Goal: Task Accomplishment & Management: Manage account settings

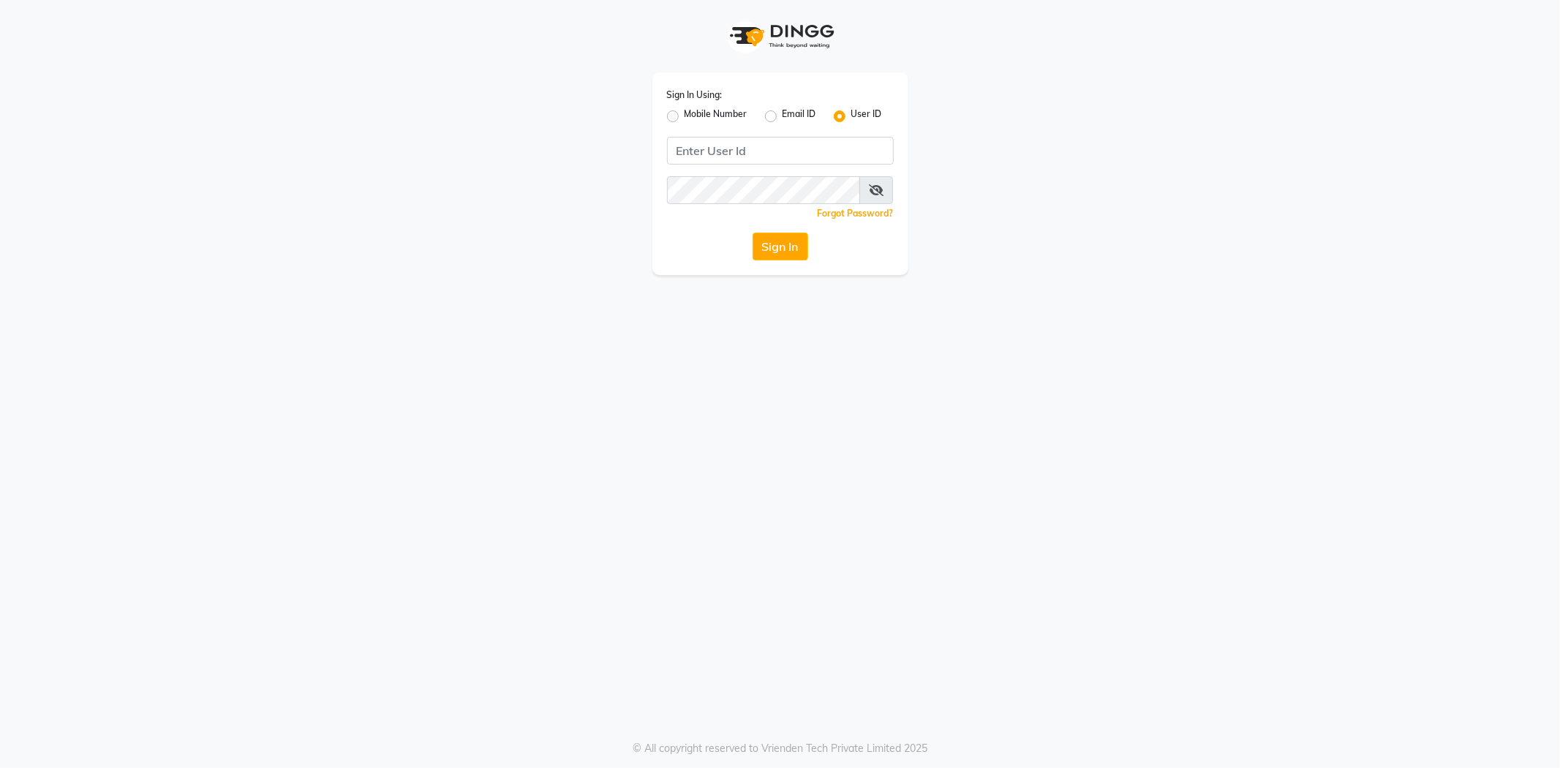
click at [684, 112] on label "Mobile Number" at bounding box center [715, 116] width 63 height 18
click at [684, 112] on input "Mobile Number" at bounding box center [689, 112] width 10 height 10
radio input "true"
radio input "false"
click at [741, 151] on input "Username" at bounding box center [805, 151] width 178 height 28
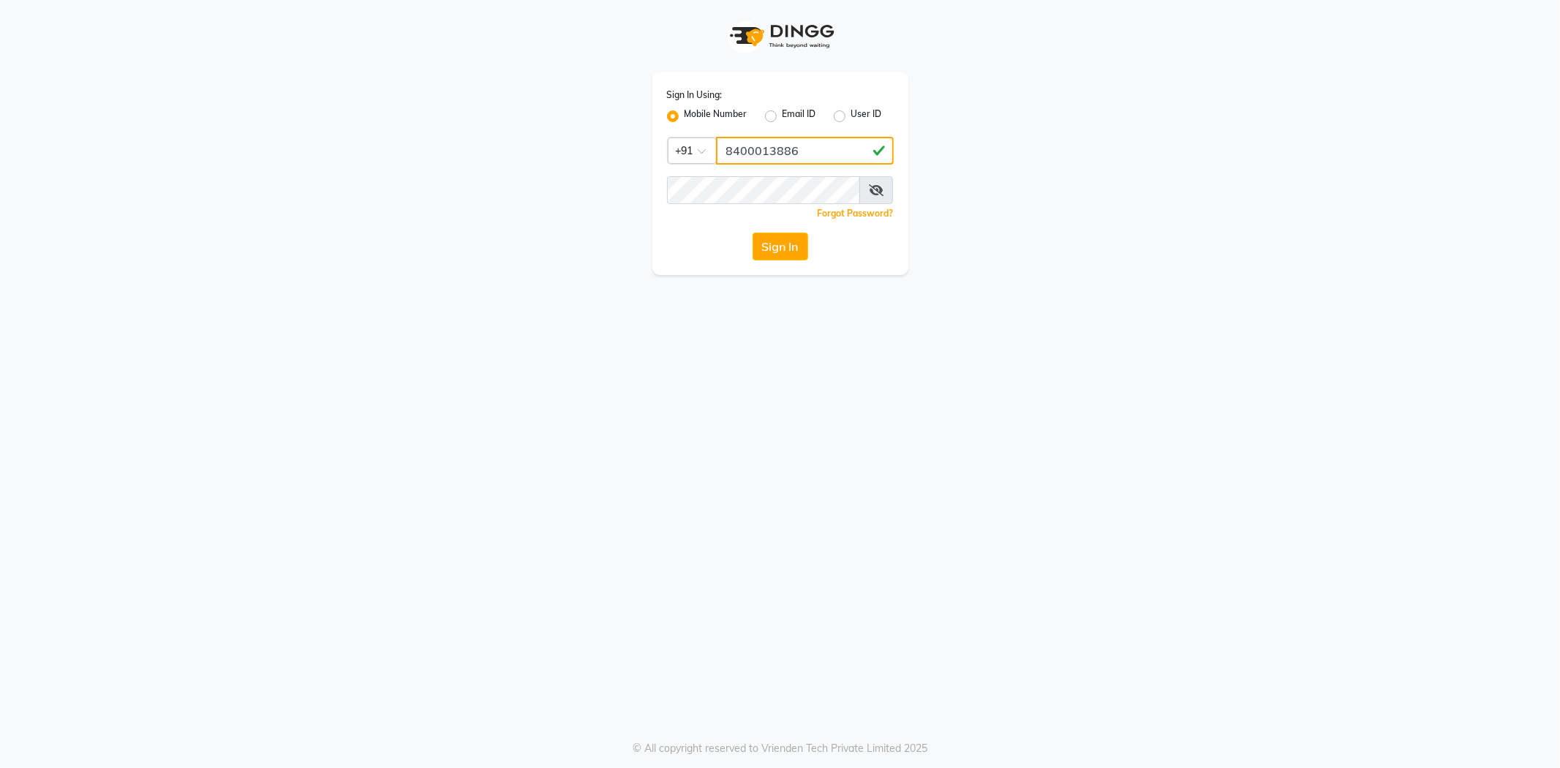
type input "8400013886"
click at [752, 233] on button "Sign In" at bounding box center [780, 247] width 56 height 28
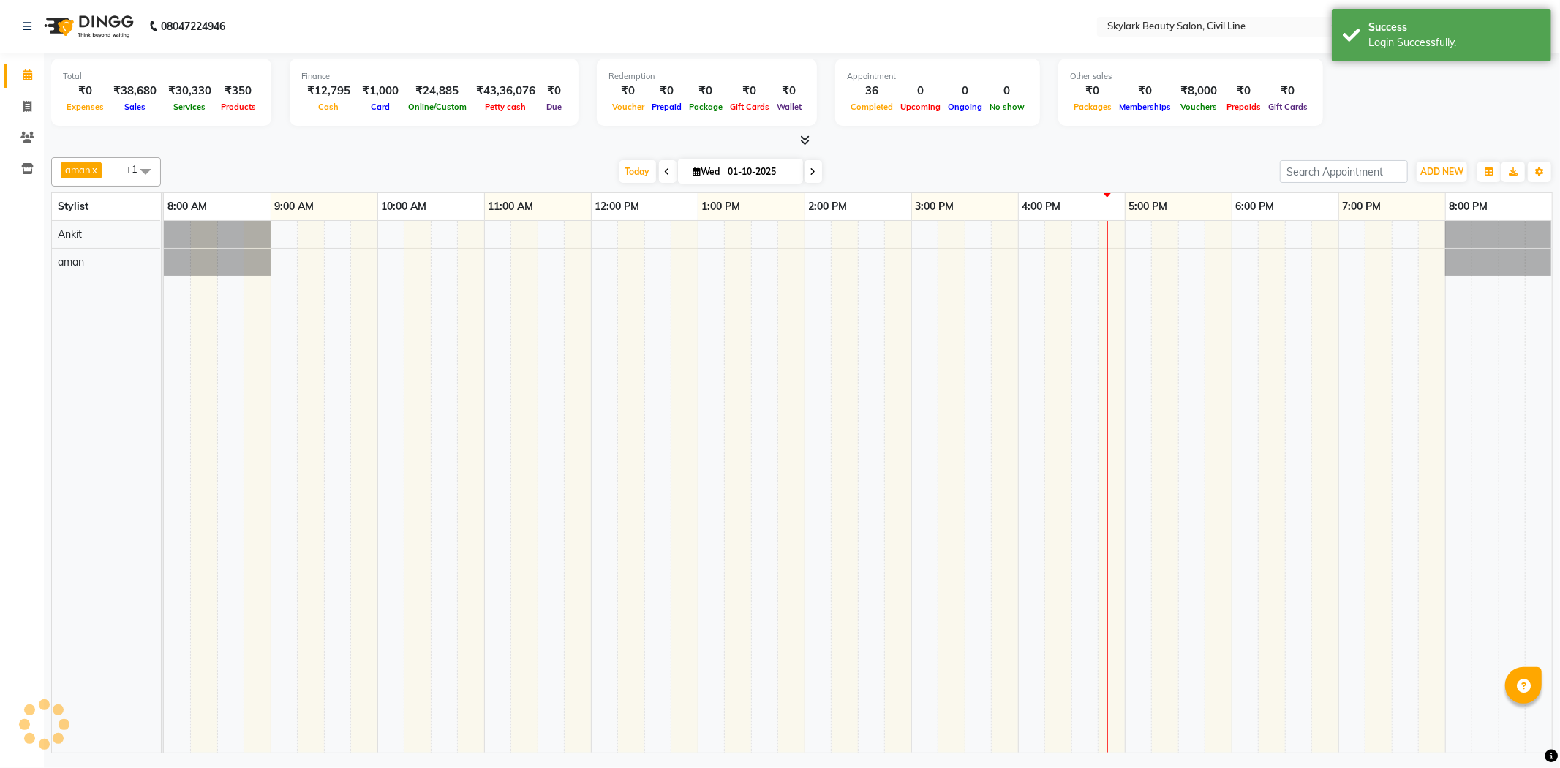
select select "en"
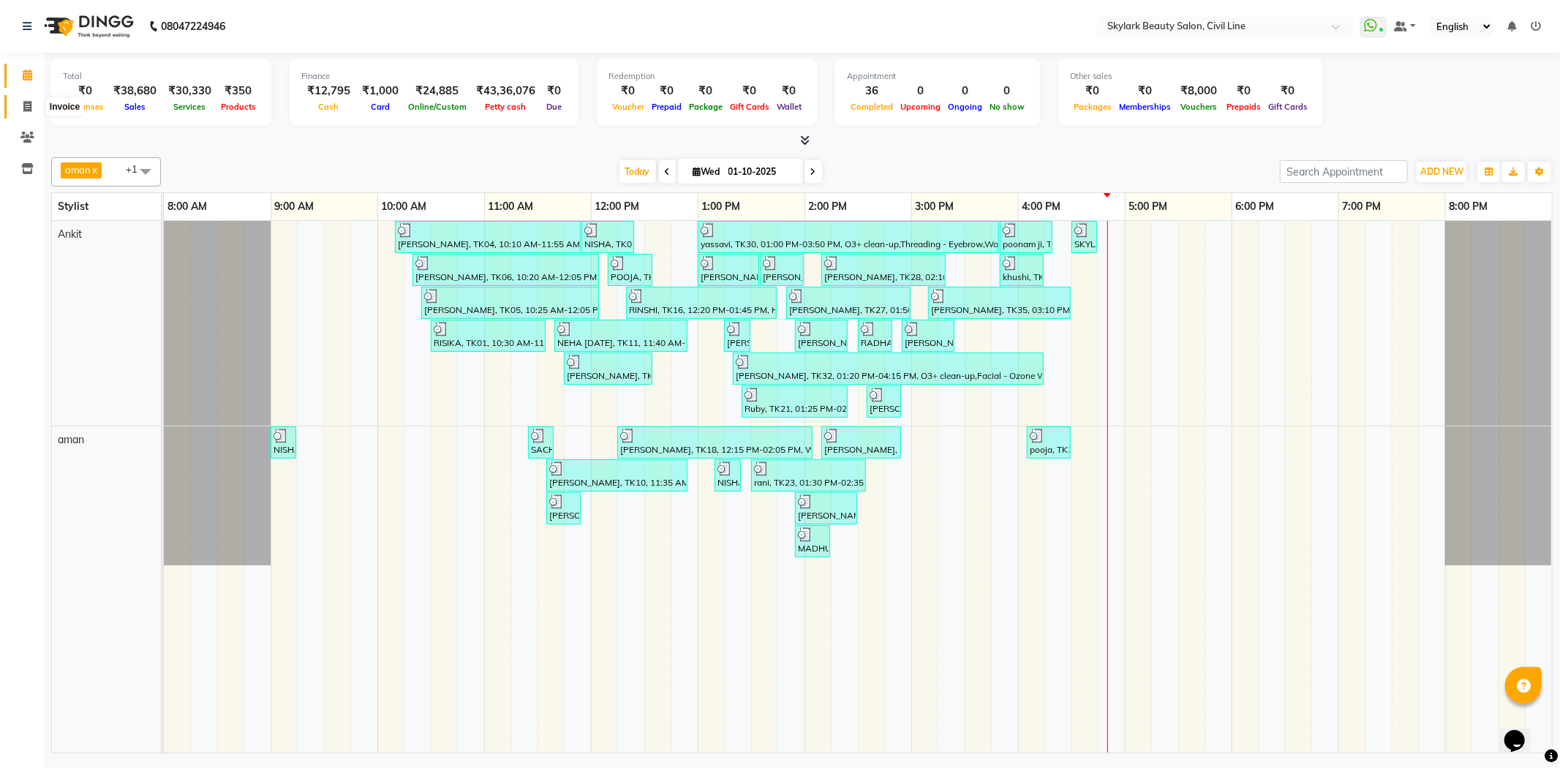
click at [30, 112] on icon at bounding box center [27, 106] width 8 height 11
select select "4588"
select select "service"
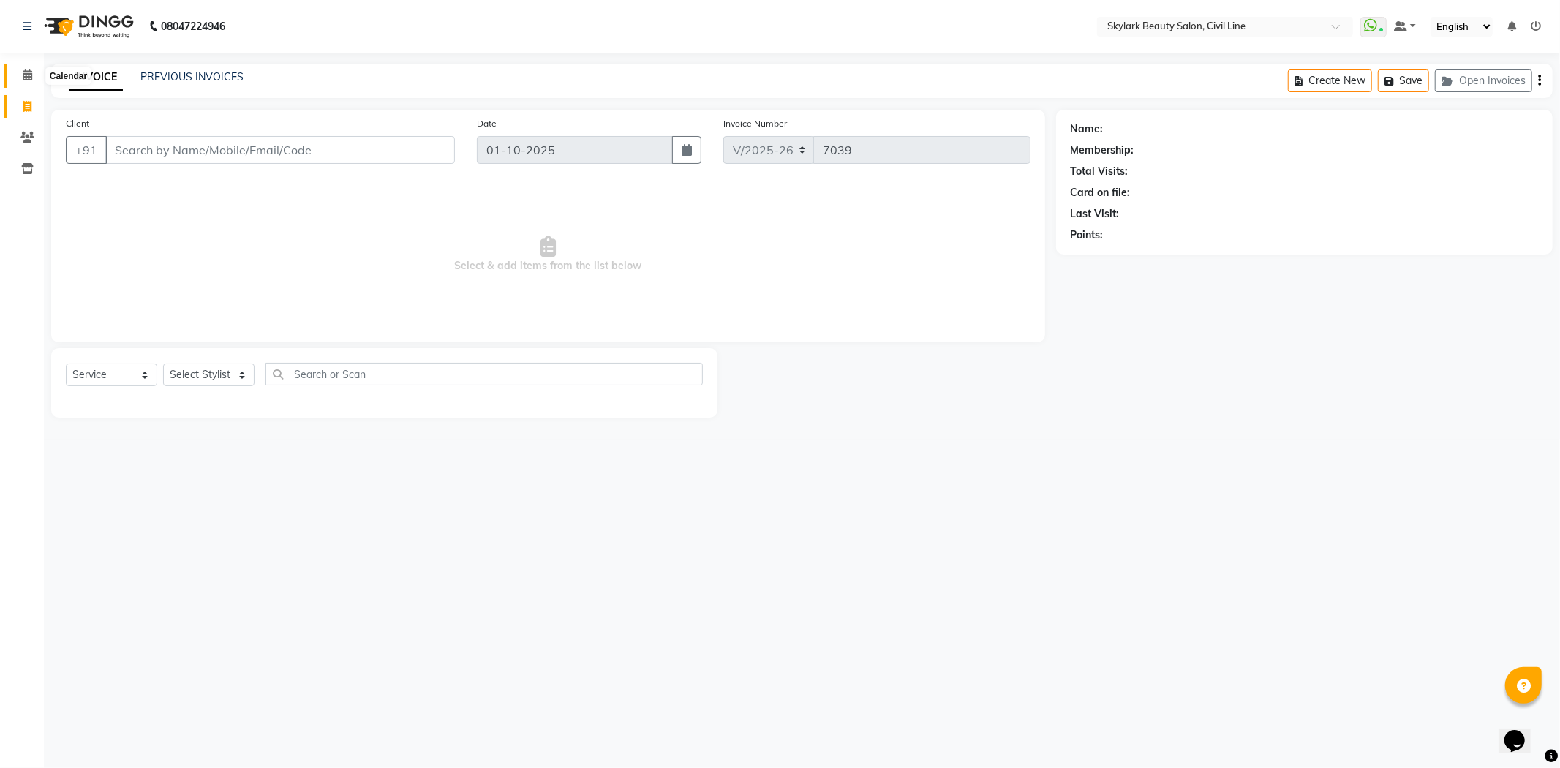
drag, startPoint x: 23, startPoint y: 77, endPoint x: 33, endPoint y: 64, distance: 15.6
click at [23, 77] on icon at bounding box center [28, 74] width 10 height 11
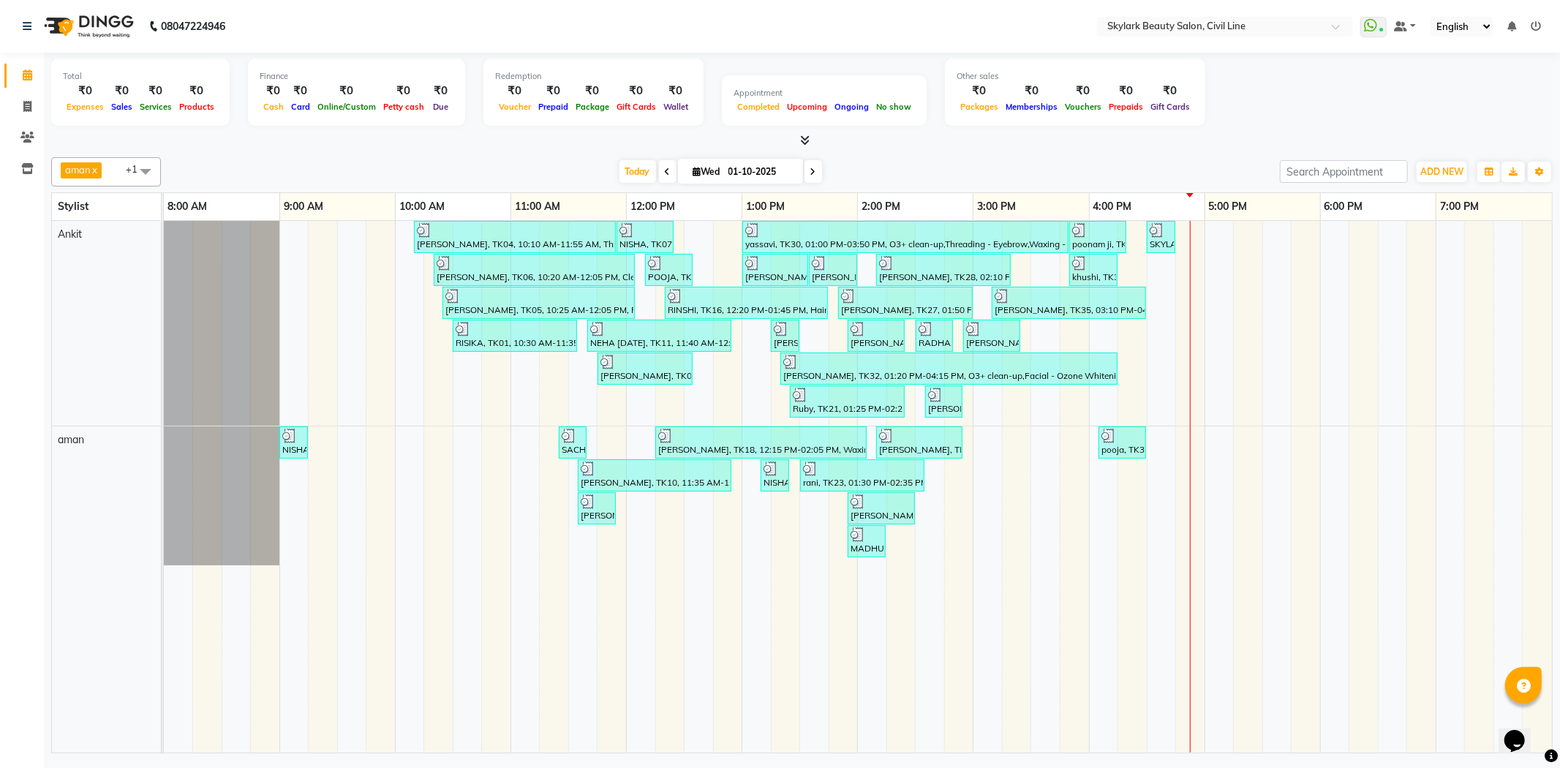
drag, startPoint x: 764, startPoint y: 668, endPoint x: 951, endPoint y: 806, distance: 231.7
click at [951, 767] on html "08047224946 Select Location × Skylark Beauty Salon, Civil Line WhatsApp Status …" at bounding box center [780, 384] width 1560 height 768
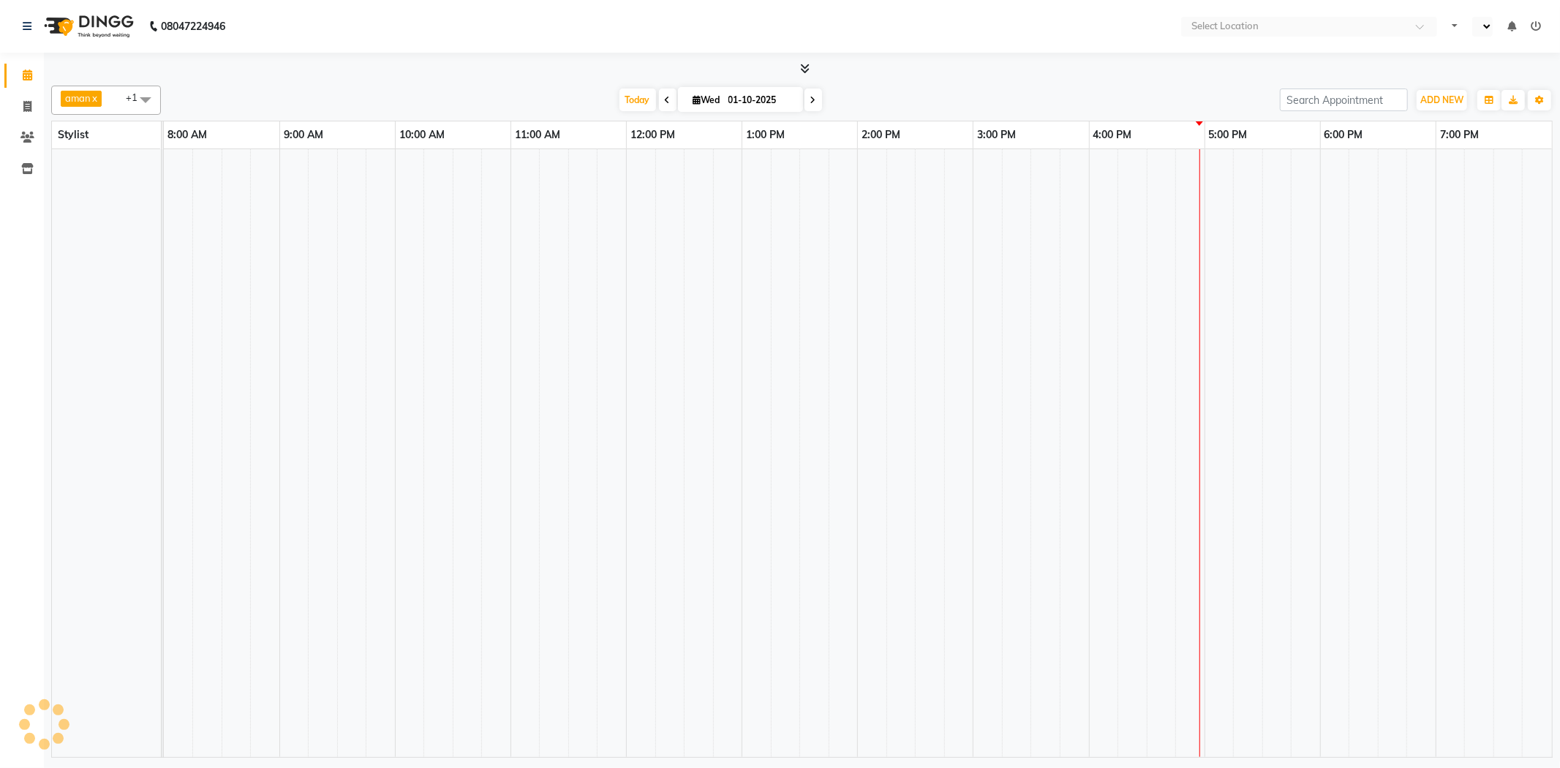
select select "en"
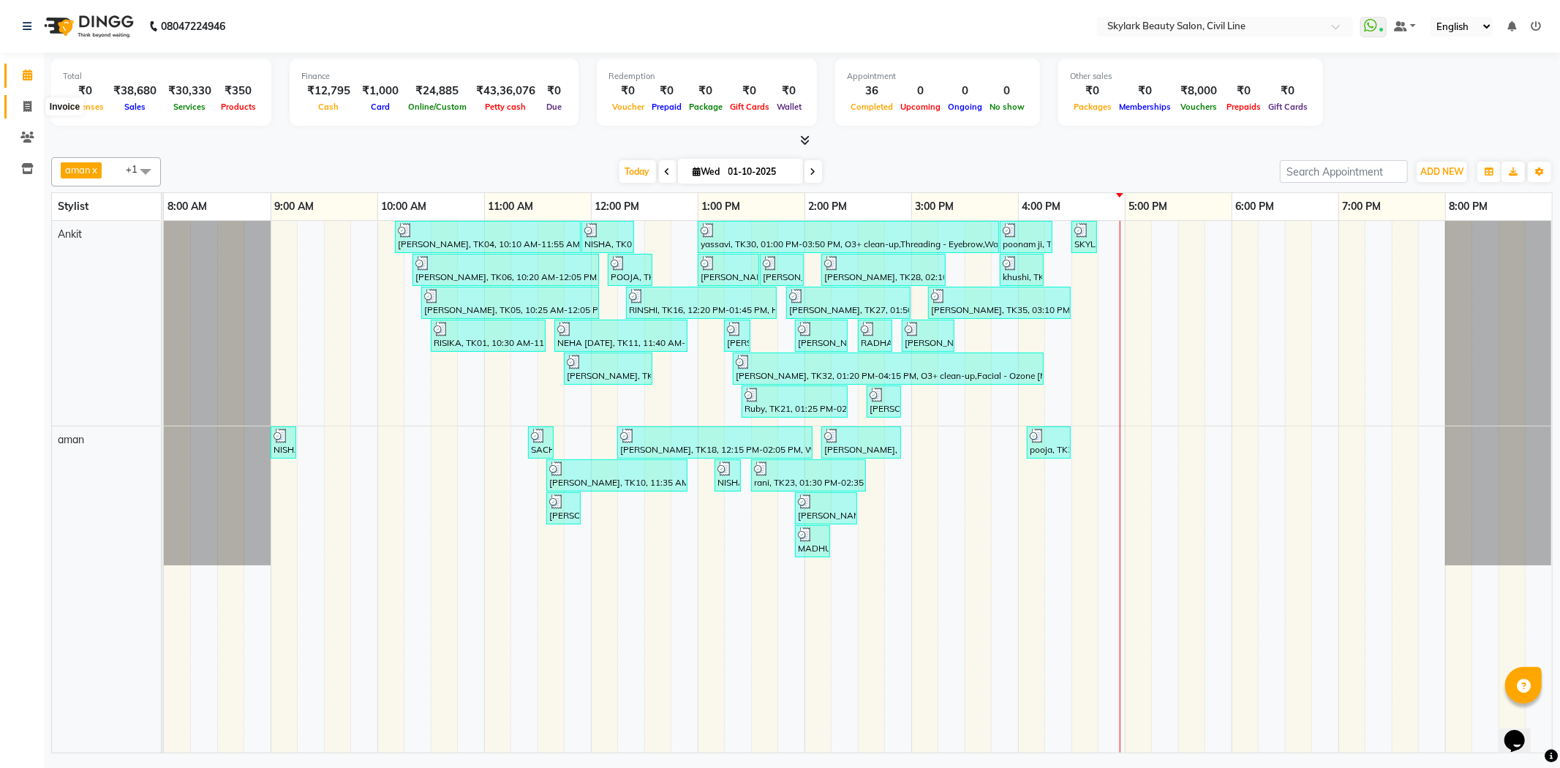
click at [37, 106] on span at bounding box center [28, 107] width 26 height 17
select select "4588"
select select "service"
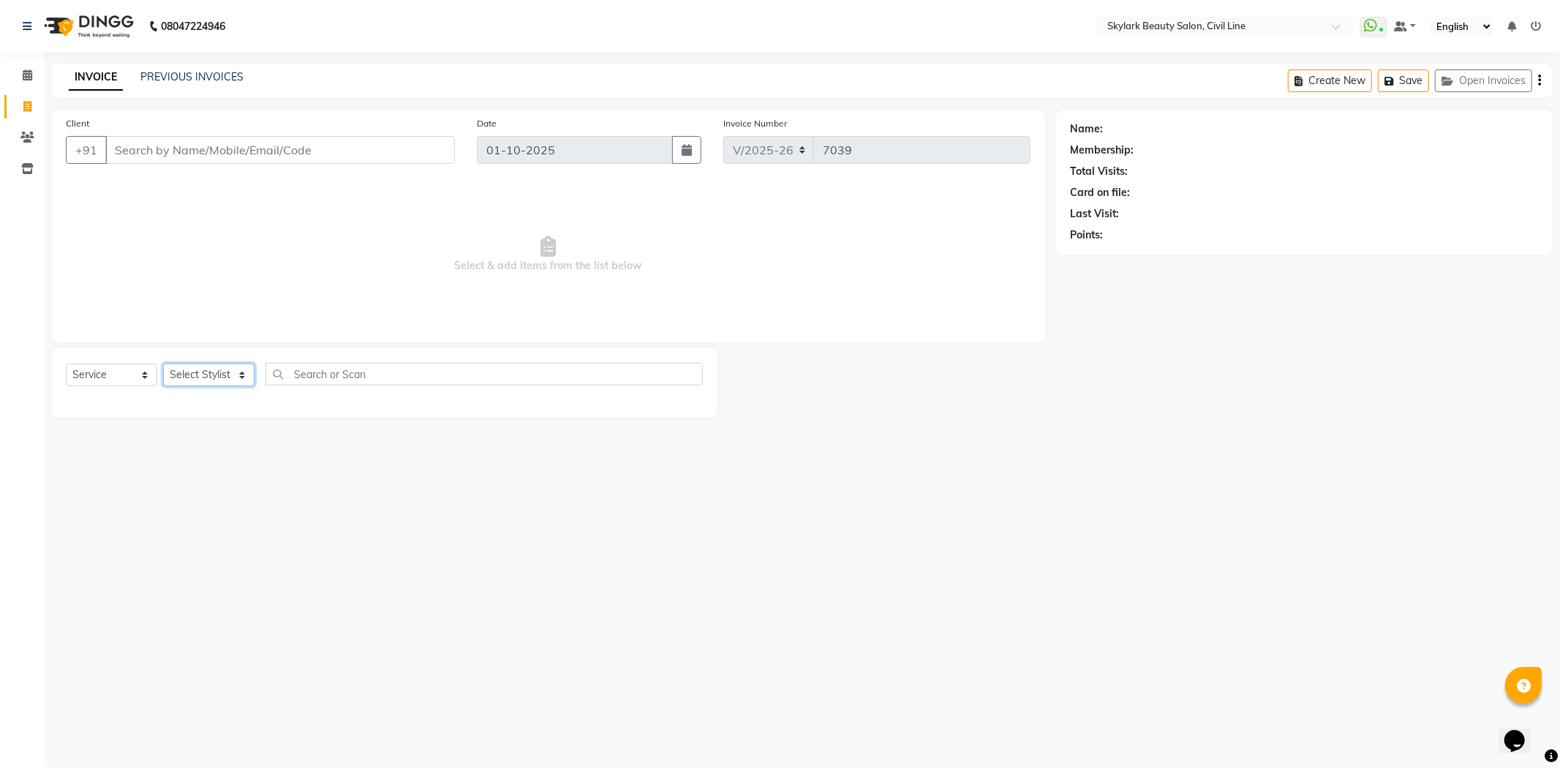
click at [196, 382] on select "Select Stylist aman Ankit GAGAN WAHLA GURWINDER SINGH WASU" at bounding box center [208, 374] width 91 height 23
select select "85071"
click at [163, 364] on select "Select Stylist aman Ankit GAGAN WAHLA GURWINDER SINGH WASU" at bounding box center [208, 374] width 91 height 23
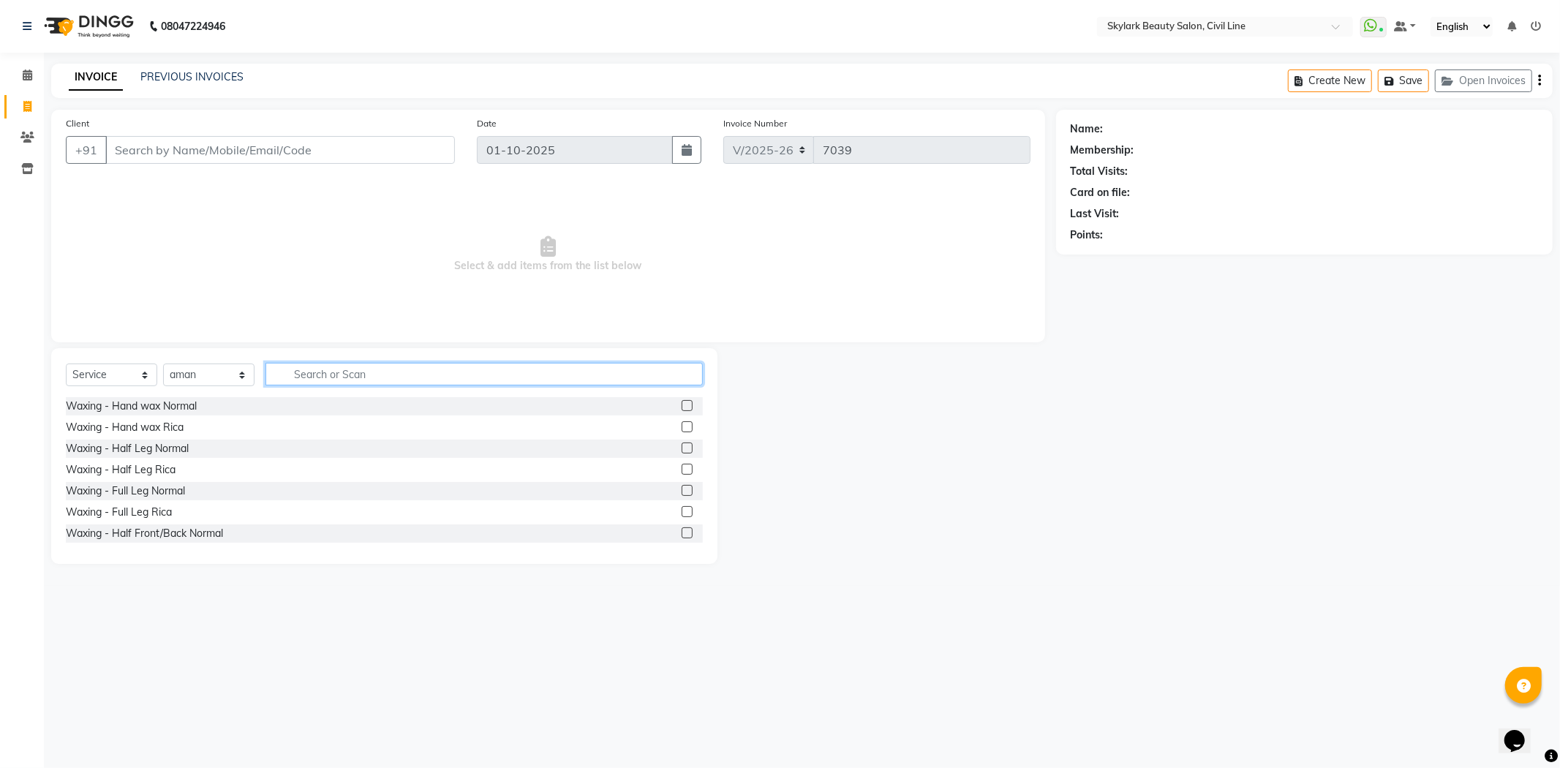
click at [363, 382] on input "text" at bounding box center [483, 374] width 437 height 23
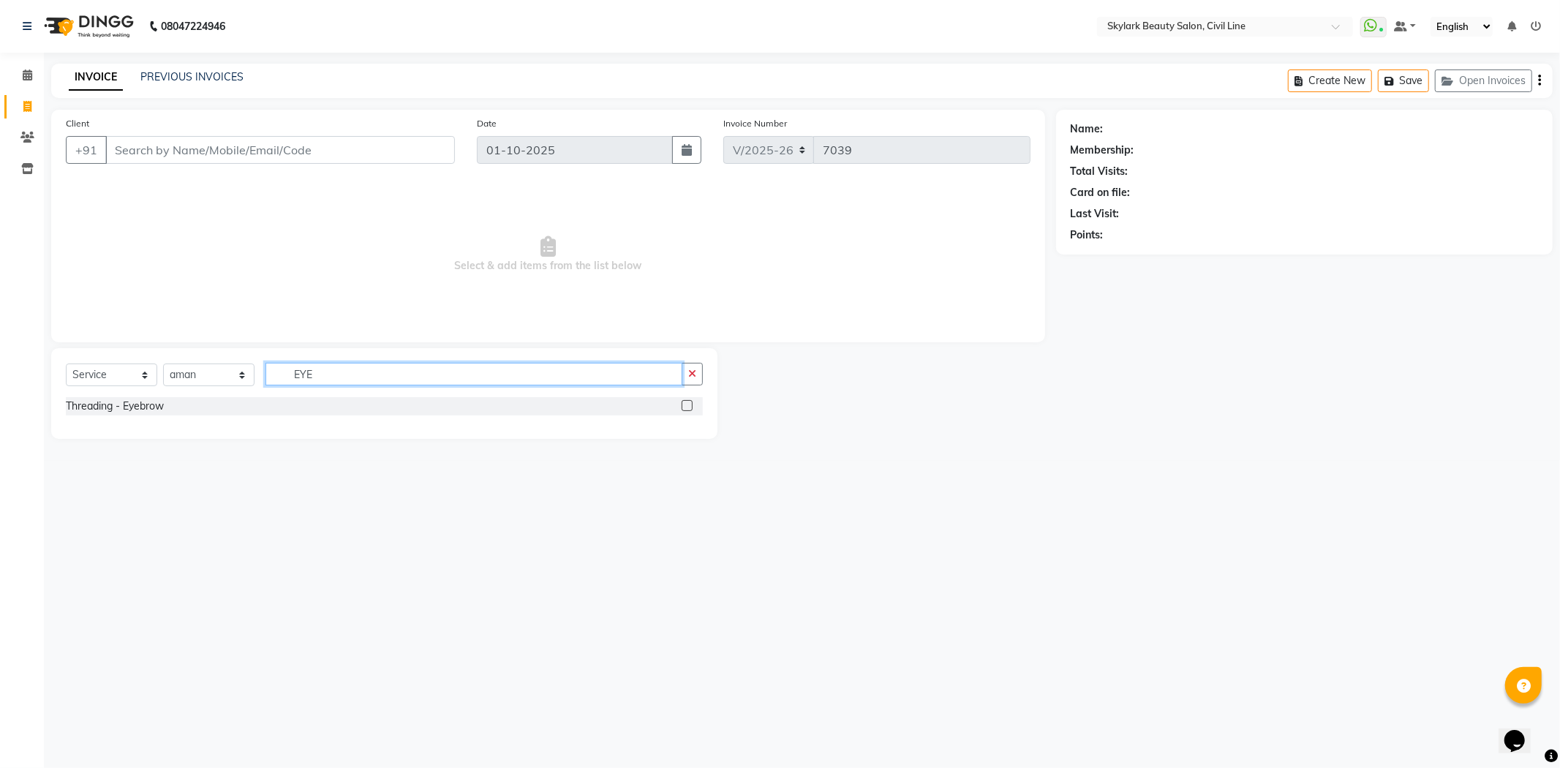
type input "EYE"
click at [683, 402] on label at bounding box center [687, 405] width 11 height 11
click at [683, 402] on input "checkbox" at bounding box center [687, 406] width 10 height 10
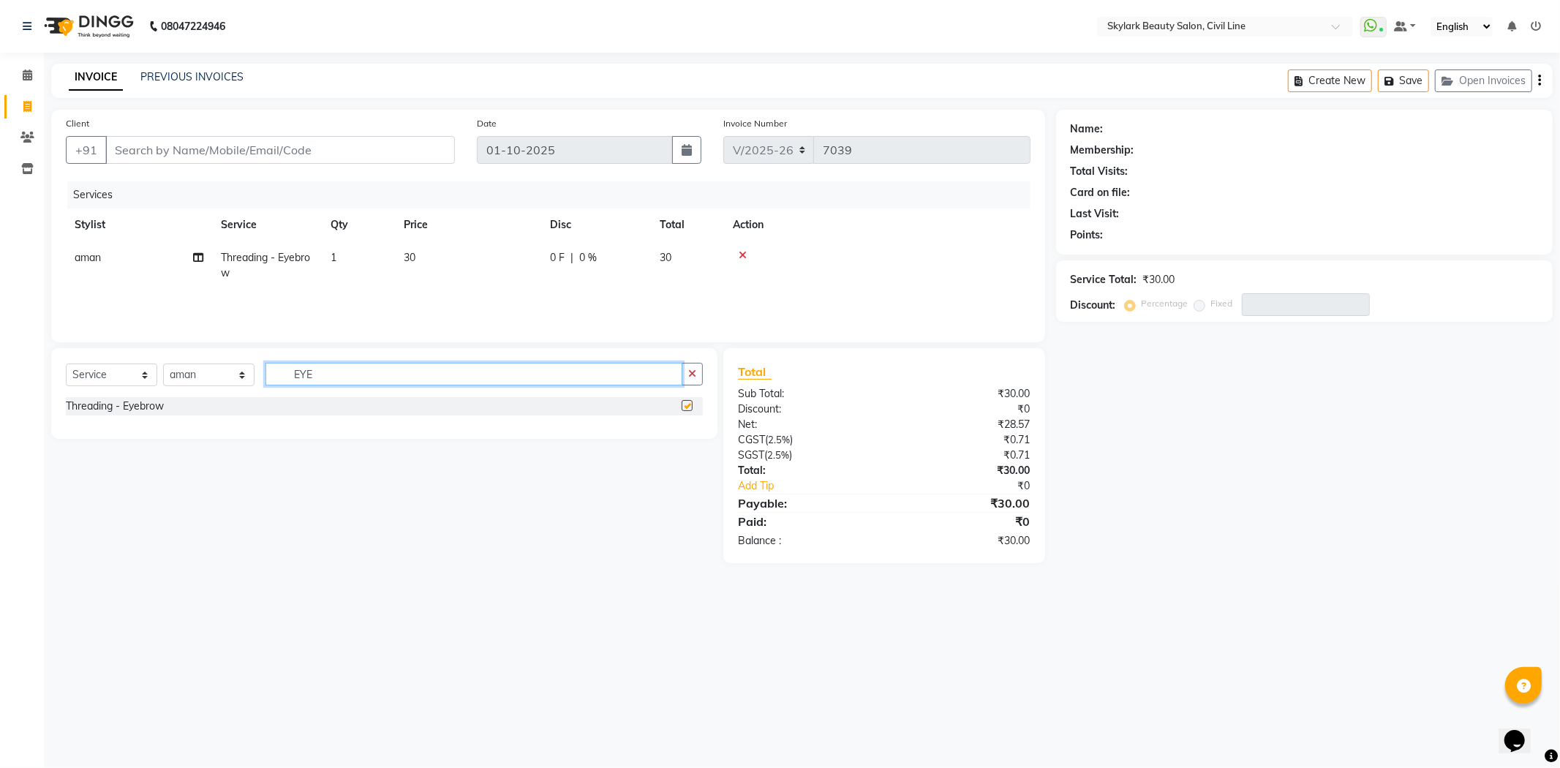
click at [637, 382] on input "EYE" at bounding box center [473, 374] width 417 height 23
checkbox input "false"
type input "E"
type input "FO"
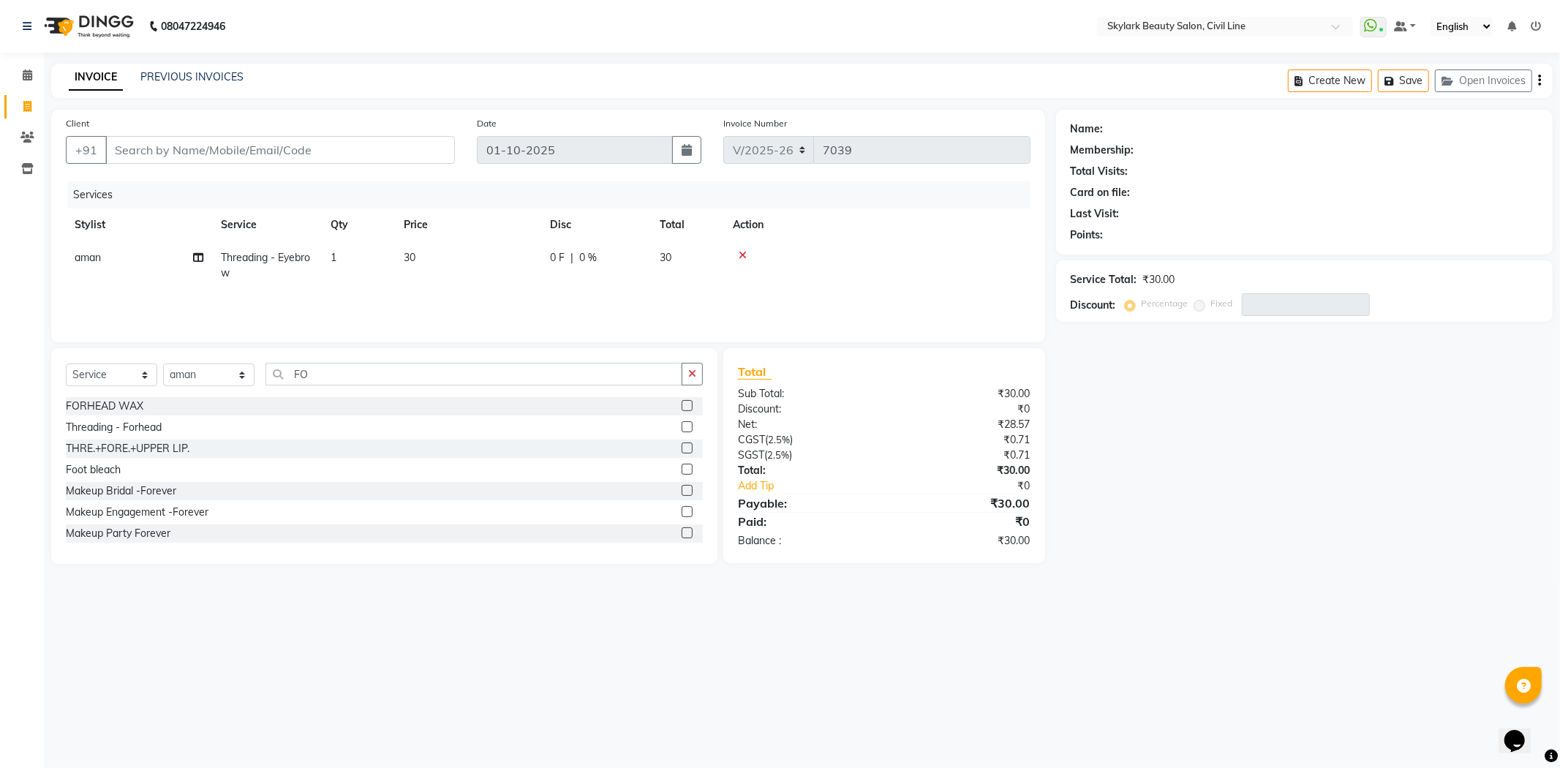
click at [682, 422] on label at bounding box center [687, 426] width 11 height 11
click at [682, 423] on input "checkbox" at bounding box center [687, 428] width 10 height 10
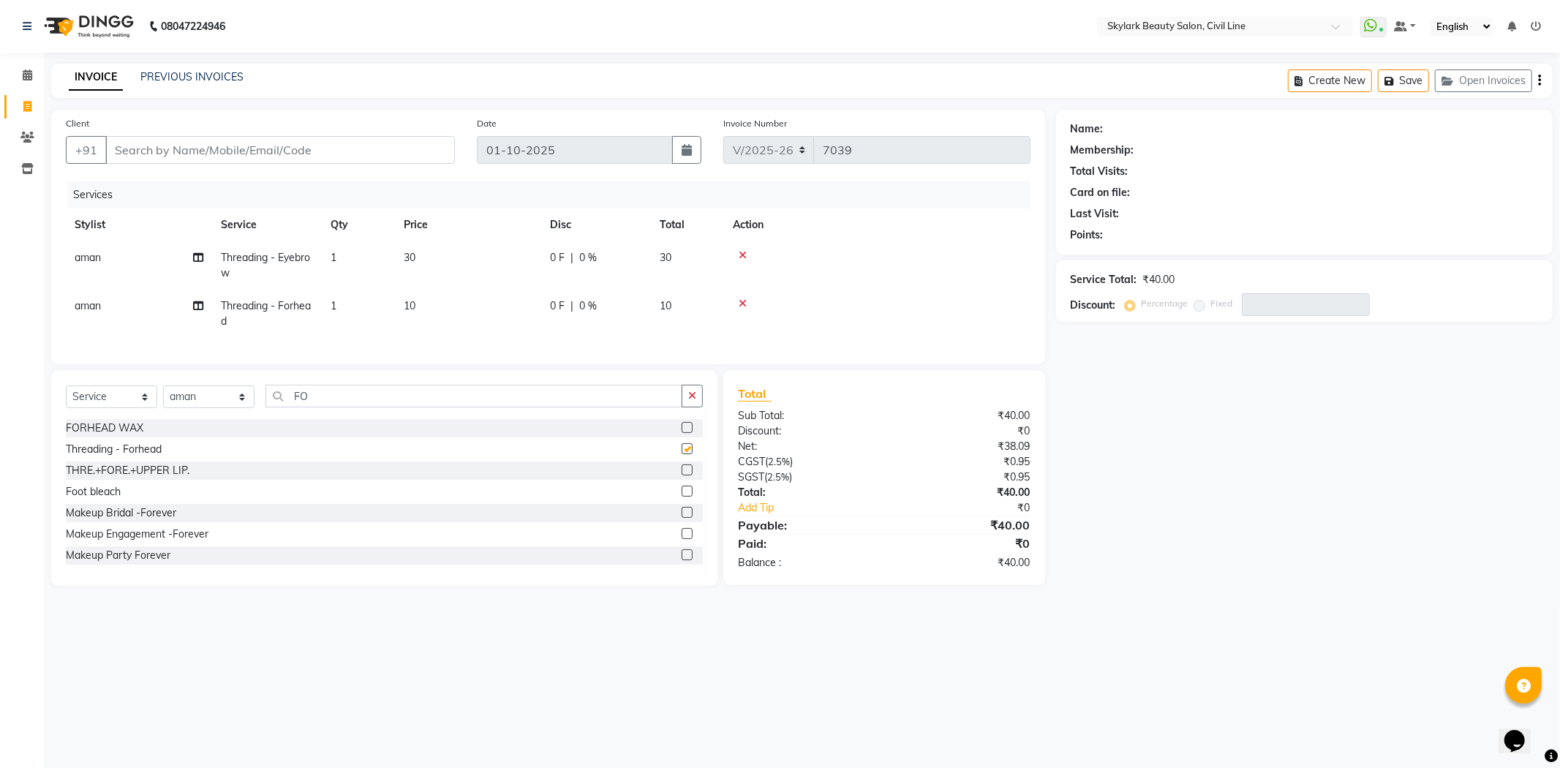
checkbox input "false"
click at [367, 156] on input "Client" at bounding box center [280, 150] width 350 height 28
type input "8"
type input "0"
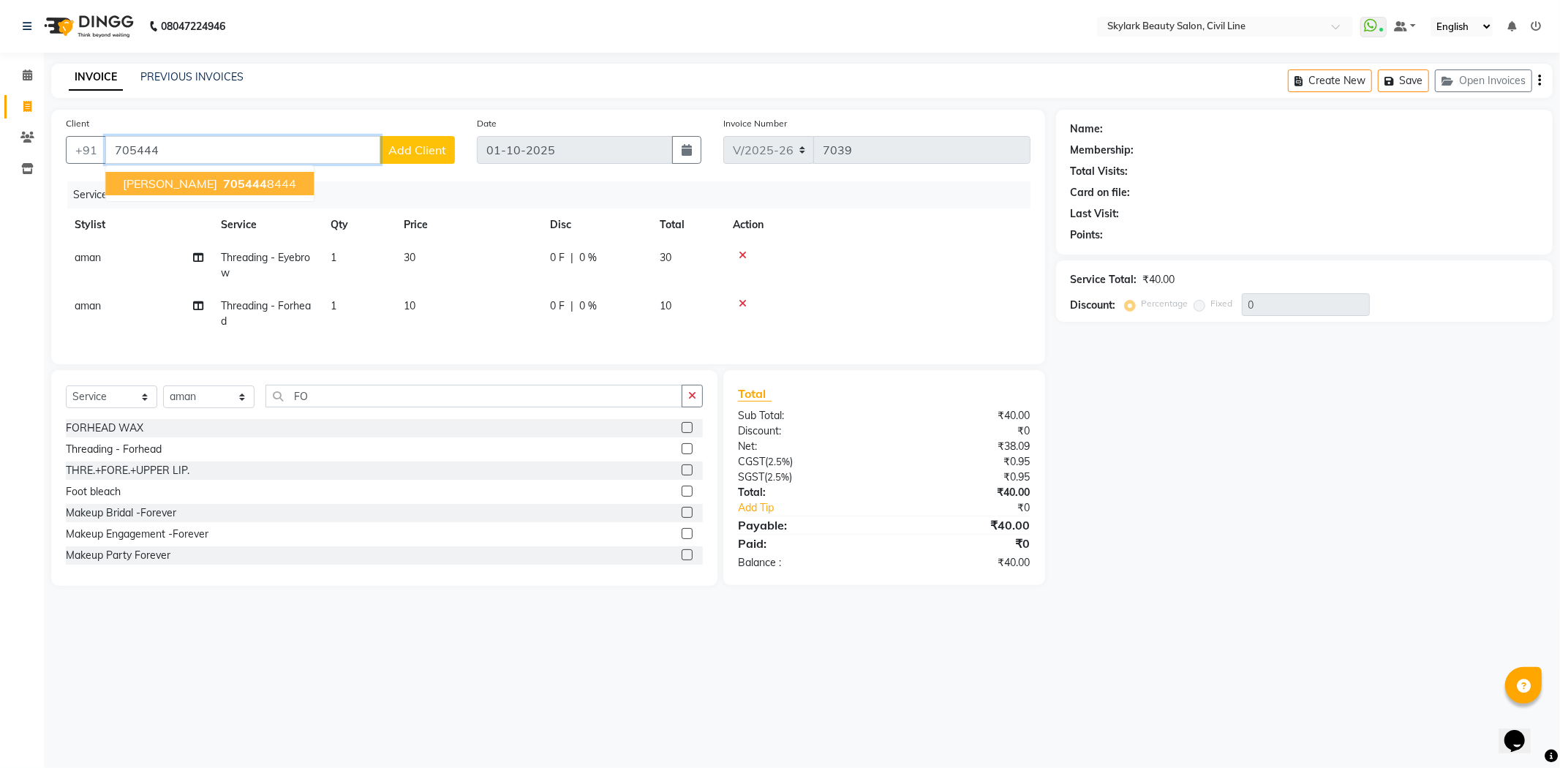
click at [224, 183] on span "705444" at bounding box center [245, 183] width 44 height 15
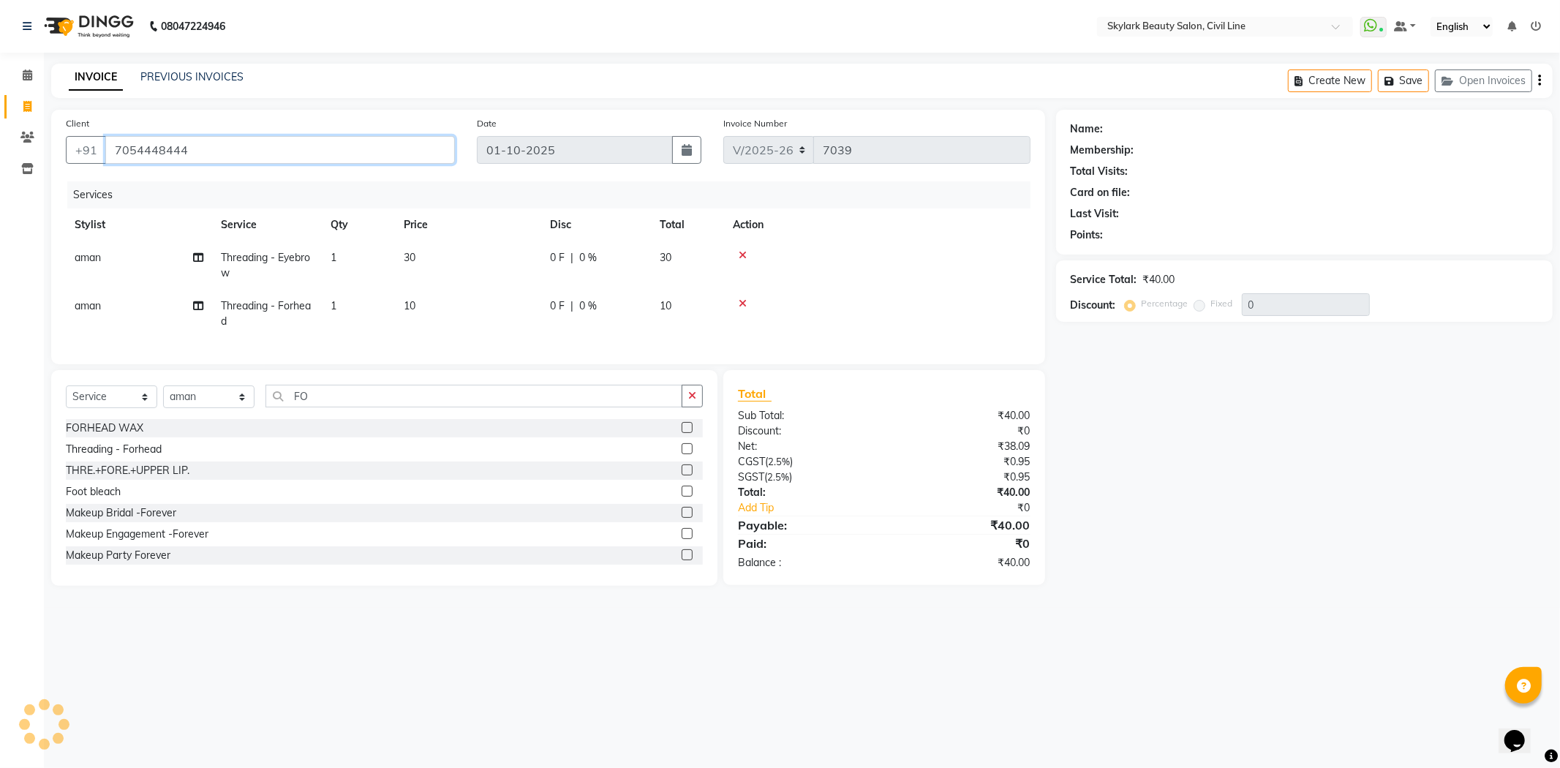
type input "7054448444"
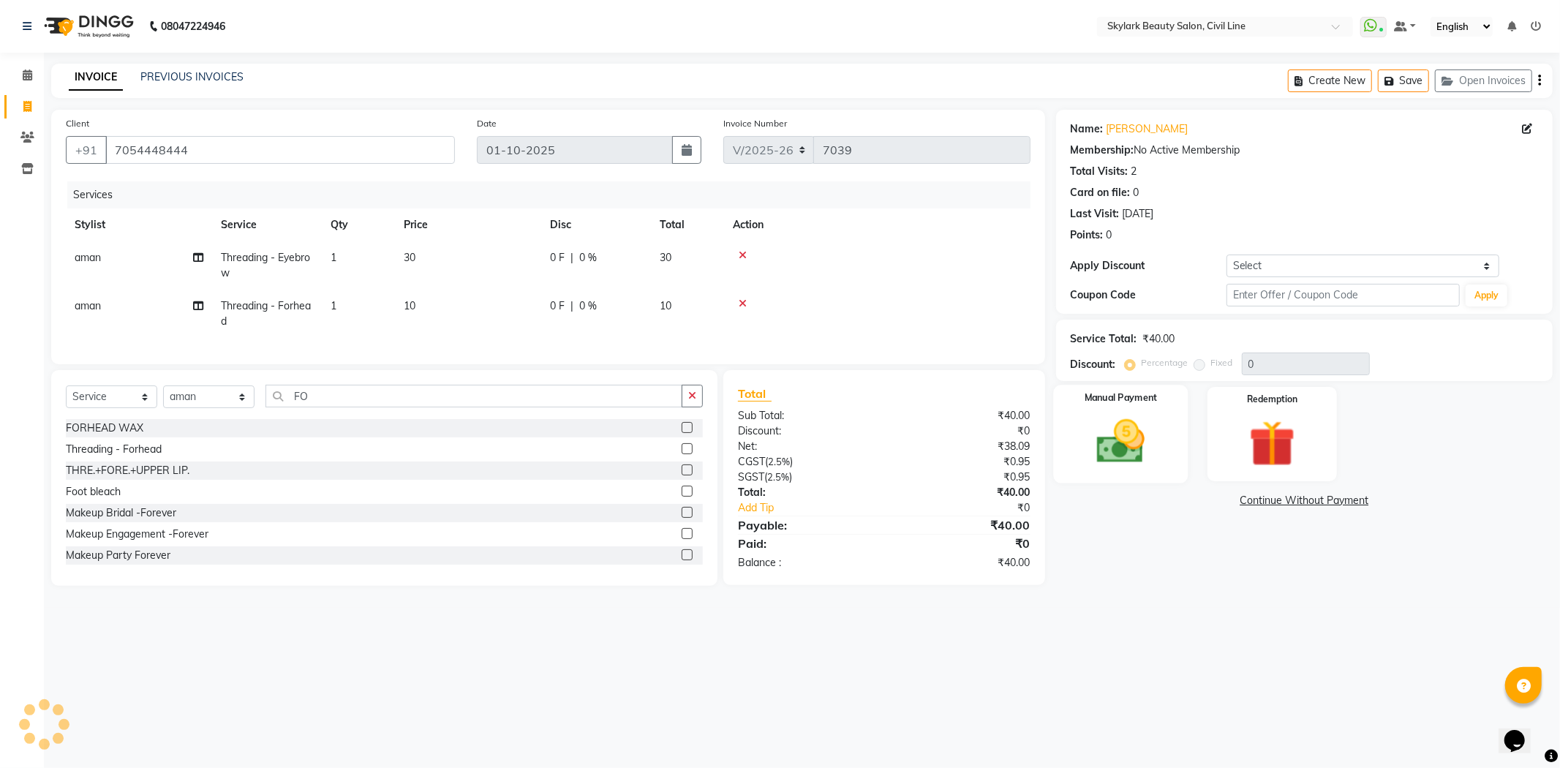
click at [1112, 399] on label "Manual Payment" at bounding box center [1120, 398] width 73 height 14
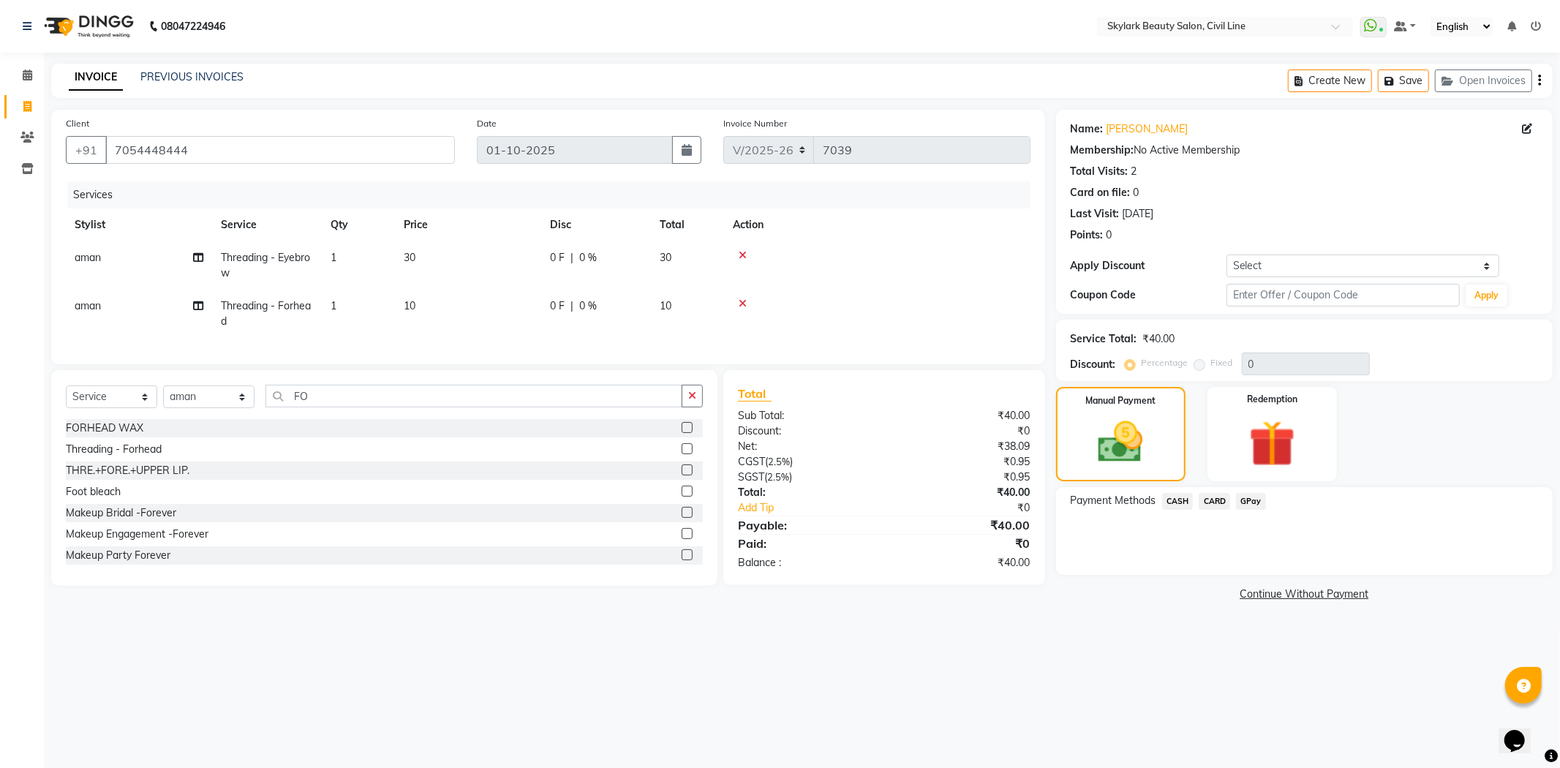
click at [1171, 501] on span "CASH" at bounding box center [1177, 501] width 31 height 17
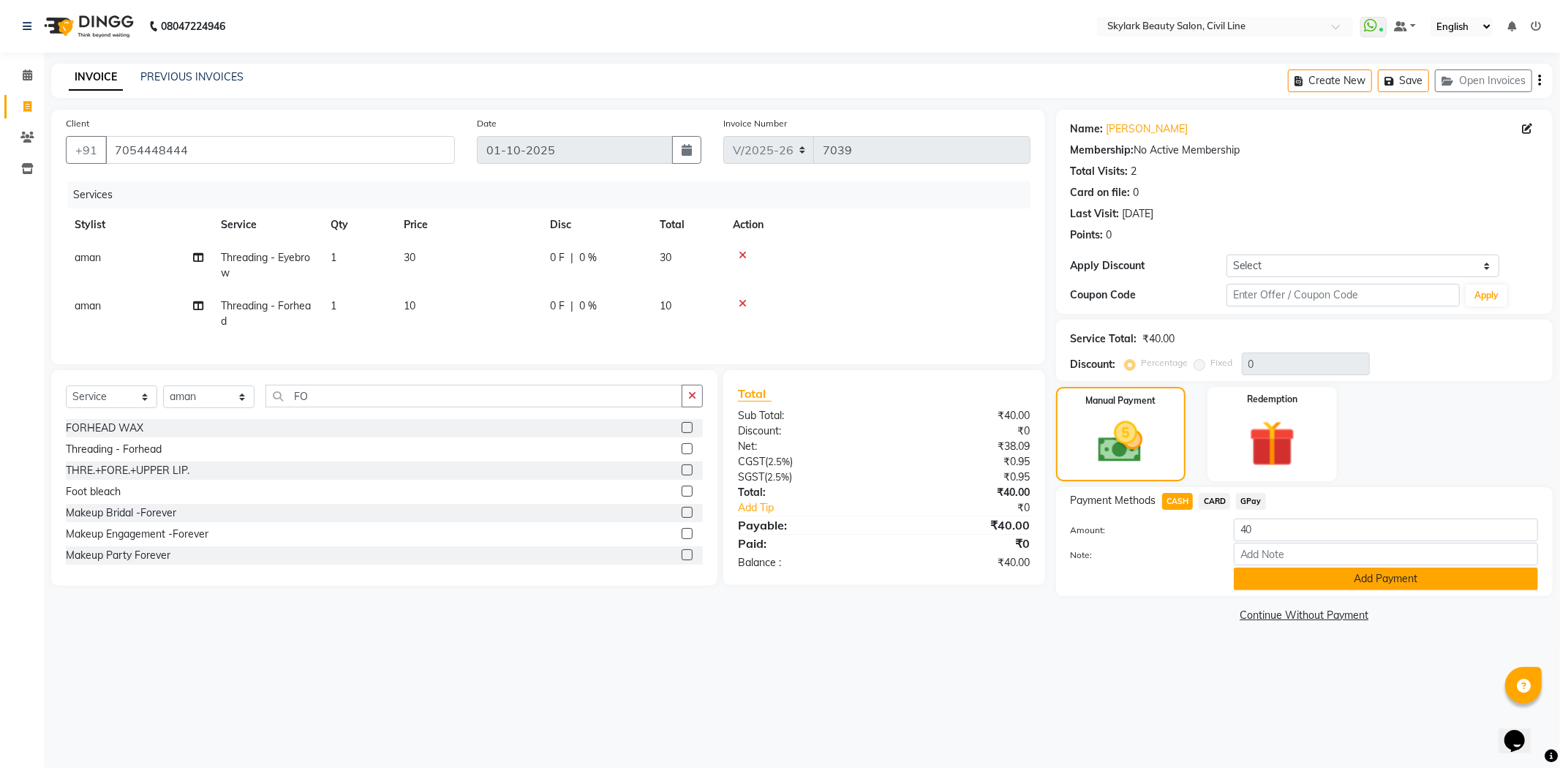
click at [1307, 579] on button "Add Payment" at bounding box center [1386, 578] width 304 height 23
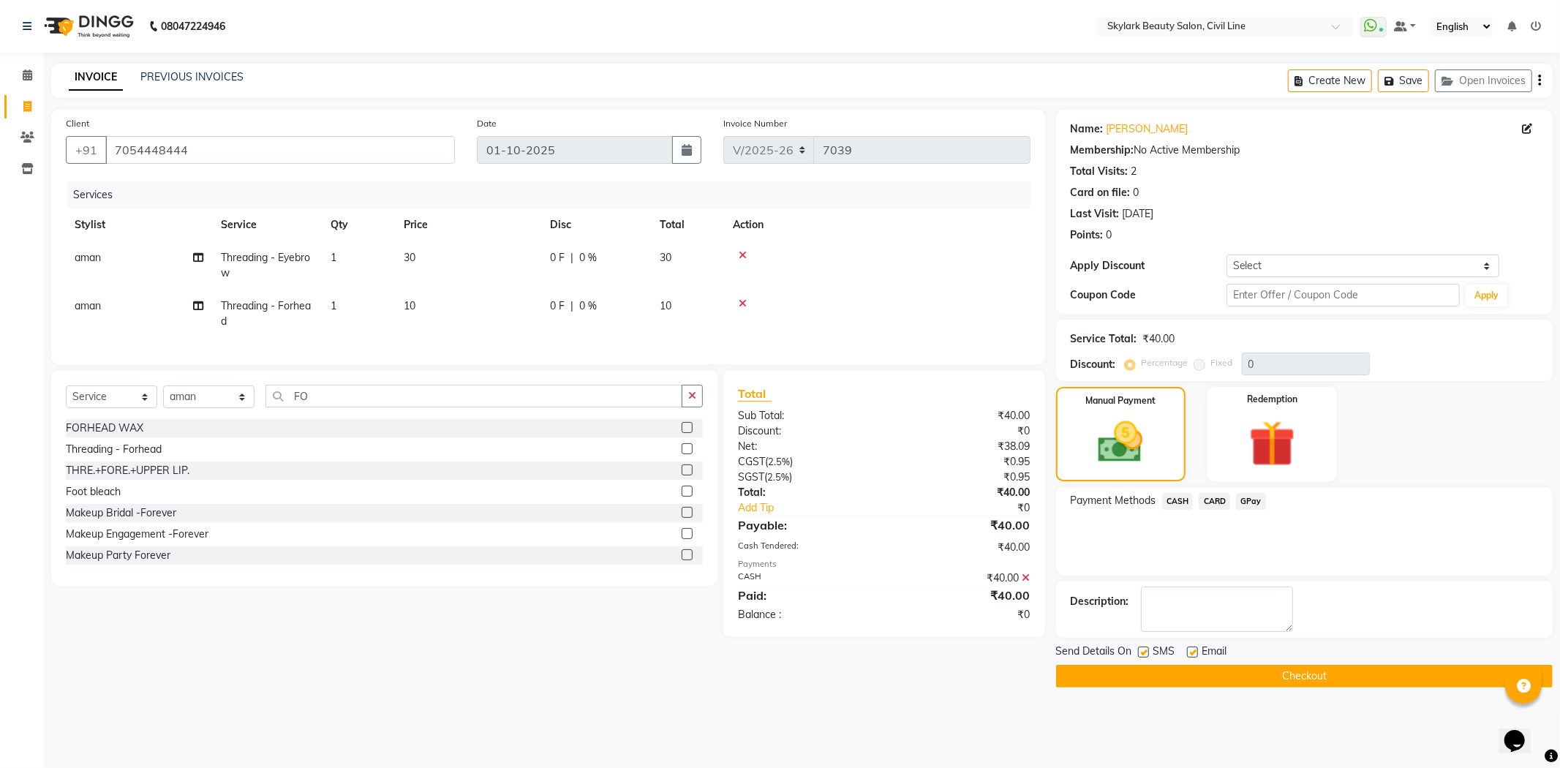
click at [1251, 682] on button "Checkout" at bounding box center [1304, 676] width 497 height 23
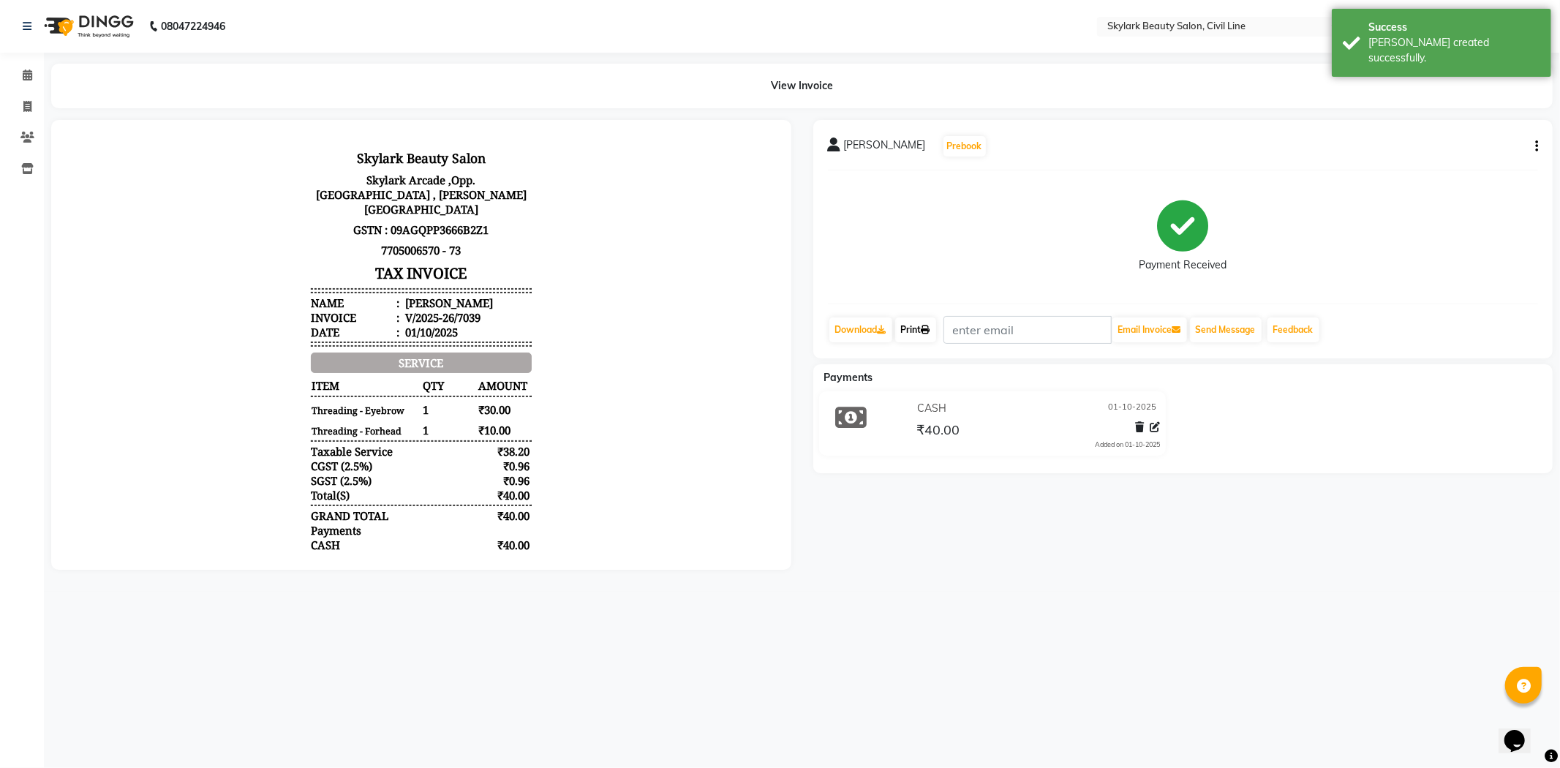
click at [919, 333] on link "Print" at bounding box center [915, 329] width 41 height 25
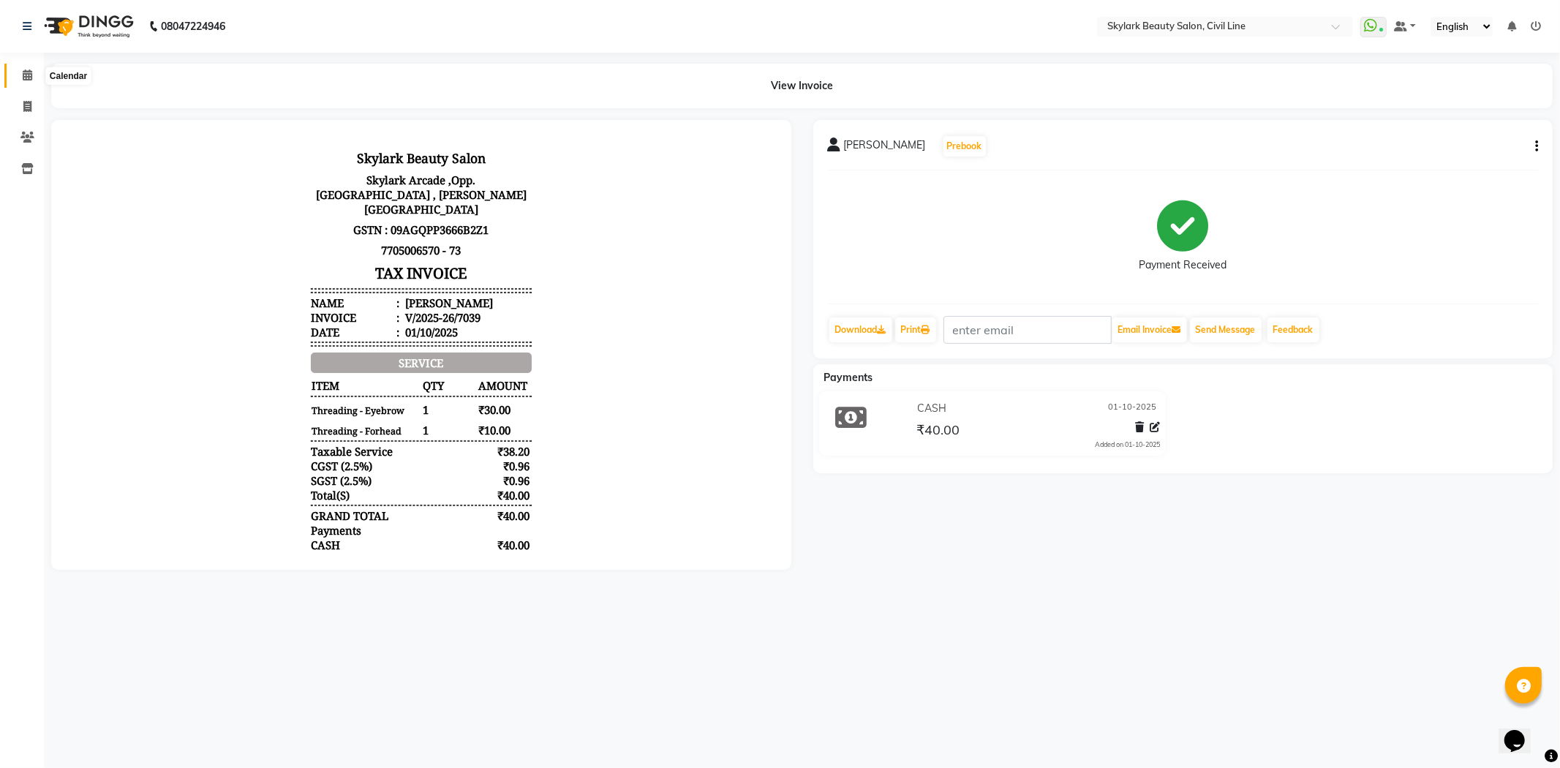
click at [26, 78] on icon at bounding box center [28, 74] width 10 height 11
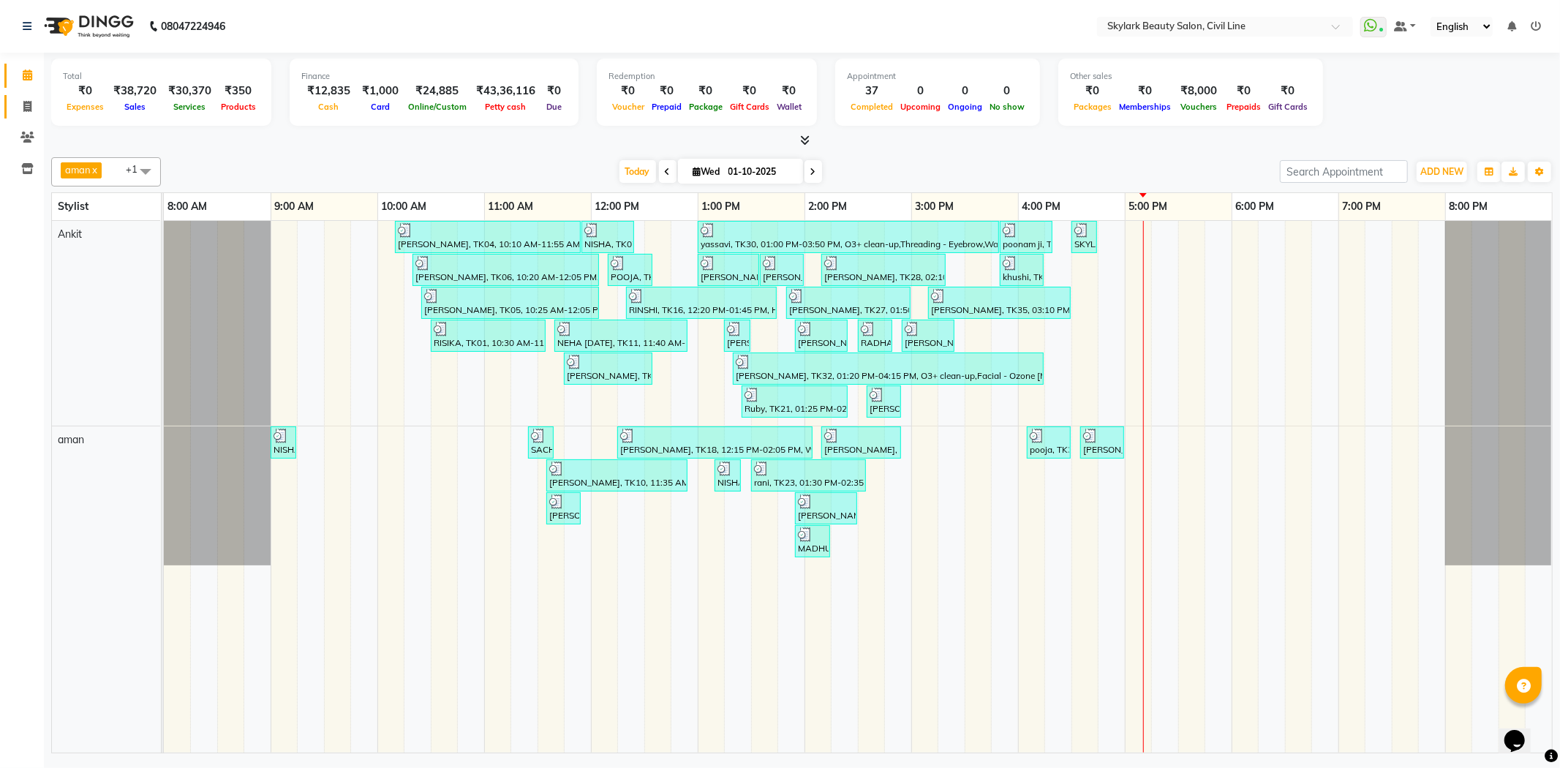
click at [23, 114] on span at bounding box center [28, 107] width 26 height 17
select select "service"
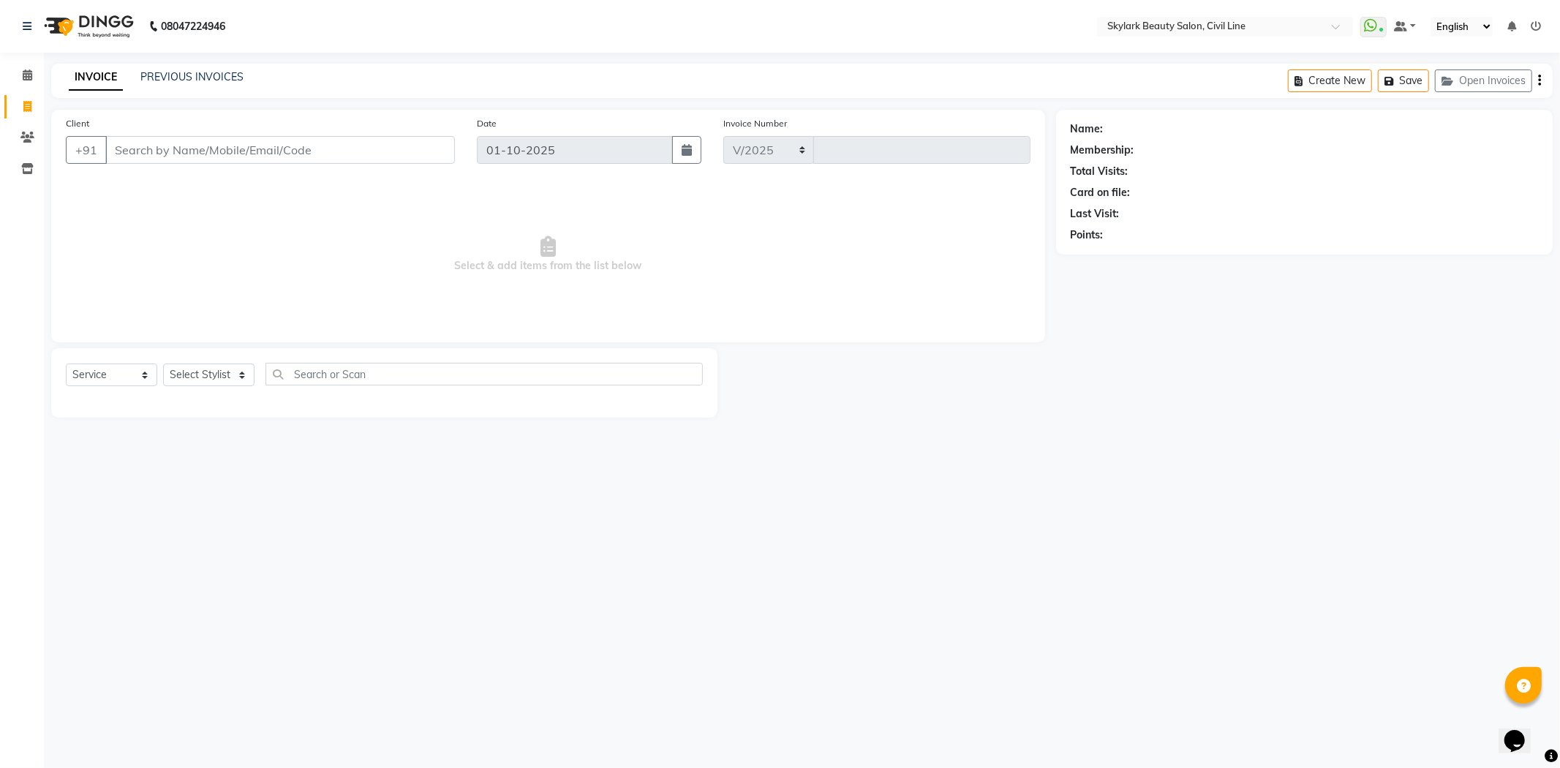
select select "4588"
type input "7042"
click at [199, 385] on select "Select Stylist" at bounding box center [208, 374] width 91 height 23
click at [217, 377] on select "Select Stylist" at bounding box center [208, 374] width 91 height 23
click at [217, 377] on select "Select Stylist aman Ankit GAGAN WAHLA GURWINDER SINGH WASU" at bounding box center [208, 374] width 91 height 23
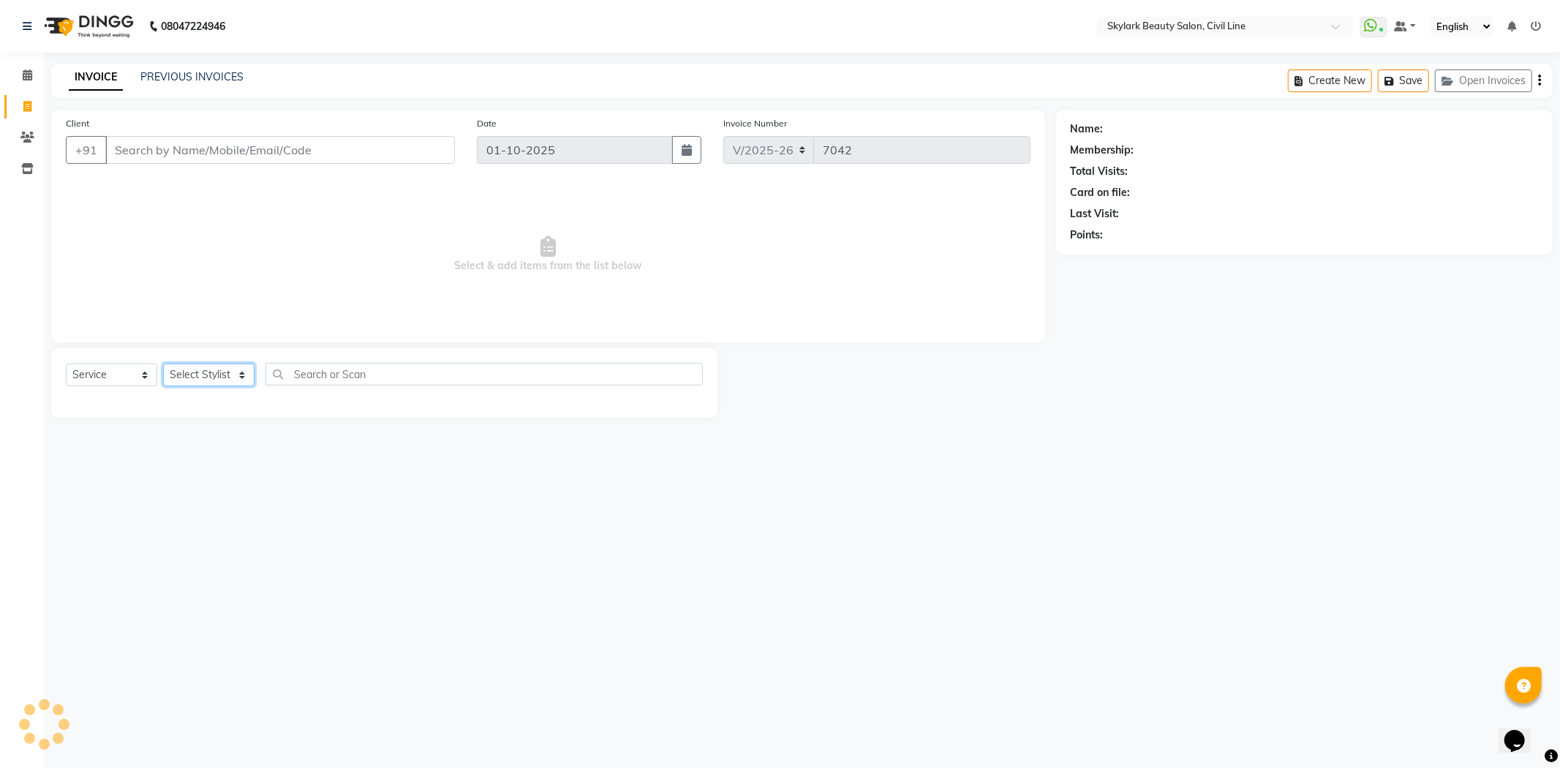
select select "85071"
click at [163, 364] on select "Select Stylist aman Ankit GAGAN WAHLA GURWINDER SINGH WASU" at bounding box center [208, 374] width 91 height 23
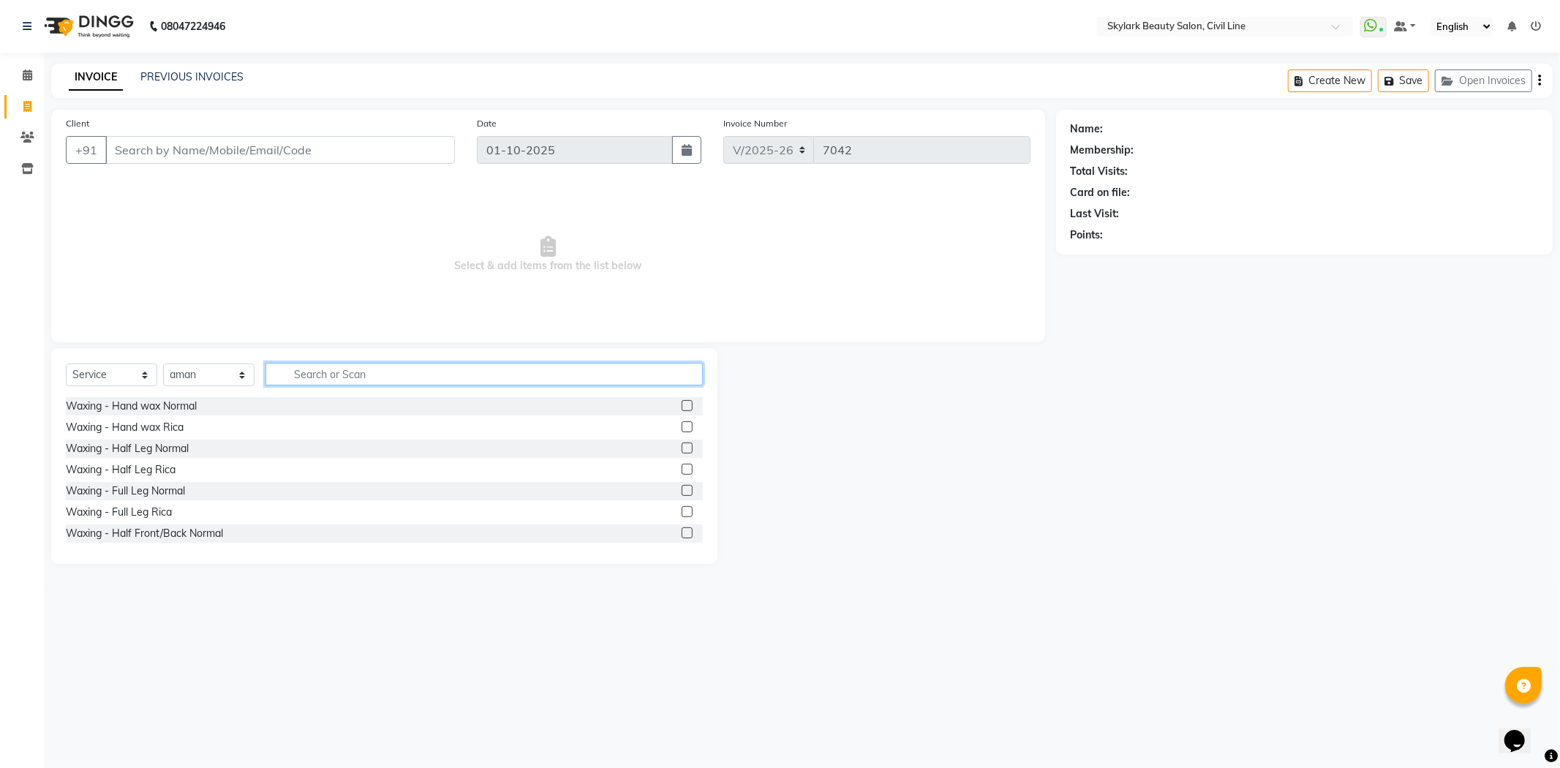
click at [338, 382] on input "text" at bounding box center [483, 374] width 437 height 23
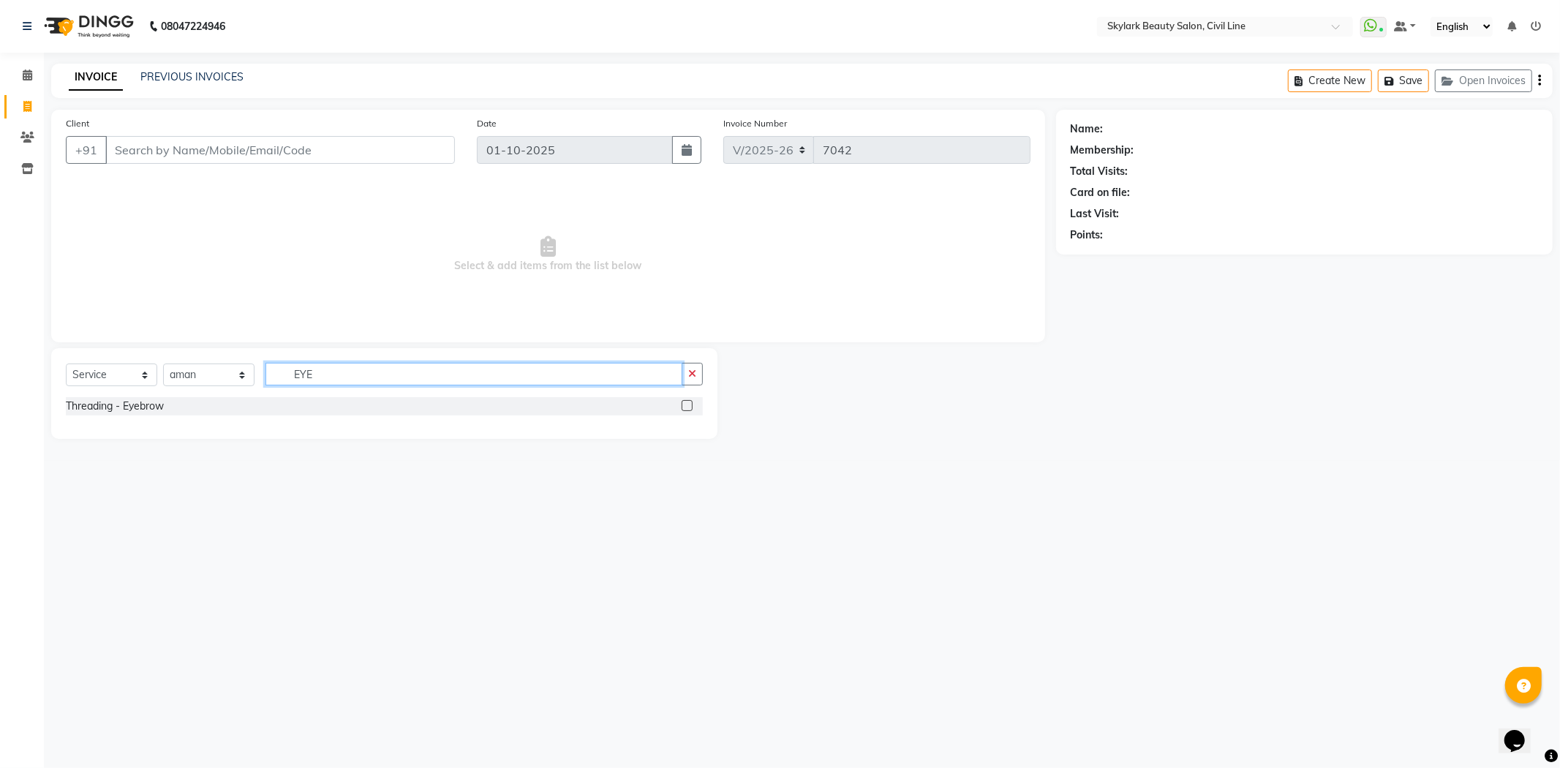
type input "EYE"
click at [686, 404] on label at bounding box center [687, 405] width 11 height 11
click at [686, 404] on input "checkbox" at bounding box center [687, 406] width 10 height 10
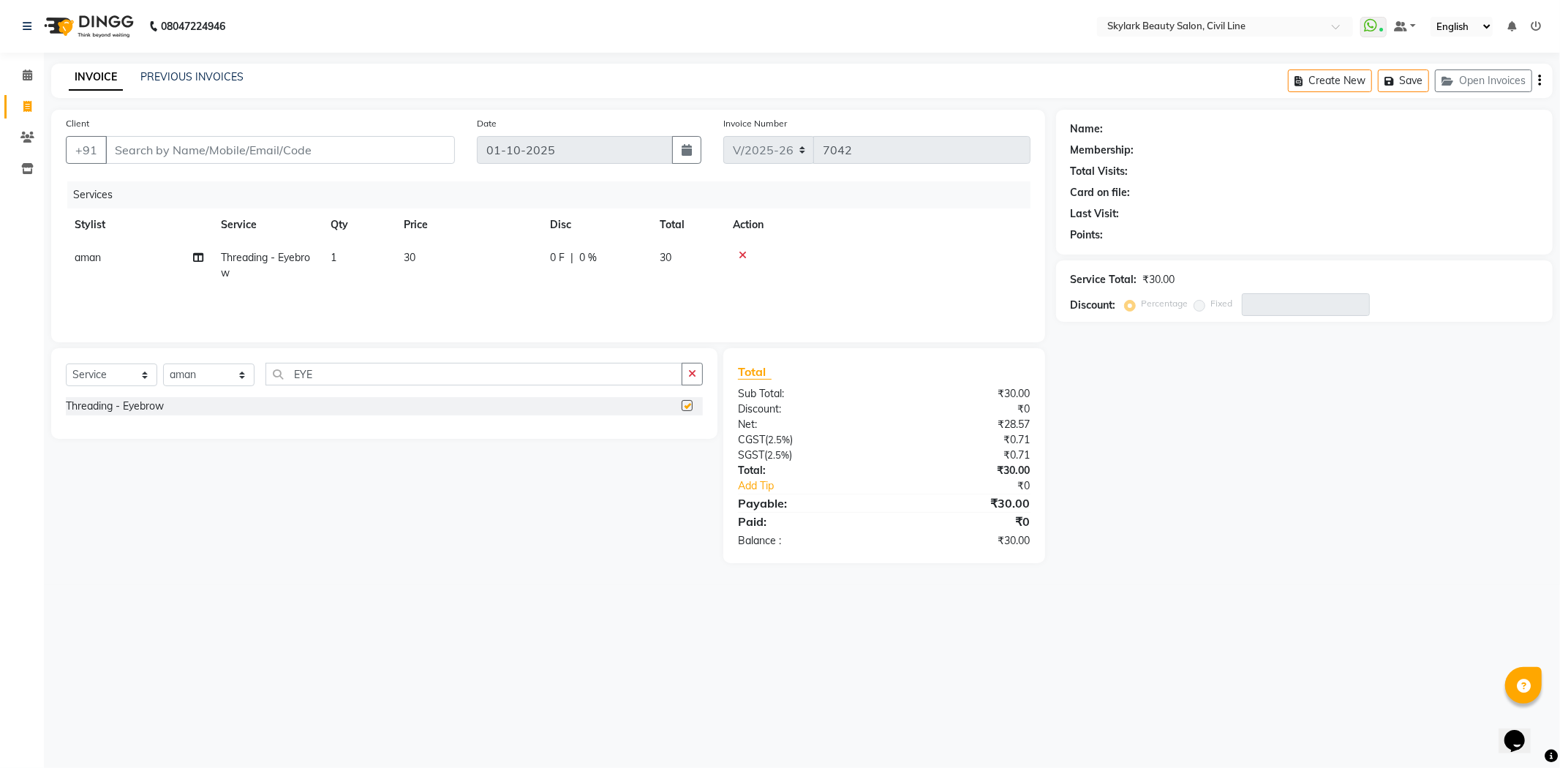
checkbox input "false"
click at [318, 140] on input "Client" at bounding box center [280, 150] width 350 height 28
type input "7"
type input "0"
type input "7309213566"
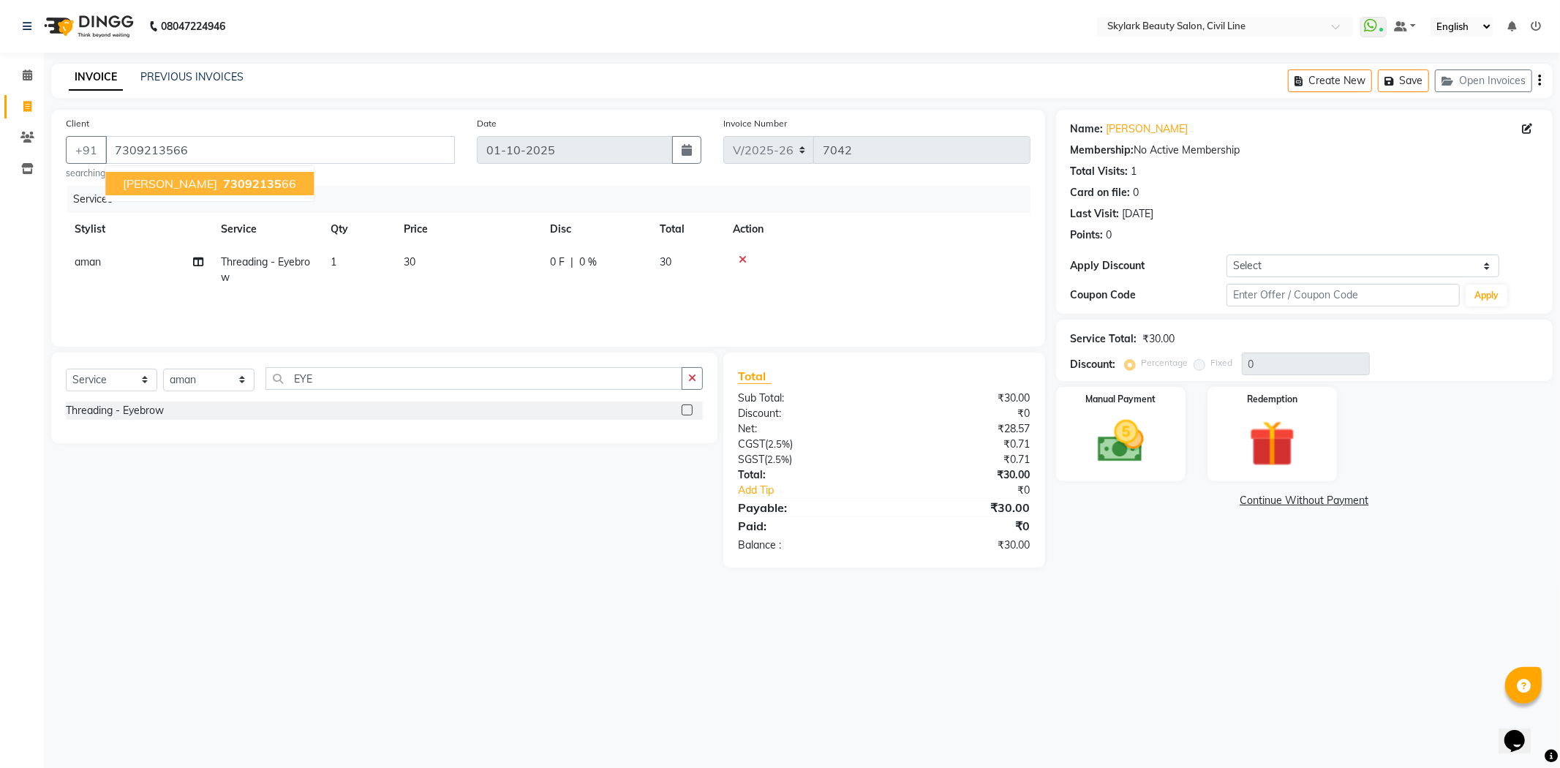
click at [171, 179] on span "[PERSON_NAME]" at bounding box center [170, 183] width 94 height 15
click at [1106, 452] on img at bounding box center [1121, 442] width 78 height 56
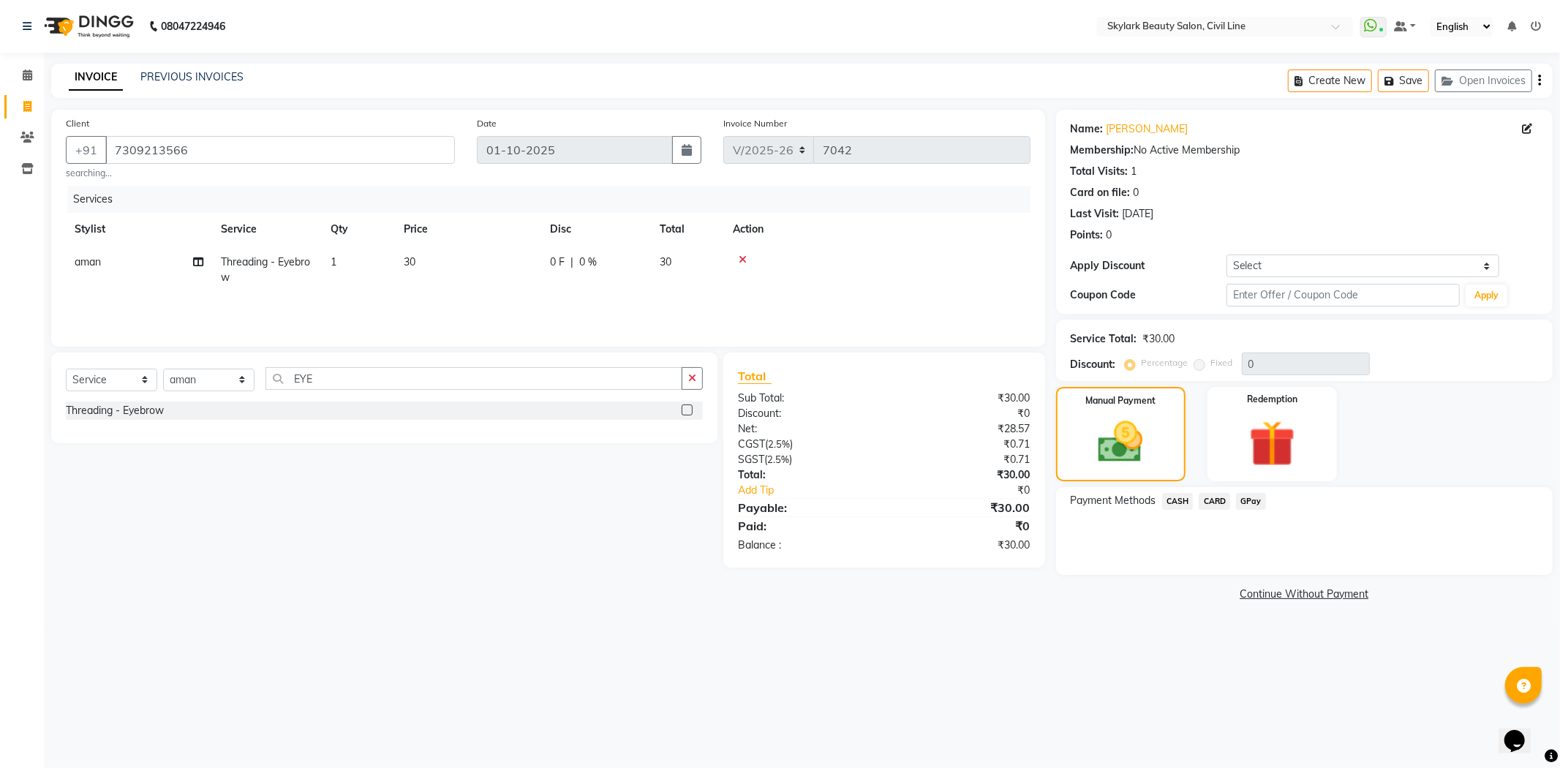
click at [1174, 502] on span "CASH" at bounding box center [1177, 501] width 31 height 17
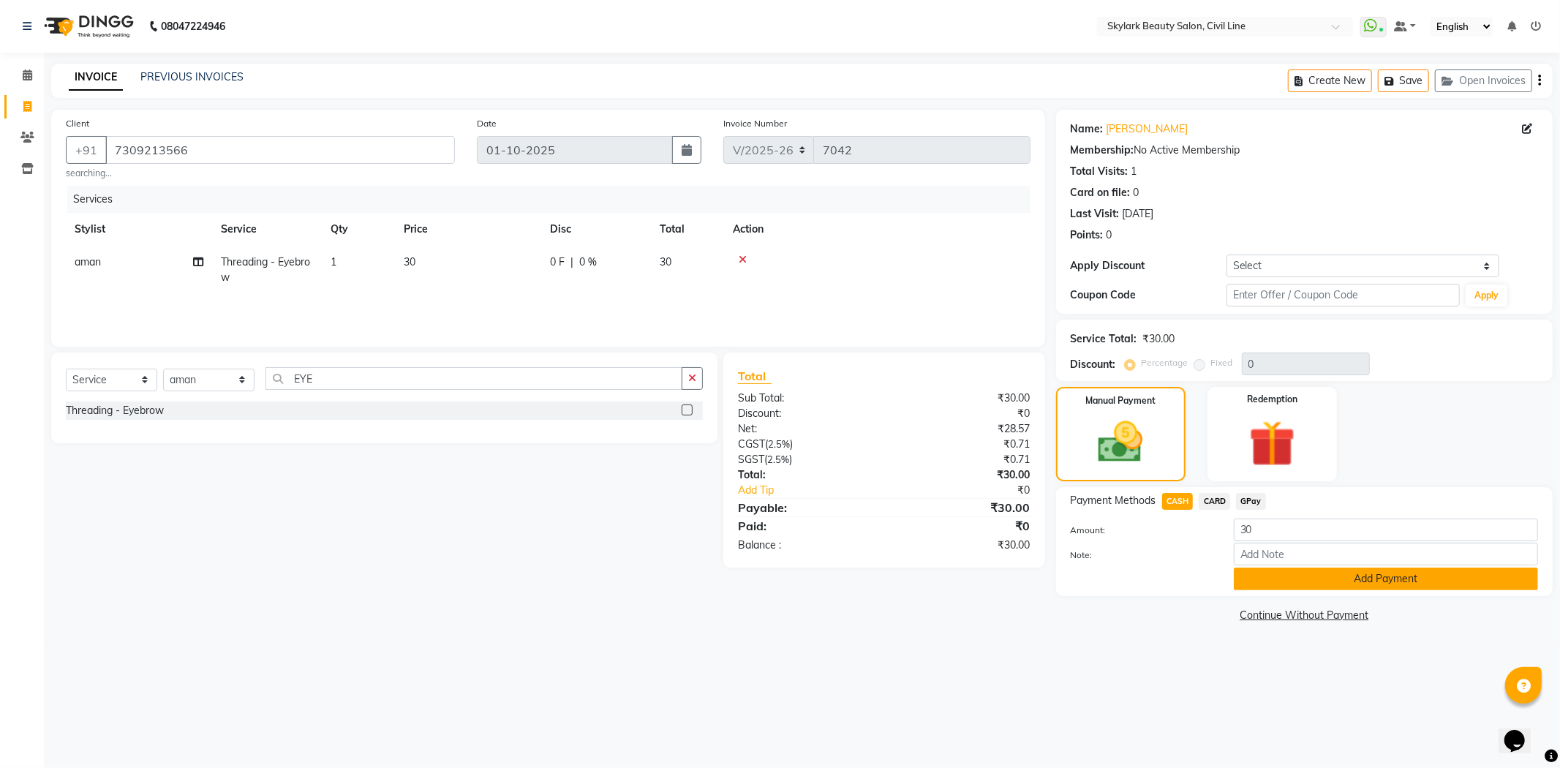
click at [1280, 584] on button "Add Payment" at bounding box center [1386, 578] width 304 height 23
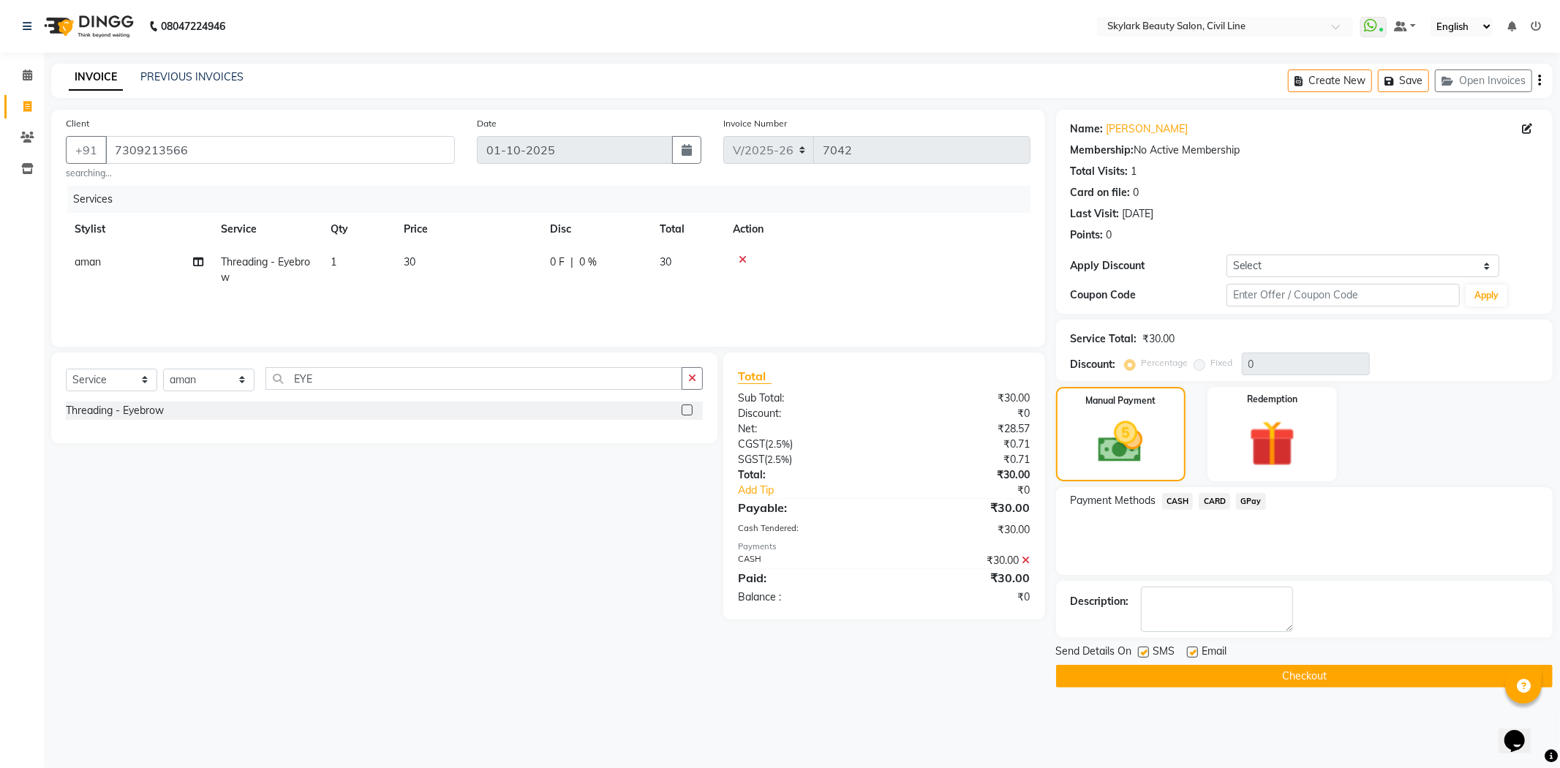
click at [1280, 673] on button "Checkout" at bounding box center [1304, 676] width 497 height 23
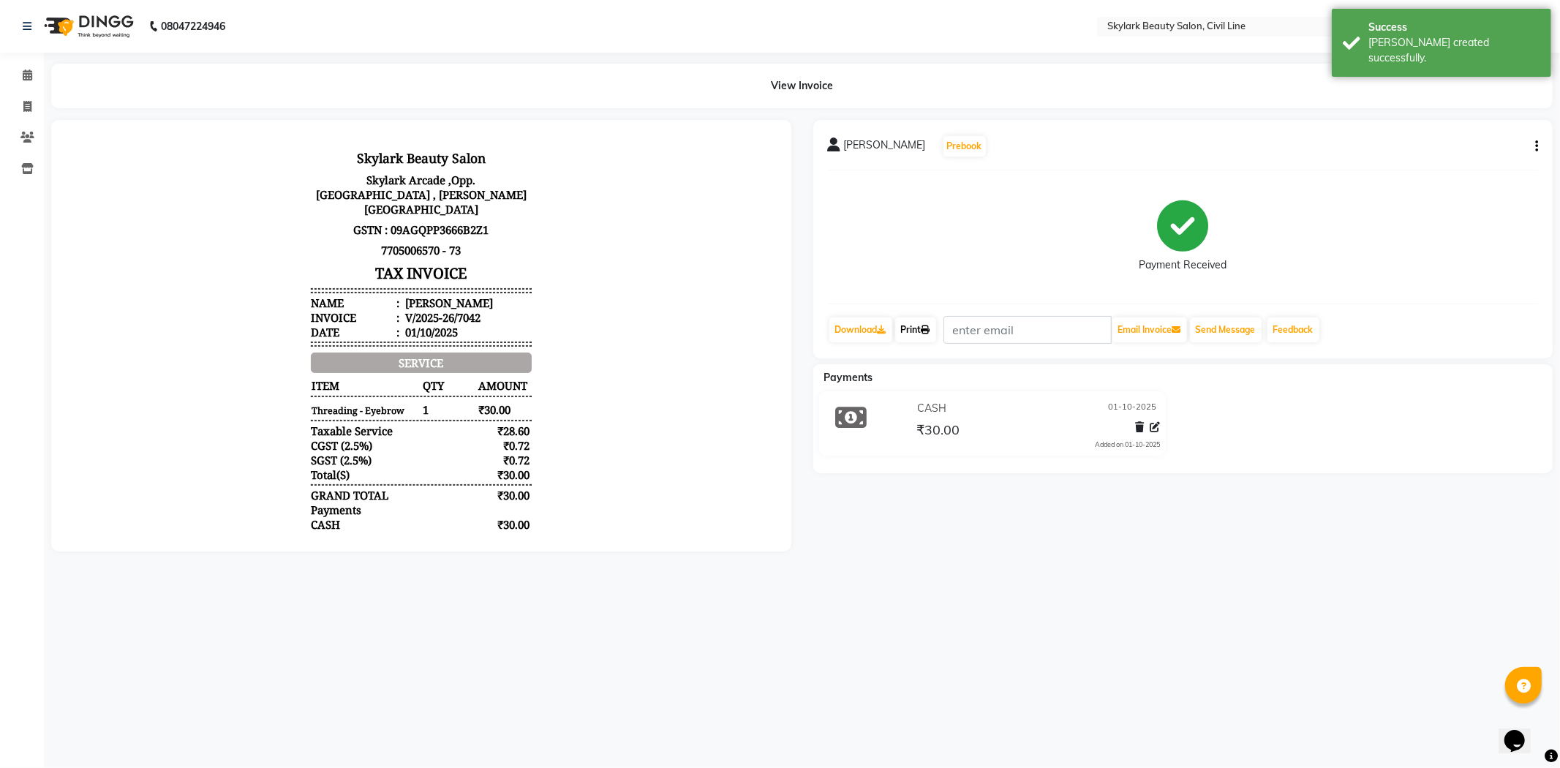
click at [927, 333] on icon at bounding box center [925, 329] width 9 height 9
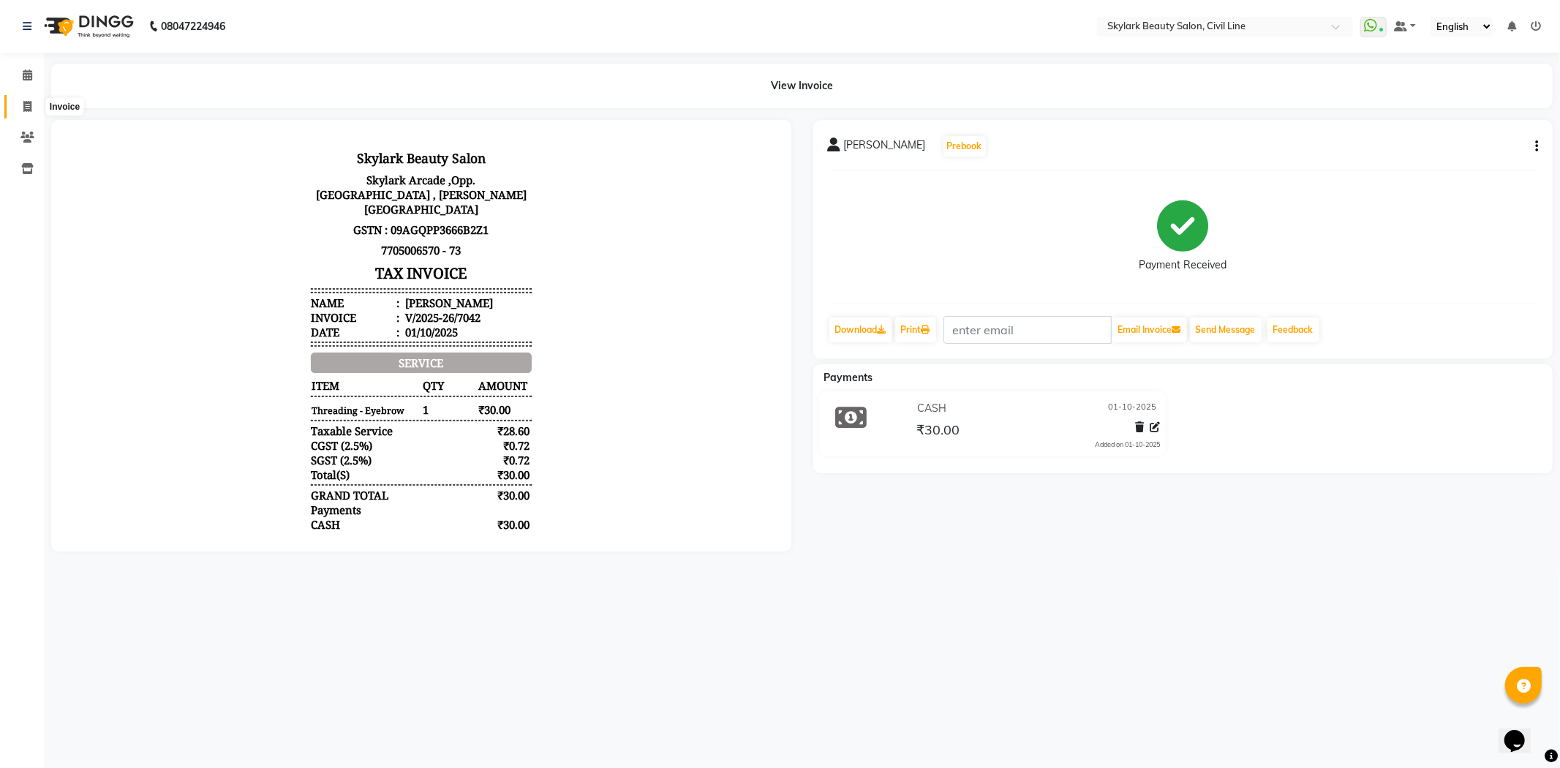
click at [26, 103] on icon at bounding box center [27, 106] width 8 height 11
select select "service"
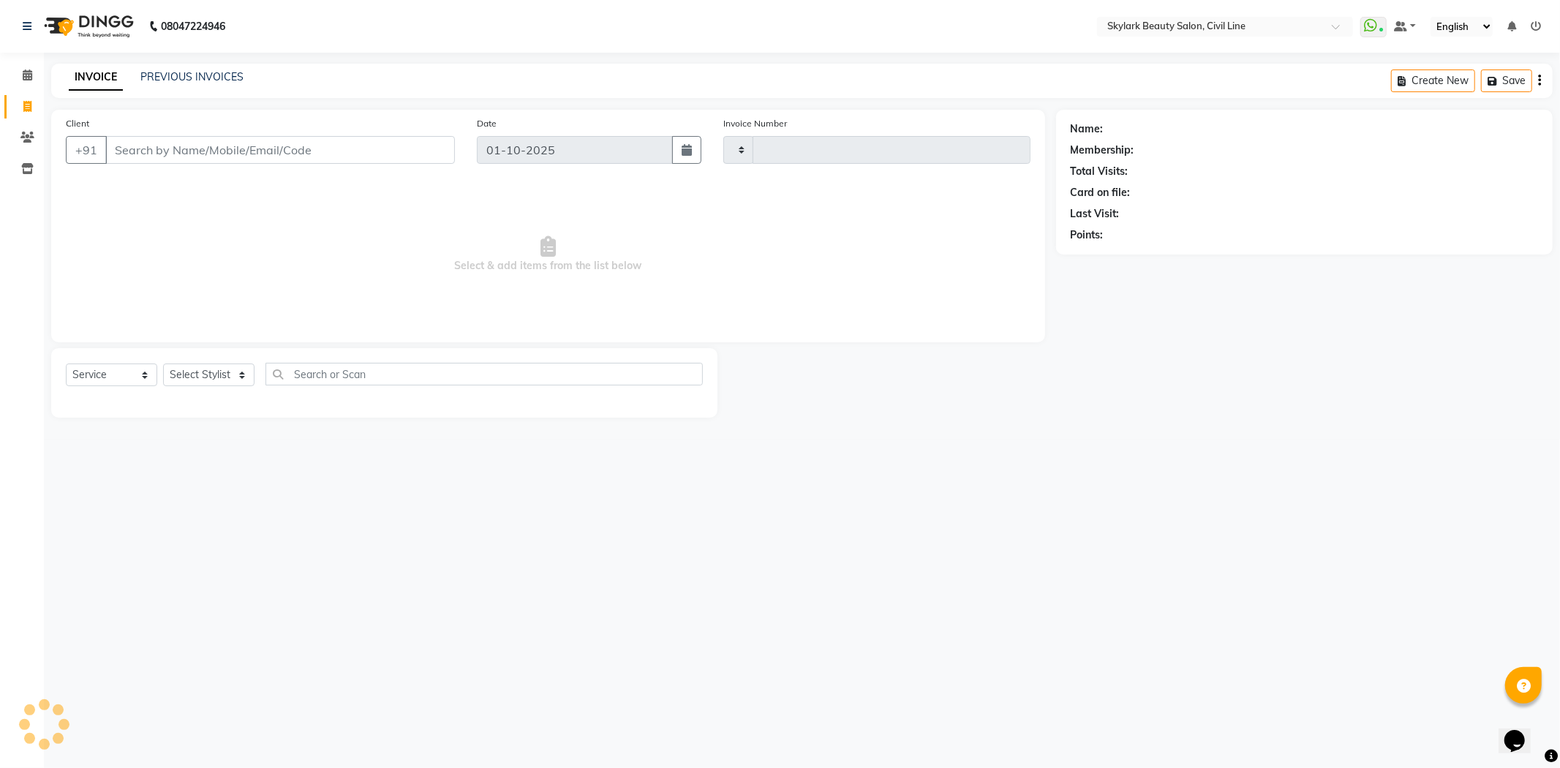
type input "7043"
select select "4588"
click at [29, 78] on icon at bounding box center [28, 74] width 10 height 11
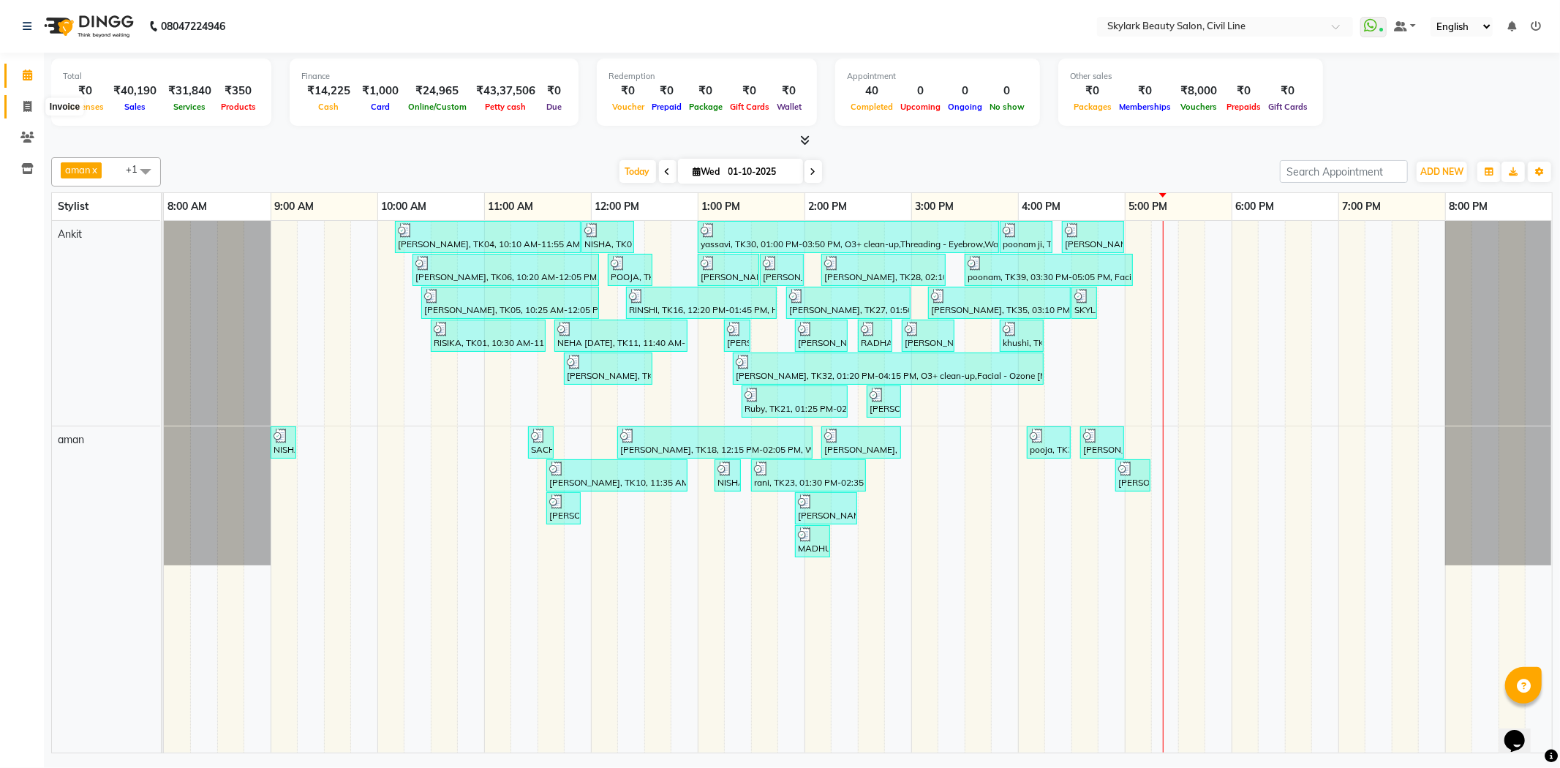
click at [20, 113] on span at bounding box center [28, 107] width 26 height 17
select select "service"
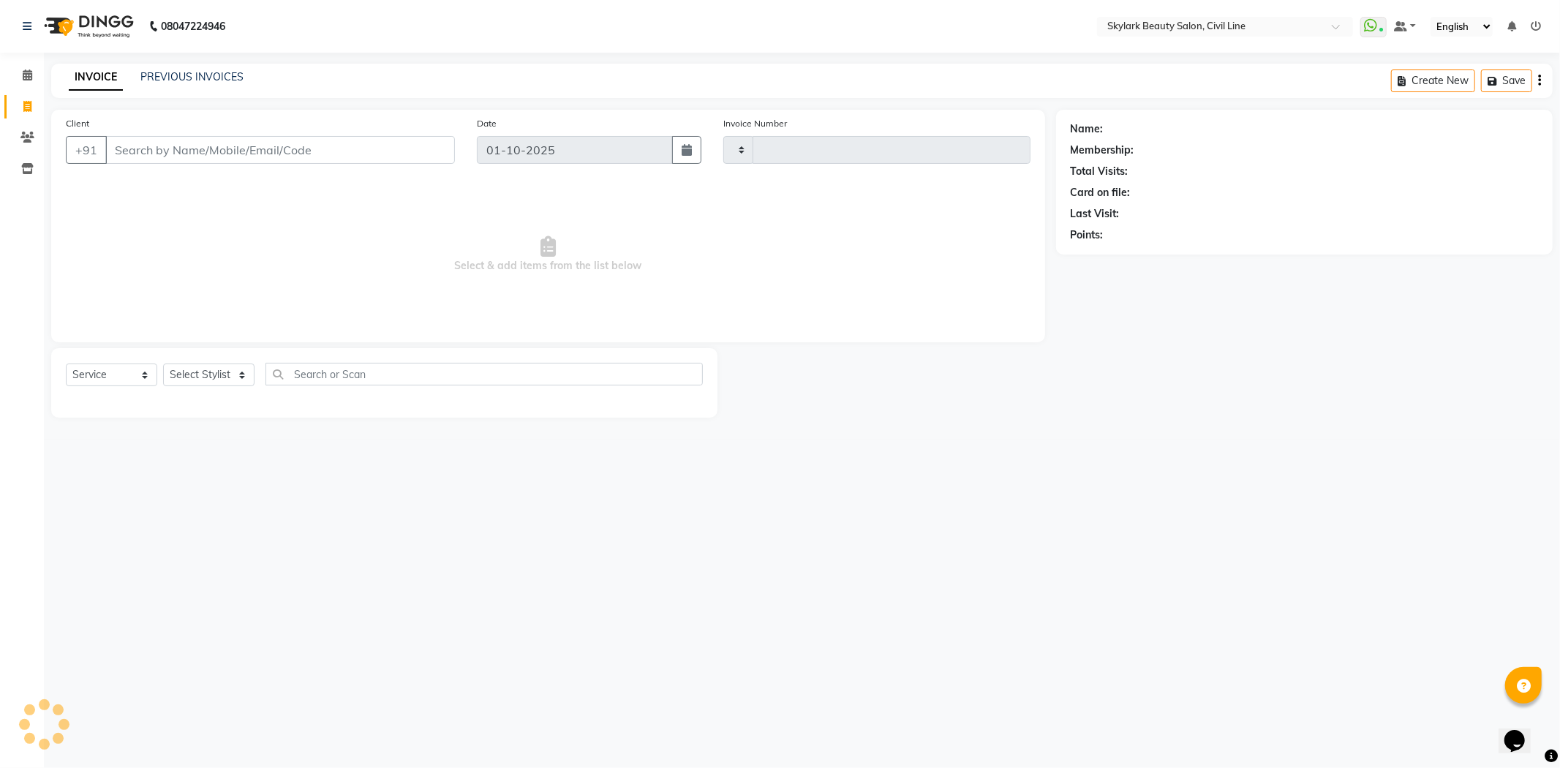
type input "7044"
select select "4588"
click at [180, 374] on select "Select Stylist" at bounding box center [208, 374] width 91 height 23
click at [238, 374] on select "Select Stylist" at bounding box center [208, 374] width 91 height 23
drag, startPoint x: 249, startPoint y: 507, endPoint x: 223, endPoint y: 374, distance: 136.2
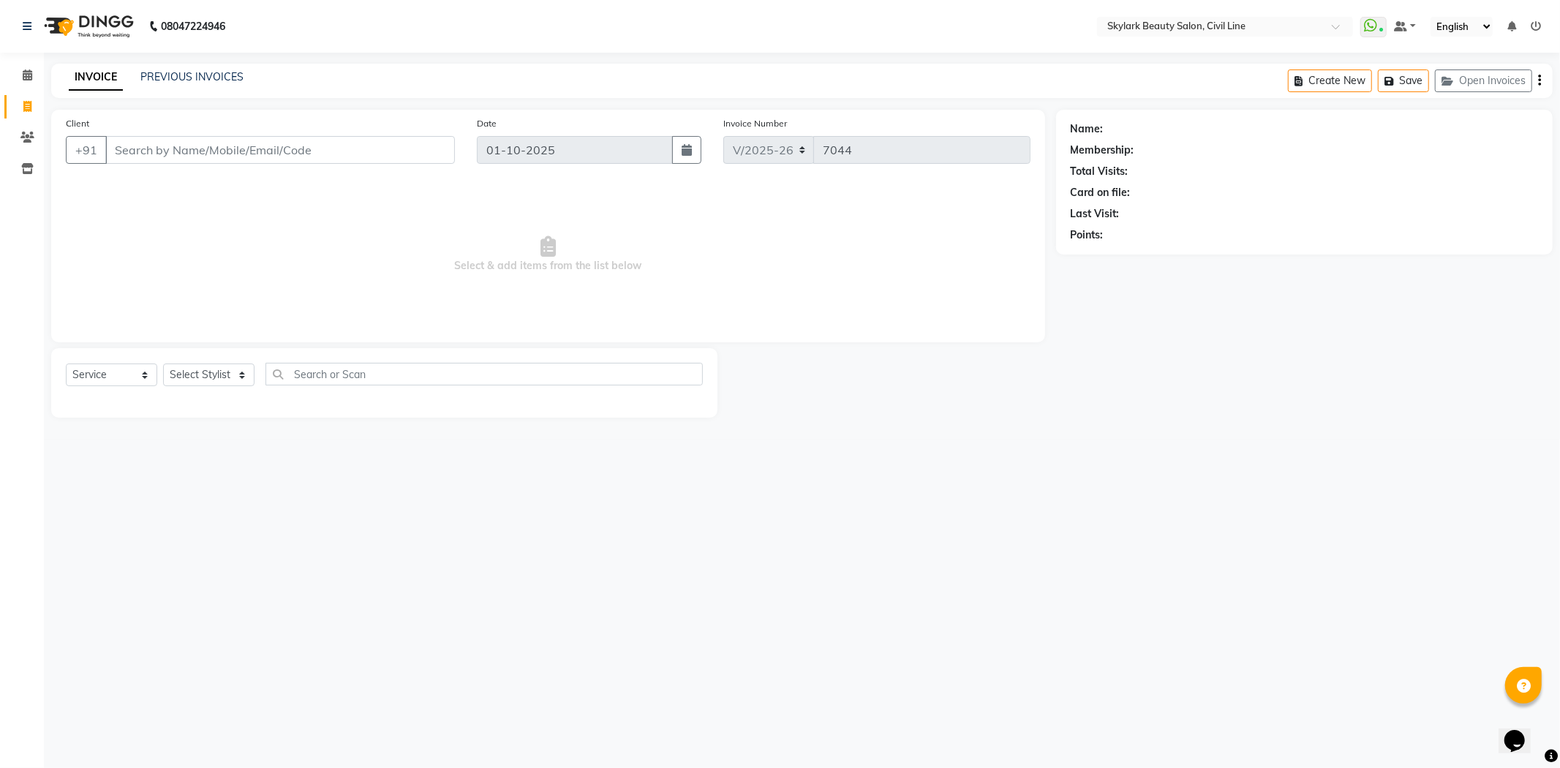
click at [243, 500] on div "08047224946 Select Location × Skylark Beauty Salon, Civil Line WhatsApp Status …" at bounding box center [780, 384] width 1560 height 768
click at [224, 364] on select "Select Stylist [PERSON_NAME] [PERSON_NAME] [PERSON_NAME] WASU" at bounding box center [208, 374] width 91 height 23
select select "85071"
click at [163, 364] on select "Select Stylist [PERSON_NAME] [PERSON_NAME] [PERSON_NAME] WASU" at bounding box center [208, 374] width 91 height 23
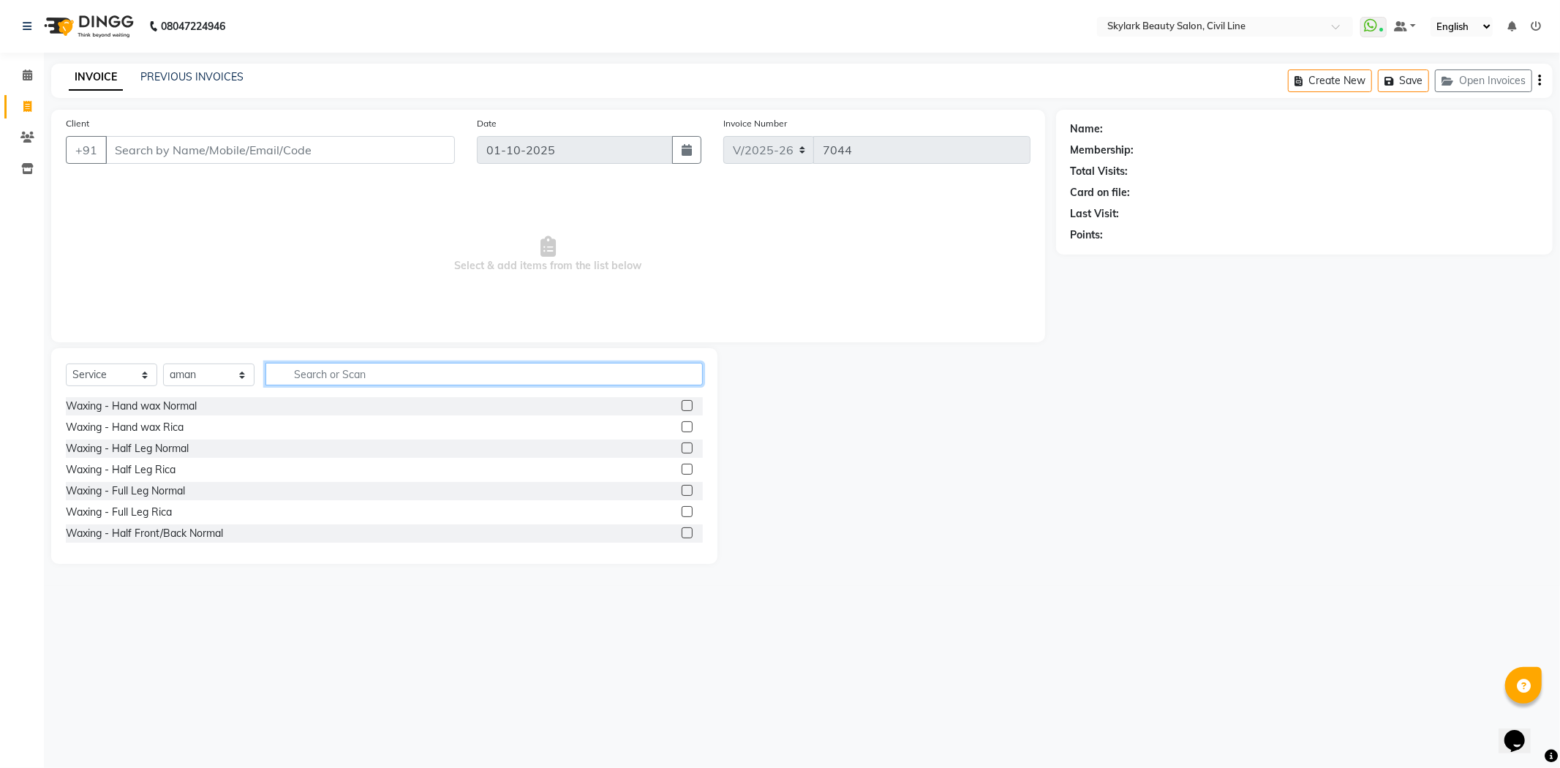
click at [336, 379] on input "text" at bounding box center [483, 374] width 437 height 23
type input "HAL"
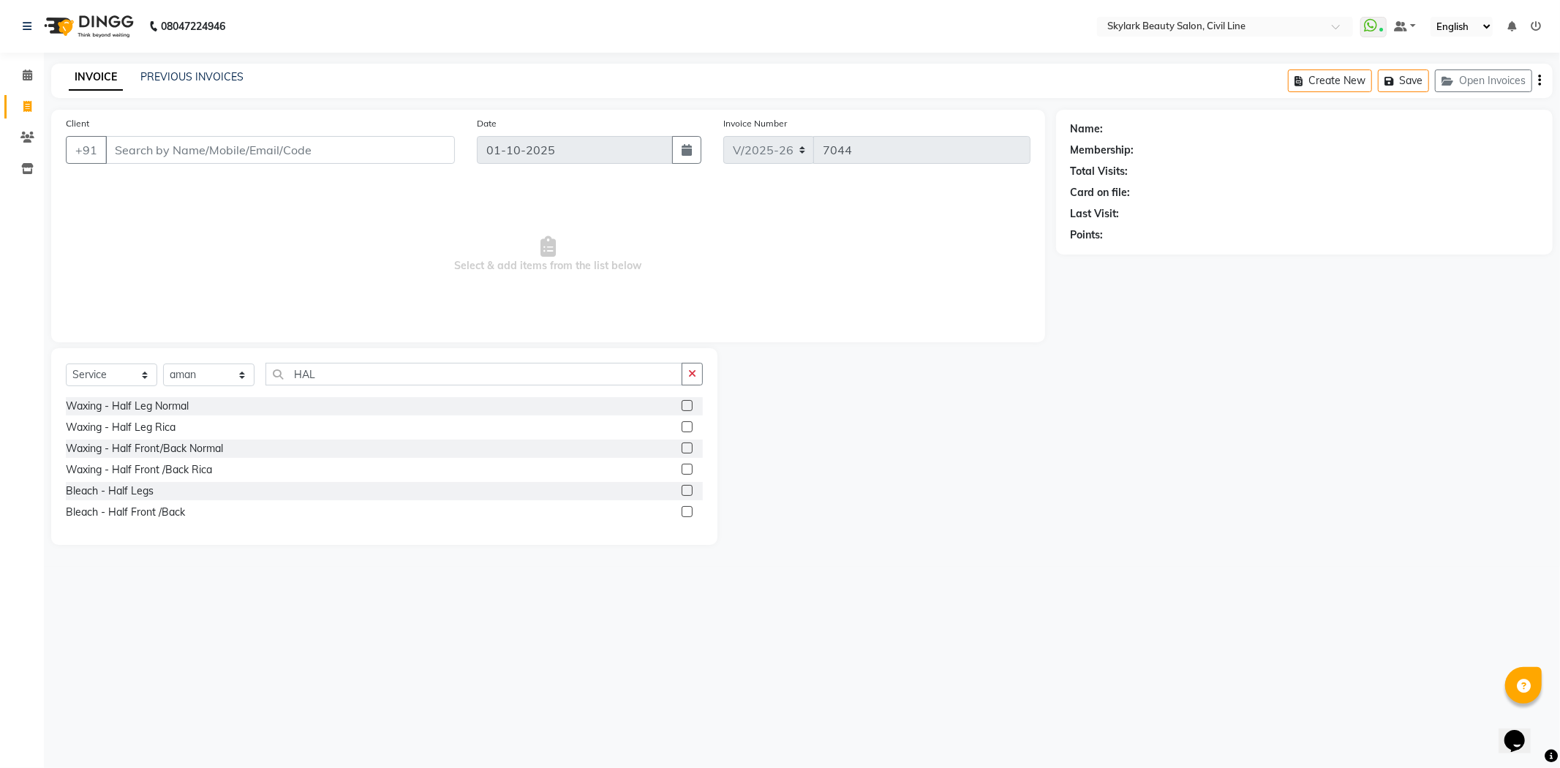
click at [686, 428] on label at bounding box center [687, 426] width 11 height 11
click at [686, 428] on input "checkbox" at bounding box center [687, 428] width 10 height 10
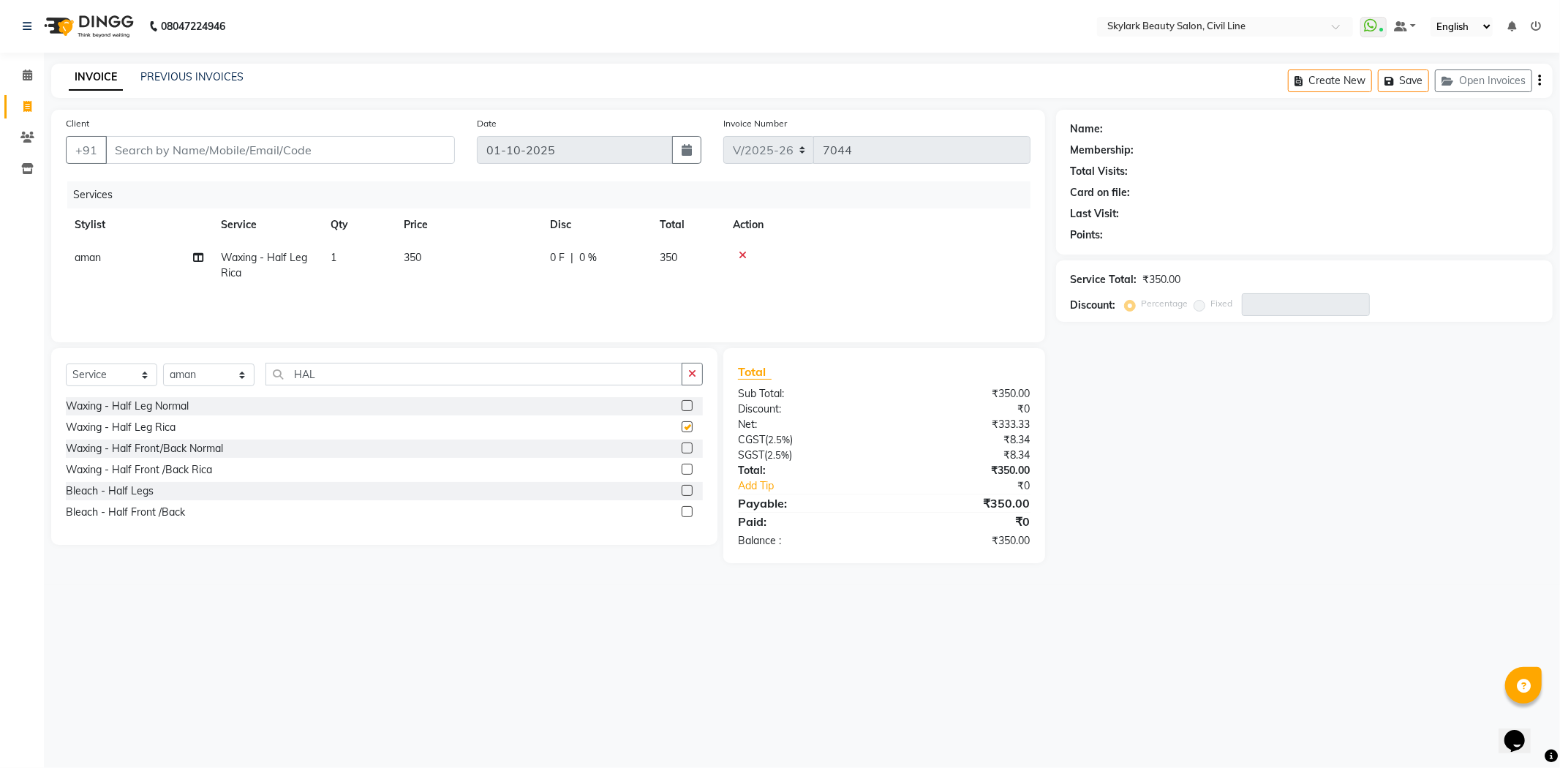
checkbox input "false"
click at [616, 369] on input "HAL" at bounding box center [473, 374] width 417 height 23
type input "H"
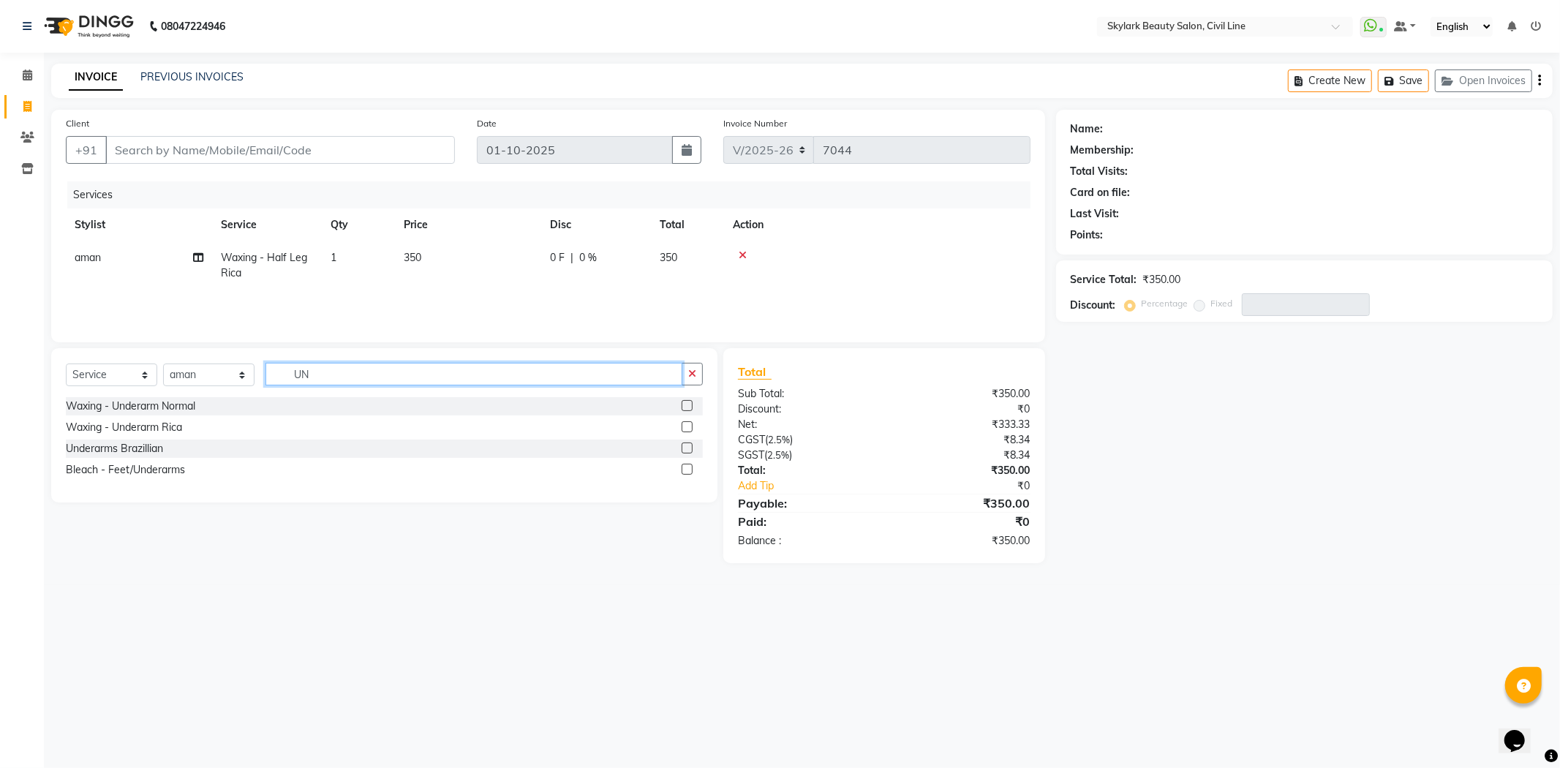
type input "UN"
click at [682, 425] on label at bounding box center [687, 426] width 11 height 11
click at [682, 425] on input "checkbox" at bounding box center [687, 428] width 10 height 10
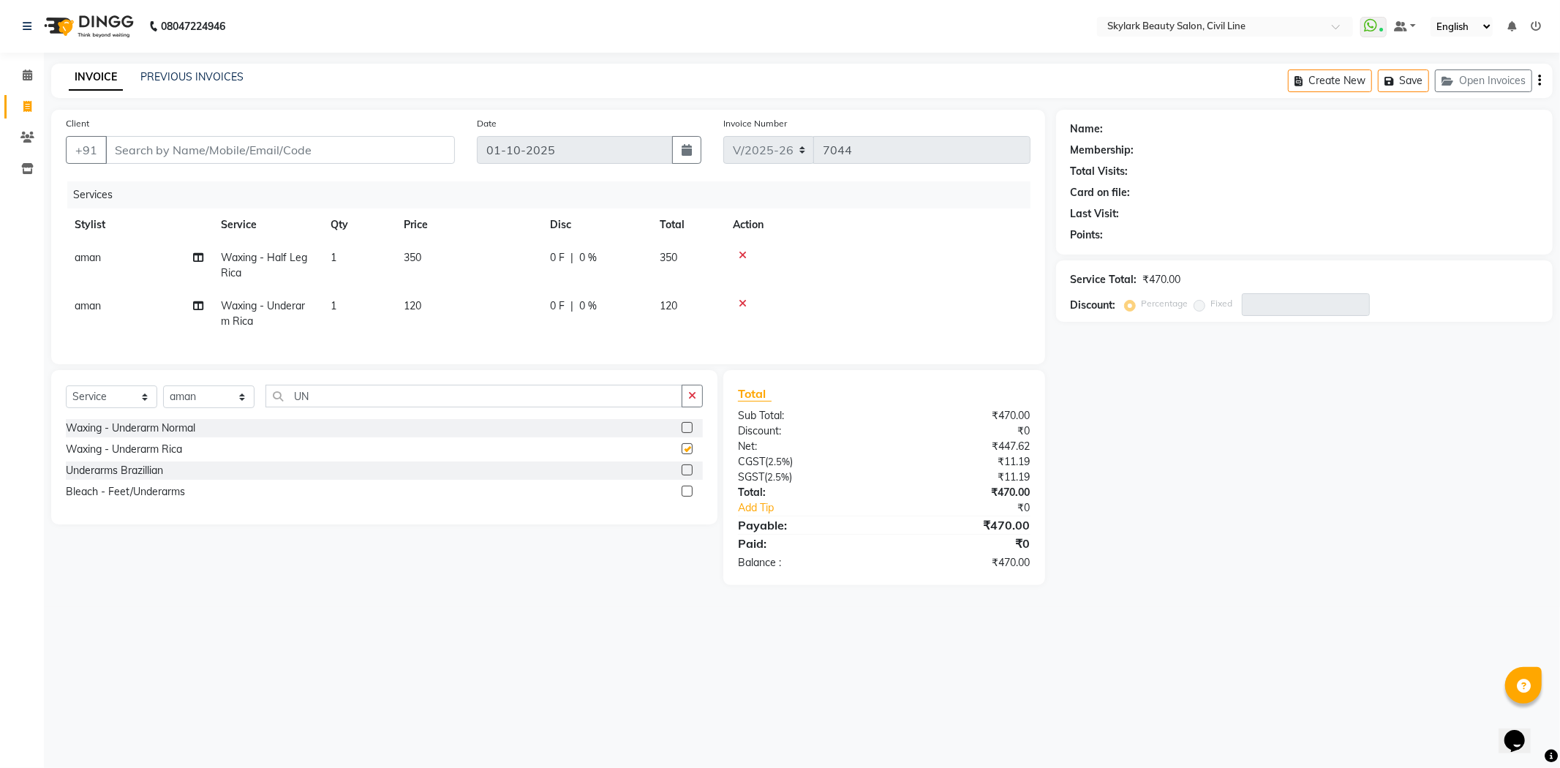
checkbox input "false"
click at [607, 404] on input "UN" at bounding box center [473, 396] width 417 height 23
type input "U"
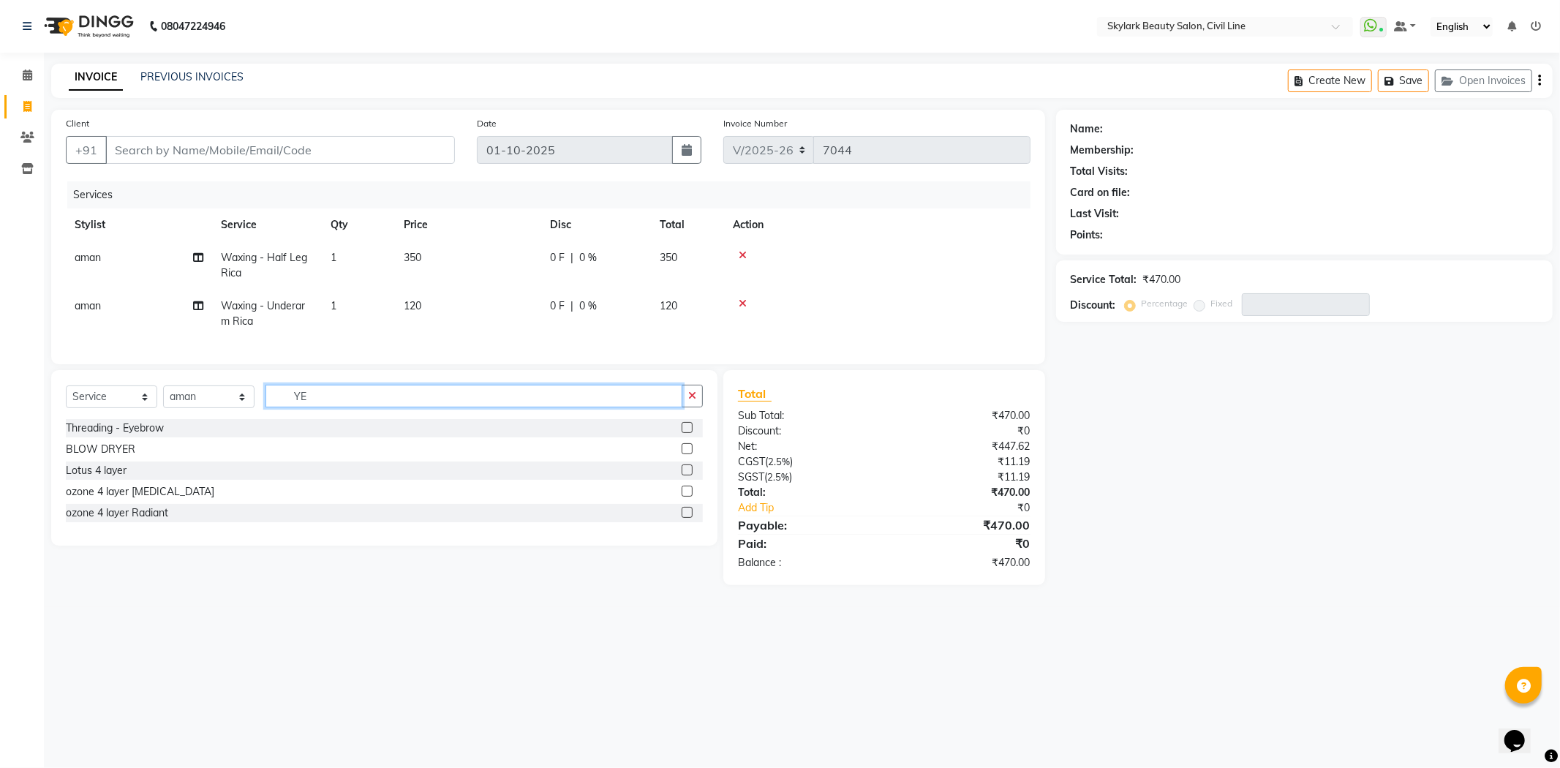
type input "Y"
type input "EYE"
click at [684, 433] on label at bounding box center [687, 427] width 11 height 11
click at [684, 433] on input "checkbox" at bounding box center [687, 428] width 10 height 10
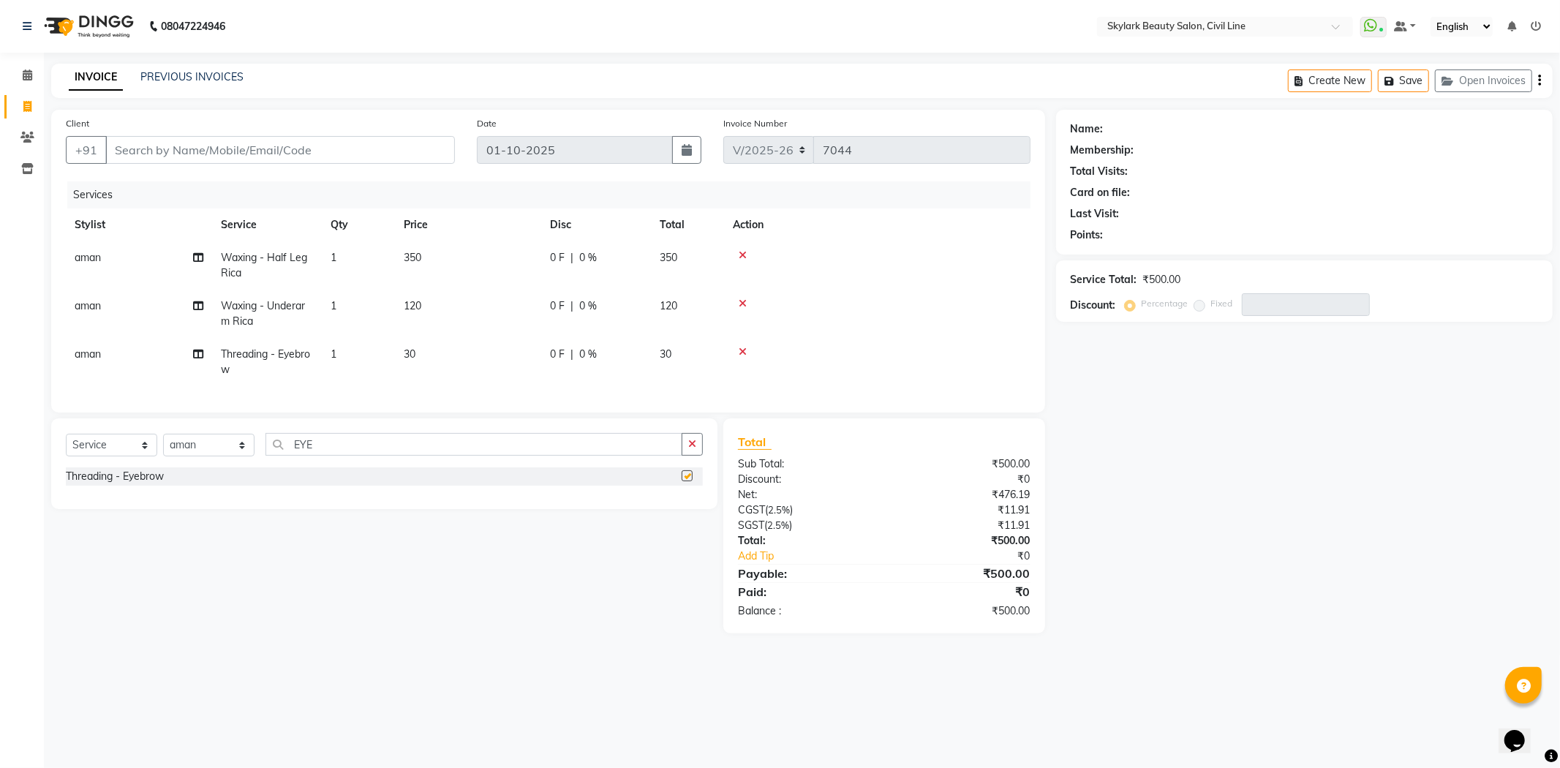
checkbox input "false"
click at [603, 454] on input "EYE" at bounding box center [473, 444] width 417 height 23
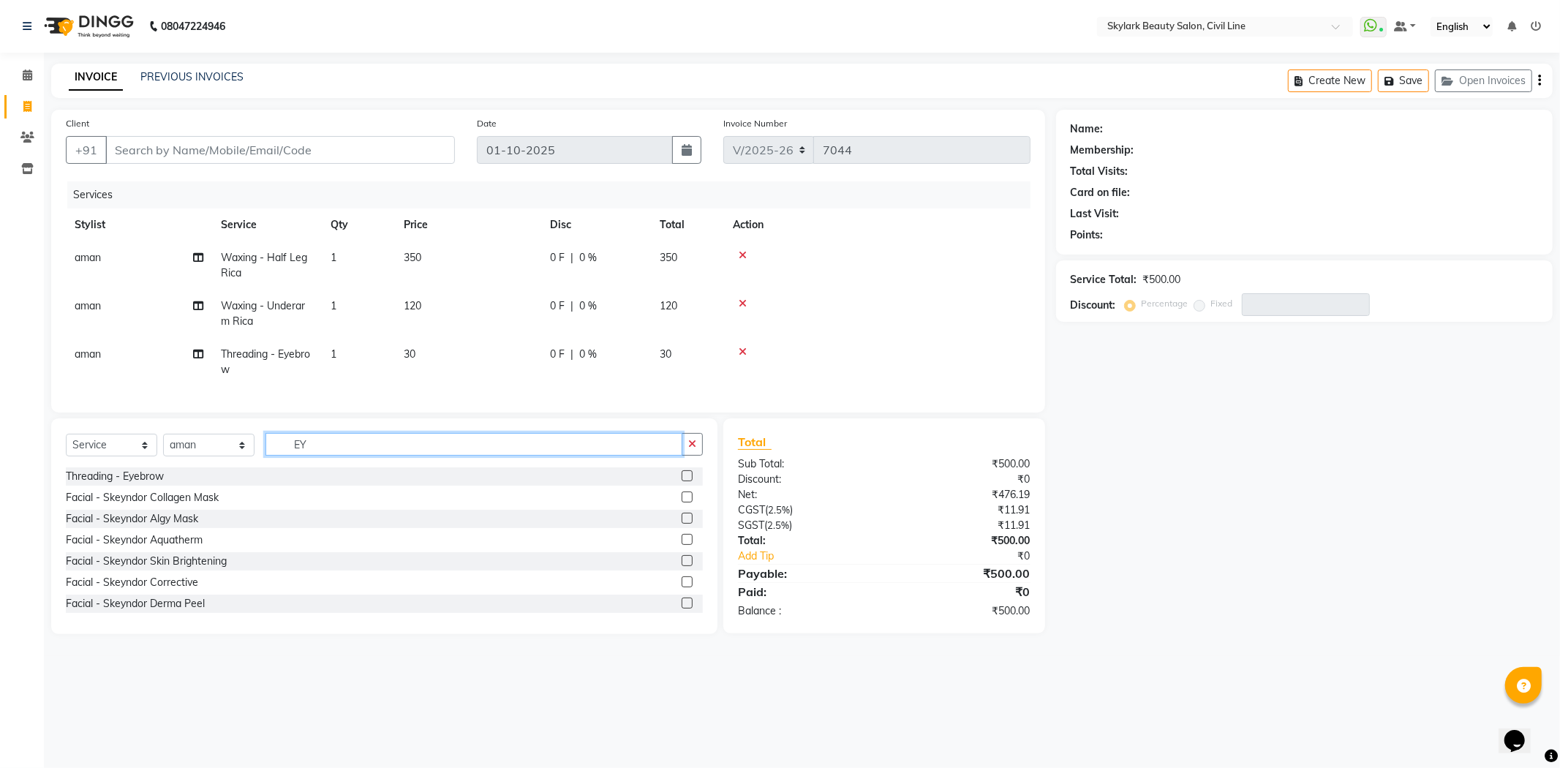
type input "E"
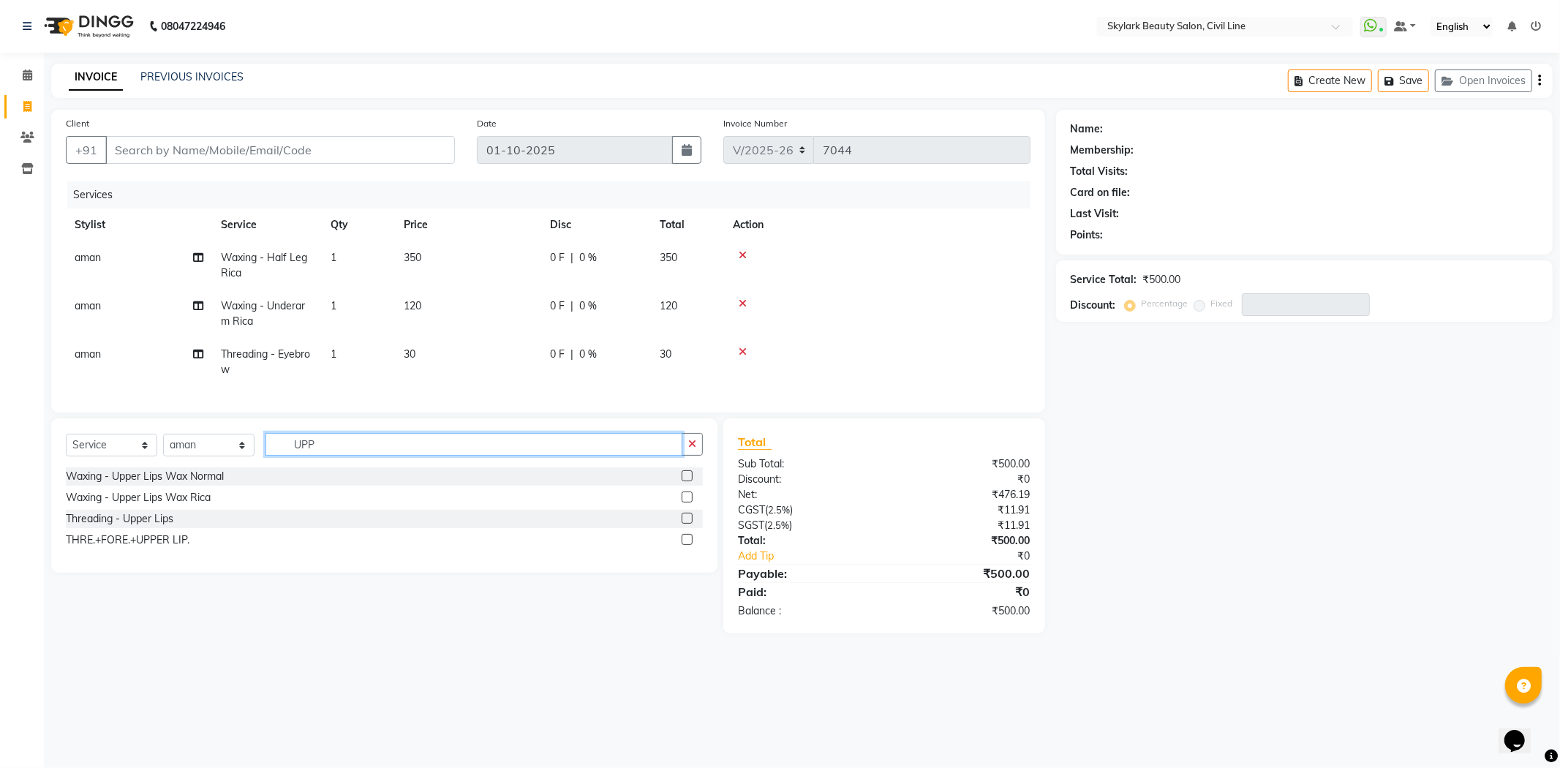
type input "UPP"
click at [683, 524] on label at bounding box center [687, 518] width 11 height 11
click at [683, 524] on input "checkbox" at bounding box center [687, 519] width 10 height 10
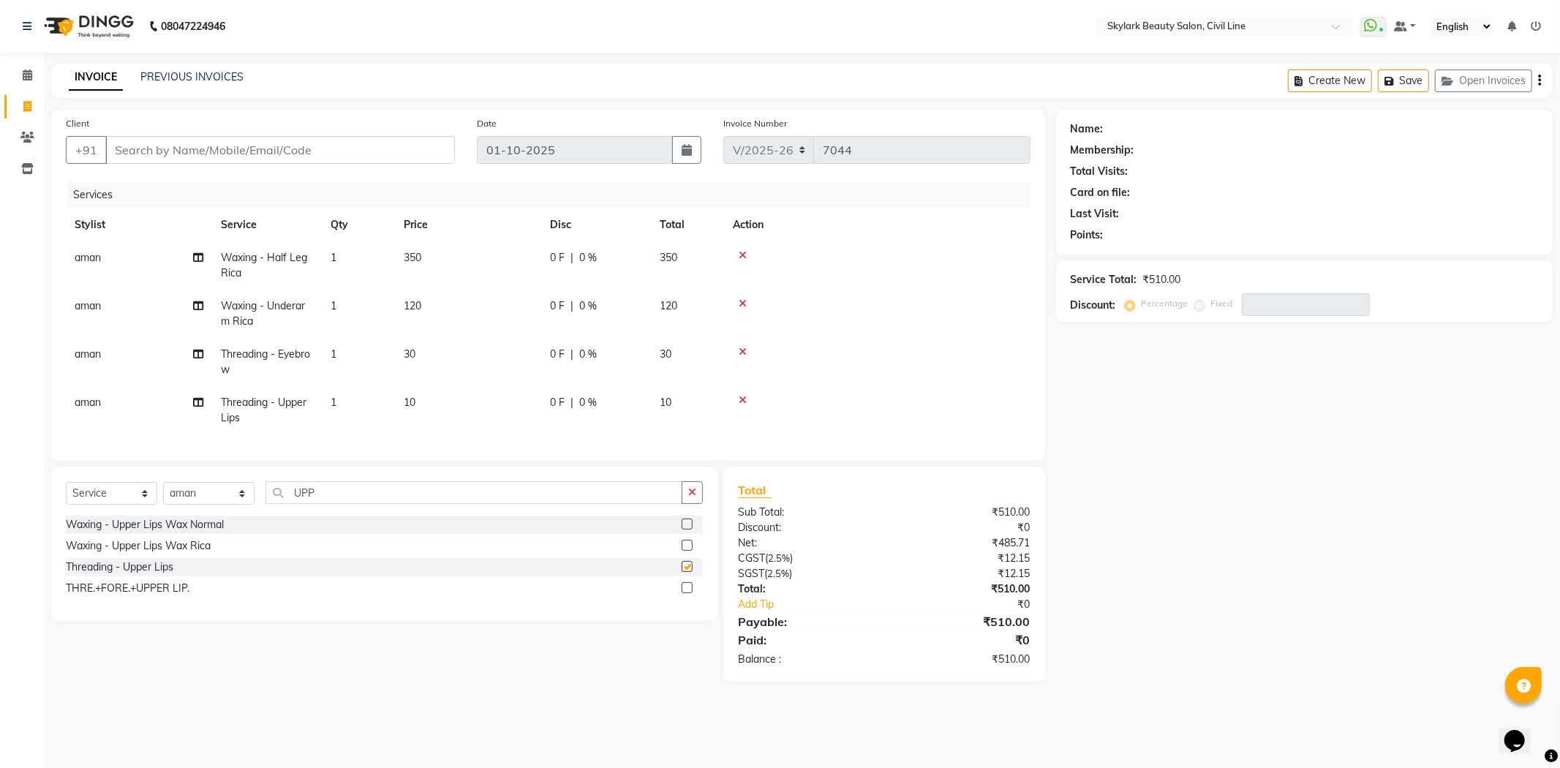
checkbox input "false"
click at [600, 504] on input "UPP" at bounding box center [473, 492] width 417 height 23
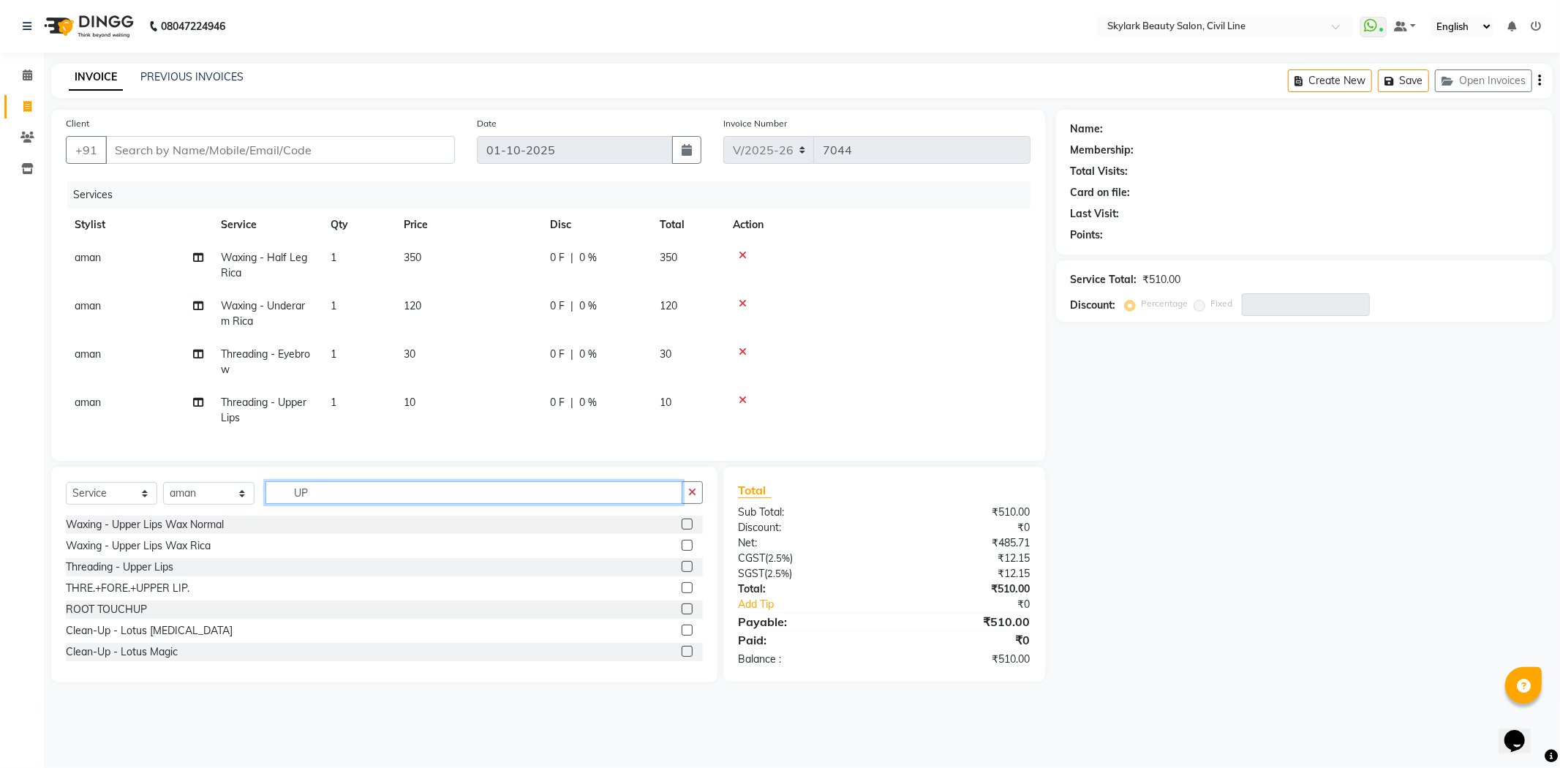
type input "U"
type input "CHIN"
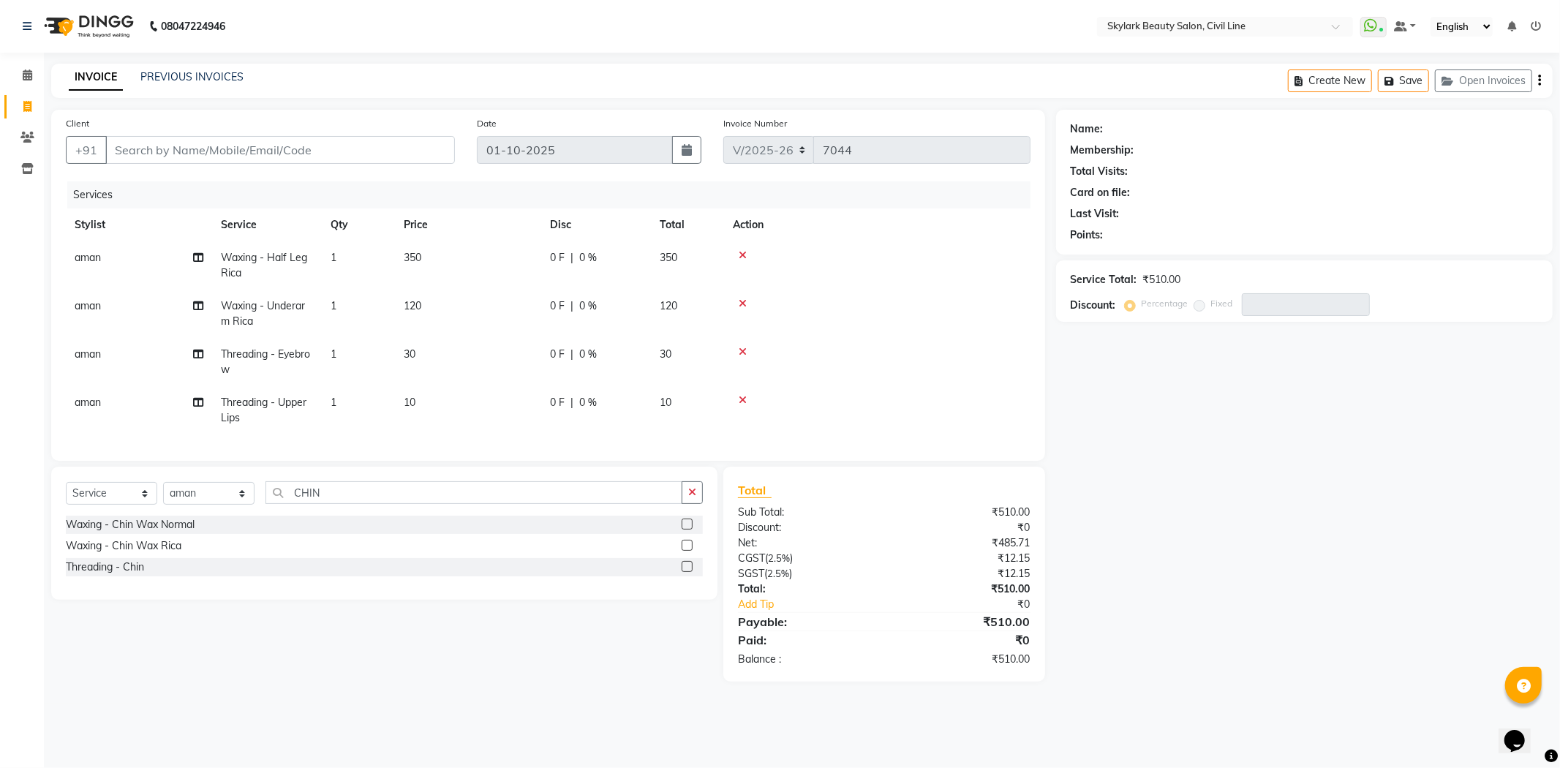
click at [685, 572] on label at bounding box center [687, 566] width 11 height 11
click at [685, 572] on input "checkbox" at bounding box center [687, 567] width 10 height 10
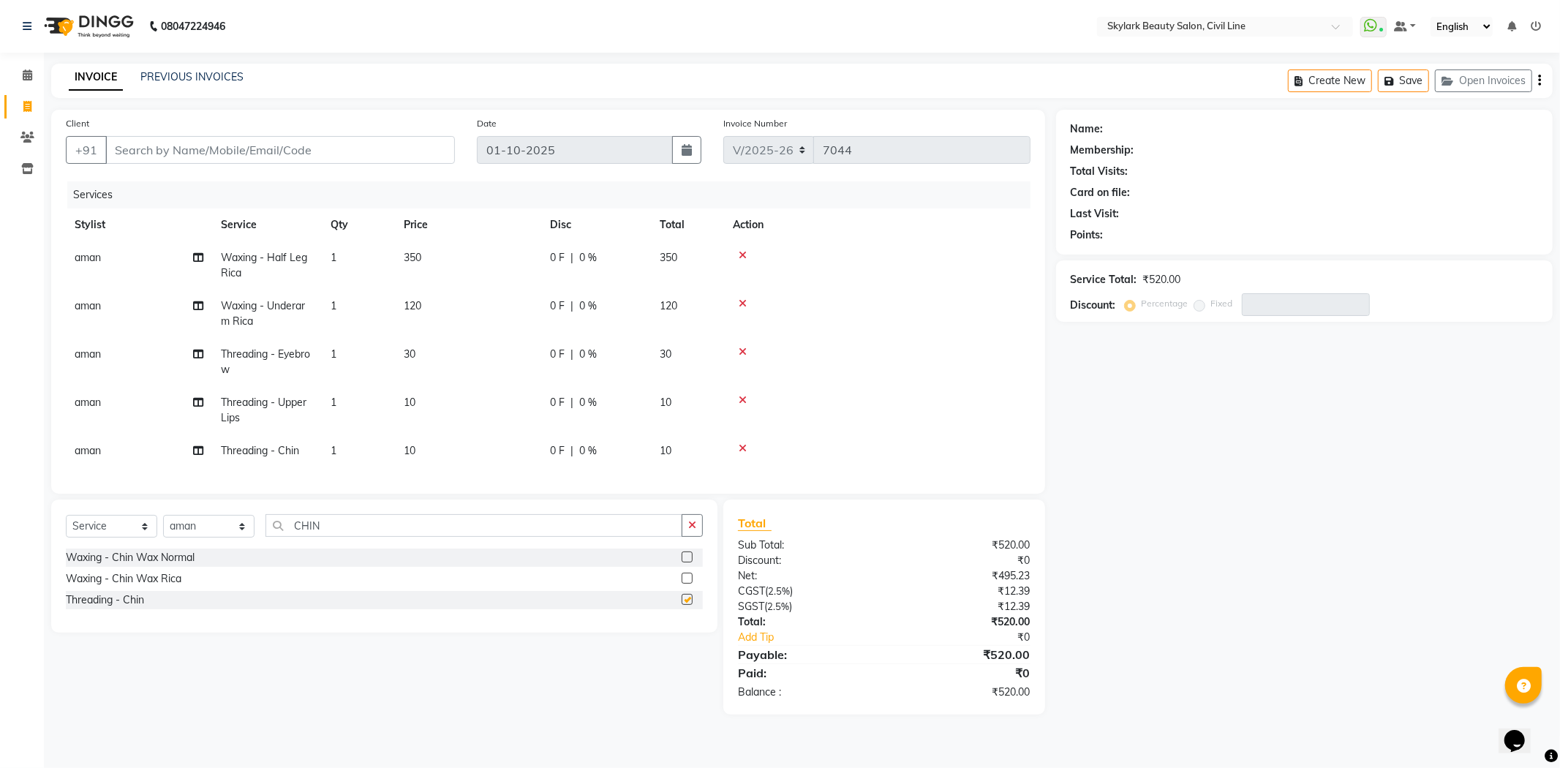
checkbox input "false"
click at [350, 154] on input "Client" at bounding box center [280, 150] width 350 height 28
click at [380, 148] on input "Client" at bounding box center [280, 150] width 350 height 28
type input "8"
type input "0"
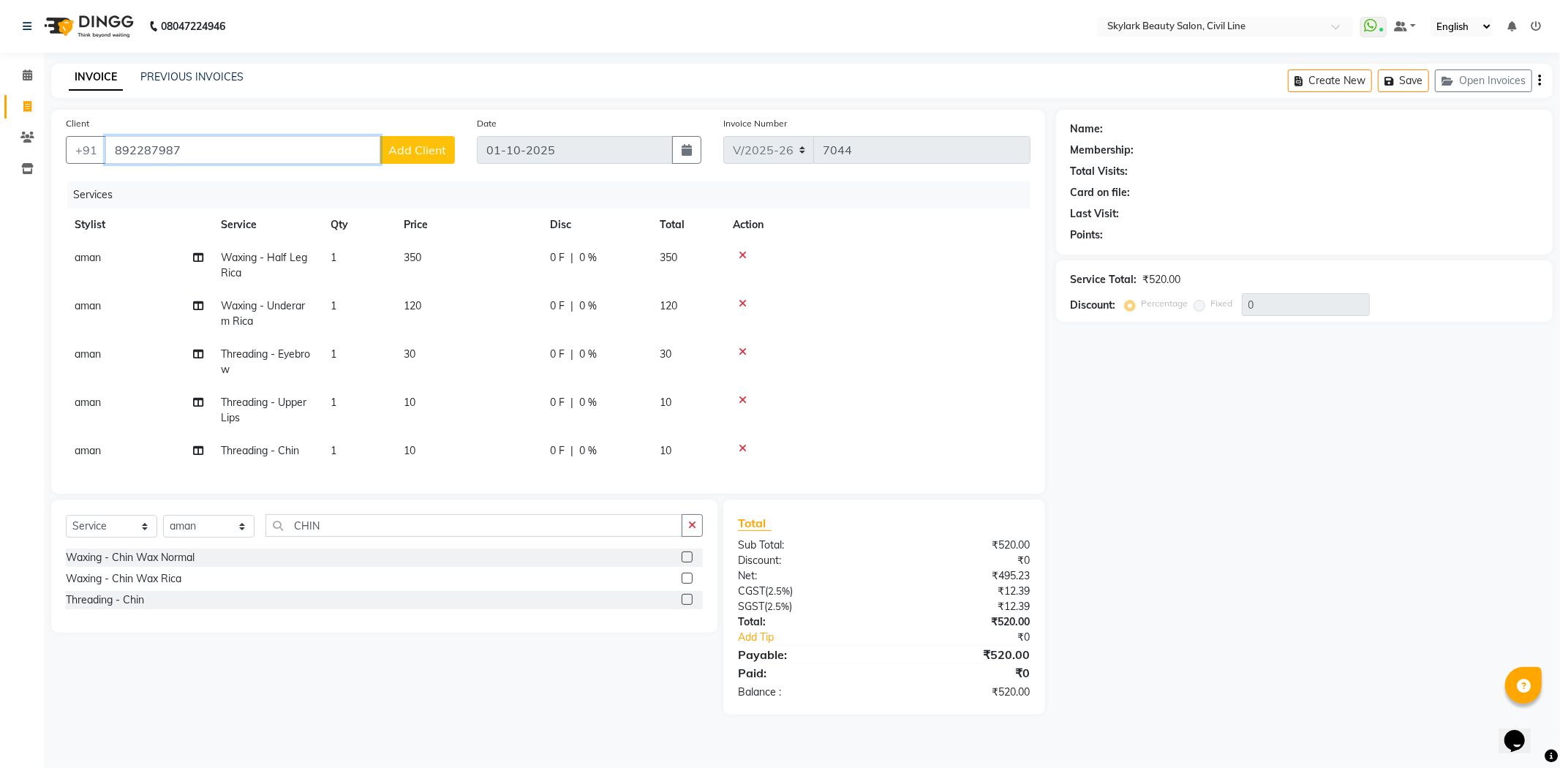
type input "892287987"
click at [417, 151] on span "Add Client" at bounding box center [417, 150] width 58 height 15
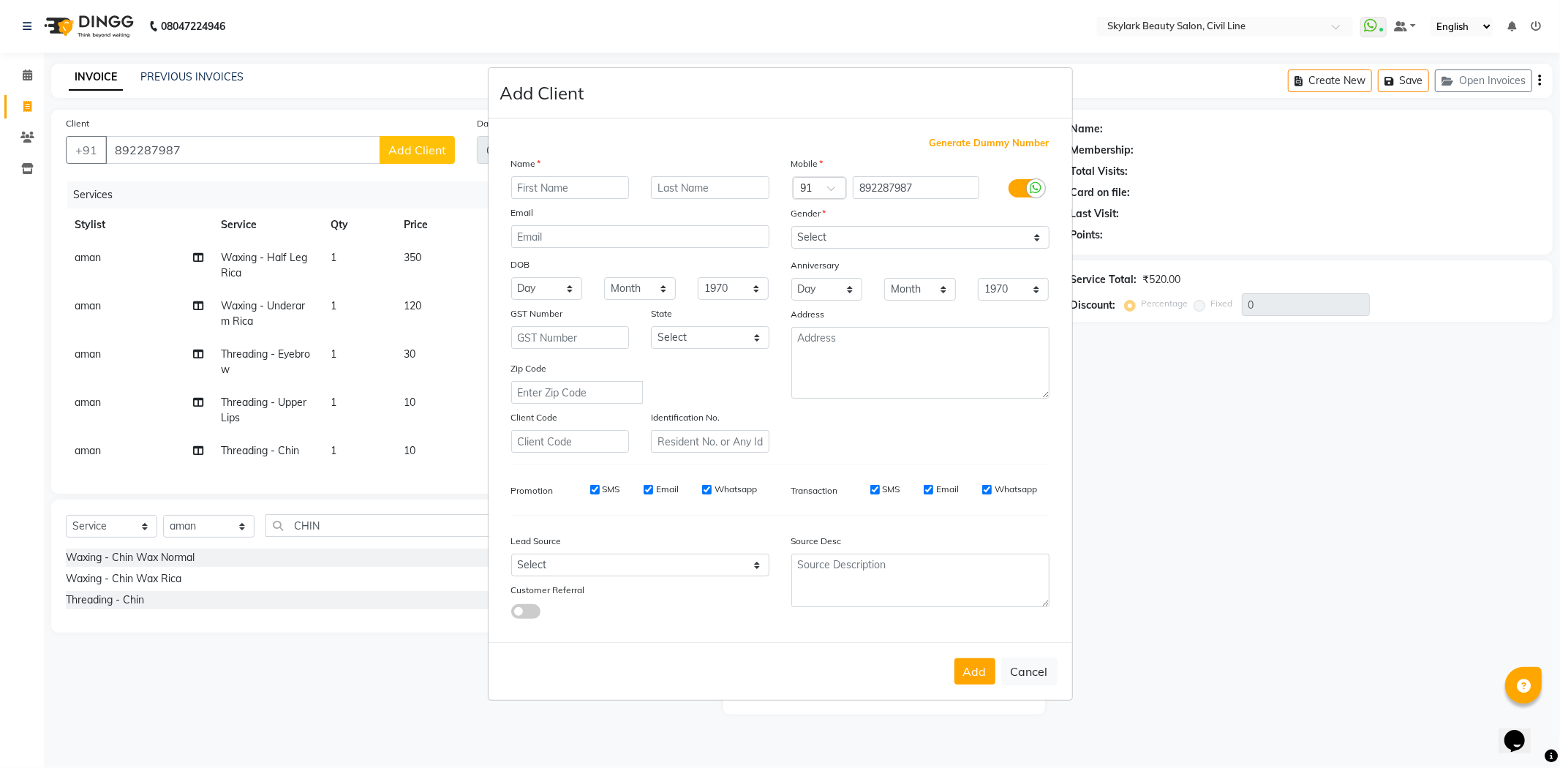
click at [567, 186] on input "text" at bounding box center [570, 187] width 118 height 23
type input "RANJU SINGH"
click at [831, 241] on select "Select Male Female Other Prefer Not To Say" at bounding box center [920, 237] width 258 height 23
select select "female"
click at [791, 226] on select "Select Male Female Other Prefer Not To Say" at bounding box center [920, 237] width 258 height 23
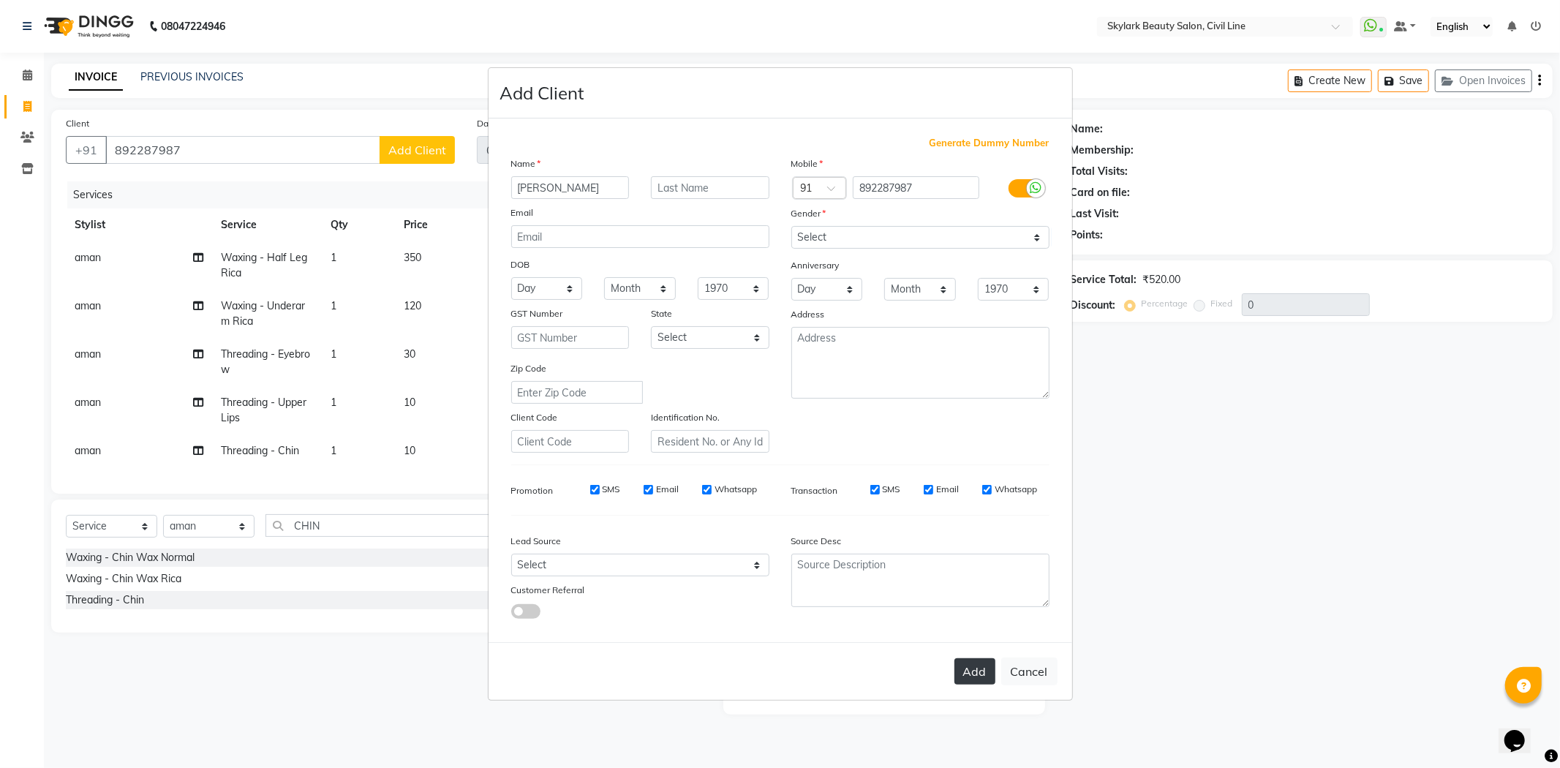
click at [973, 681] on button "Add" at bounding box center [974, 671] width 41 height 26
select select
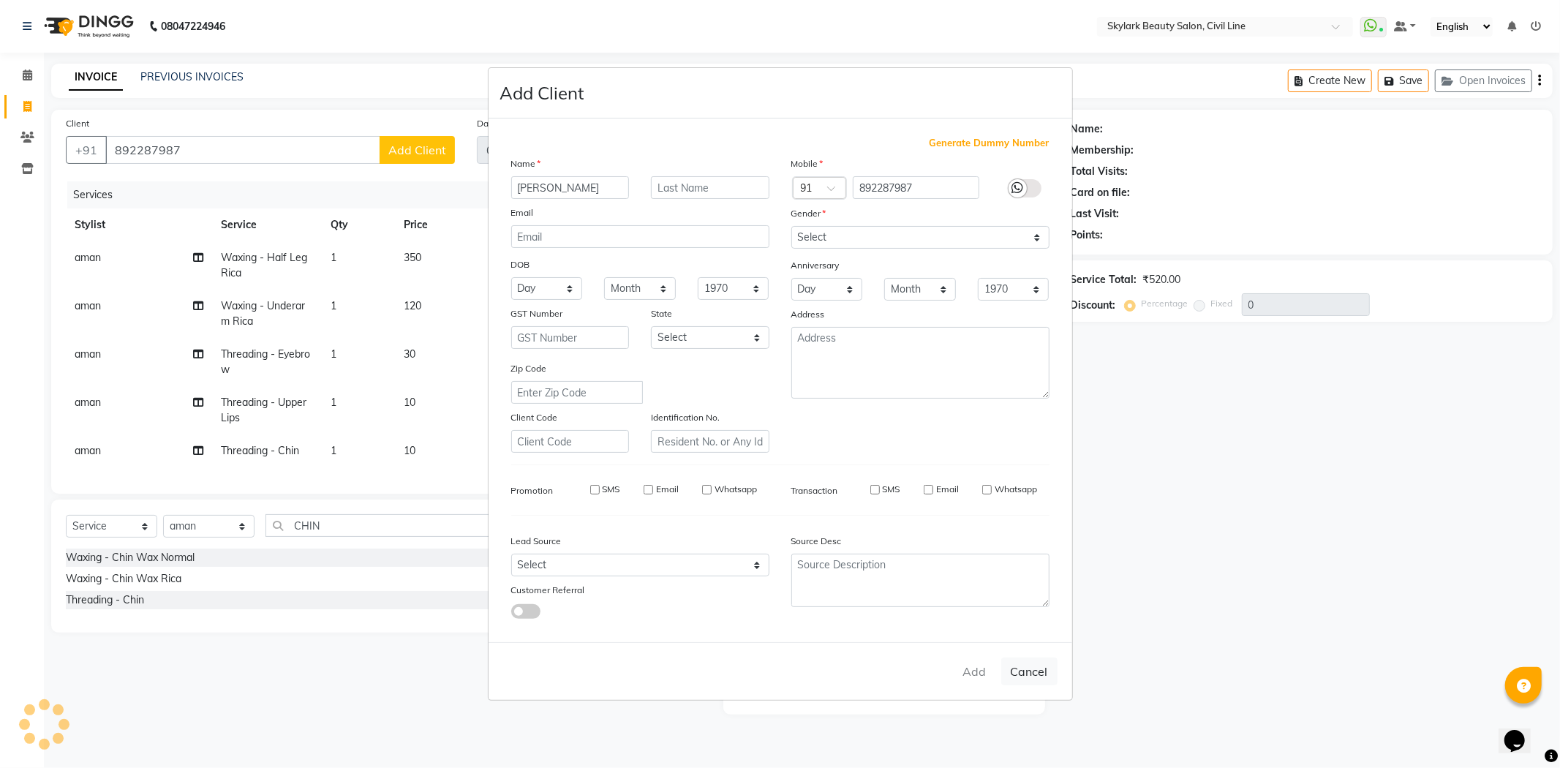
select select
checkbox input "false"
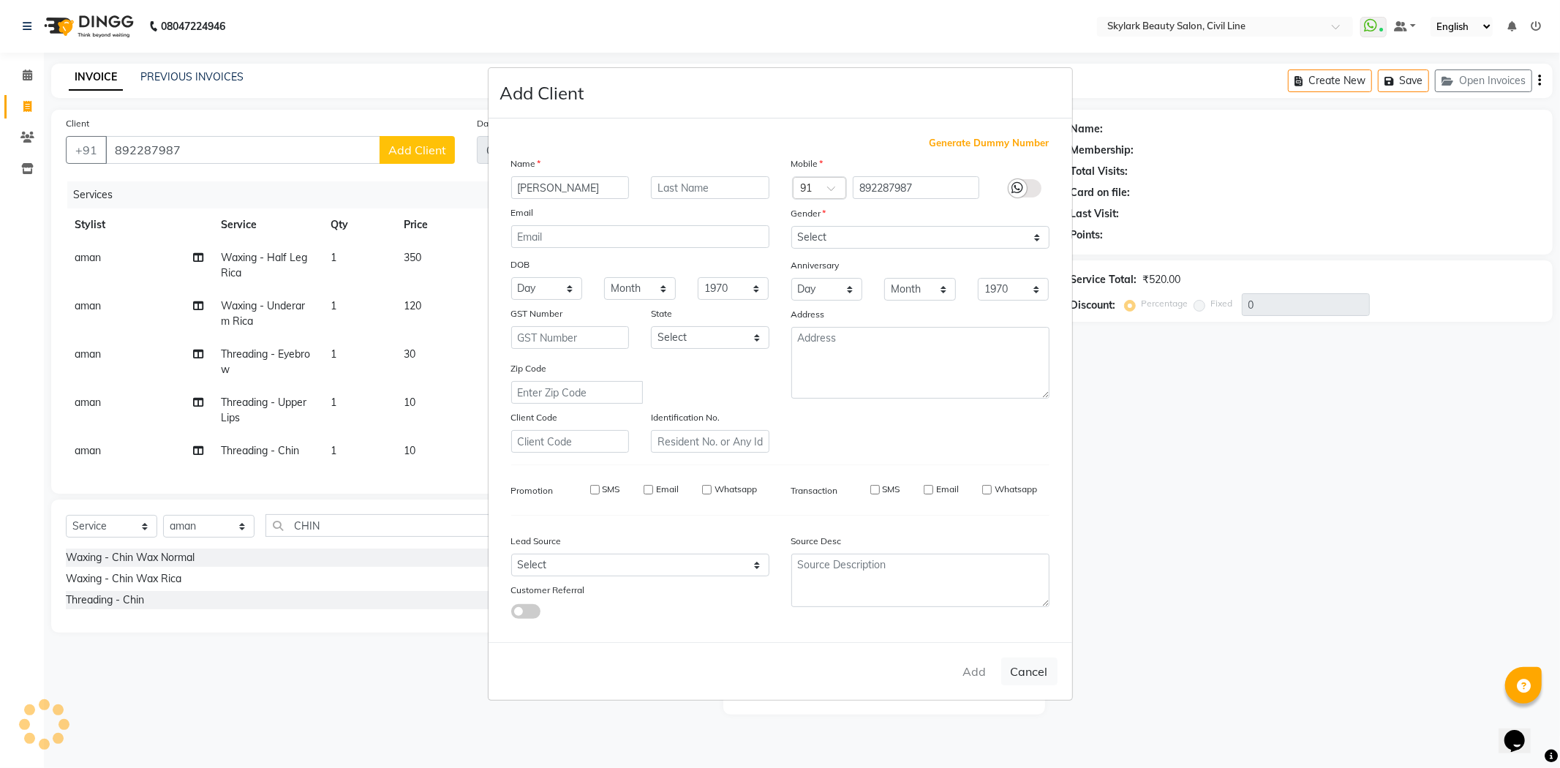
checkbox input "false"
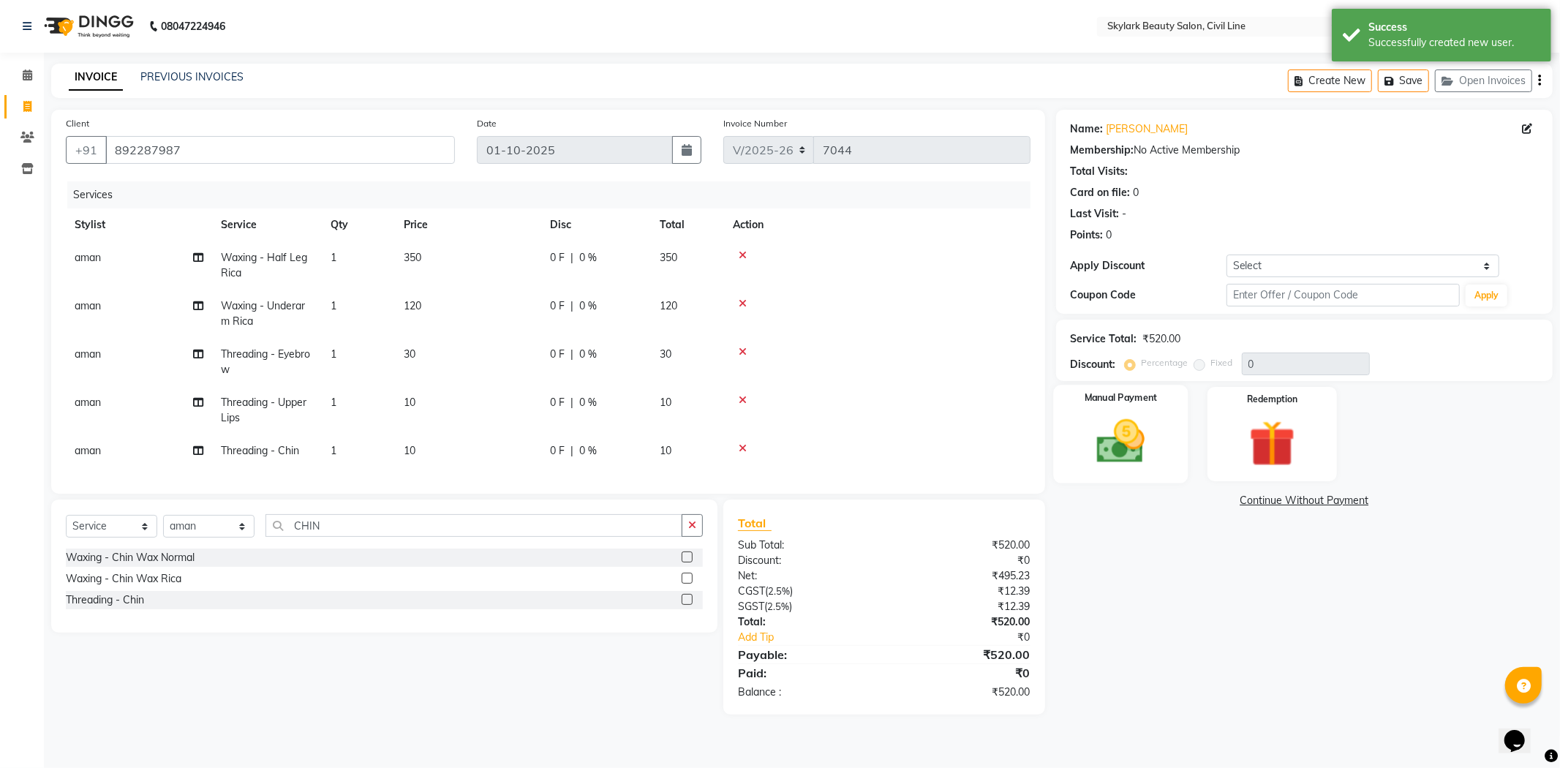
click at [1142, 418] on img at bounding box center [1121, 442] width 78 height 56
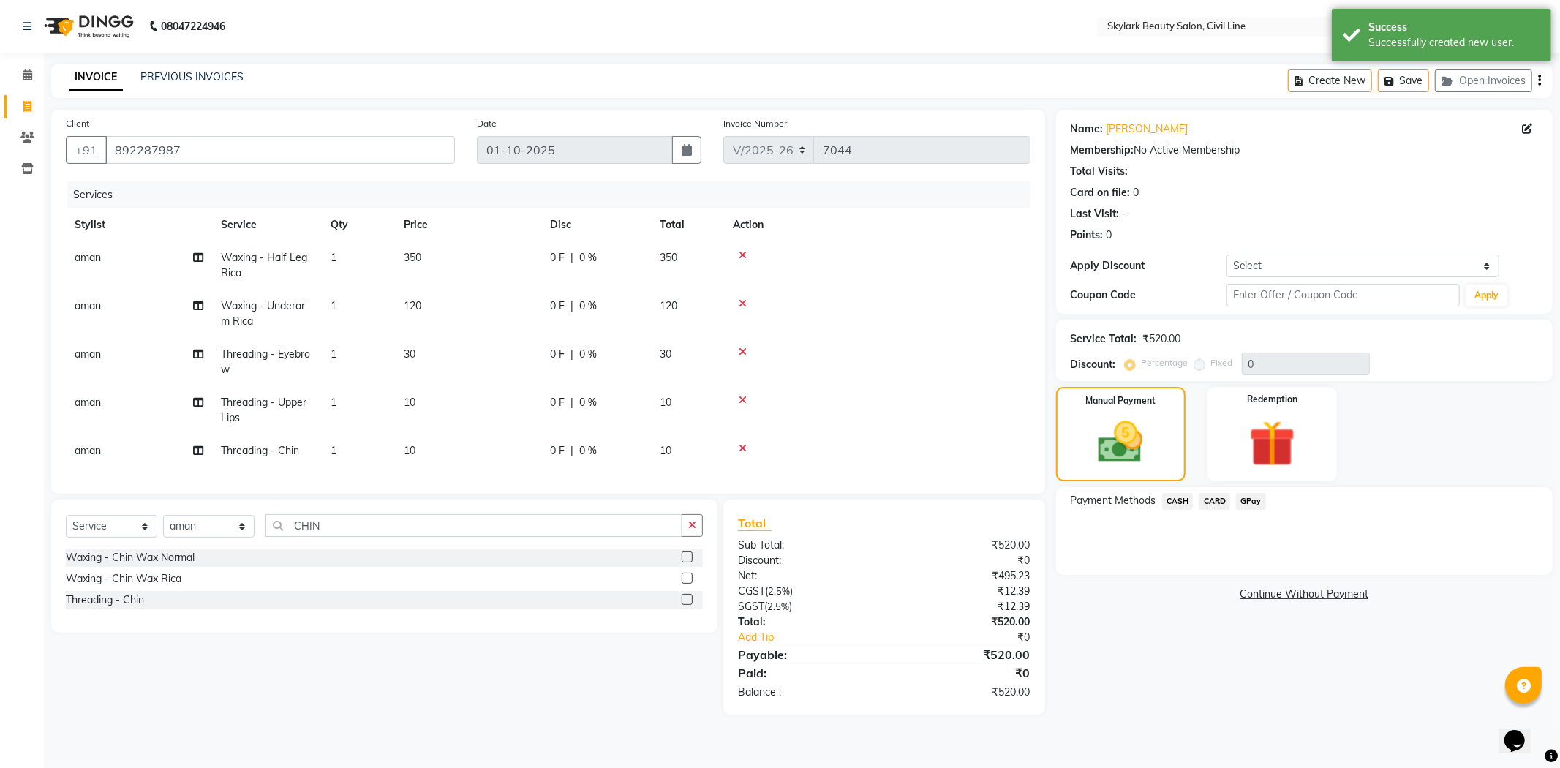
click at [1253, 507] on span "GPay" at bounding box center [1251, 501] width 30 height 17
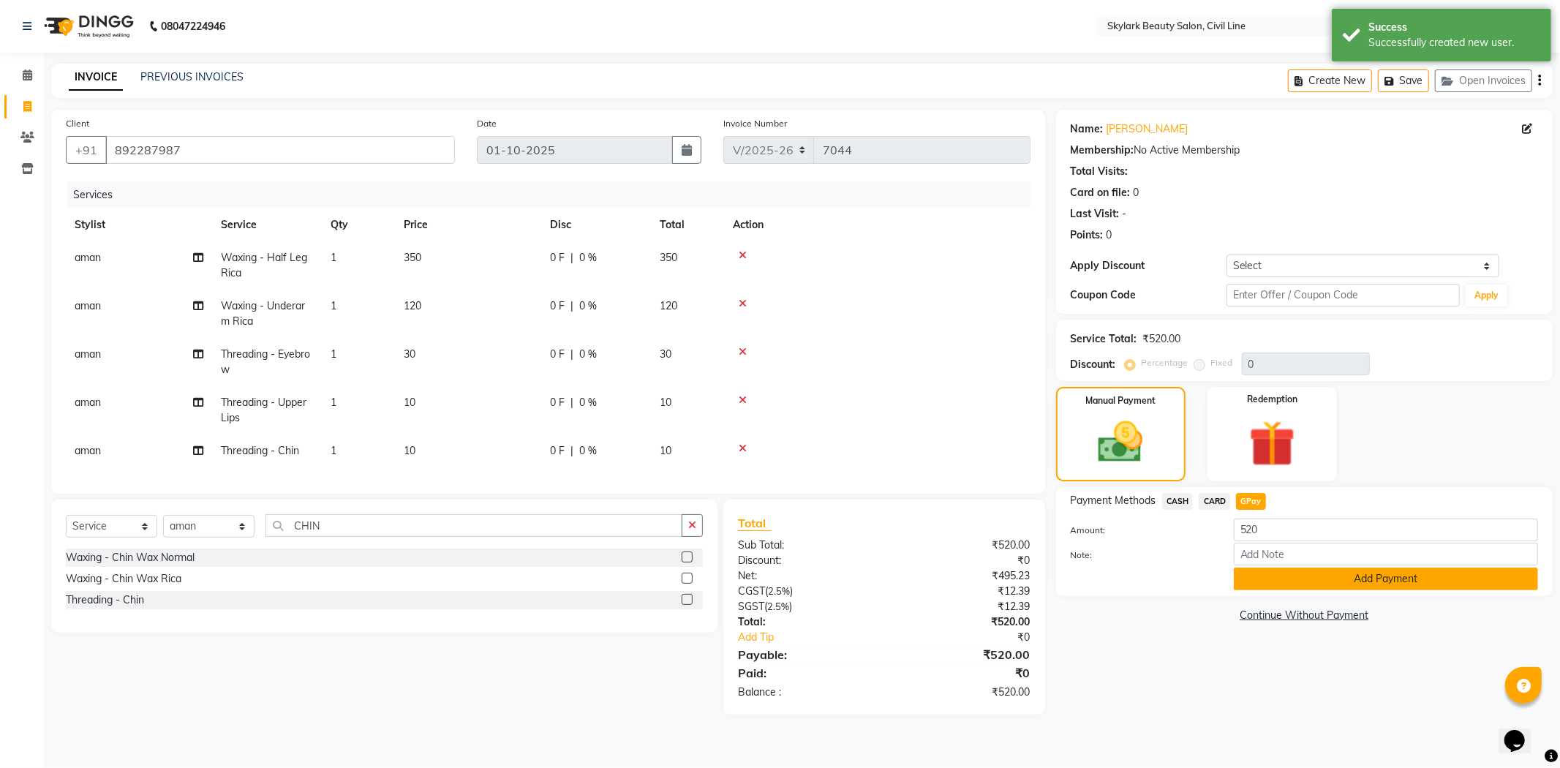
click at [1266, 568] on button "Add Payment" at bounding box center [1386, 578] width 304 height 23
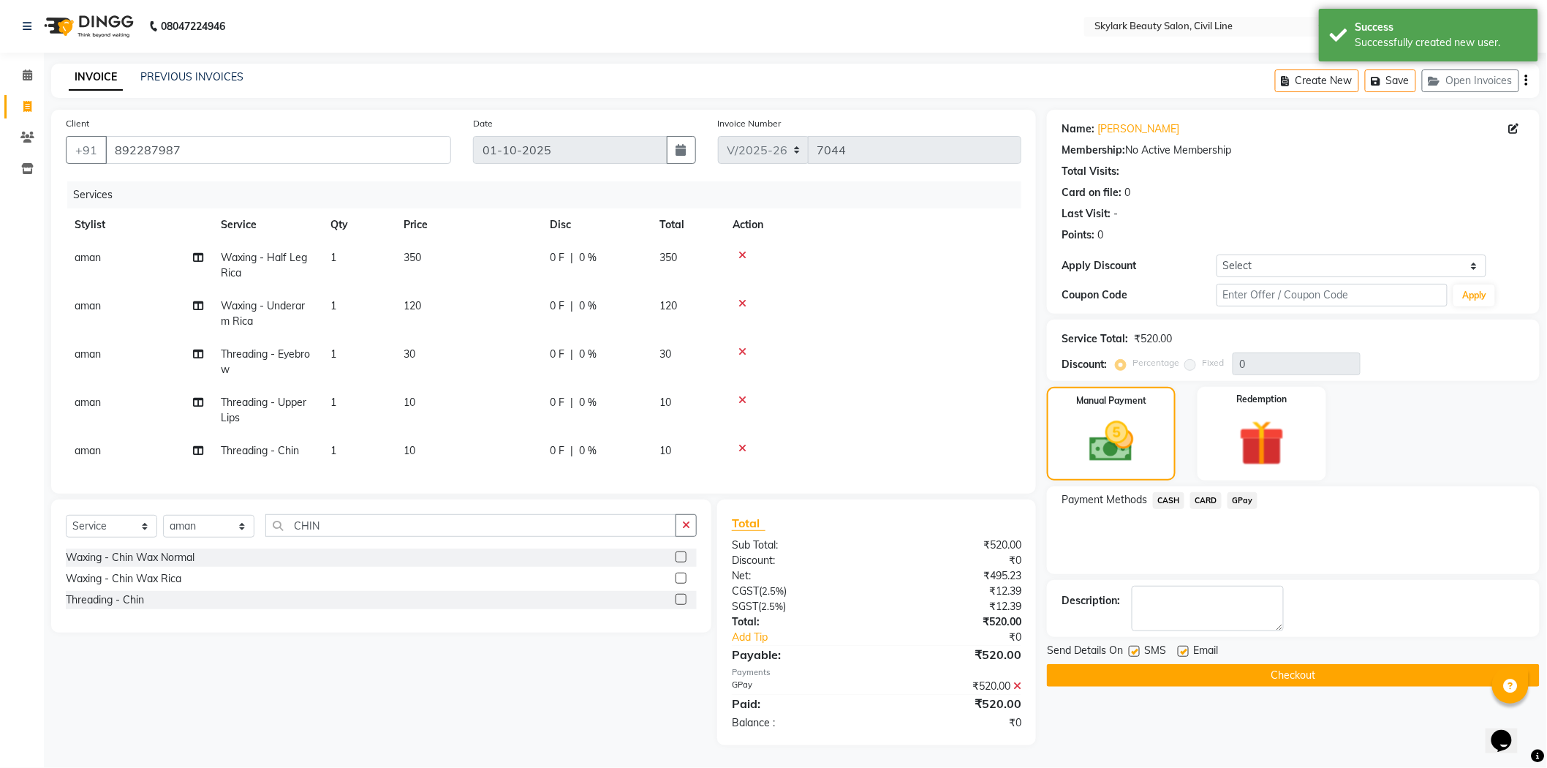
click at [1182, 676] on button "Checkout" at bounding box center [1293, 675] width 493 height 23
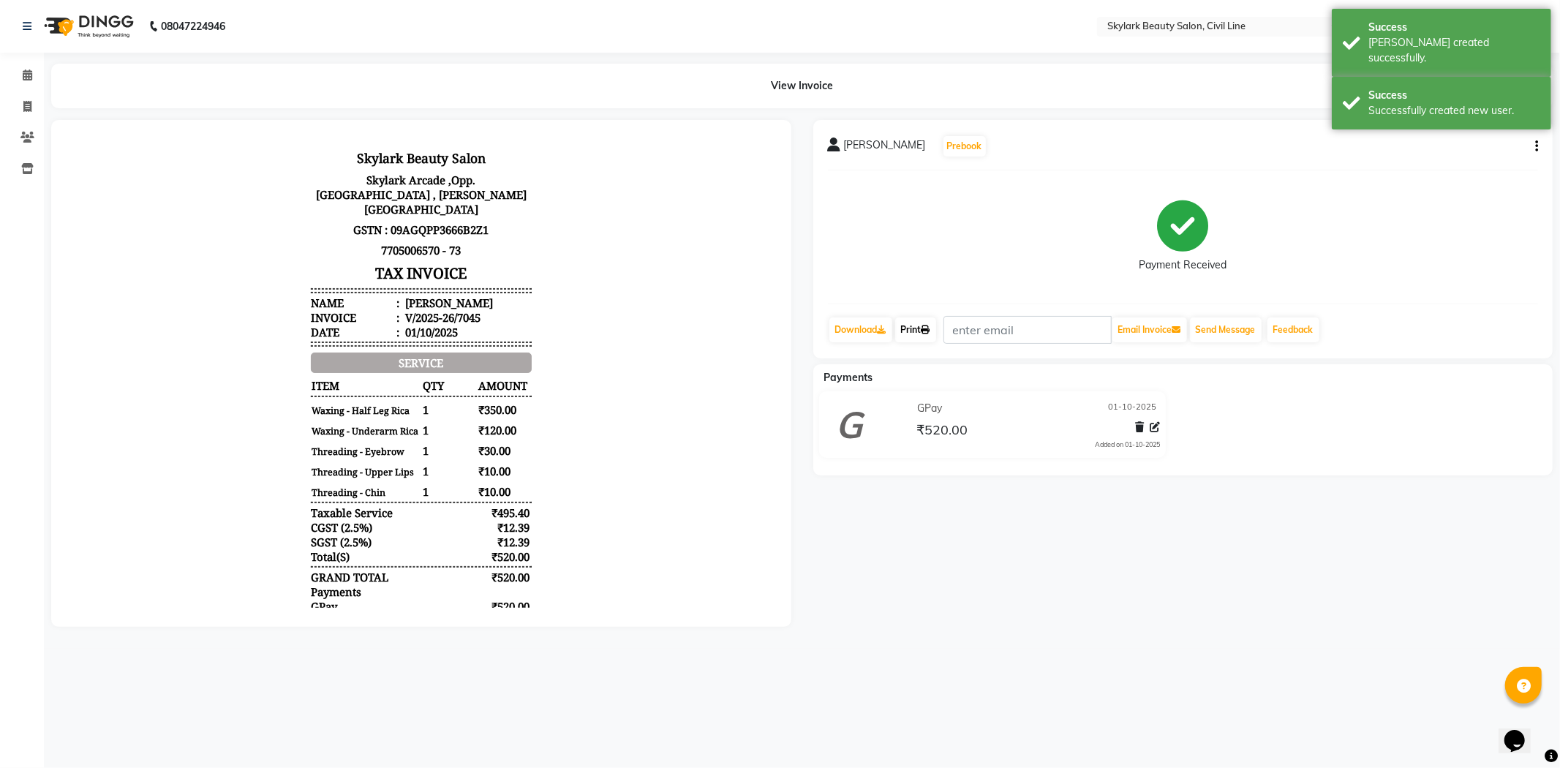
click at [929, 324] on link "Print" at bounding box center [915, 329] width 41 height 25
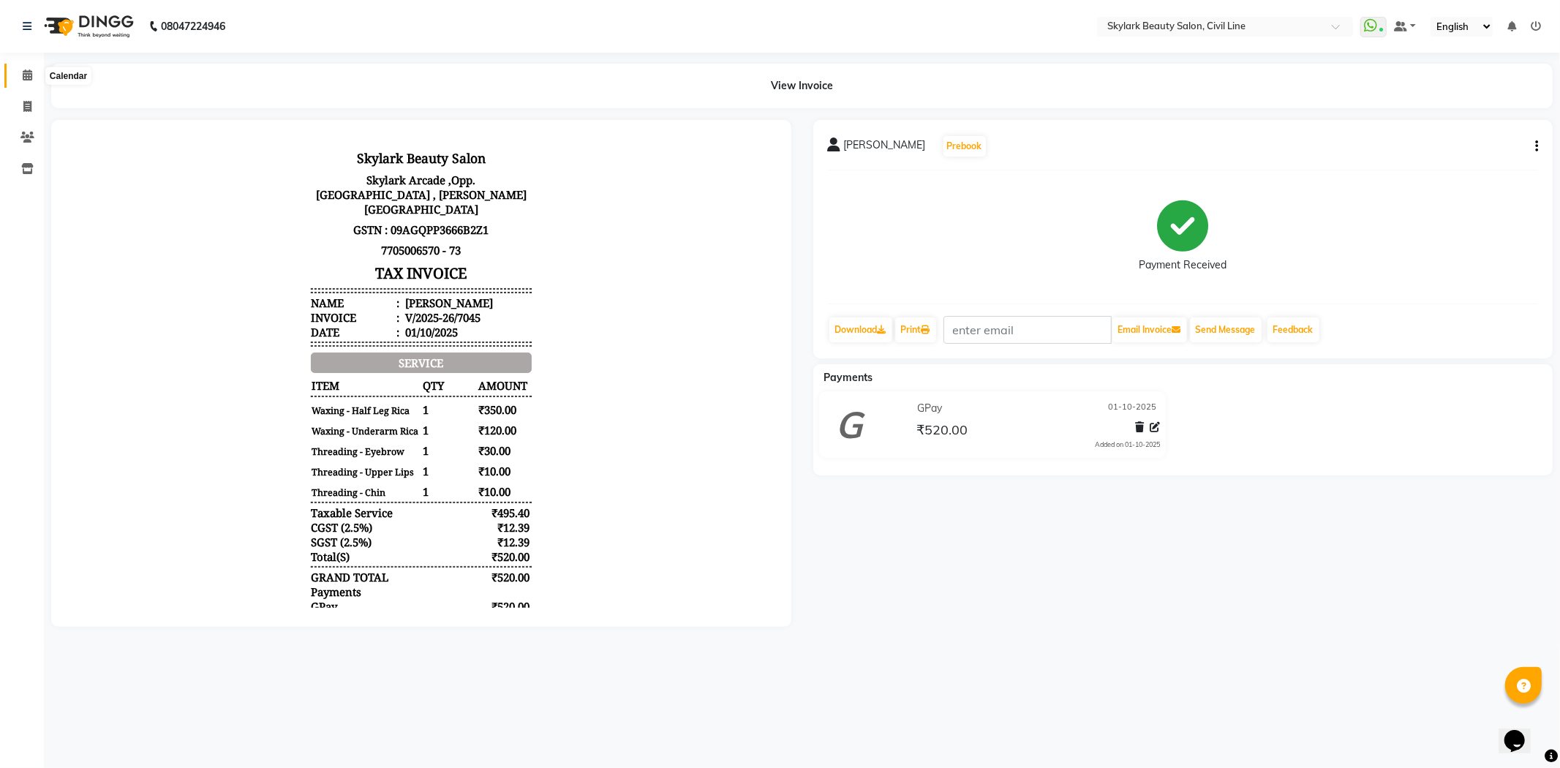
click at [23, 80] on icon at bounding box center [28, 74] width 10 height 11
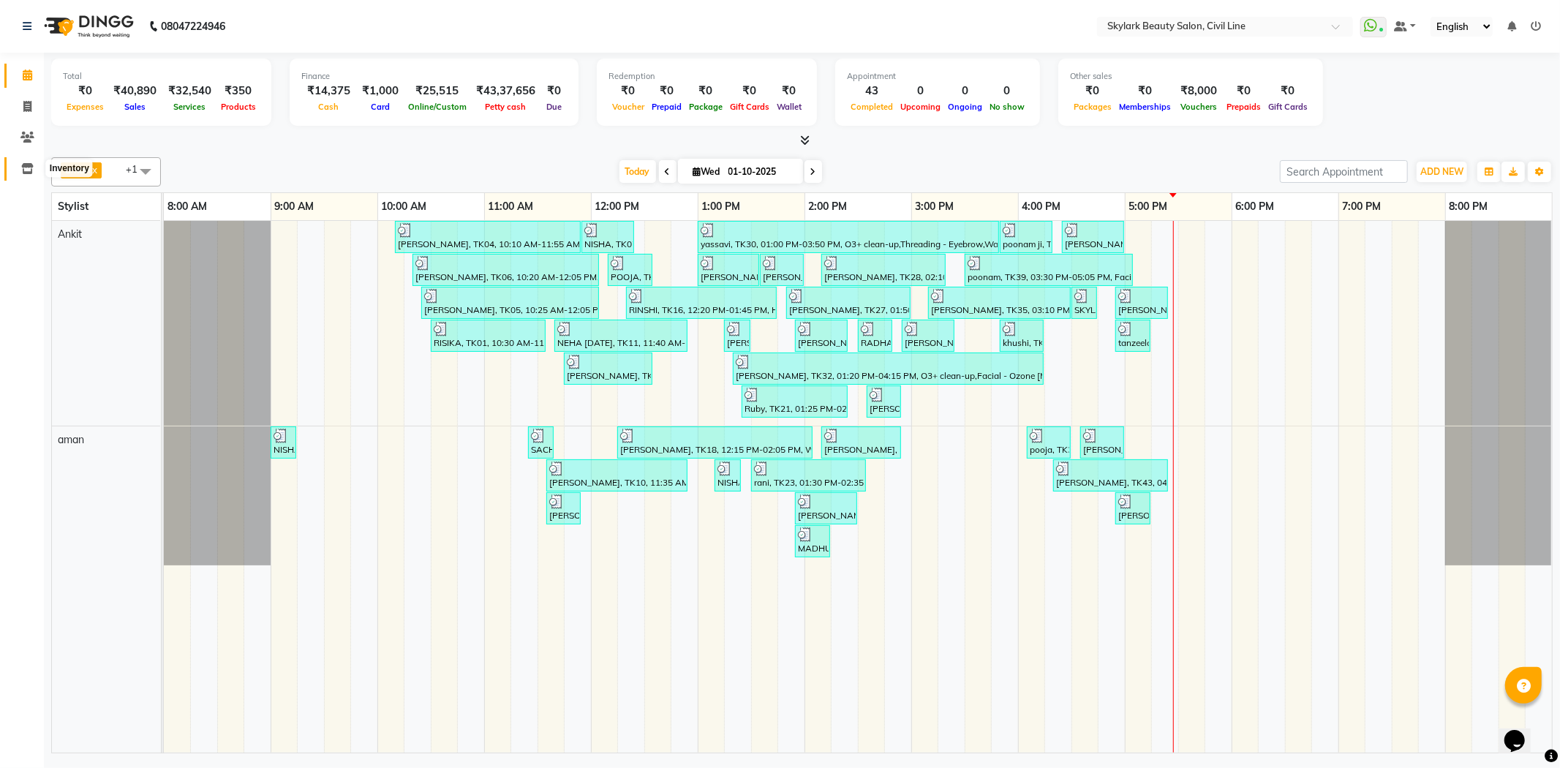
click at [26, 172] on icon at bounding box center [27, 168] width 12 height 11
select select
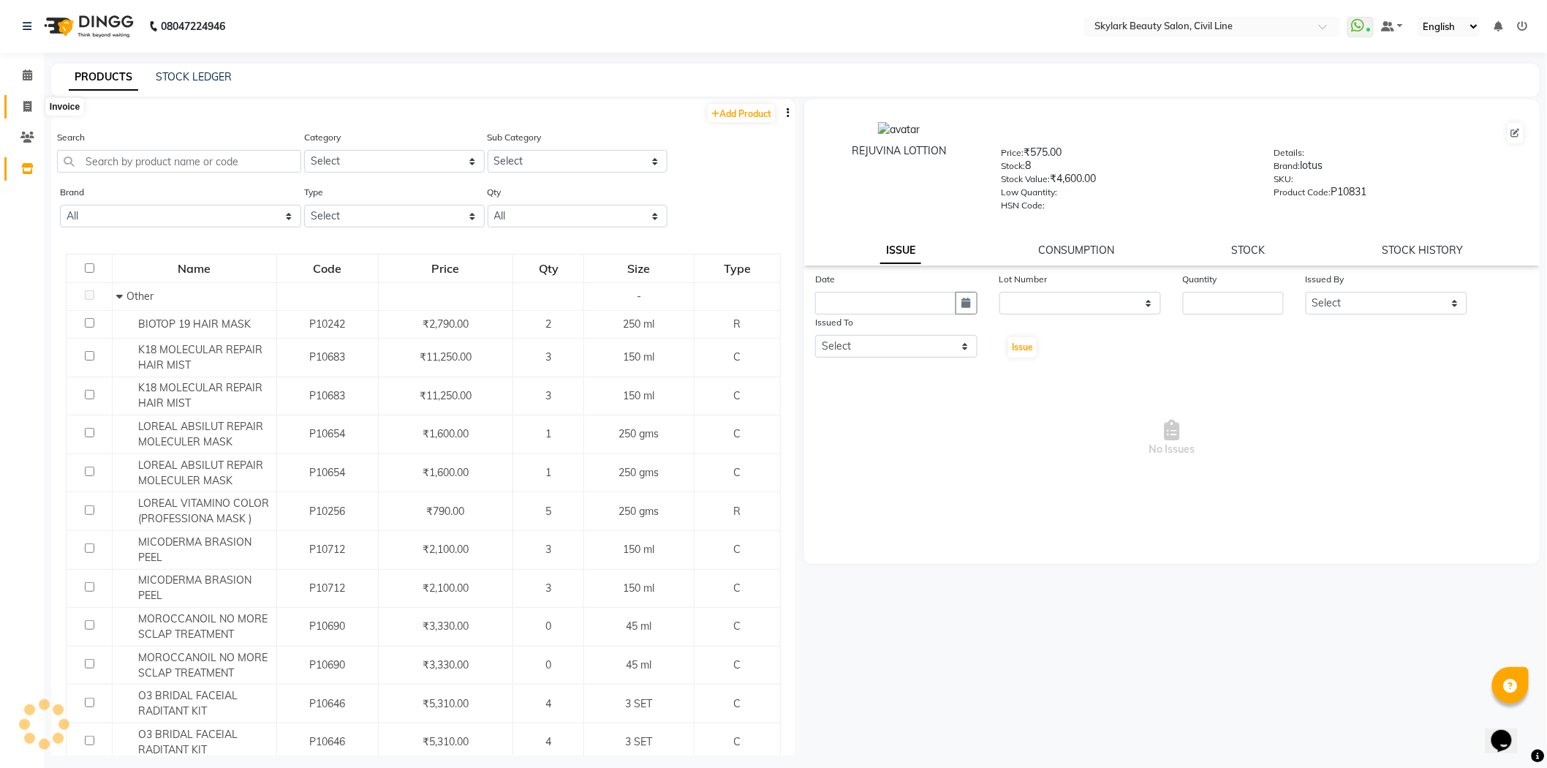
click at [20, 101] on span at bounding box center [28, 107] width 26 height 17
select select "service"
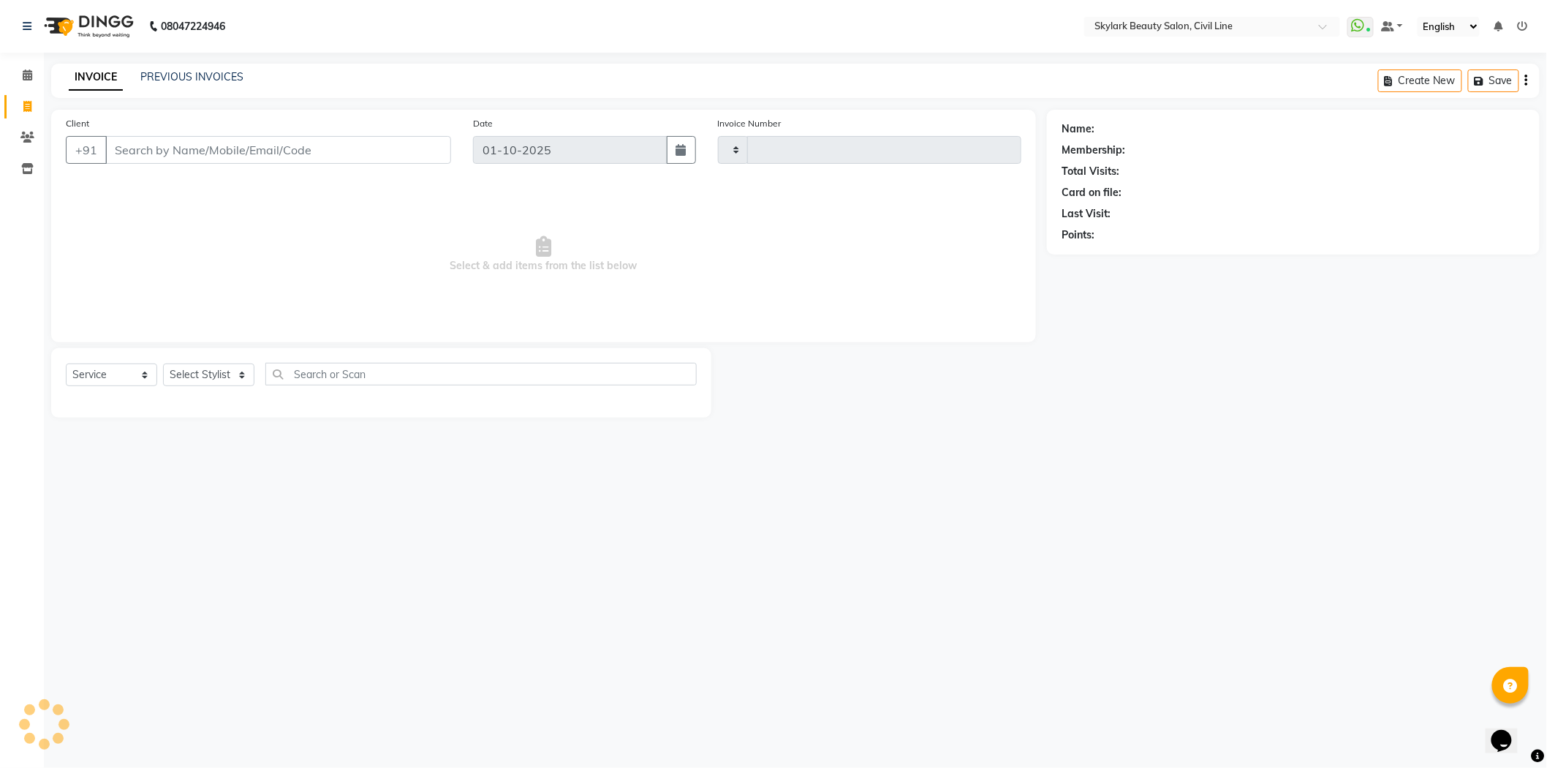
type input "7048"
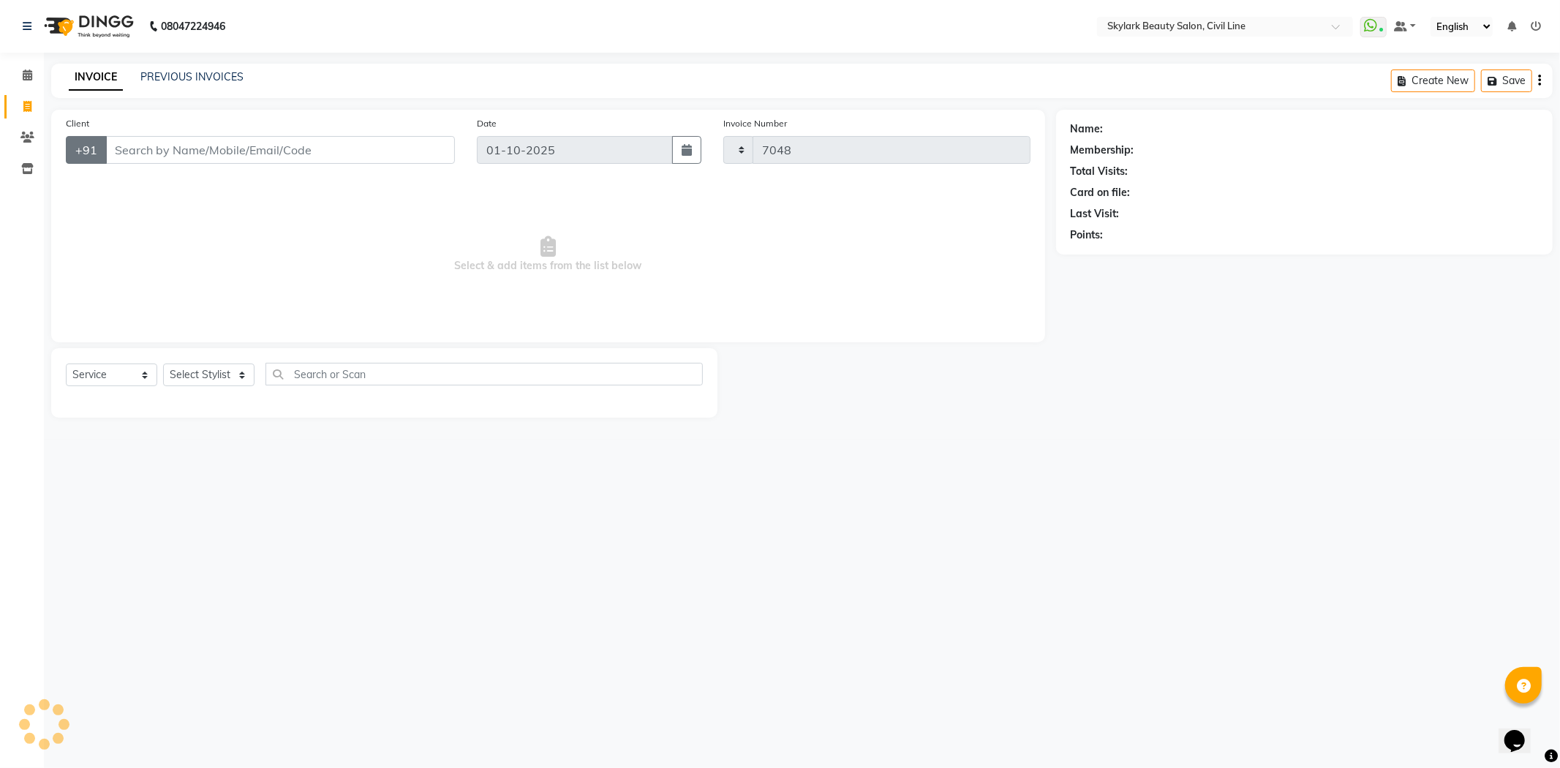
select select "4588"
drag, startPoint x: 230, startPoint y: 377, endPoint x: 217, endPoint y: 373, distance: 13.0
click at [230, 377] on select "Select Stylist" at bounding box center [208, 374] width 91 height 23
drag, startPoint x: 219, startPoint y: 375, endPoint x: 218, endPoint y: 435, distance: 60.0
click at [219, 375] on select "Select Stylist" at bounding box center [208, 374] width 91 height 23
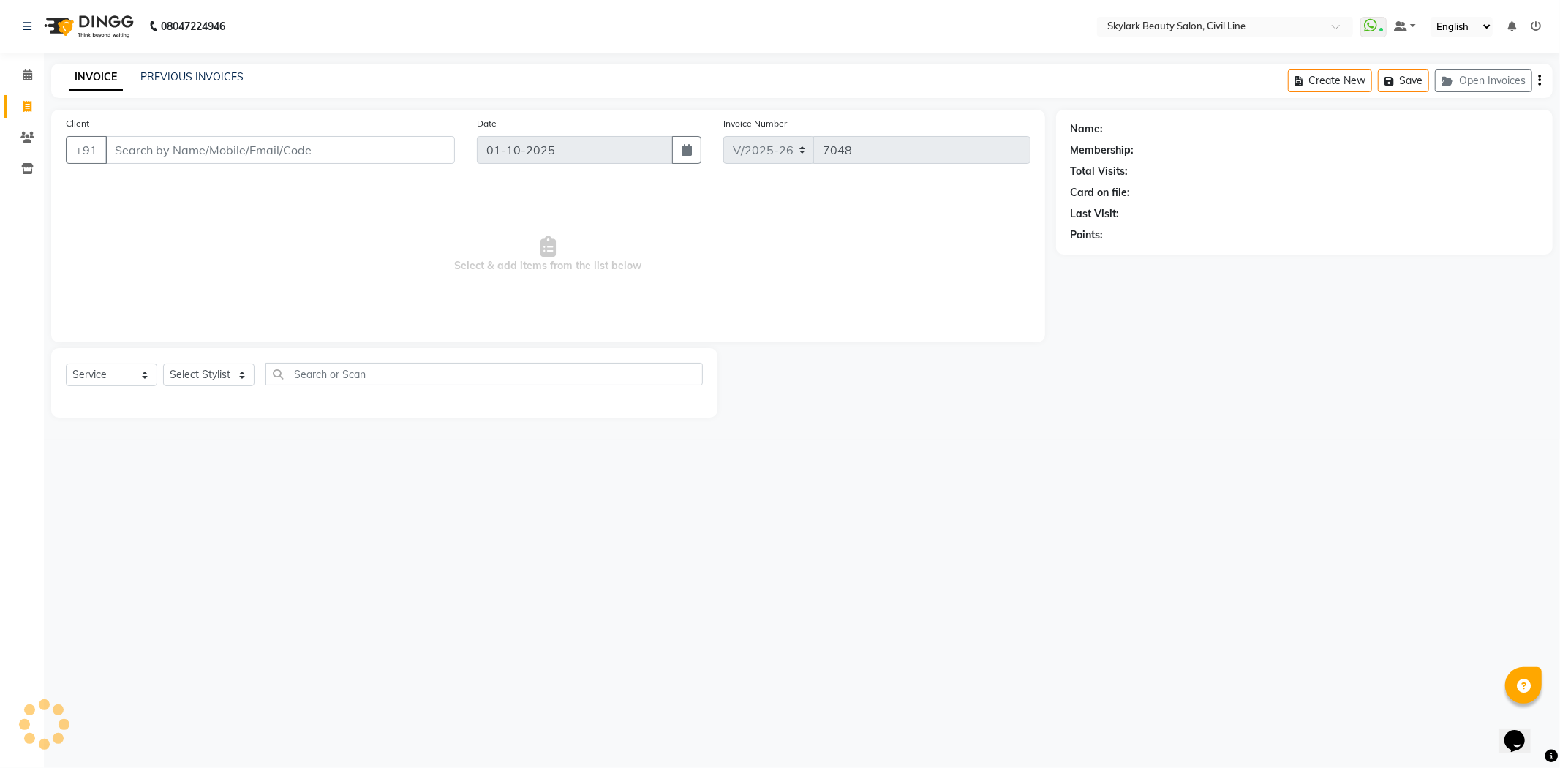
click at [218, 459] on div "08047224946 Select Location × Skylark Beauty Salon, Civil Line WhatsApp Status …" at bounding box center [780, 384] width 1560 height 768
click at [211, 373] on select "Select Stylist aman Ankit GAGAN WAHLA GURWINDER SINGH WASU" at bounding box center [208, 374] width 91 height 23
select select "85071"
click at [163, 364] on select "Select Stylist aman Ankit GAGAN WAHLA GURWINDER SINGH WASU" at bounding box center [208, 374] width 91 height 23
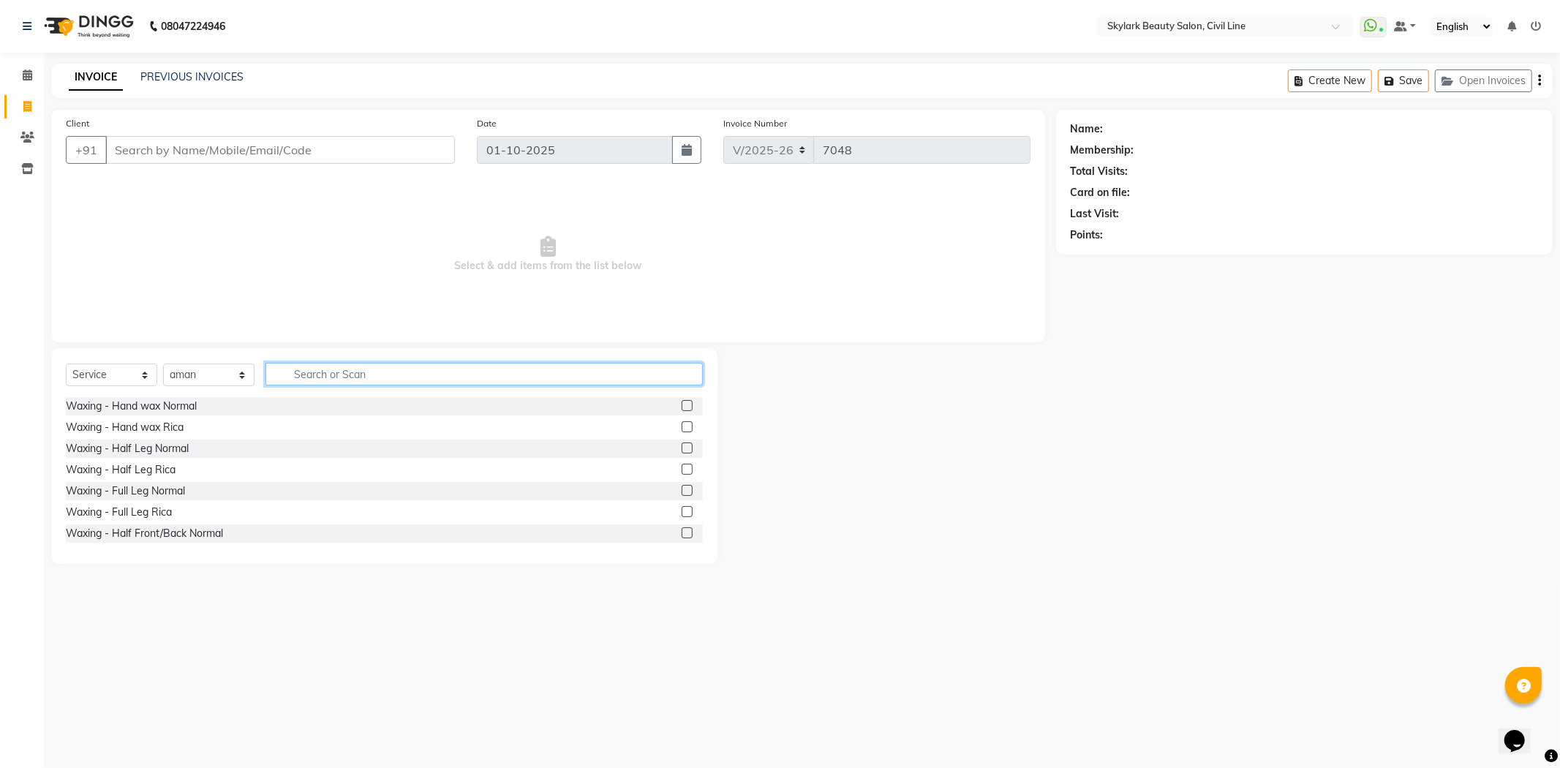
click at [322, 377] on input "text" at bounding box center [483, 374] width 437 height 23
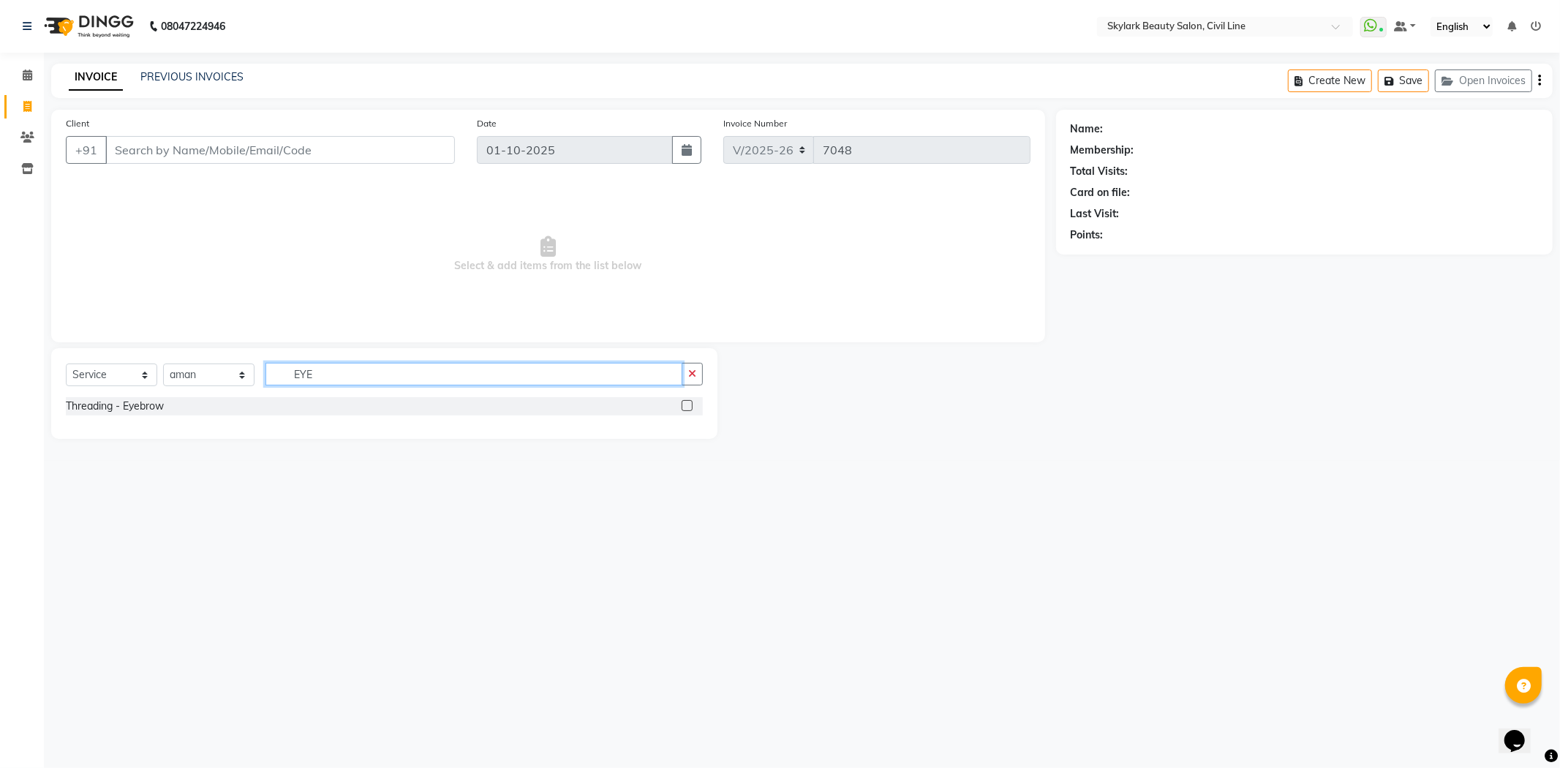
type input "EYE"
drag, startPoint x: 684, startPoint y: 410, endPoint x: 638, endPoint y: 382, distance: 54.4
click at [684, 407] on label at bounding box center [687, 405] width 11 height 11
click at [684, 407] on input "checkbox" at bounding box center [687, 406] width 10 height 10
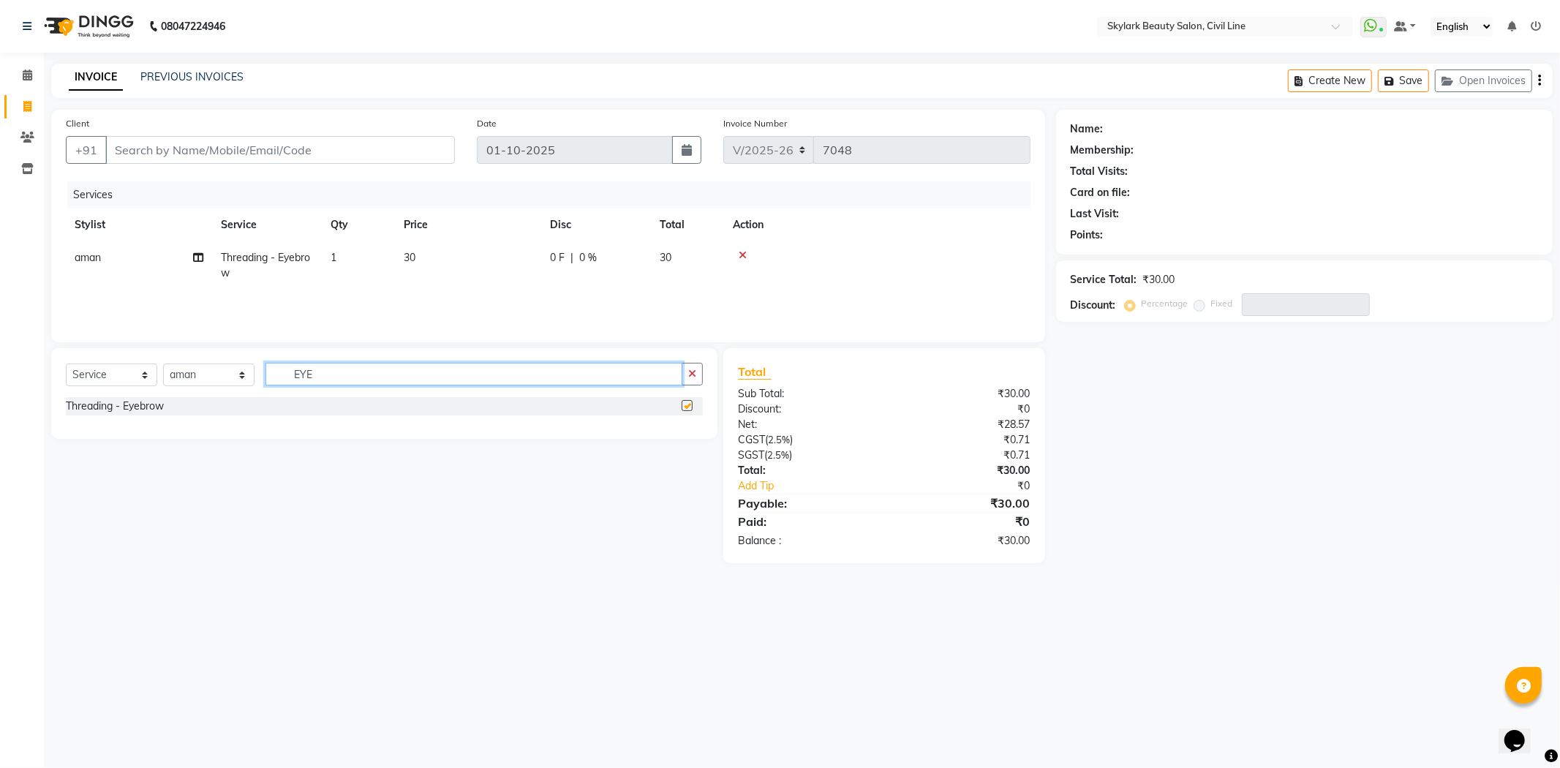
click at [638, 382] on input "EYE" at bounding box center [473, 374] width 417 height 23
checkbox input "false"
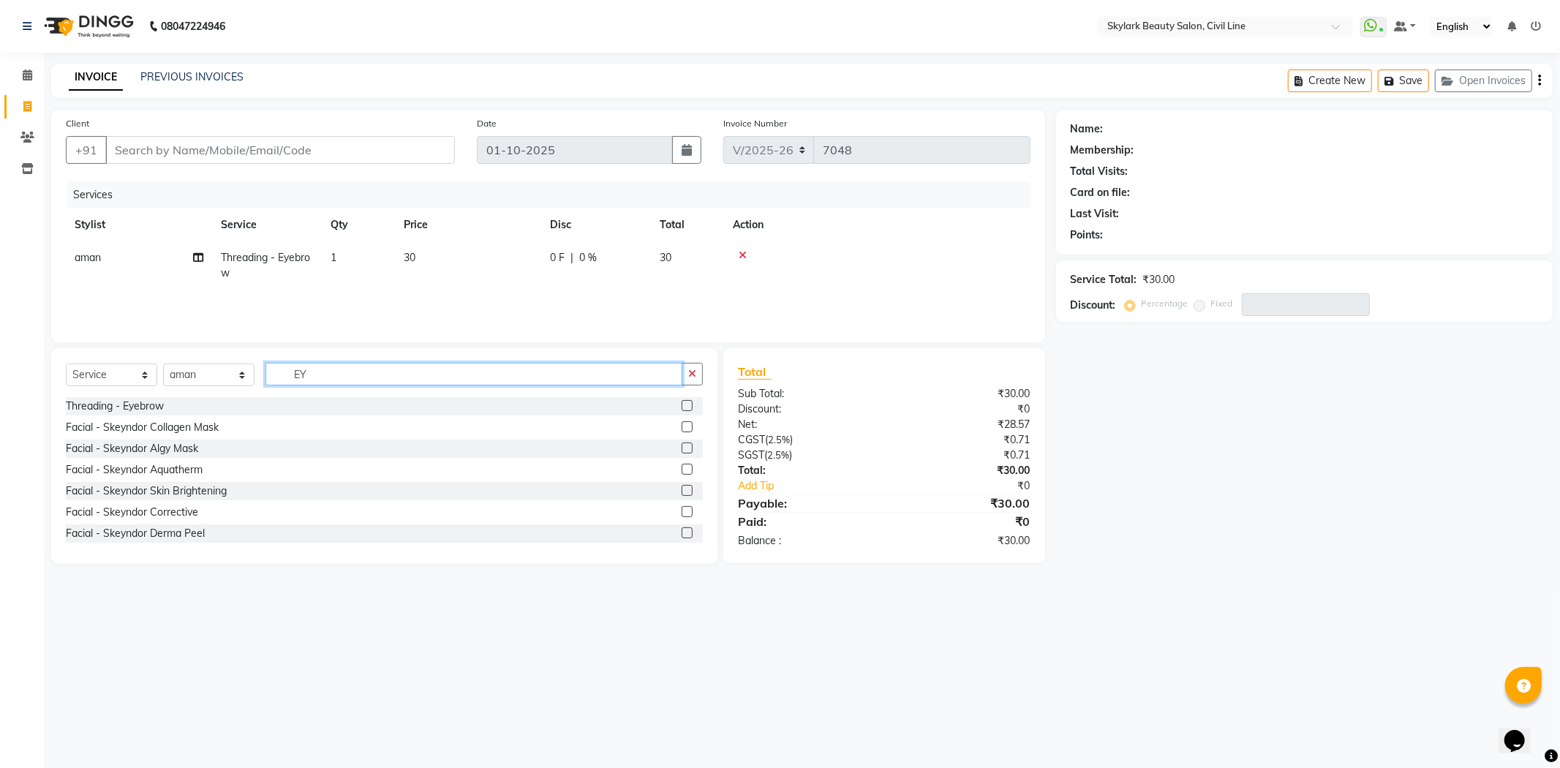
type input "E"
type input "FO"
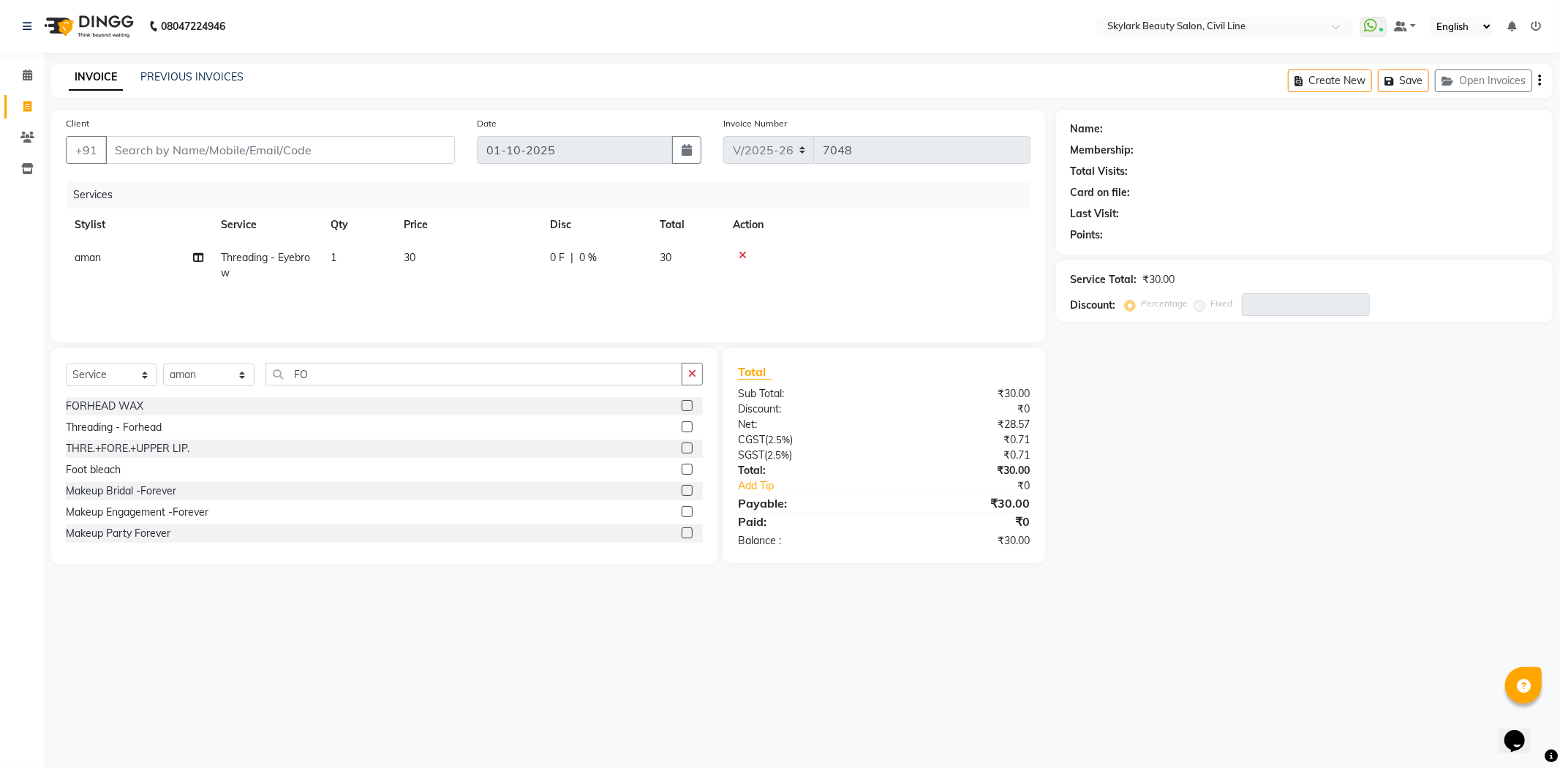
click at [682, 423] on label at bounding box center [687, 426] width 11 height 11
click at [682, 423] on input "checkbox" at bounding box center [687, 428] width 10 height 10
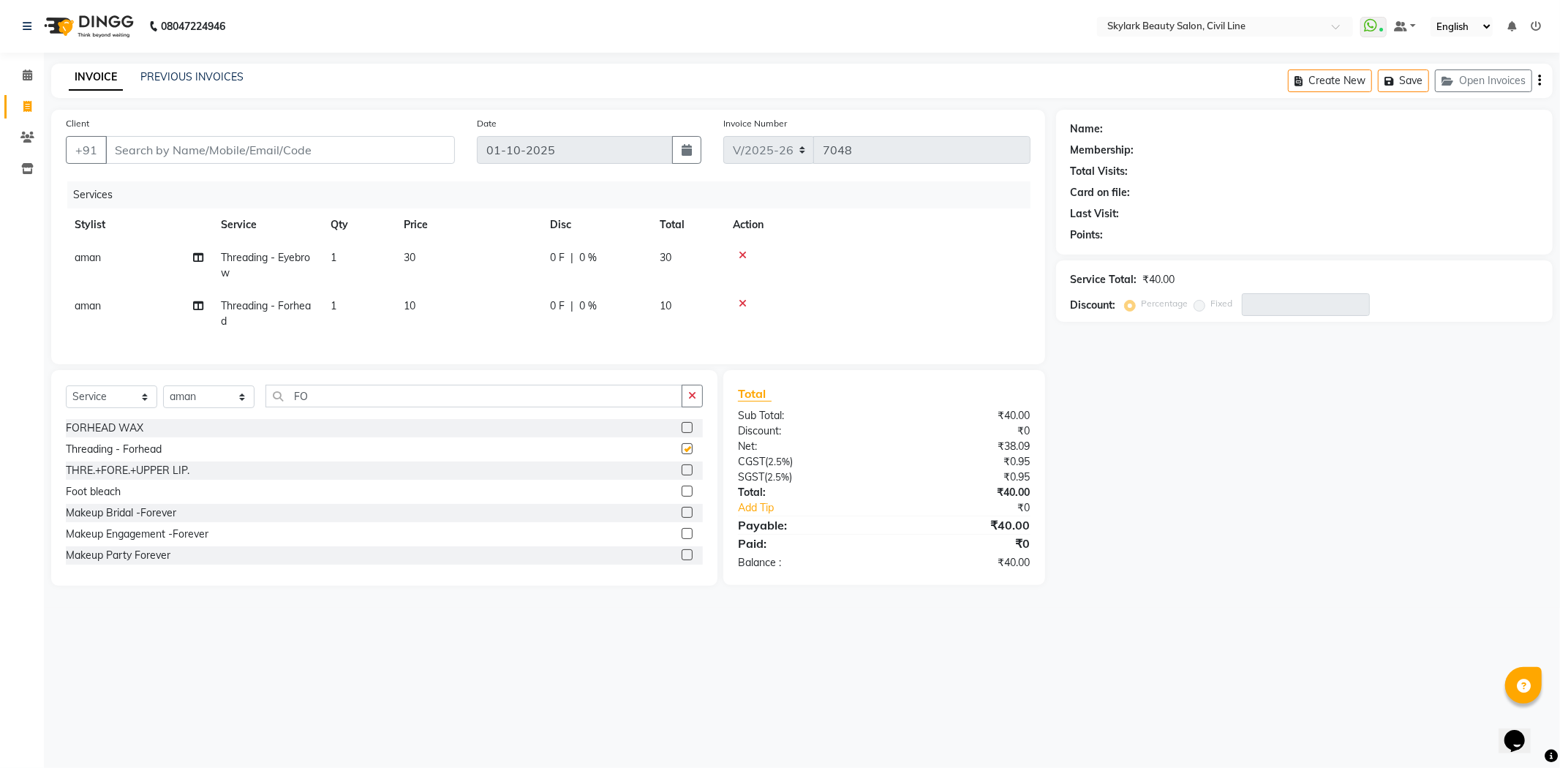
checkbox input "false"
click at [348, 244] on td "1" at bounding box center [358, 265] width 73 height 48
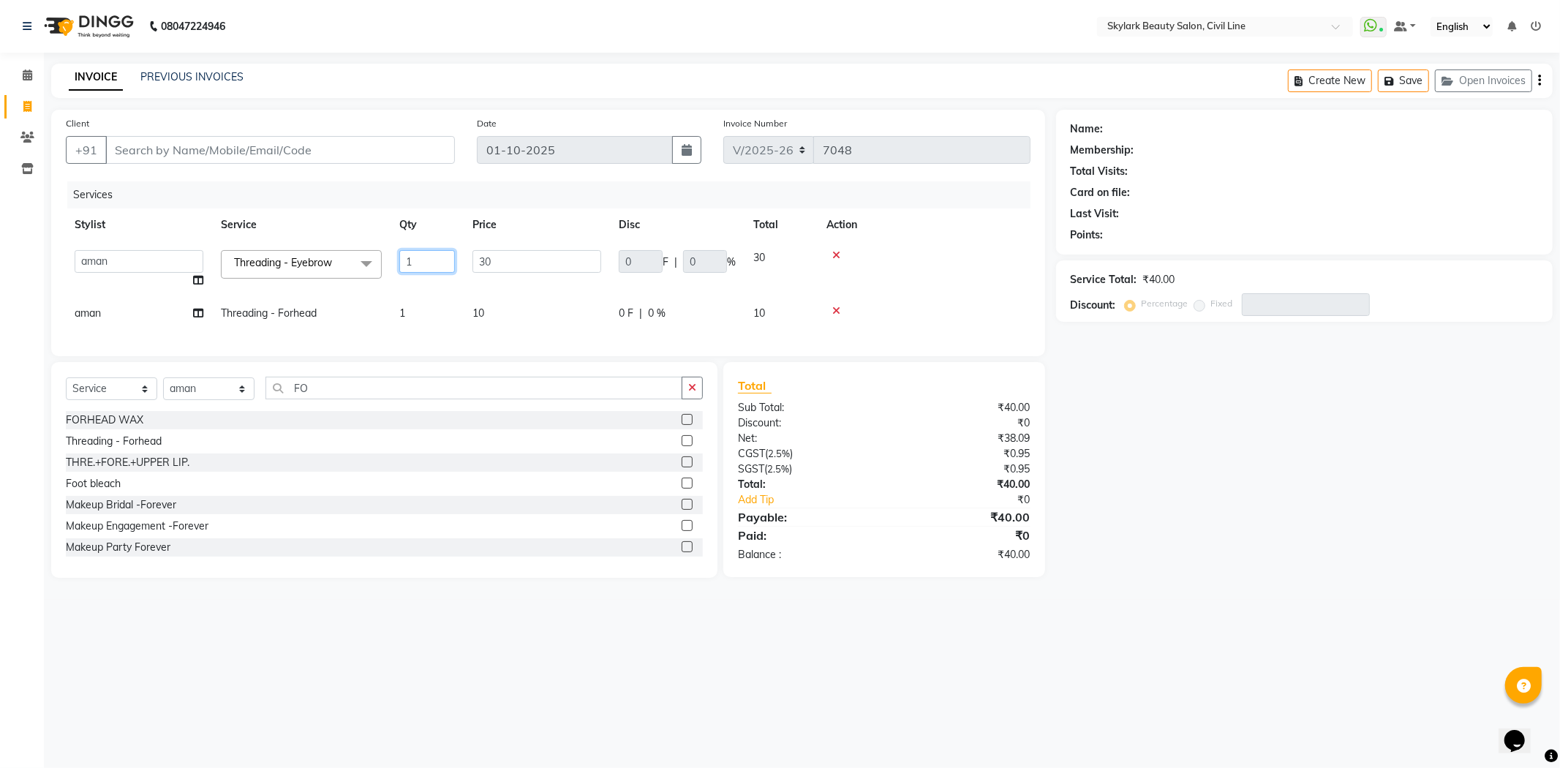
click at [429, 260] on input "1" at bounding box center [427, 261] width 56 height 23
type input "2"
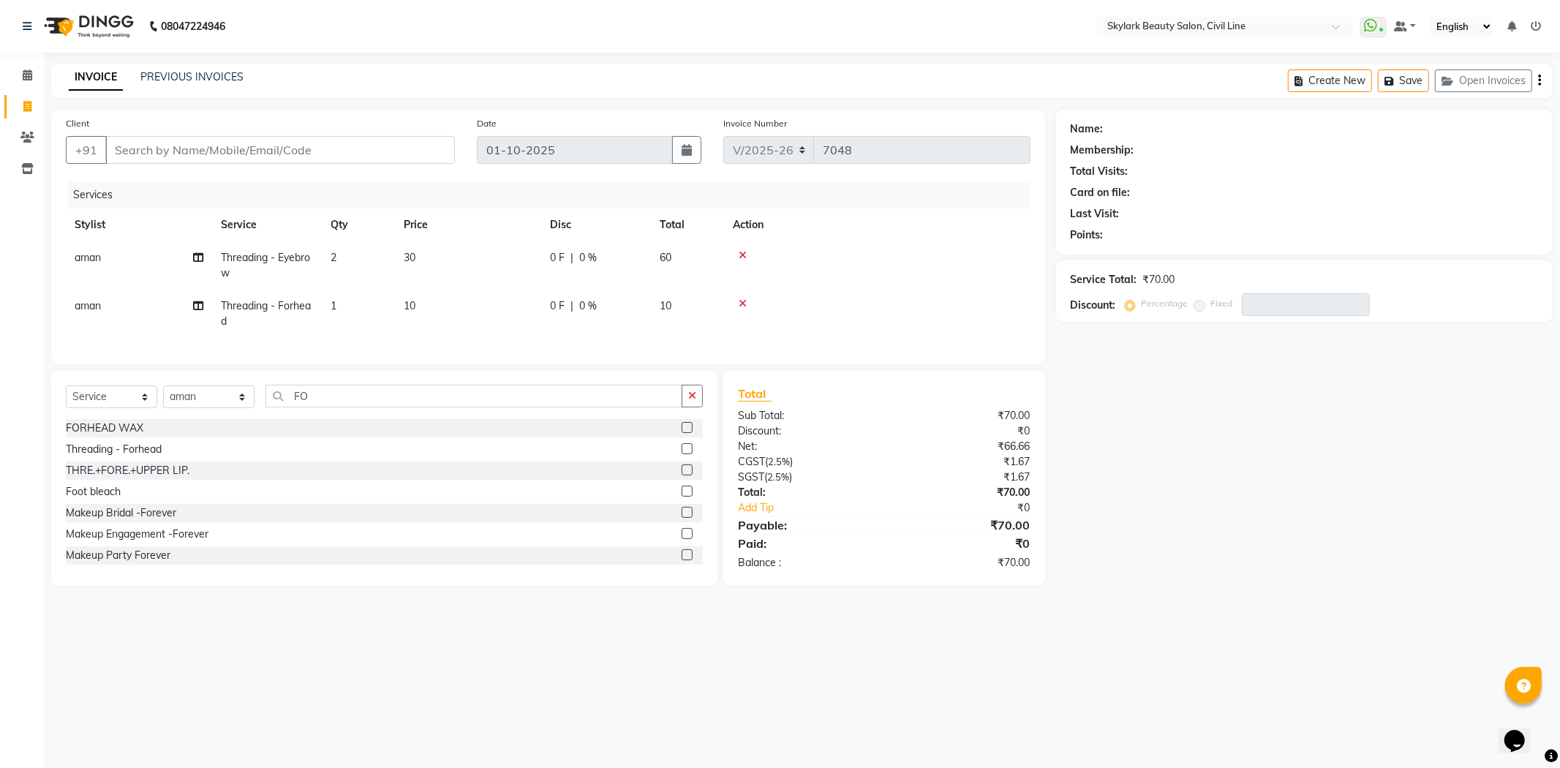
click at [431, 311] on tr "aman Threading - Forhead 1 10 0 F | 0 % 10" at bounding box center [548, 314] width 965 height 48
click at [337, 301] on td "1" at bounding box center [358, 314] width 73 height 48
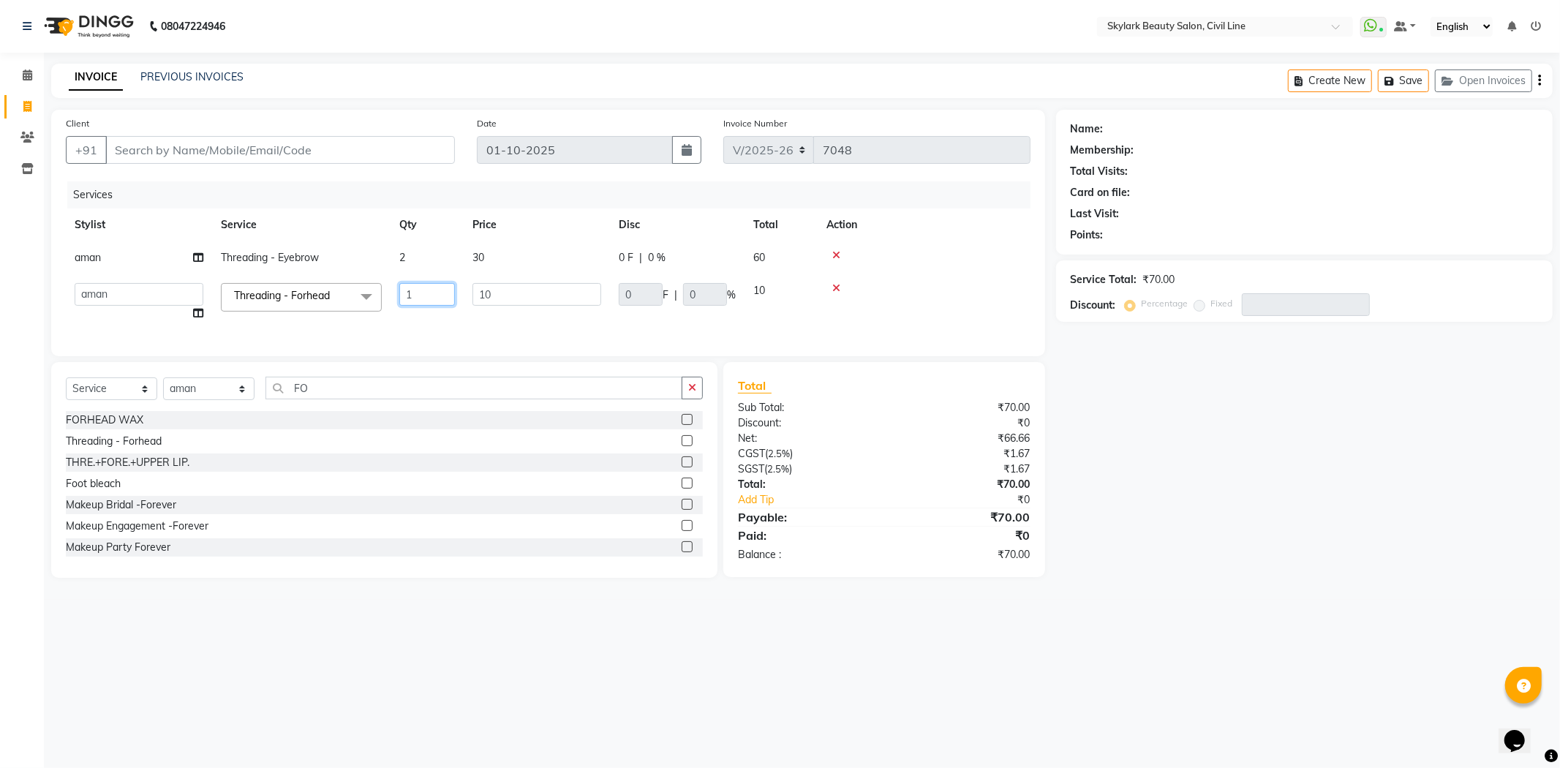
click at [405, 296] on input "1" at bounding box center [427, 294] width 56 height 23
click at [429, 298] on input "1" at bounding box center [427, 294] width 56 height 23
type input "2"
click at [456, 324] on tr "aman Ankit GAGAN WAHLA GURWINDER SINGH WASU Threading - Forhead x Waxing - Hand…" at bounding box center [548, 302] width 965 height 56
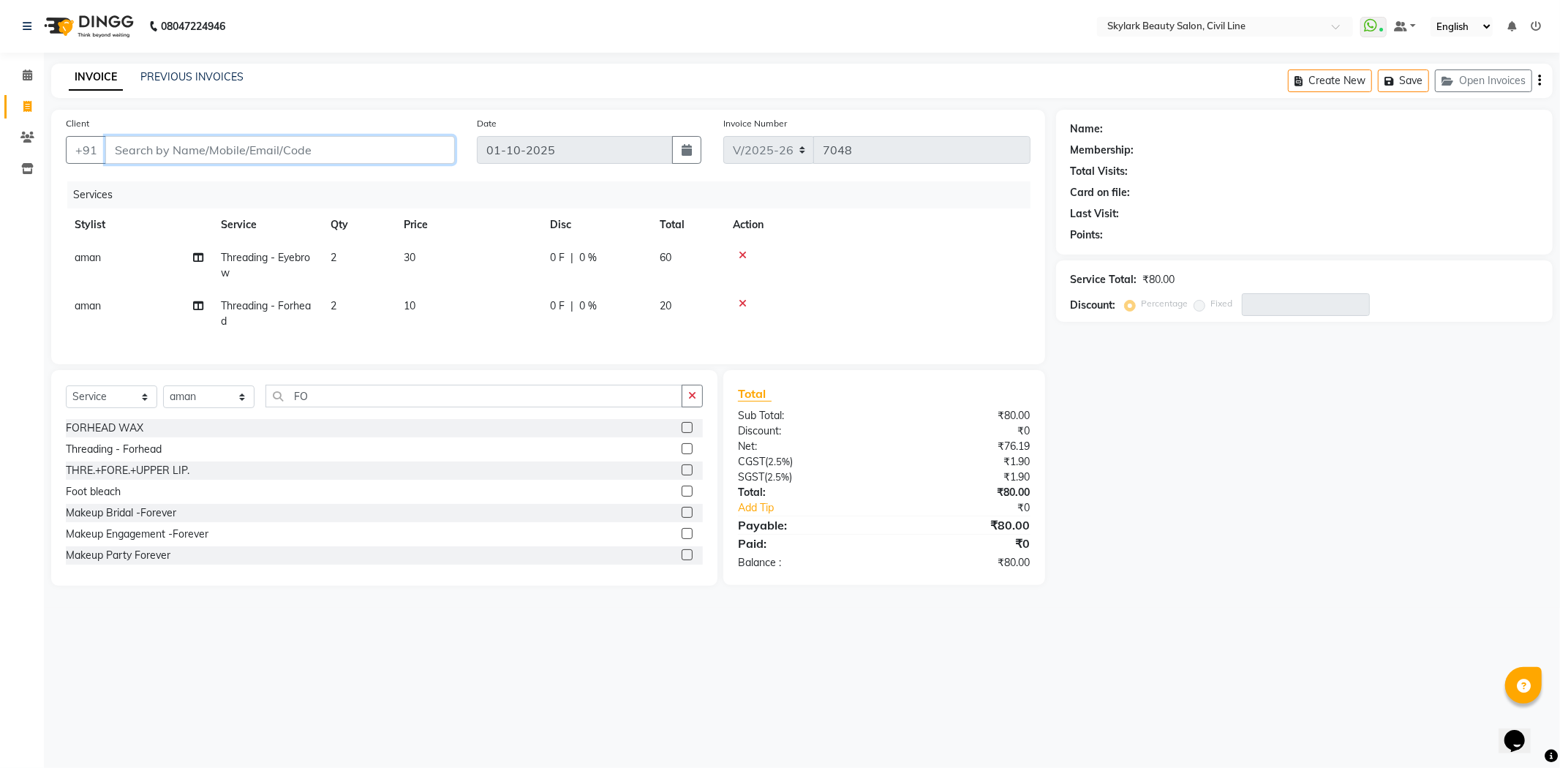
click at [210, 143] on input "Client" at bounding box center [280, 150] width 350 height 28
type input "7"
type input "0"
type input "7754025700"
click at [403, 140] on button "Add Client" at bounding box center [417, 150] width 75 height 28
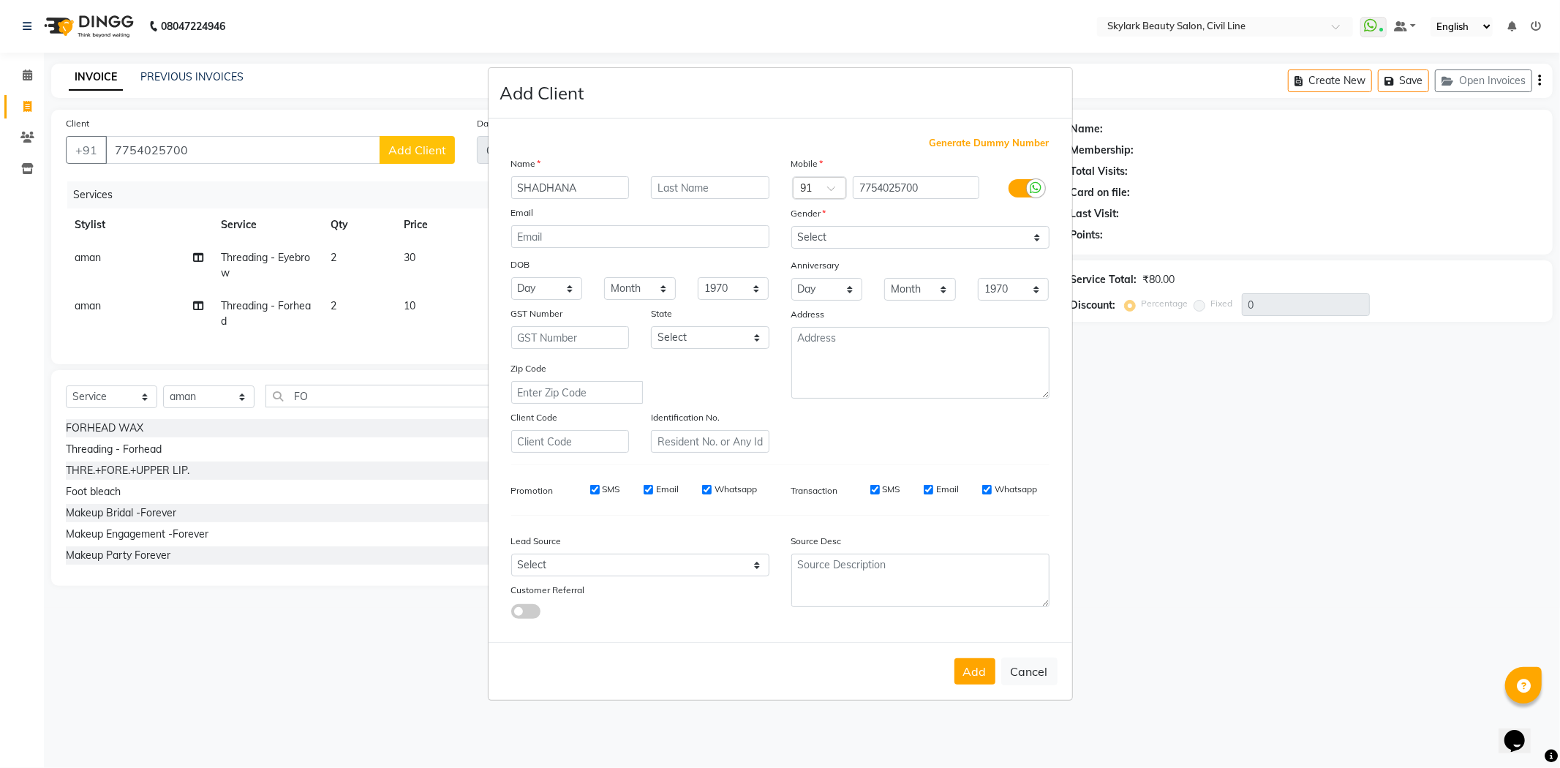
type input "SHADHANA"
click at [896, 238] on select "Select Male Female Other Prefer Not To Say" at bounding box center [920, 237] width 258 height 23
select select "female"
click at [791, 226] on select "Select Male Female Other Prefer Not To Say" at bounding box center [920, 237] width 258 height 23
click at [964, 663] on button "Add" at bounding box center [974, 671] width 41 height 26
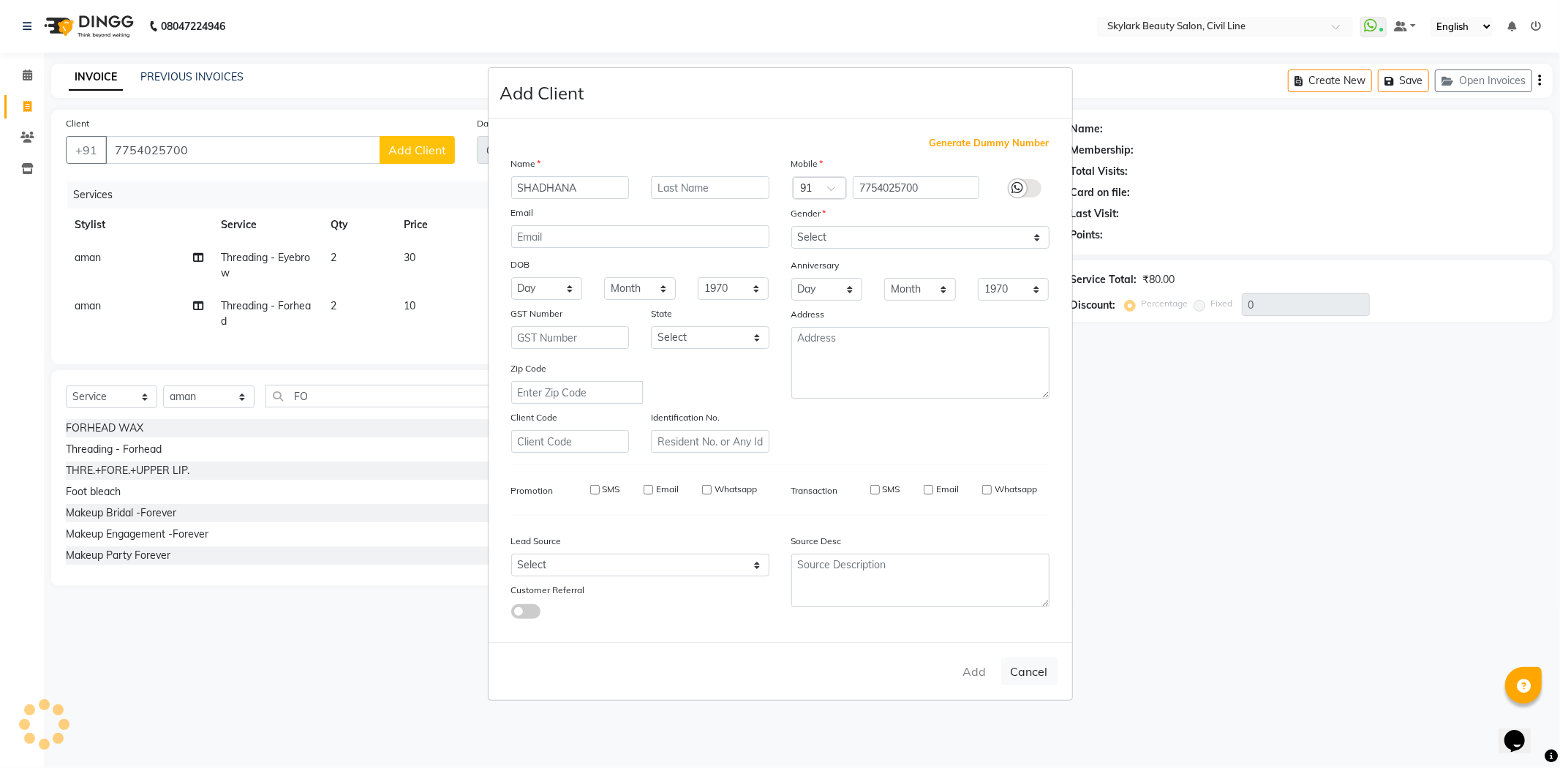
select select
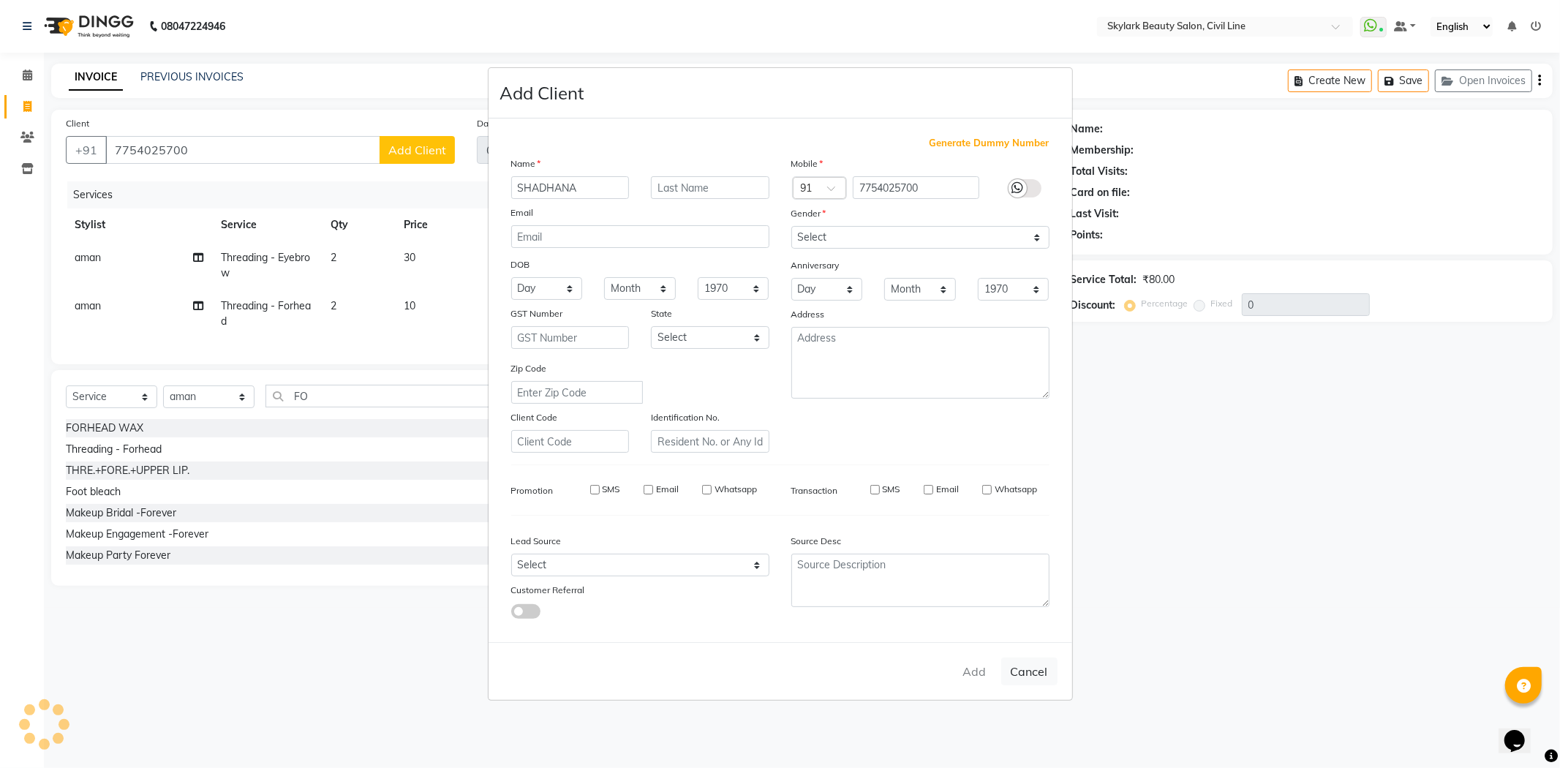
select select
checkbox input "false"
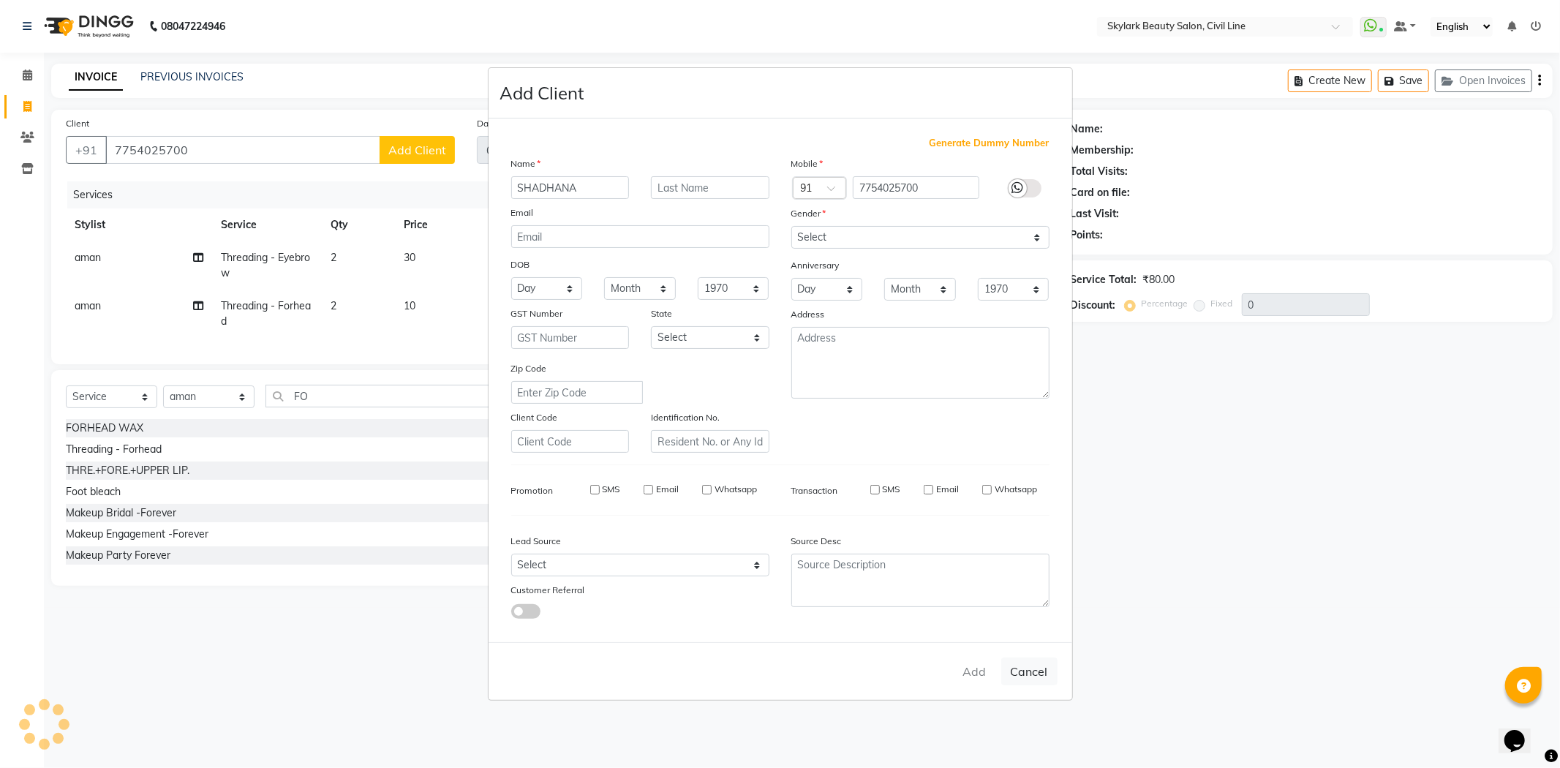
checkbox input "false"
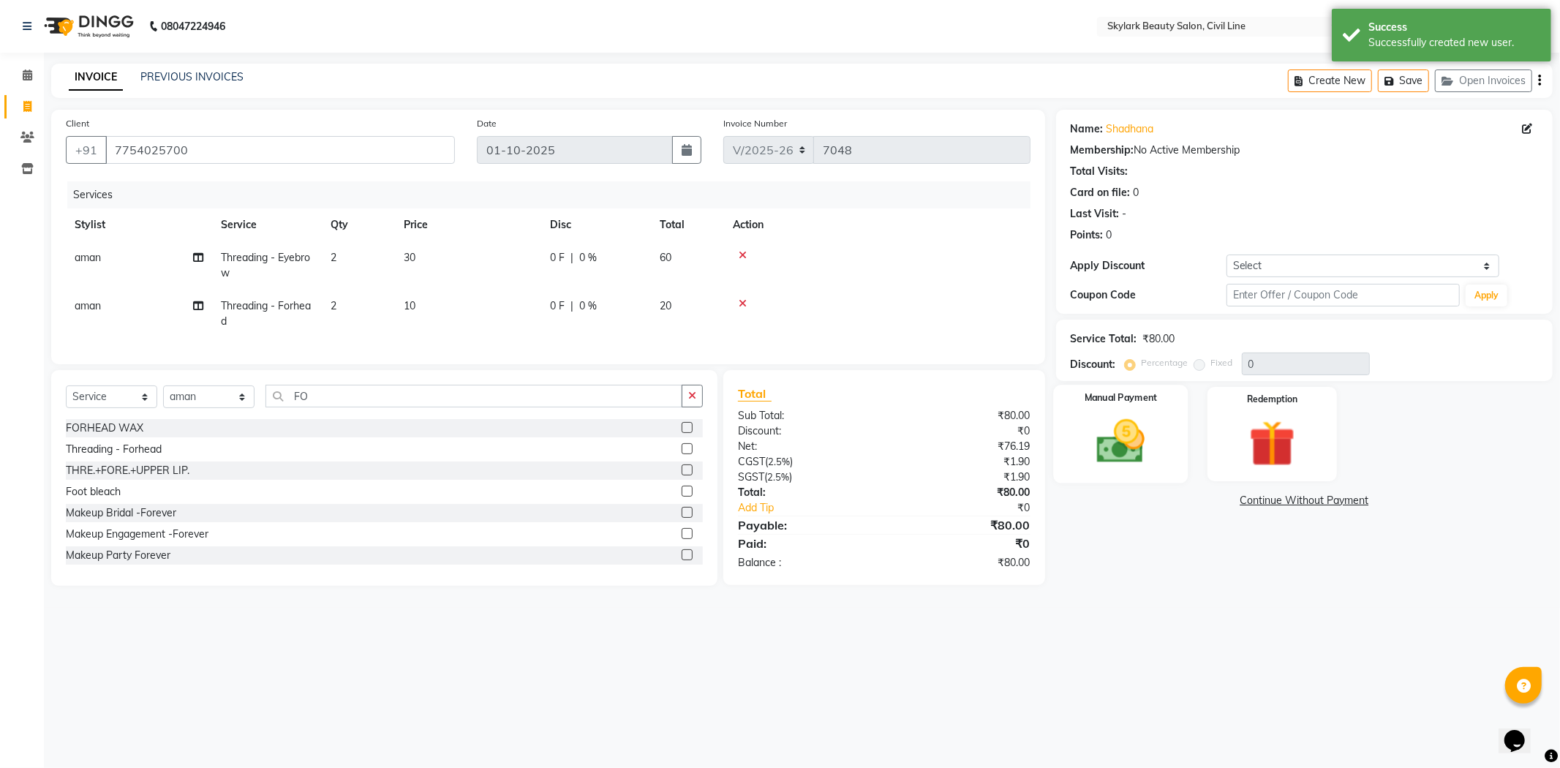
click at [1101, 453] on img at bounding box center [1121, 442] width 78 height 56
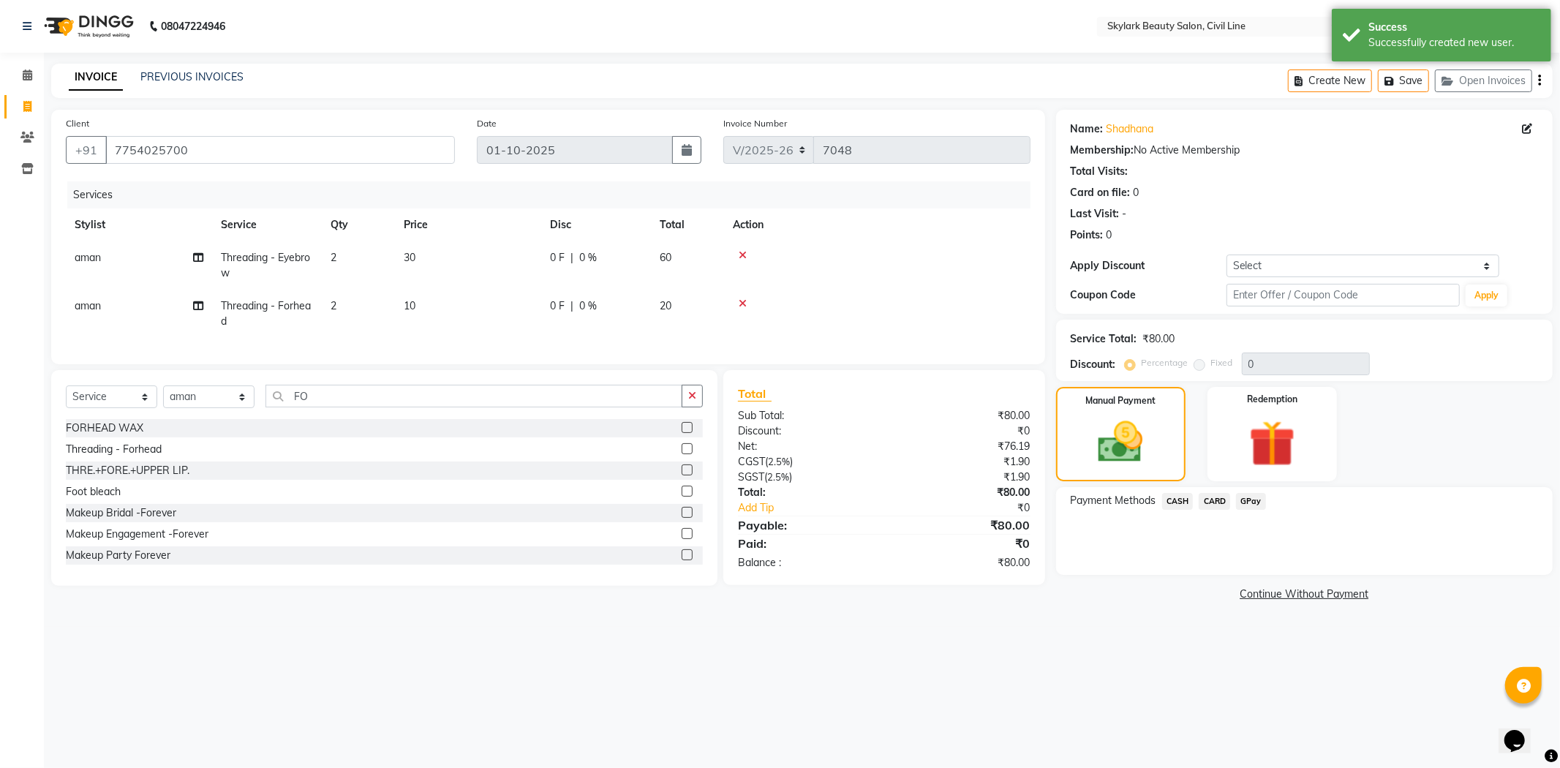
click at [1246, 503] on span "GPay" at bounding box center [1251, 501] width 30 height 17
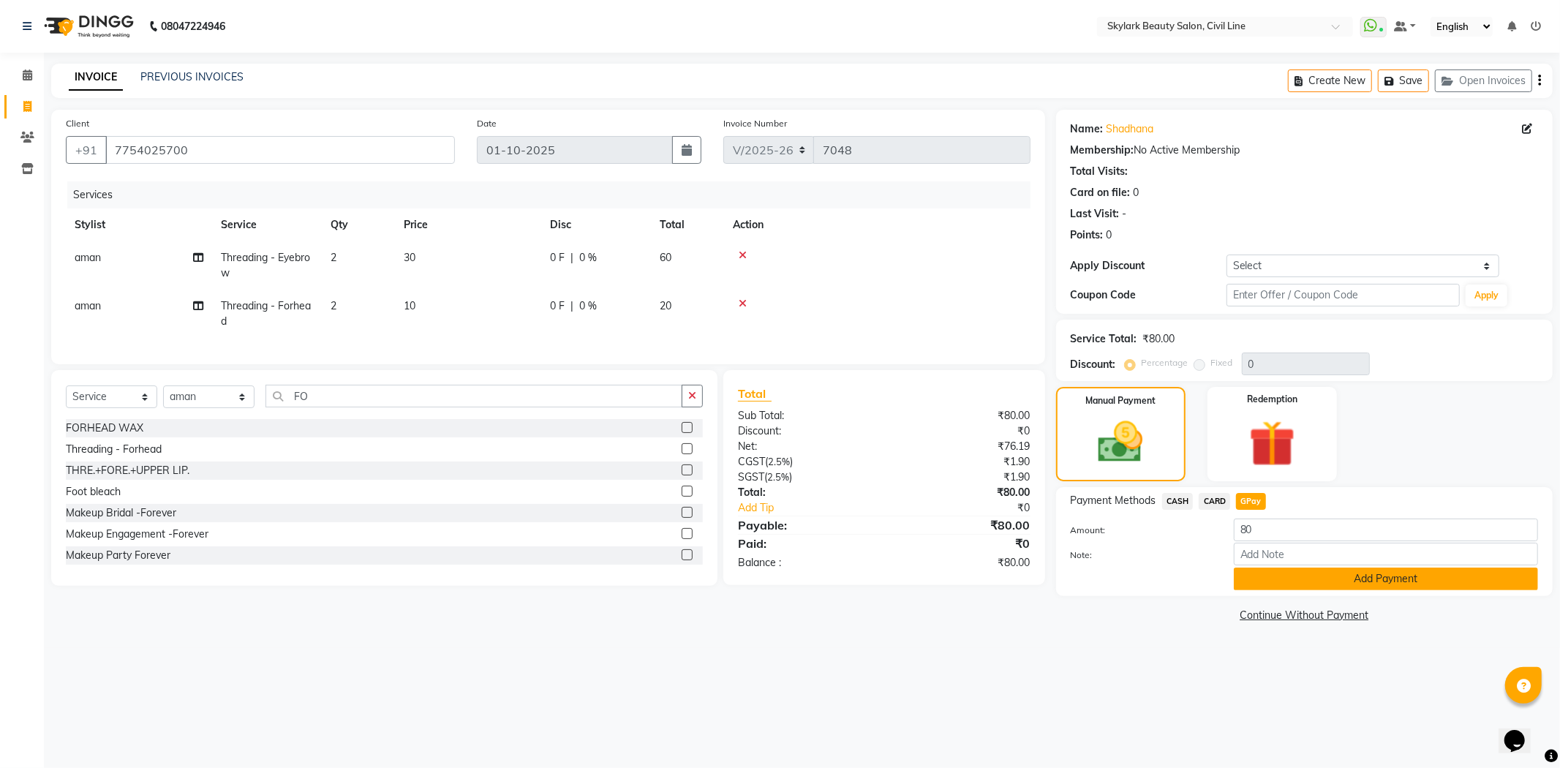
click at [1304, 578] on button "Add Payment" at bounding box center [1386, 578] width 304 height 23
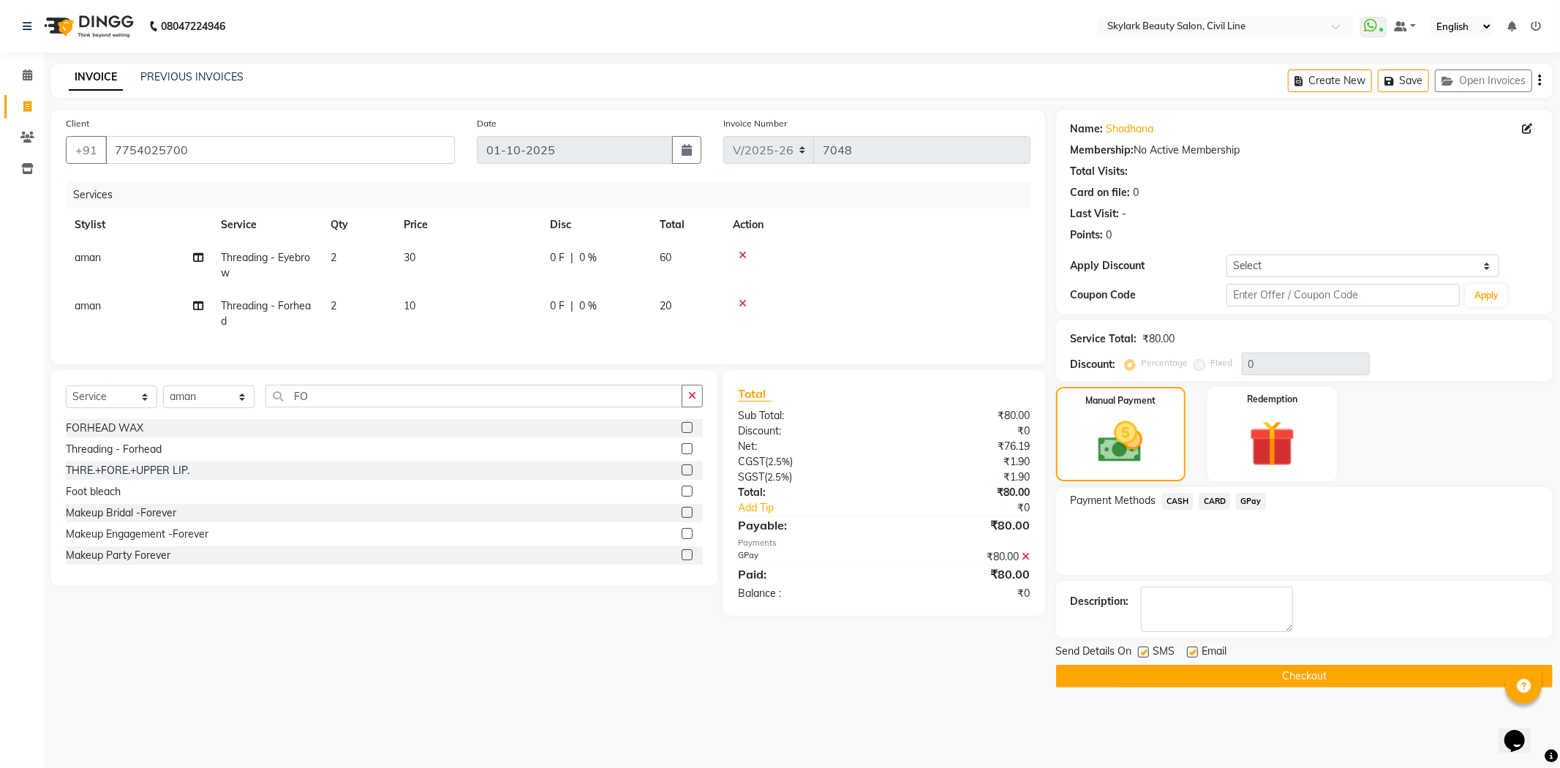
click at [1243, 668] on button "Checkout" at bounding box center [1304, 676] width 497 height 23
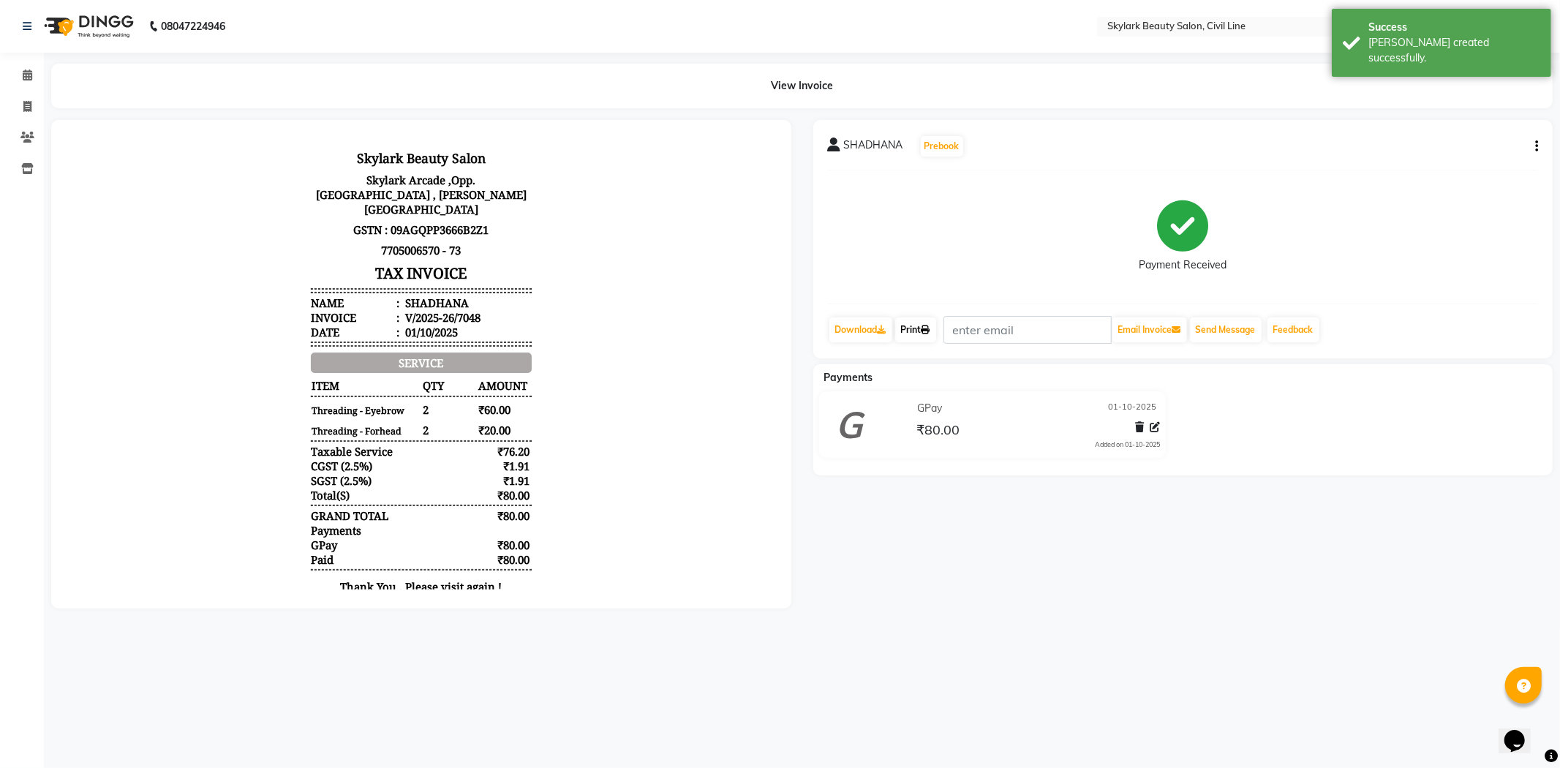
click at [915, 323] on link "Print" at bounding box center [915, 329] width 41 height 25
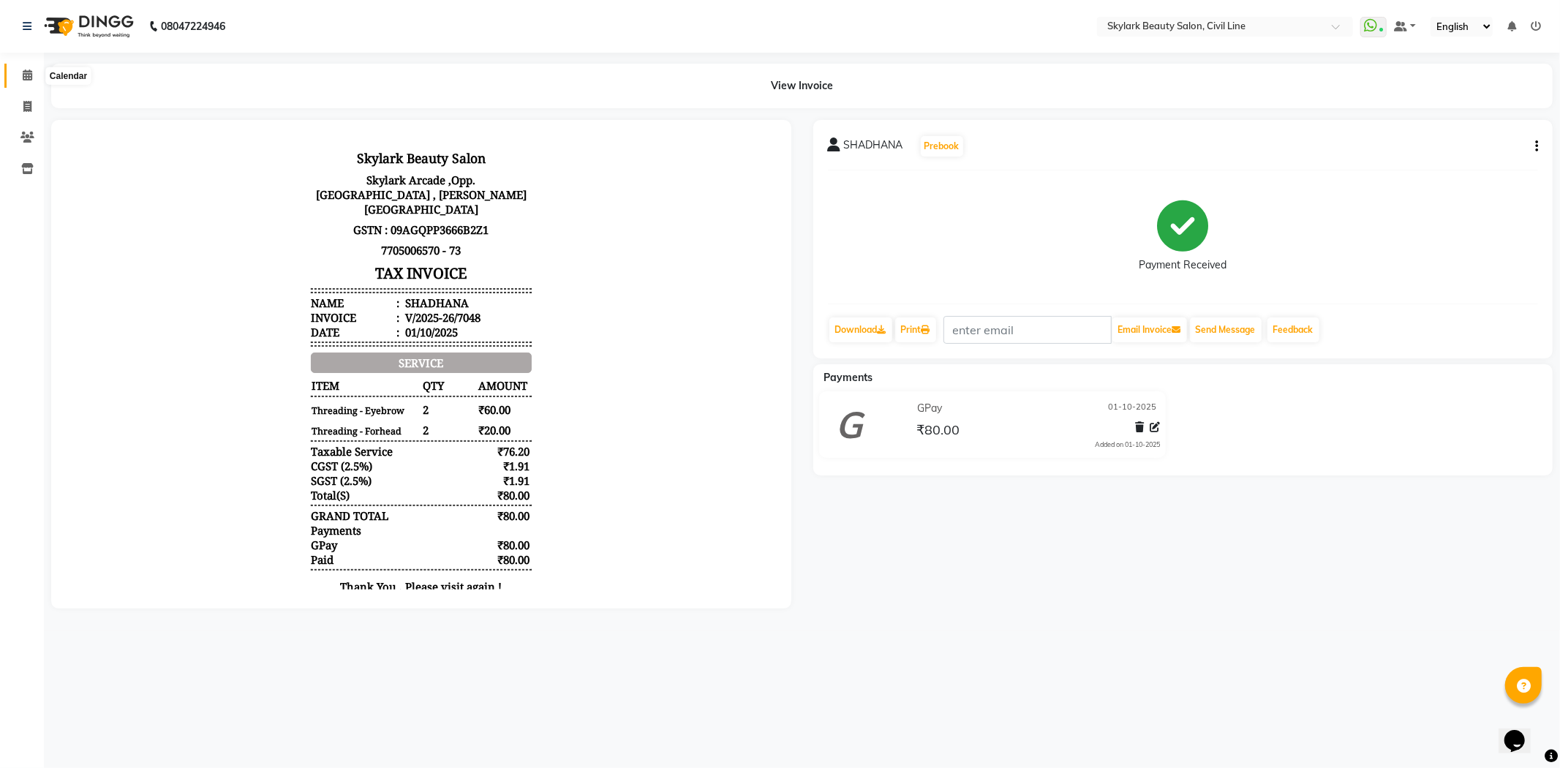
click at [26, 74] on icon at bounding box center [28, 74] width 10 height 11
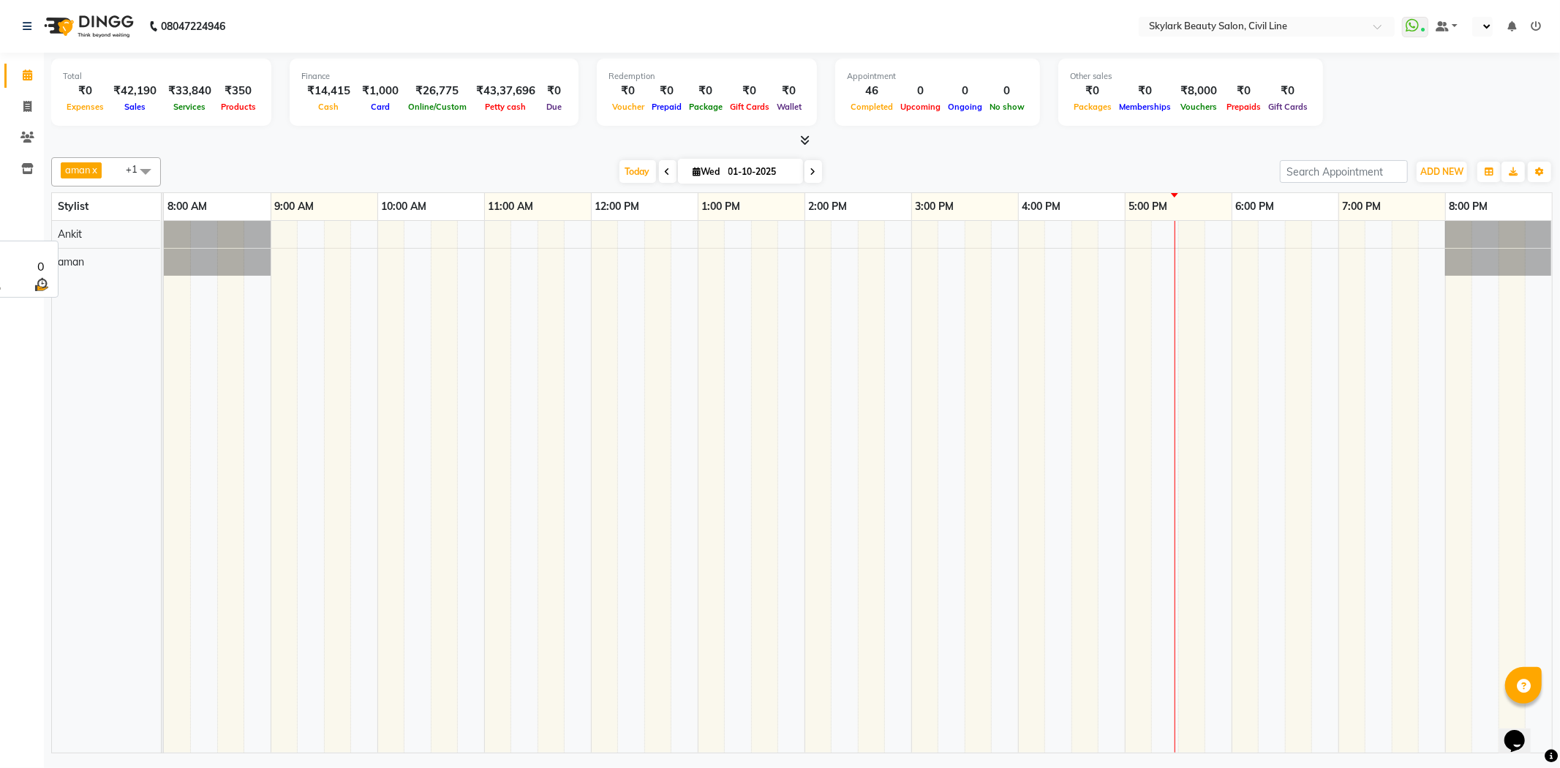
select select "en"
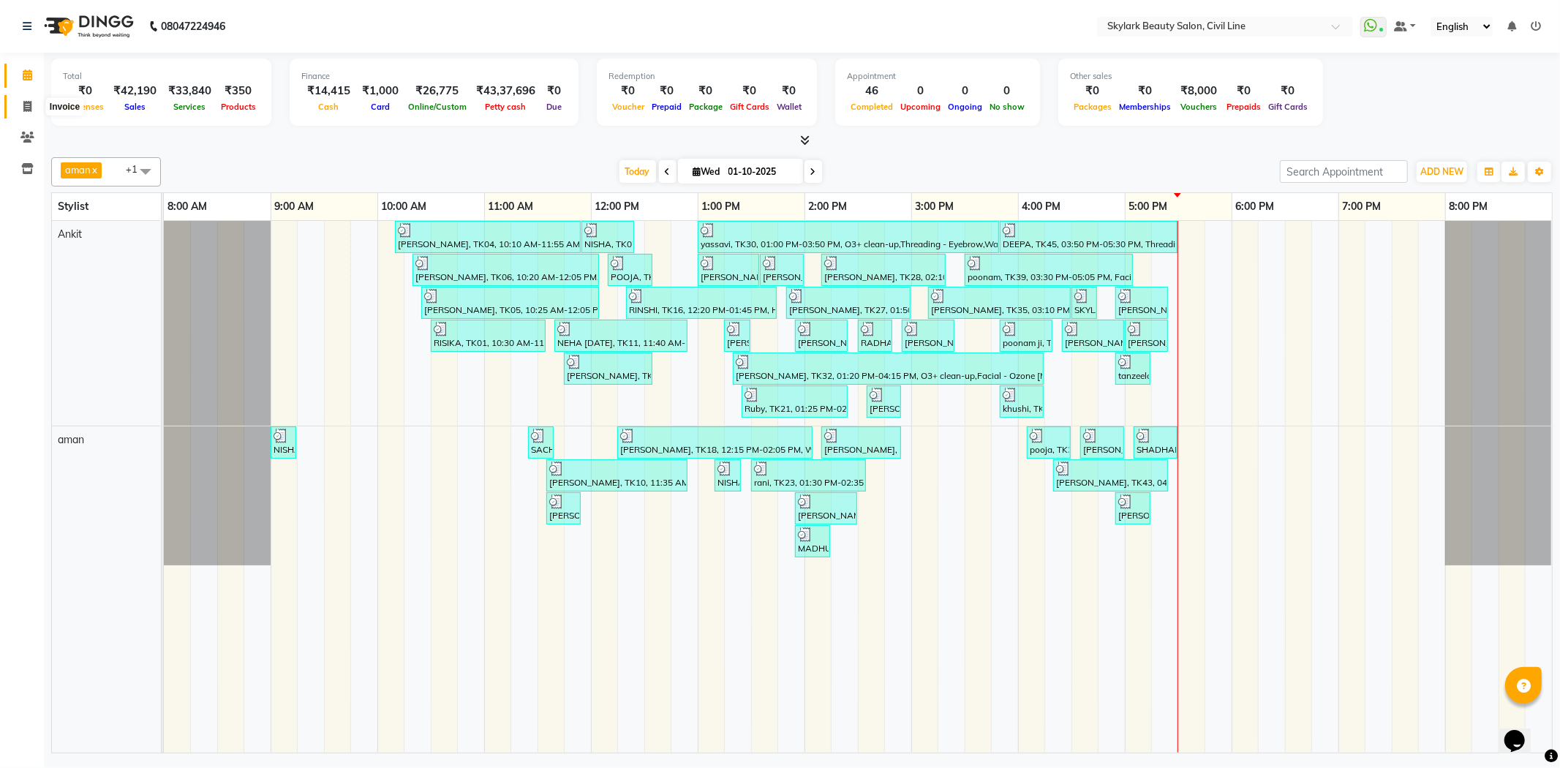
click at [29, 106] on icon at bounding box center [27, 106] width 8 height 11
select select "service"
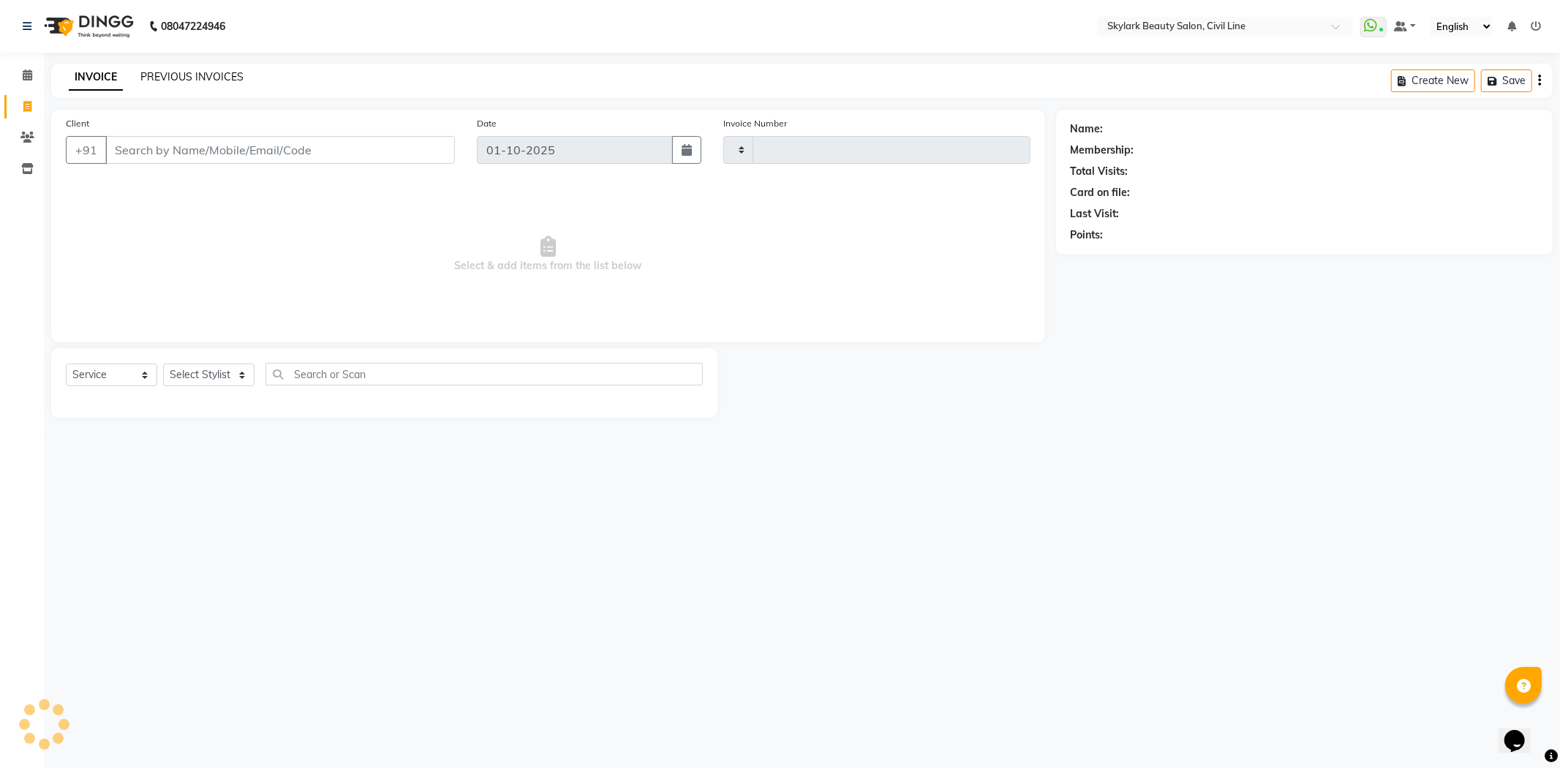
click at [227, 71] on link "PREVIOUS INVOICES" at bounding box center [191, 76] width 103 height 13
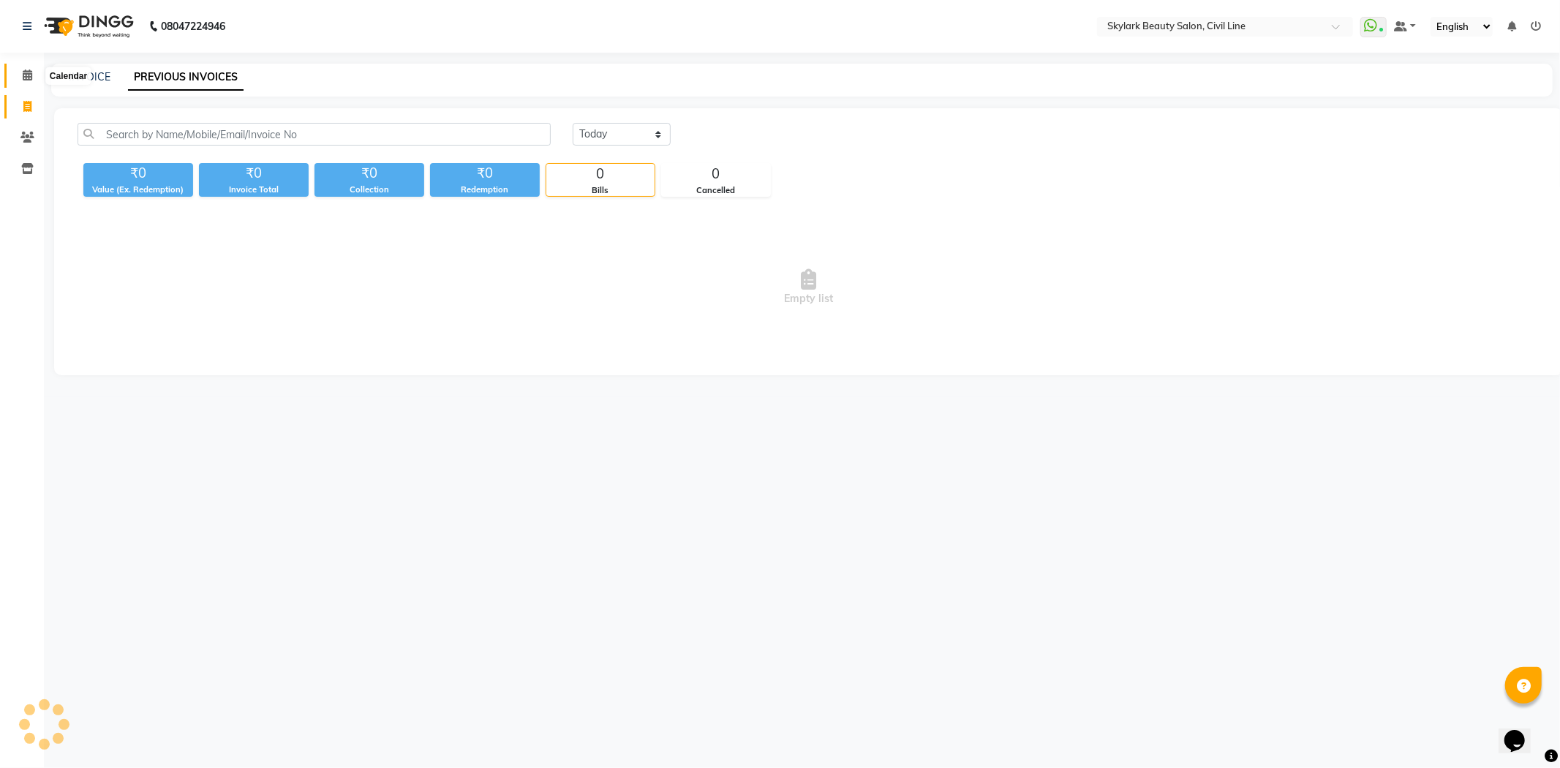
click at [28, 69] on icon at bounding box center [28, 74] width 10 height 11
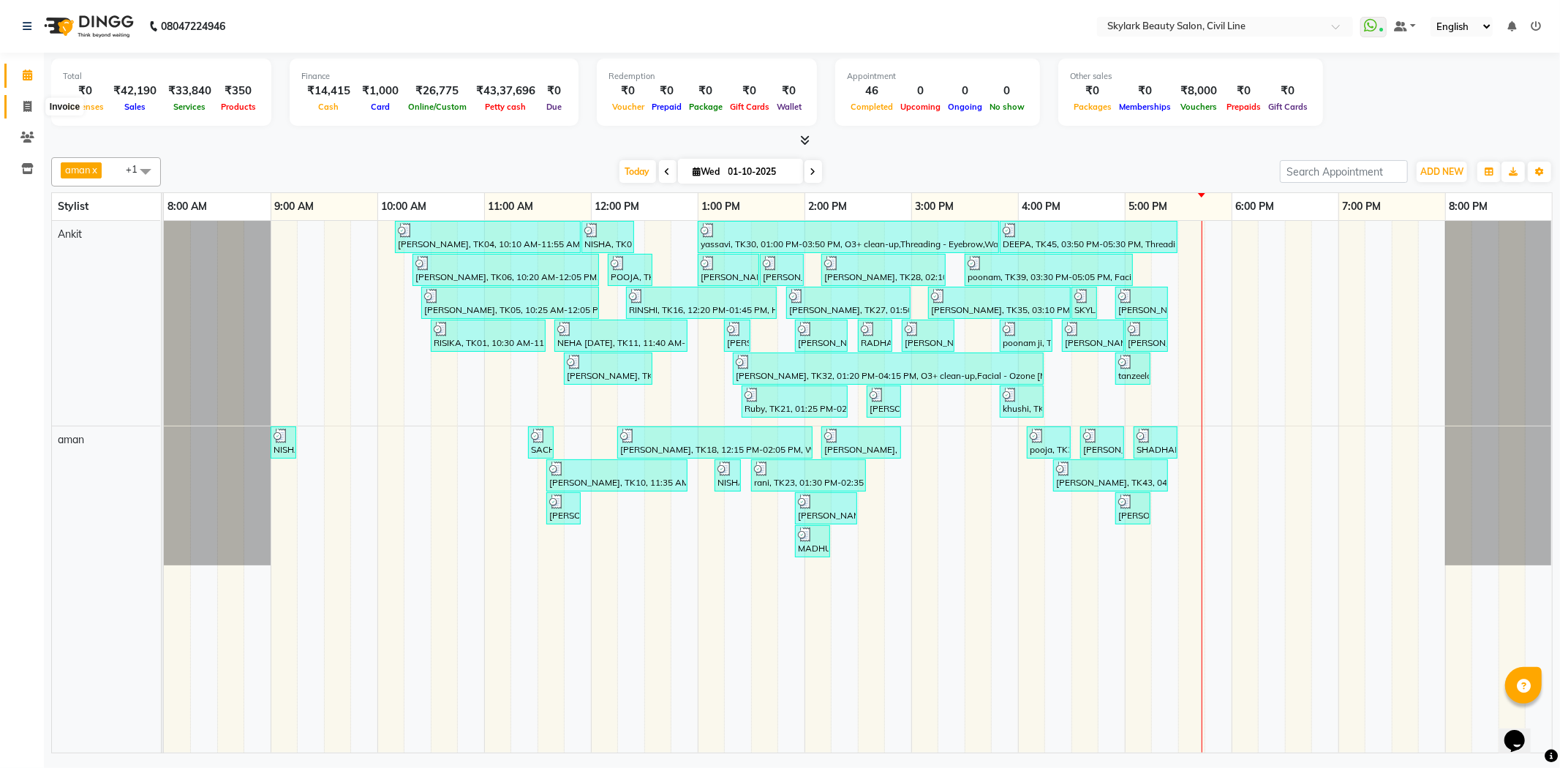
click at [19, 108] on span at bounding box center [28, 107] width 26 height 17
select select "service"
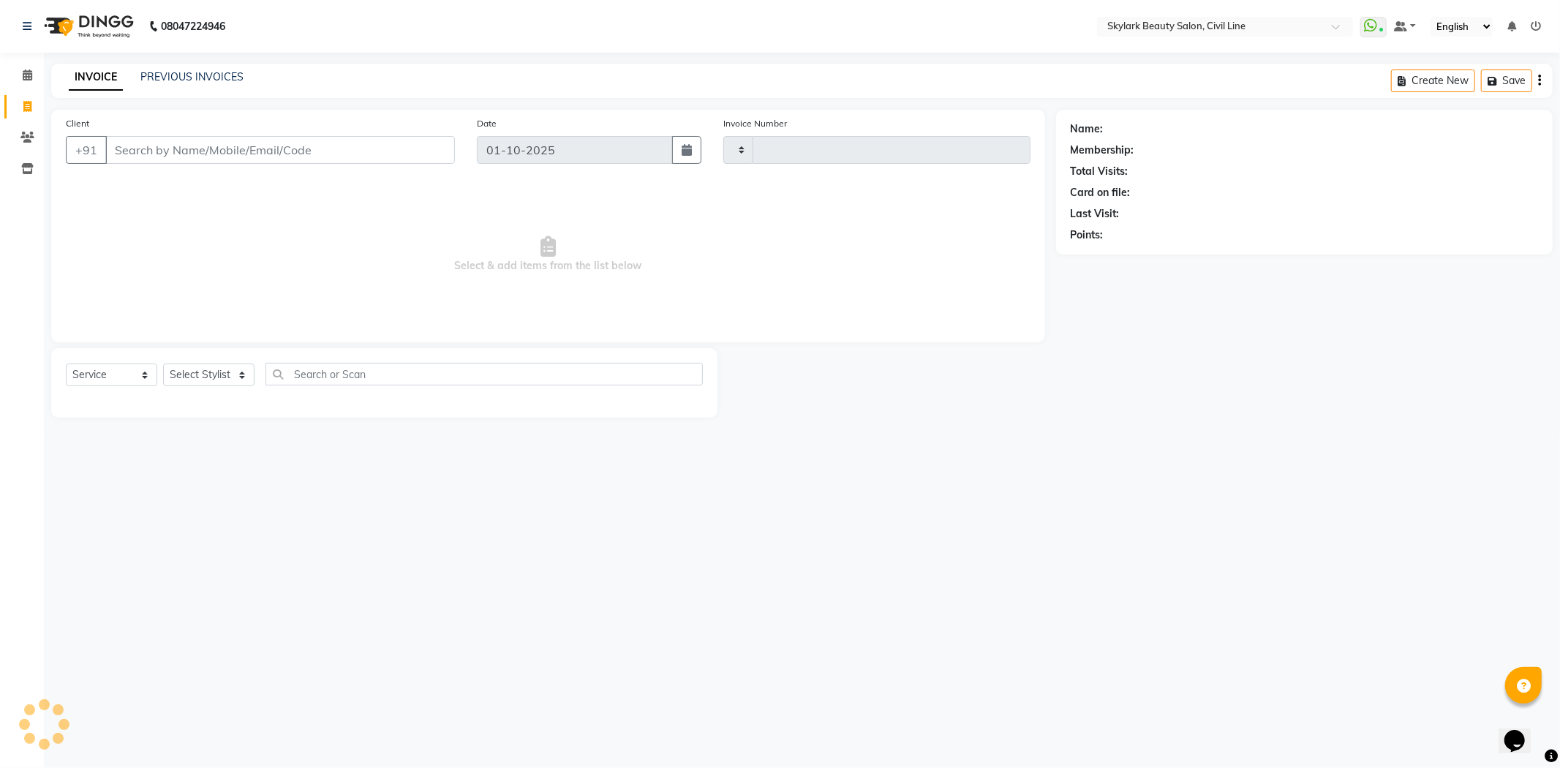
type input "7049"
select select "4588"
click at [220, 381] on select "Select Stylist" at bounding box center [208, 374] width 91 height 23
click at [230, 374] on select "Select Stylist [PERSON_NAME] [PERSON_NAME] [PERSON_NAME] WASU" at bounding box center [208, 374] width 91 height 23
click at [230, 374] on select "Select Stylist aman Ankit GAGAN WAHLA GURWINDER SINGH WASU" at bounding box center [208, 374] width 91 height 23
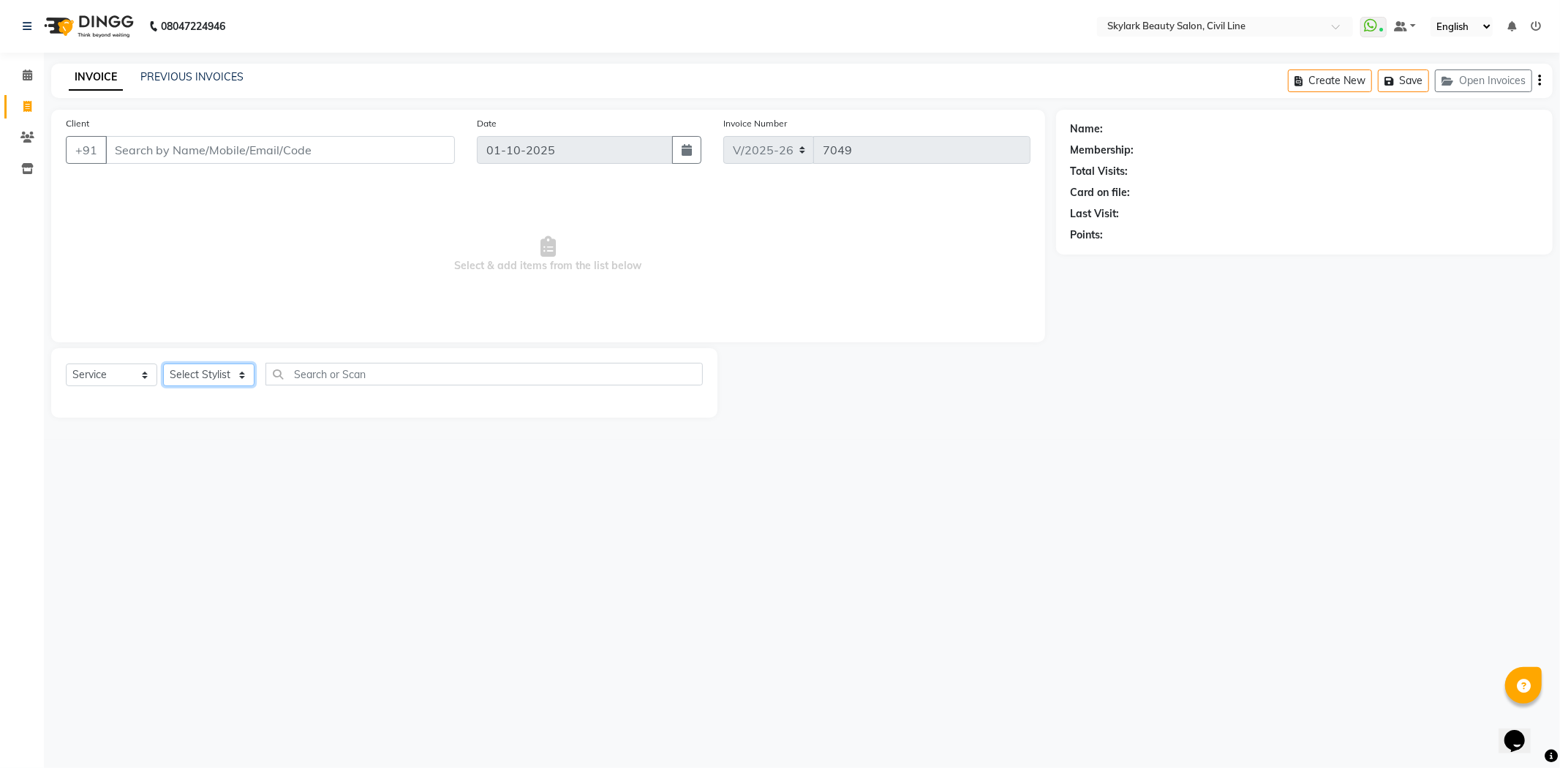
select select "85071"
click at [163, 364] on select "Select Stylist aman Ankit GAGAN WAHLA GURWINDER SINGH WASU" at bounding box center [208, 374] width 91 height 23
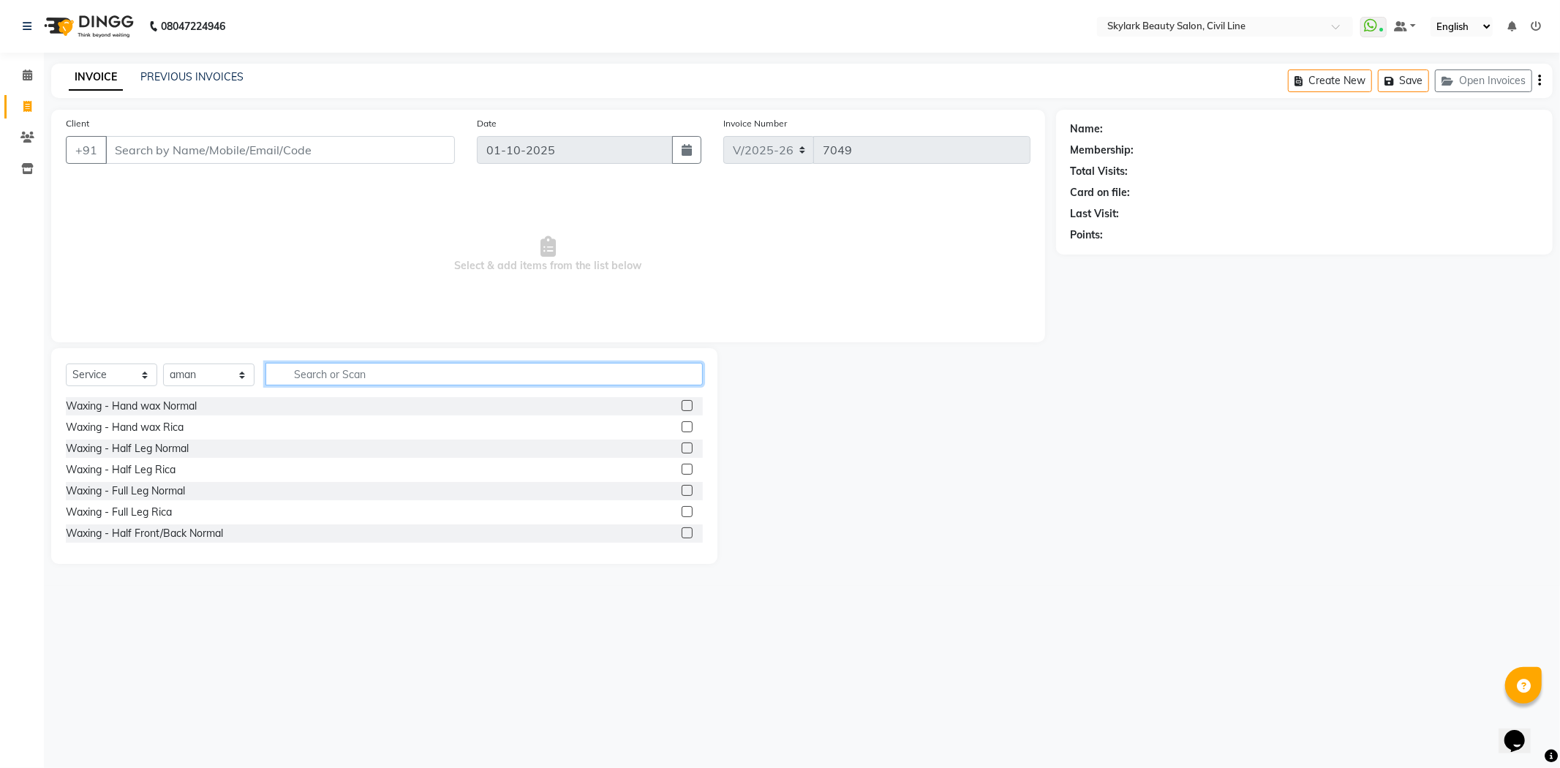
click at [311, 369] on input "text" at bounding box center [483, 374] width 437 height 23
type input "T"
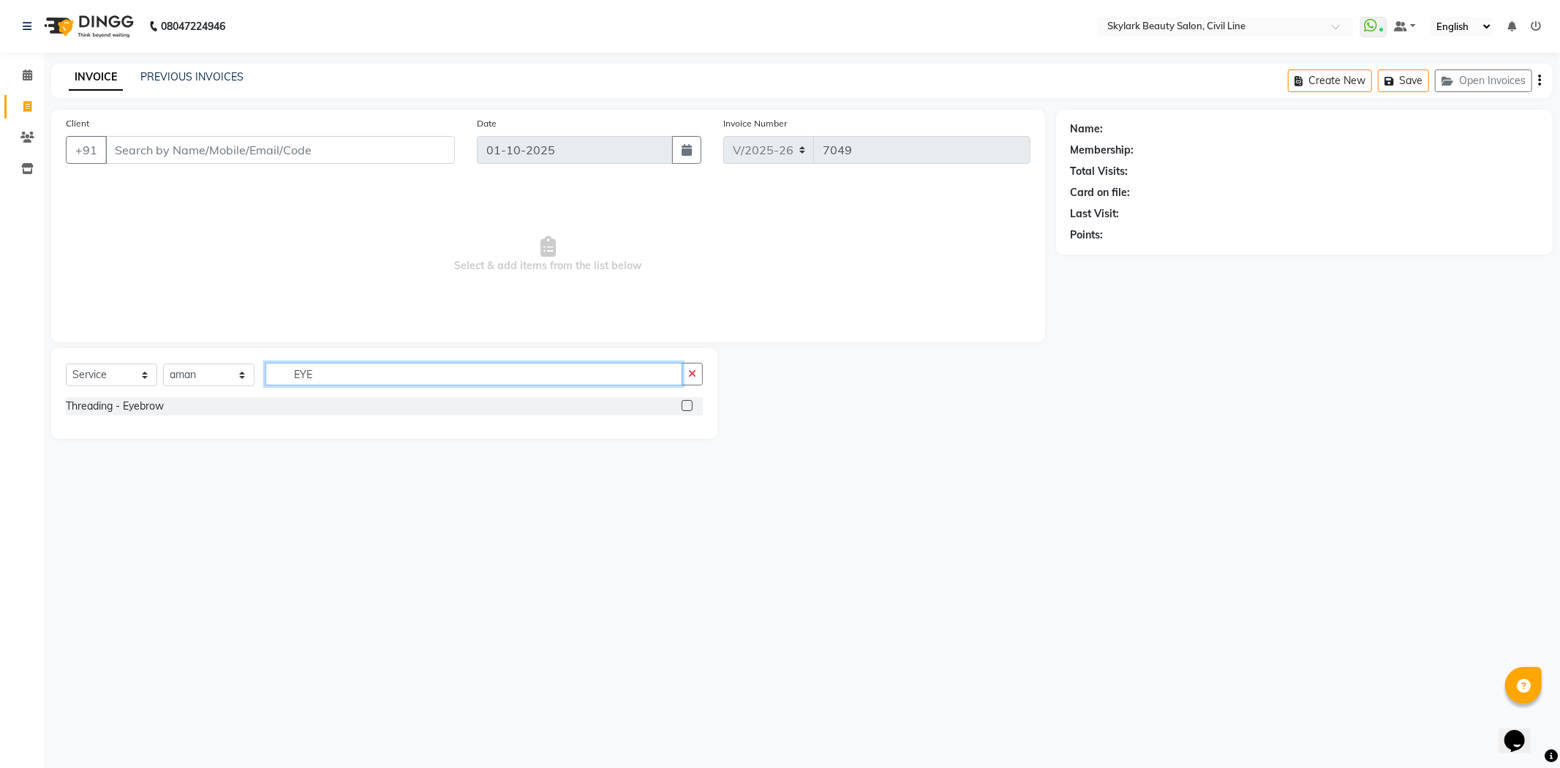
type input "EYE"
drag, startPoint x: 693, startPoint y: 407, endPoint x: 683, endPoint y: 405, distance: 10.3
click at [690, 407] on div at bounding box center [692, 406] width 21 height 18
click at [683, 404] on label at bounding box center [687, 405] width 11 height 11
click at [683, 404] on input "checkbox" at bounding box center [687, 406] width 10 height 10
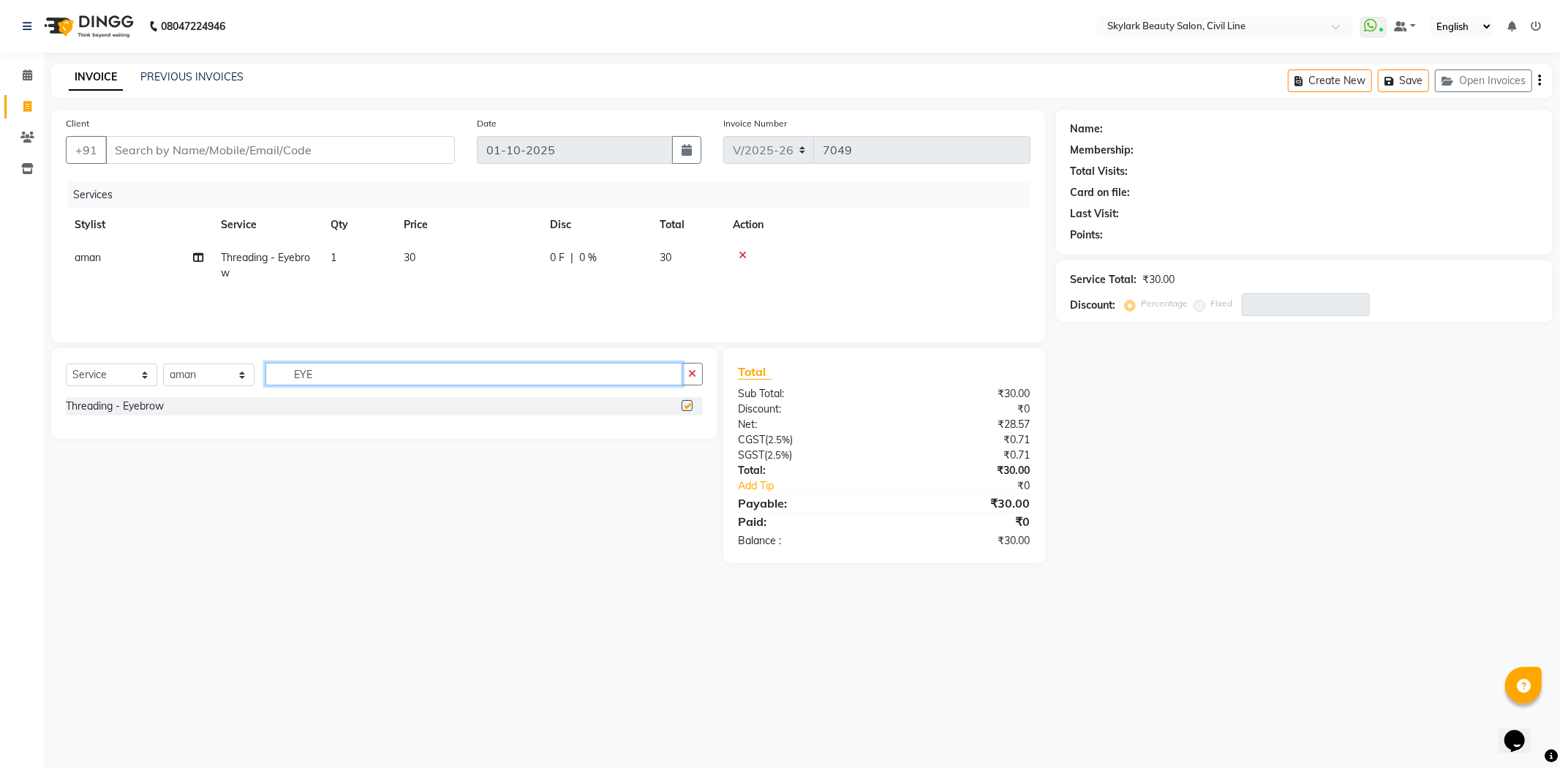
click at [652, 374] on input "EYE" at bounding box center [473, 374] width 417 height 23
checkbox input "false"
type input "E"
type input "UNDER"
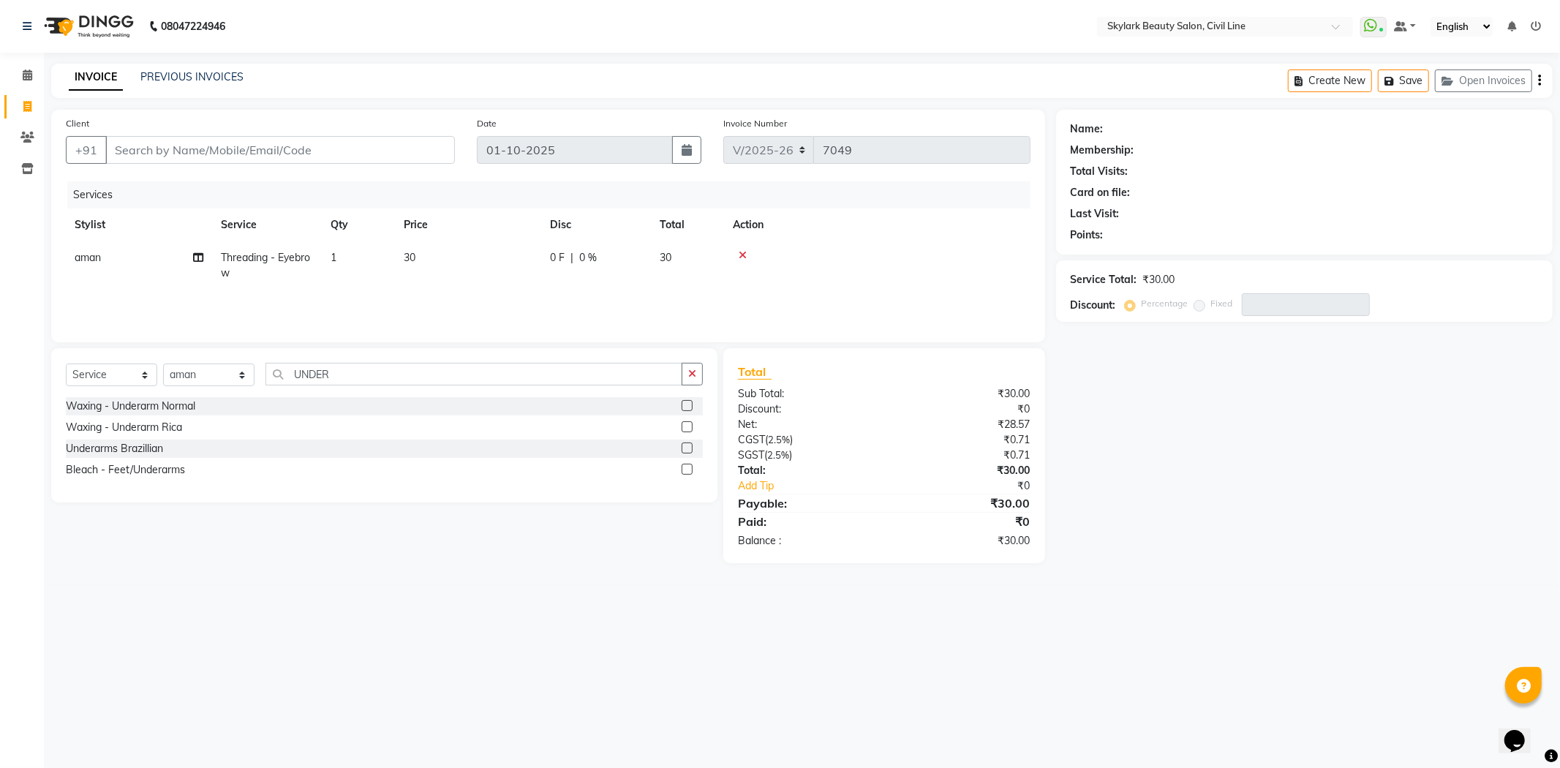
click at [686, 424] on label at bounding box center [687, 426] width 11 height 11
click at [686, 424] on input "checkbox" at bounding box center [687, 428] width 10 height 10
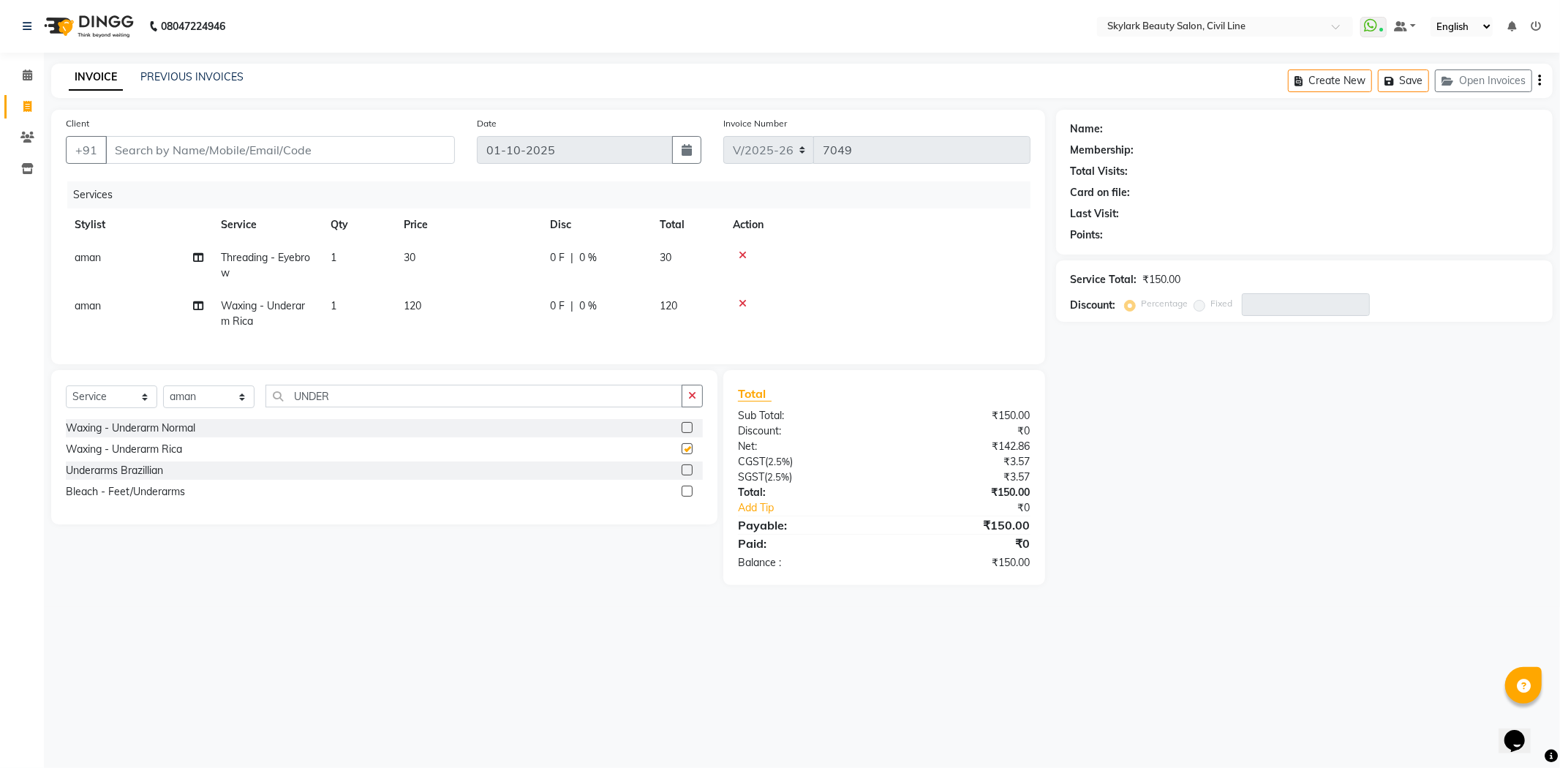
checkbox input "false"
click at [638, 407] on input "UNDER" at bounding box center [473, 396] width 417 height 23
type input "U"
type input "UPP"
click at [690, 454] on label at bounding box center [687, 448] width 11 height 11
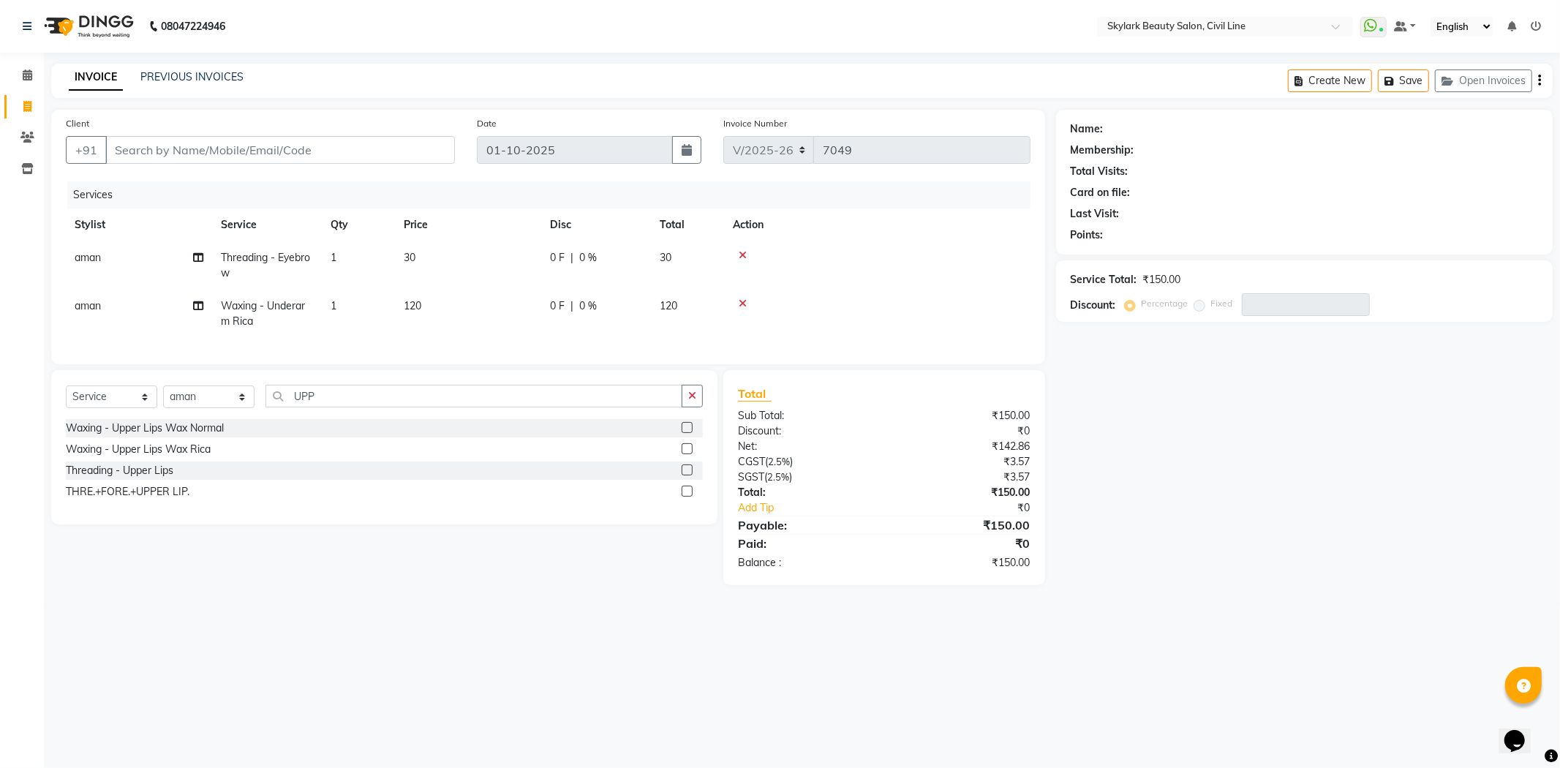
click at [690, 454] on input "checkbox" at bounding box center [687, 450] width 10 height 10
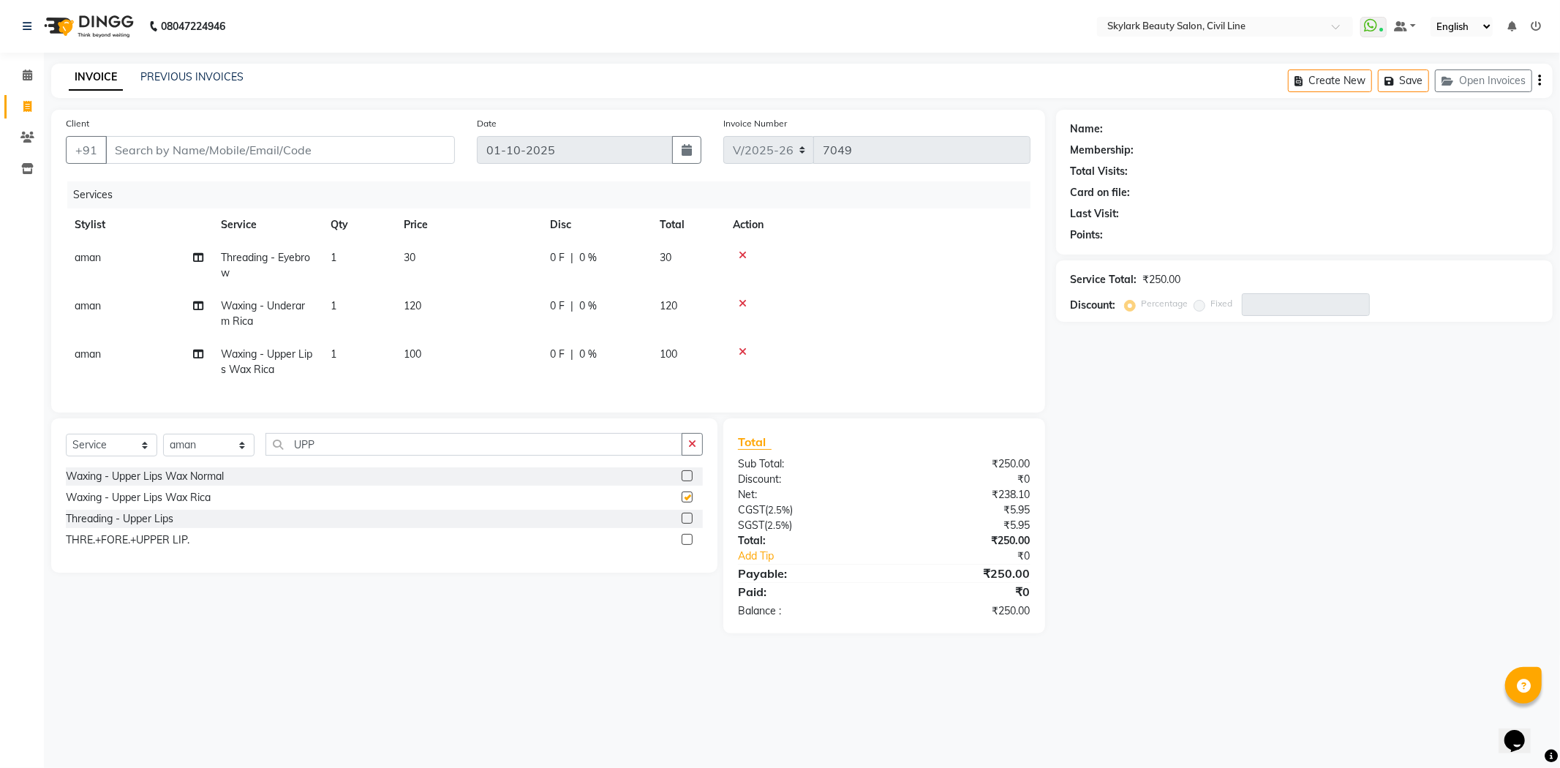
checkbox input "false"
click at [279, 141] on input "Client" at bounding box center [280, 150] width 350 height 28
type input "9"
type input "0"
click at [252, 184] on ngb-highlight "94534493 69" at bounding box center [222, 183] width 76 height 15
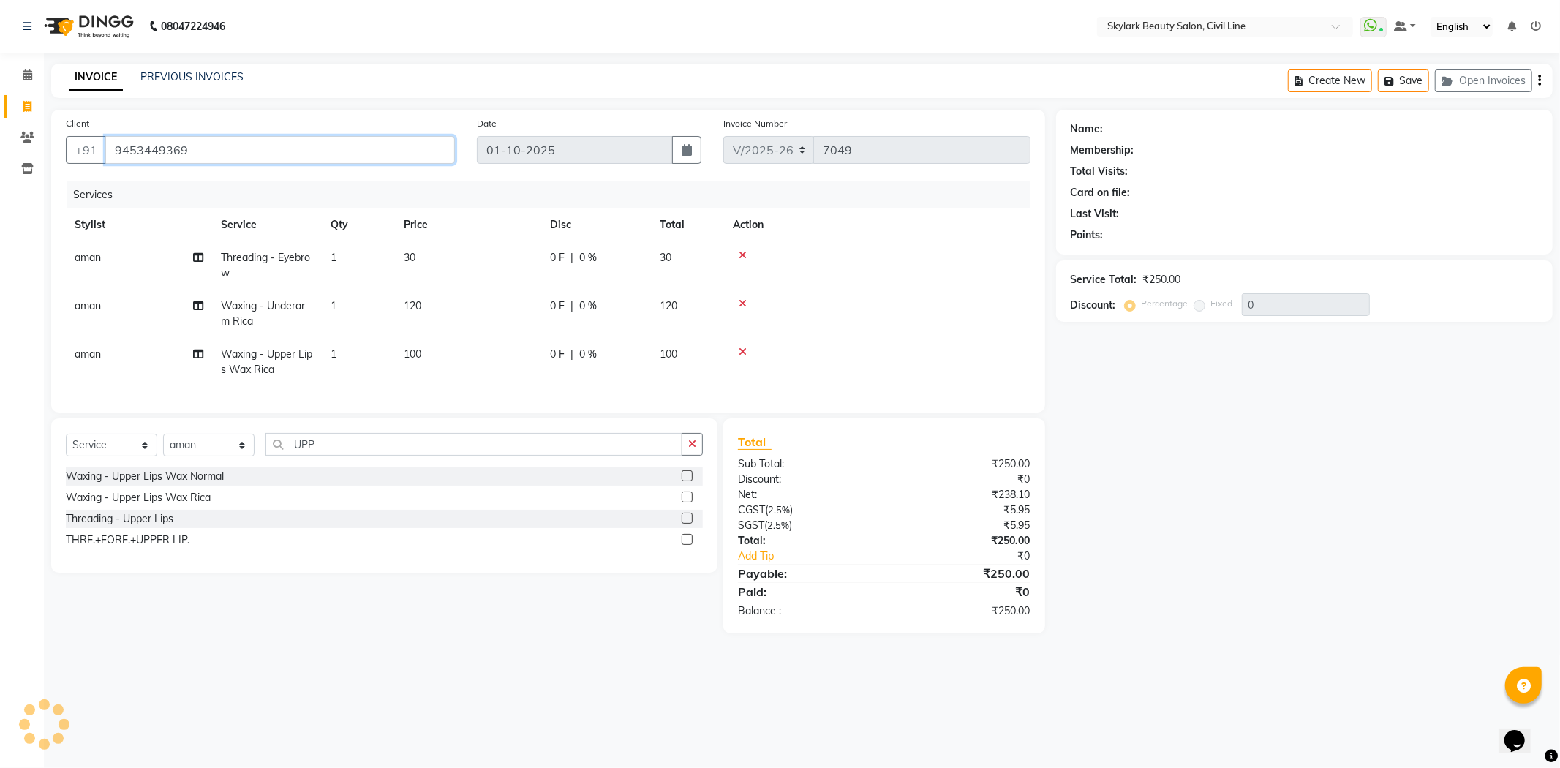
type input "9453449369"
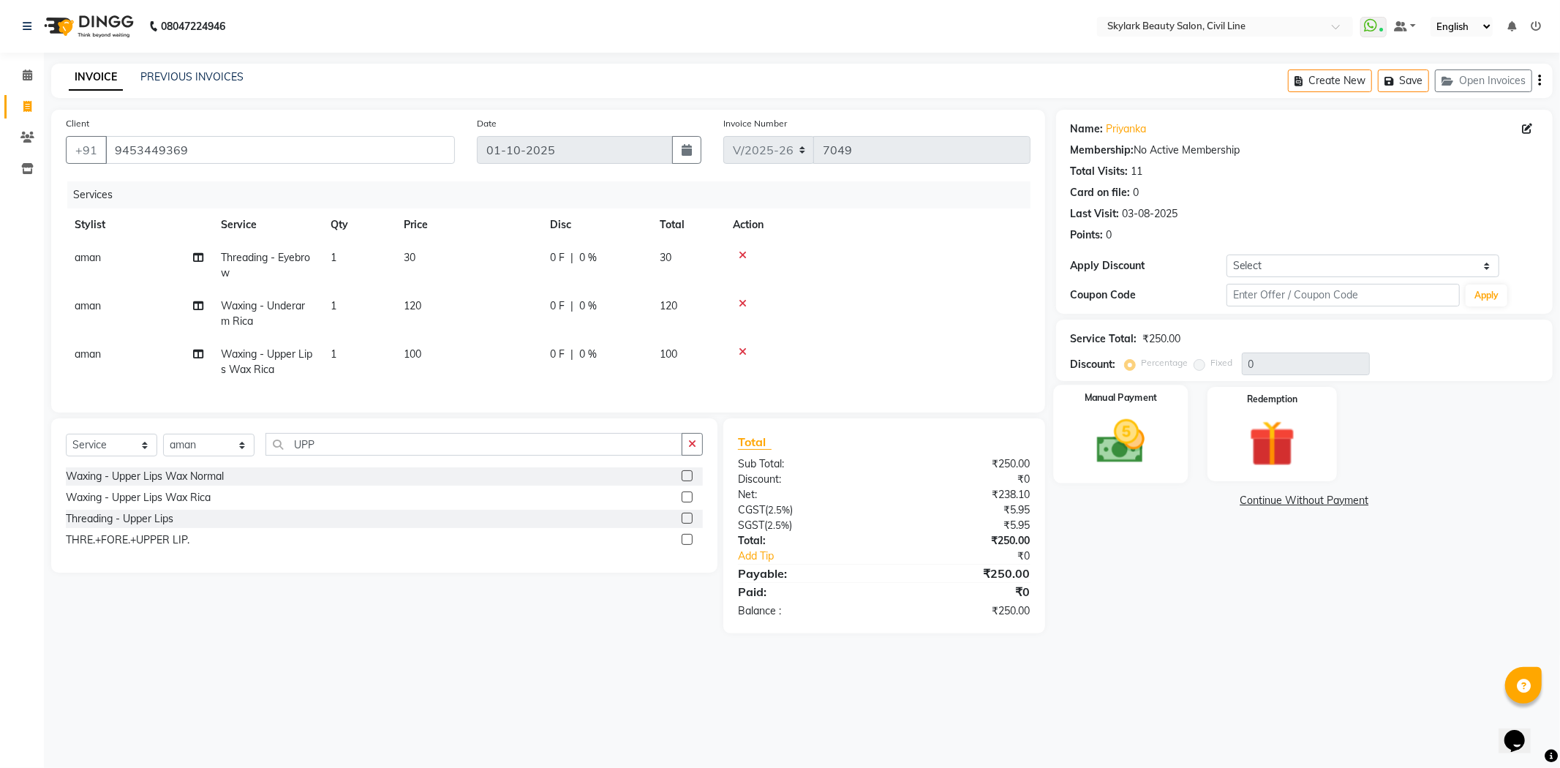
click at [1123, 428] on img at bounding box center [1121, 442] width 78 height 56
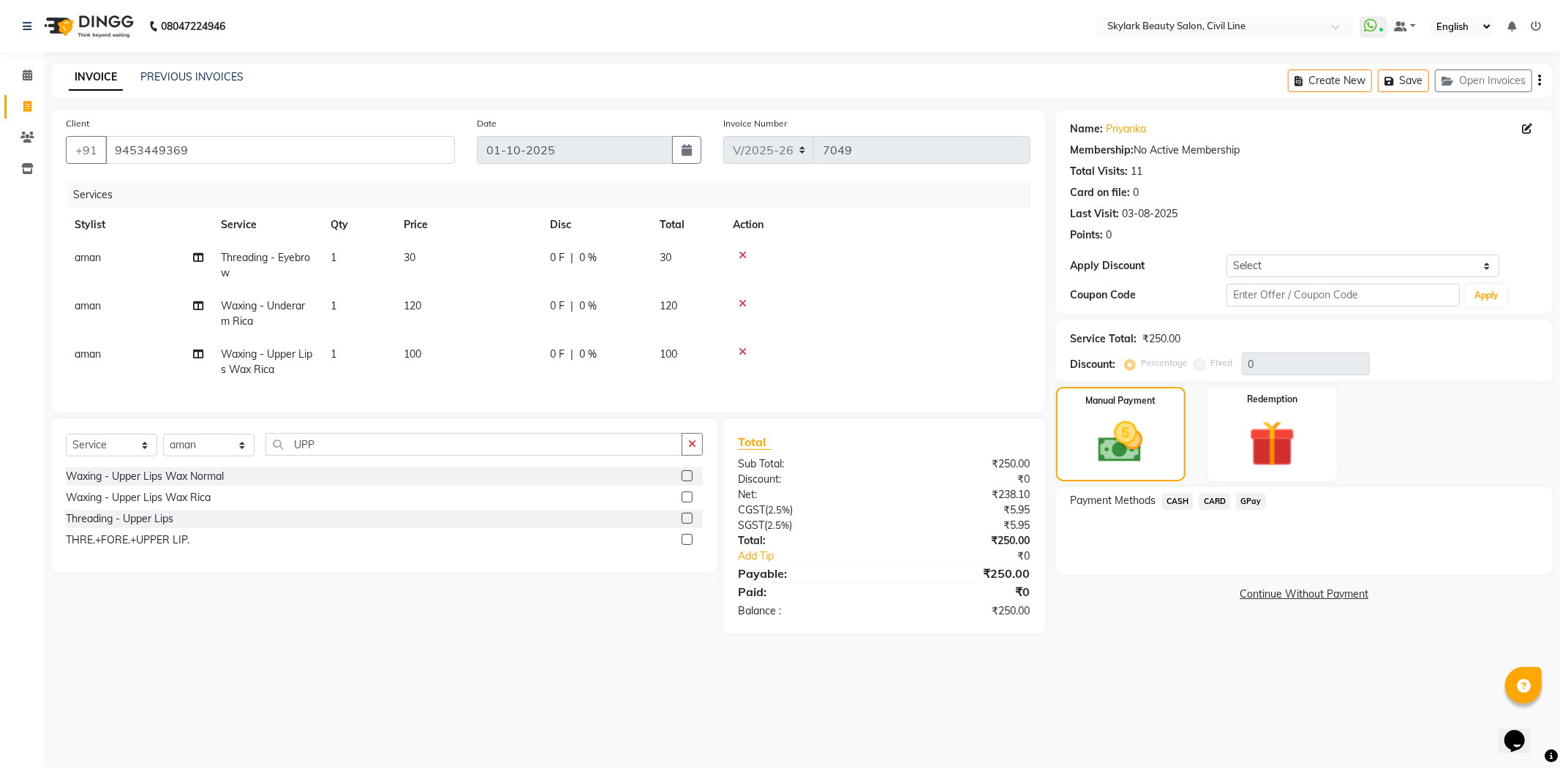
click at [1176, 502] on span "CASH" at bounding box center [1177, 501] width 31 height 17
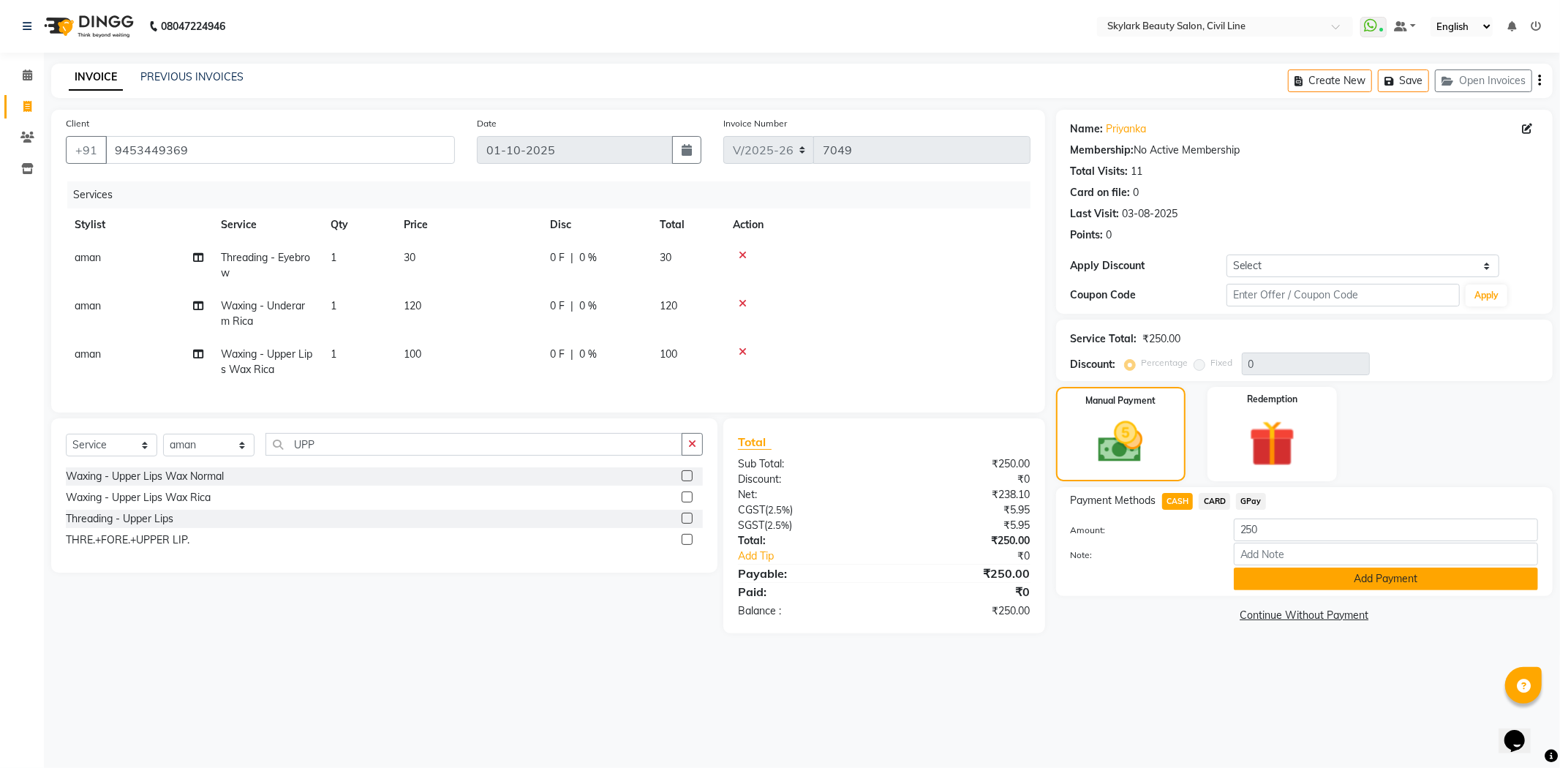
click at [1277, 576] on button "Add Payment" at bounding box center [1386, 578] width 304 height 23
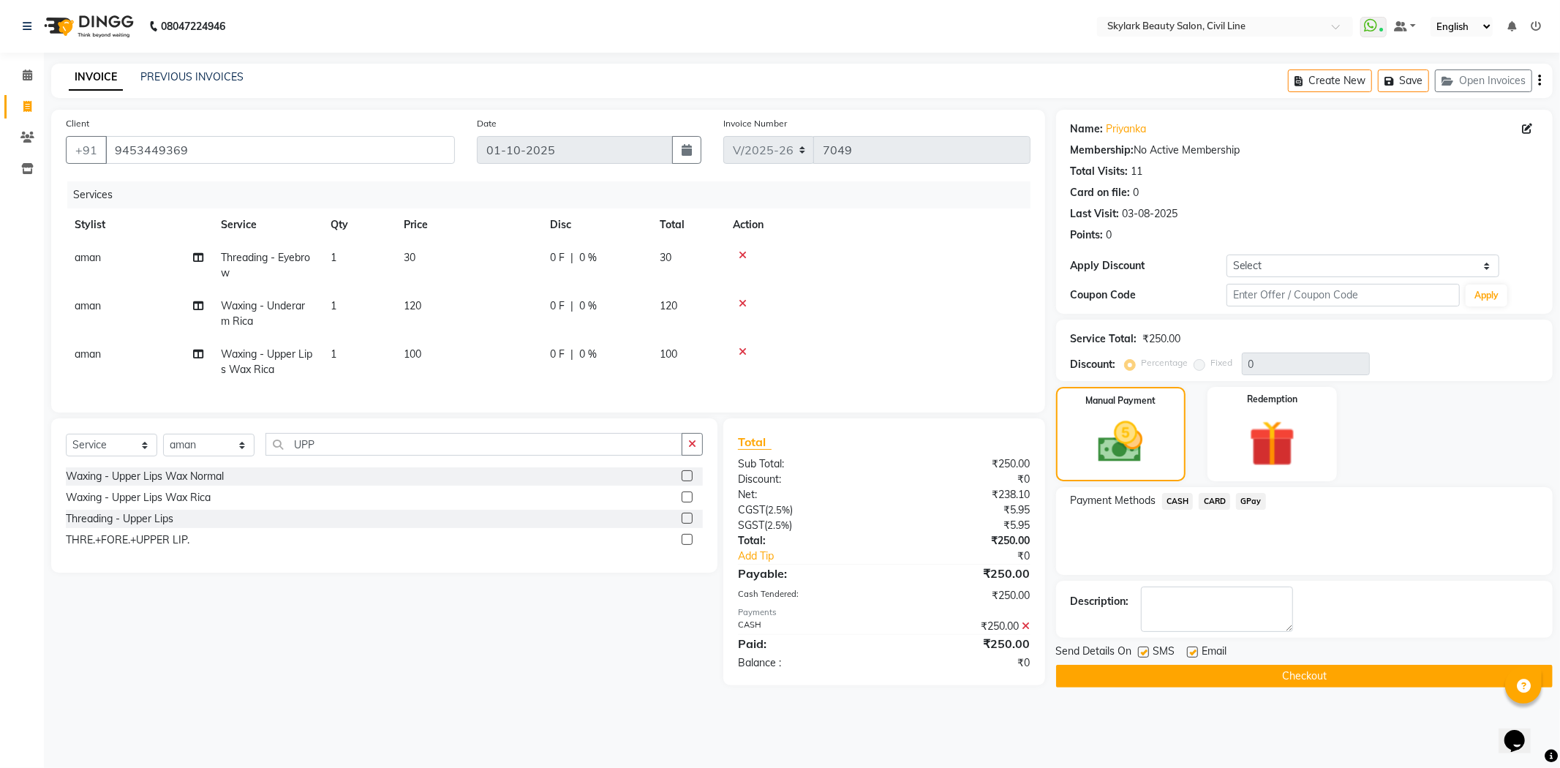
click at [1281, 673] on button "Checkout" at bounding box center [1304, 676] width 497 height 23
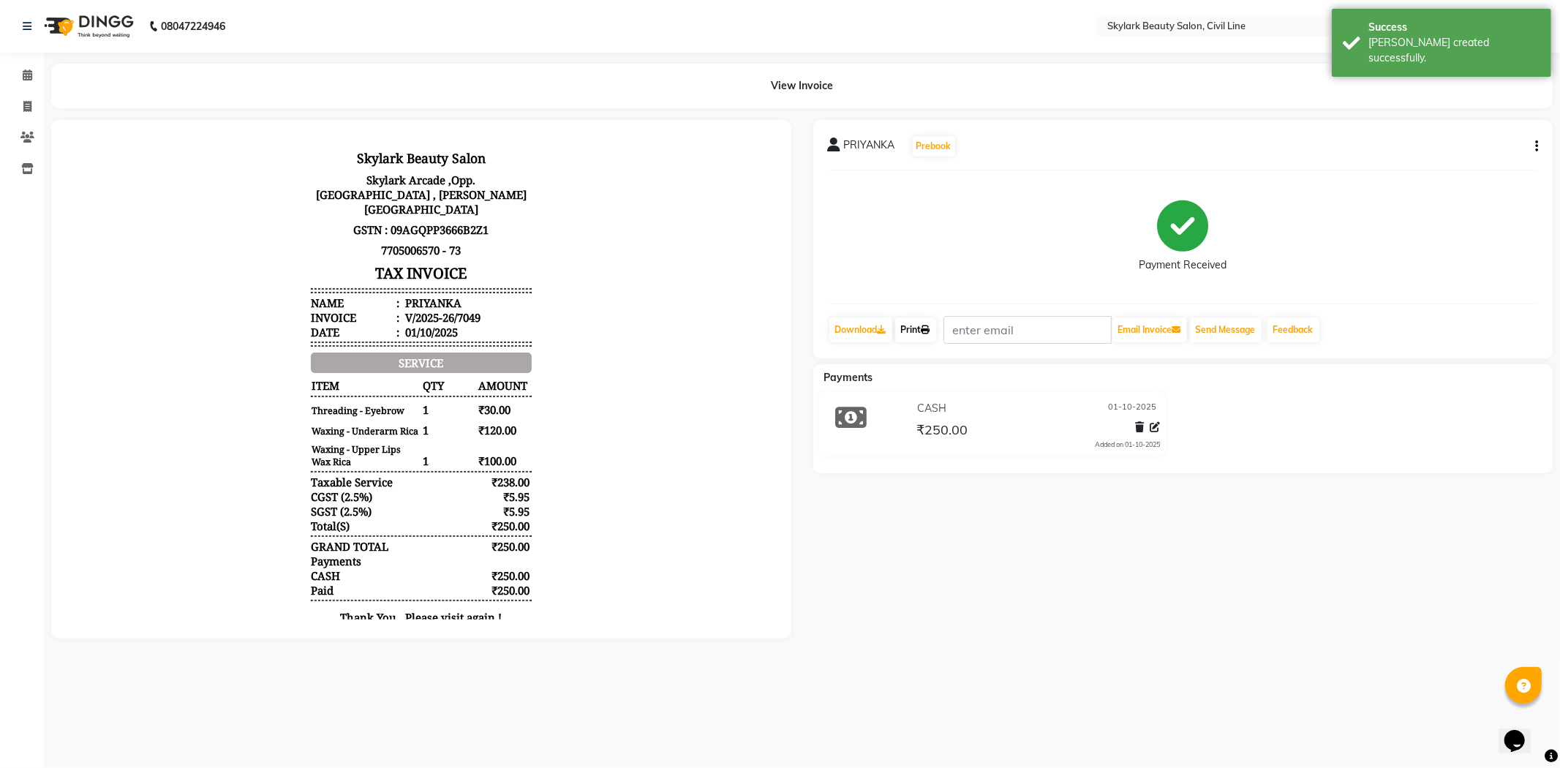
click at [910, 323] on link "Print" at bounding box center [915, 329] width 41 height 25
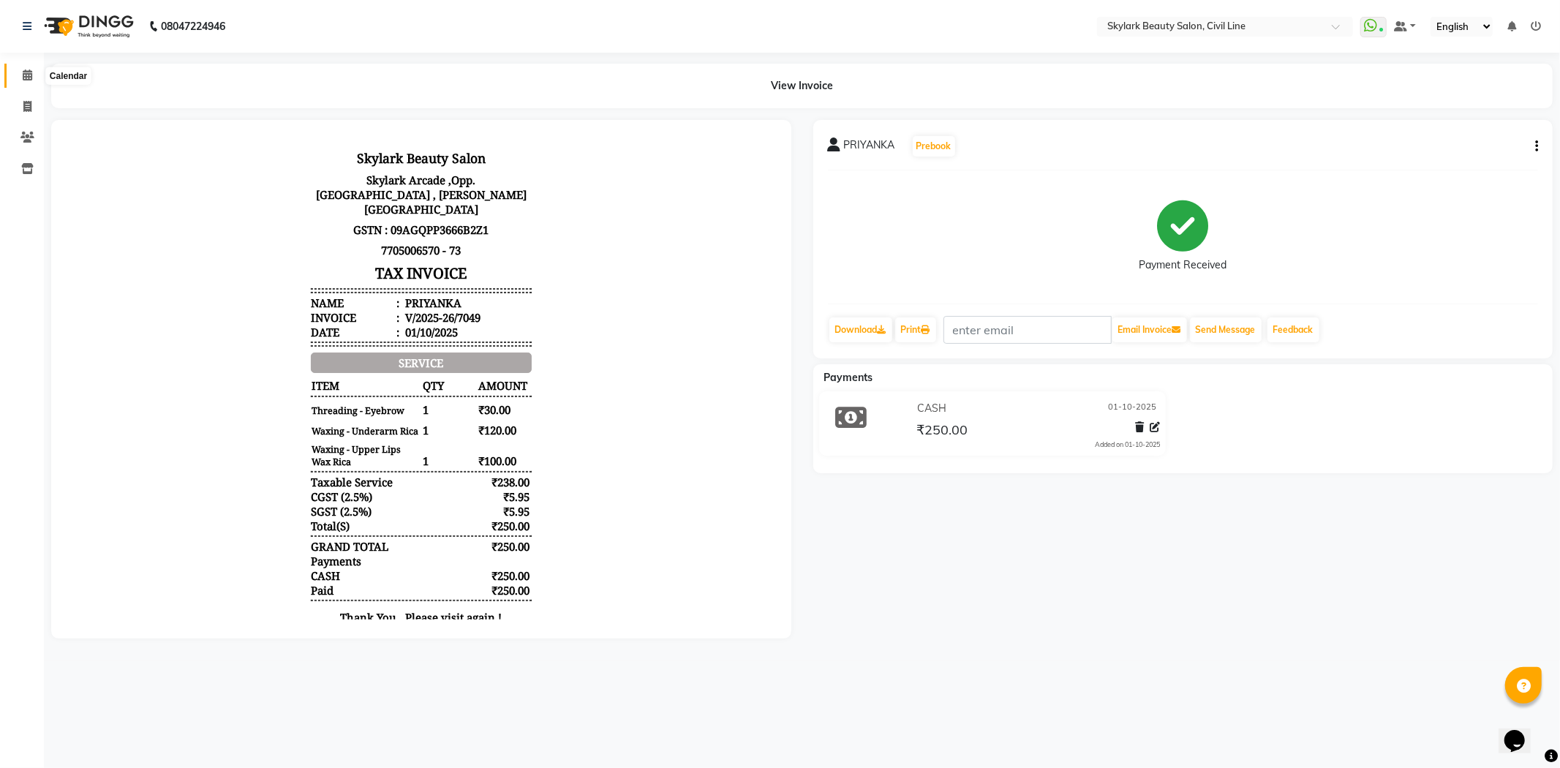
click at [31, 73] on icon at bounding box center [28, 74] width 10 height 11
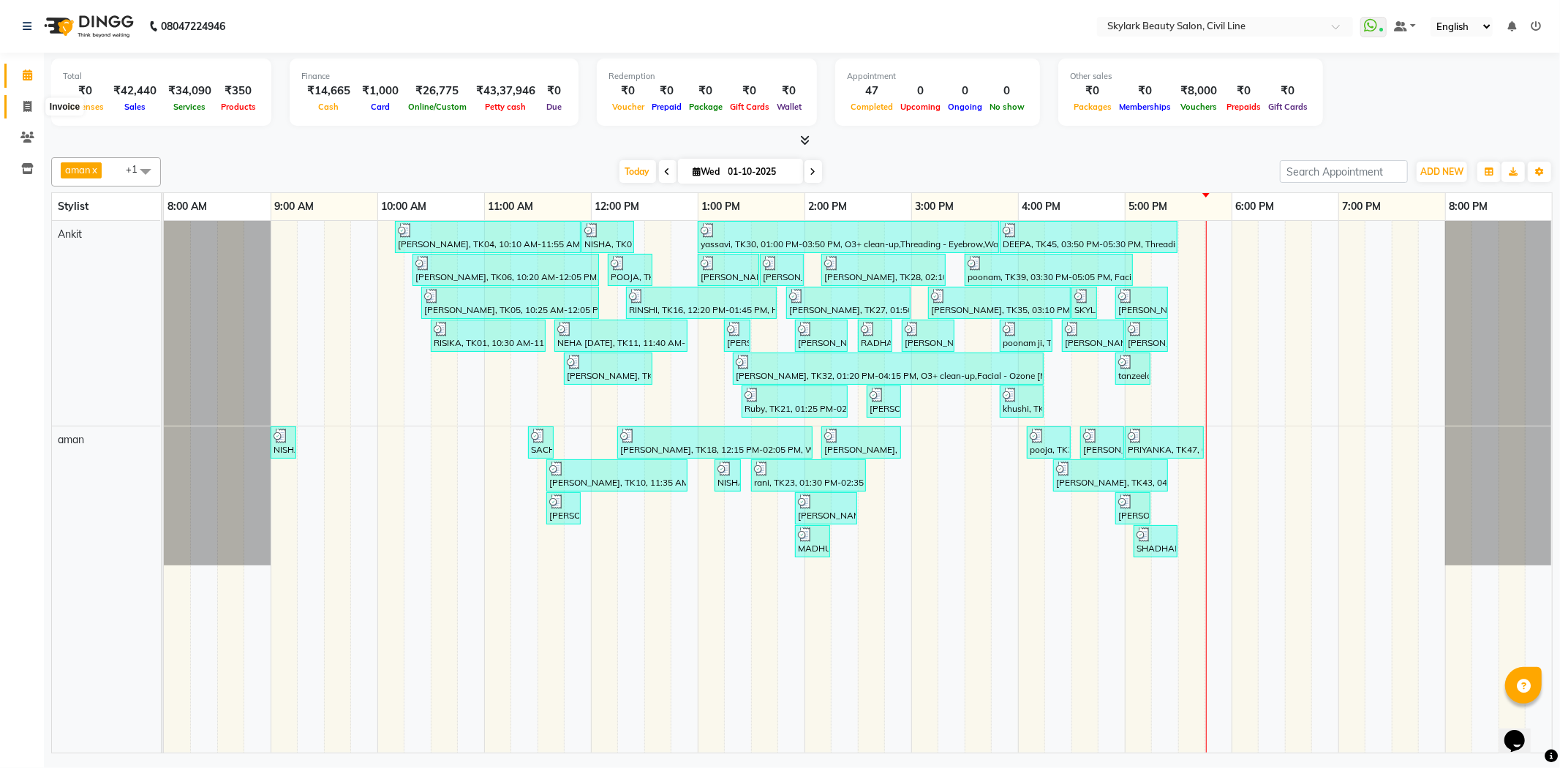
click at [23, 101] on icon at bounding box center [27, 106] width 8 height 11
select select "service"
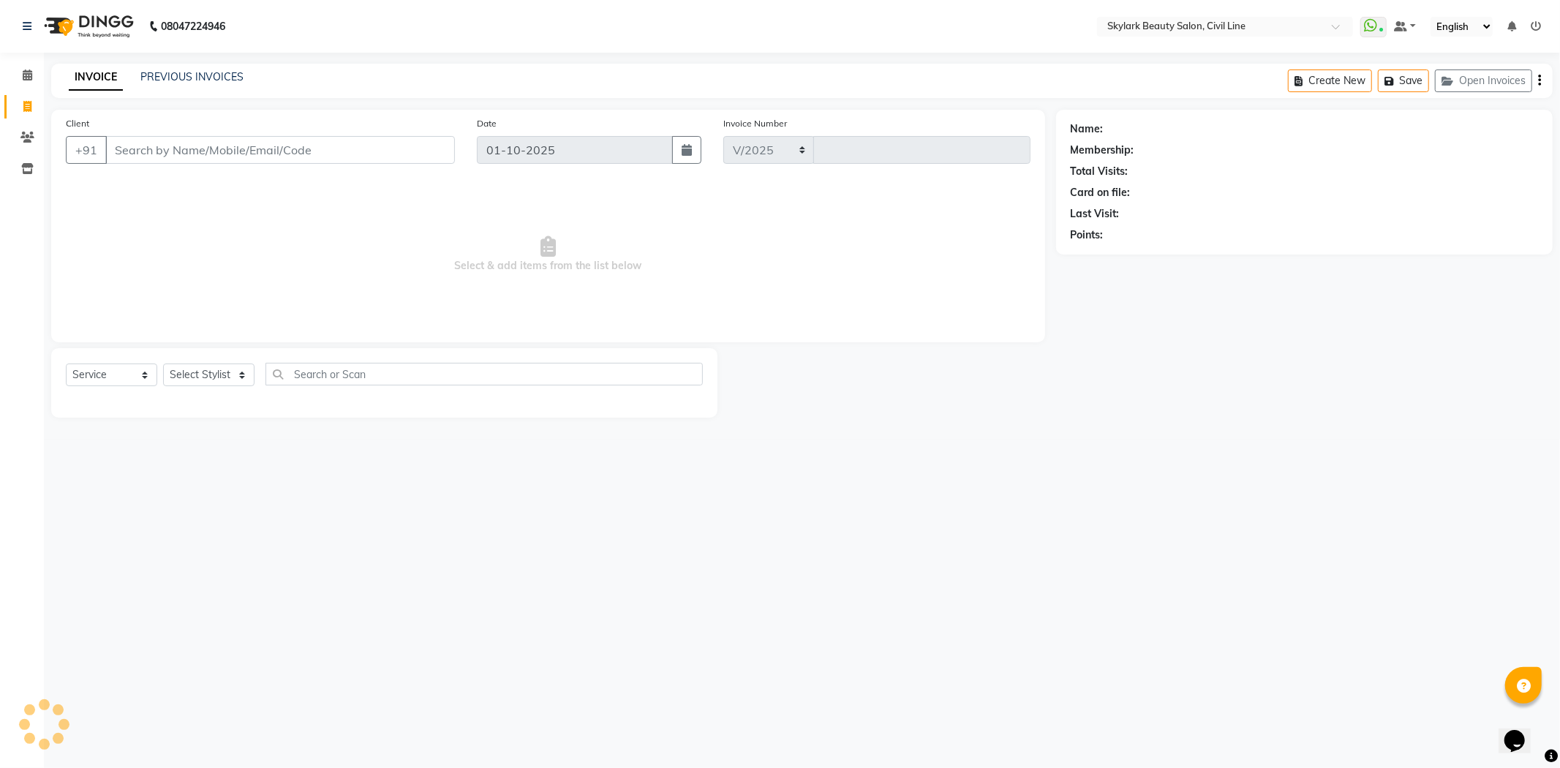
select select "4588"
type input "7050"
click at [187, 80] on link "PREVIOUS INVOICES" at bounding box center [191, 76] width 103 height 13
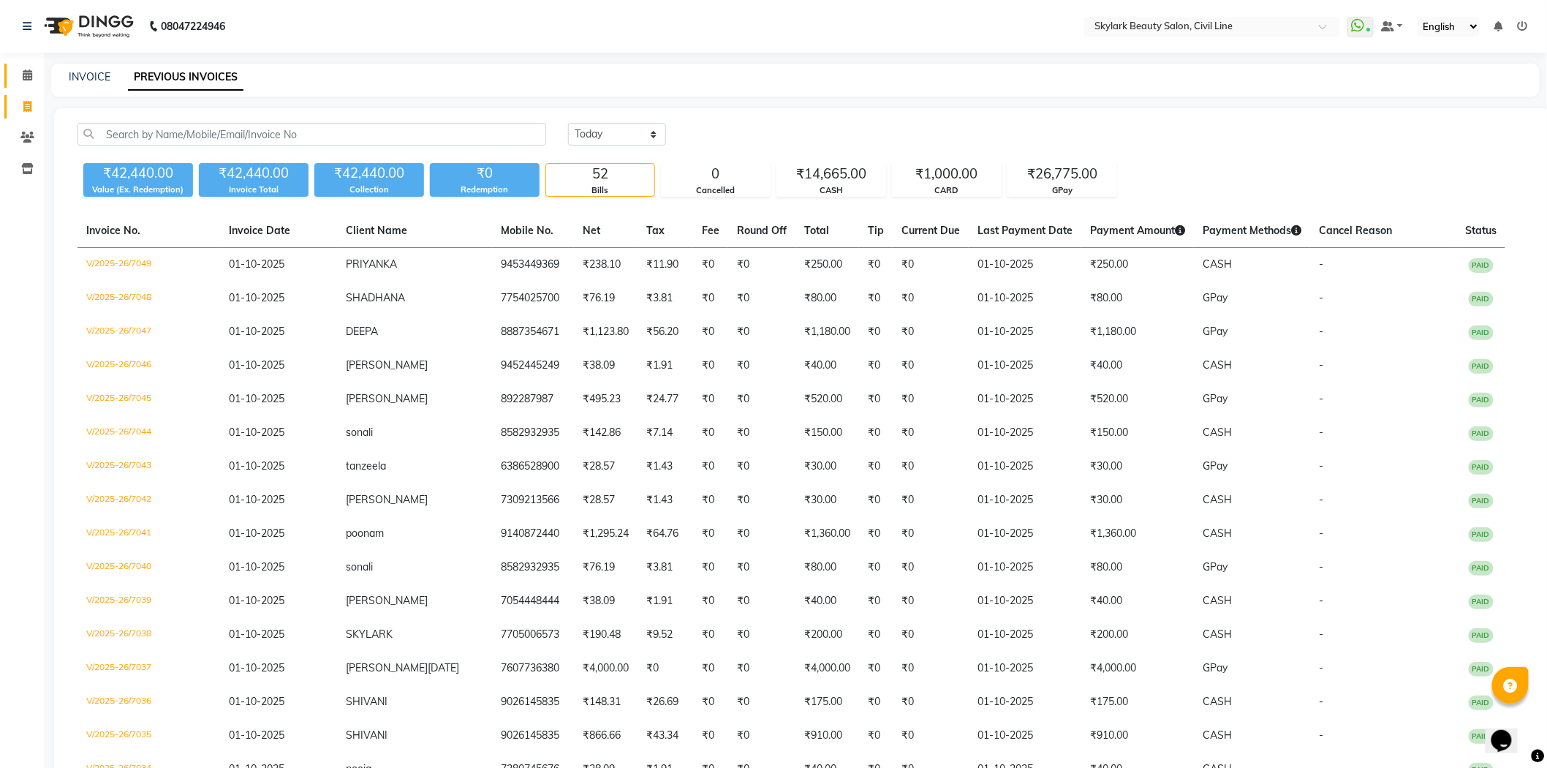
click at [23, 85] on link "Calendar" at bounding box center [21, 76] width 35 height 24
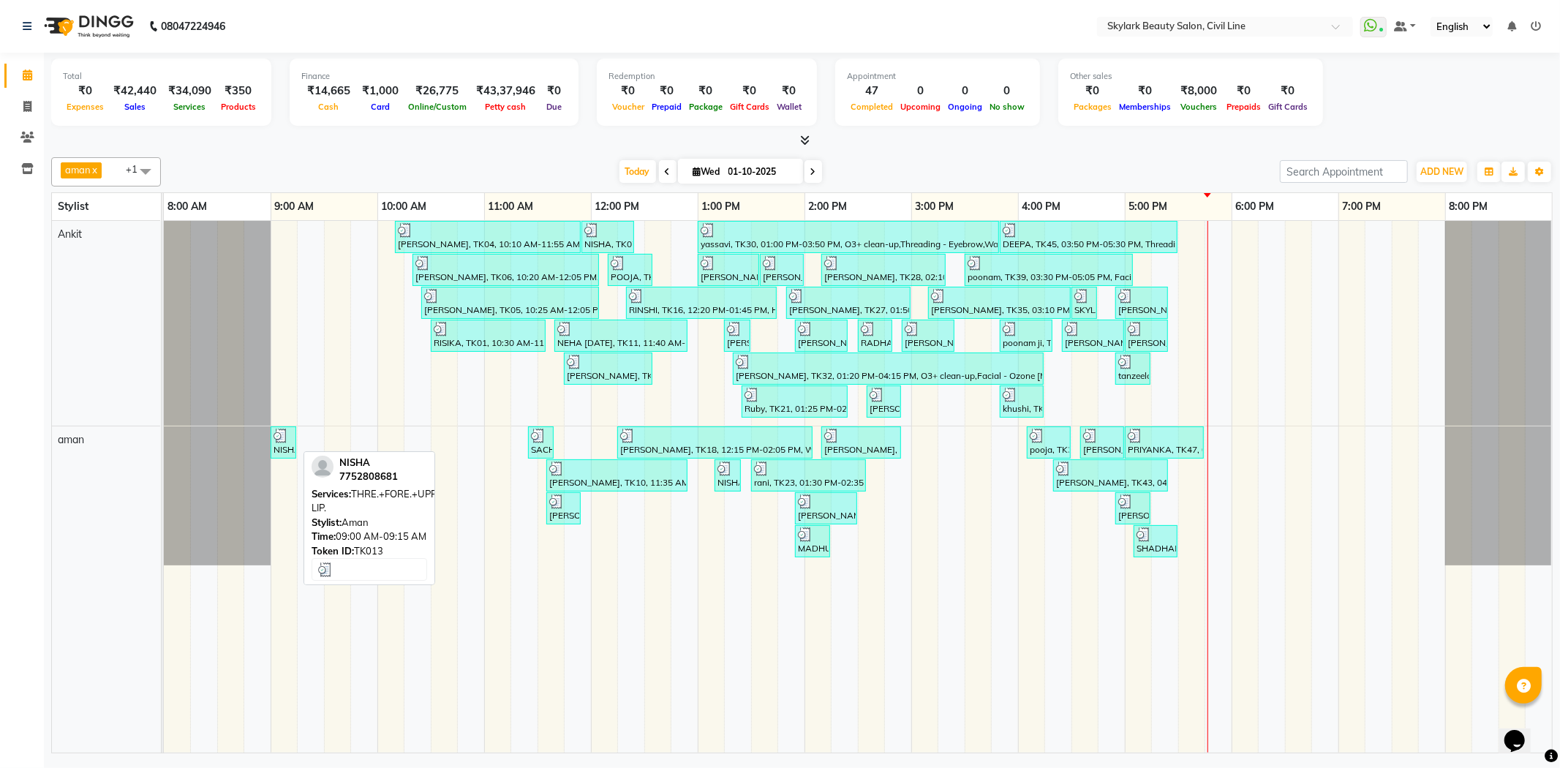
click at [289, 447] on div "NISHA, TK13, 09:00 AM-09:15 AM, THRE.+FORE.+UPPER LIP." at bounding box center [283, 443] width 23 height 28
select select "3"
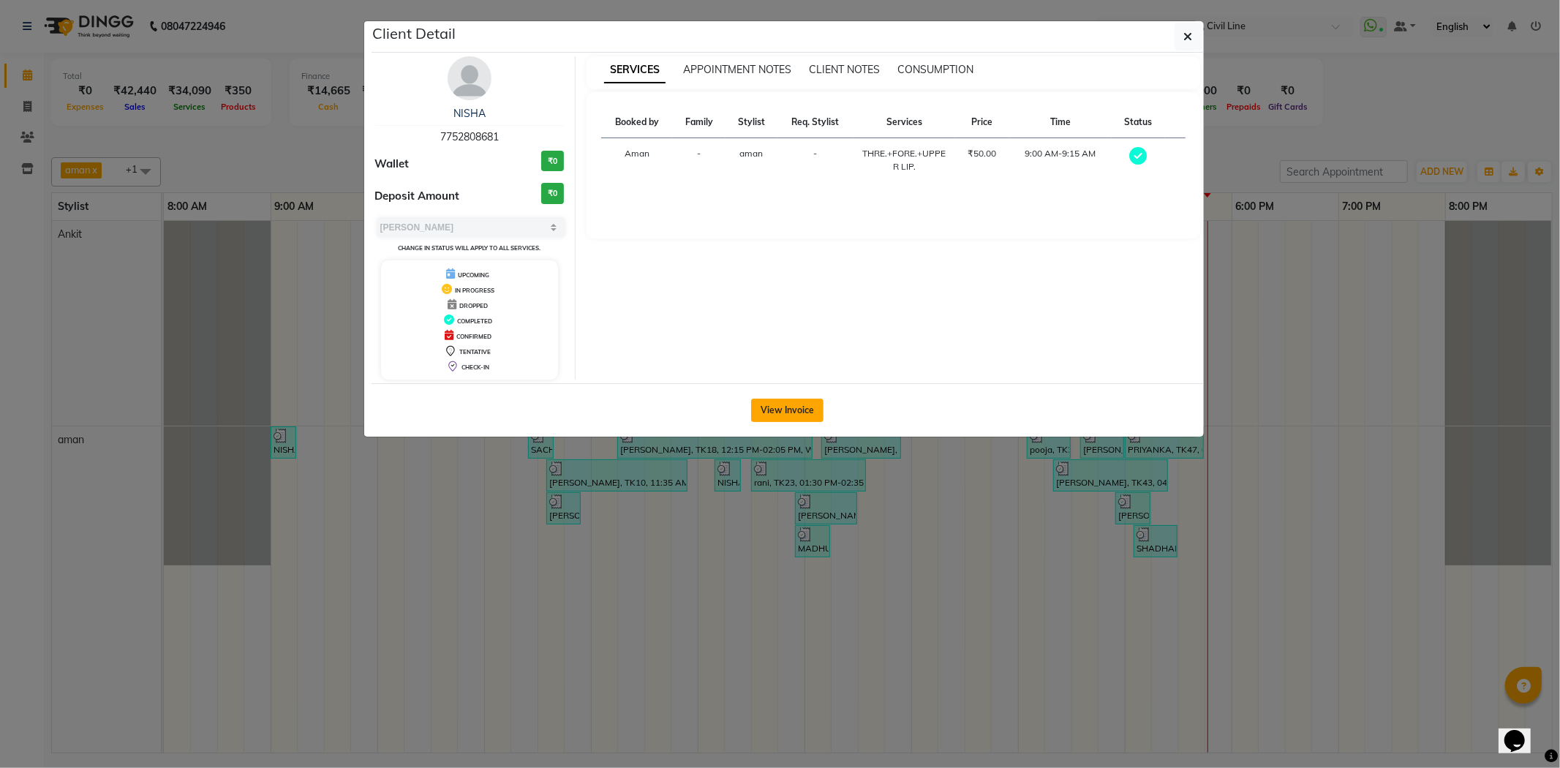
click at [776, 406] on button "View Invoice" at bounding box center [787, 410] width 72 height 23
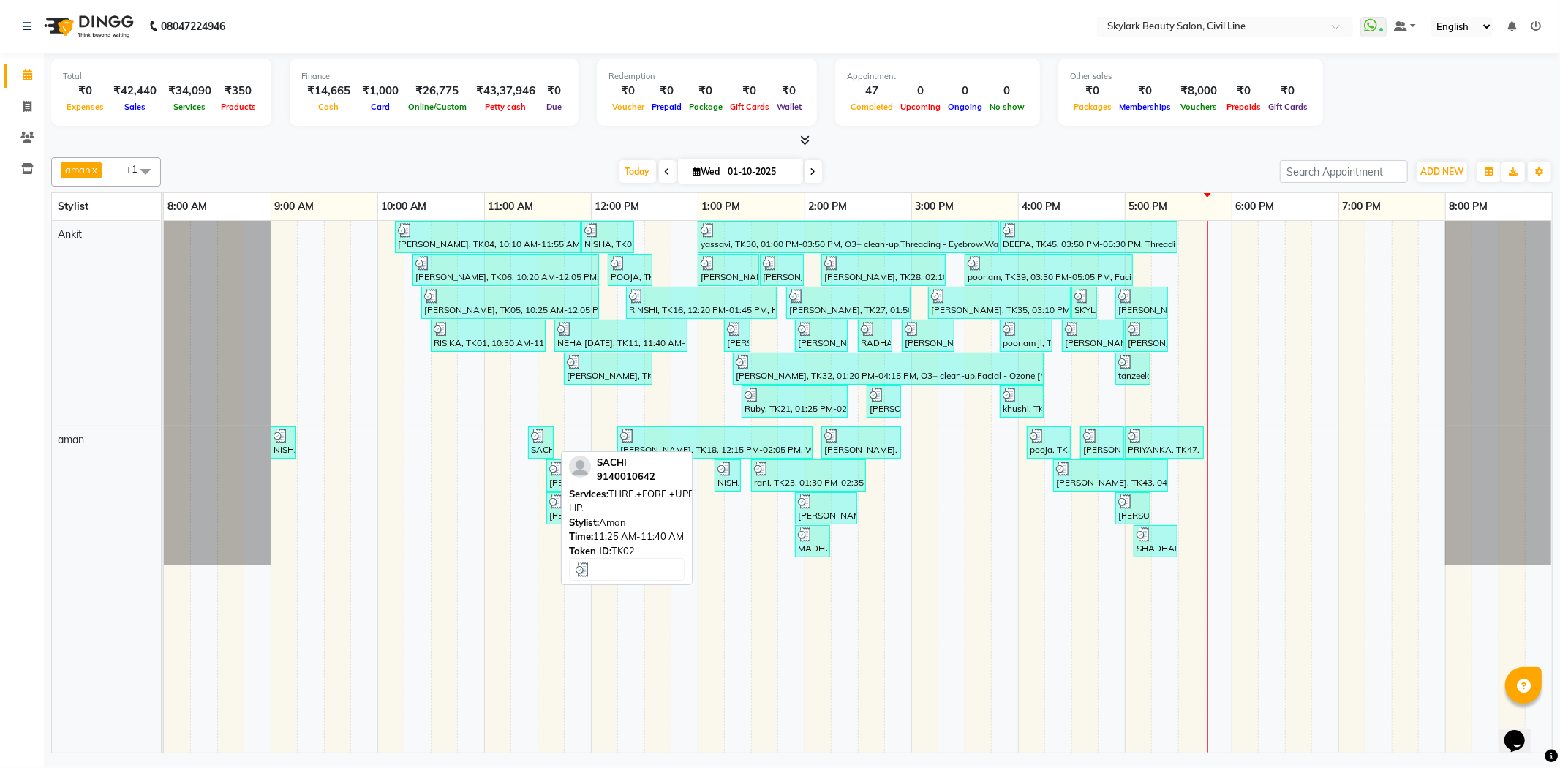
click at [550, 441] on div at bounding box center [541, 436] width 20 height 15
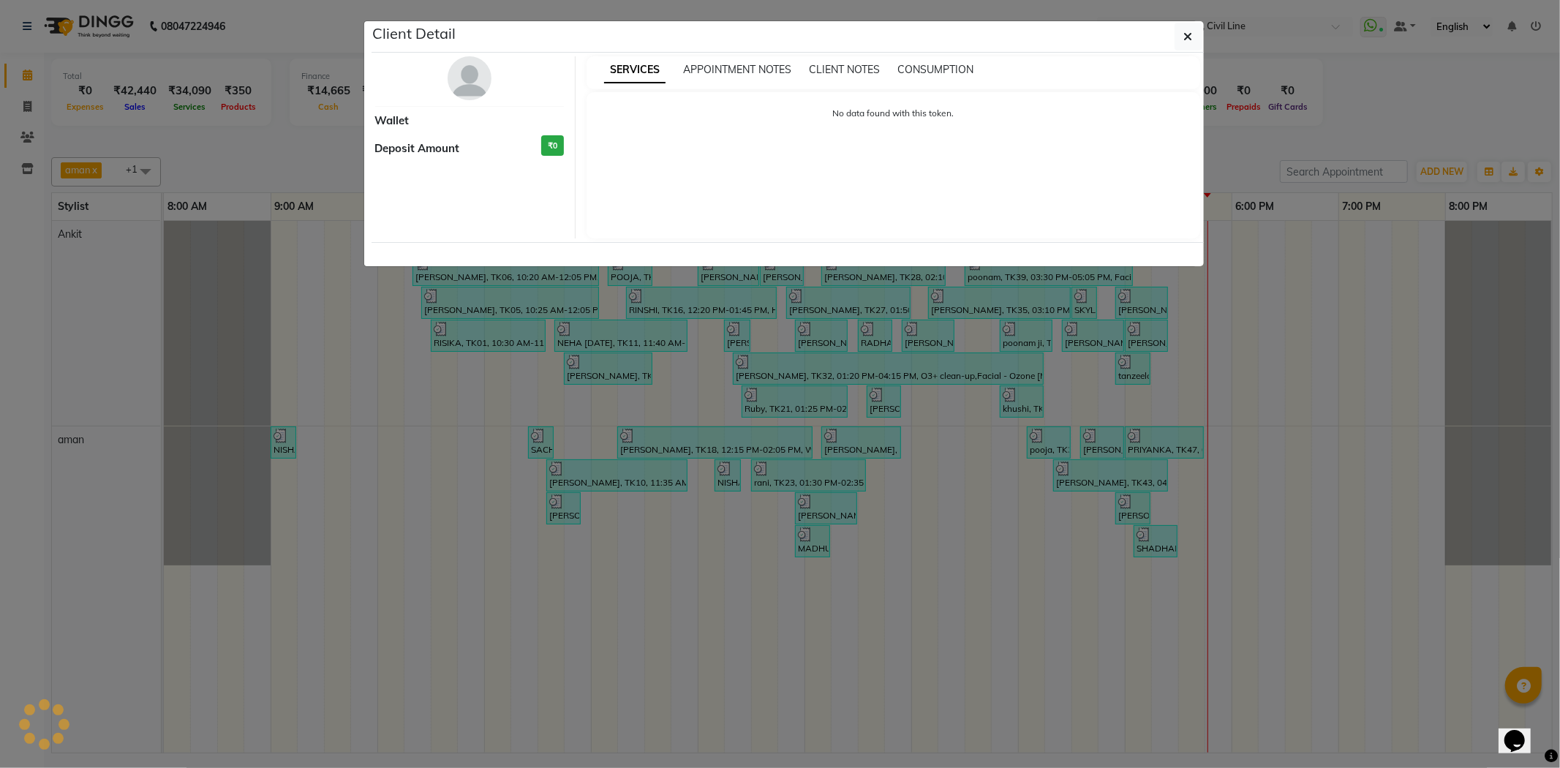
select select "3"
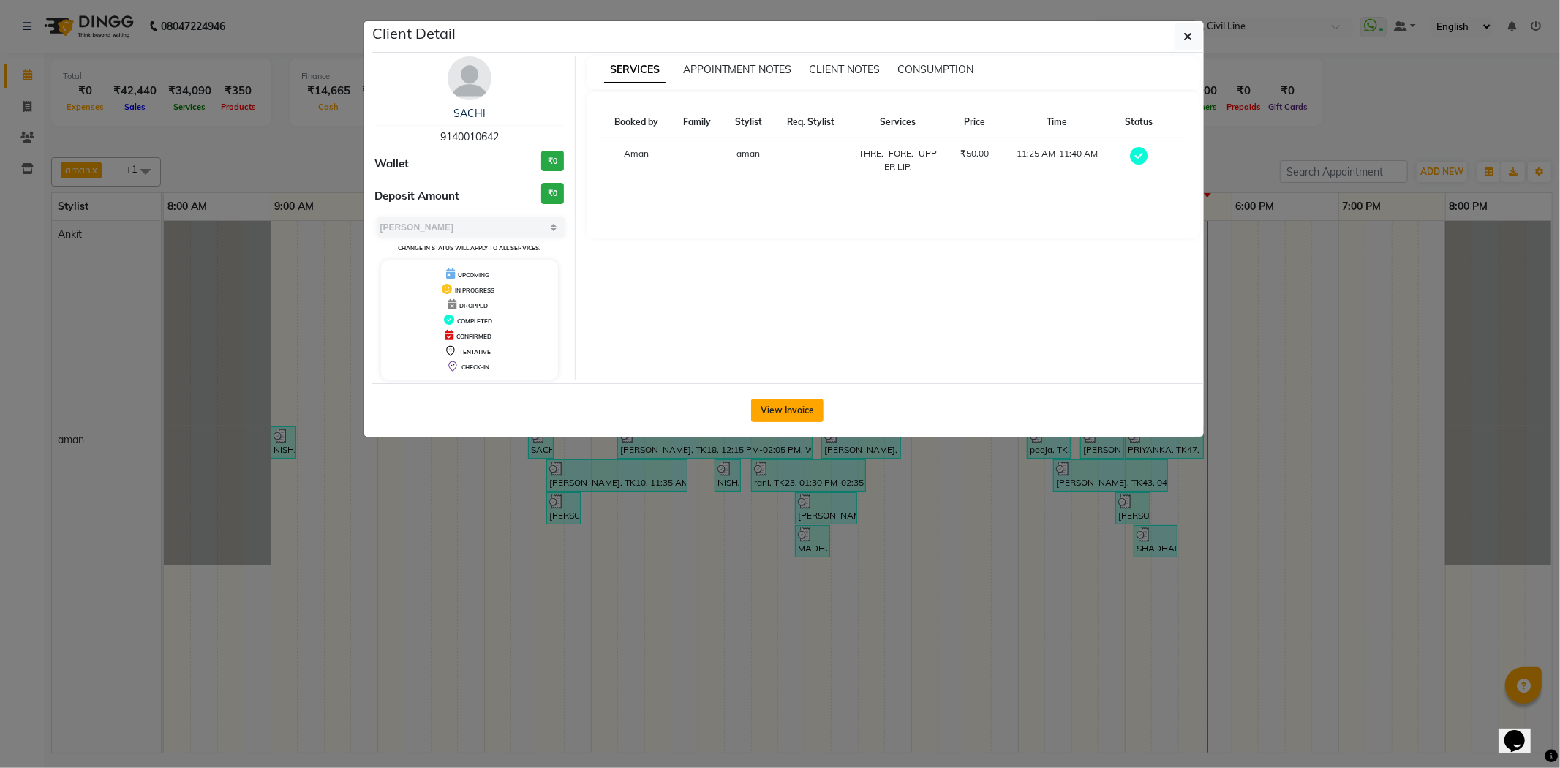
click at [784, 412] on button "View Invoice" at bounding box center [787, 410] width 72 height 23
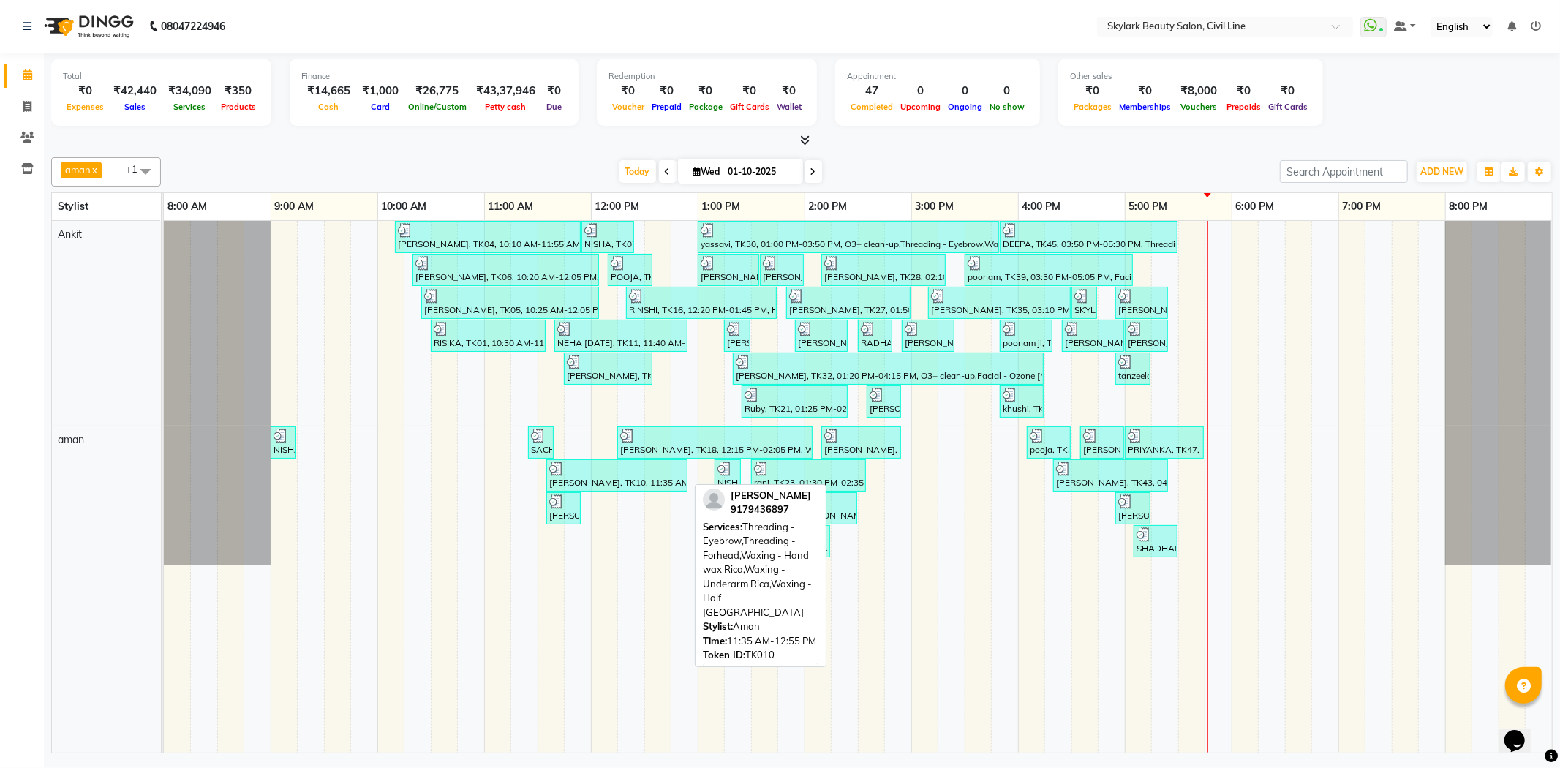
click at [597, 466] on div at bounding box center [616, 468] width 135 height 15
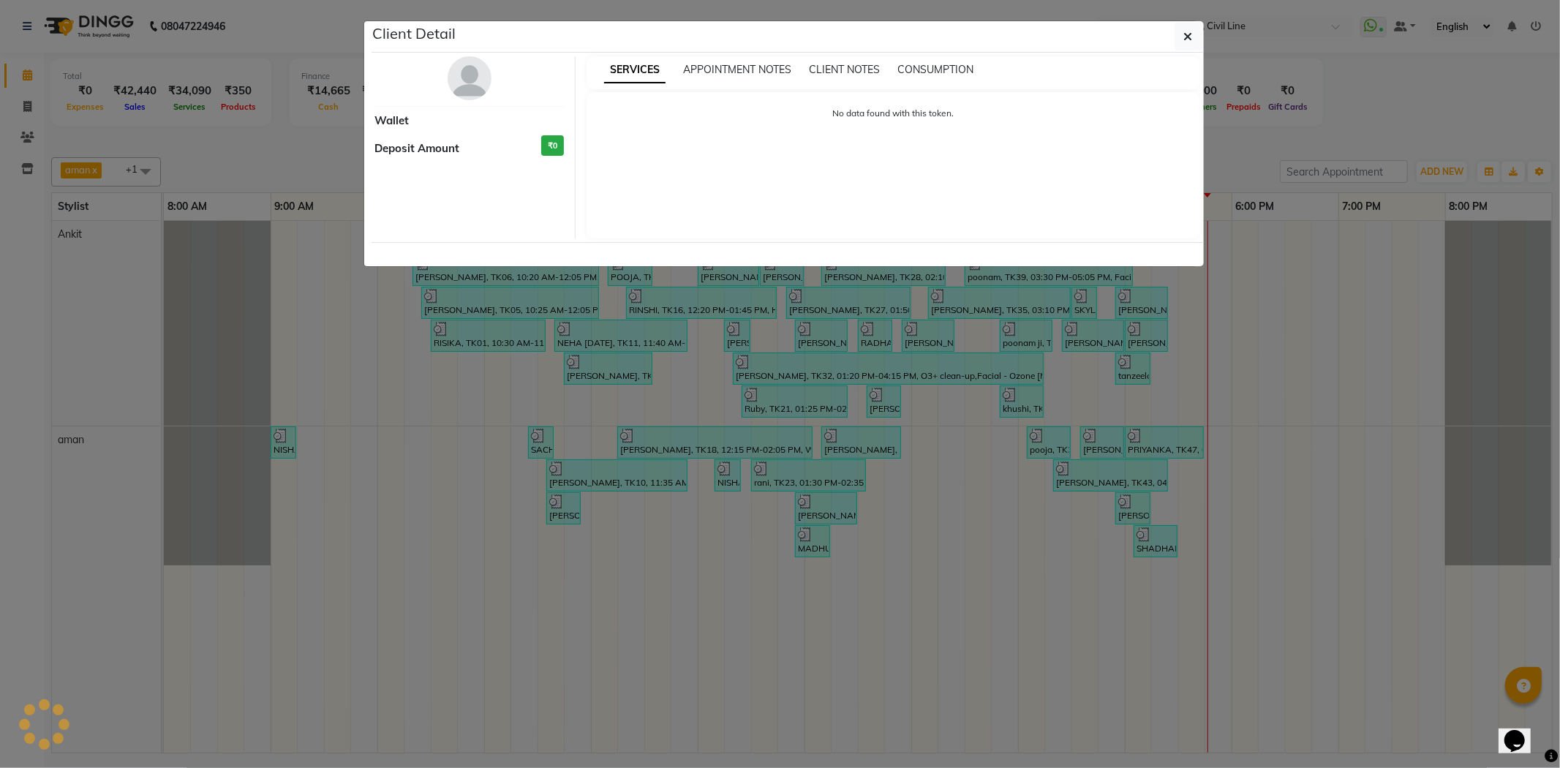
select select "3"
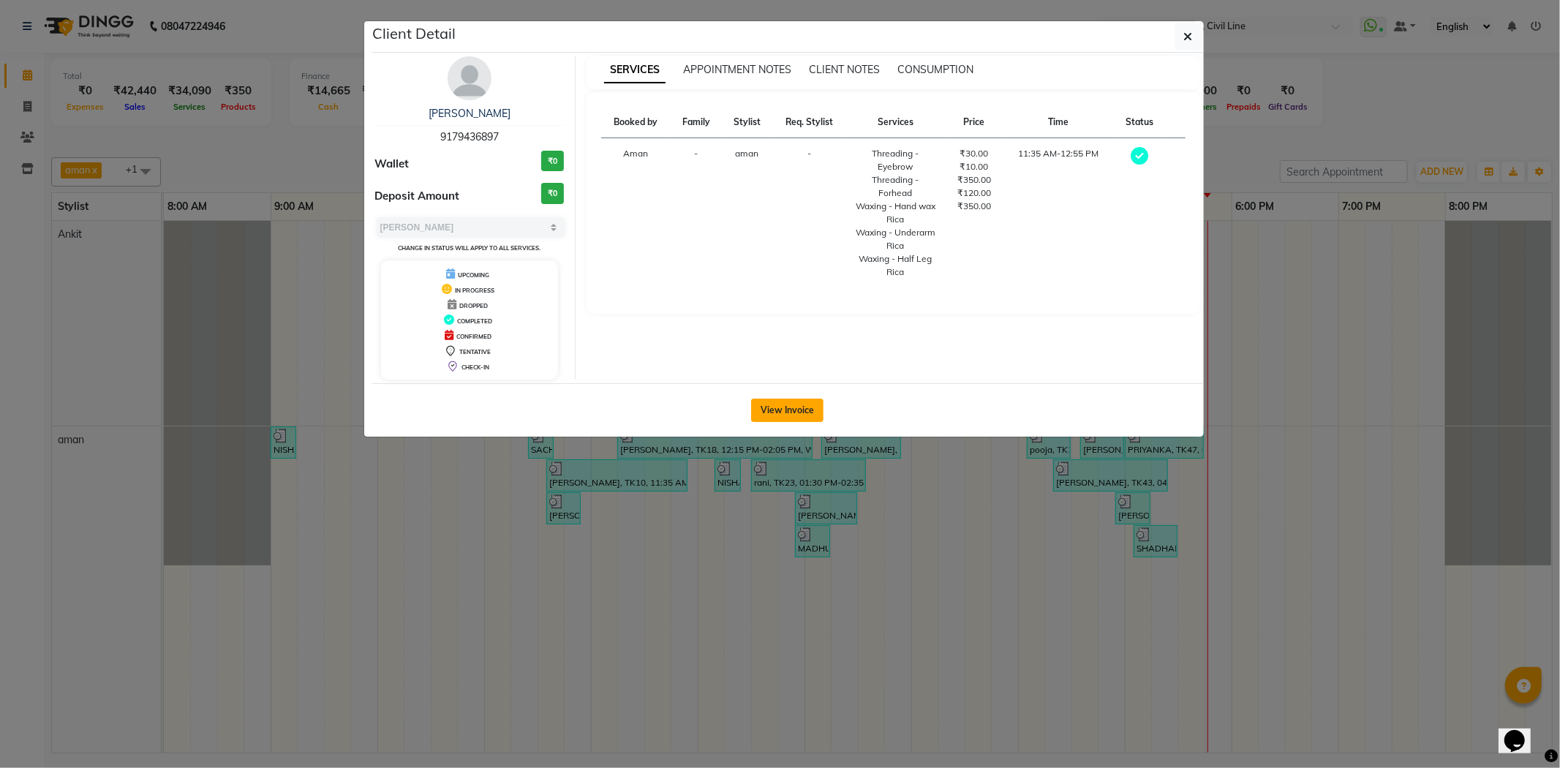
click at [779, 403] on button "View Invoice" at bounding box center [787, 410] width 72 height 23
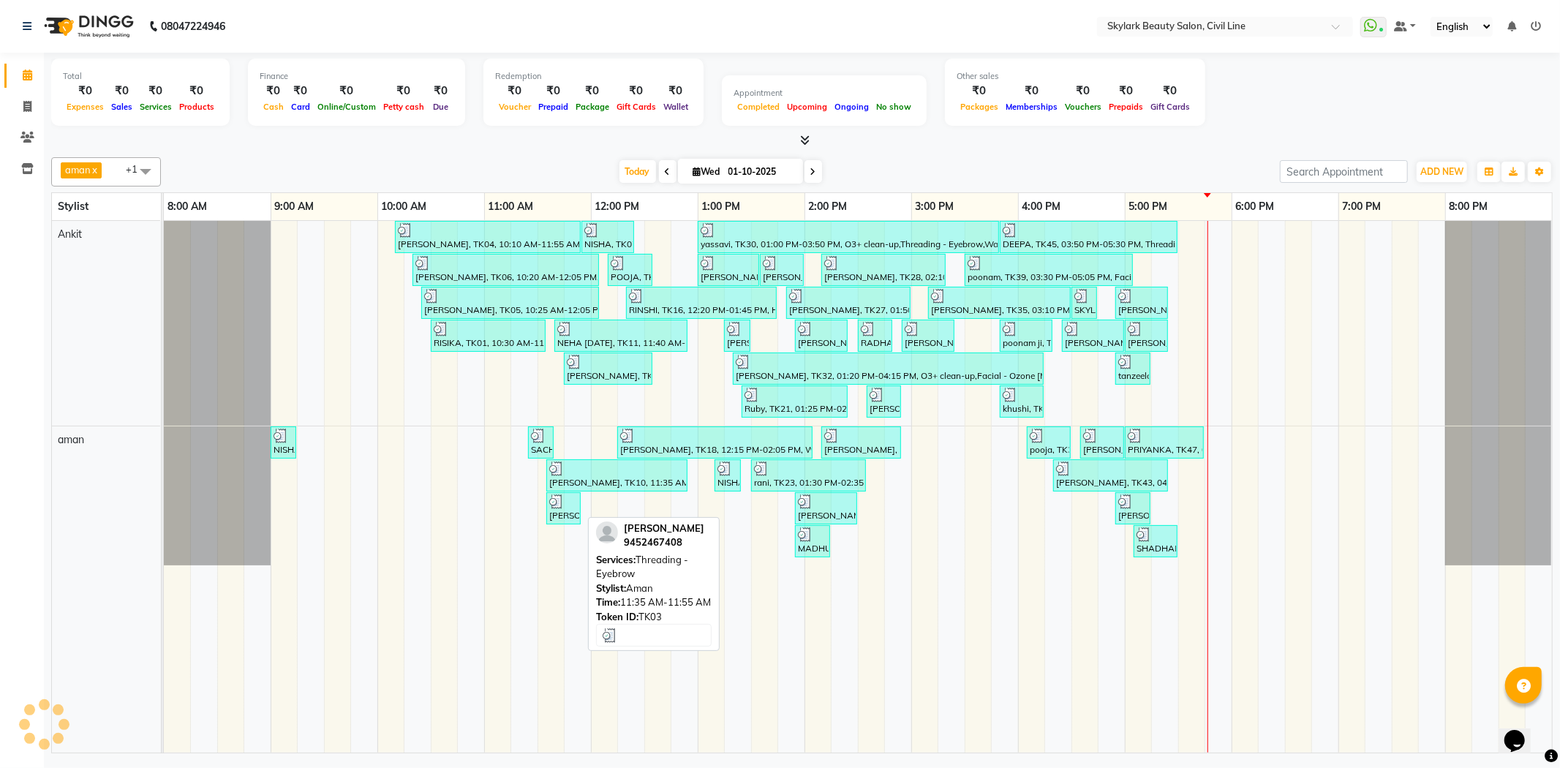
click at [552, 502] on img at bounding box center [556, 501] width 15 height 15
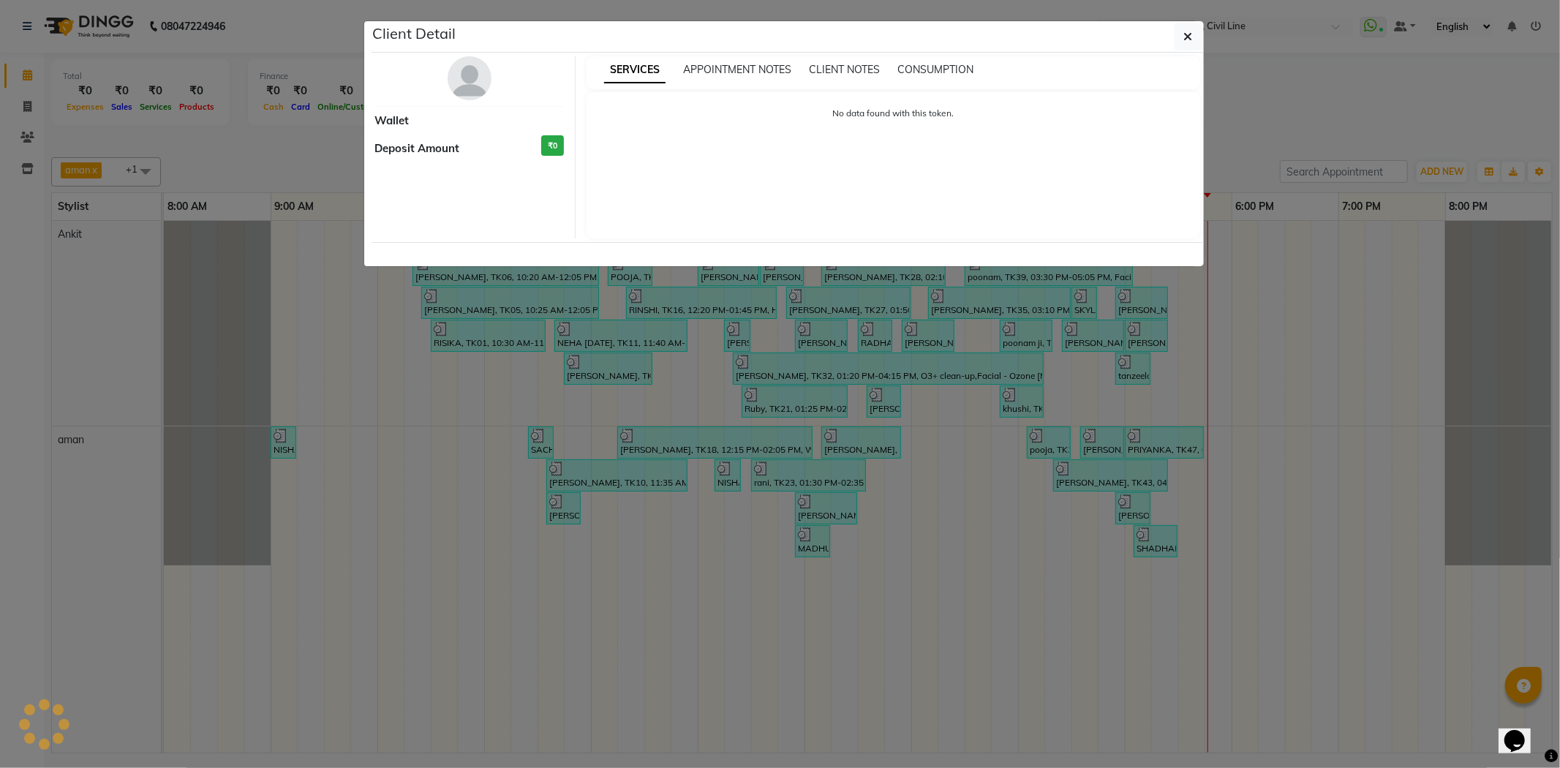
select select "3"
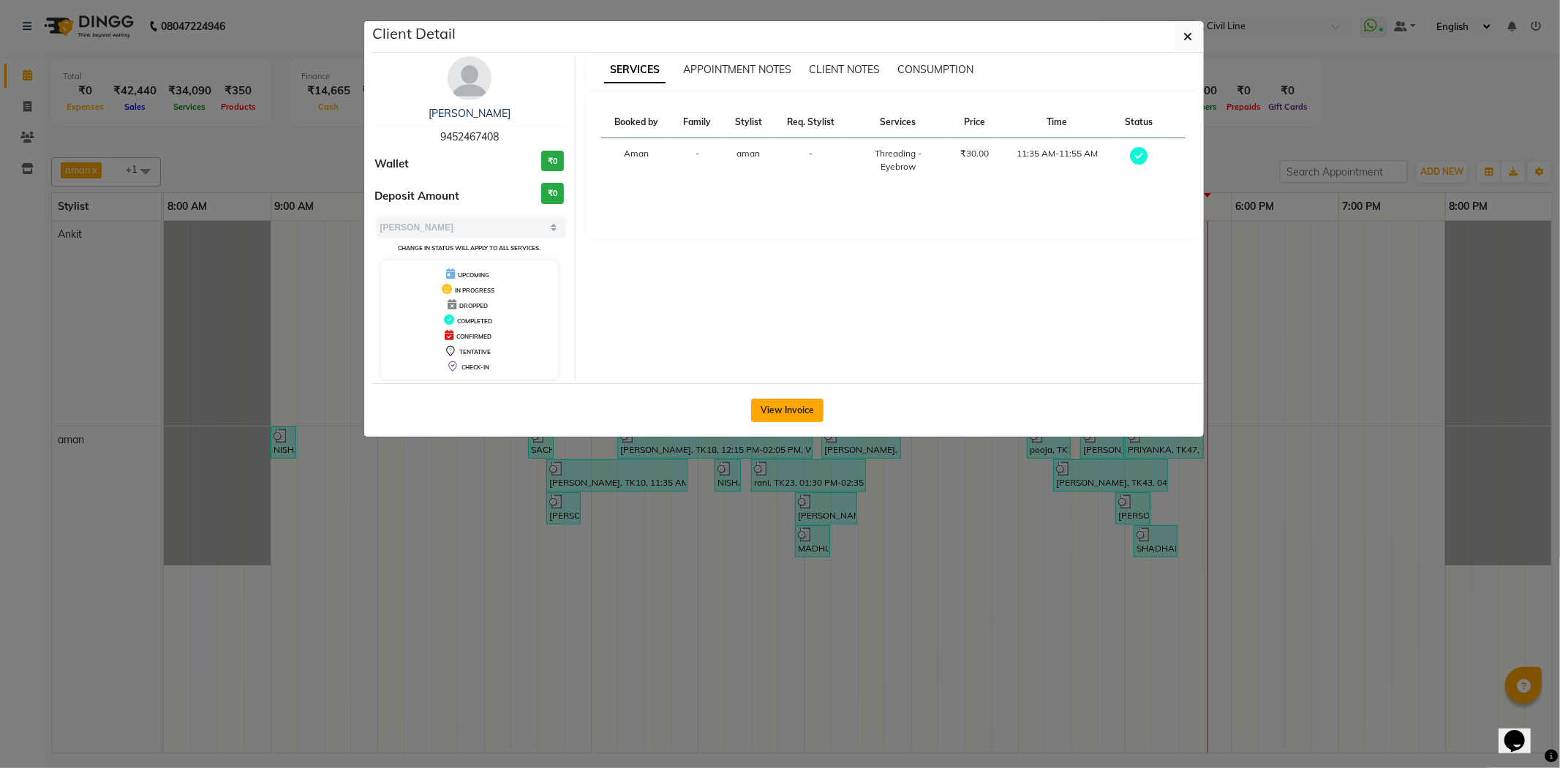
click at [769, 412] on button "View Invoice" at bounding box center [787, 410] width 72 height 23
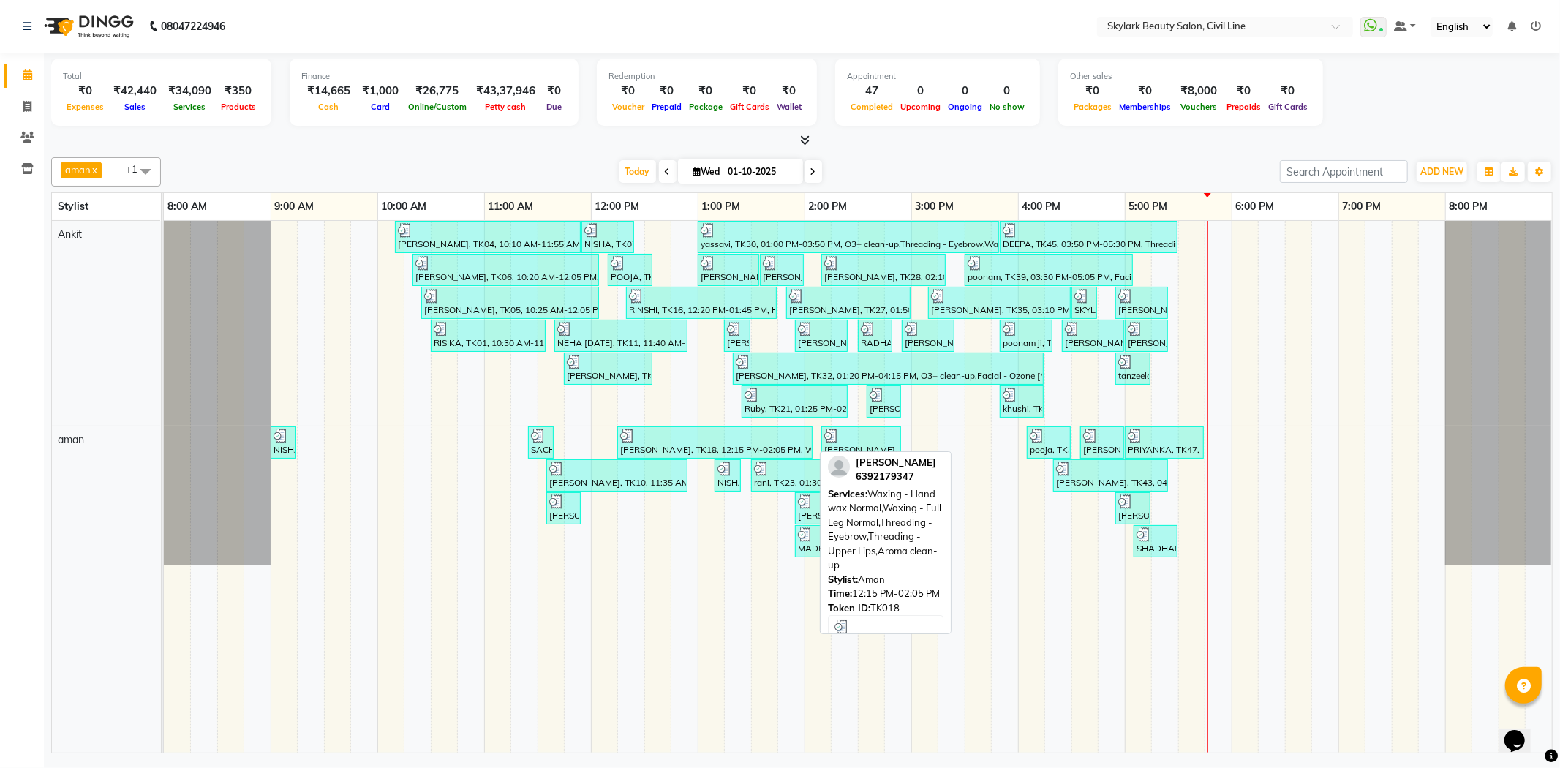
click at [690, 434] on div at bounding box center [714, 436] width 189 height 15
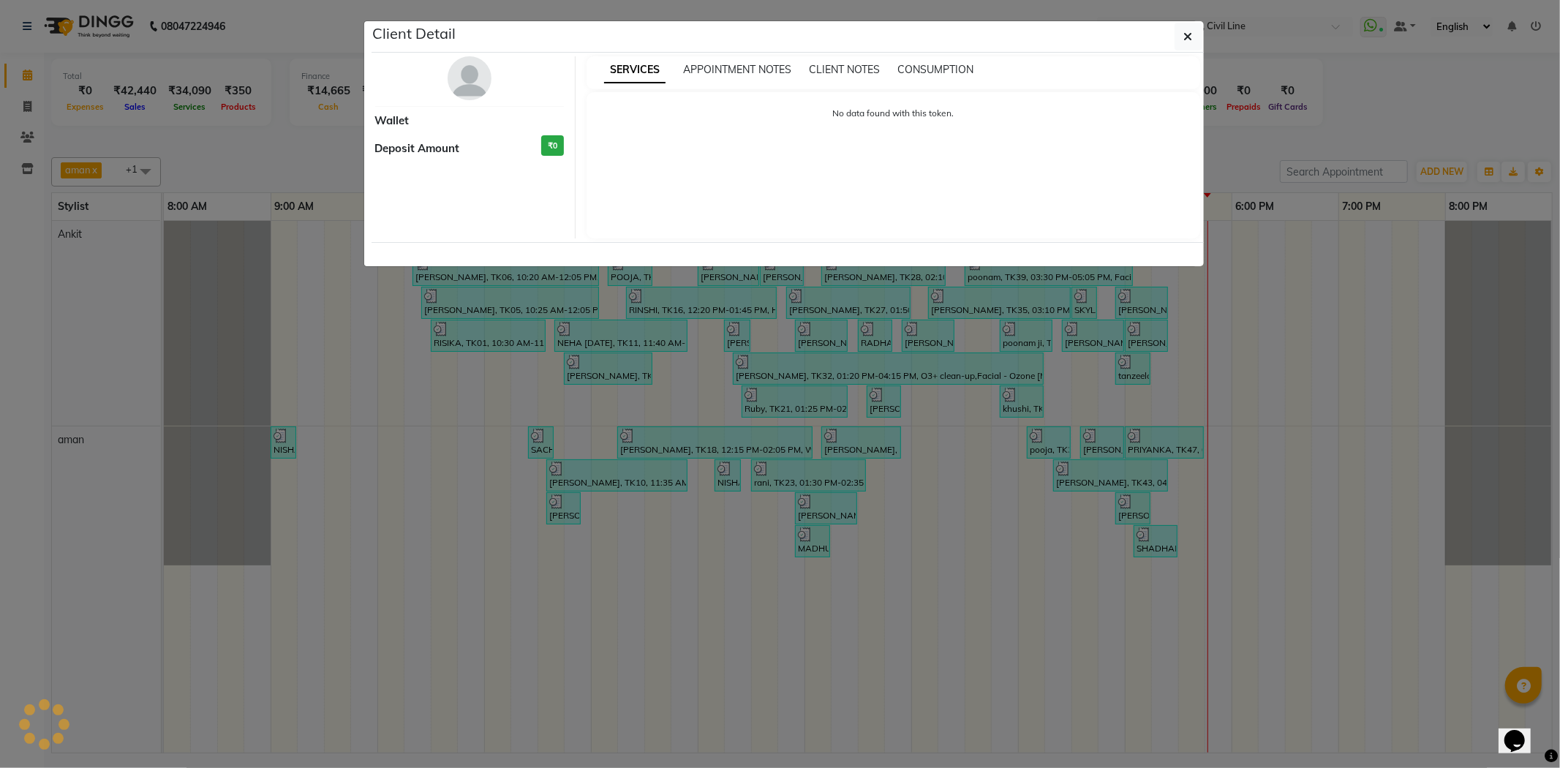
select select "3"
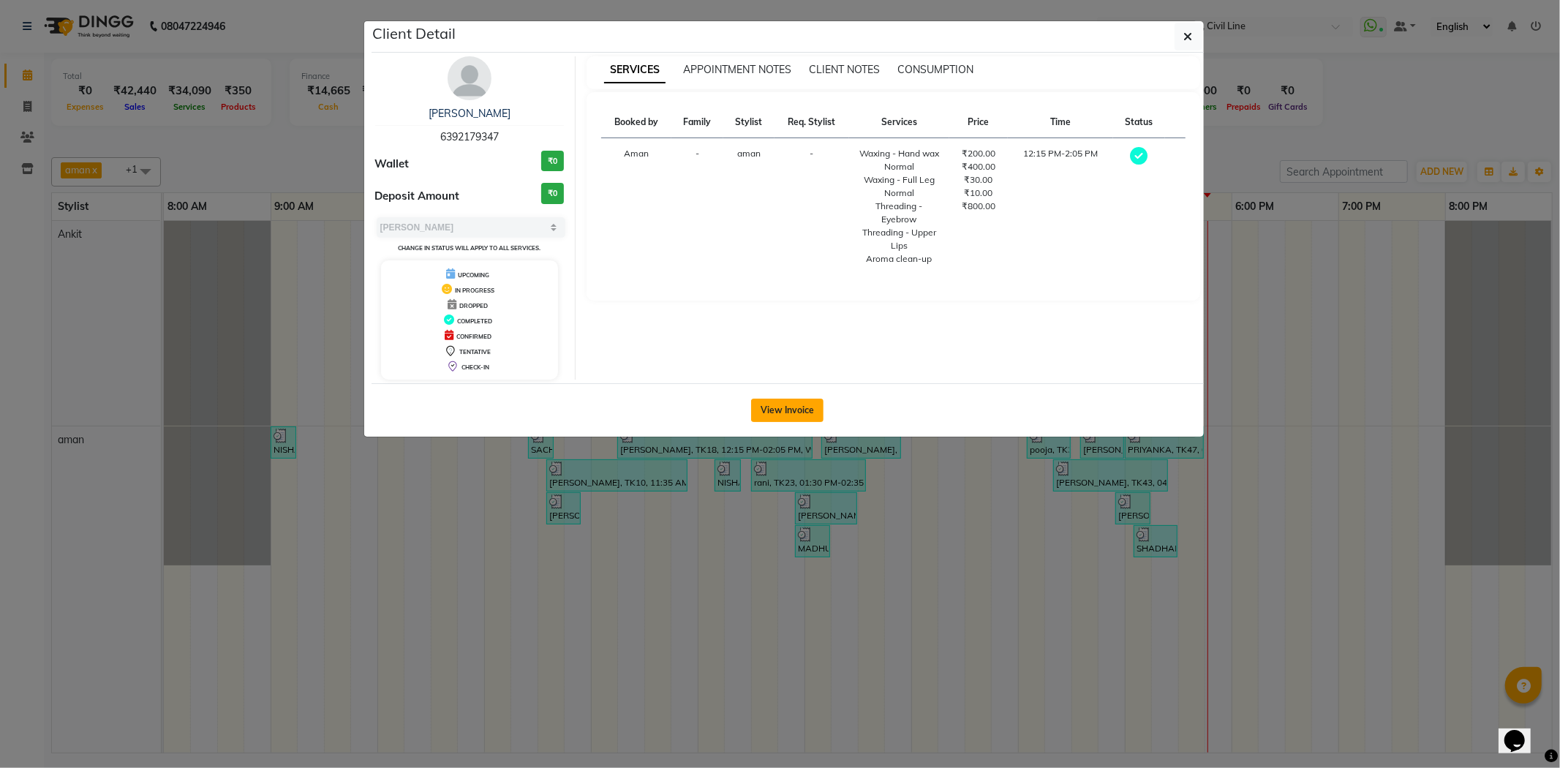
click at [776, 399] on button "View Invoice" at bounding box center [787, 410] width 72 height 23
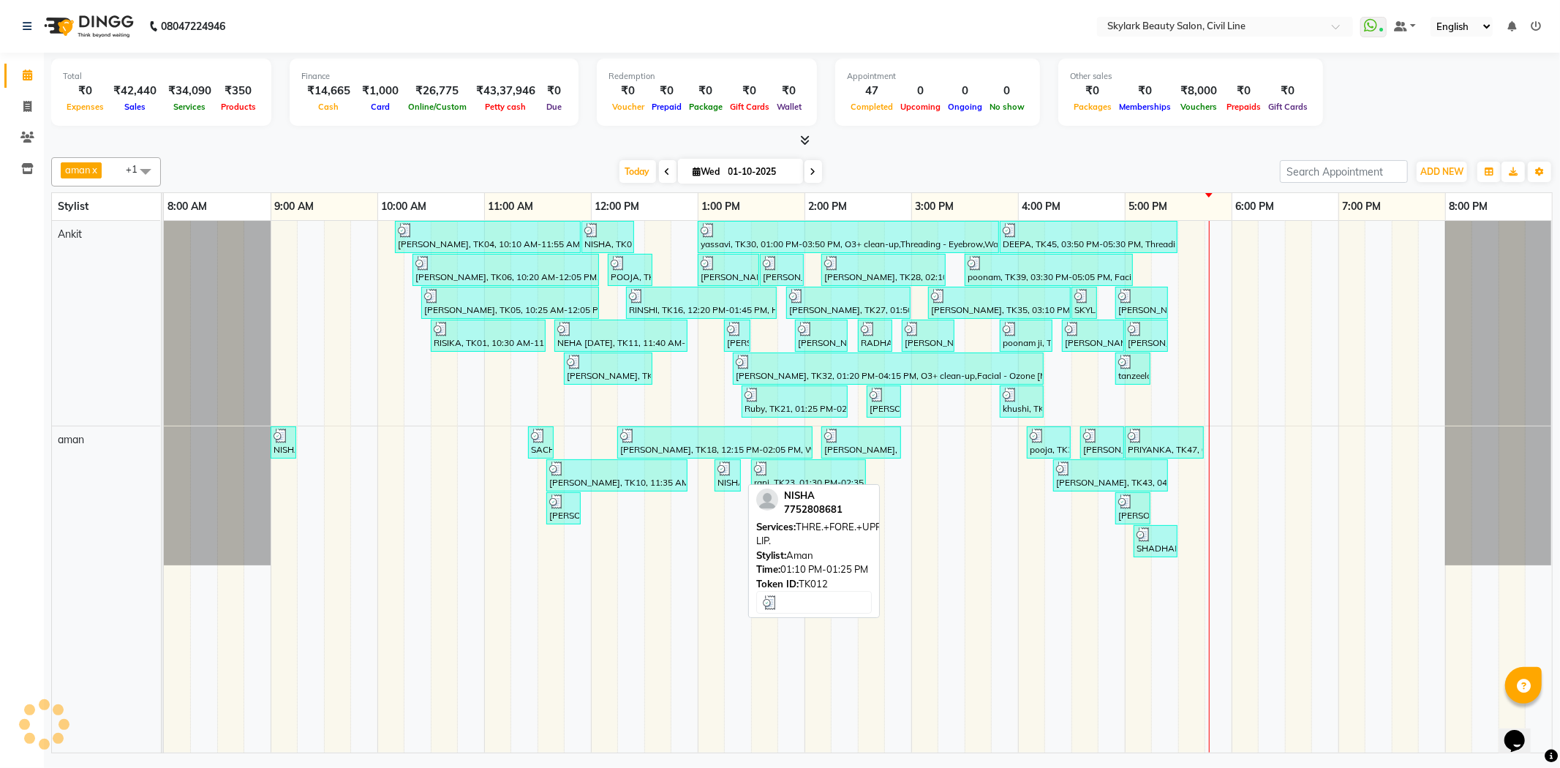
click at [737, 478] on div "NISHA, TK12, 01:10 PM-01:25 PM, THRE.+FORE.+UPPER LIP." at bounding box center [727, 475] width 23 height 28
select select "3"
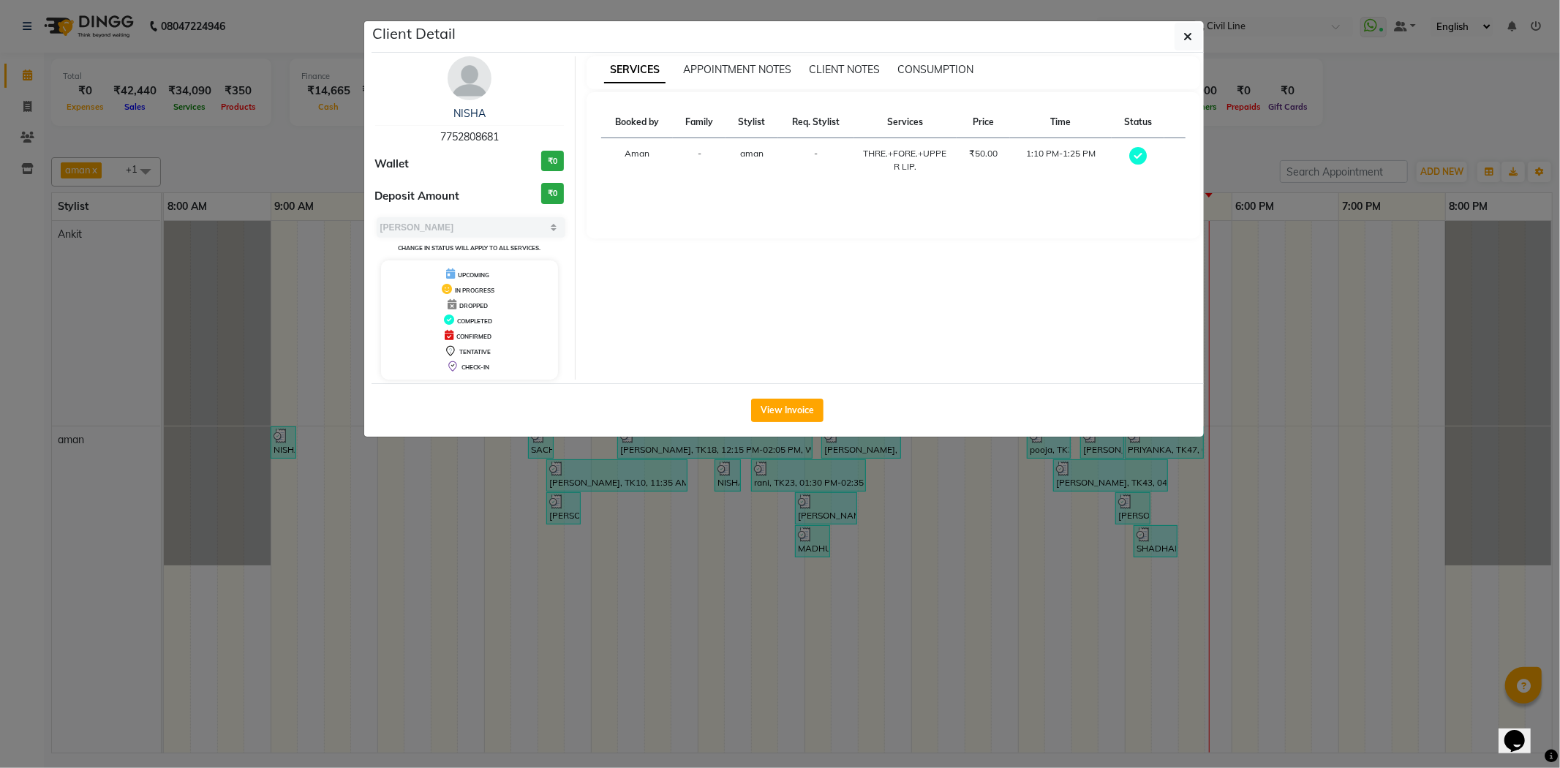
click at [1364, 114] on ngb-modal-window "Client Detail NISHA 7752808681 Wallet ₹0 Deposit Amount ₹0 Select MARK DONE UPC…" at bounding box center [780, 384] width 1560 height 768
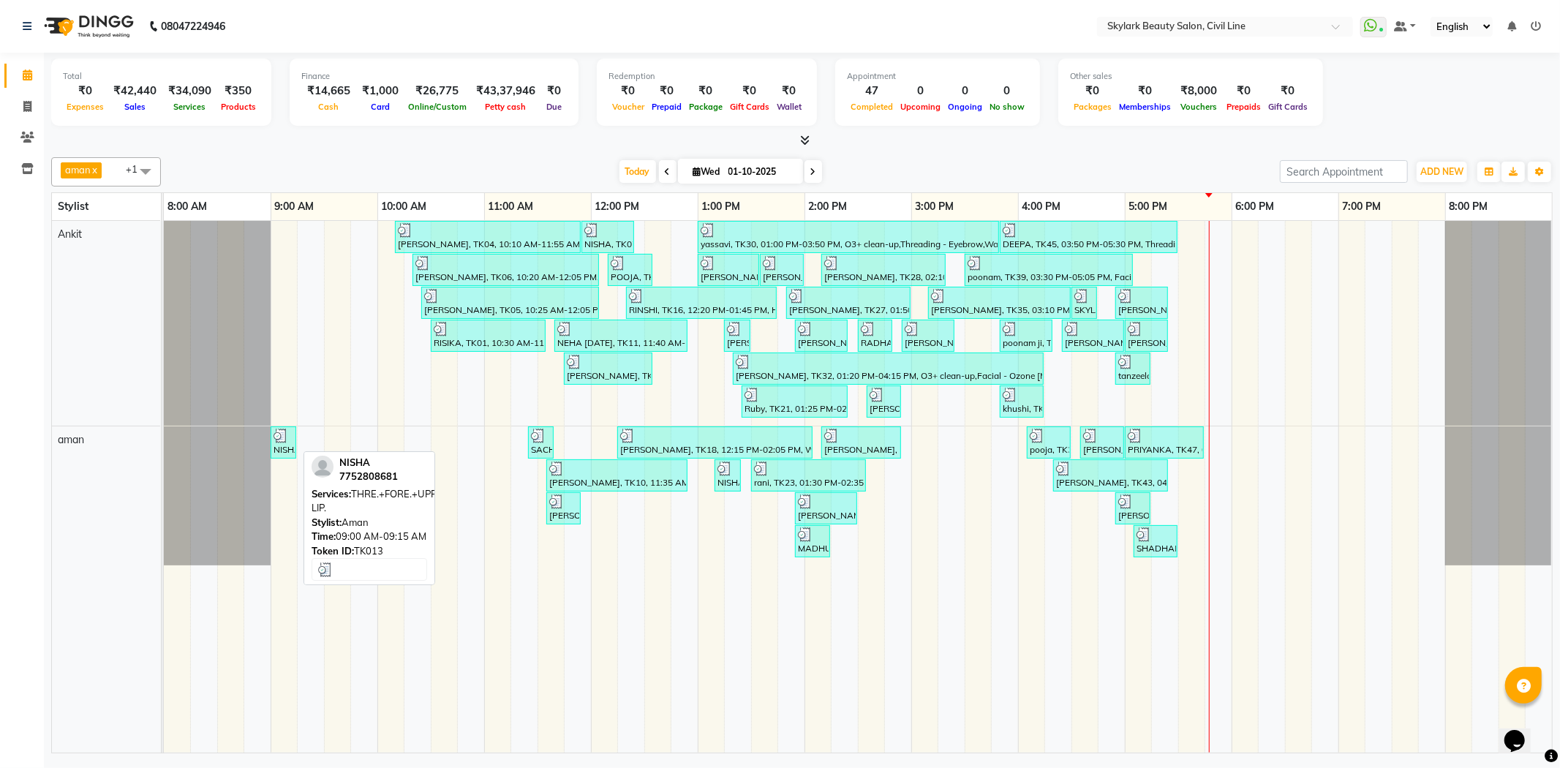
click at [289, 442] on div at bounding box center [283, 436] width 20 height 15
select select "3"
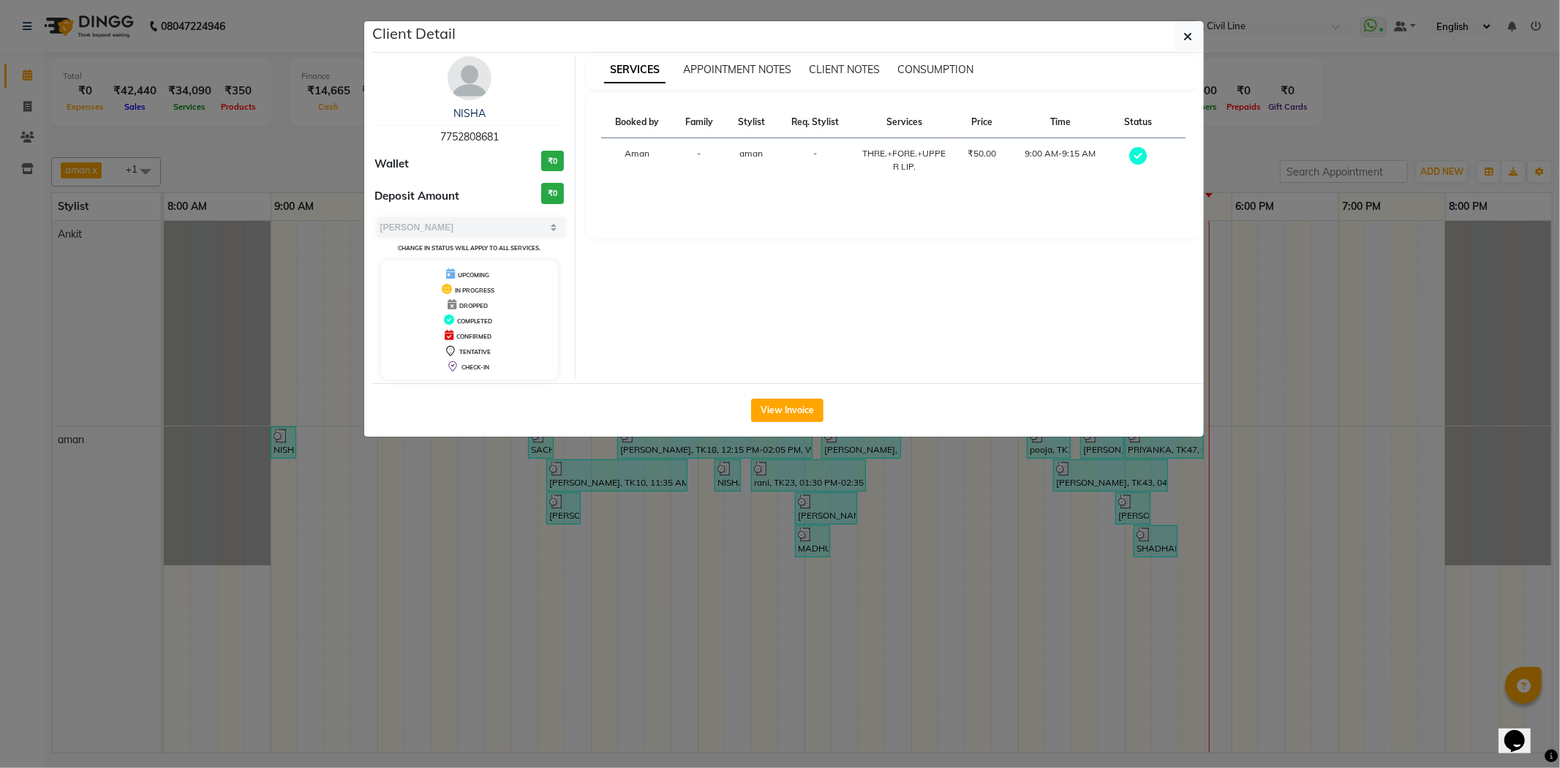
click at [1380, 97] on ngb-modal-window "Client Detail NISHA 7752808681 Wallet ₹0 Deposit Amount ₹0 Select MARK DONE UPC…" at bounding box center [780, 384] width 1560 height 768
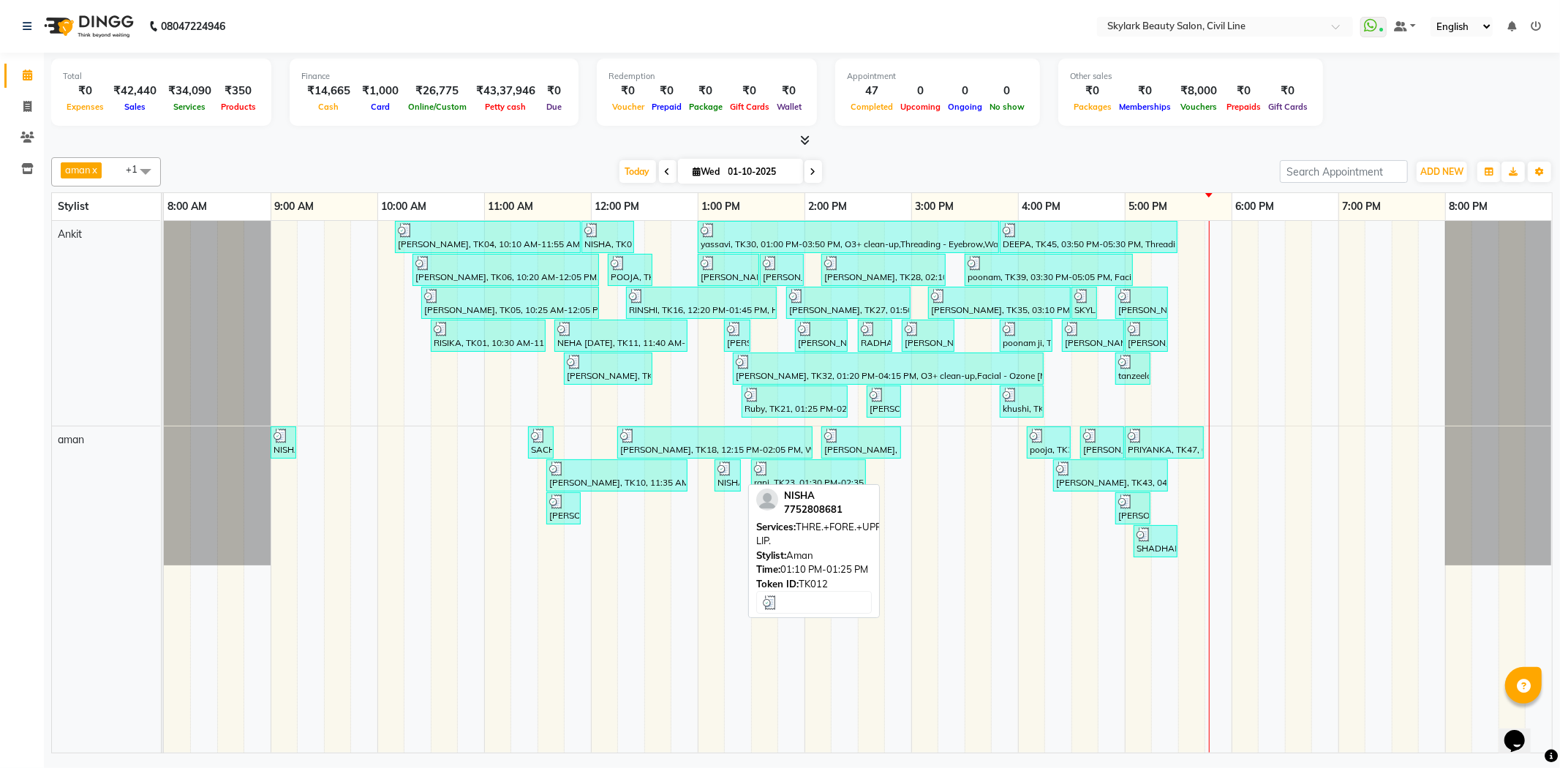
click at [731, 486] on div "NISHA, TK12, 01:10 PM-01:25 PM, THRE.+FORE.+UPPER LIP." at bounding box center [727, 475] width 23 height 28
select select "3"
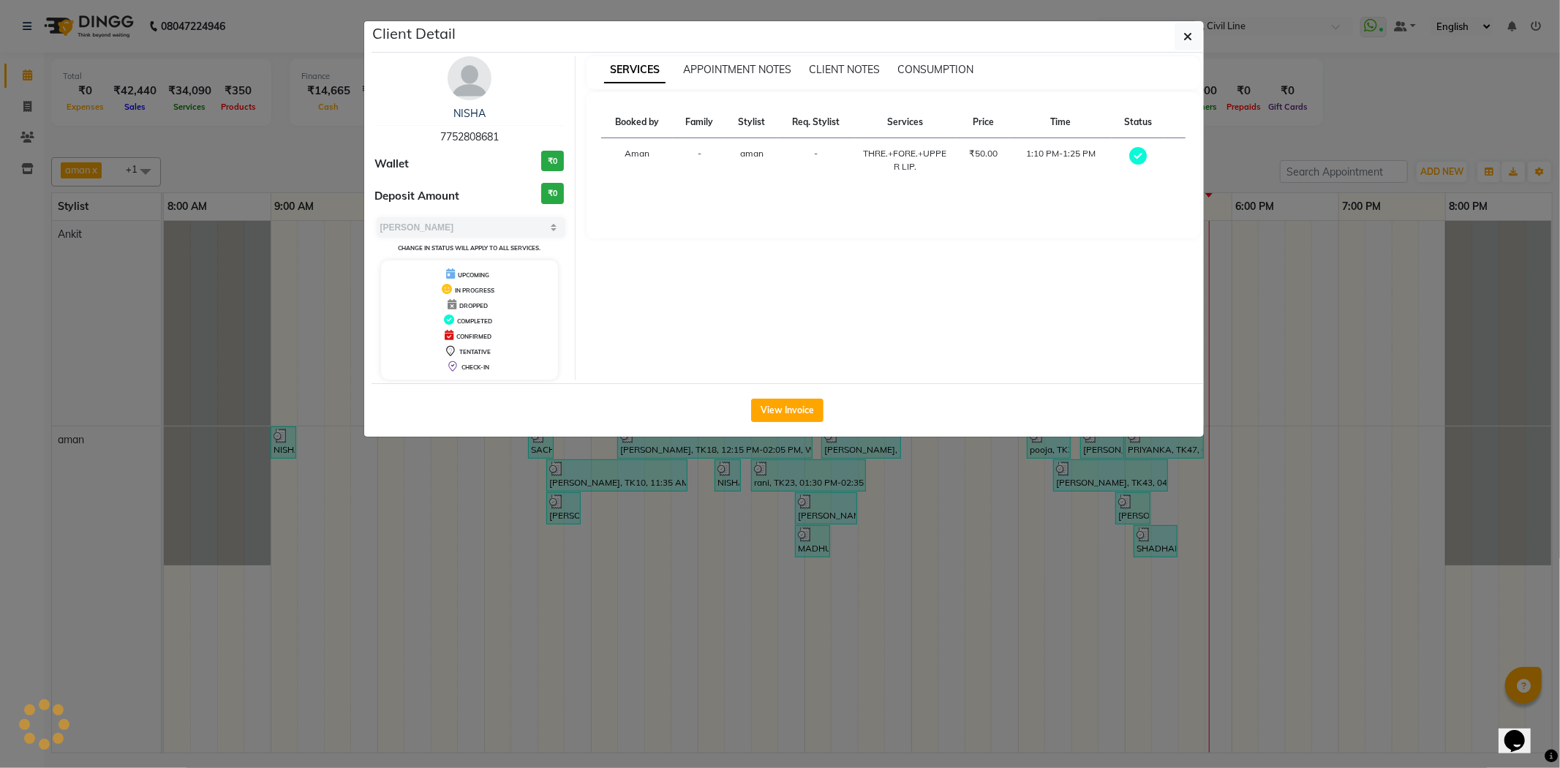
click at [1344, 151] on ngb-modal-window "Client Detail NISHA 7752808681 Wallet ₹0 Deposit Amount ₹0 Select MARK DONE UPC…" at bounding box center [780, 384] width 1560 height 768
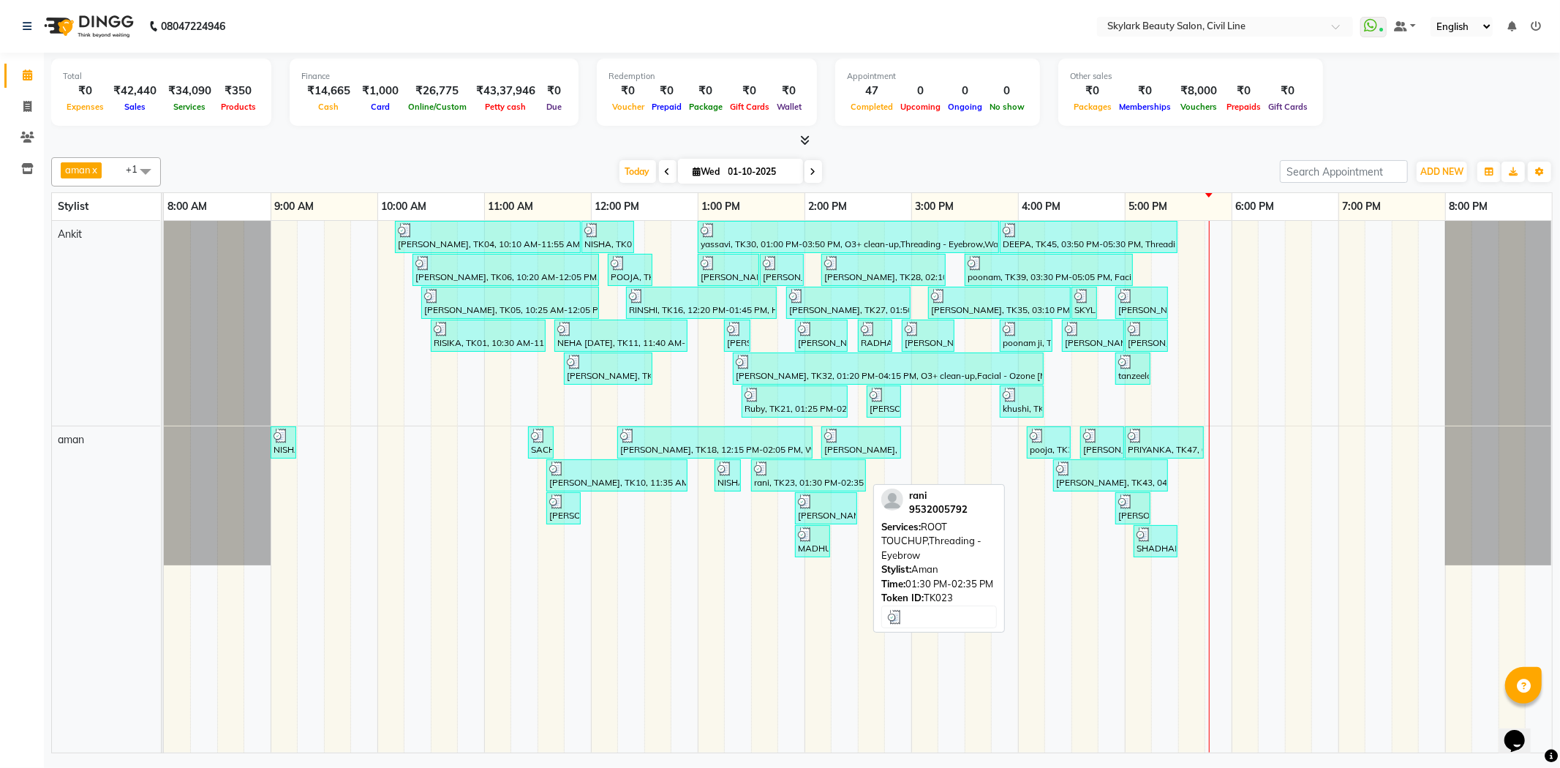
click at [784, 469] on div at bounding box center [808, 468] width 109 height 15
select select "3"
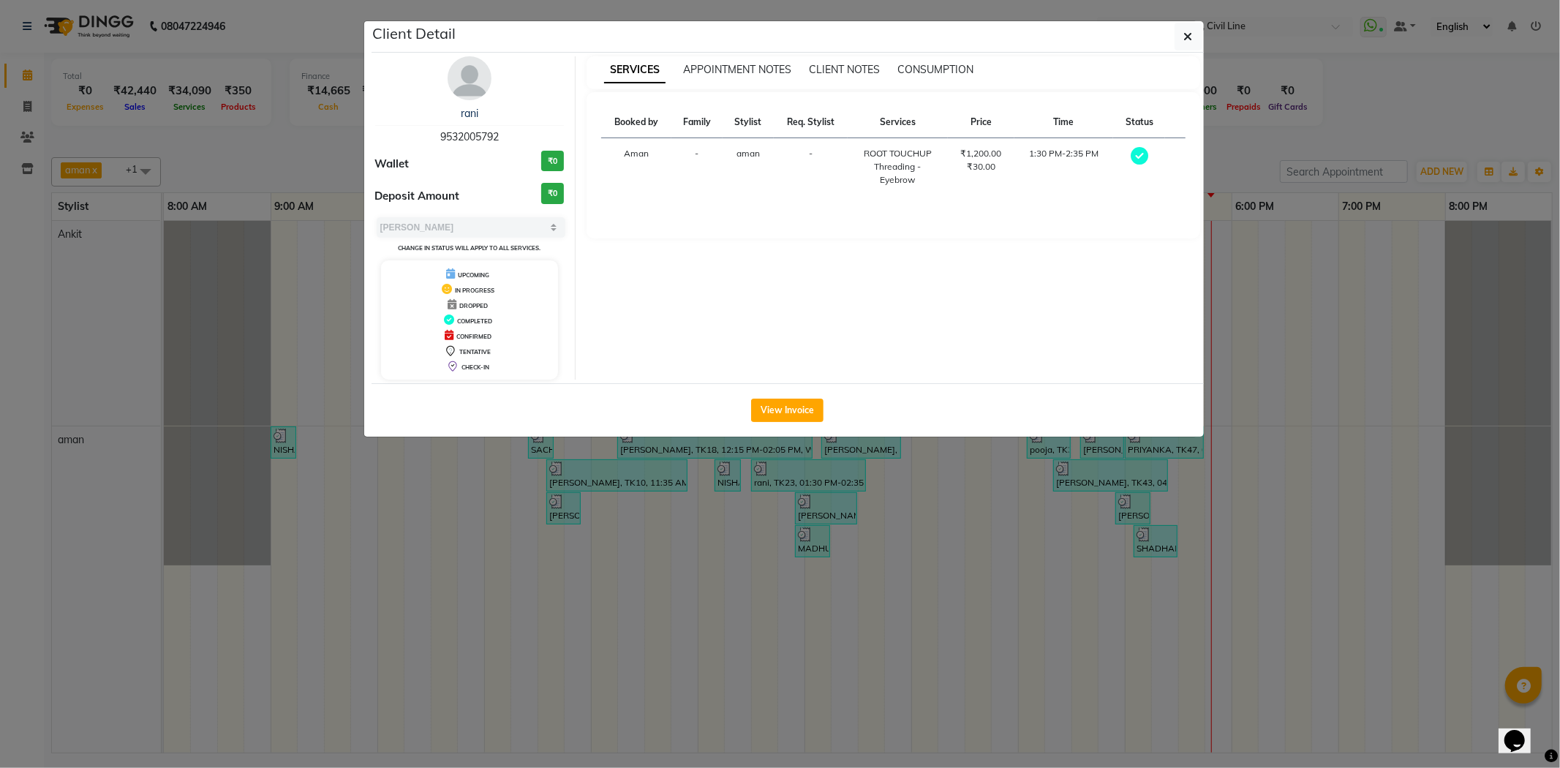
click at [1419, 78] on ngb-modal-window "Client Detail rani 9532005792 Wallet ₹0 Deposit Amount ₹0 Select MARK DONE UPCO…" at bounding box center [780, 384] width 1560 height 768
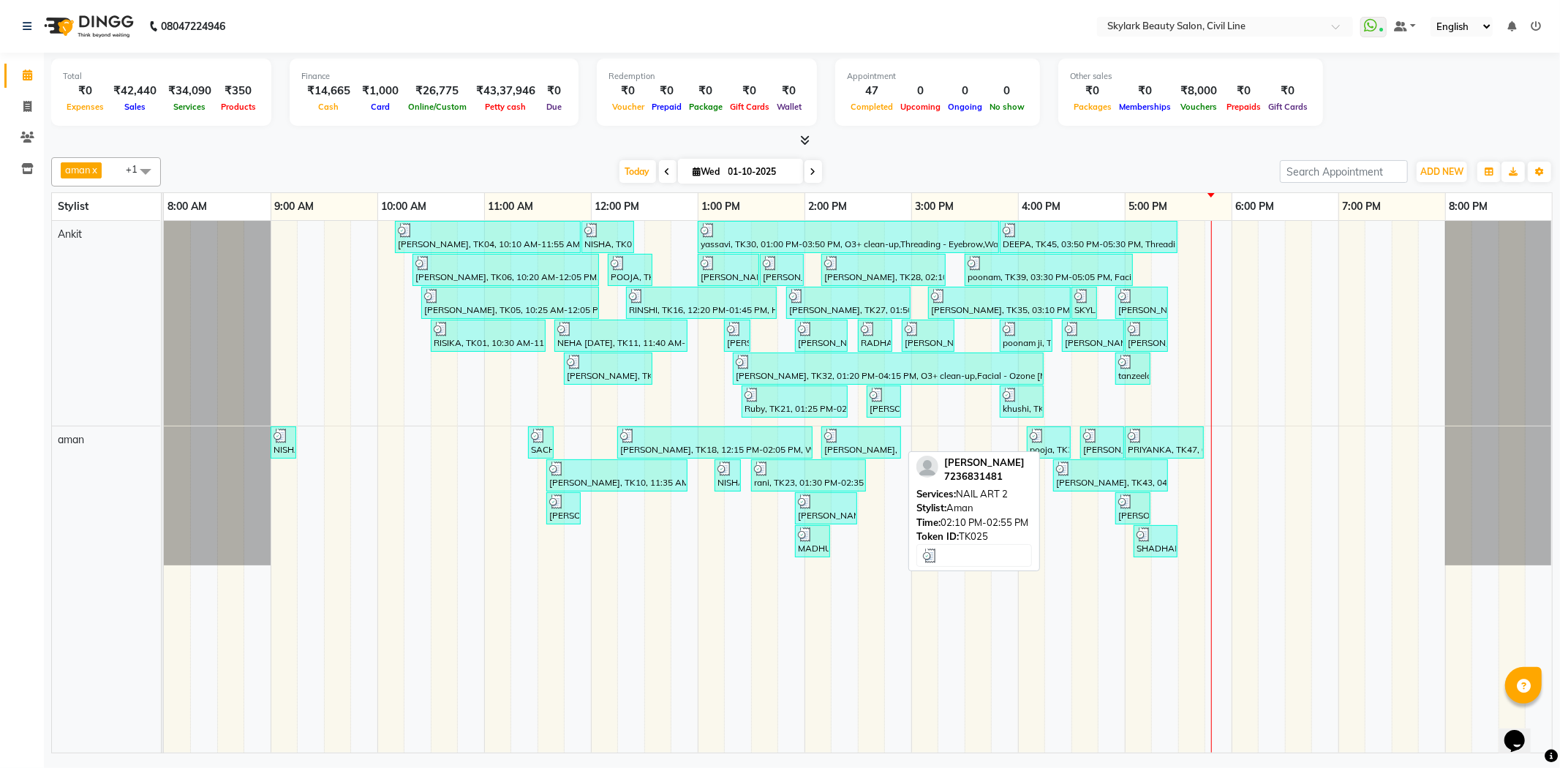
click at [853, 440] on div at bounding box center [861, 436] width 74 height 15
select select "3"
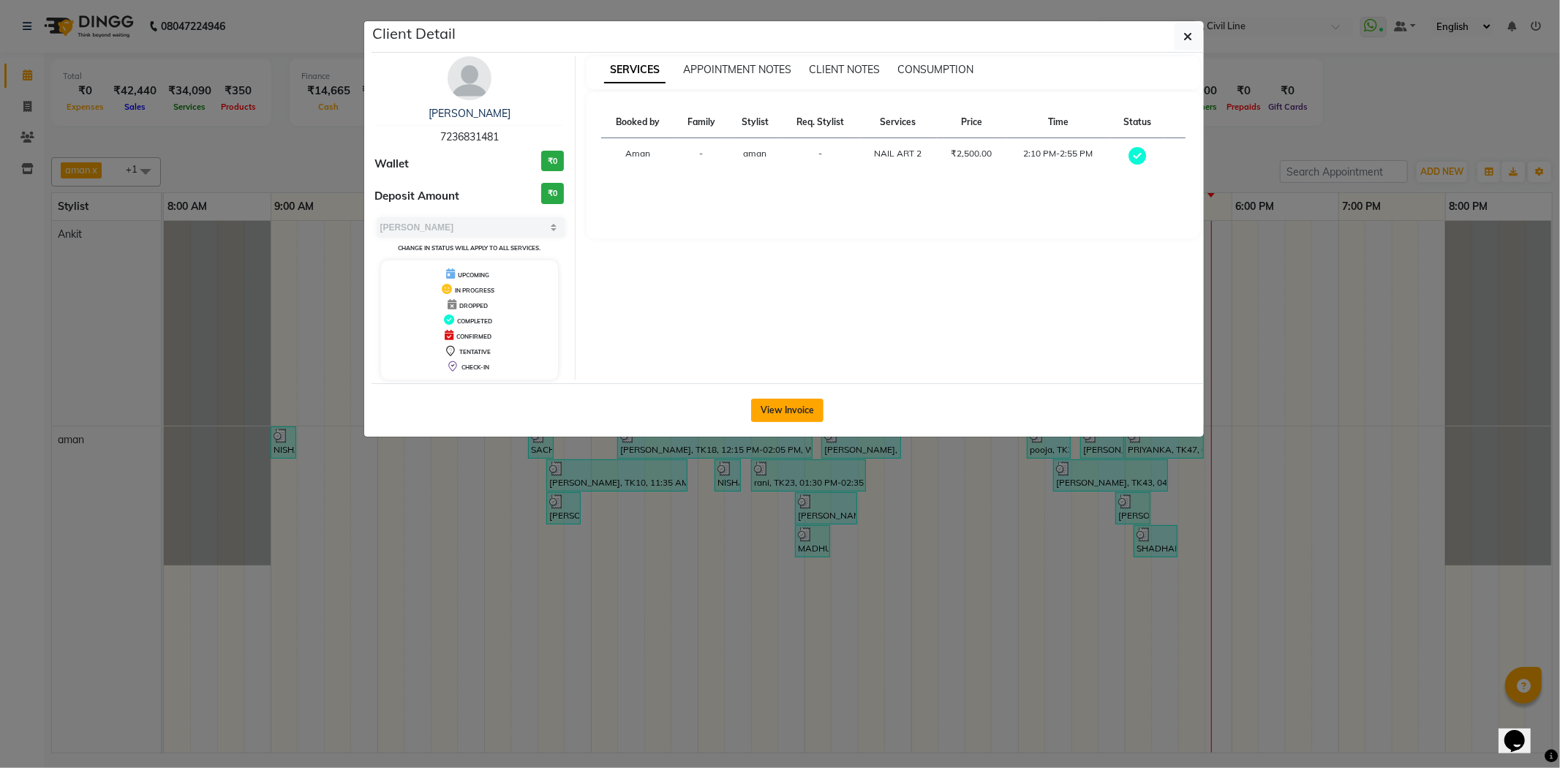
click at [786, 404] on button "View Invoice" at bounding box center [787, 410] width 72 height 23
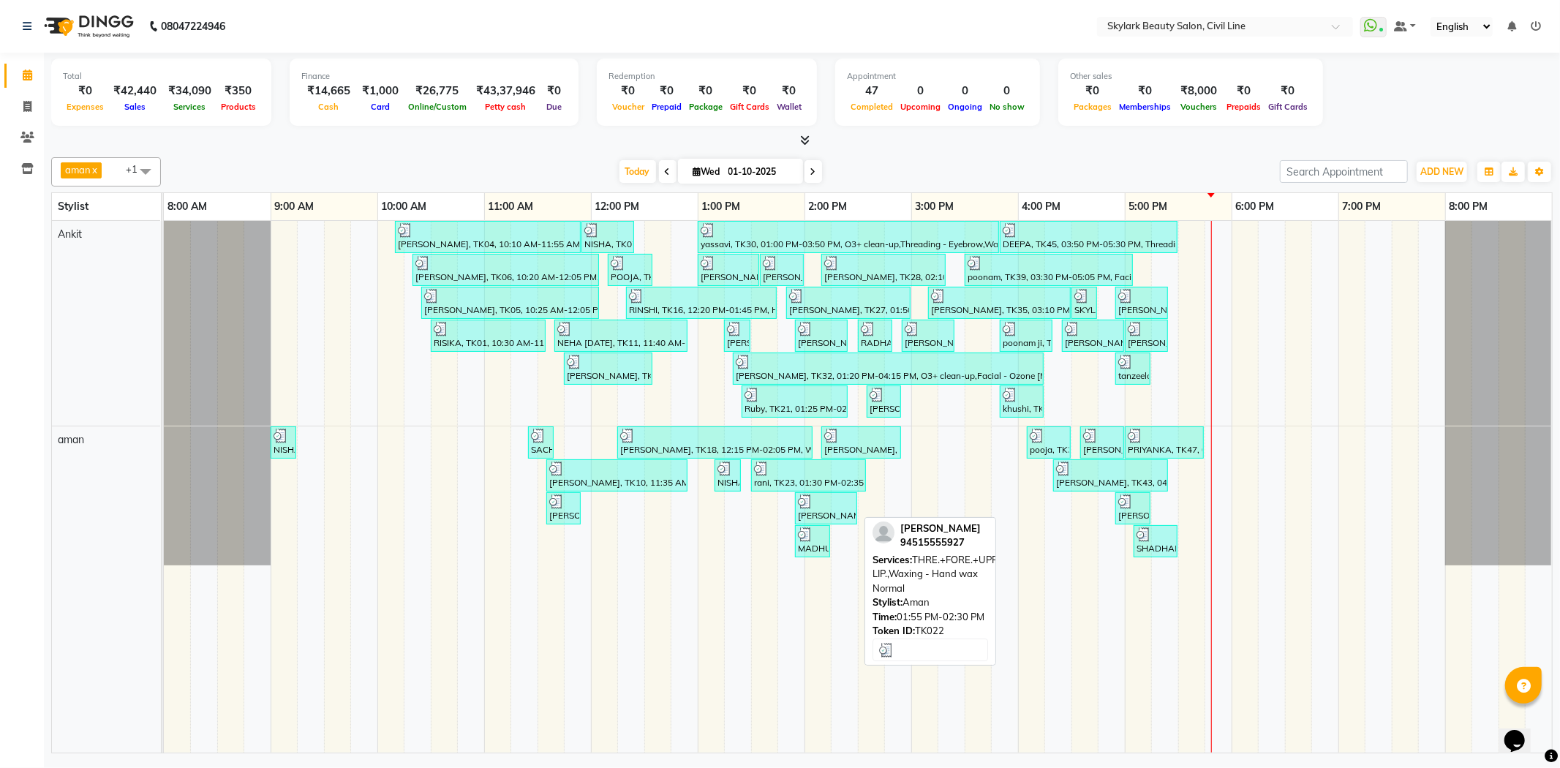
click at [822, 500] on div at bounding box center [826, 501] width 56 height 15
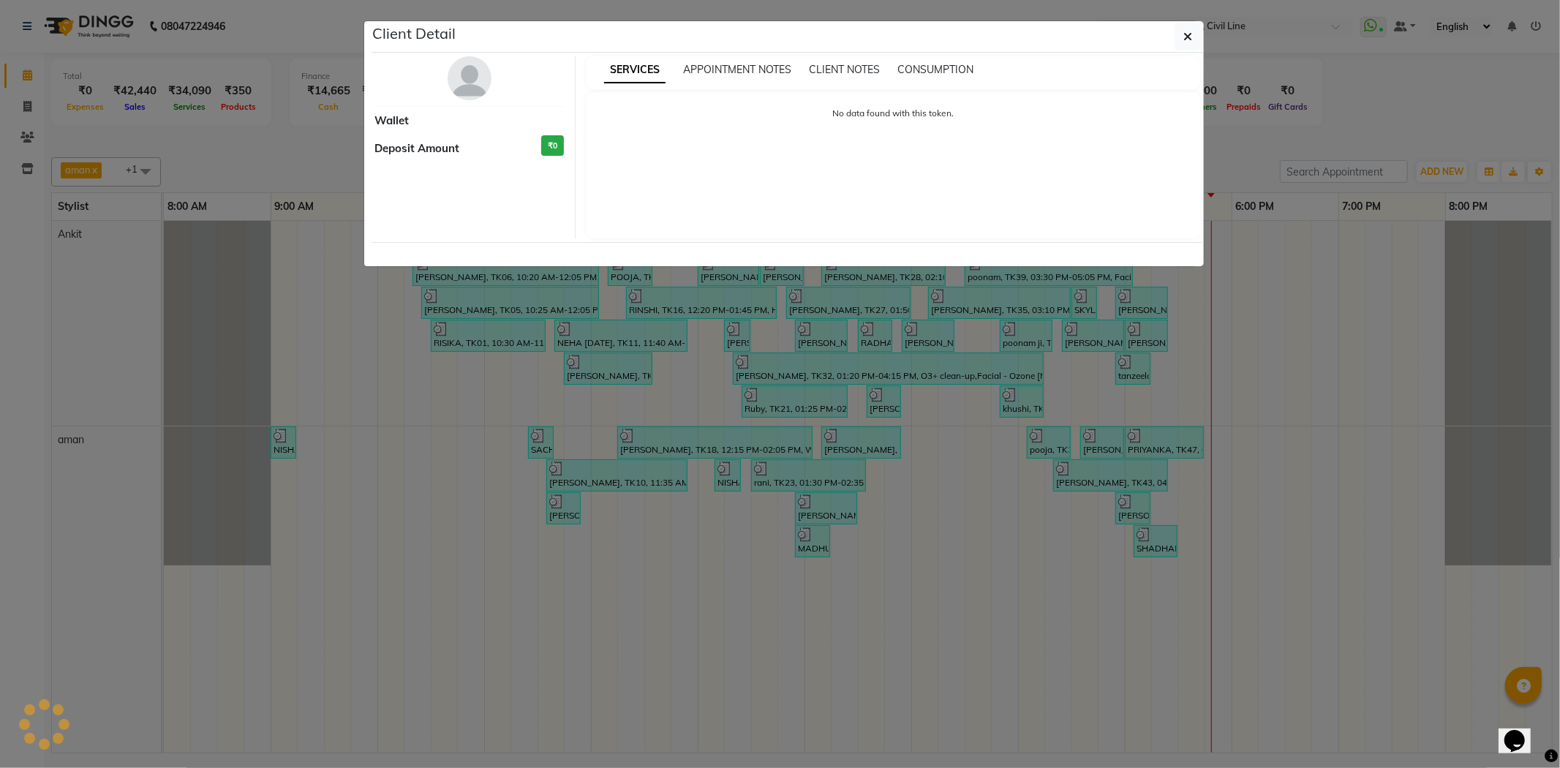
select select "3"
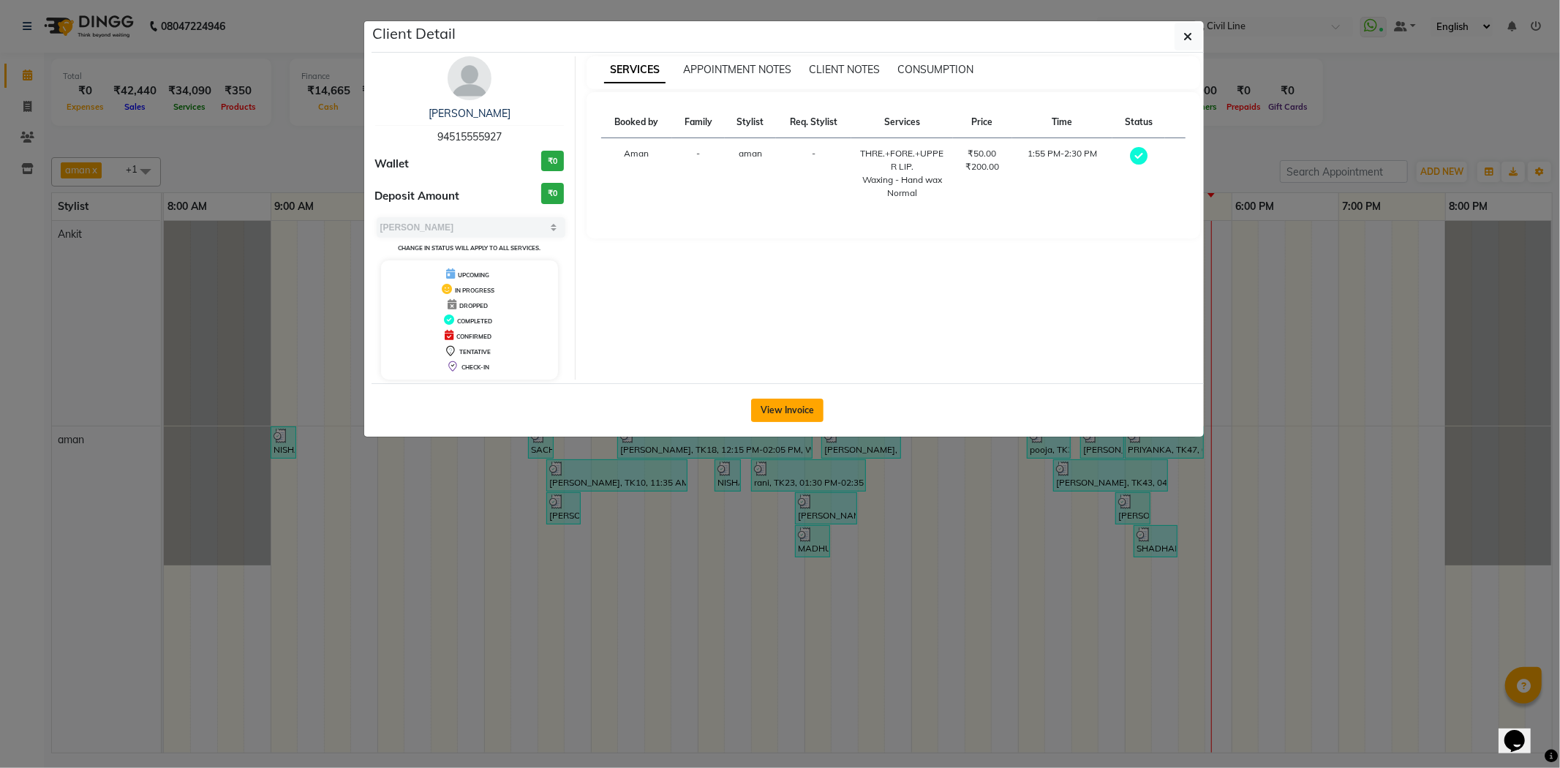
click at [787, 412] on button "View Invoice" at bounding box center [787, 410] width 72 height 23
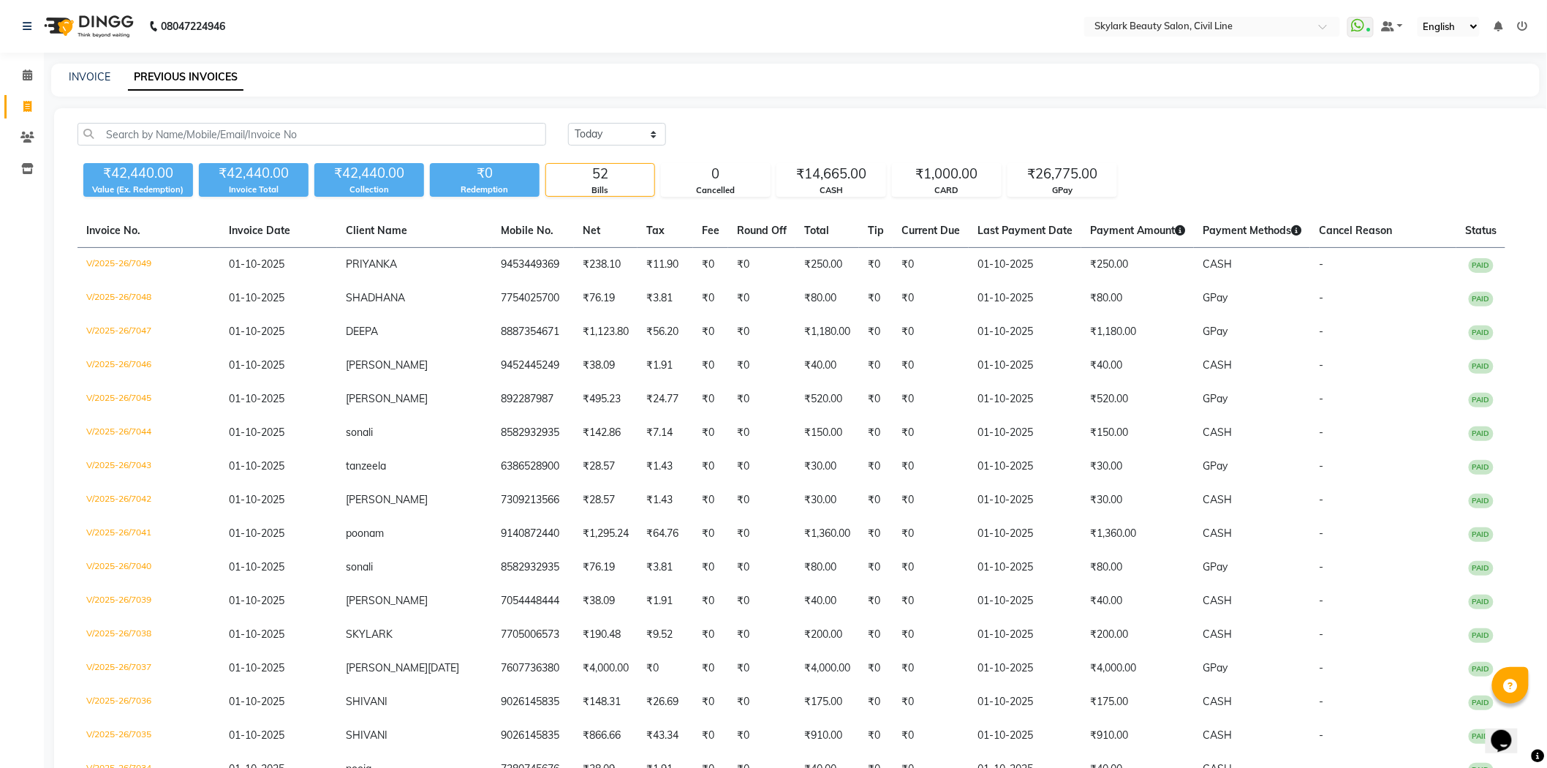
select select "service"
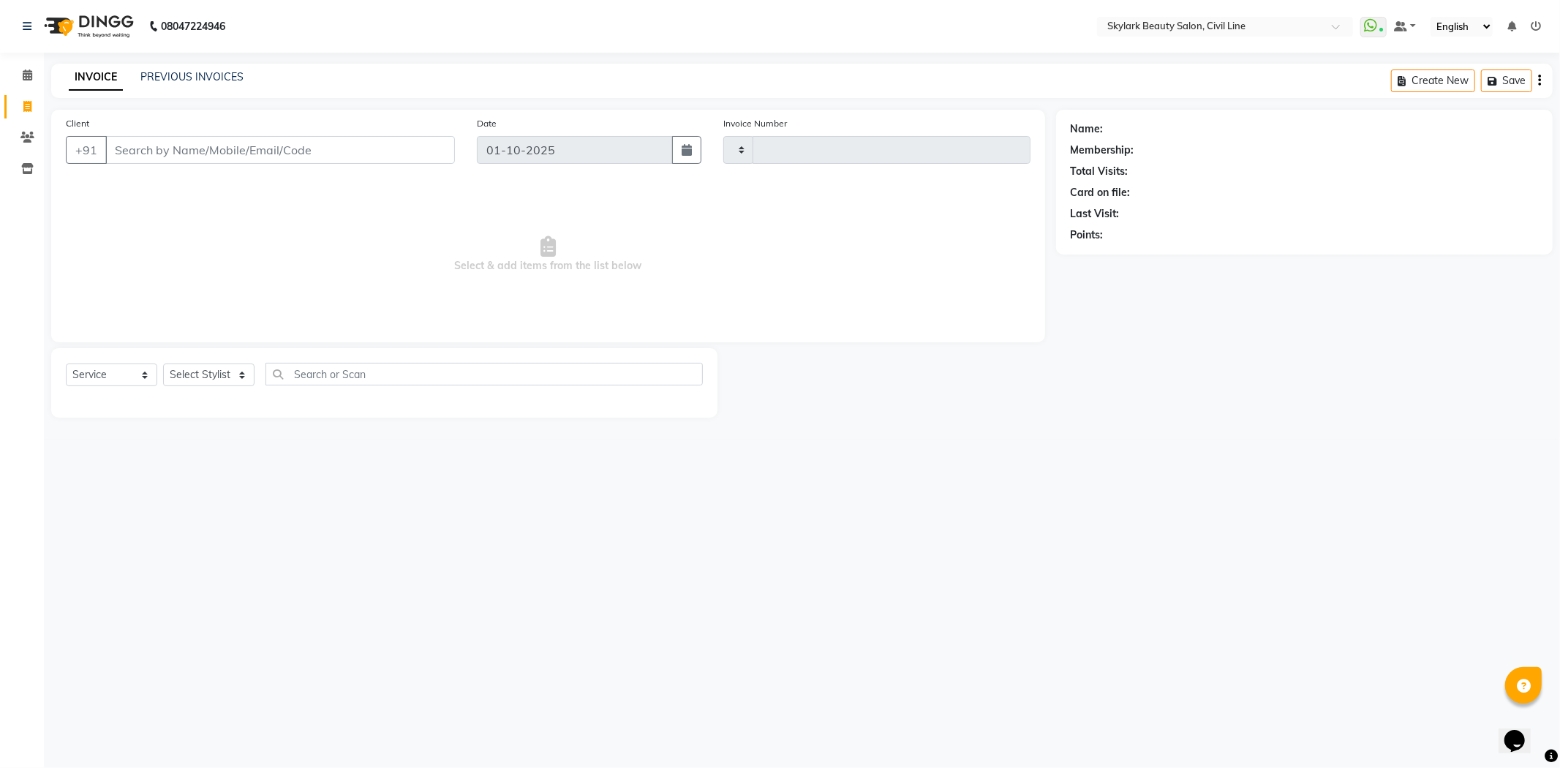
type input "7050"
select select "4588"
click at [34, 75] on span at bounding box center [28, 75] width 26 height 17
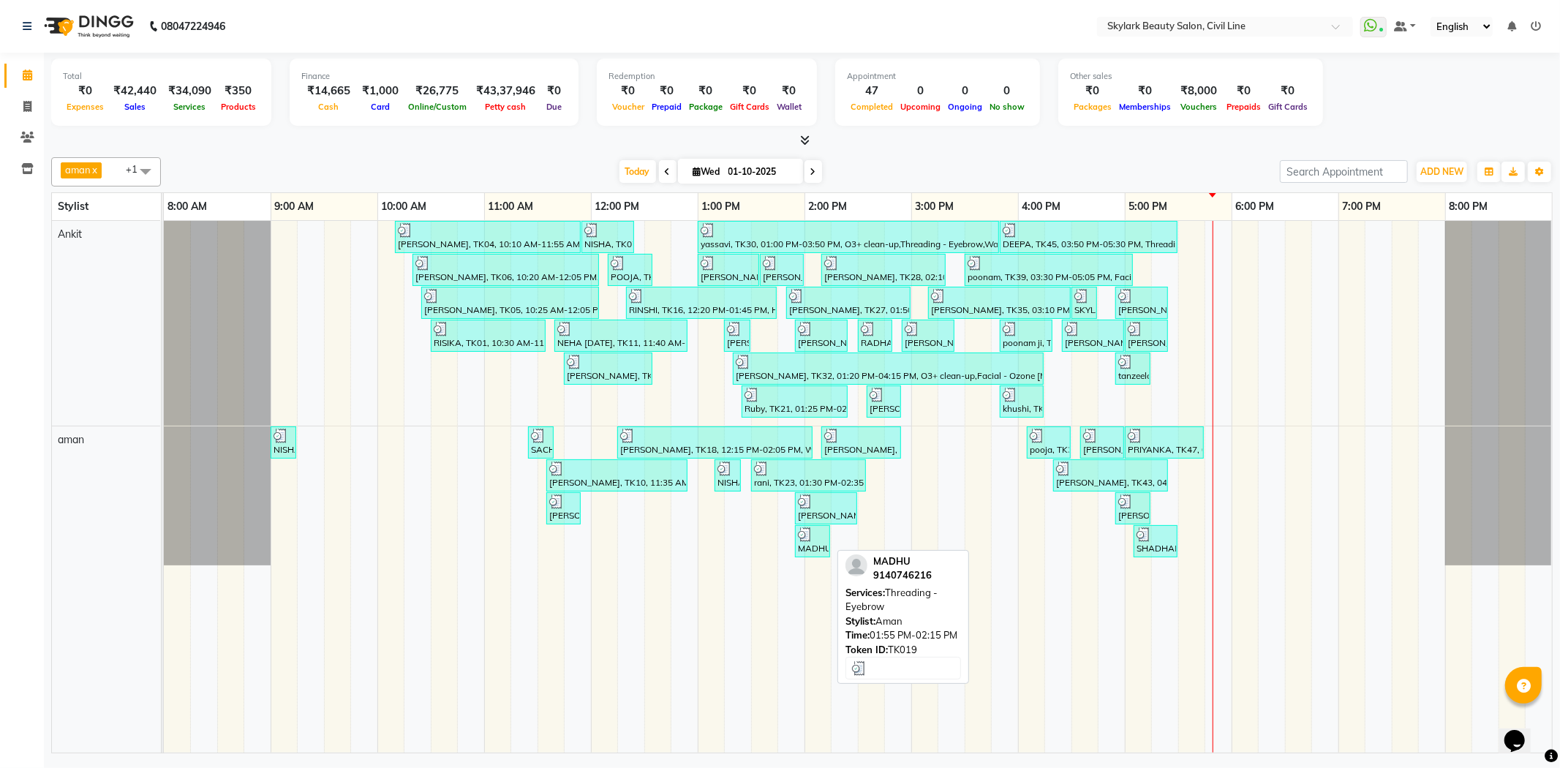
click at [820, 538] on div at bounding box center [812, 534] width 29 height 15
select select "3"
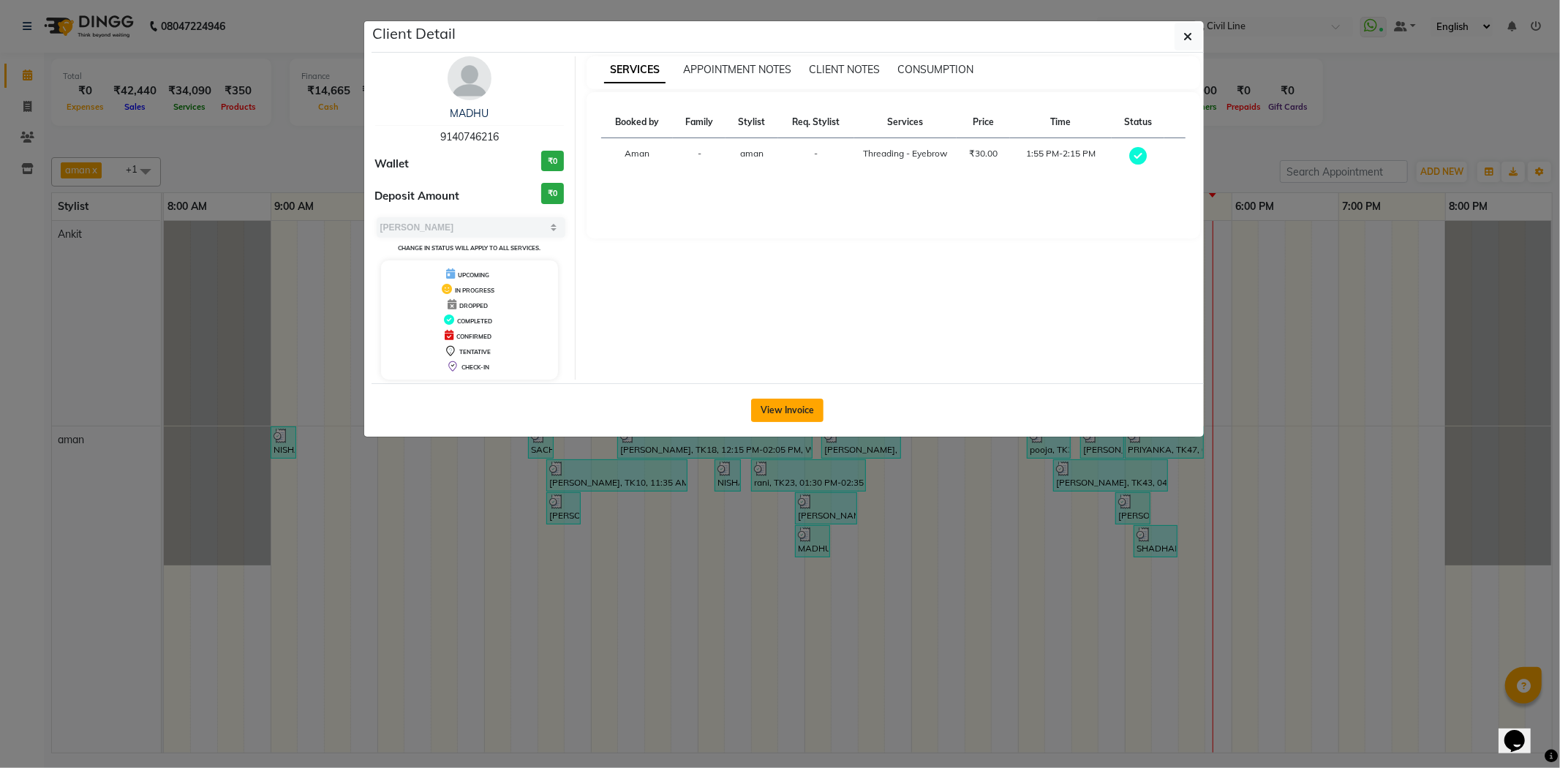
click at [785, 420] on button "View Invoice" at bounding box center [787, 410] width 72 height 23
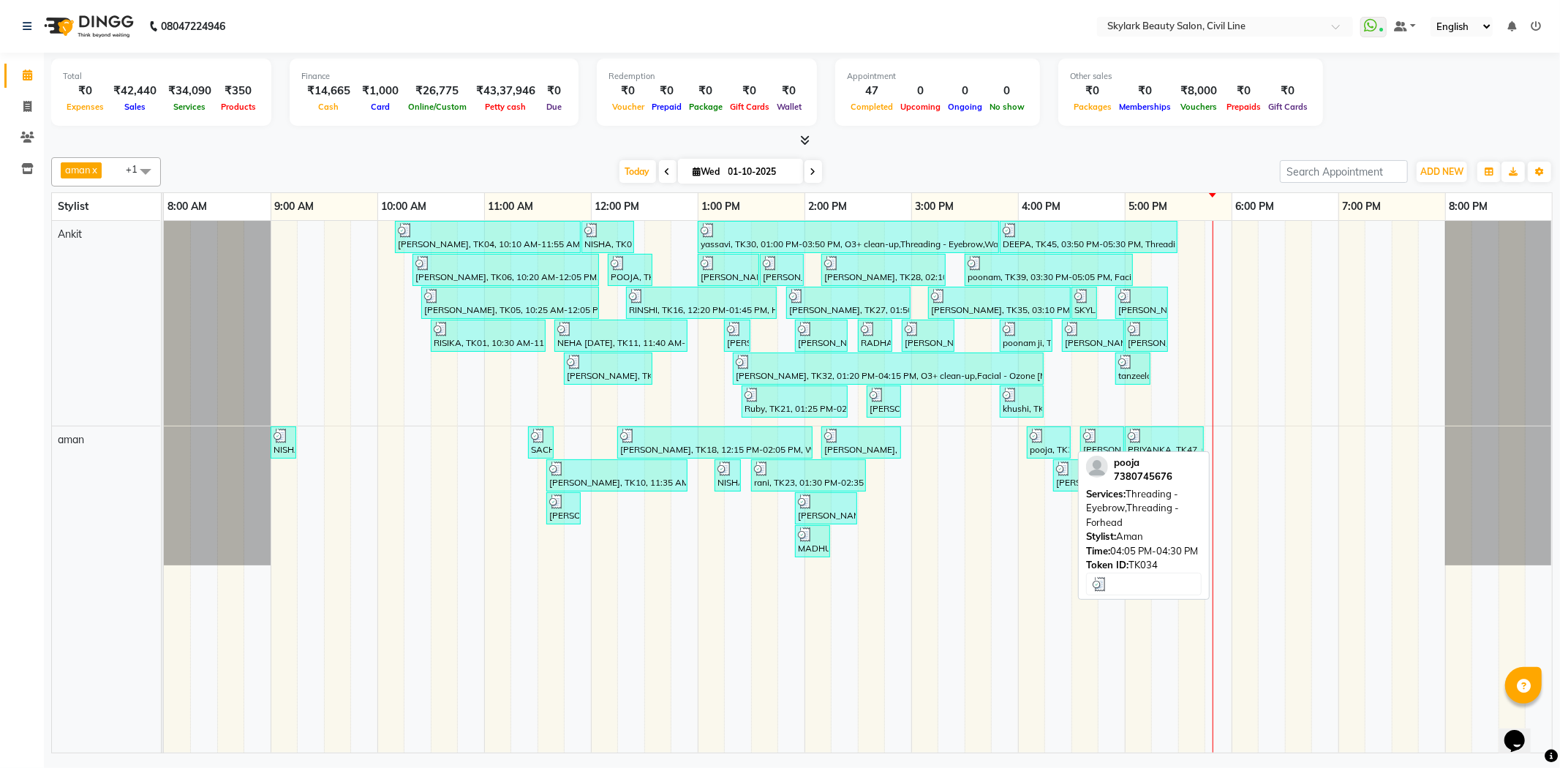
click at [1051, 431] on div at bounding box center [1049, 436] width 38 height 15
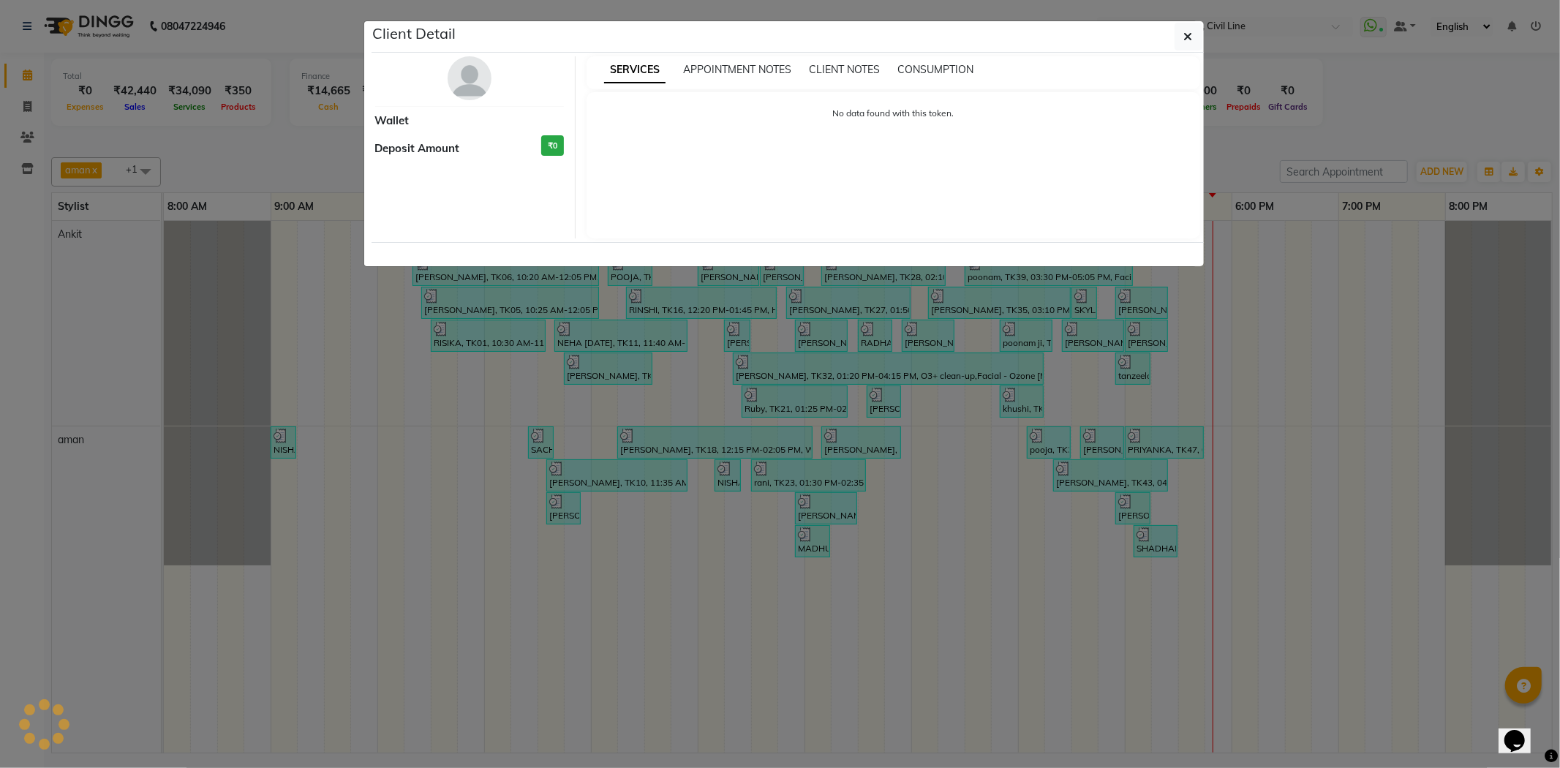
select select "3"
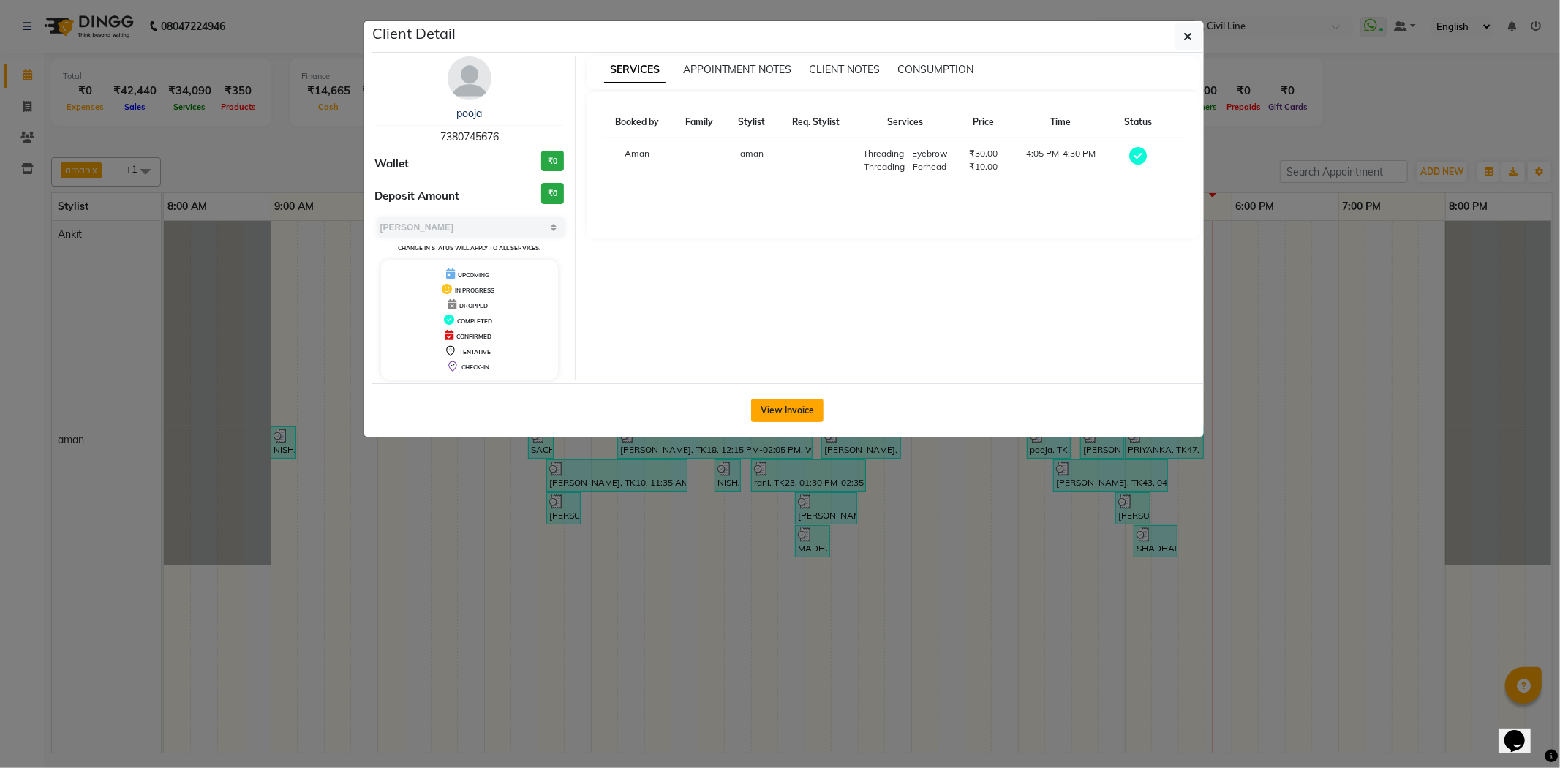
click at [799, 415] on button "View Invoice" at bounding box center [787, 410] width 72 height 23
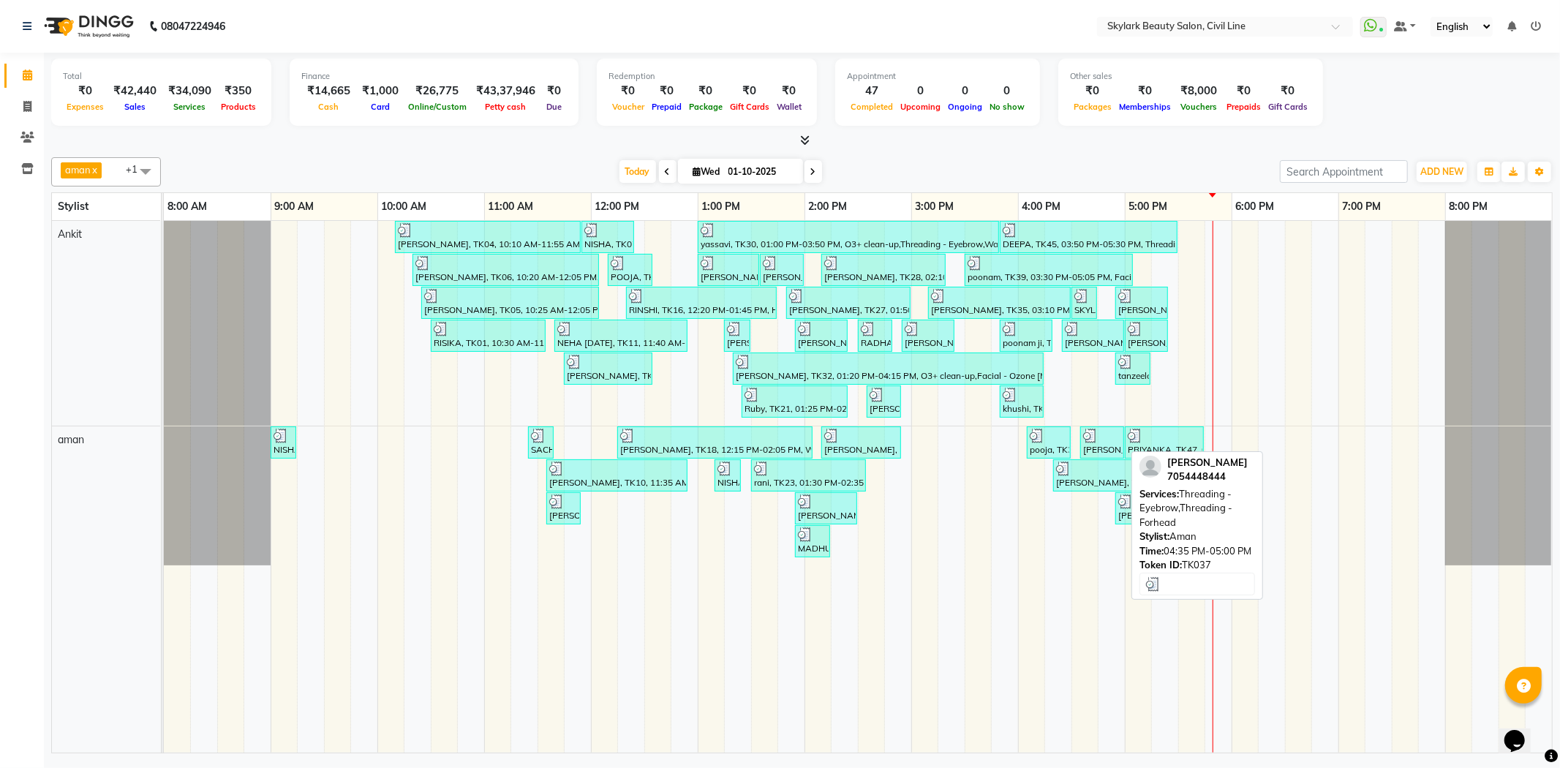
click at [1100, 437] on div at bounding box center [1102, 436] width 38 height 15
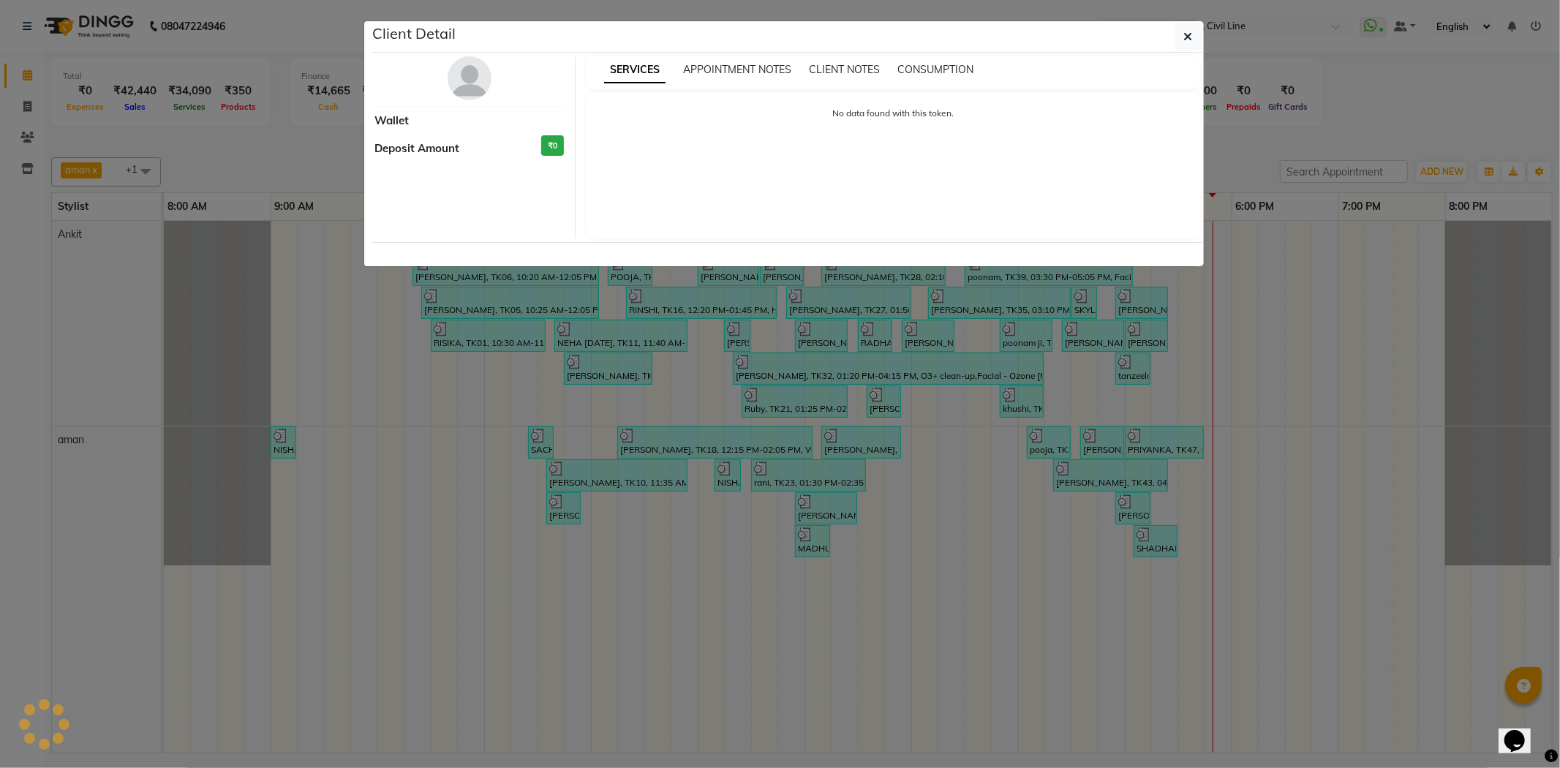
select select "3"
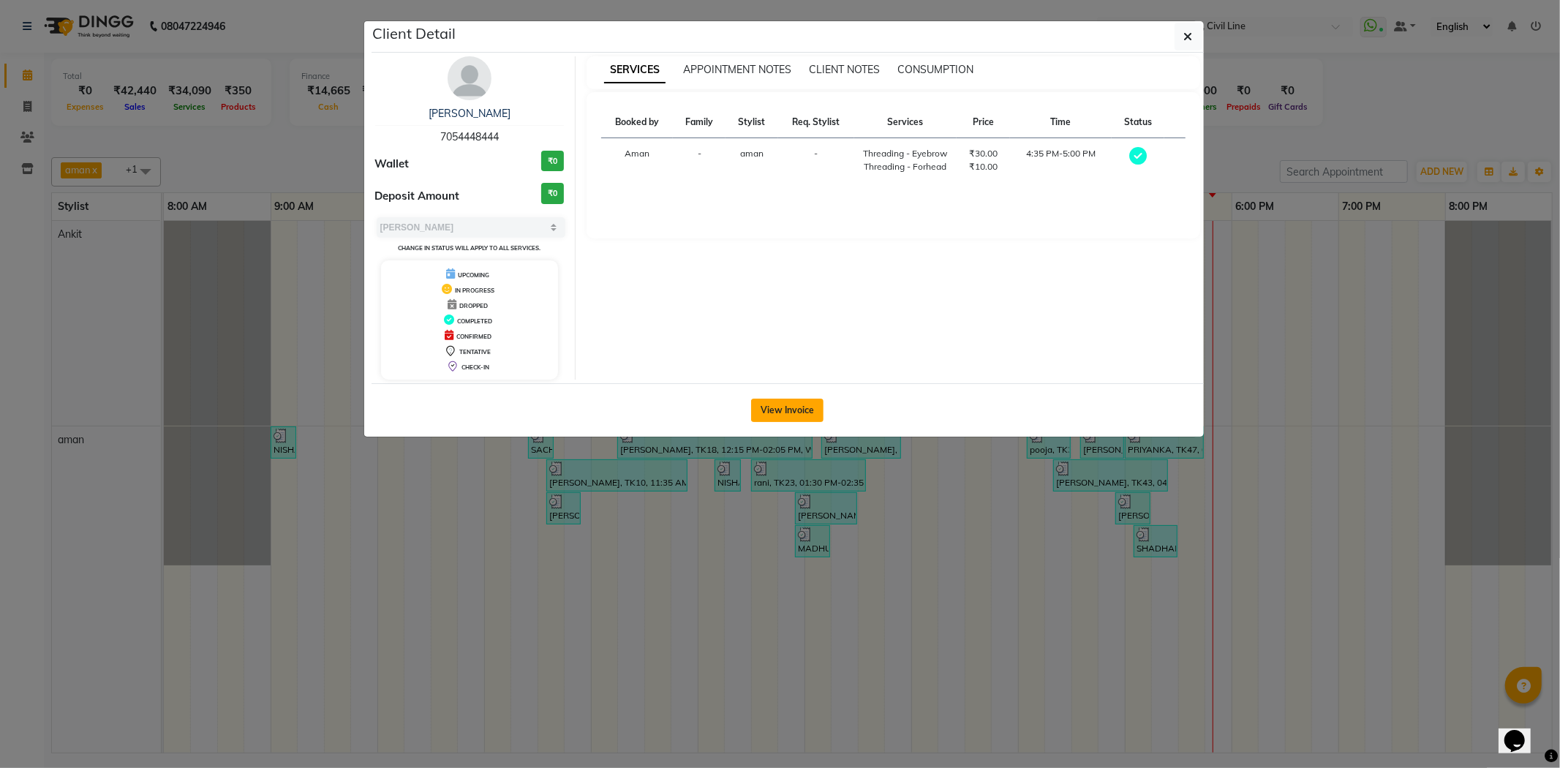
click at [781, 402] on button "View Invoice" at bounding box center [787, 410] width 72 height 23
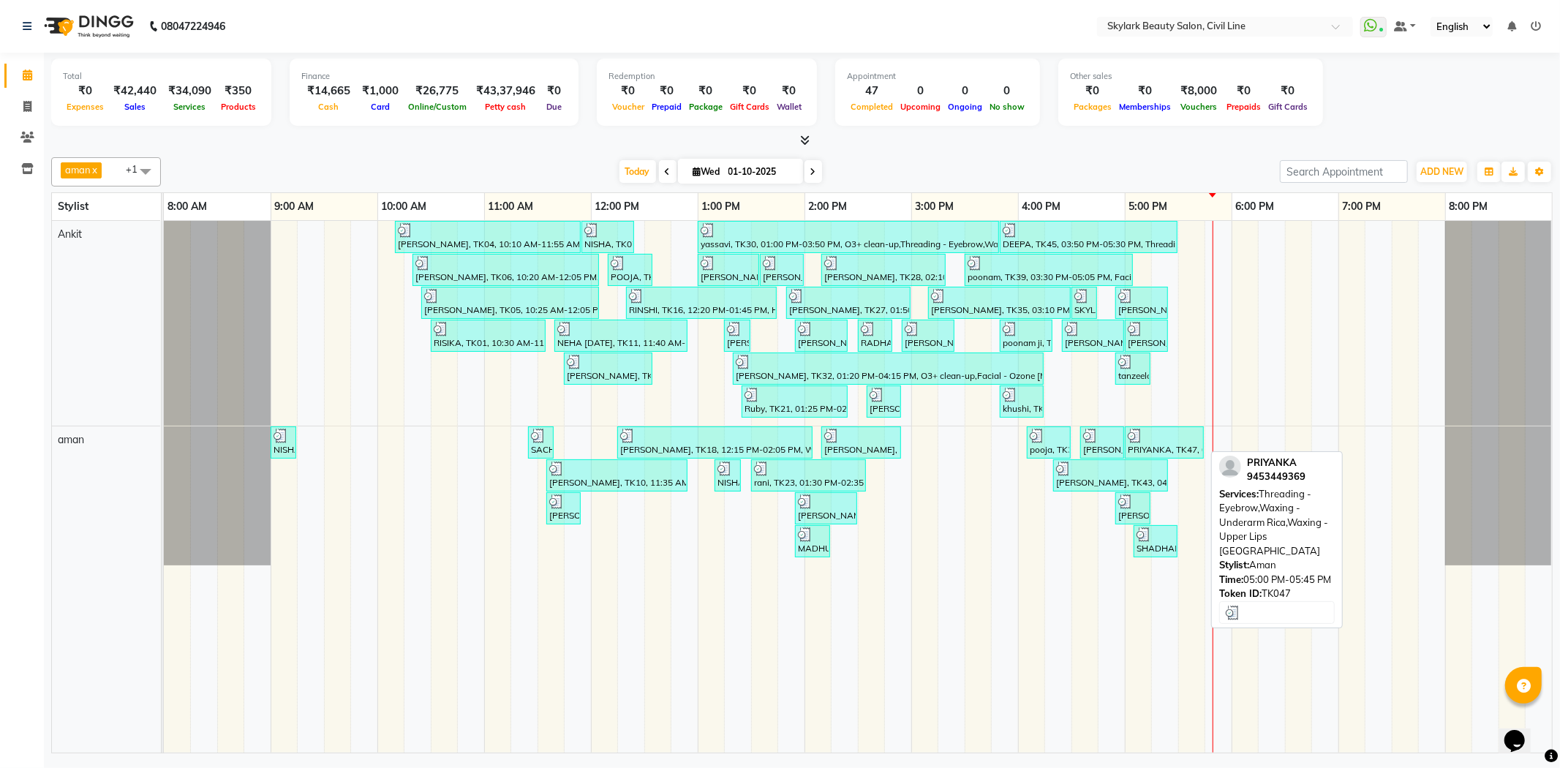
click at [1166, 437] on div at bounding box center [1164, 436] width 73 height 15
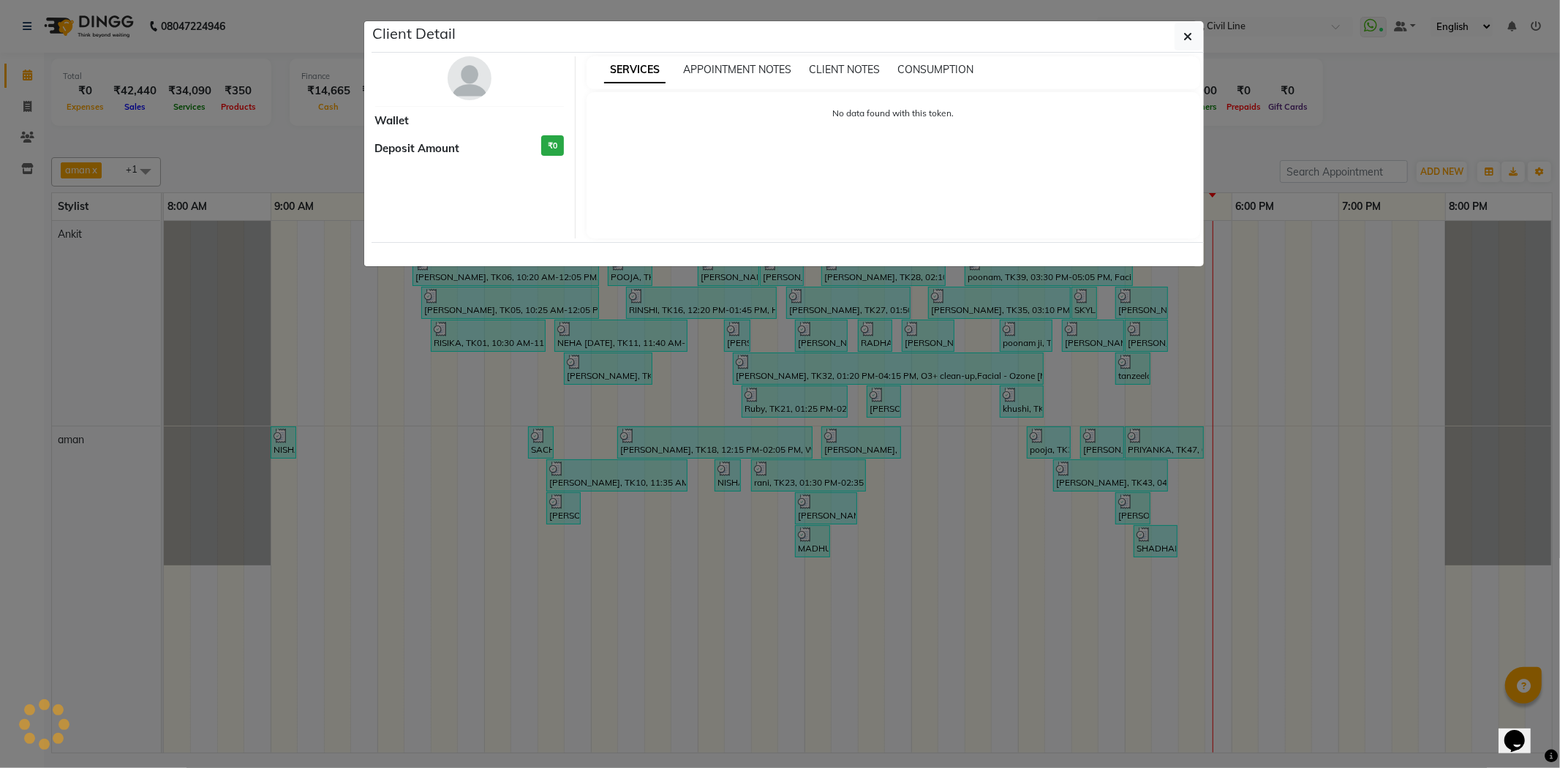
select select "3"
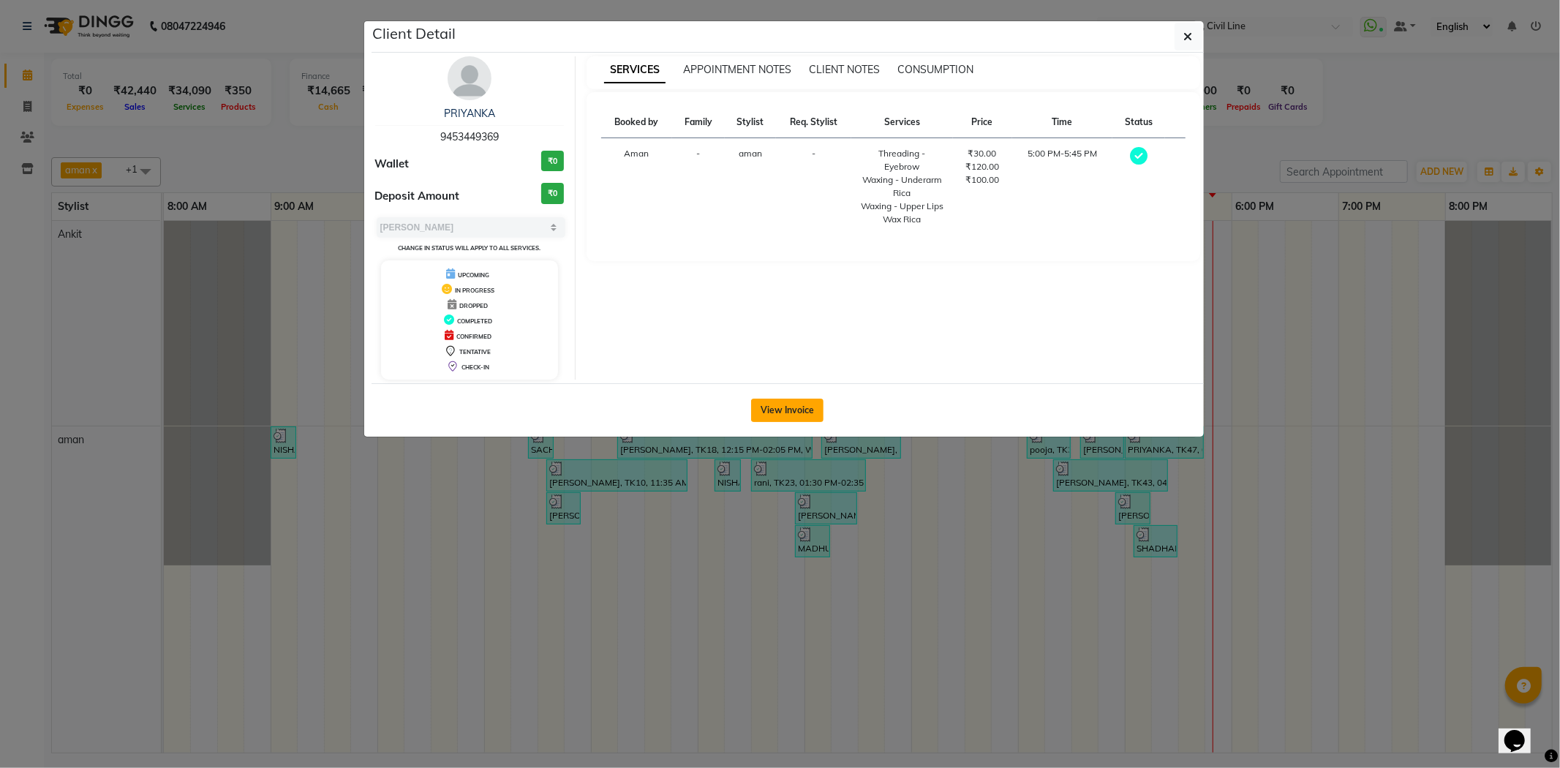
click at [768, 412] on button "View Invoice" at bounding box center [787, 410] width 72 height 23
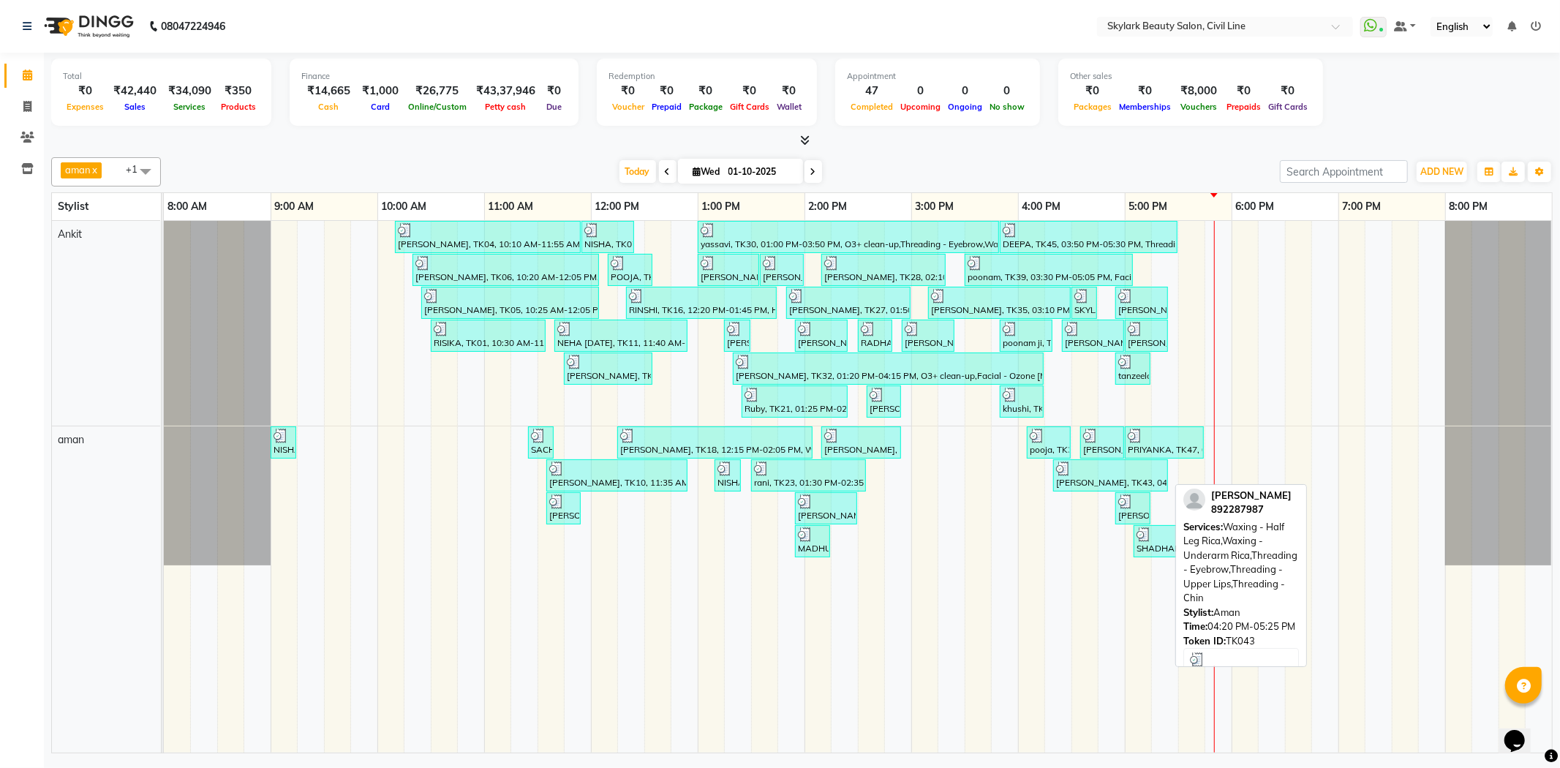
click at [1098, 470] on div at bounding box center [1110, 468] width 109 height 15
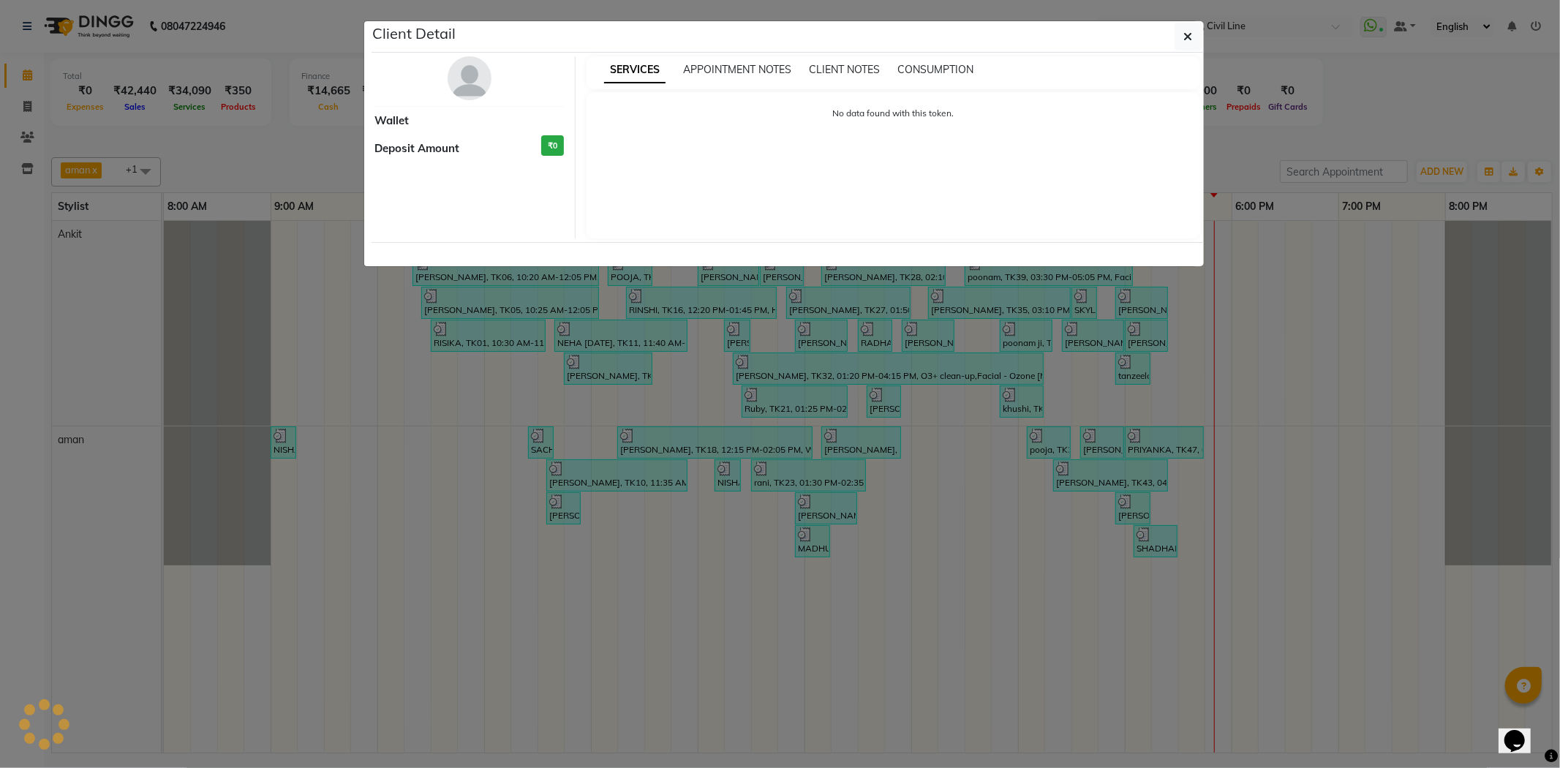
select select "3"
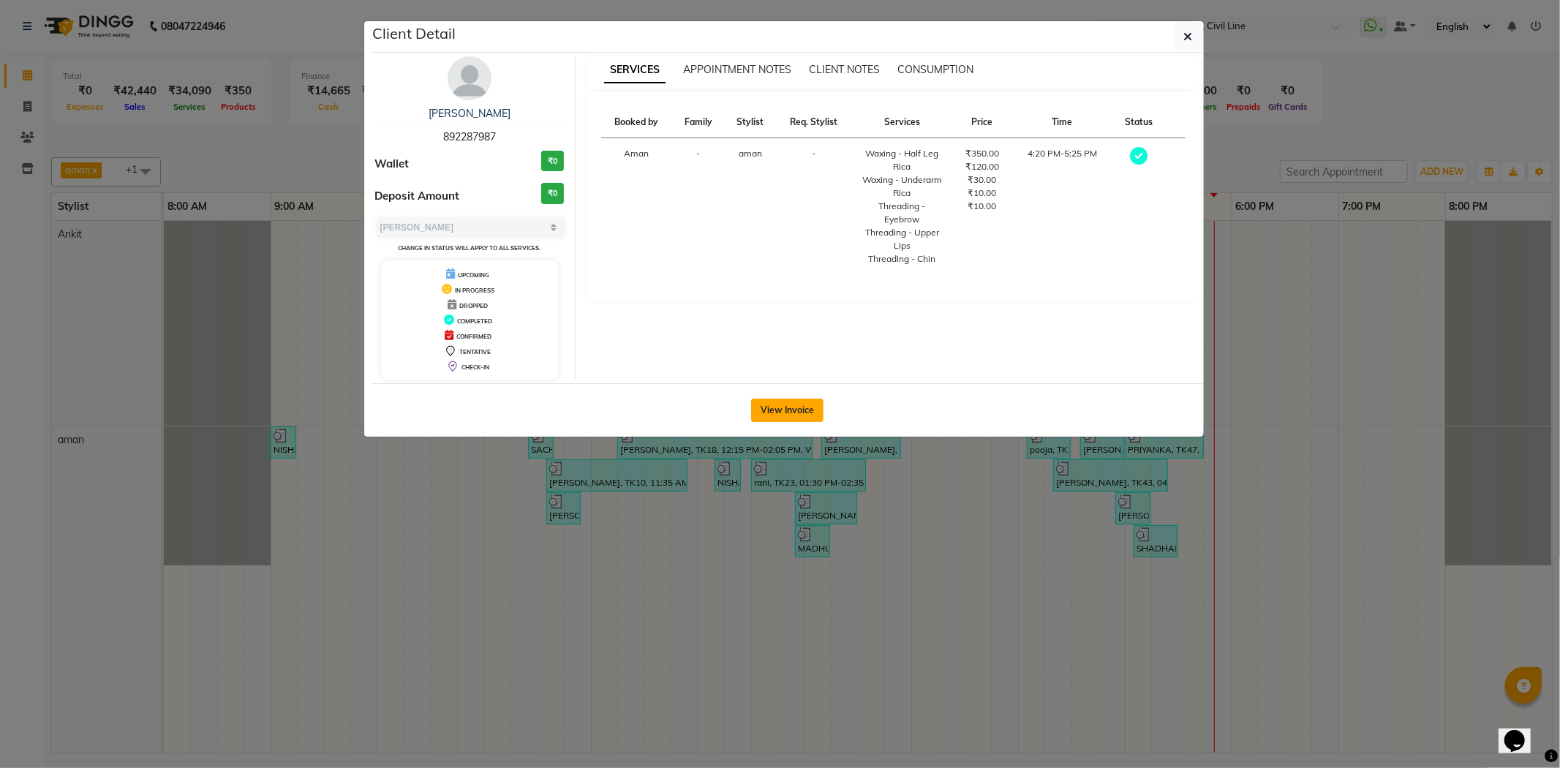
click at [786, 406] on button "View Invoice" at bounding box center [787, 410] width 72 height 23
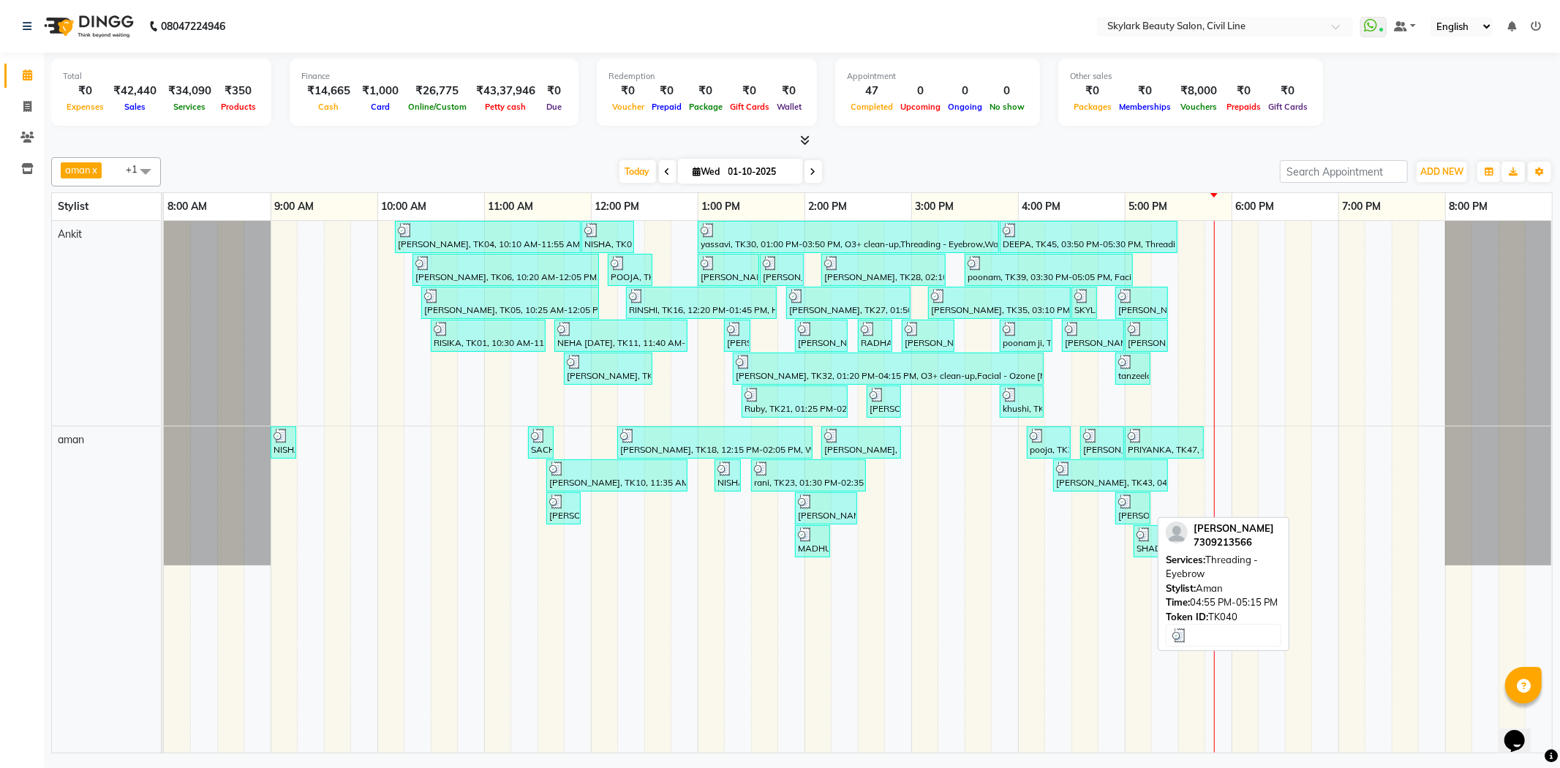
click at [1132, 506] on img at bounding box center [1125, 501] width 15 height 15
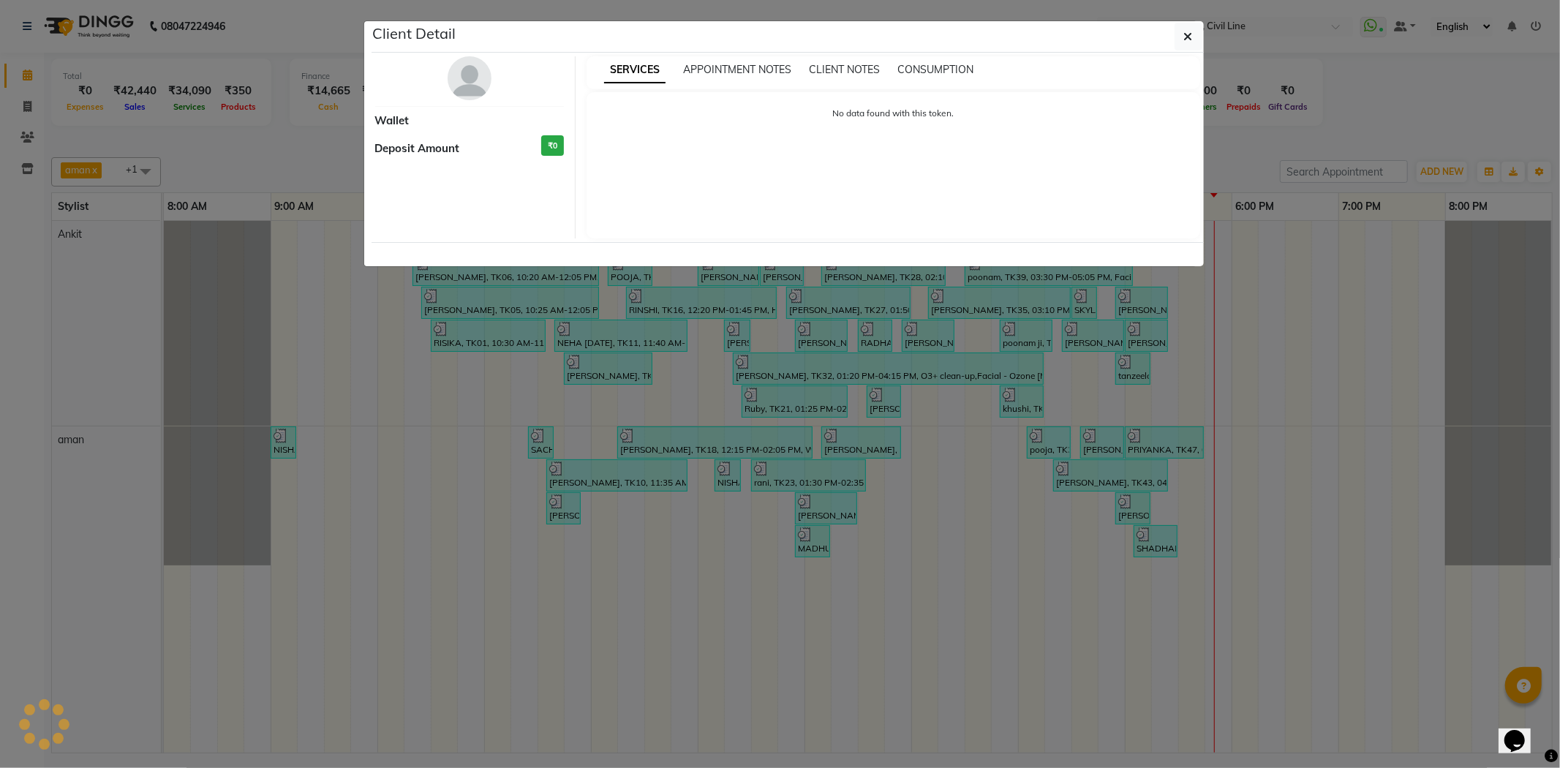
select select "3"
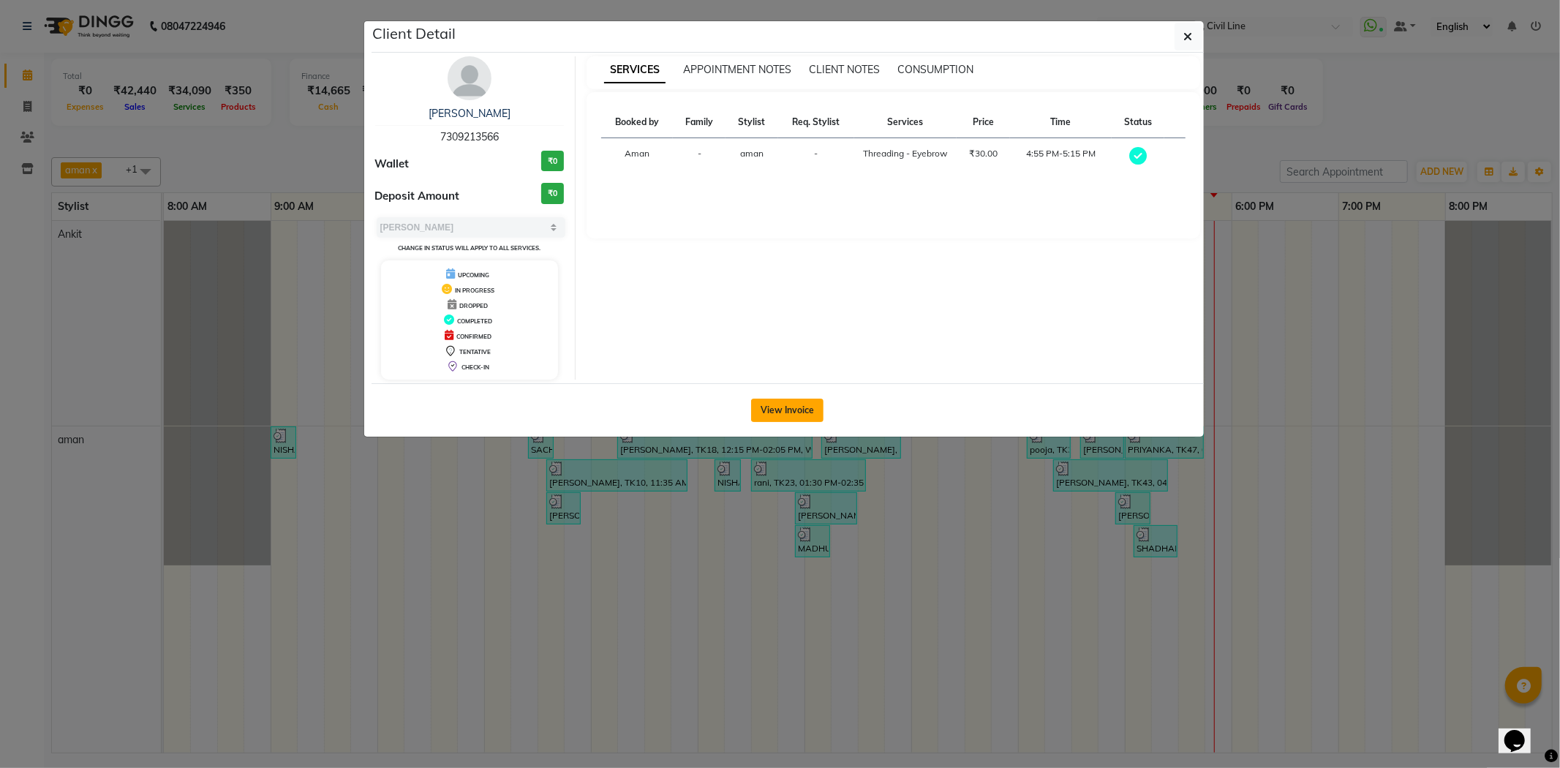
click at [790, 407] on button "View Invoice" at bounding box center [787, 410] width 72 height 23
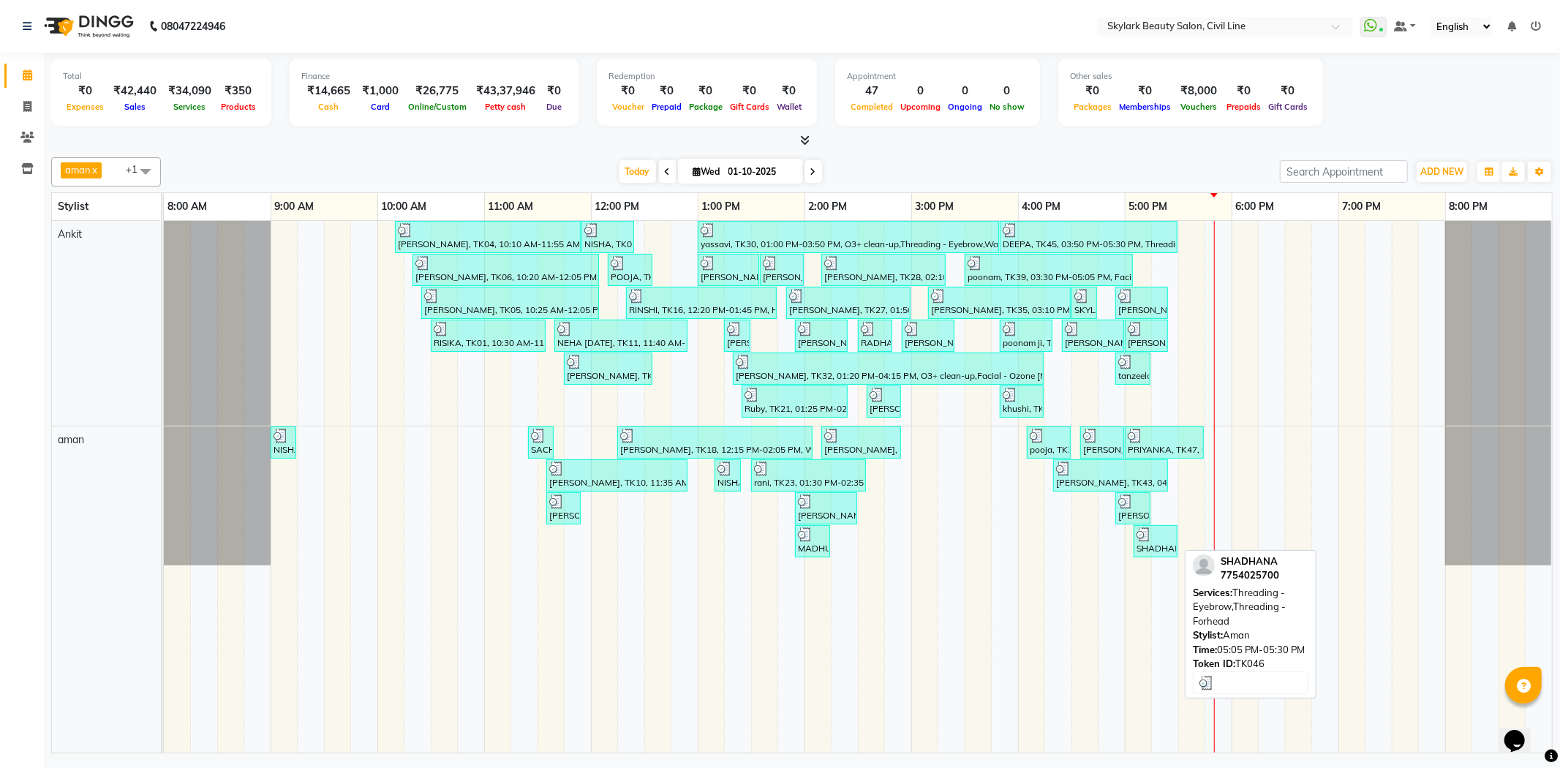
click at [1150, 549] on div "SHADHANA, TK46, 05:05 PM-05:30 PM, Threading - Eyebrow,Threading - Forhead" at bounding box center [1155, 541] width 41 height 28
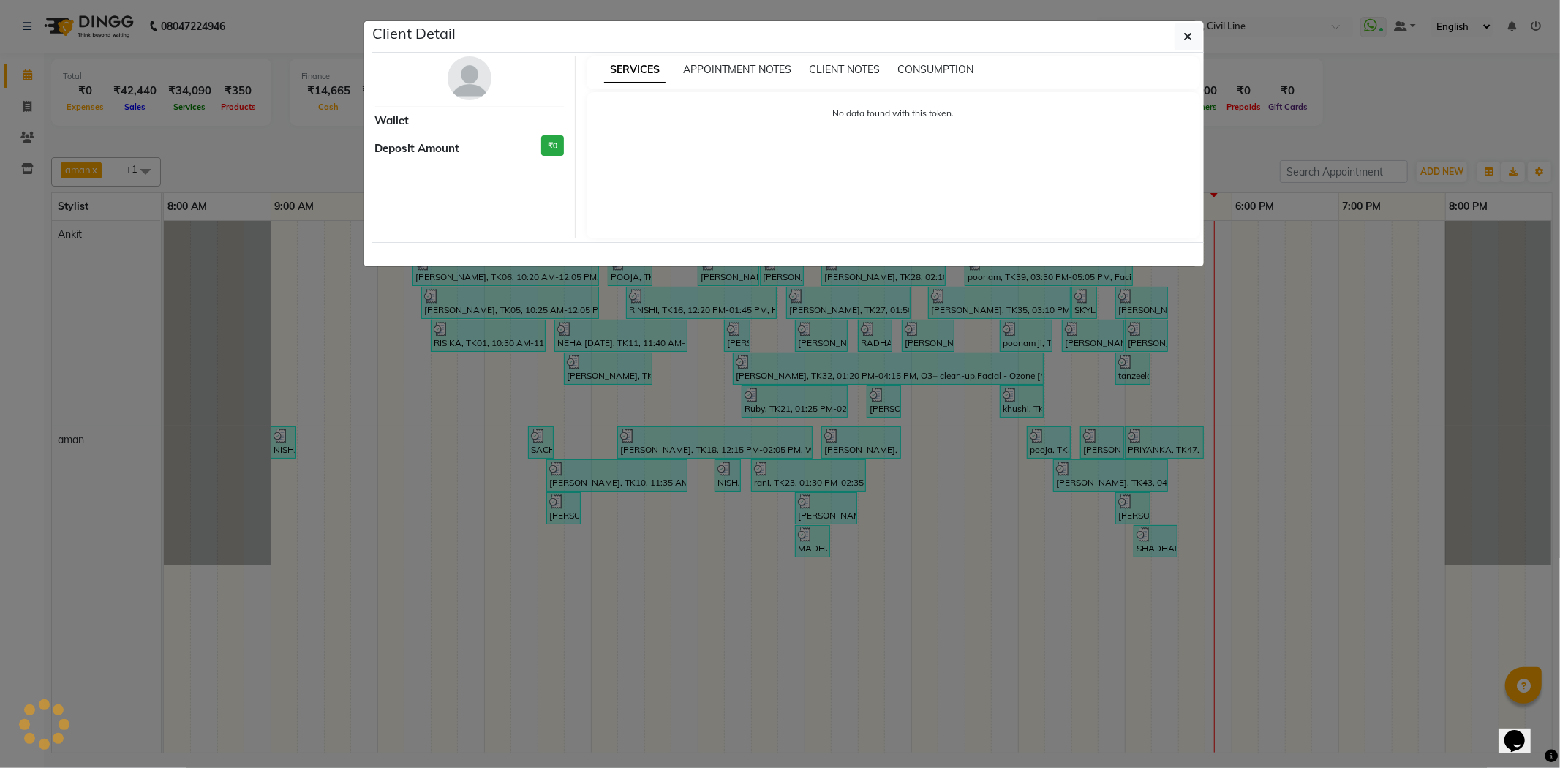
select select "3"
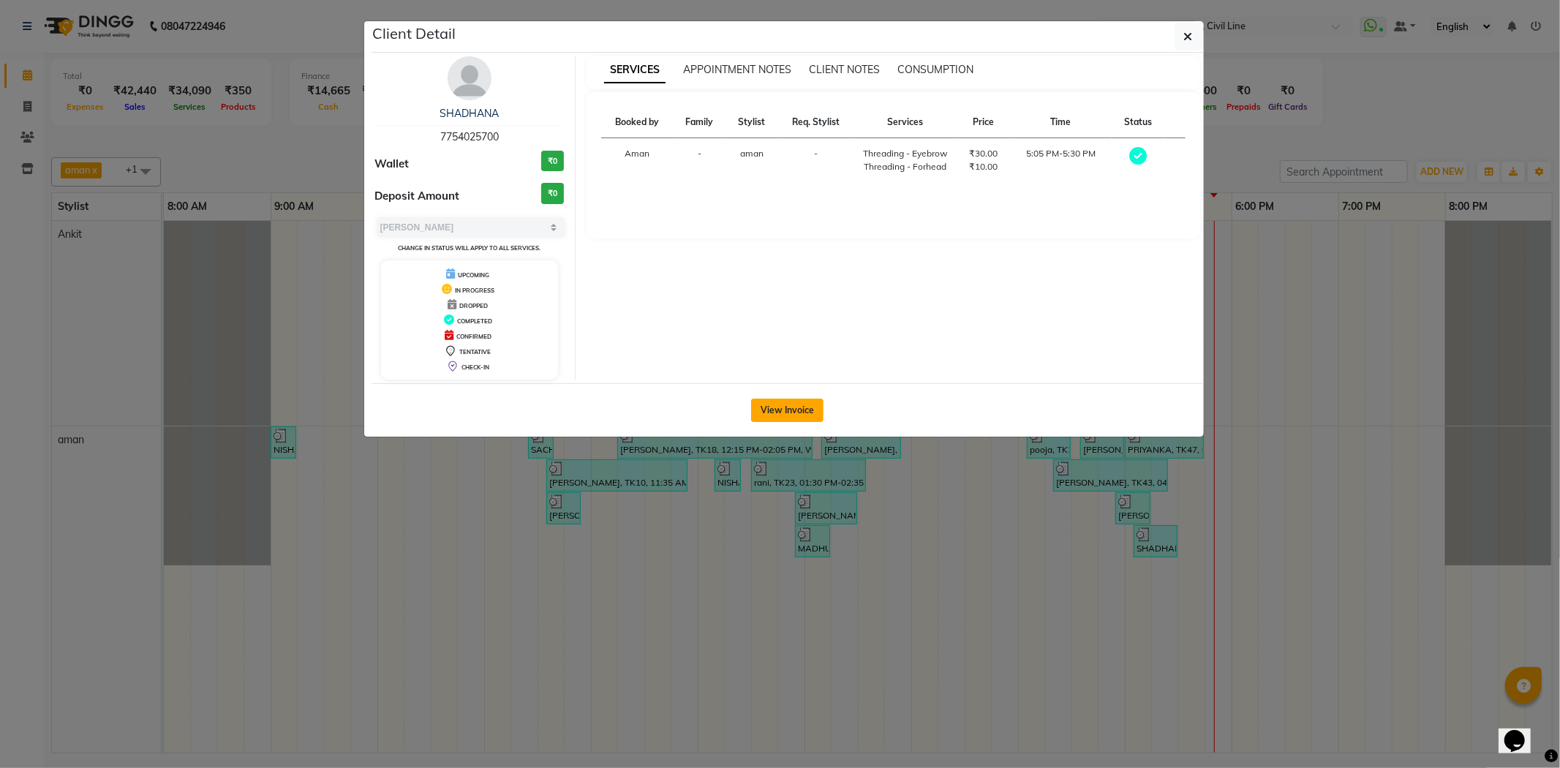
click at [795, 407] on button "View Invoice" at bounding box center [787, 410] width 72 height 23
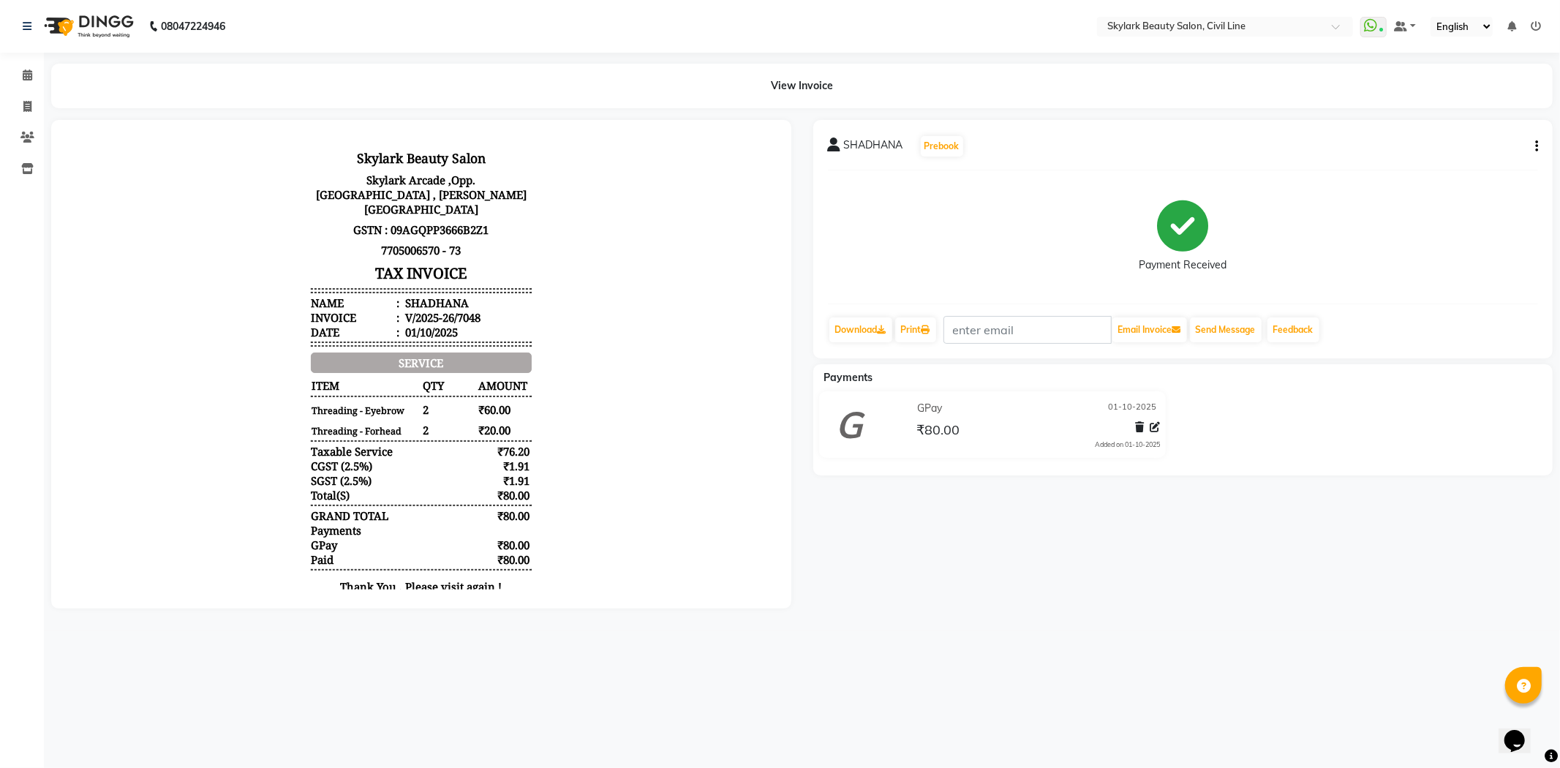
select select "4588"
select select "service"
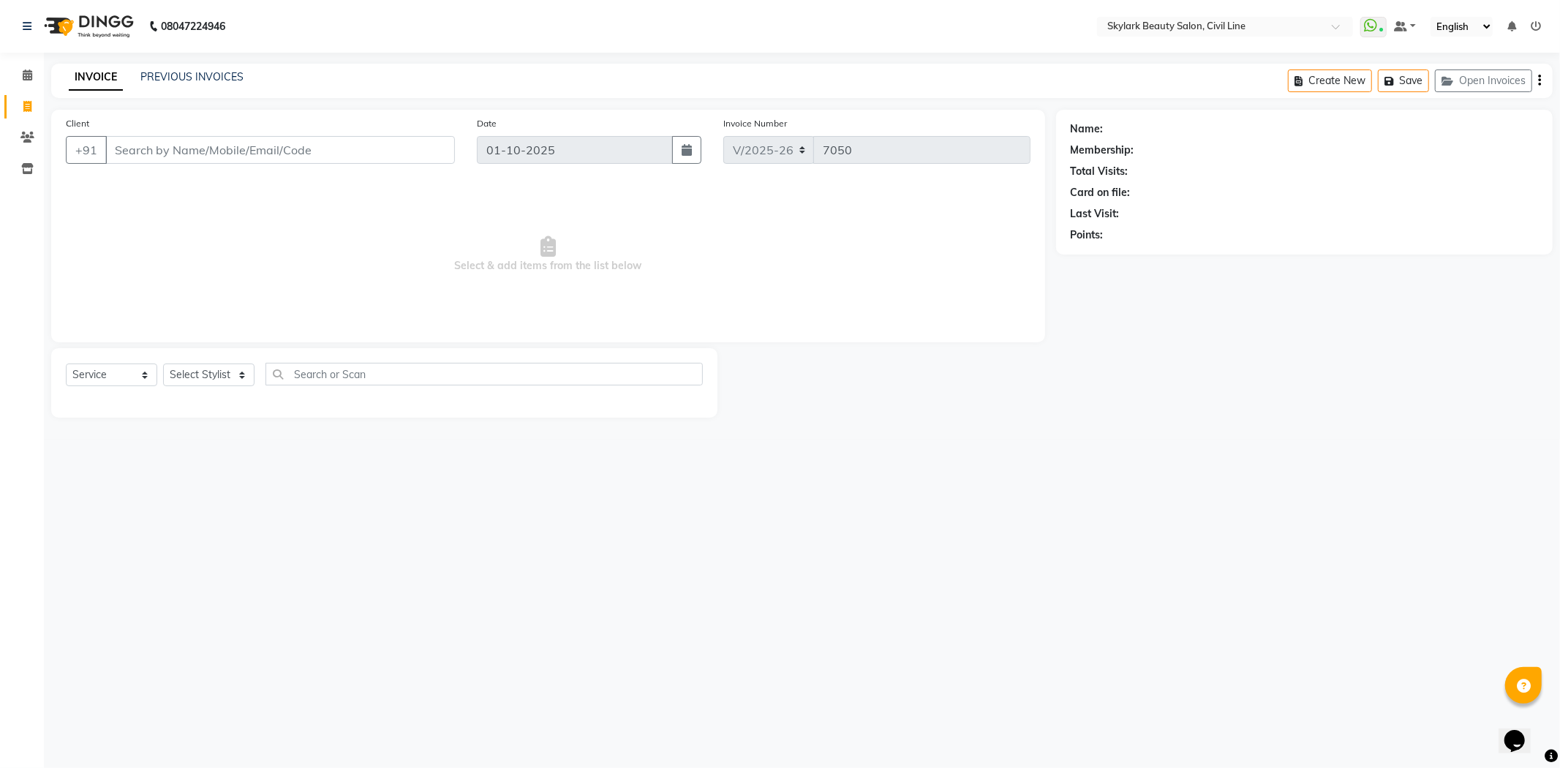
click at [23, 99] on span at bounding box center [28, 107] width 26 height 17
select select "service"
select select "4588"
type input "7052"
click at [26, 75] on icon at bounding box center [28, 74] width 10 height 11
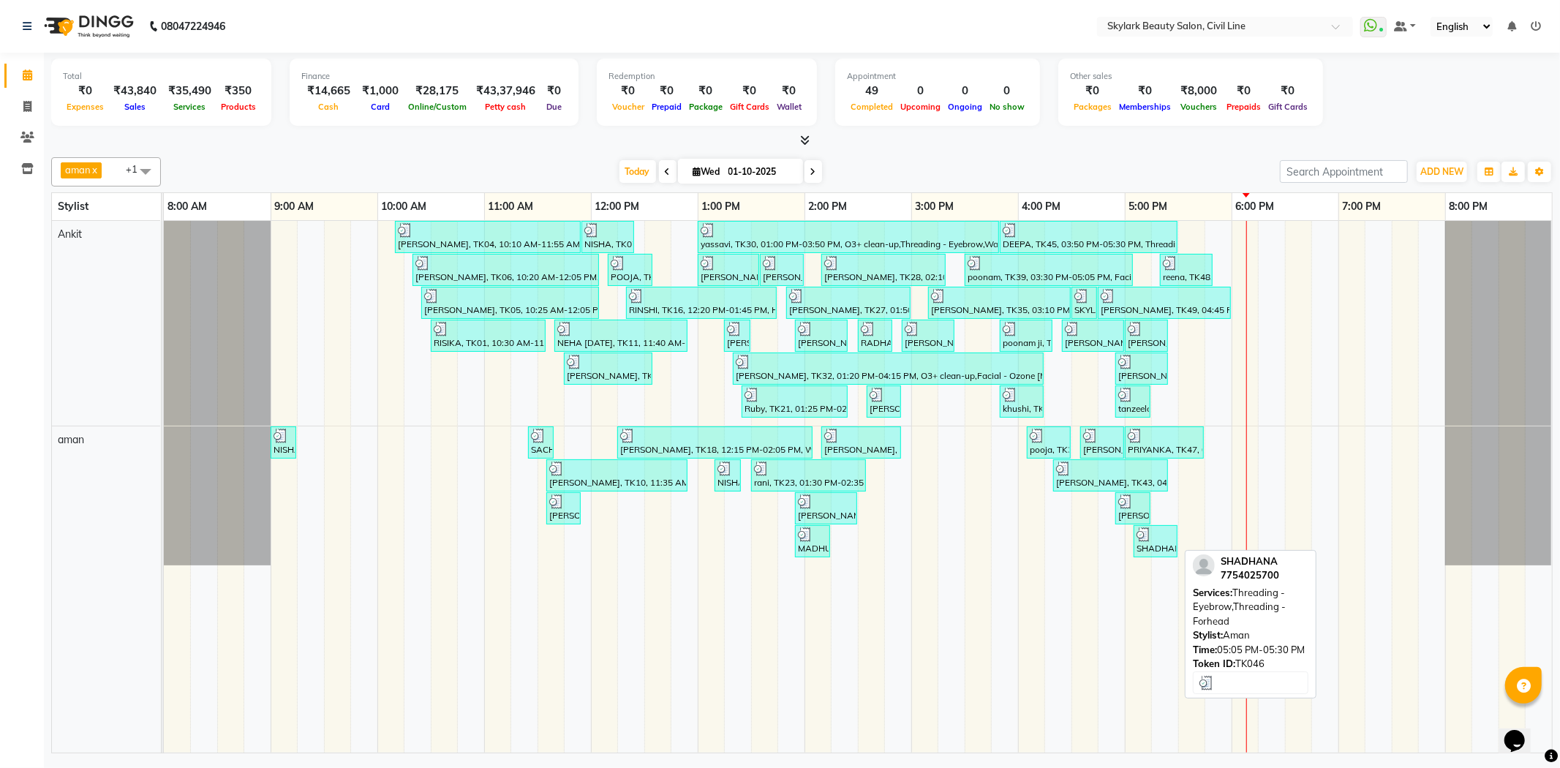
click at [1164, 540] on div at bounding box center [1155, 534] width 38 height 15
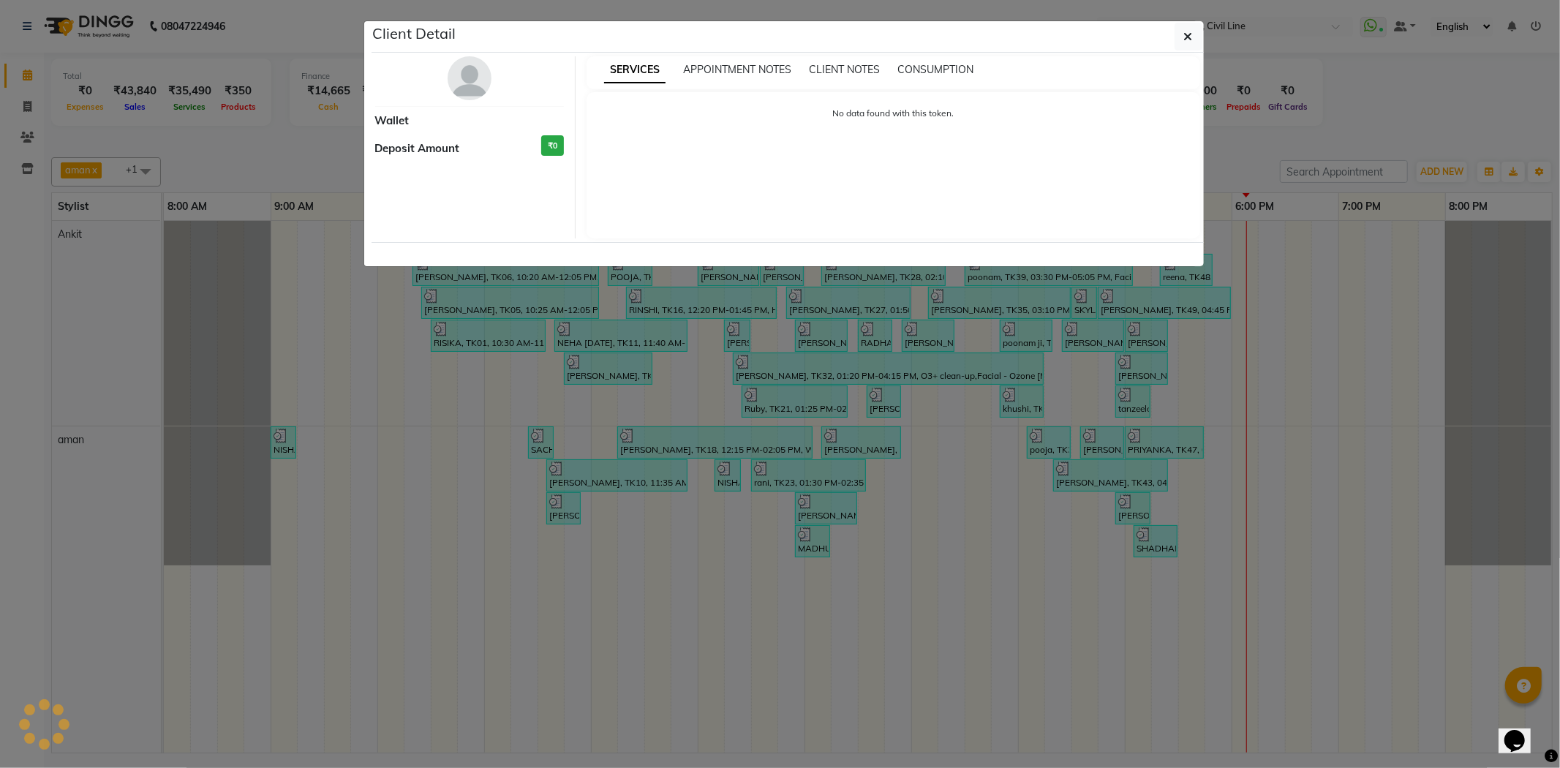
select select "3"
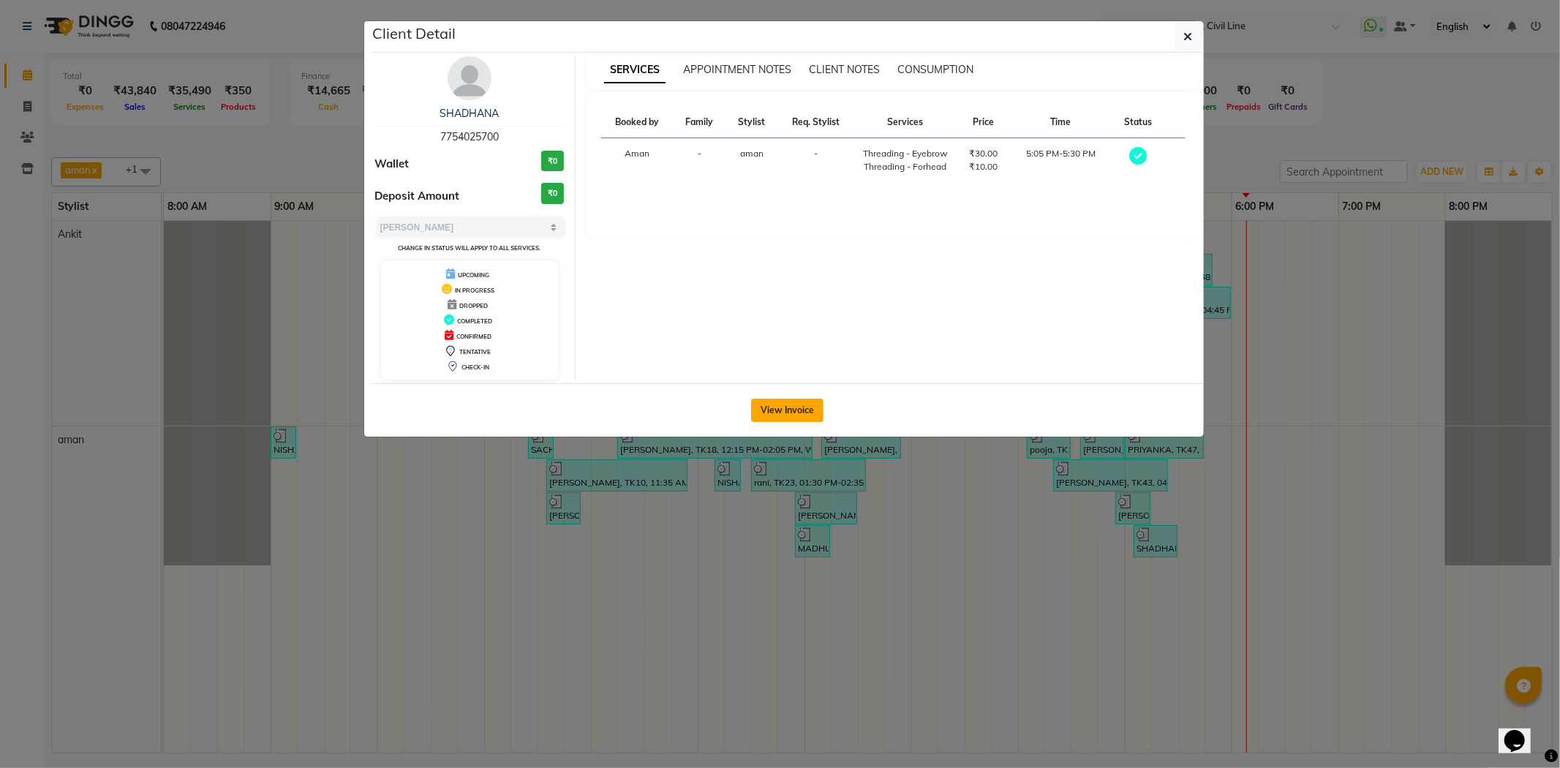
click at [771, 404] on button "View Invoice" at bounding box center [787, 410] width 72 height 23
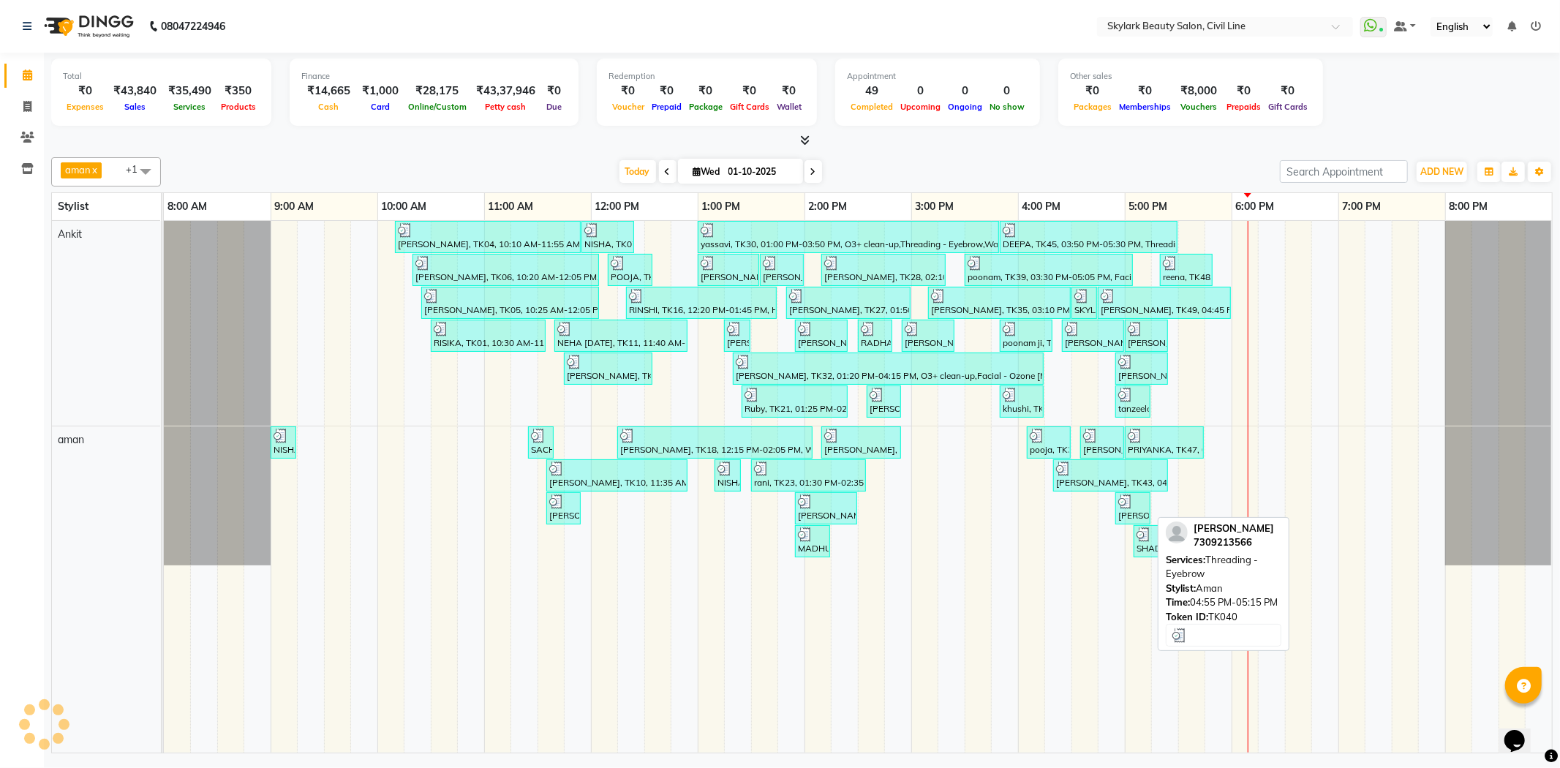
click at [1139, 506] on div at bounding box center [1132, 501] width 29 height 15
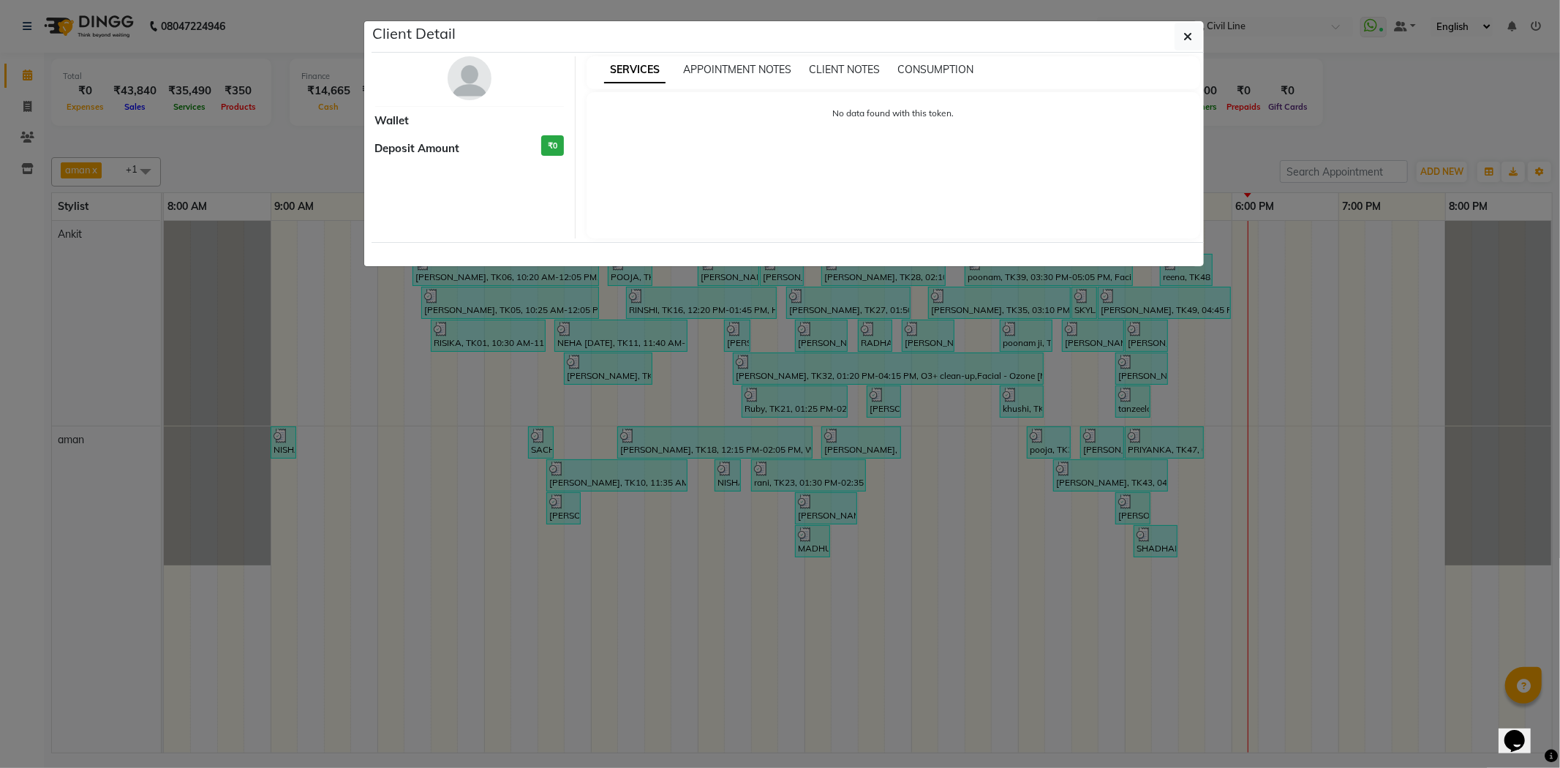
select select "3"
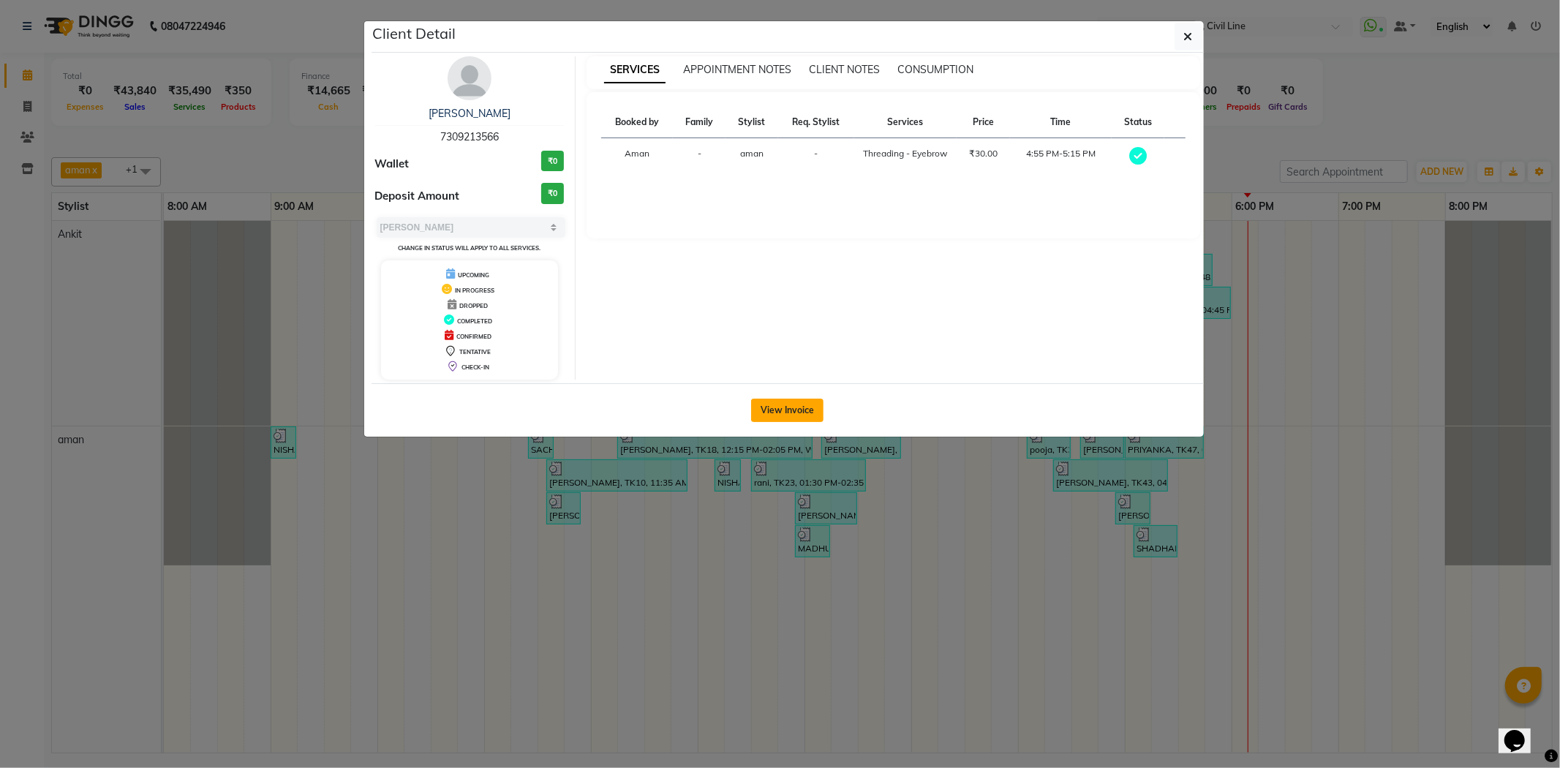
click at [809, 404] on button "View Invoice" at bounding box center [787, 410] width 72 height 23
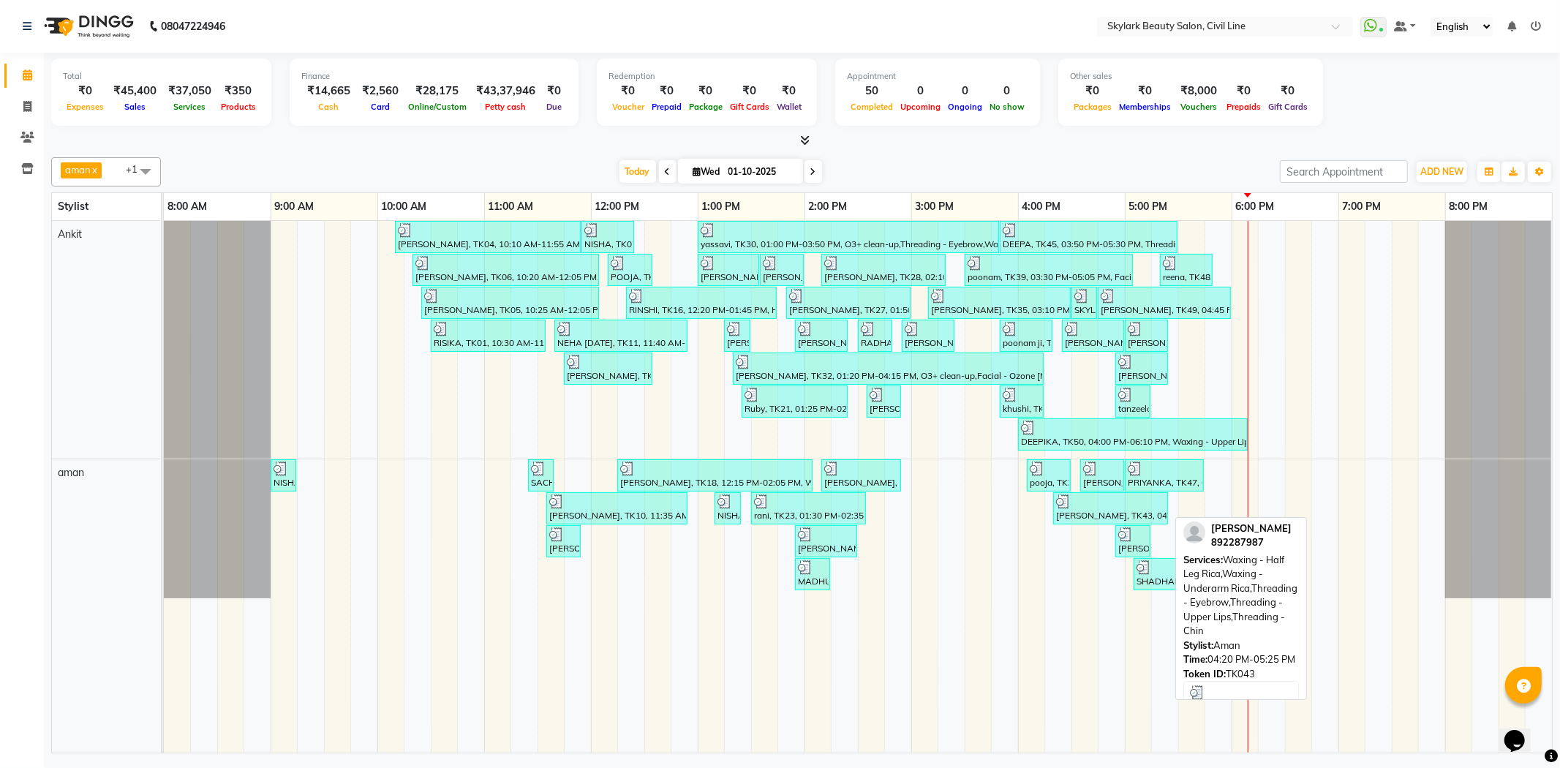
click at [1156, 501] on div at bounding box center [1110, 501] width 109 height 15
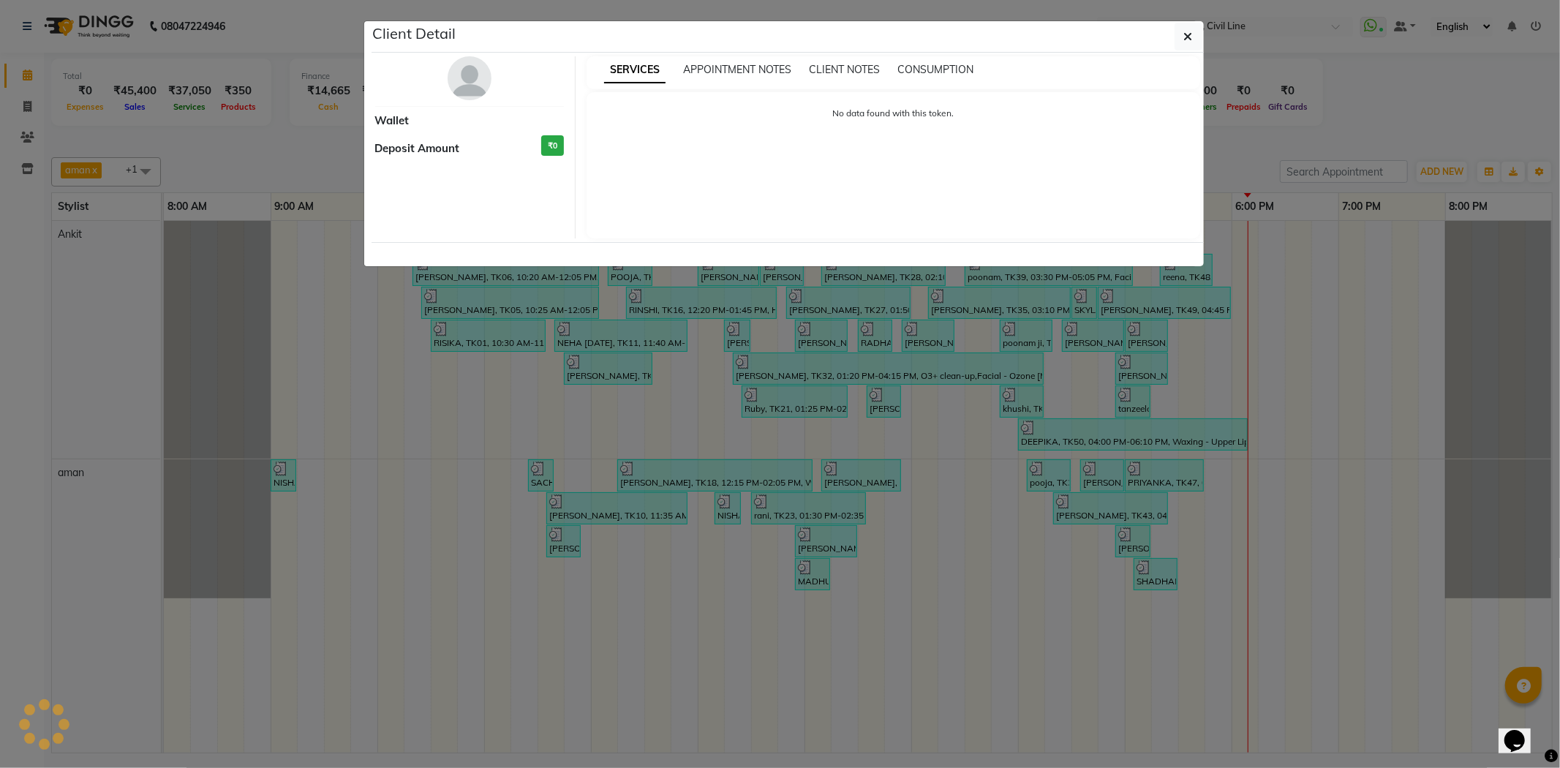
select select "3"
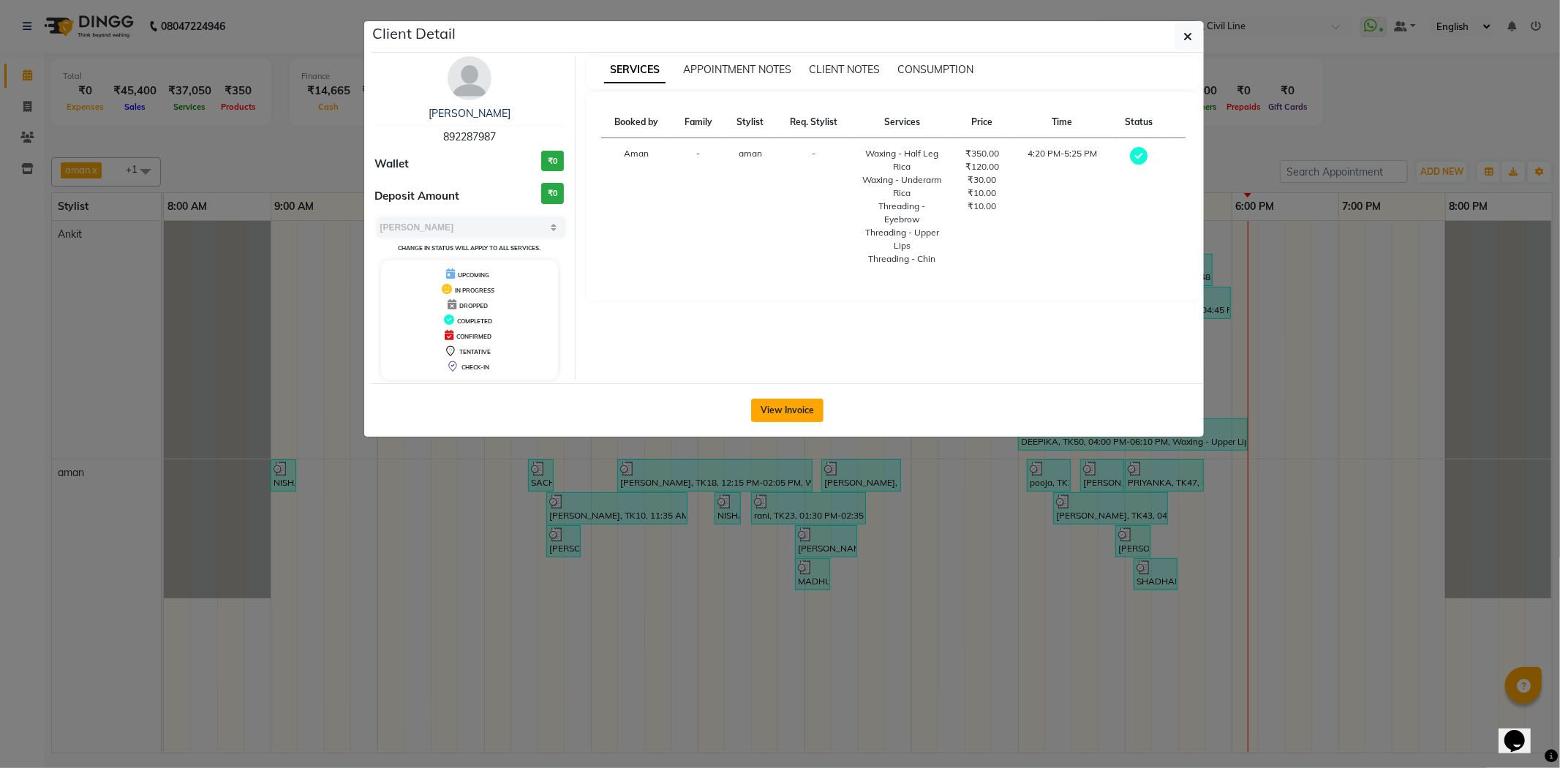
click at [788, 406] on button "View Invoice" at bounding box center [787, 410] width 72 height 23
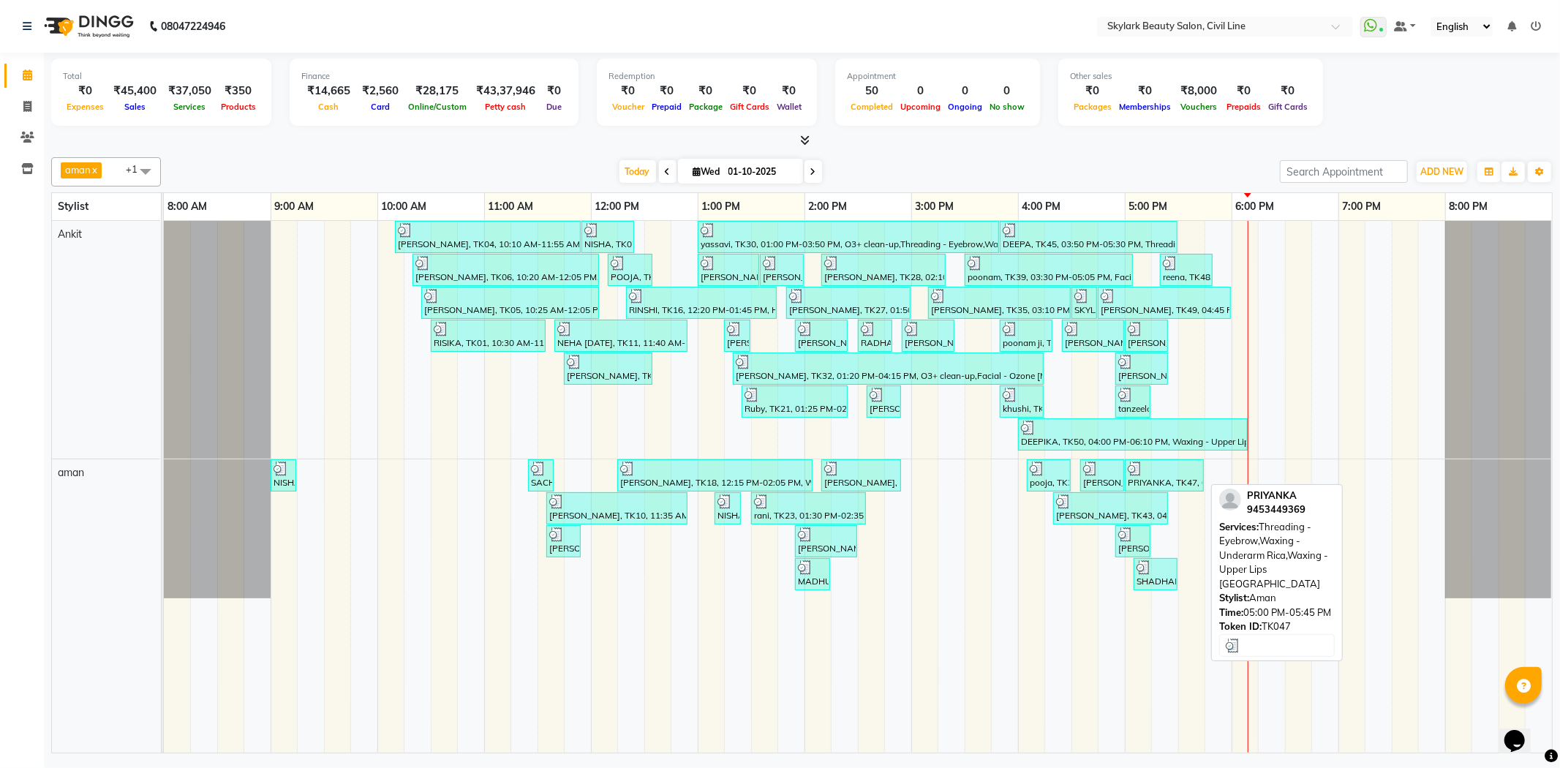
click at [1180, 469] on div at bounding box center [1164, 468] width 73 height 15
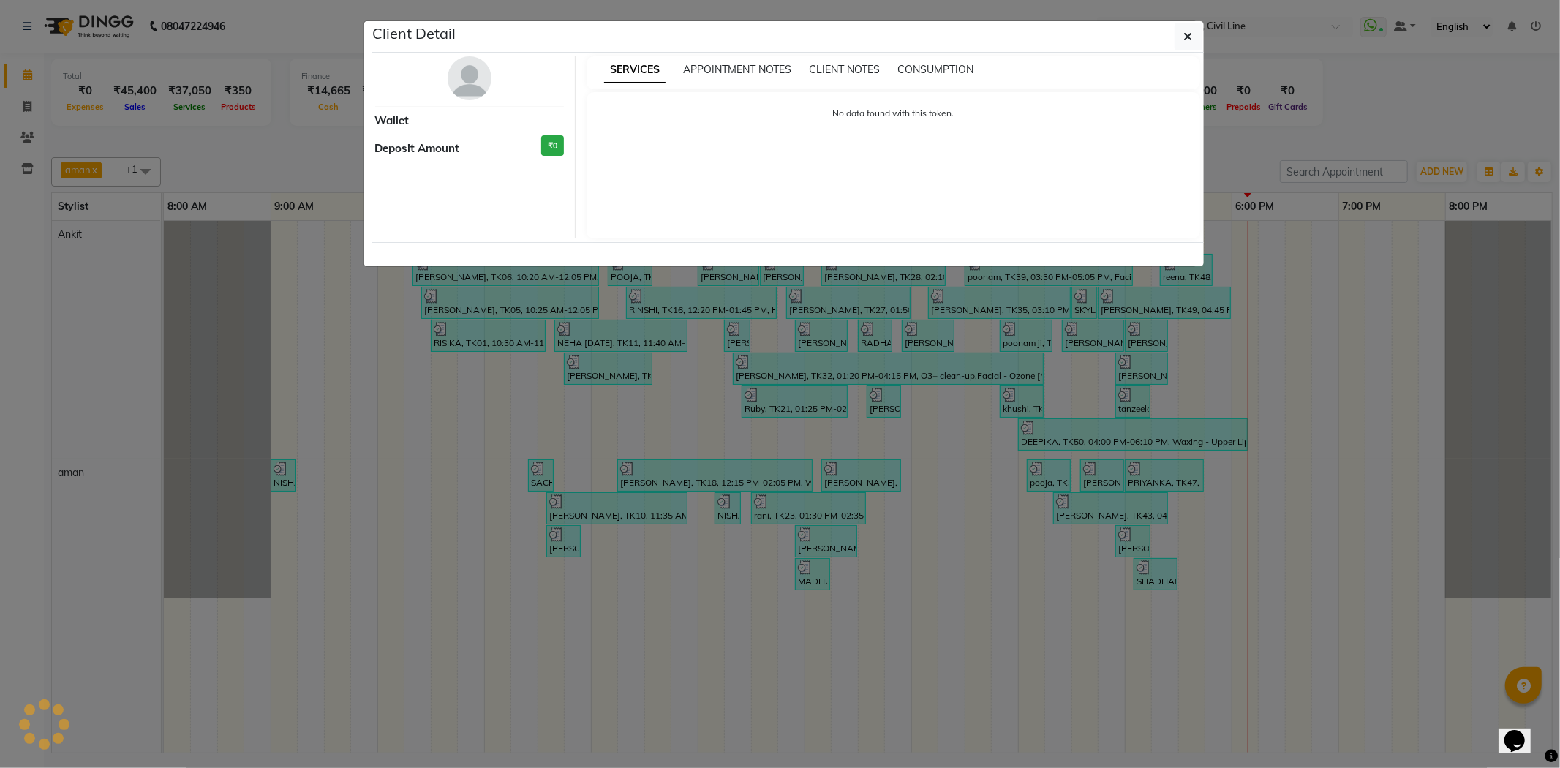
select select "3"
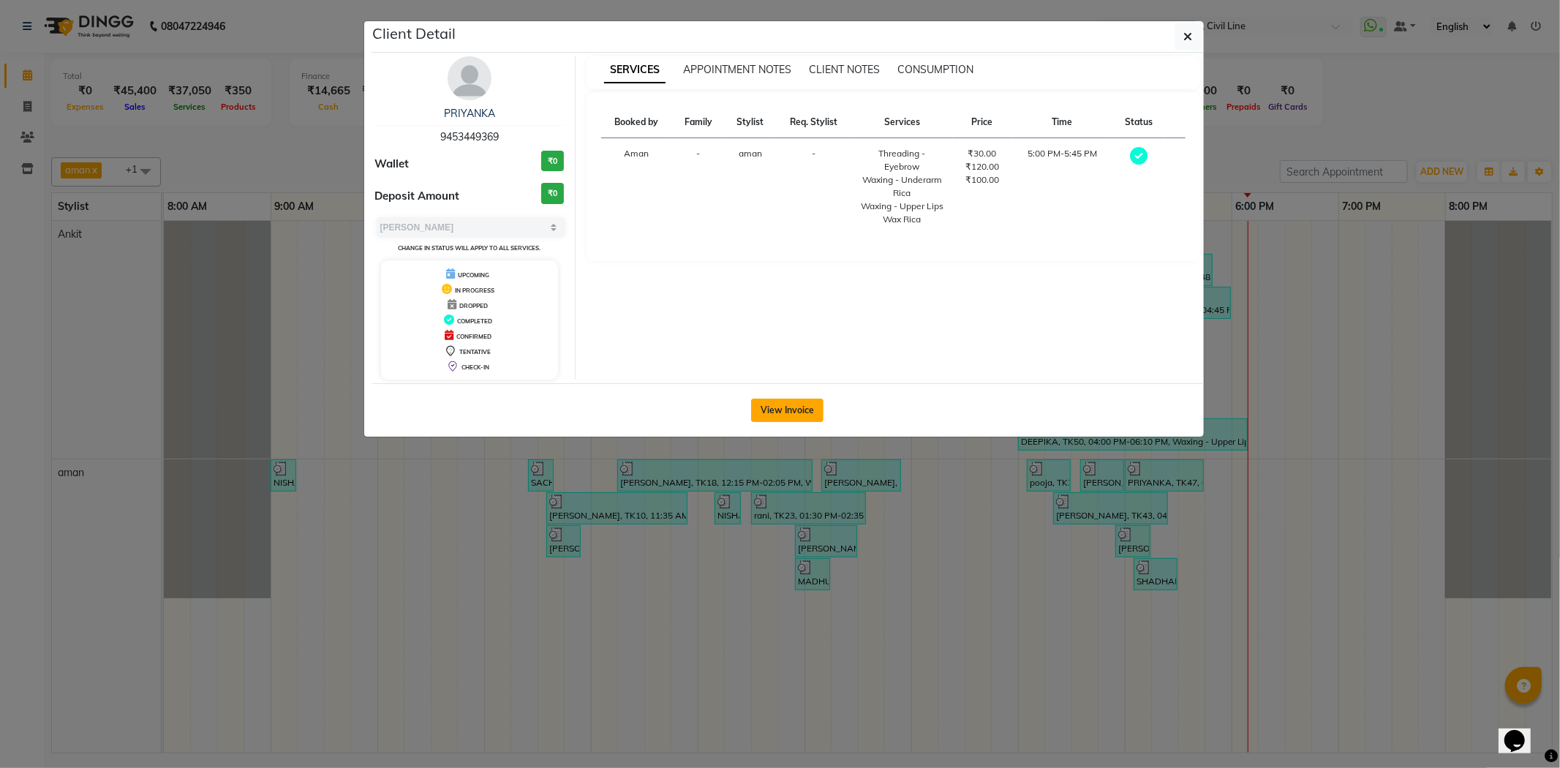
click at [792, 402] on button "View Invoice" at bounding box center [787, 410] width 72 height 23
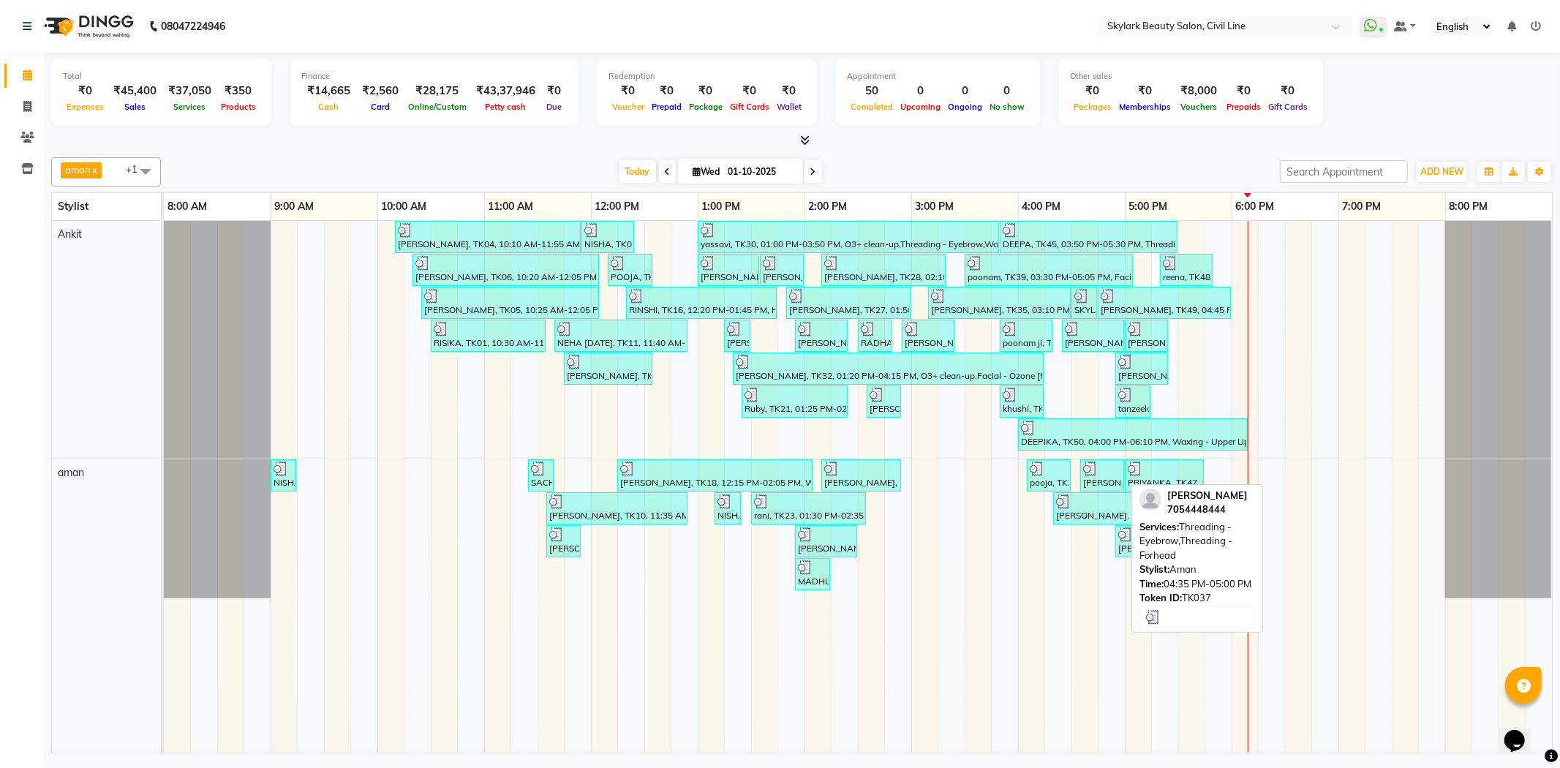
click at [1105, 472] on div at bounding box center [1102, 468] width 38 height 15
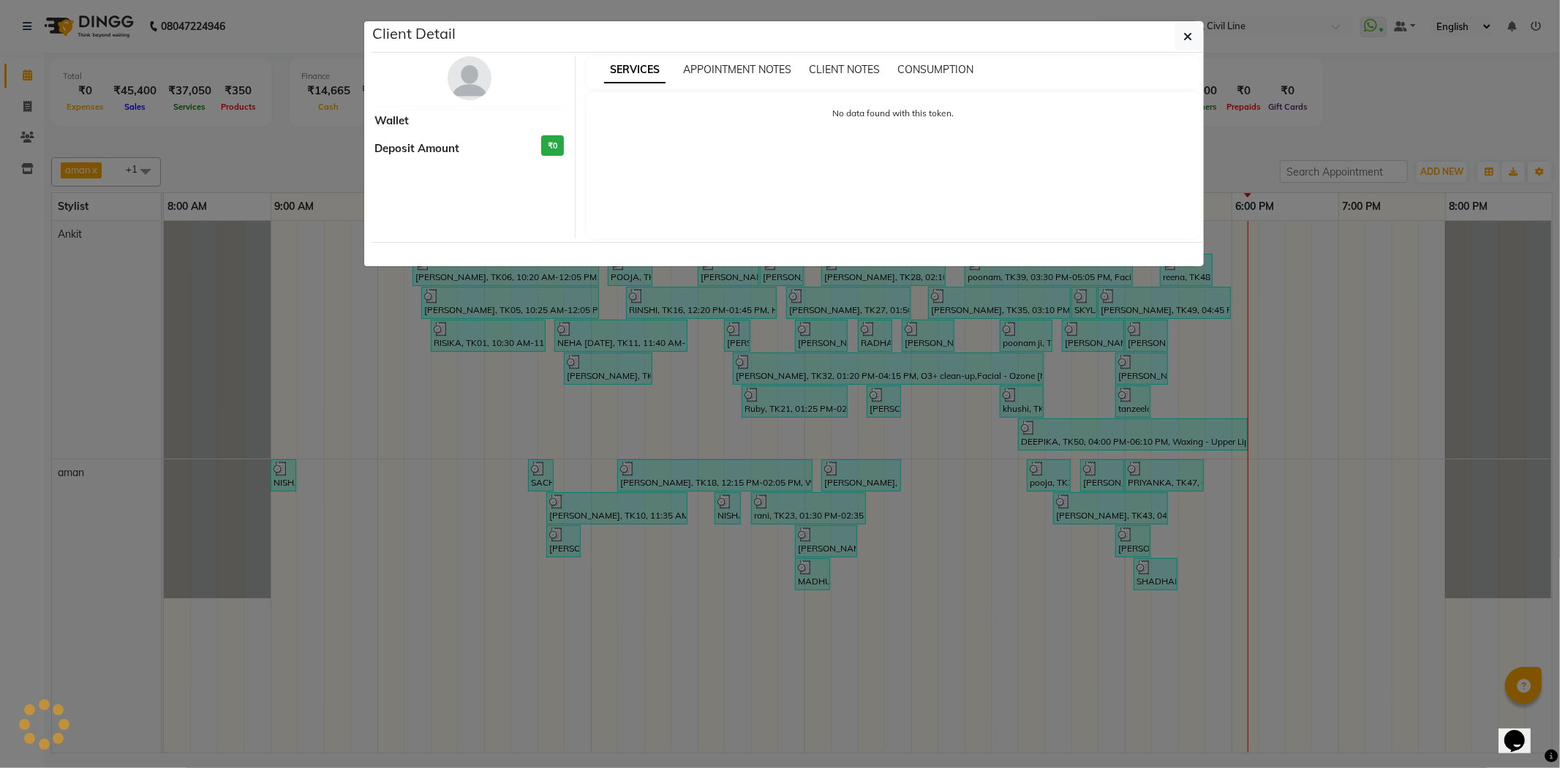
select select "3"
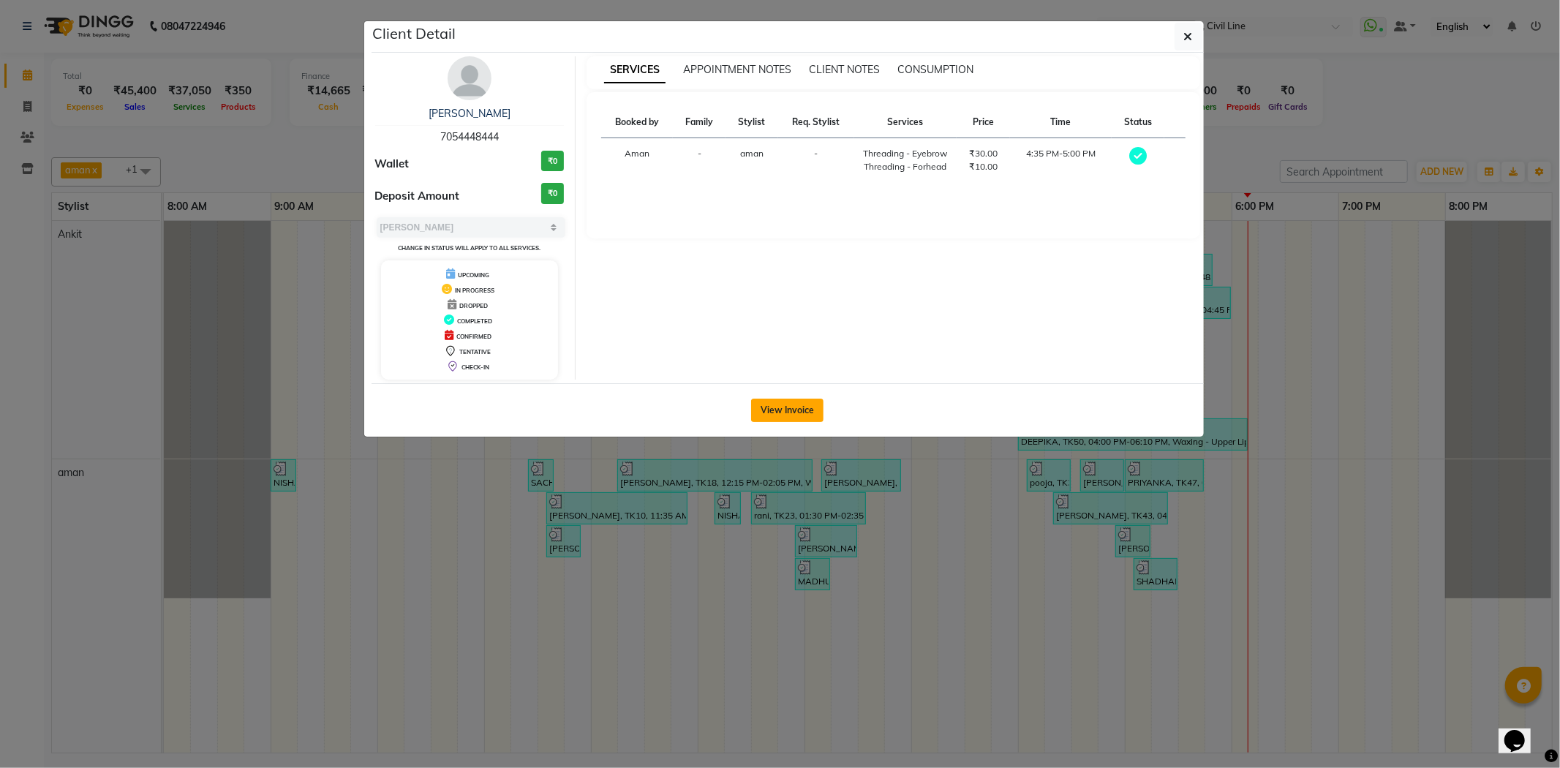
click at [785, 407] on button "View Invoice" at bounding box center [787, 410] width 72 height 23
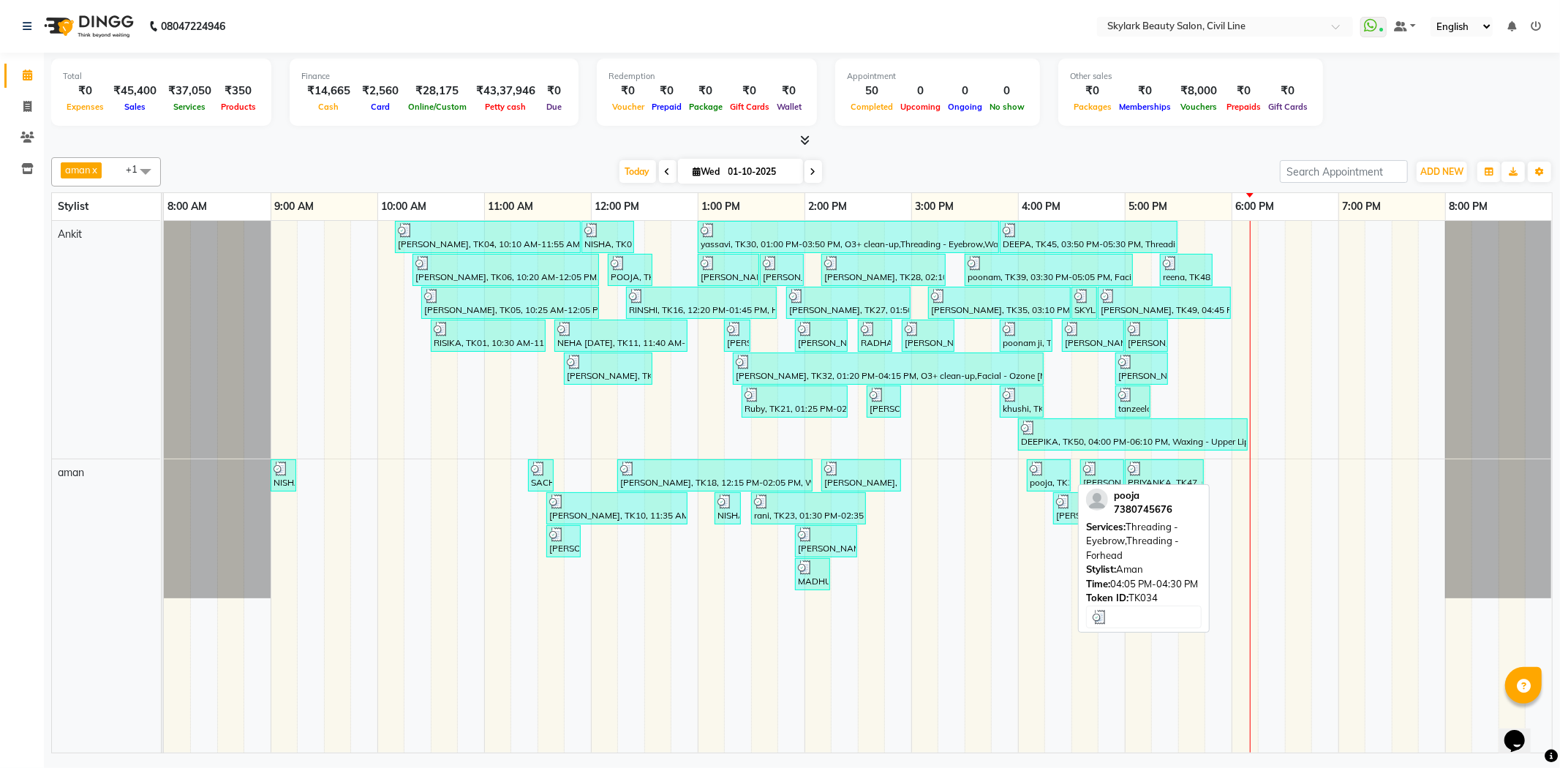
click at [1050, 466] on div at bounding box center [1049, 468] width 38 height 15
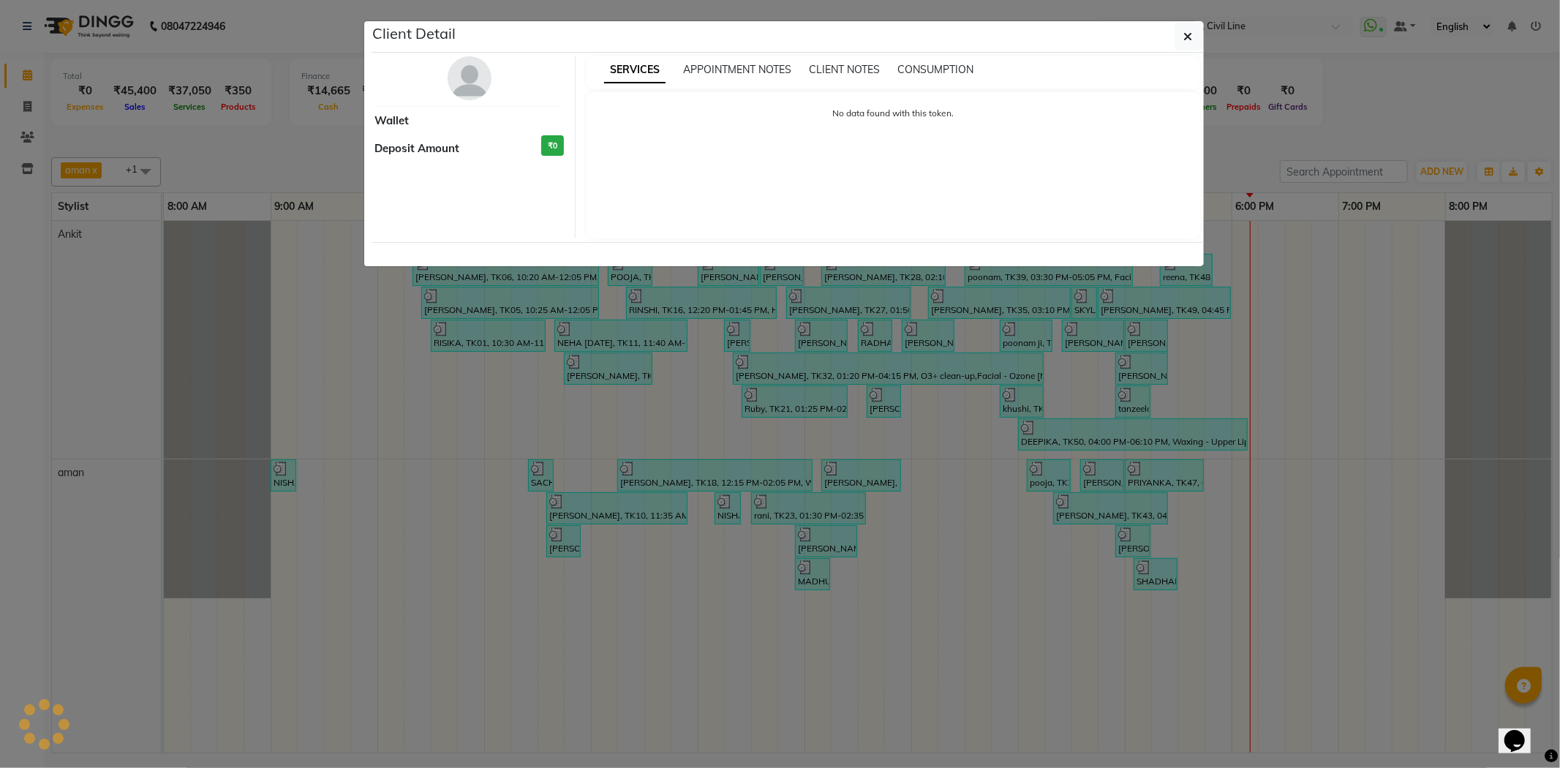
select select "3"
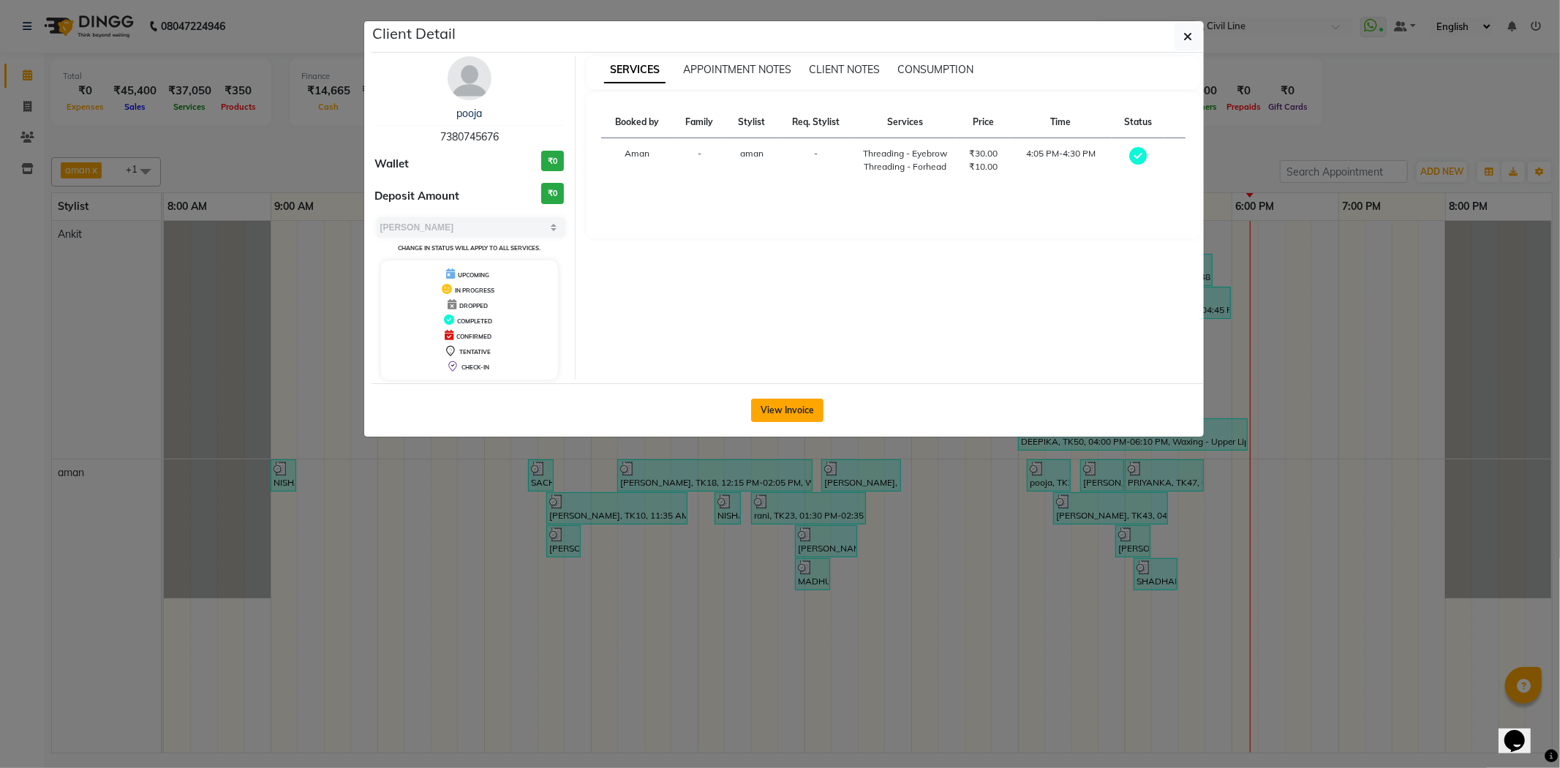
click at [783, 404] on button "View Invoice" at bounding box center [787, 410] width 72 height 23
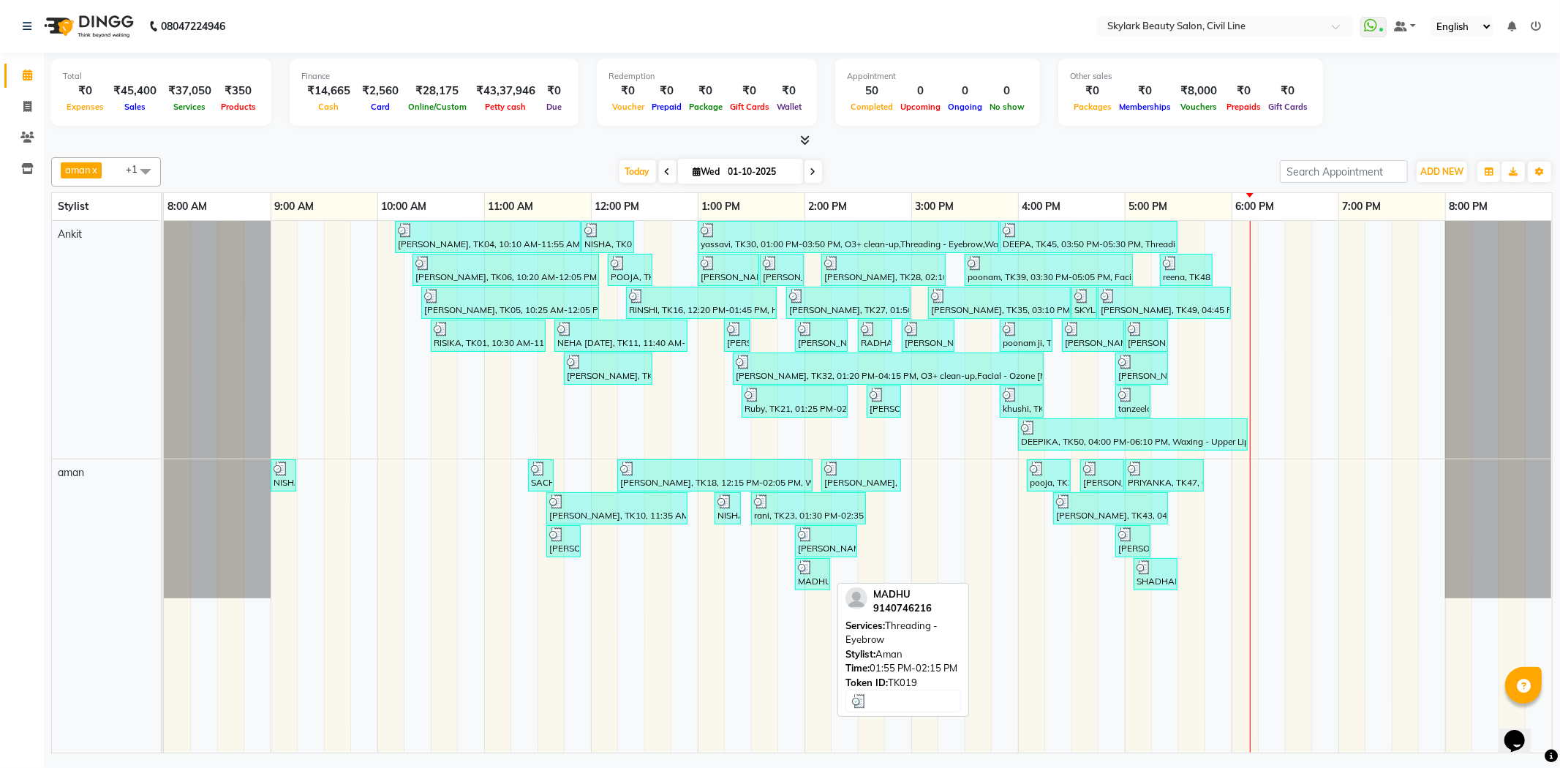
click at [820, 569] on div at bounding box center [812, 567] width 29 height 15
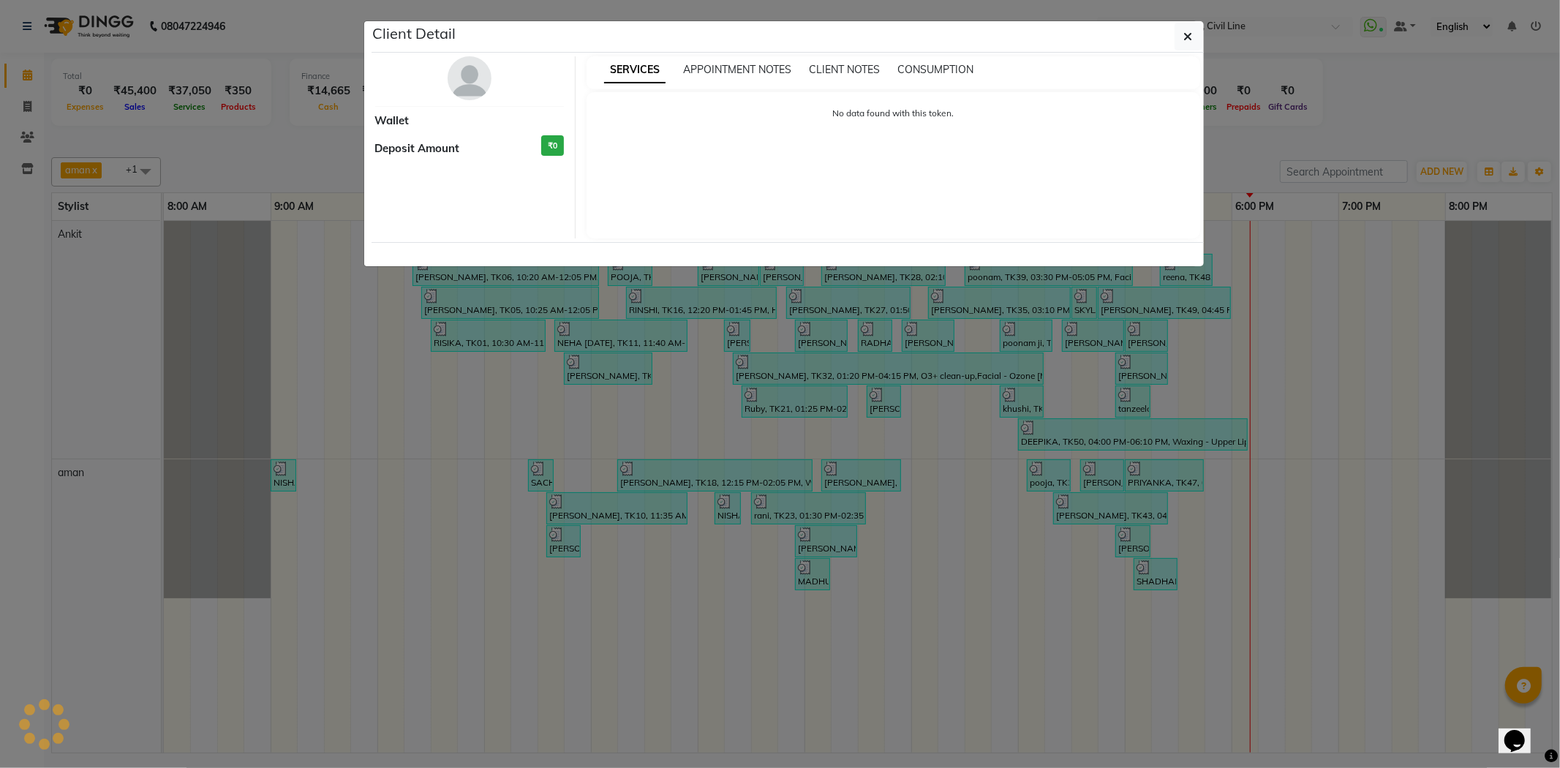
select select "3"
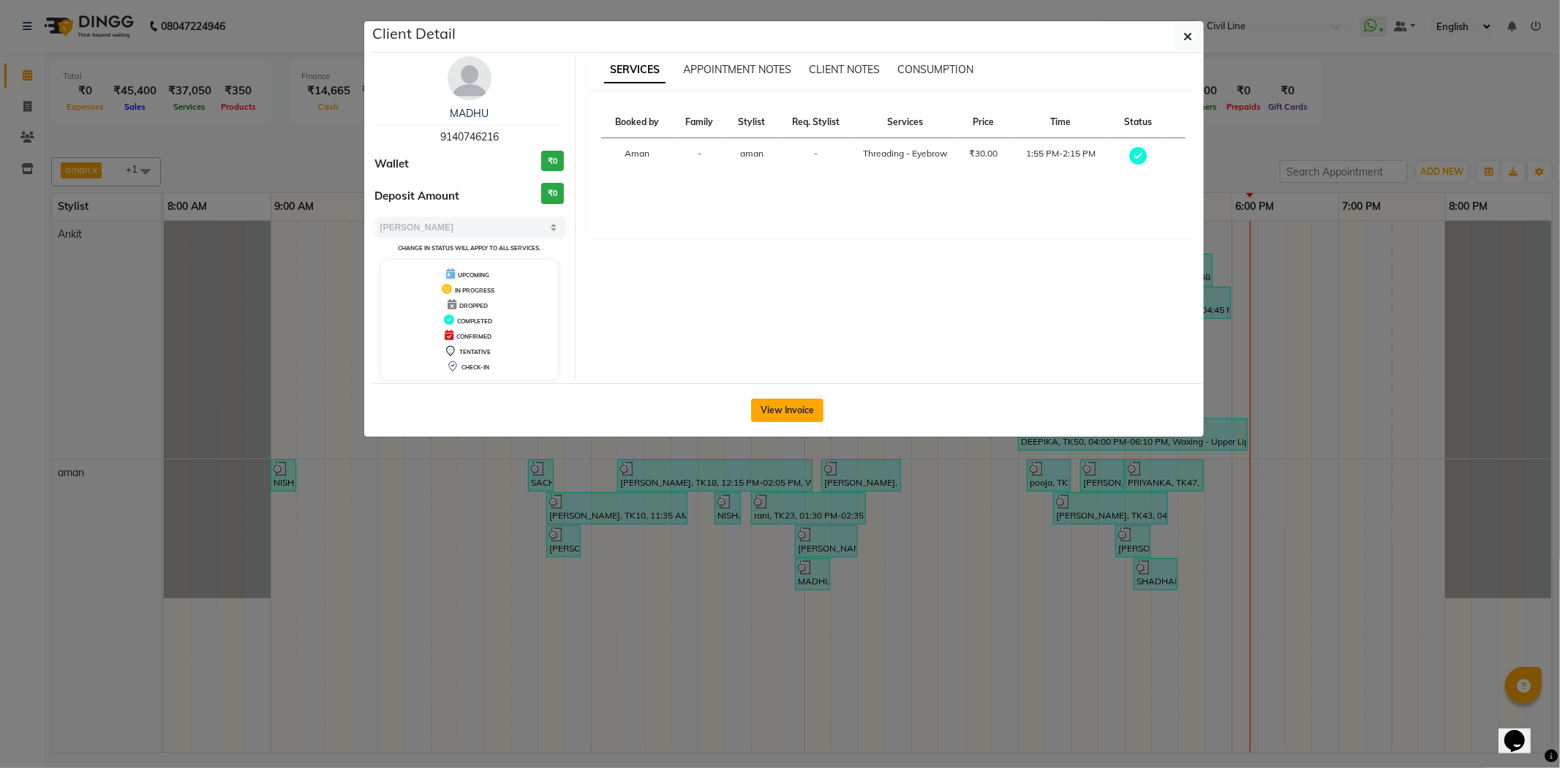
click at [766, 407] on button "View Invoice" at bounding box center [787, 410] width 72 height 23
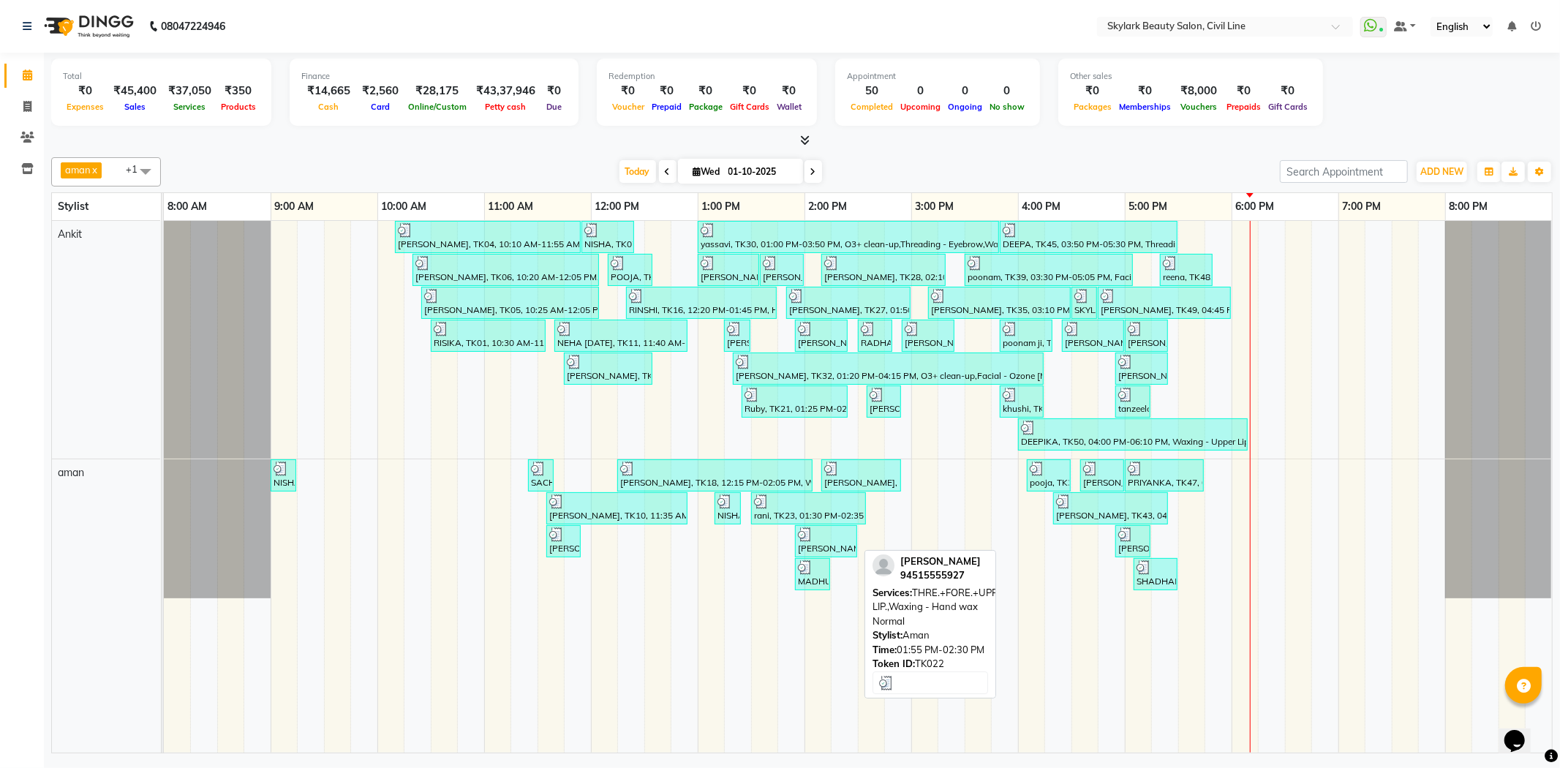
click at [842, 532] on div at bounding box center [826, 534] width 56 height 15
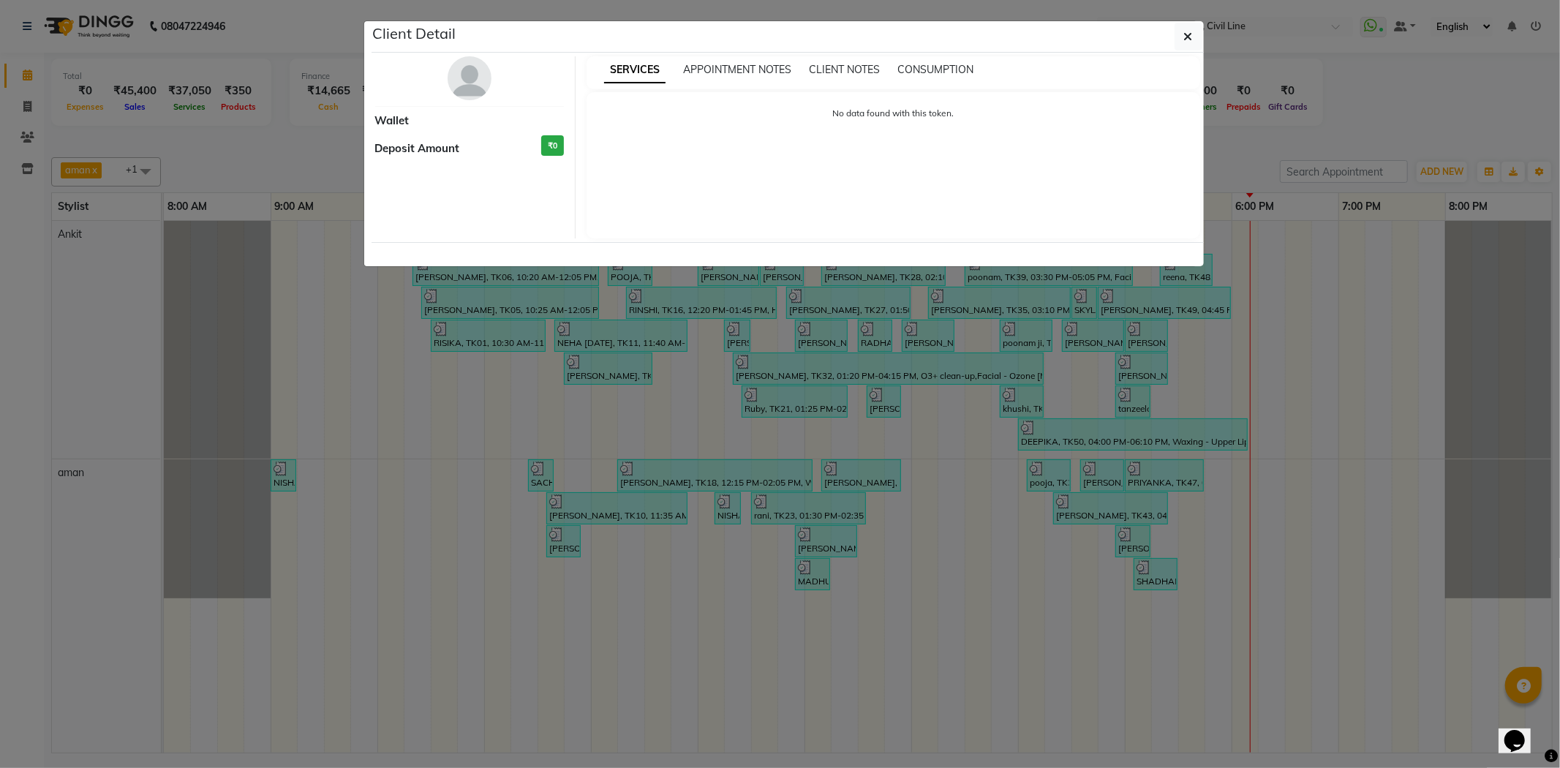
select select "3"
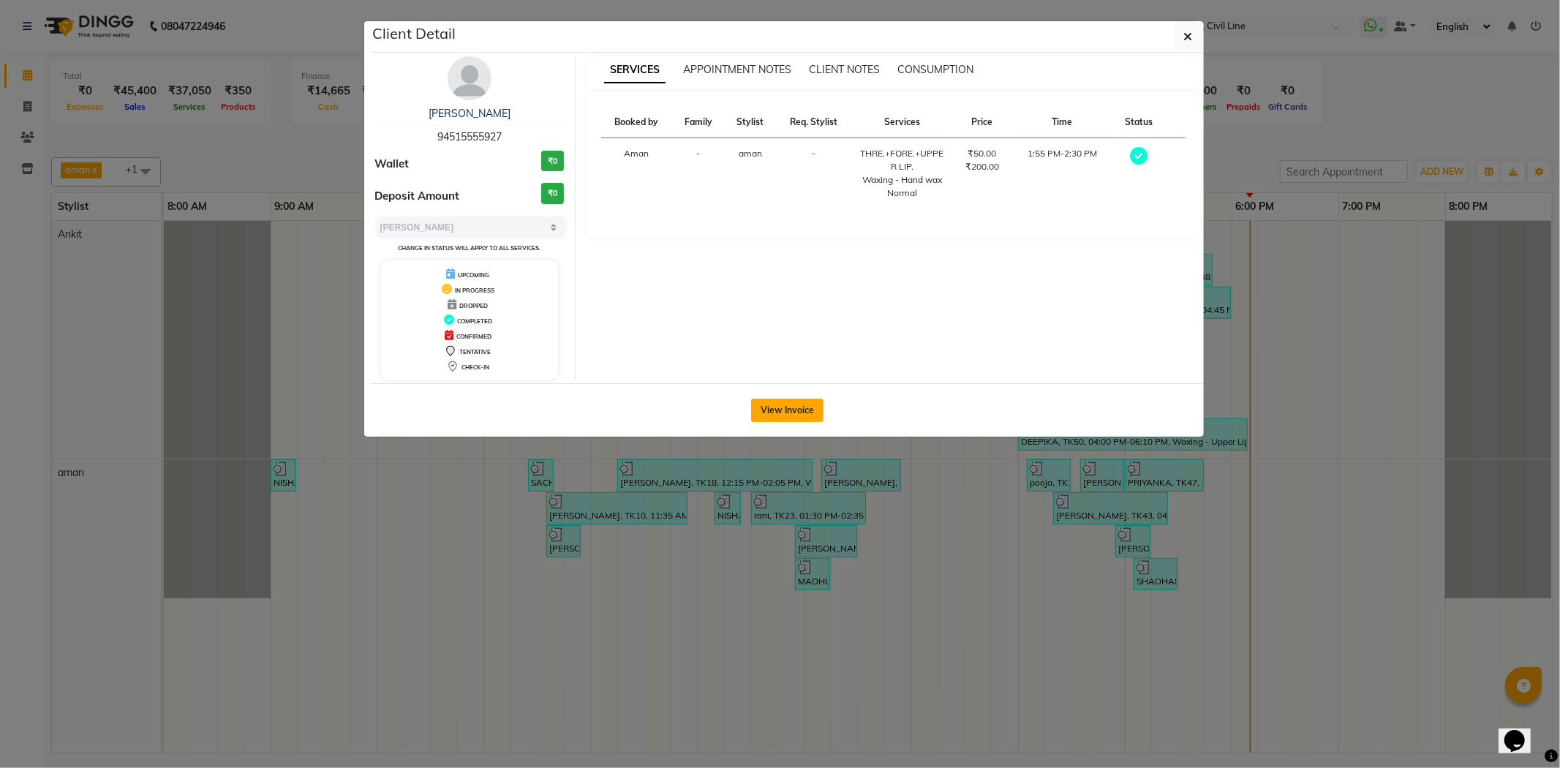
click at [755, 412] on button "View Invoice" at bounding box center [787, 410] width 72 height 23
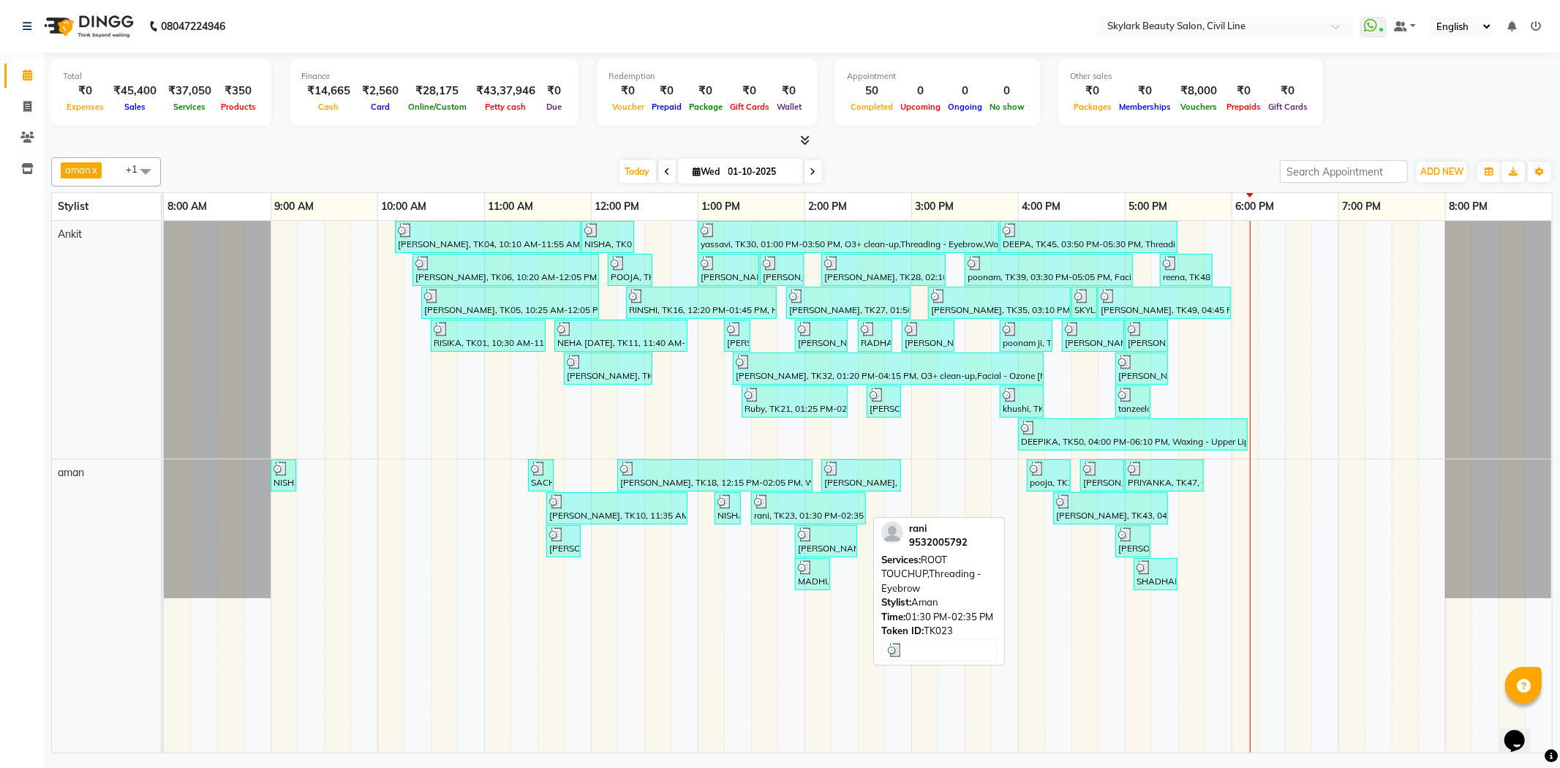
click at [838, 509] on div "rani, TK23, 01:30 PM-02:35 PM, ROOT TOUCHUP,Threading - Eyebrow" at bounding box center [808, 508] width 112 height 28
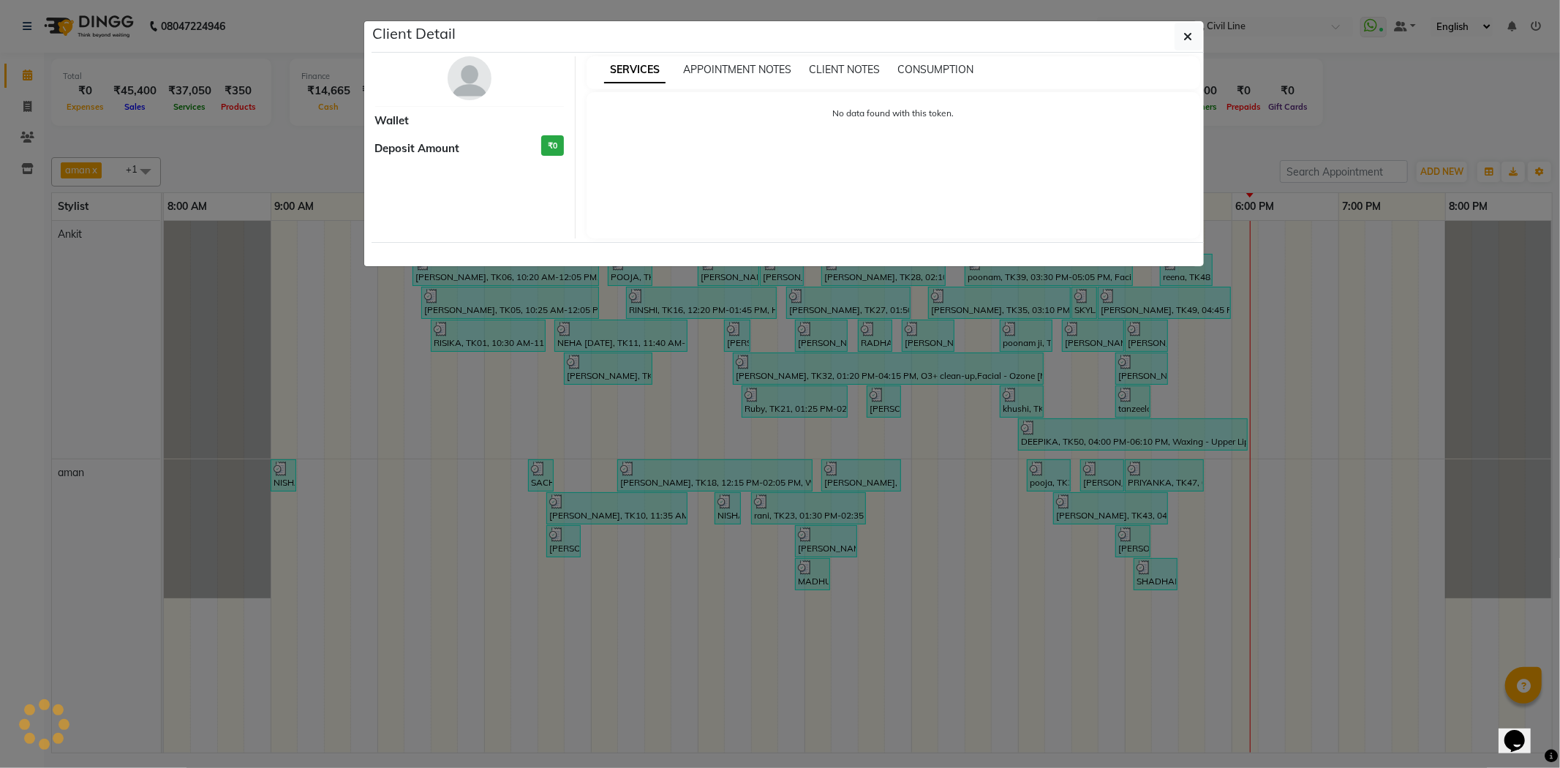
select select "3"
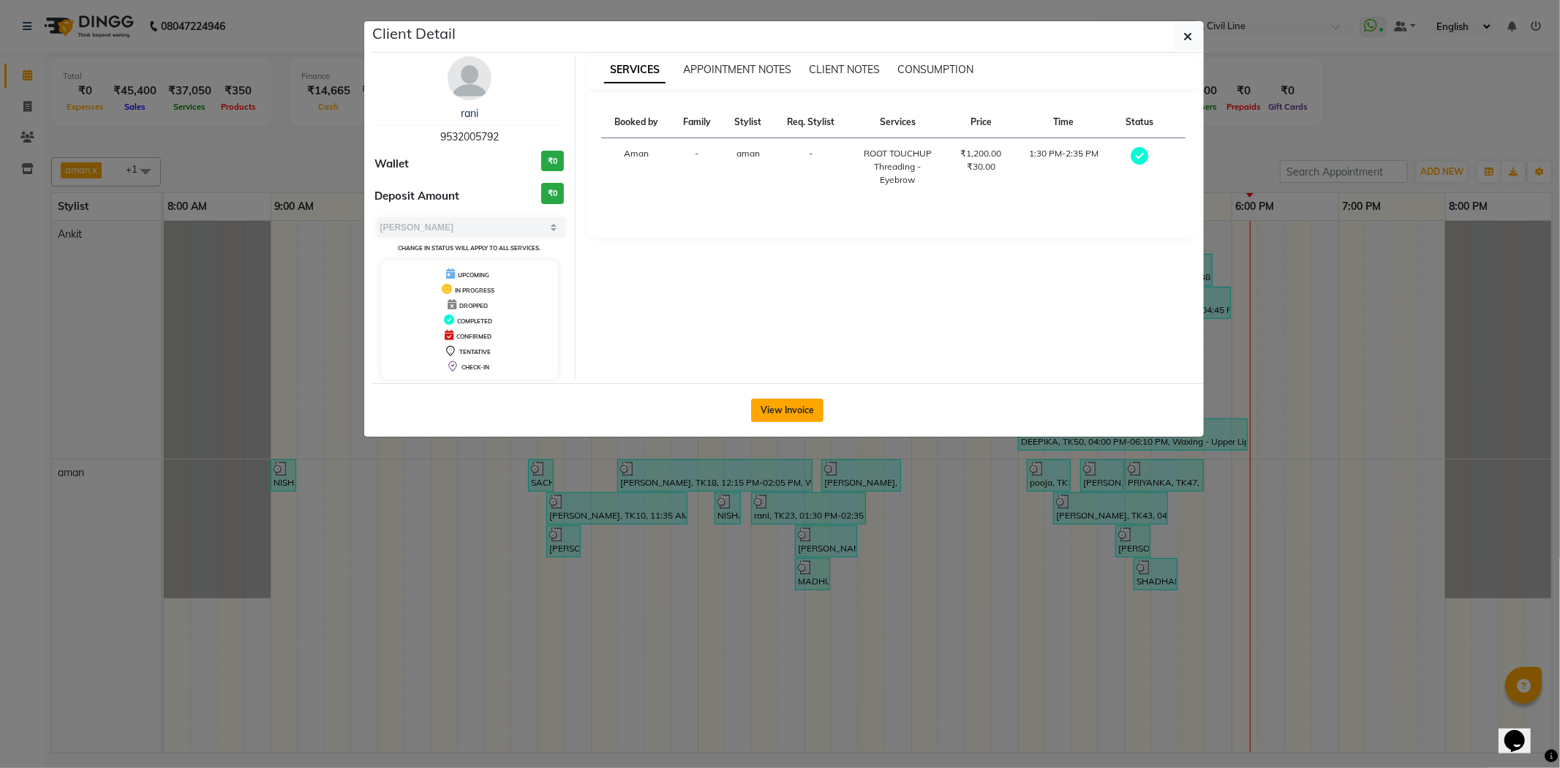
click at [764, 411] on button "View Invoice" at bounding box center [787, 410] width 72 height 23
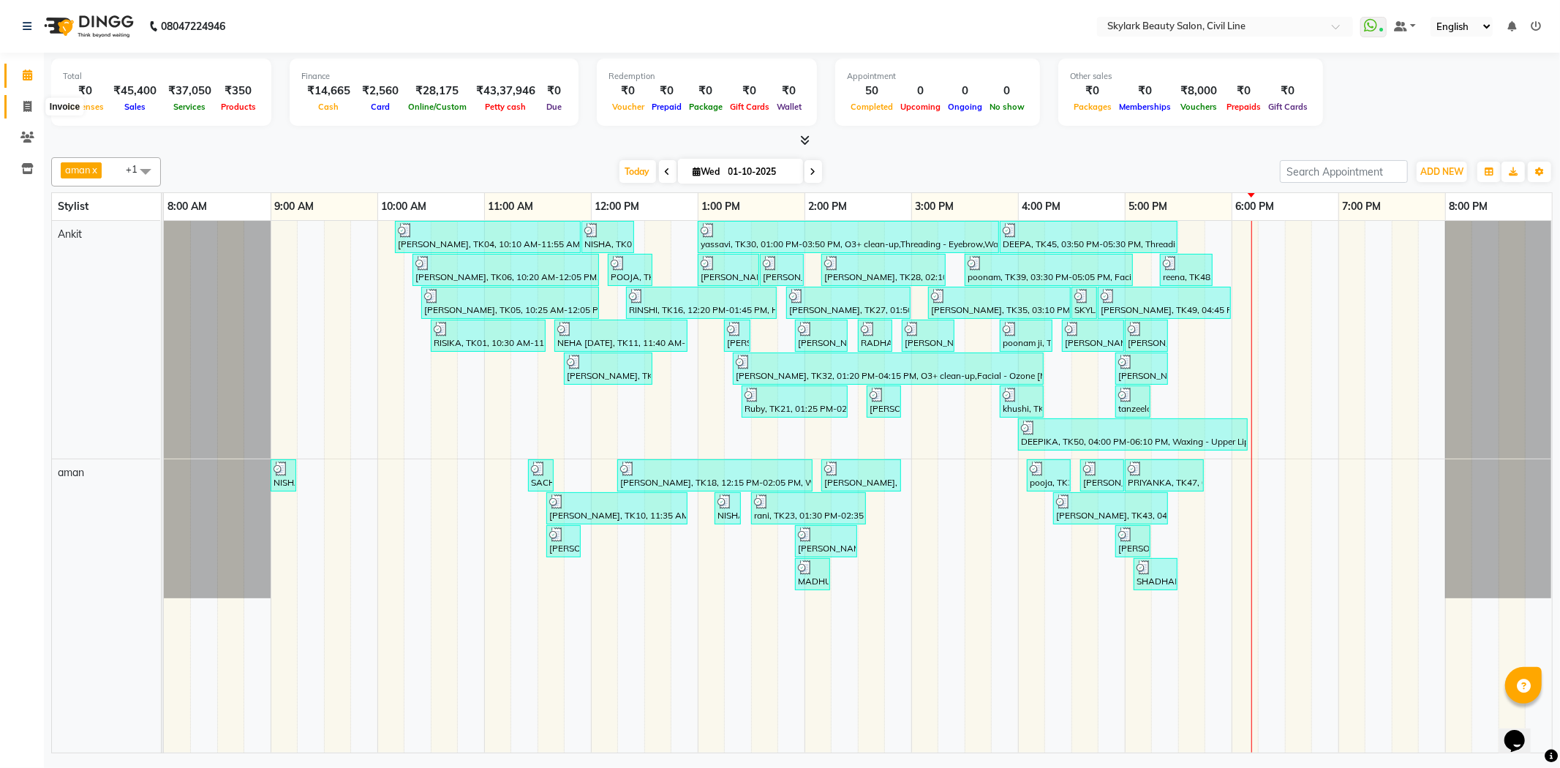
click at [30, 103] on icon at bounding box center [27, 106] width 8 height 11
select select "4588"
select select "service"
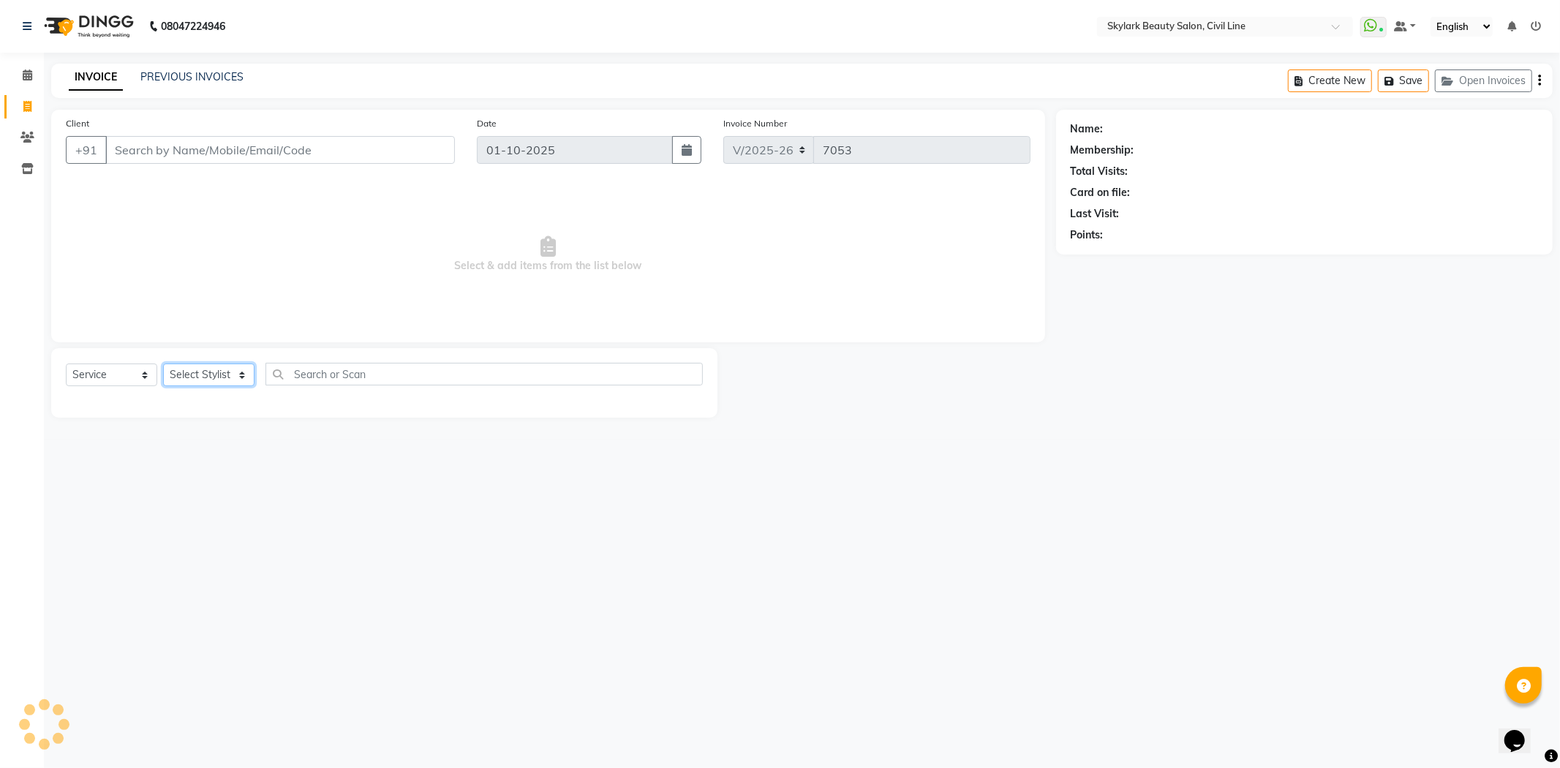
click at [227, 371] on select "Select Stylist" at bounding box center [208, 374] width 91 height 23
click at [231, 376] on select "Select Stylist" at bounding box center [208, 374] width 91 height 23
drag, startPoint x: 219, startPoint y: 475, endPoint x: 214, endPoint y: 403, distance: 72.6
click at [218, 469] on div "08047224946 Select Location × Skylark Beauty Salon, Civil Line WhatsApp Status …" at bounding box center [780, 384] width 1560 height 768
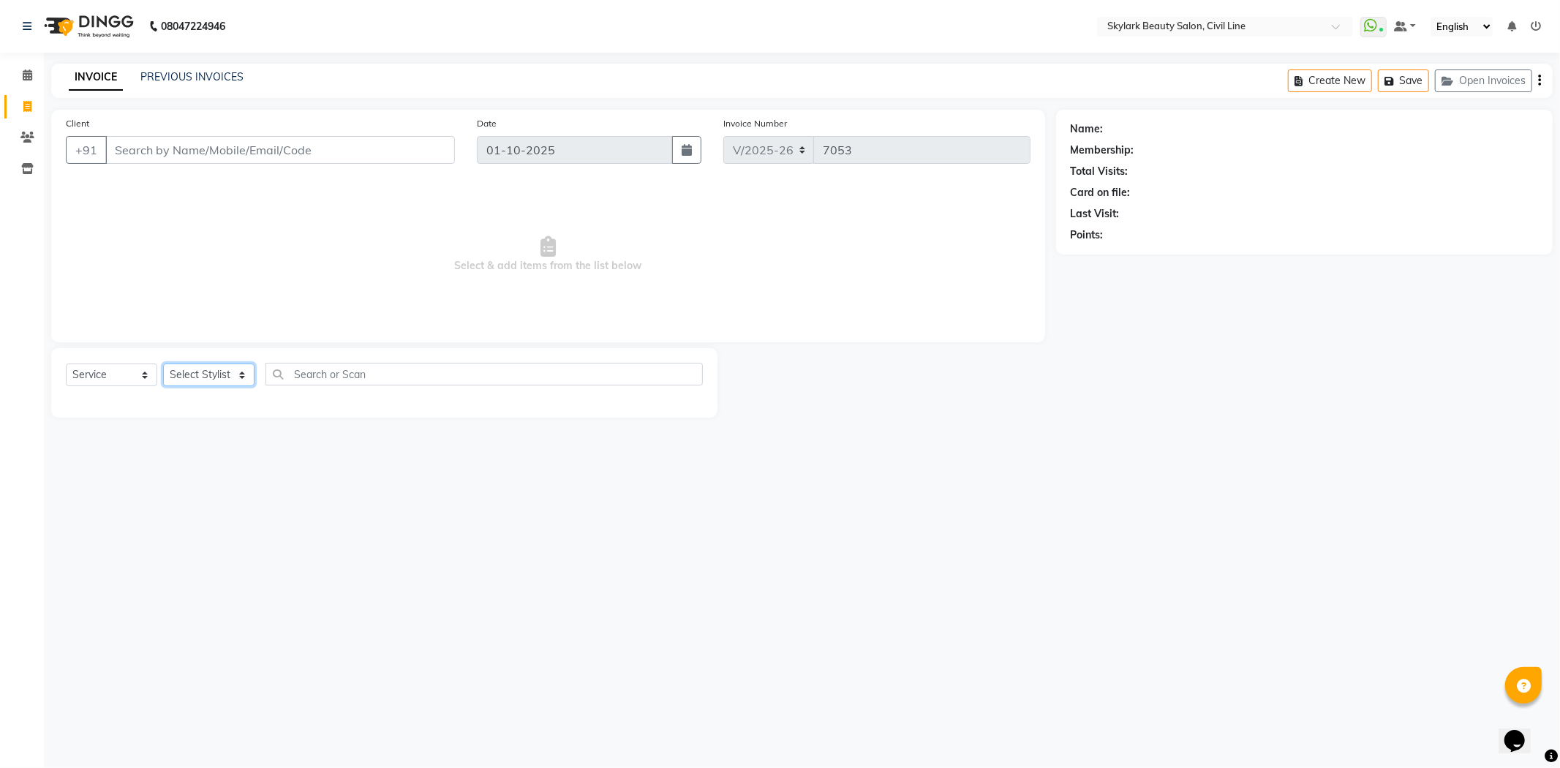
click at [222, 371] on select "Select Stylist" at bounding box center [208, 374] width 91 height 23
drag, startPoint x: 135, startPoint y: 366, endPoint x: 133, endPoint y: 382, distance: 16.9
click at [135, 366] on select "Select Service Product Membership Package Voucher Prepaid Gift Card" at bounding box center [111, 374] width 91 height 23
click at [216, 369] on select "Select Stylist aman Ankit GAGAN WAHLA GURWINDER SINGH WASU" at bounding box center [208, 374] width 91 height 23
select select "85071"
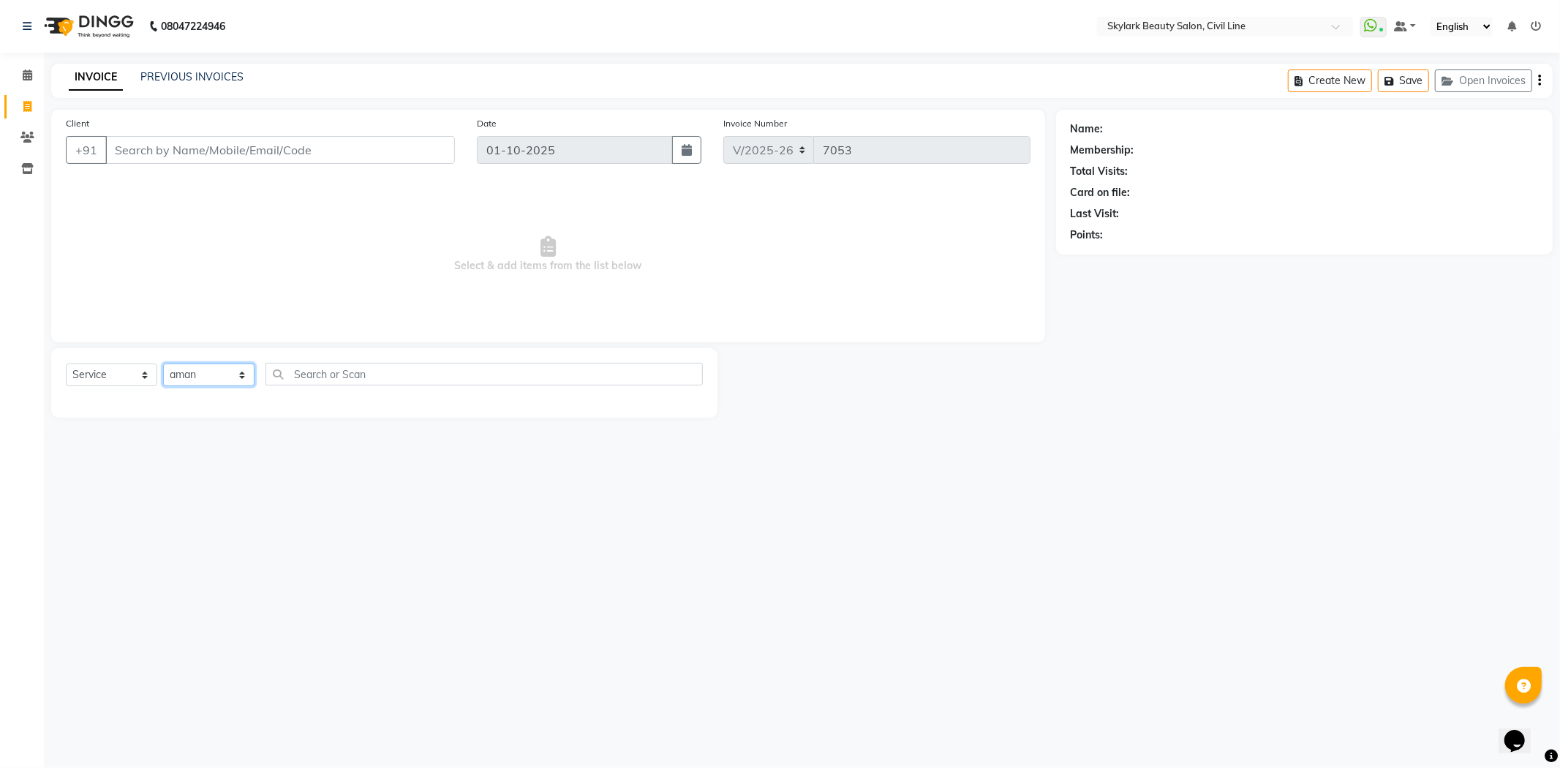
click at [163, 364] on select "Select Stylist aman Ankit GAGAN WAHLA GURWINDER SINGH WASU" at bounding box center [208, 374] width 91 height 23
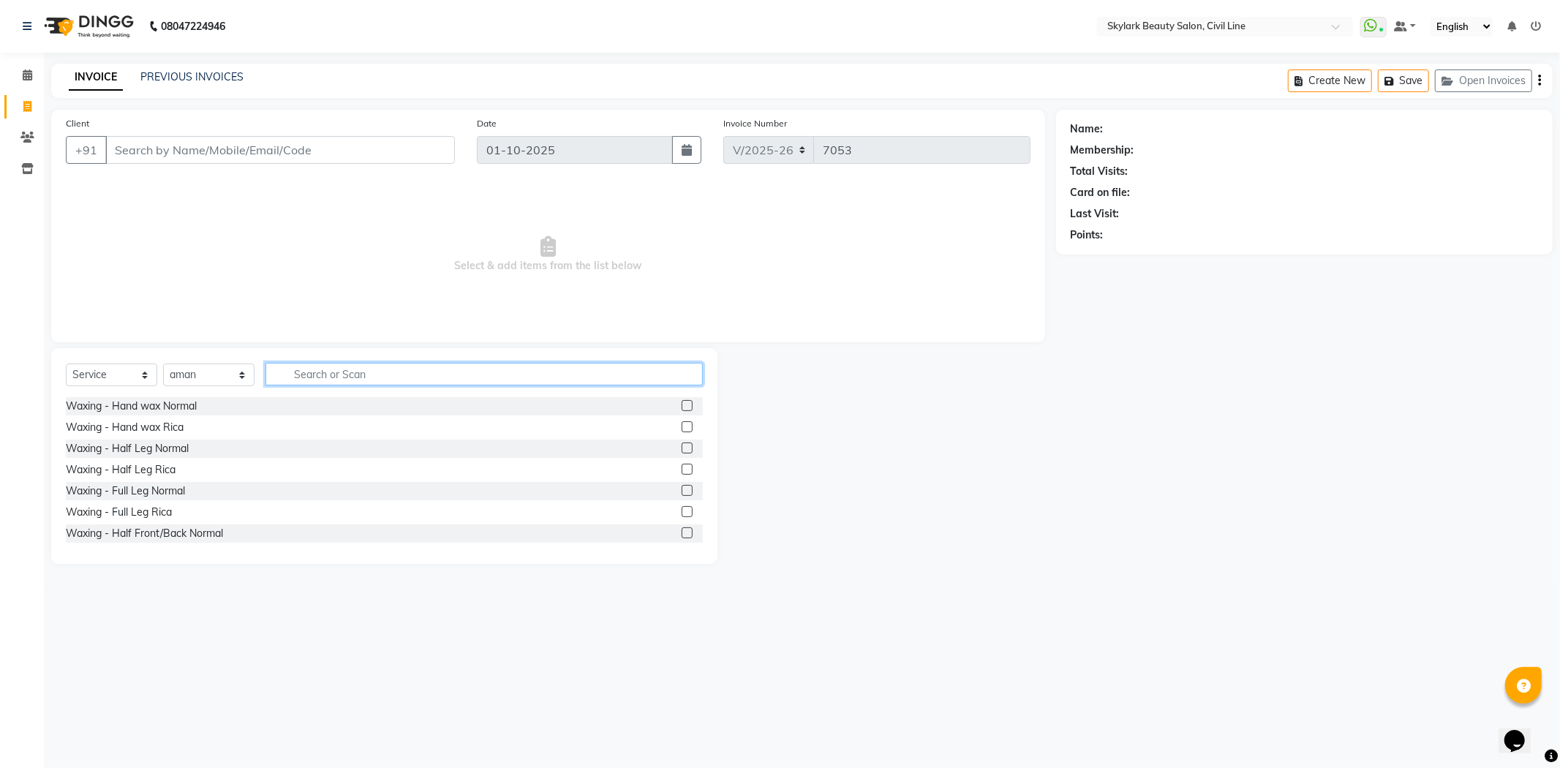
click at [346, 374] on input "text" at bounding box center [483, 374] width 437 height 23
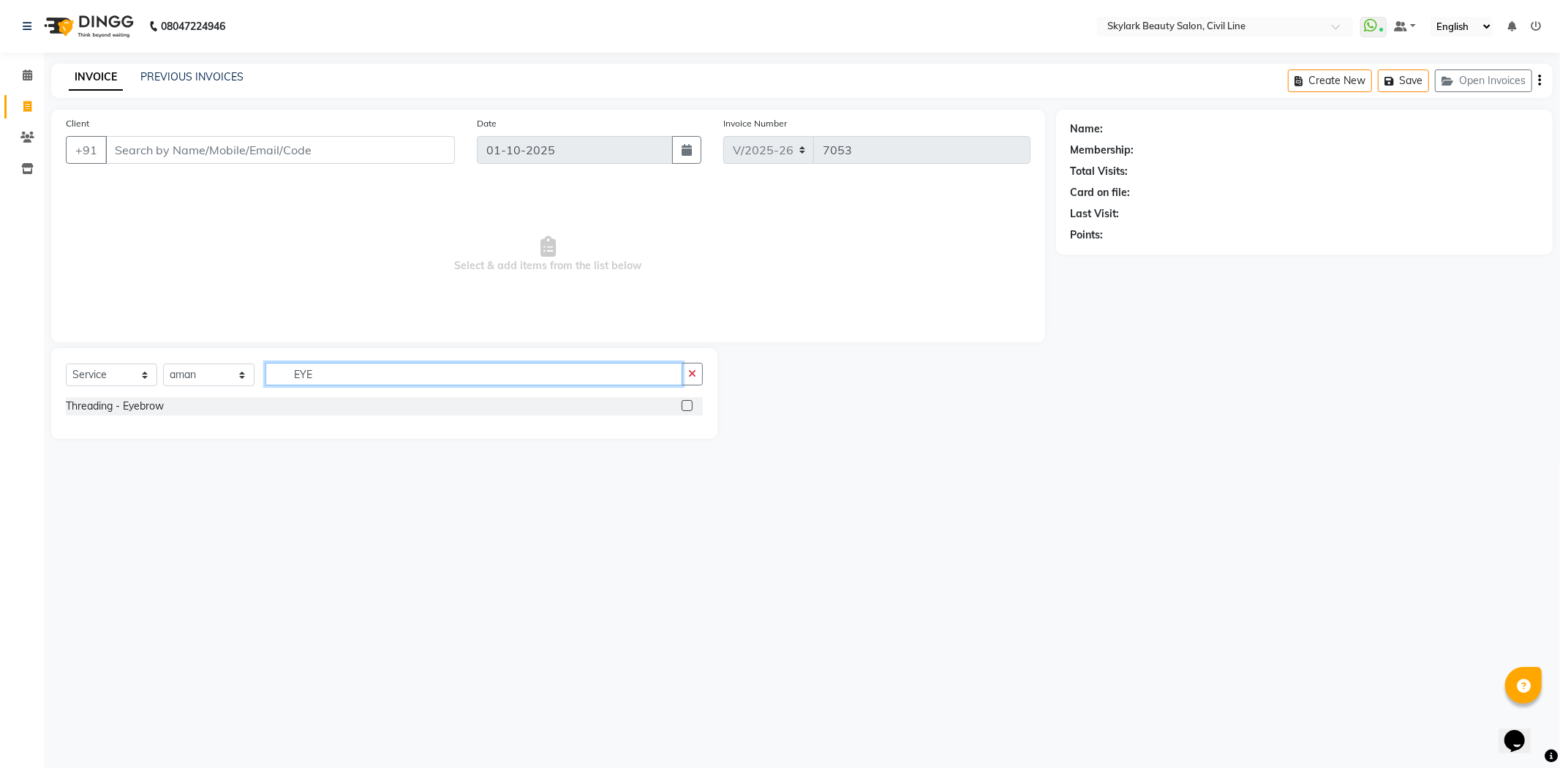
type input "EYE"
drag, startPoint x: 691, startPoint y: 406, endPoint x: 676, endPoint y: 399, distance: 16.0
click at [691, 405] on label at bounding box center [687, 405] width 11 height 11
click at [691, 405] on input "checkbox" at bounding box center [687, 406] width 10 height 10
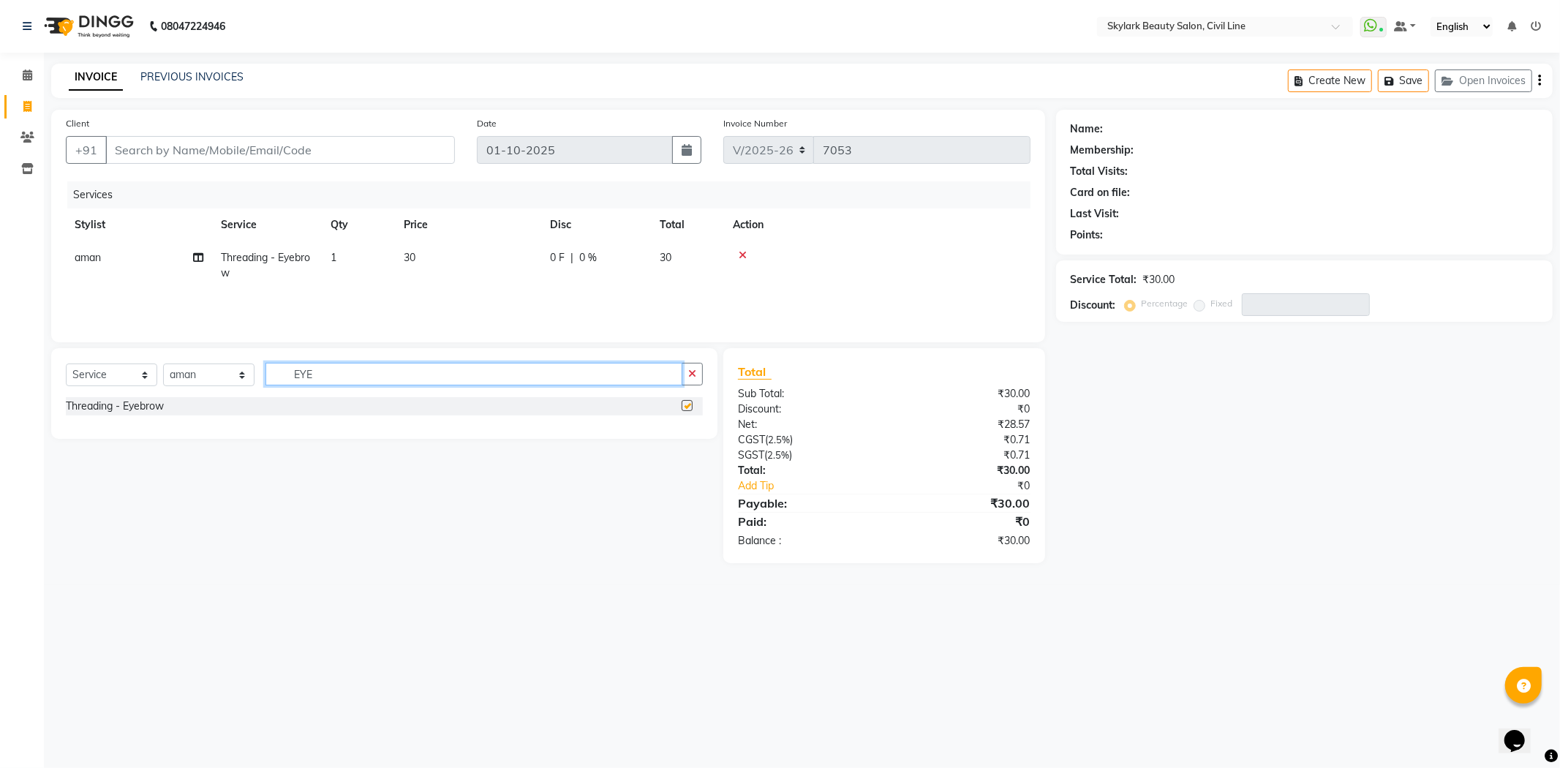
click at [594, 369] on input "EYE" at bounding box center [473, 374] width 417 height 23
checkbox input "false"
type input "E"
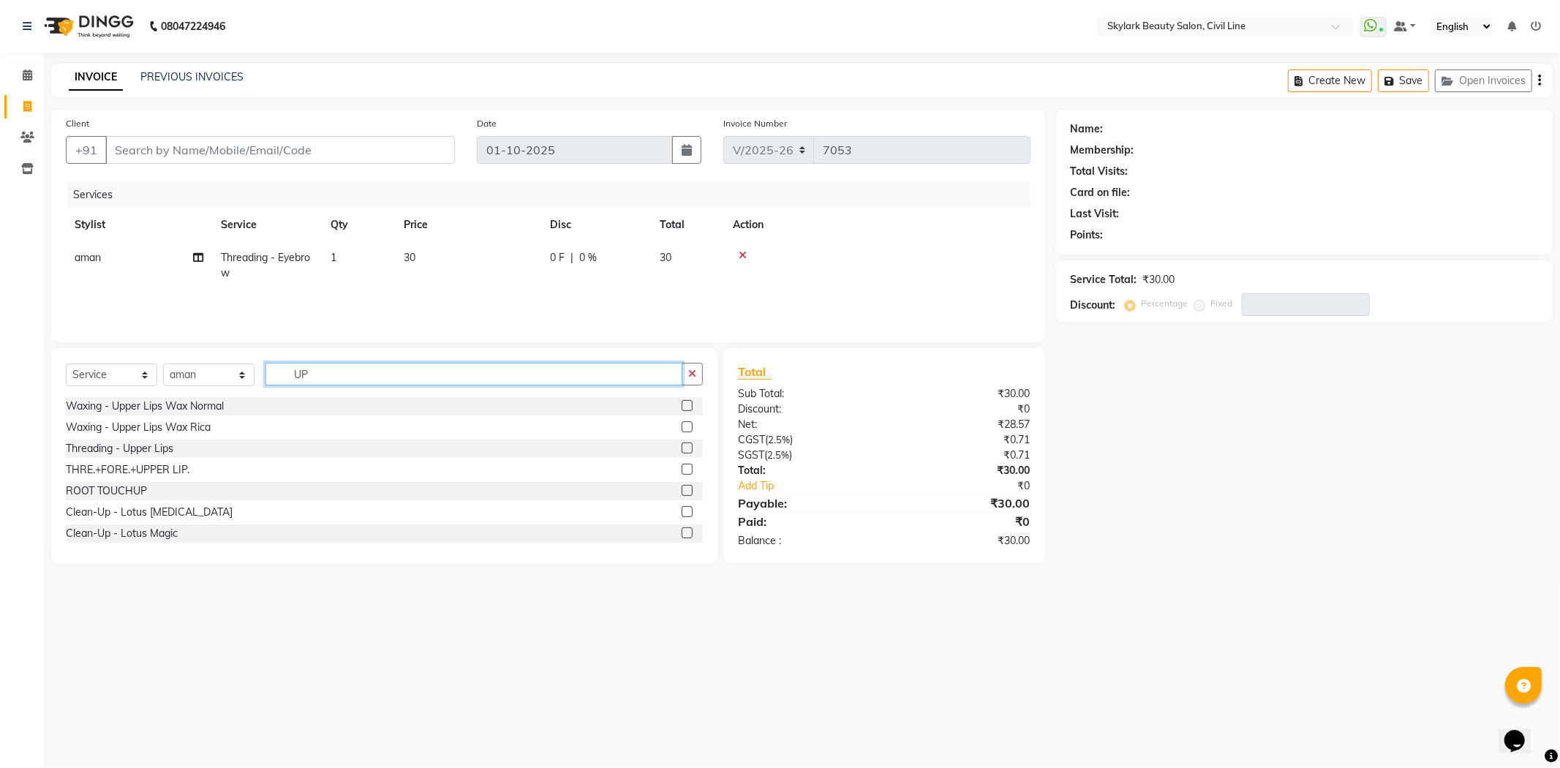
type input "UP"
click at [682, 450] on label at bounding box center [687, 447] width 11 height 11
click at [682, 450] on input "checkbox" at bounding box center [687, 449] width 10 height 10
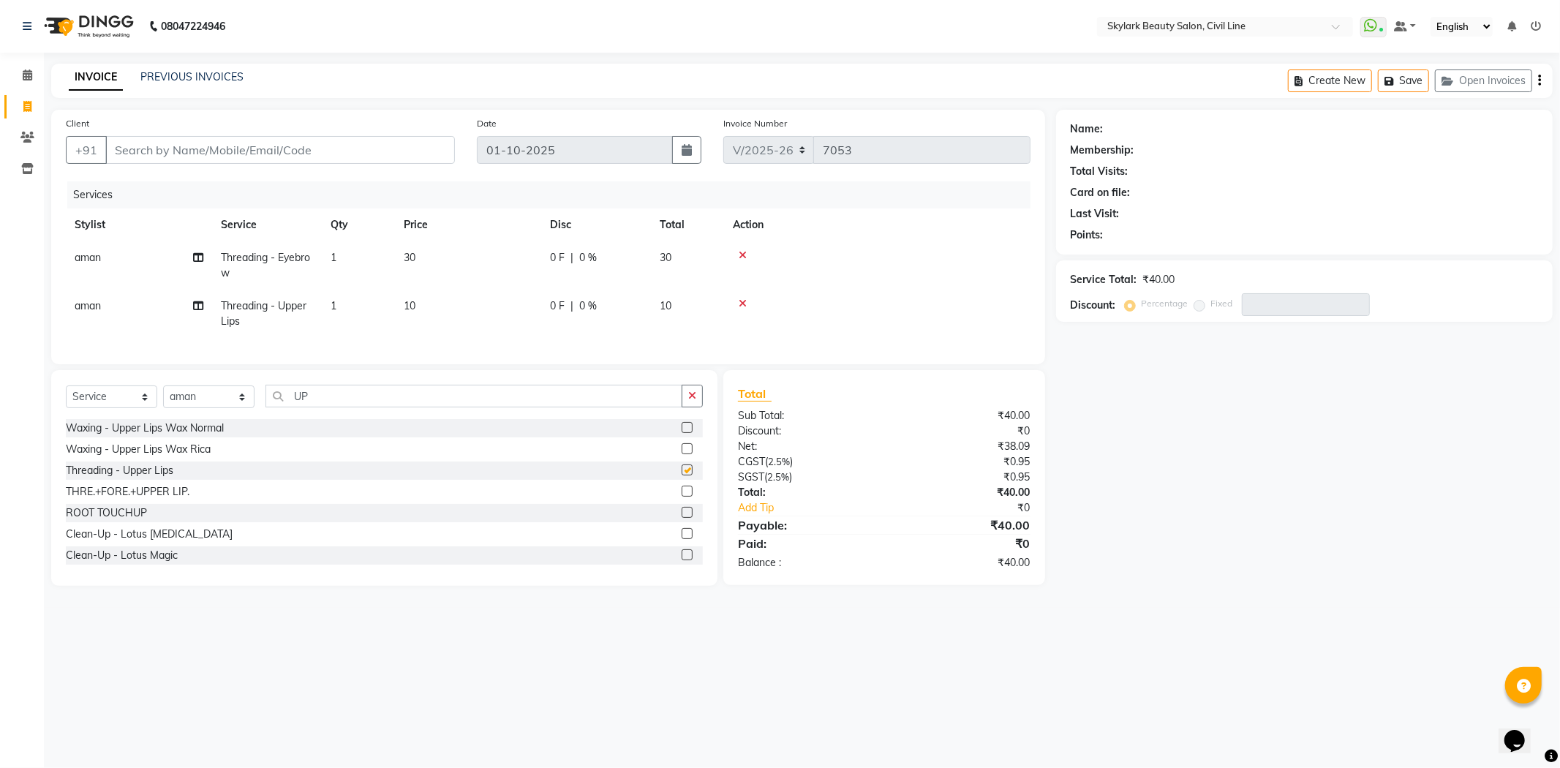
checkbox input "false"
click at [295, 148] on input "Client" at bounding box center [280, 150] width 350 height 28
type input "9"
type input "0"
click at [208, 184] on span "988900888" at bounding box center [206, 183] width 66 height 15
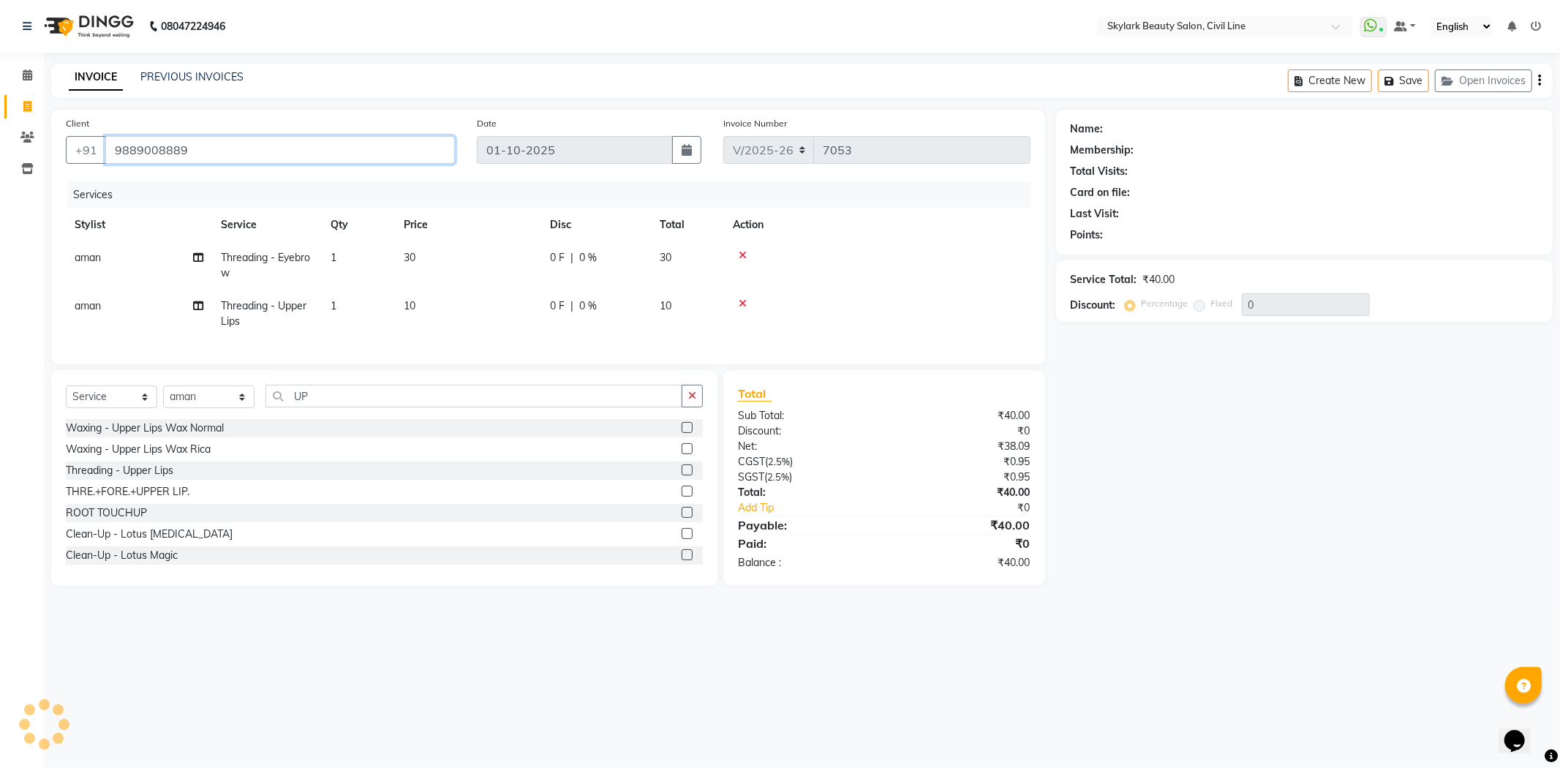
type input "9889008889"
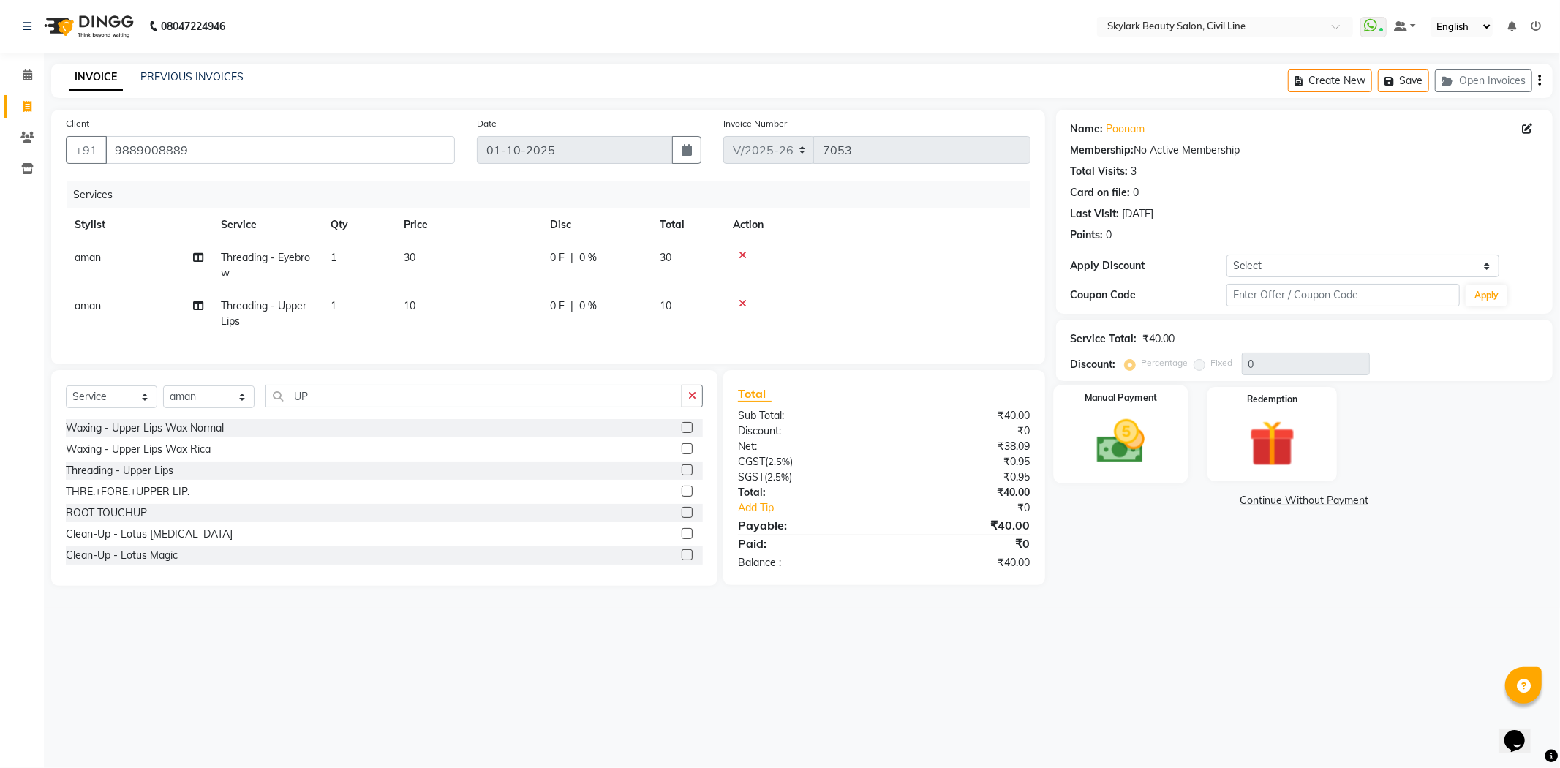
click at [1112, 401] on label "Manual Payment" at bounding box center [1120, 398] width 73 height 14
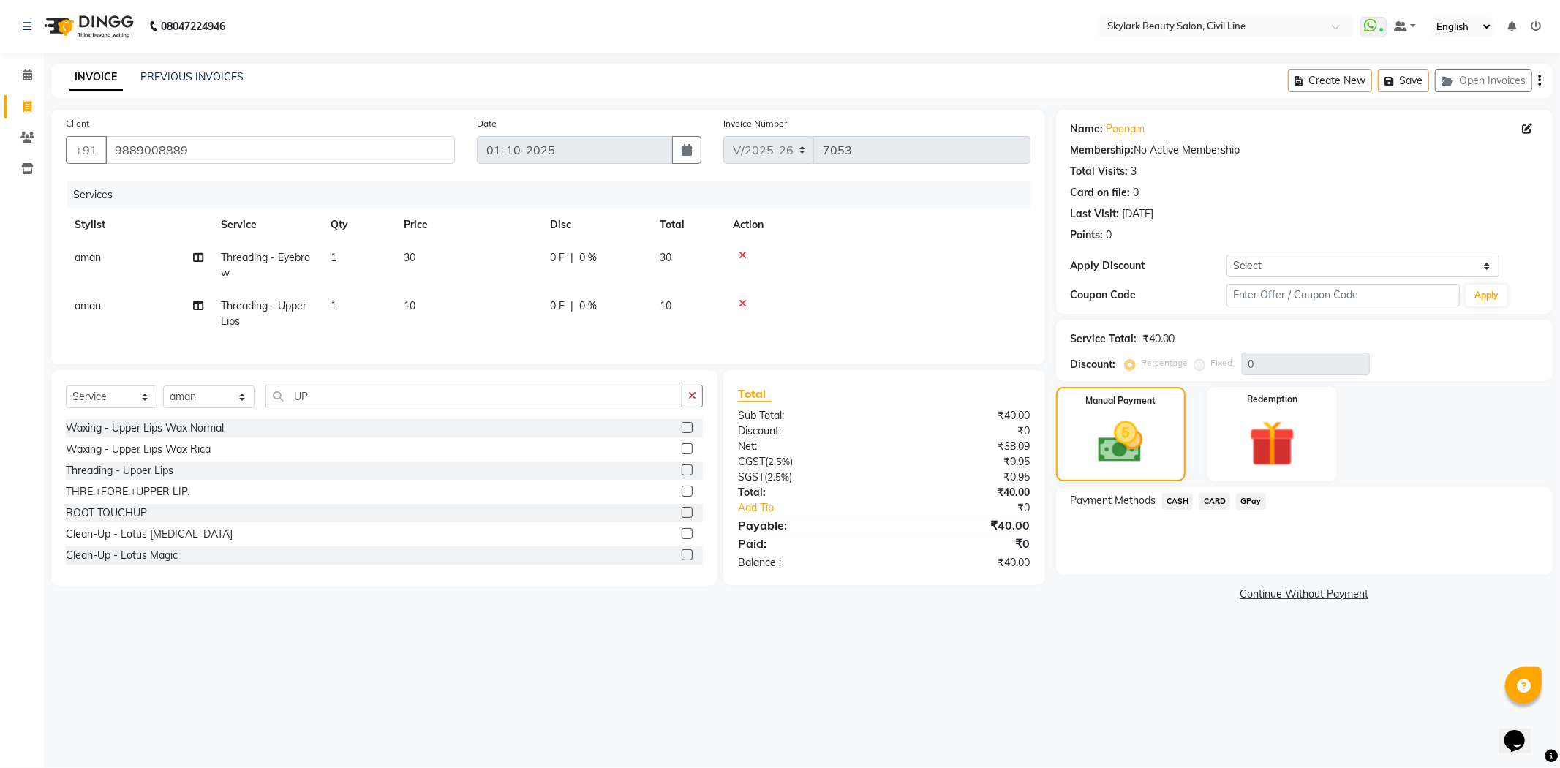
click at [1174, 502] on span "CASH" at bounding box center [1177, 501] width 31 height 17
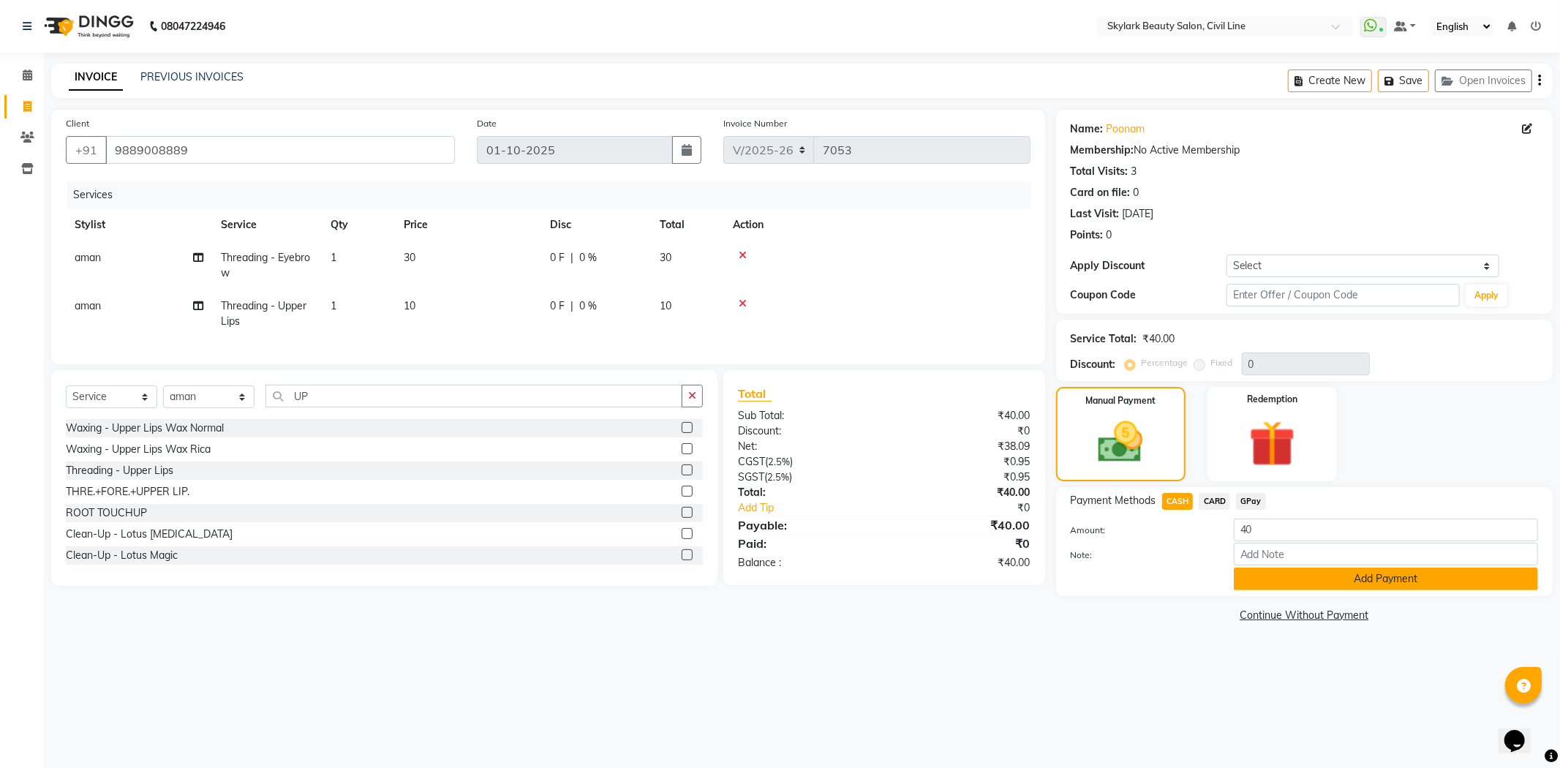
click at [1260, 583] on button "Add Payment" at bounding box center [1386, 578] width 304 height 23
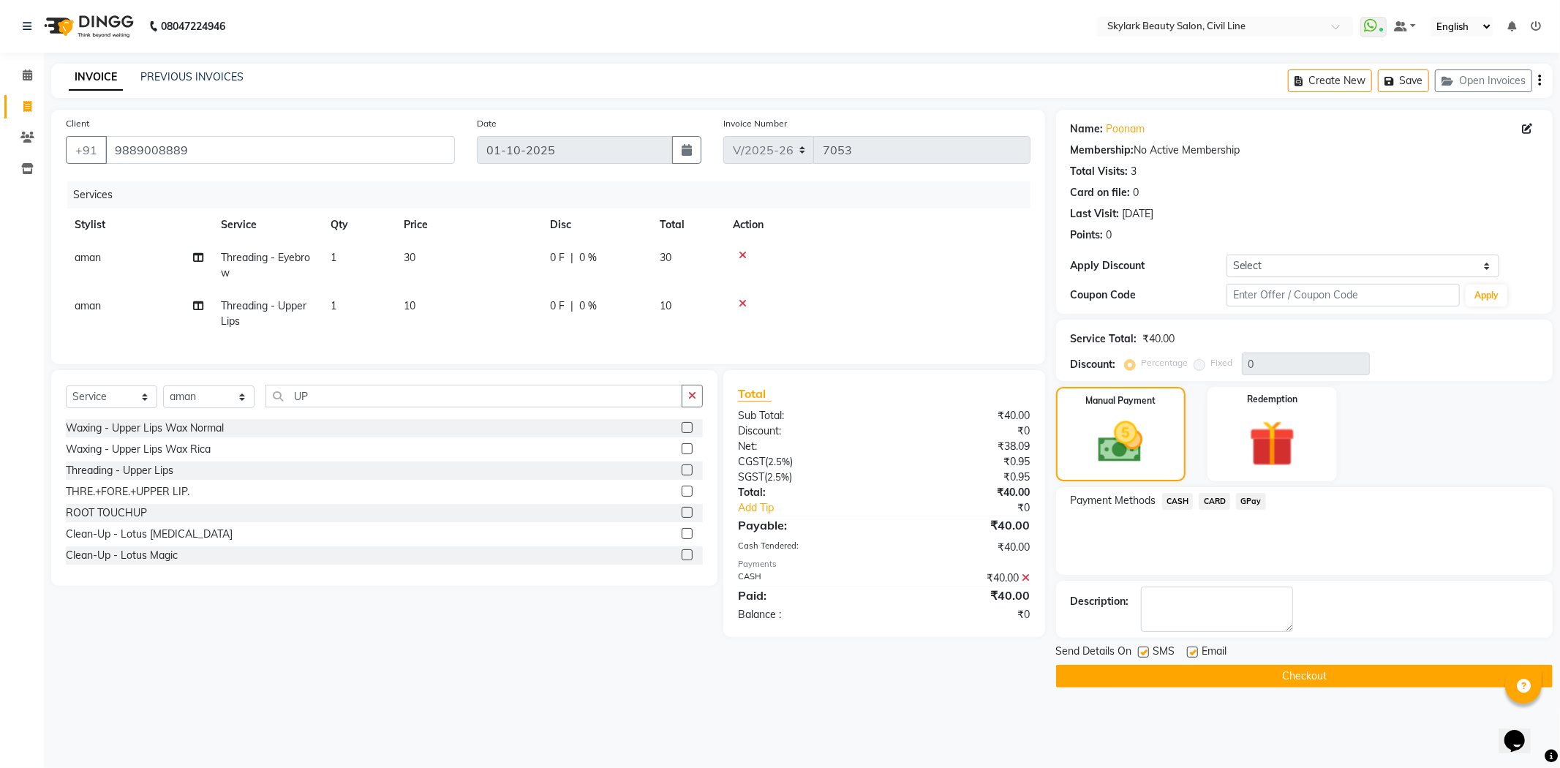
click at [1244, 678] on button "Checkout" at bounding box center [1304, 676] width 497 height 23
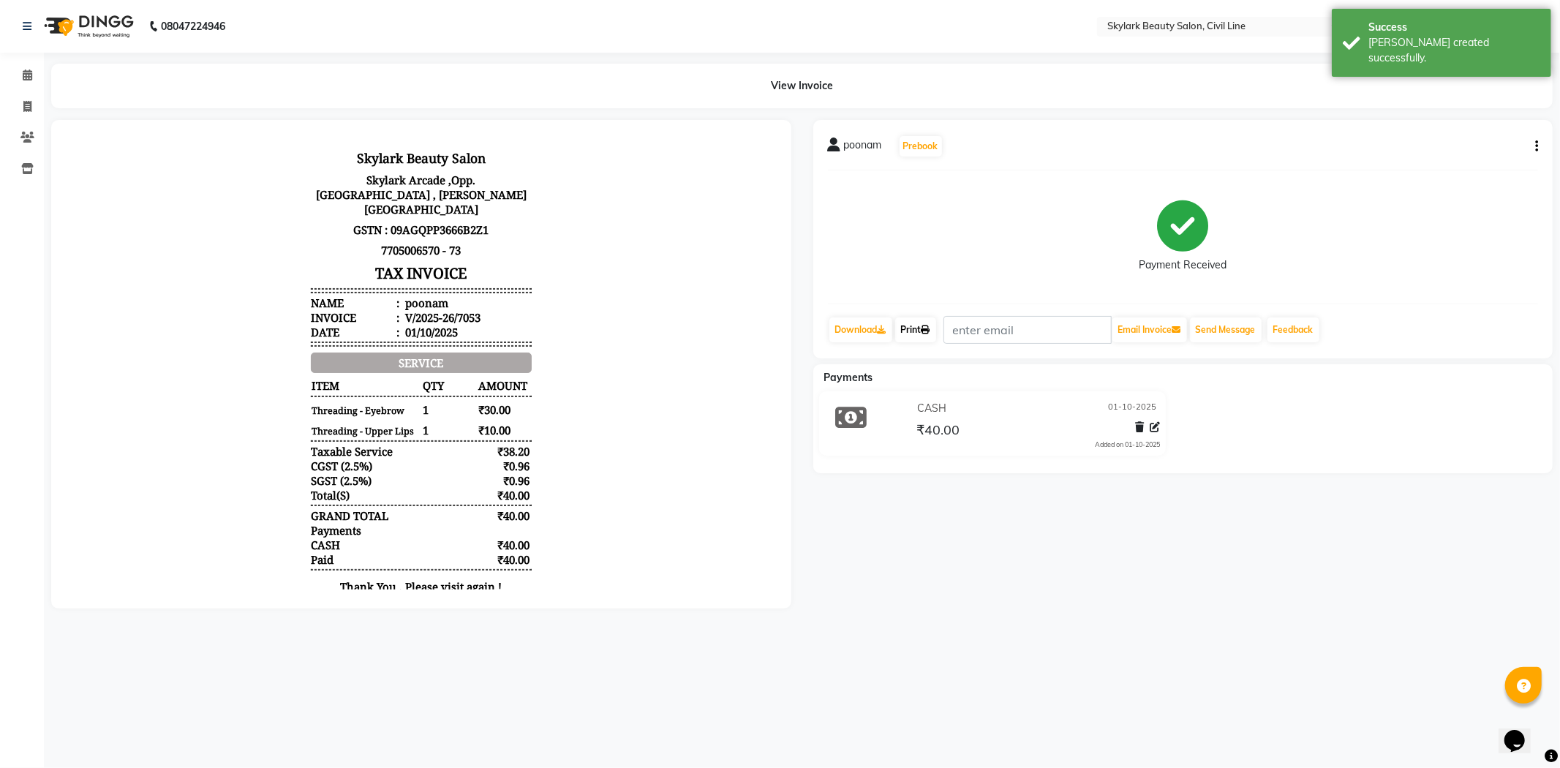
click at [901, 334] on link "Print" at bounding box center [915, 329] width 41 height 25
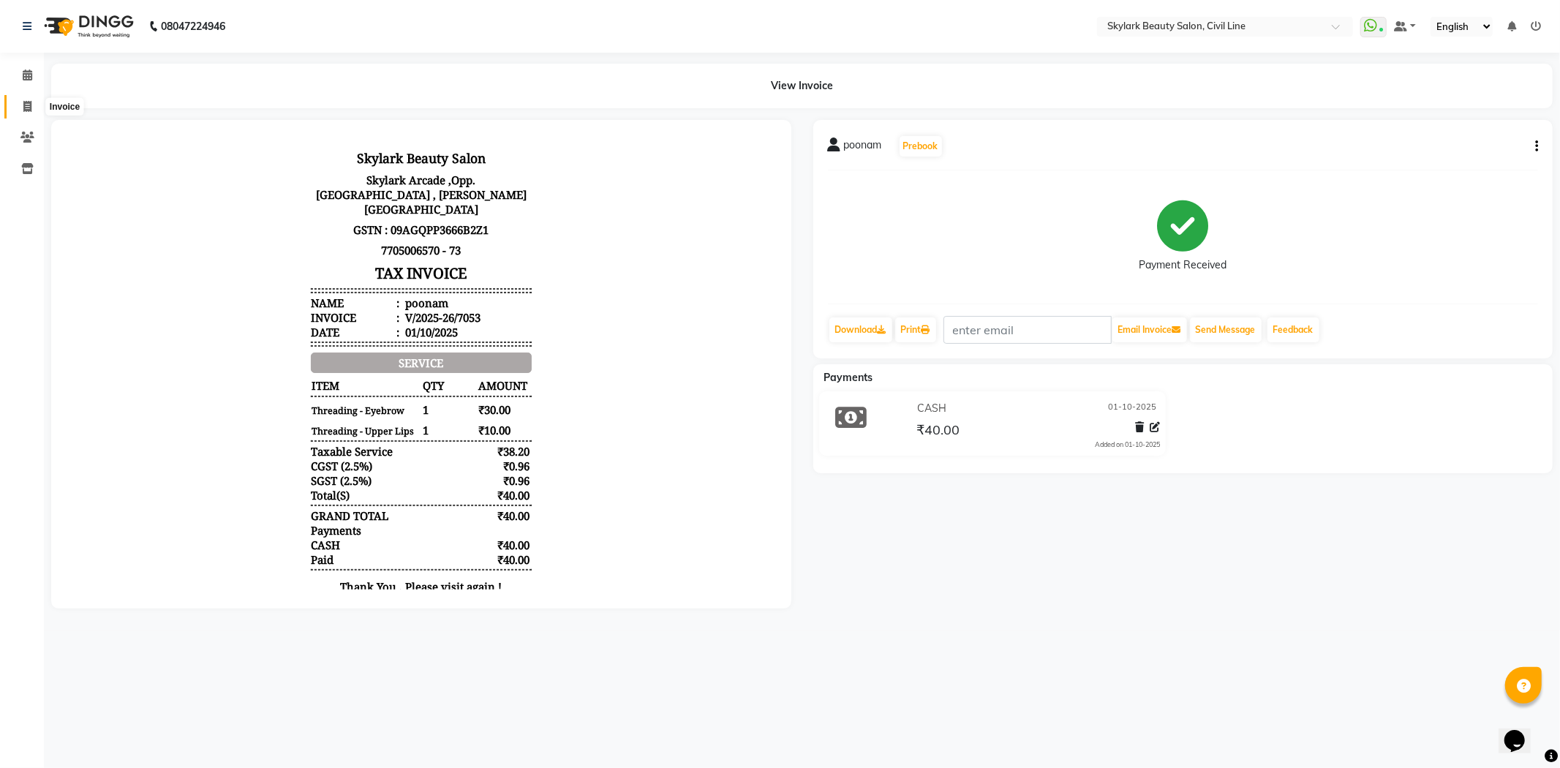
click at [29, 113] on span at bounding box center [28, 107] width 26 height 17
select select "service"
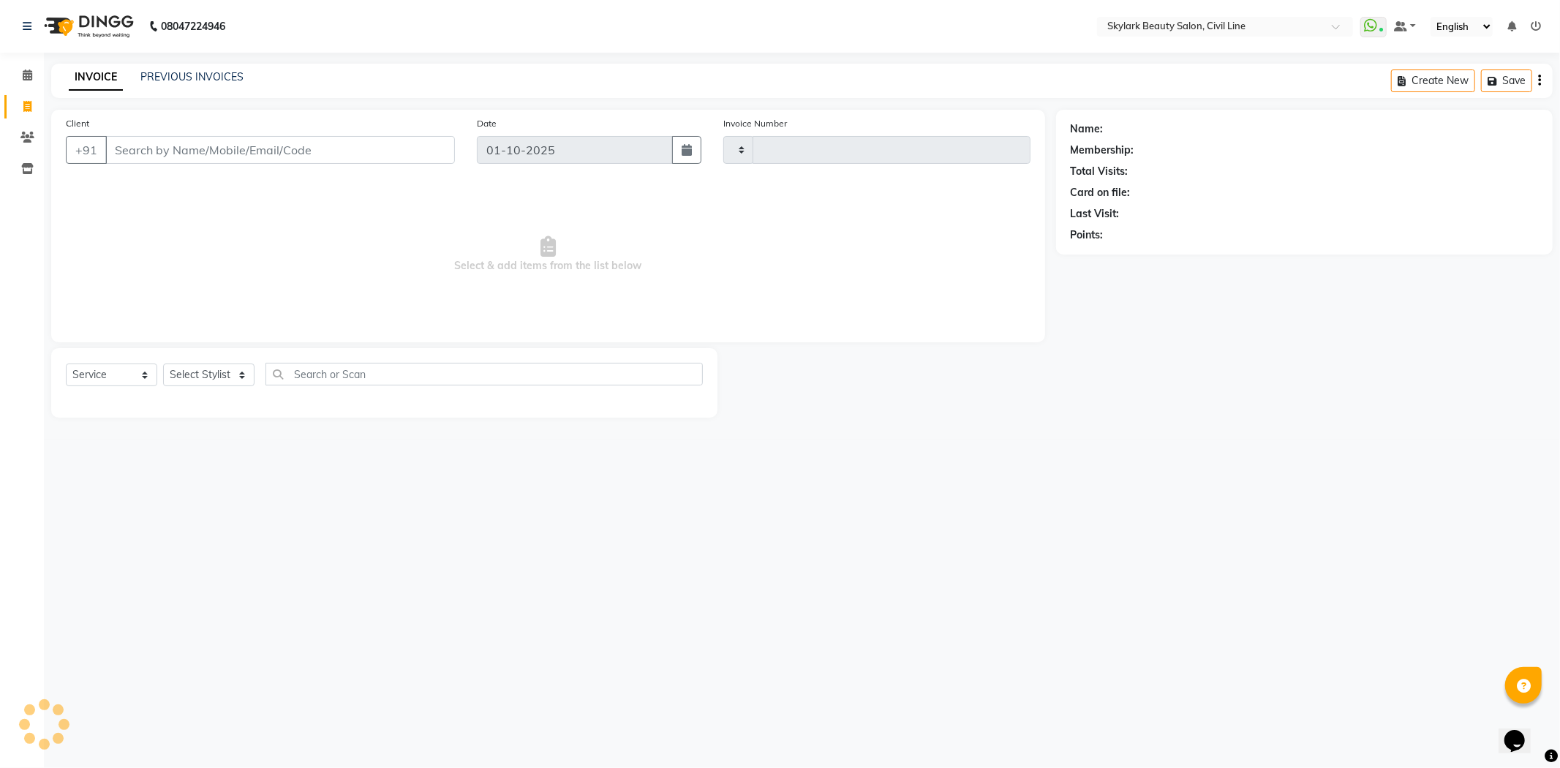
type input "7054"
select select "4588"
click at [26, 77] on icon at bounding box center [28, 74] width 10 height 11
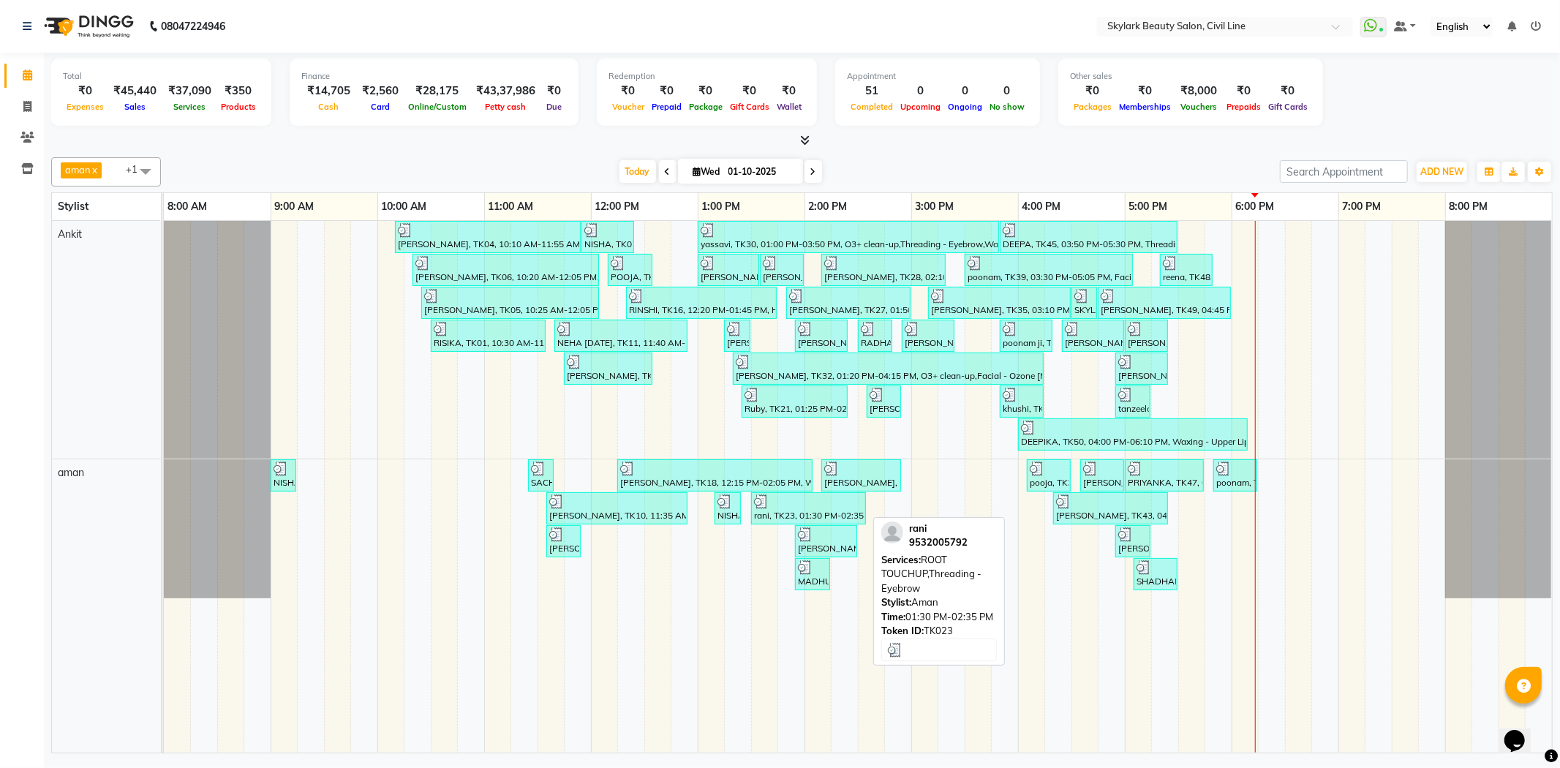
click at [822, 502] on div at bounding box center [808, 501] width 109 height 15
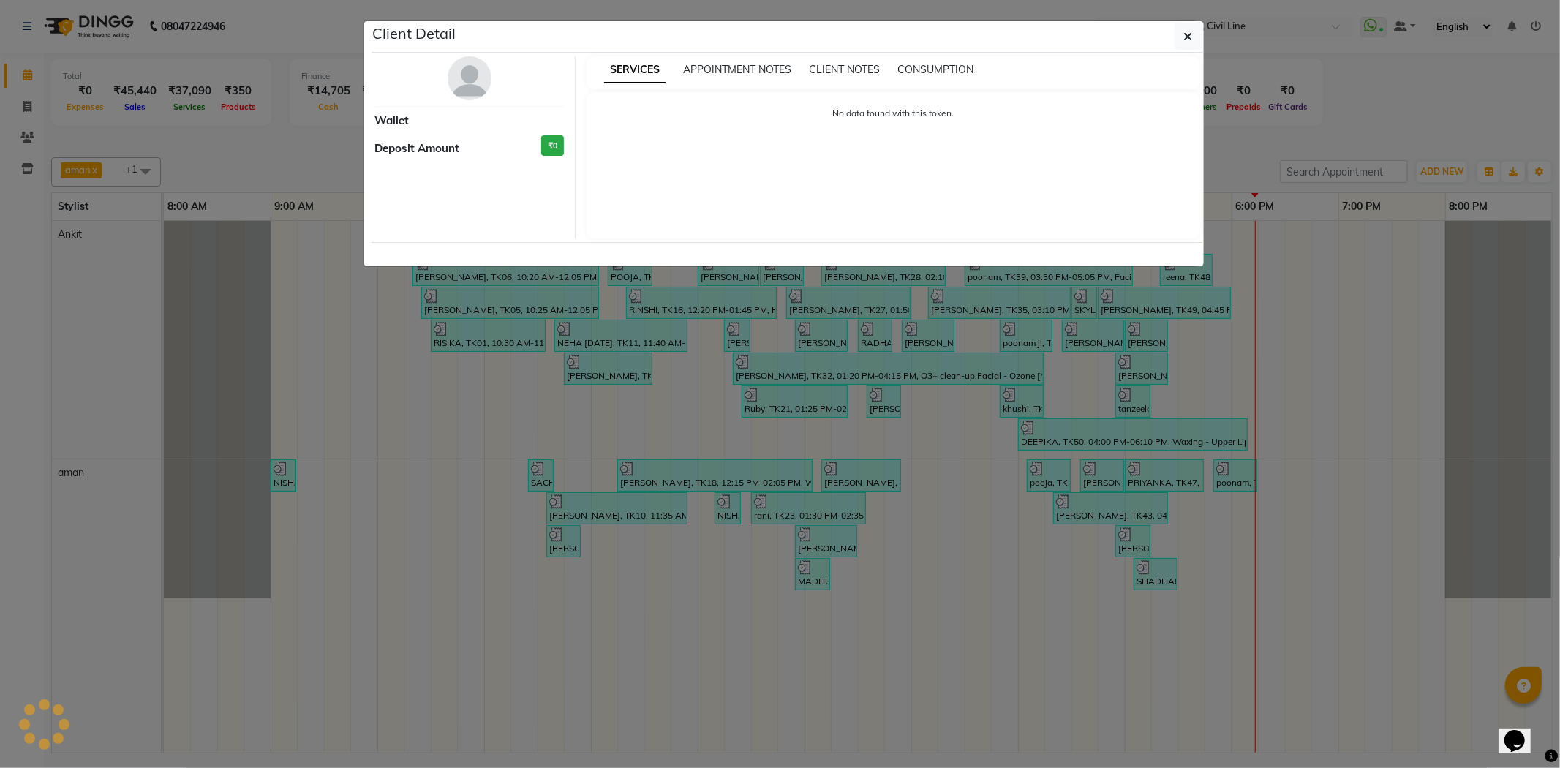
select select "3"
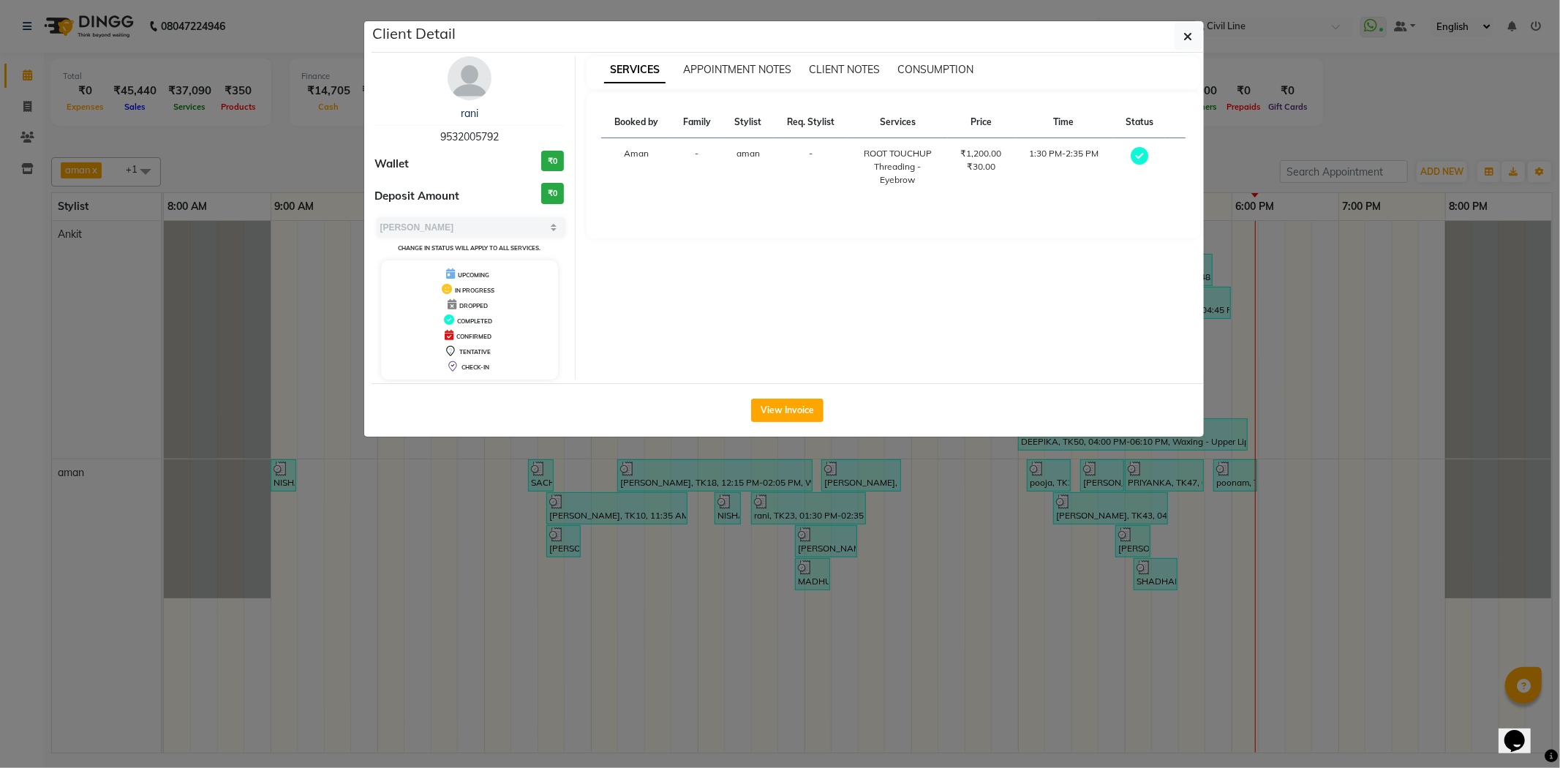
click at [990, 573] on ngb-modal-window "Client Detail rani 9532005792 Wallet ₹0 Deposit Amount ₹0 Select MARK DONE UPCO…" at bounding box center [780, 384] width 1560 height 768
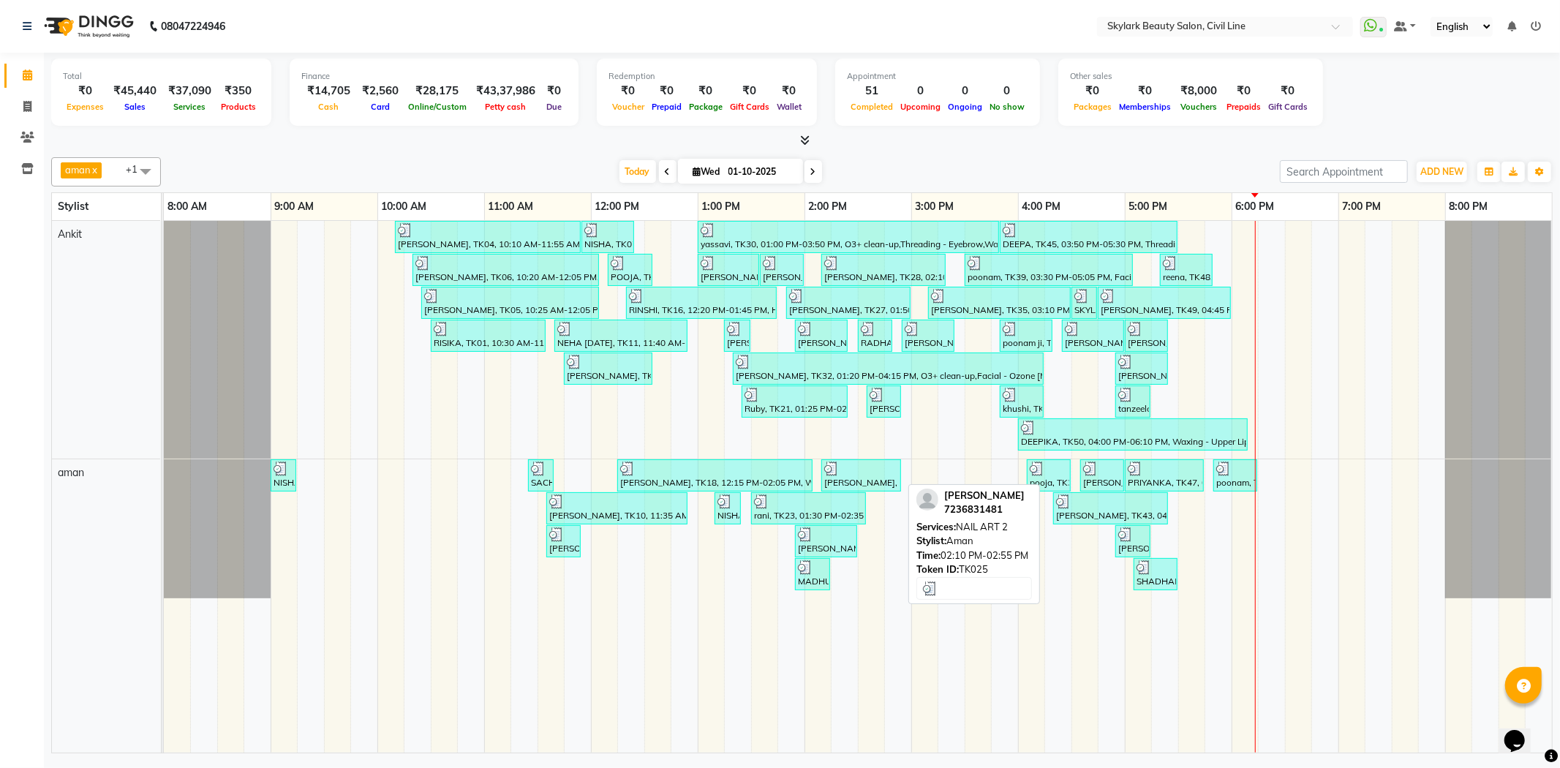
click at [860, 468] on div at bounding box center [861, 468] width 74 height 15
select select "3"
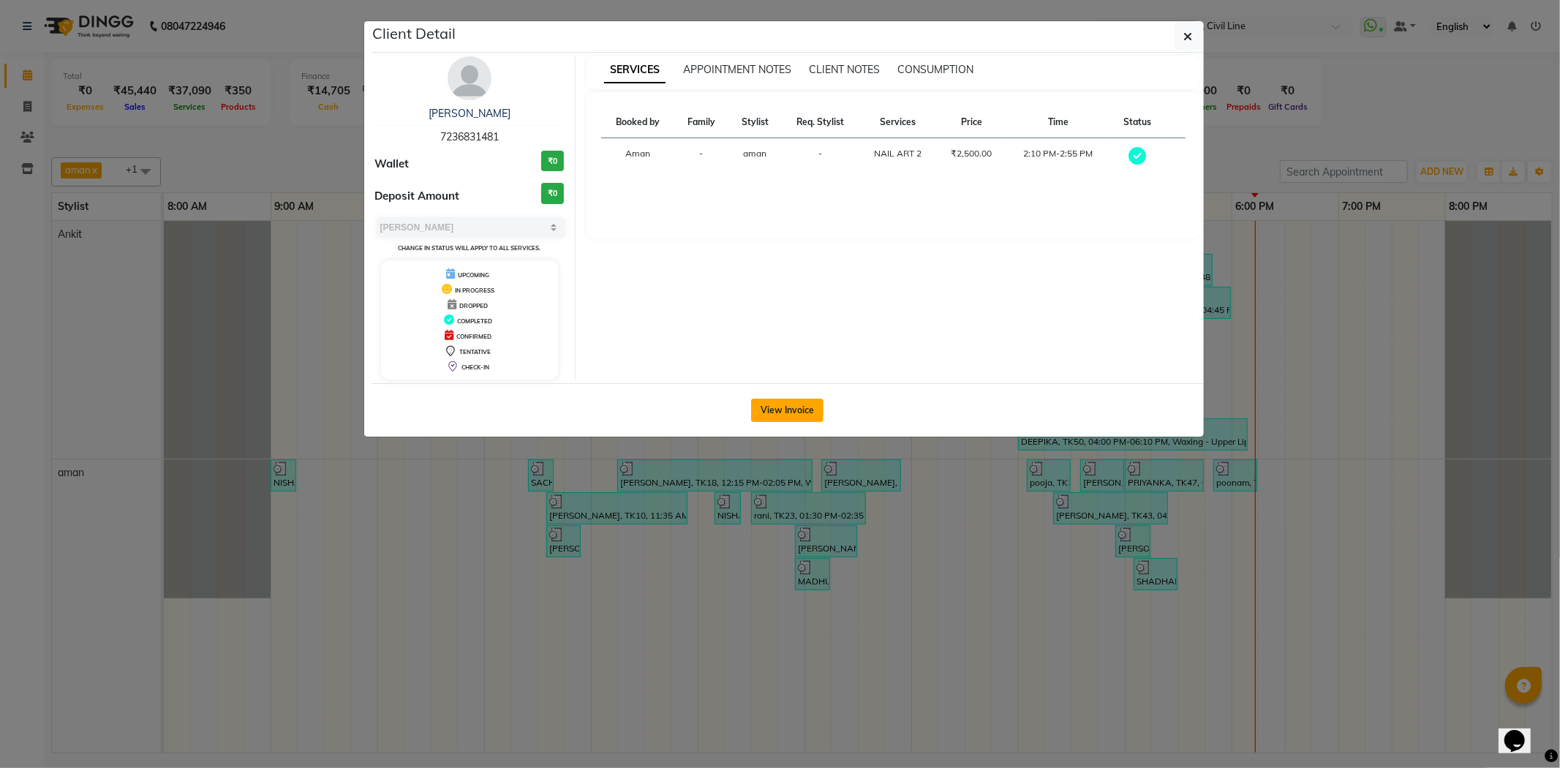
click at [788, 415] on button "View Invoice" at bounding box center [787, 410] width 72 height 23
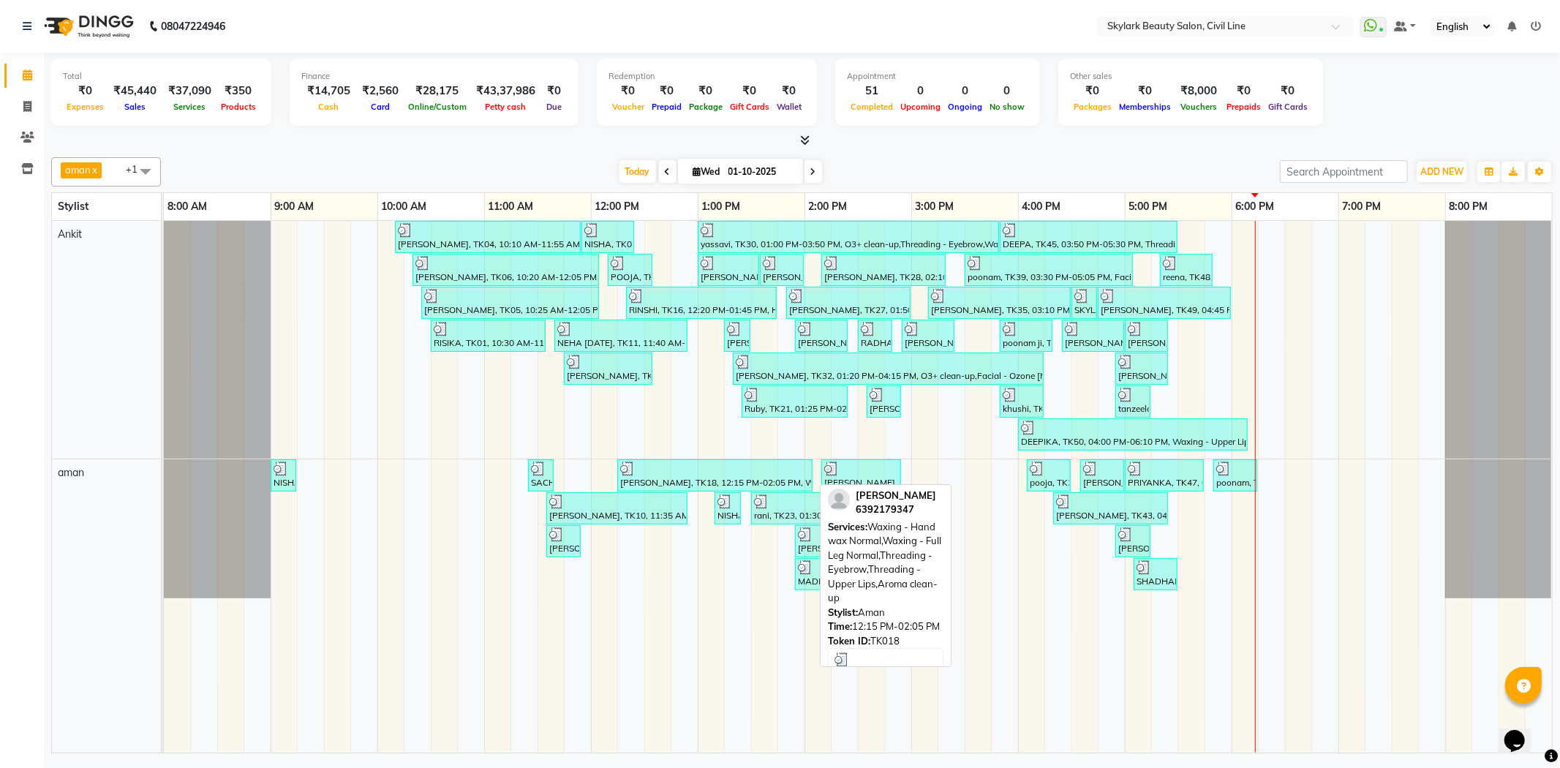
click at [770, 470] on div at bounding box center [714, 468] width 189 height 15
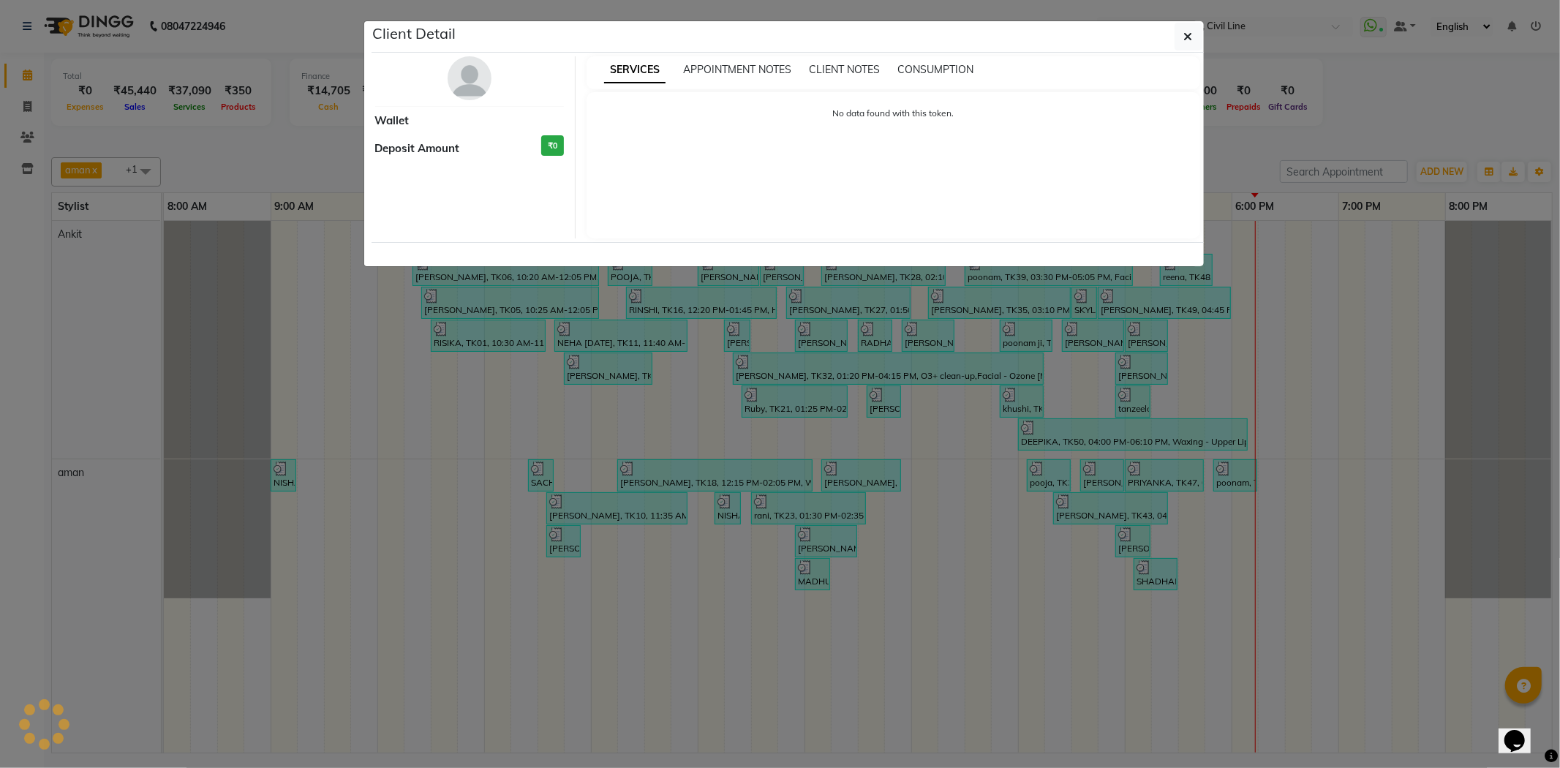
select select "3"
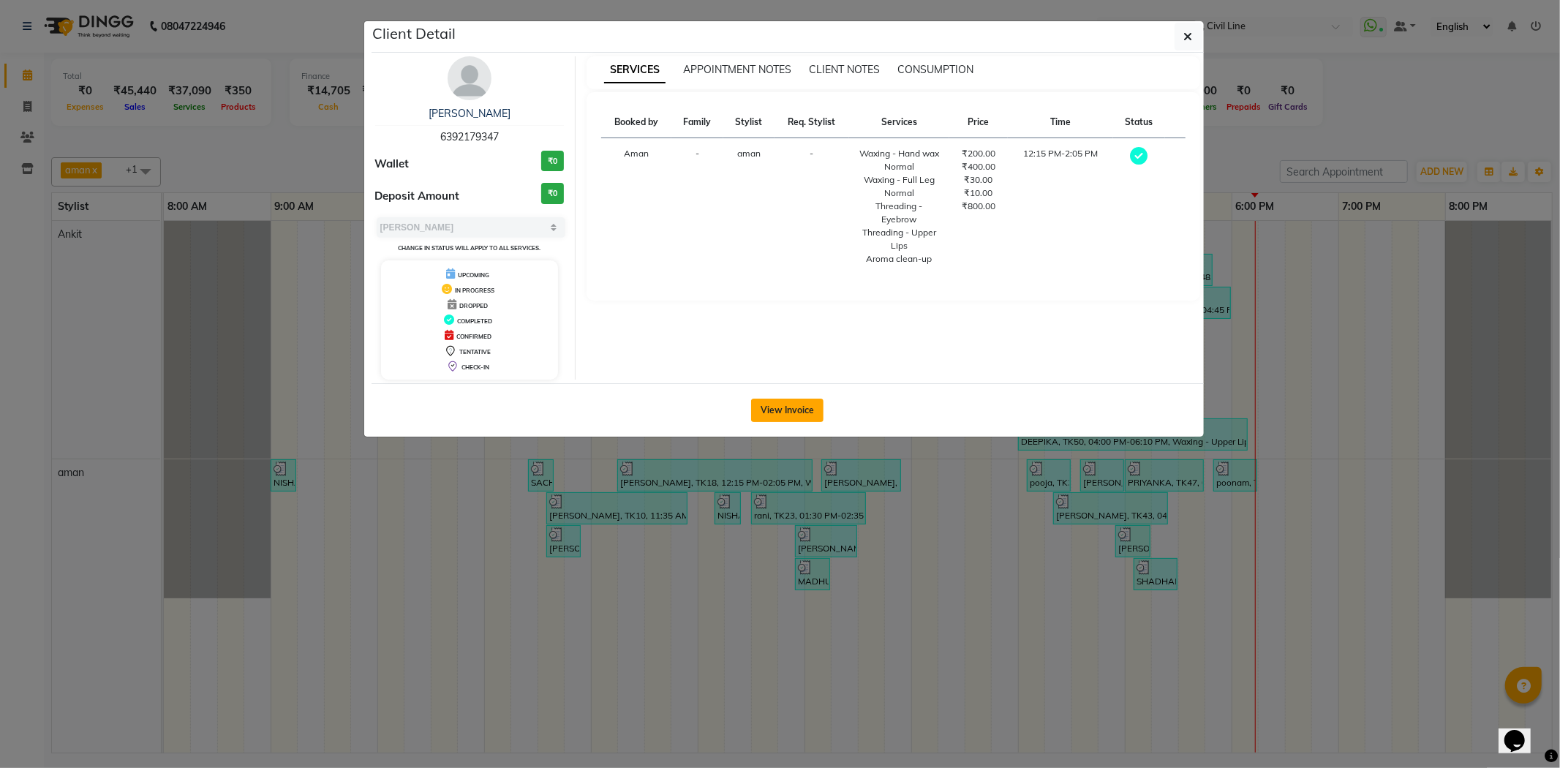
click at [780, 407] on button "View Invoice" at bounding box center [787, 410] width 72 height 23
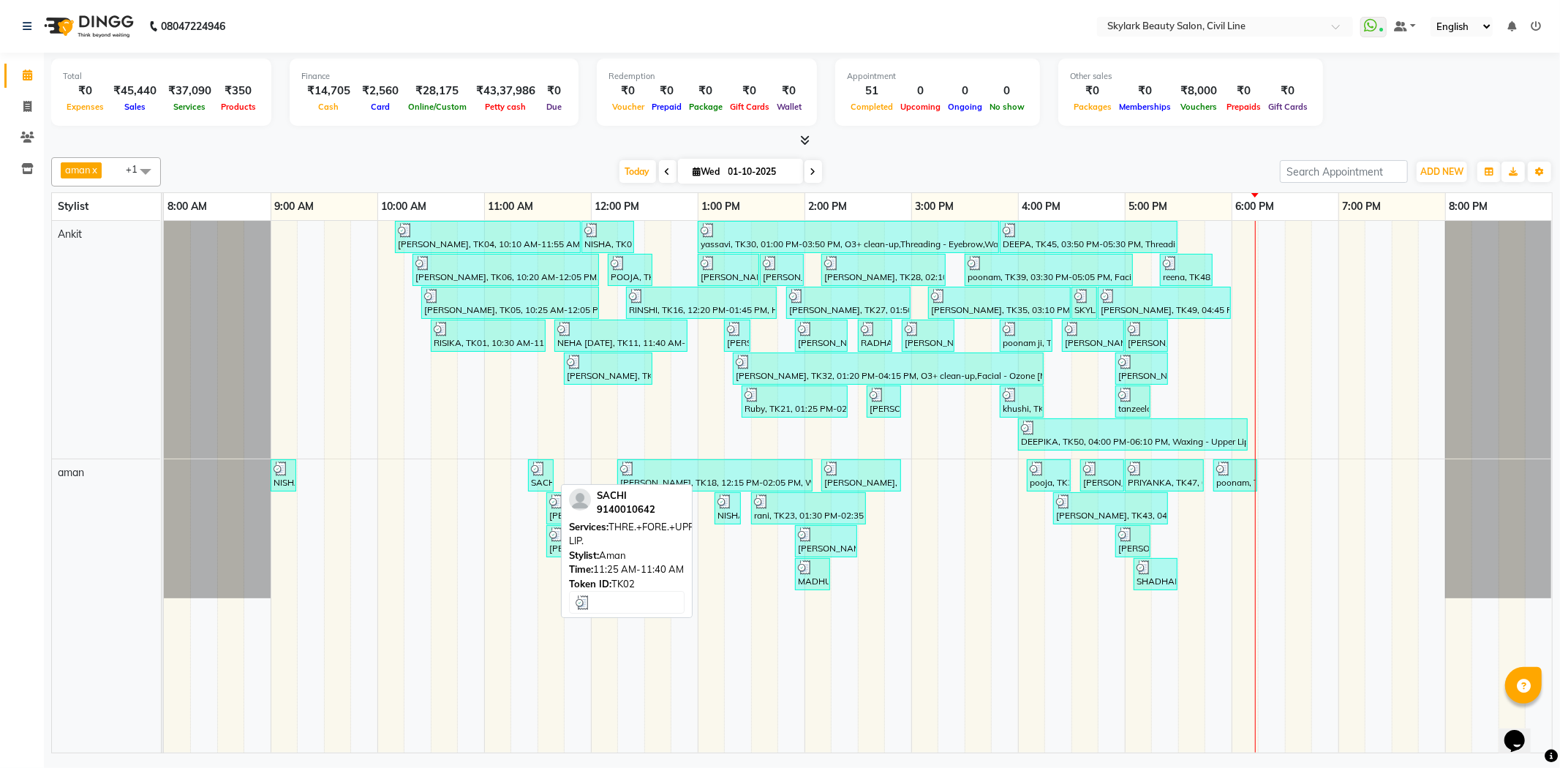
click at [542, 468] on img at bounding box center [538, 468] width 15 height 15
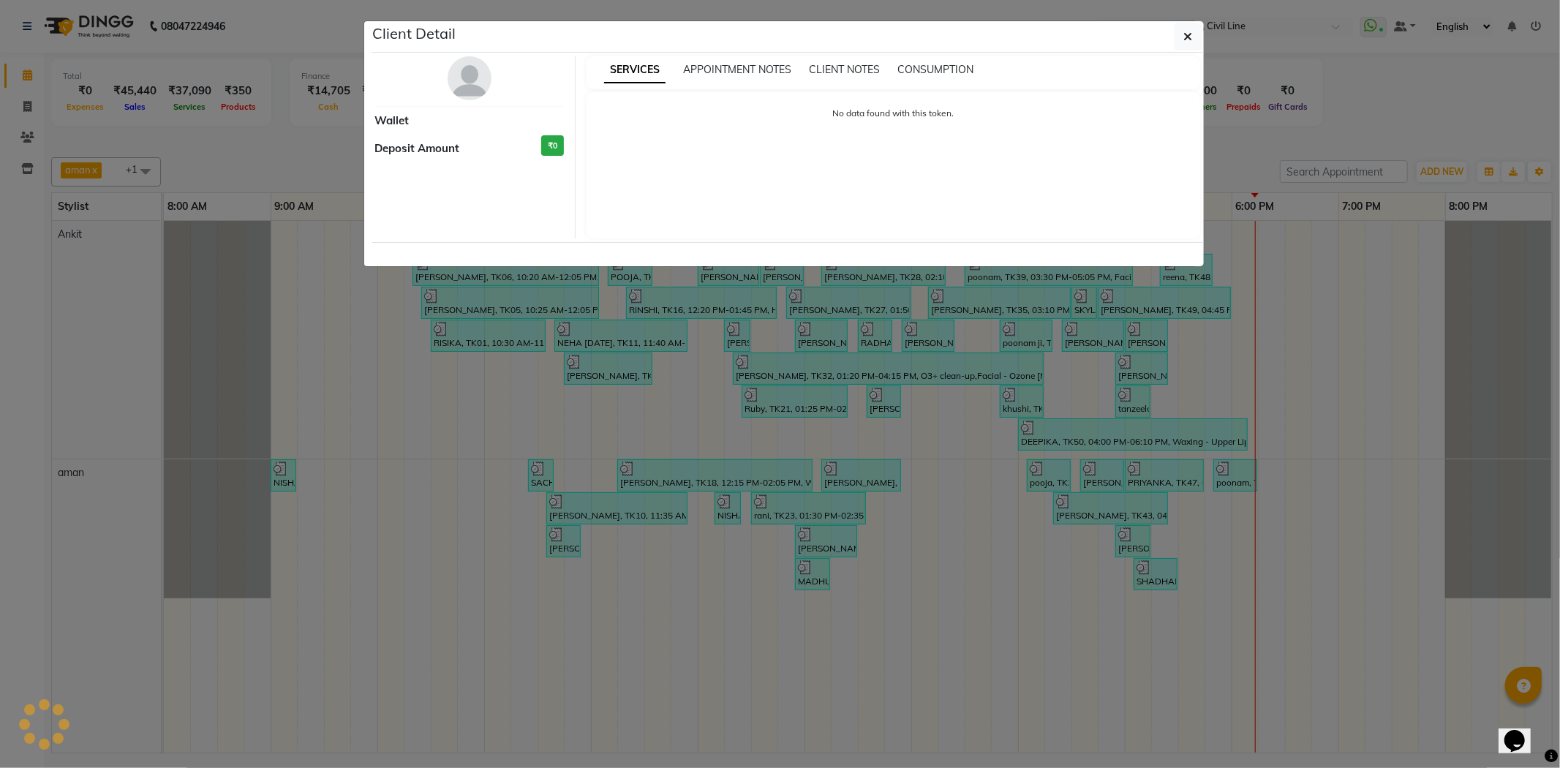
select select "3"
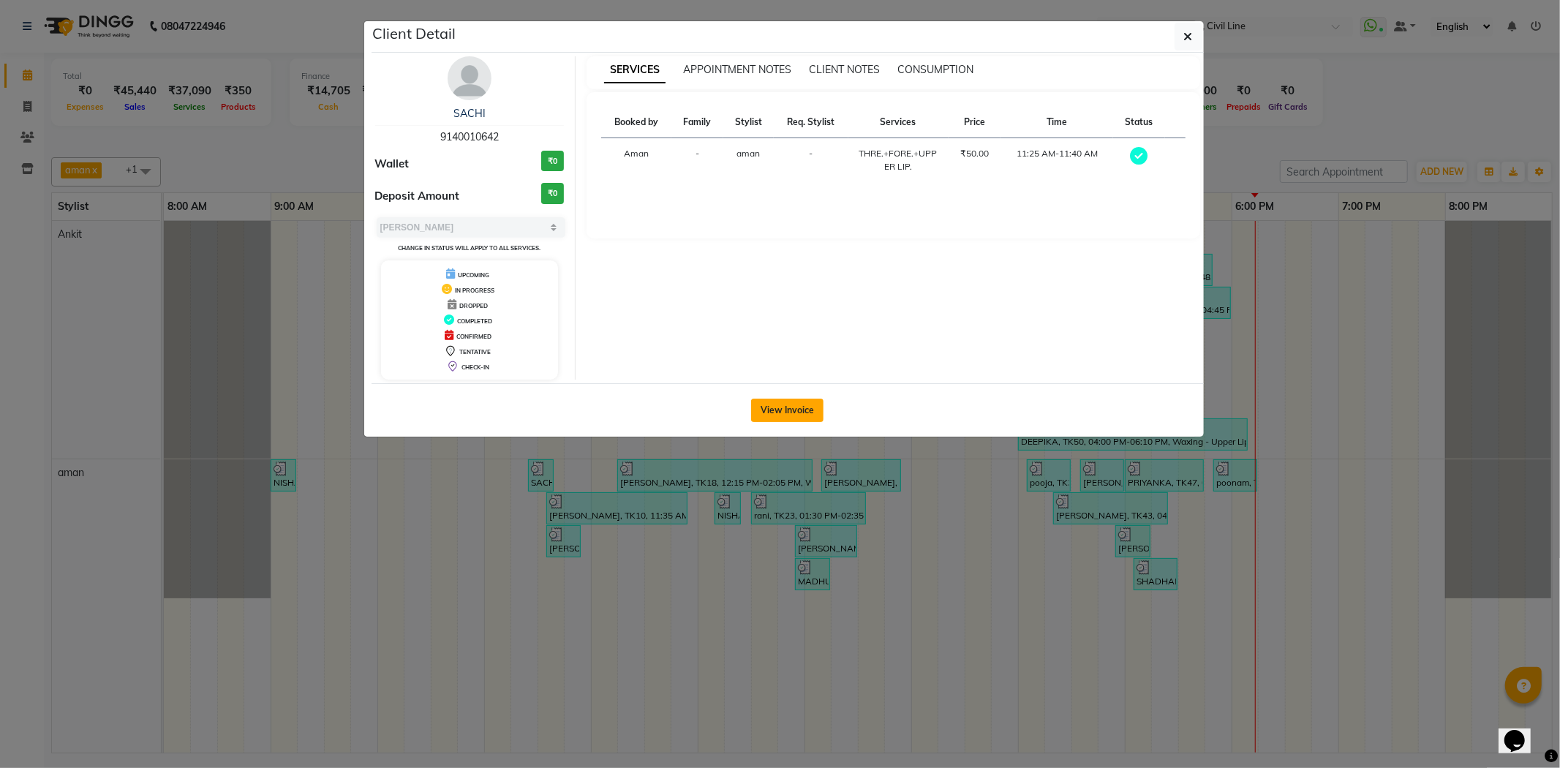
click at [817, 410] on button "View Invoice" at bounding box center [787, 410] width 72 height 23
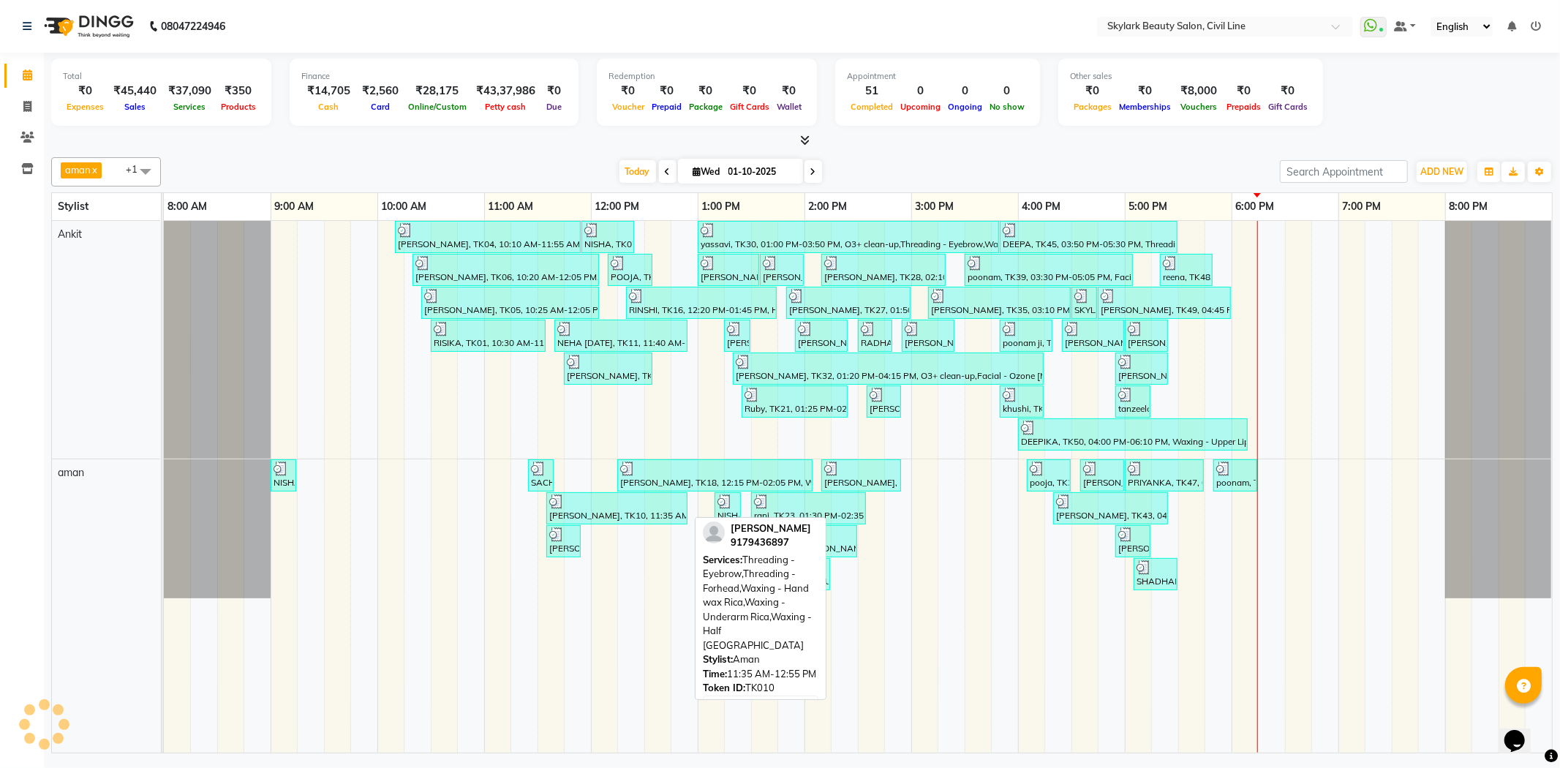
click at [609, 502] on div at bounding box center [616, 501] width 135 height 15
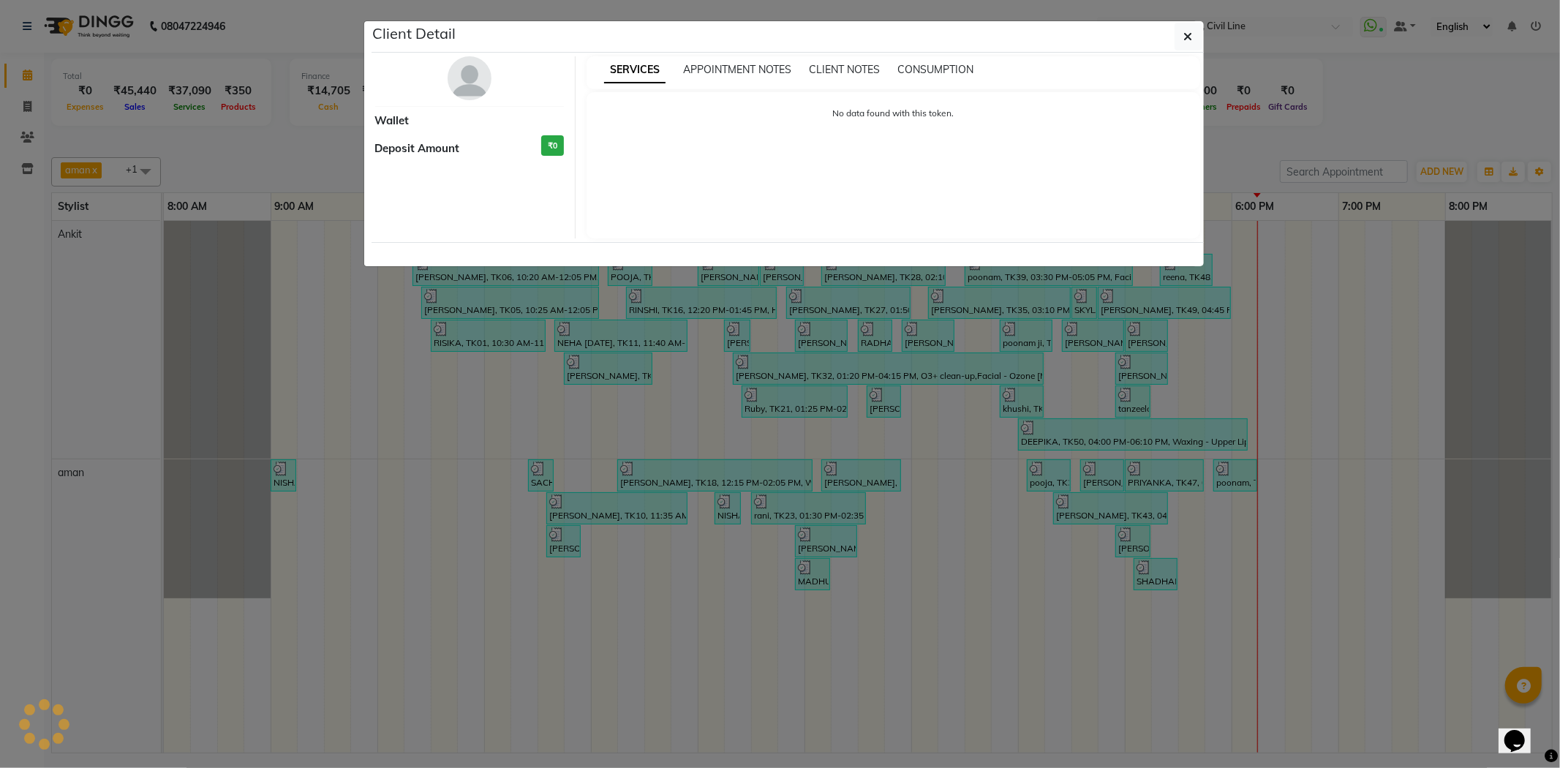
select select "3"
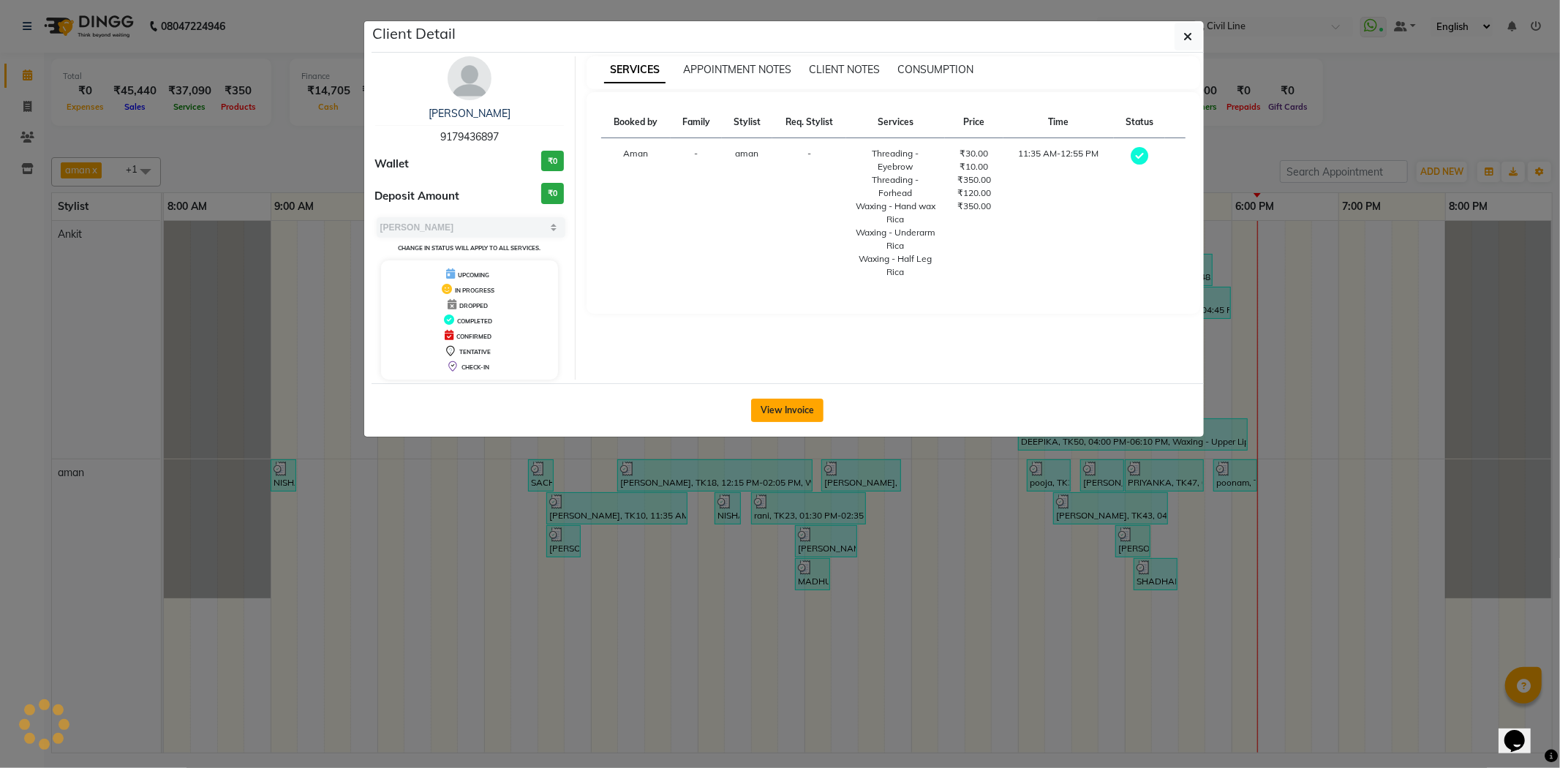
click at [812, 402] on button "View Invoice" at bounding box center [787, 410] width 72 height 23
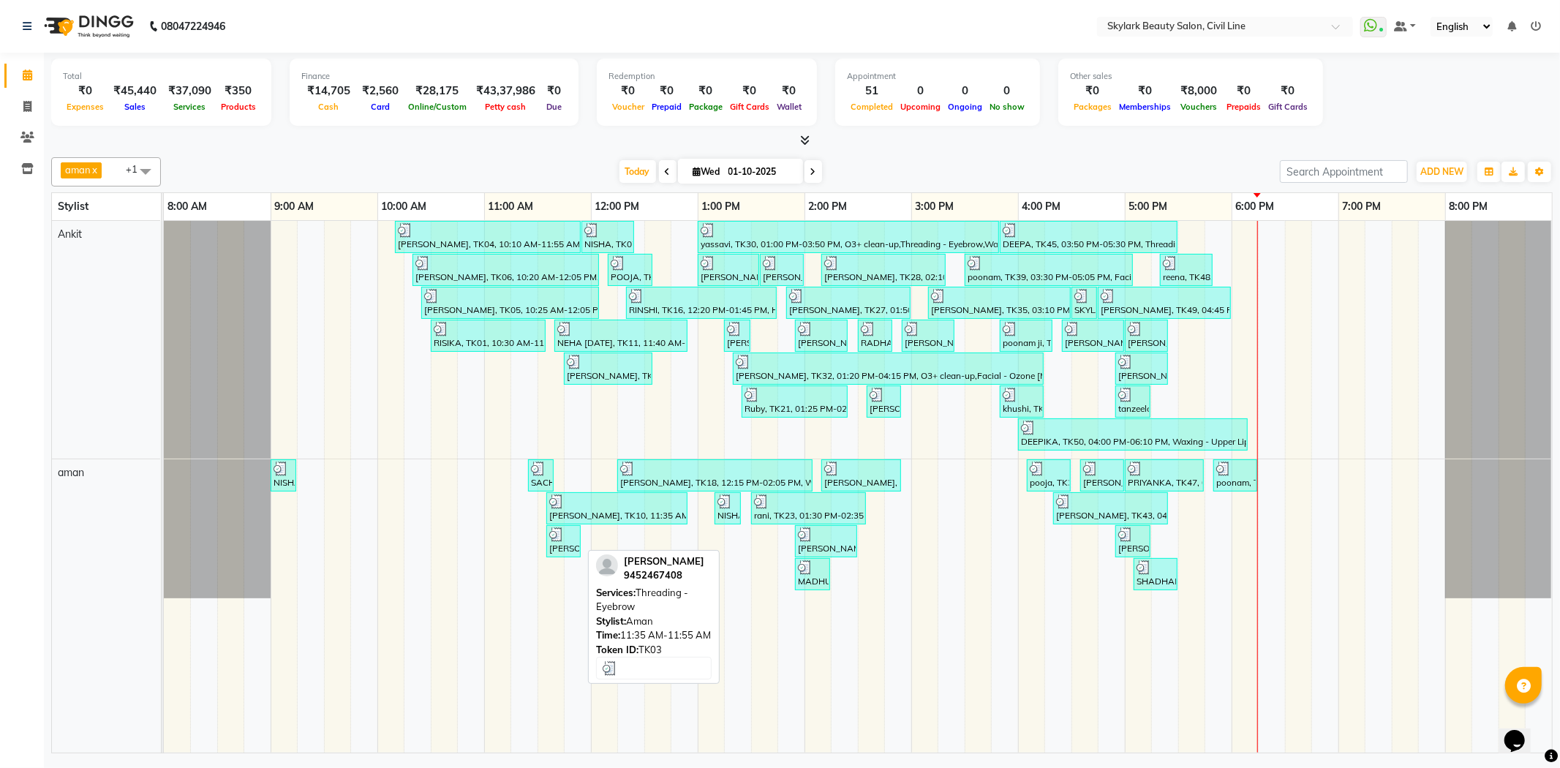
click at [575, 539] on div at bounding box center [563, 534] width 29 height 15
select select "3"
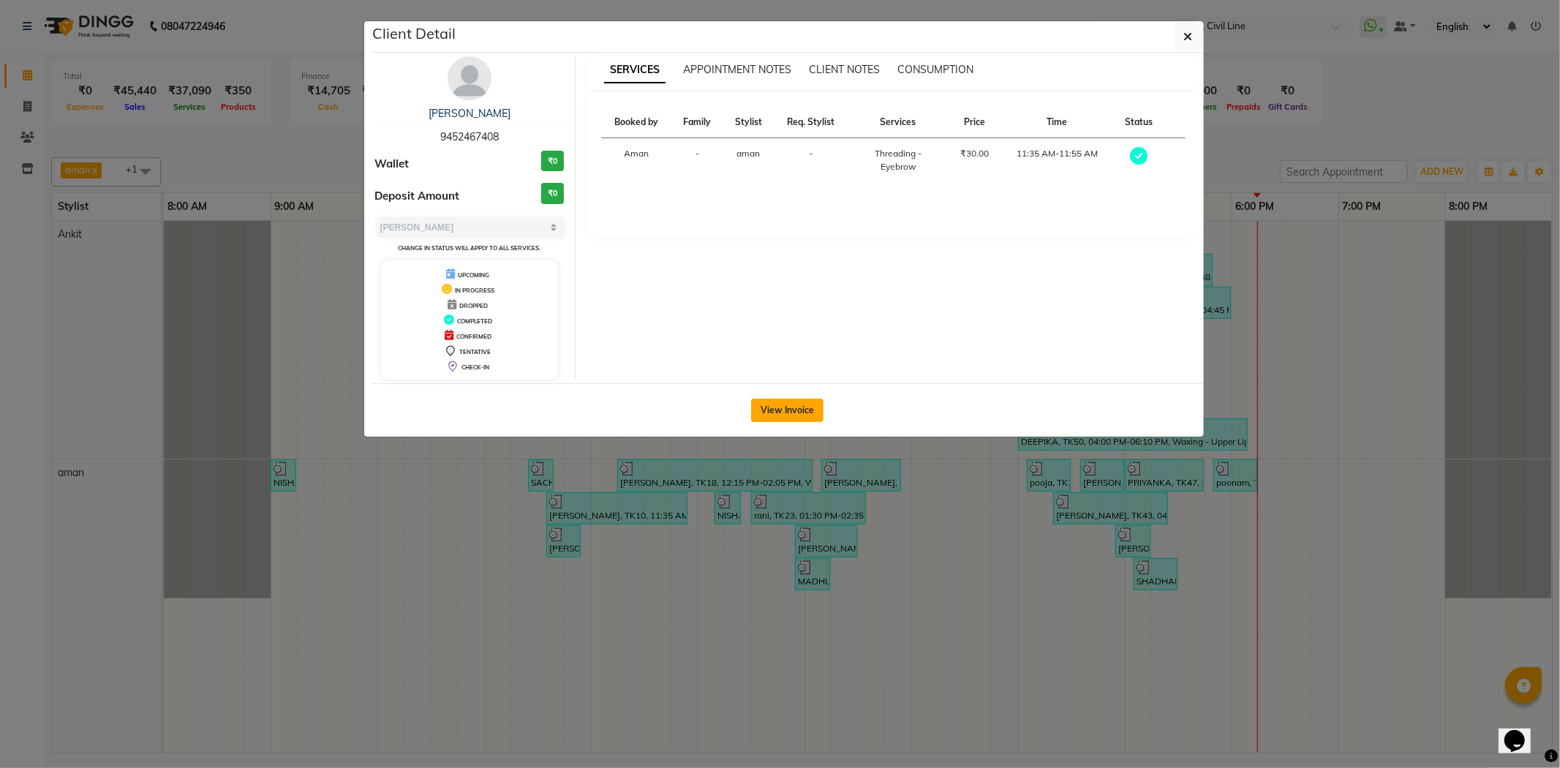
click at [798, 407] on button "View Invoice" at bounding box center [787, 410] width 72 height 23
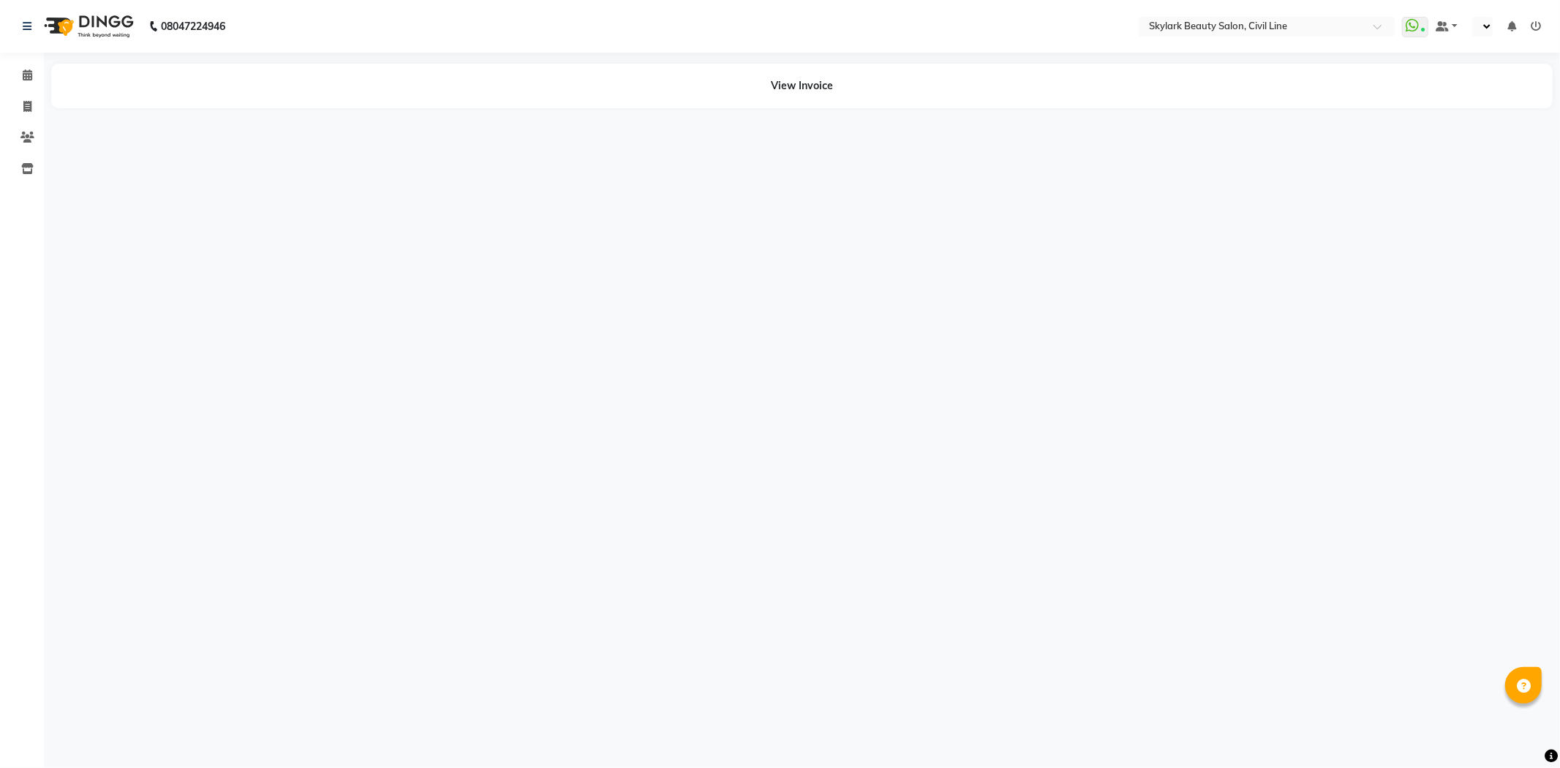
select select "en"
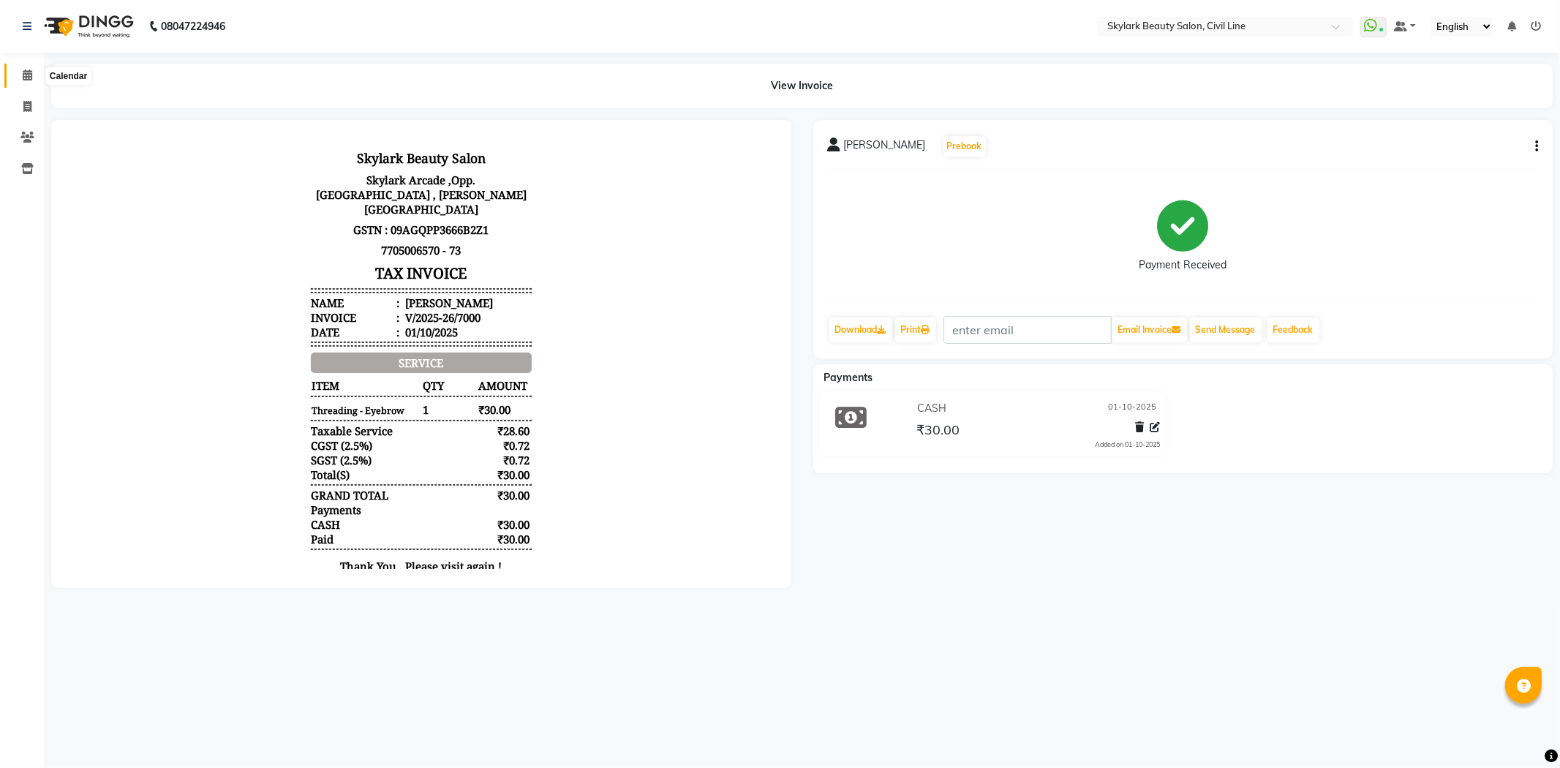
click at [23, 72] on icon at bounding box center [28, 74] width 10 height 11
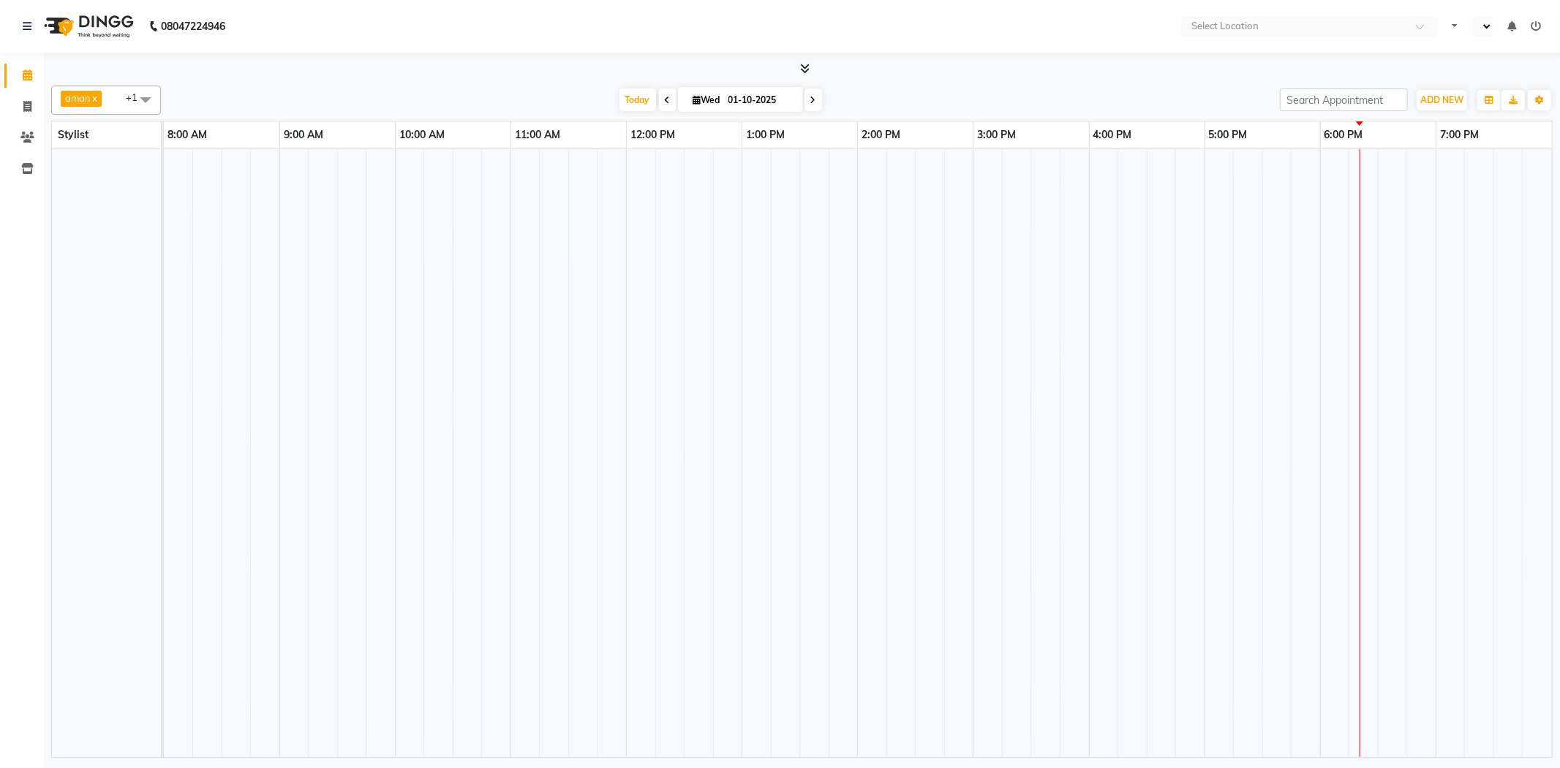
select select "en"
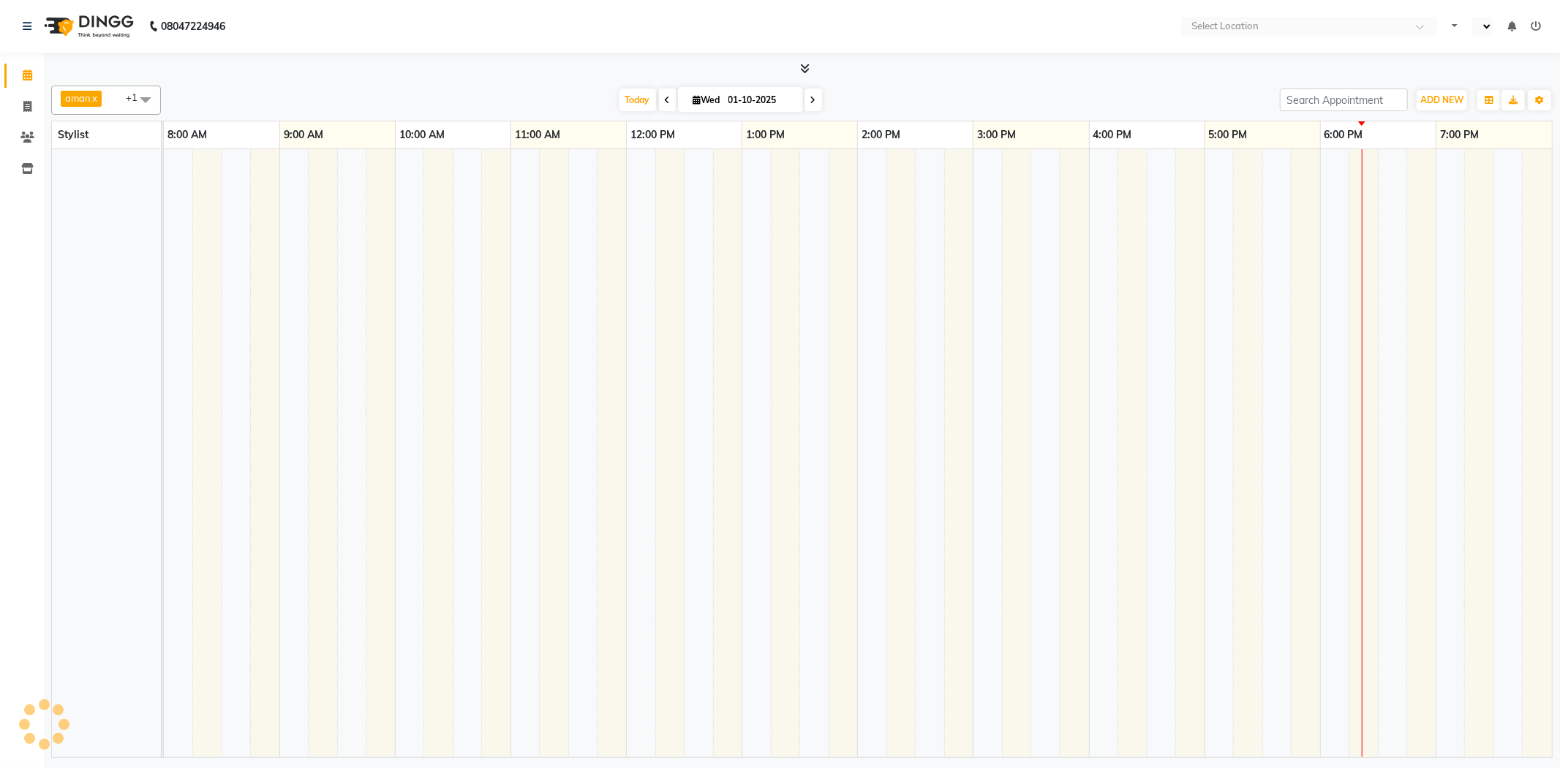
select select "en"
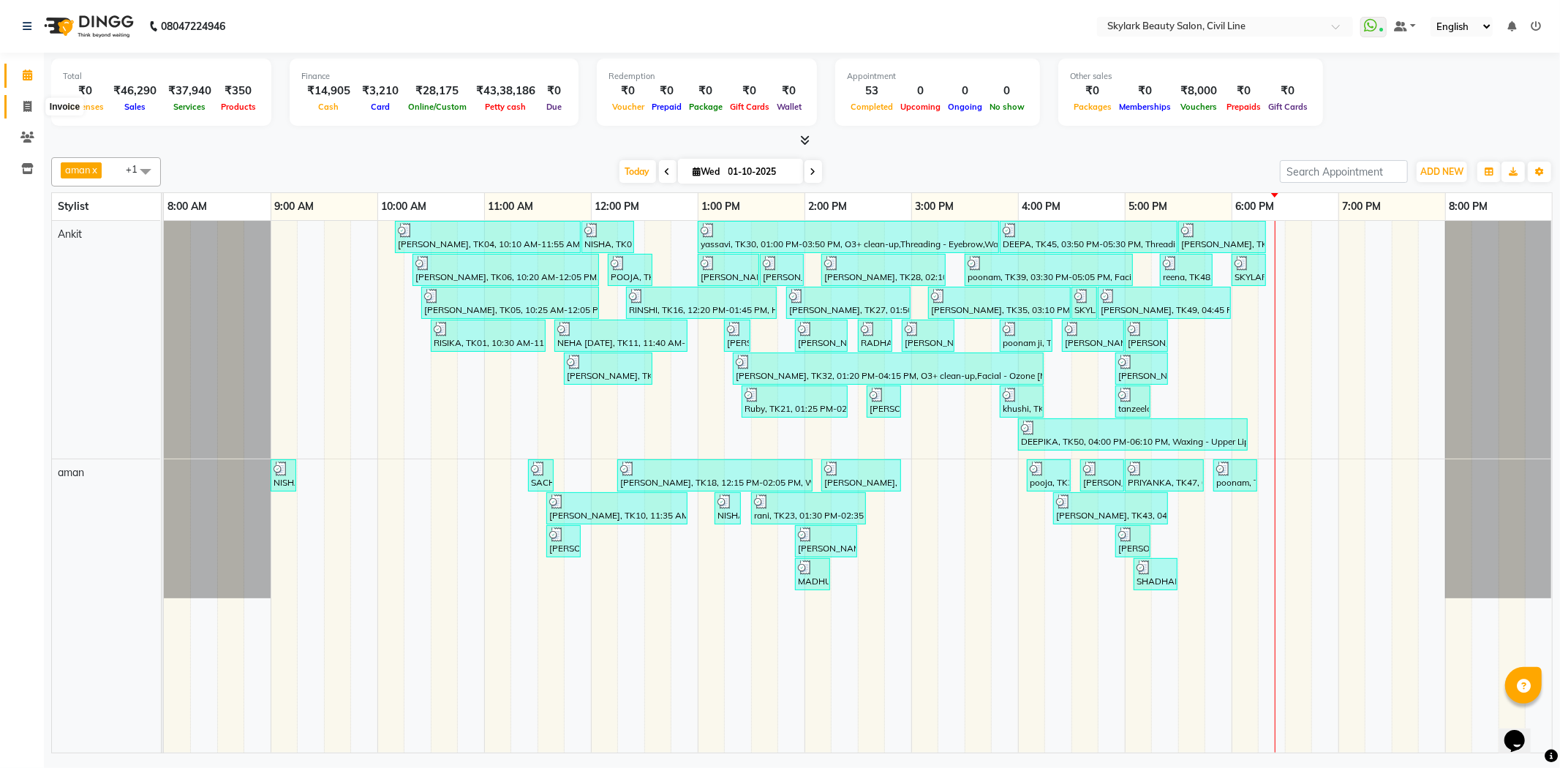
click at [23, 107] on icon at bounding box center [27, 106] width 8 height 11
select select "service"
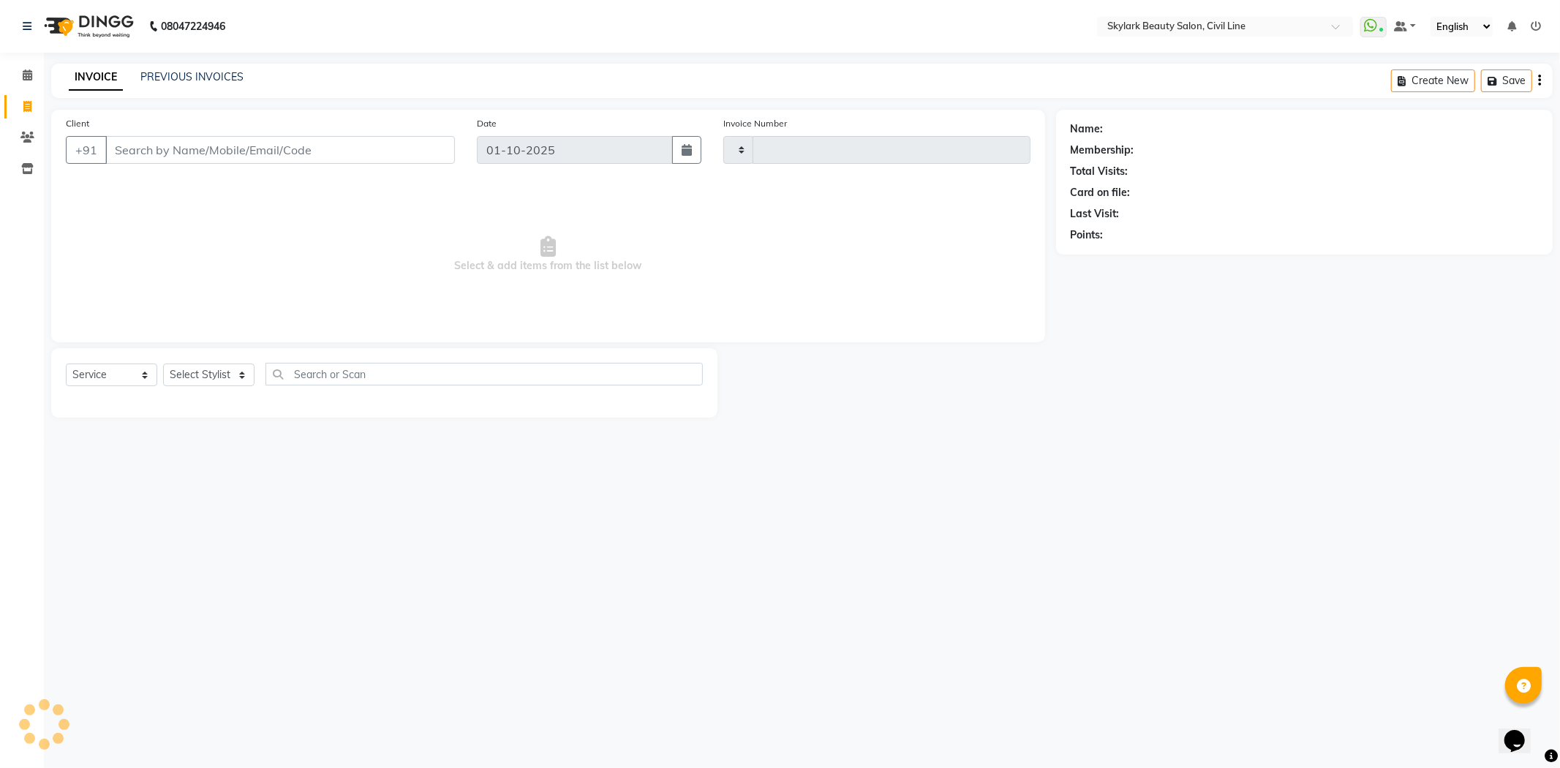
type input "7056"
select select "4588"
click at [205, 370] on select "Select Stylist" at bounding box center [208, 374] width 91 height 23
click at [202, 457] on div "08047224946 Select Location × Skylark Beauty Salon, Civil Line WhatsApp Status …" at bounding box center [780, 384] width 1560 height 768
click at [223, 382] on select "Select Stylist [PERSON_NAME] [PERSON_NAME] [PERSON_NAME] WASU" at bounding box center [208, 374] width 91 height 23
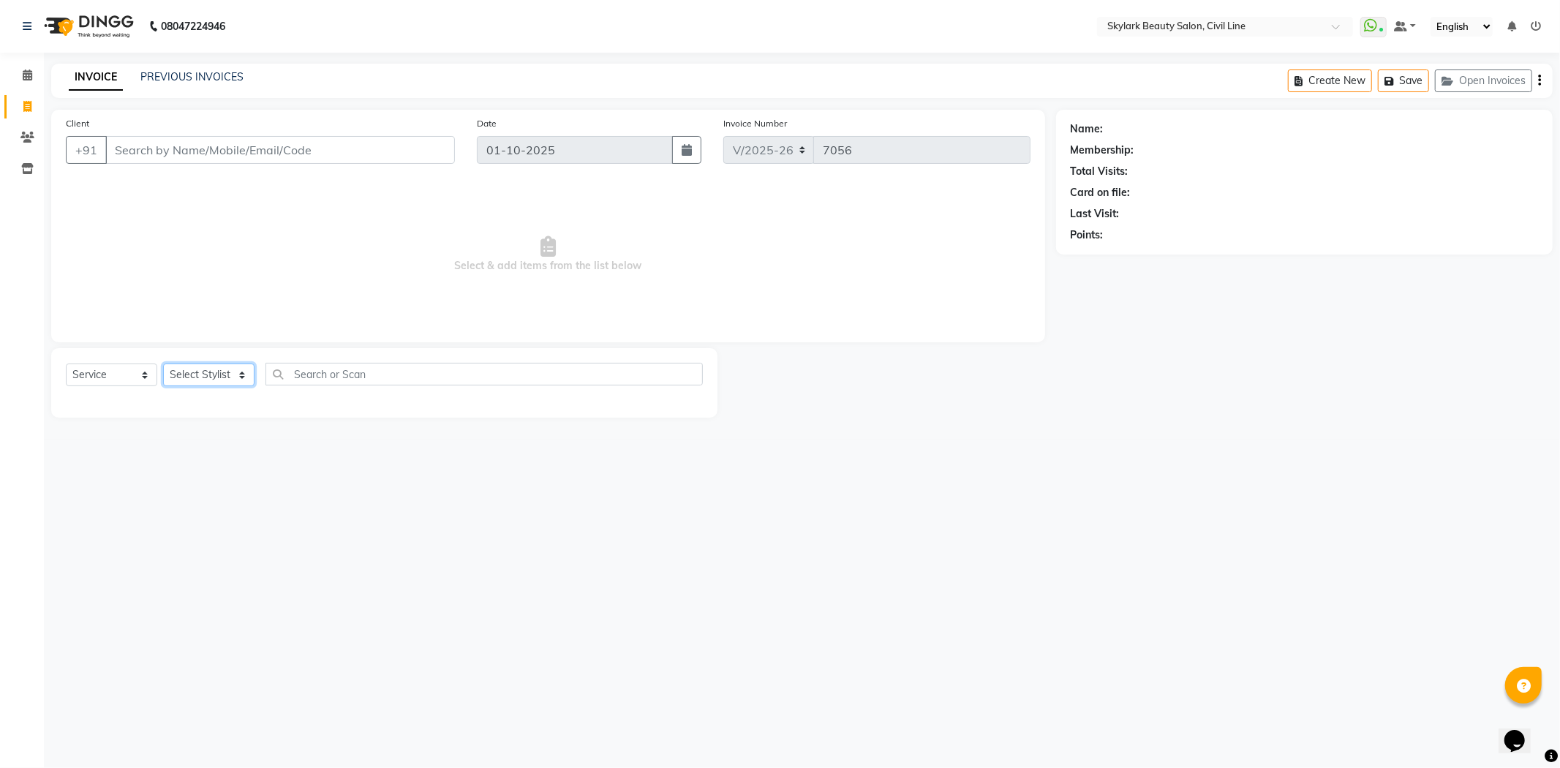
select select "85071"
click at [163, 364] on select "Select Stylist [PERSON_NAME] [PERSON_NAME] [PERSON_NAME] WASU" at bounding box center [208, 374] width 91 height 23
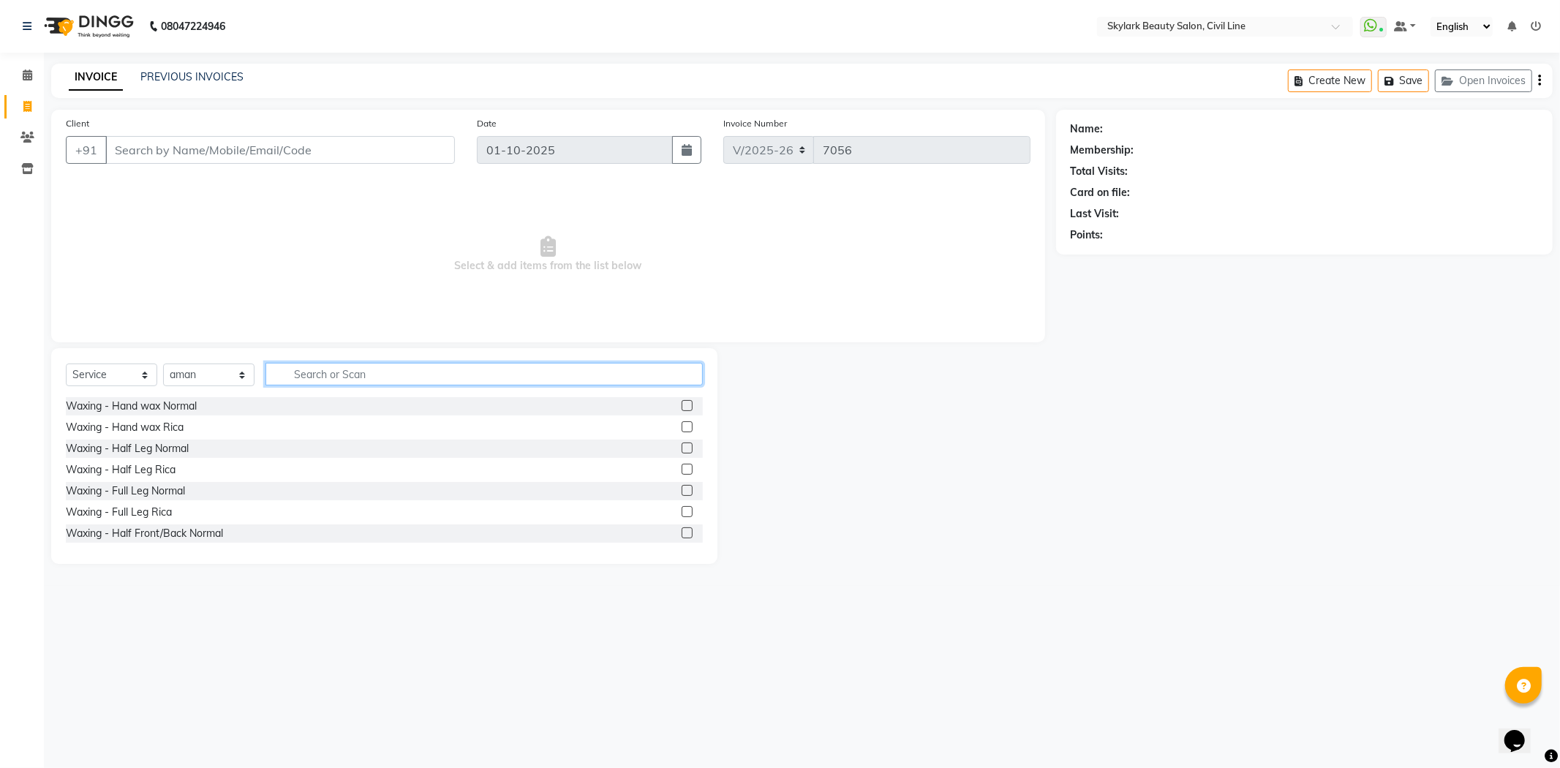
click at [347, 382] on input "text" at bounding box center [483, 374] width 437 height 23
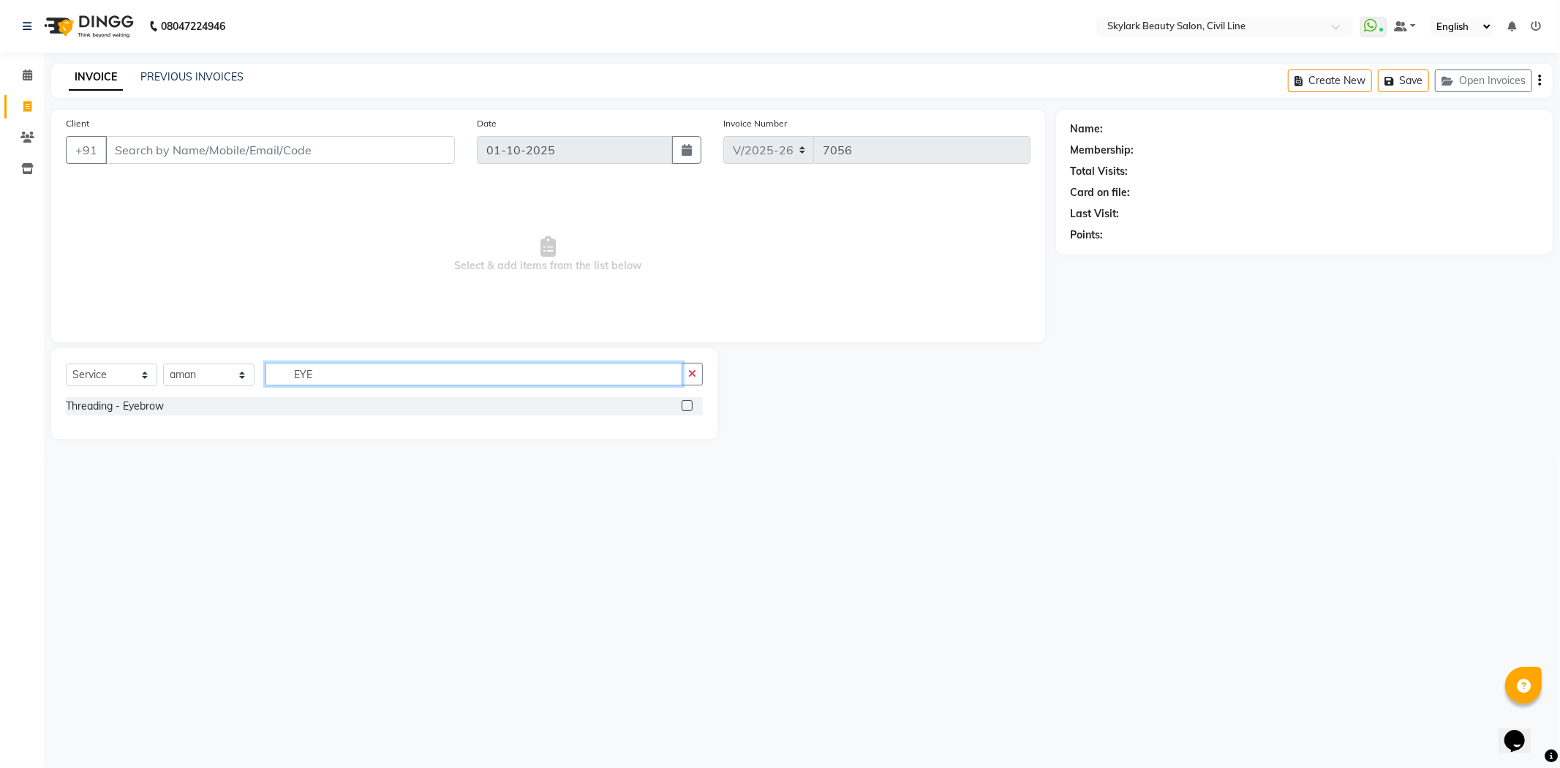
type input "EYE"
click at [689, 408] on label at bounding box center [687, 405] width 11 height 11
click at [689, 408] on input "checkbox" at bounding box center [687, 406] width 10 height 10
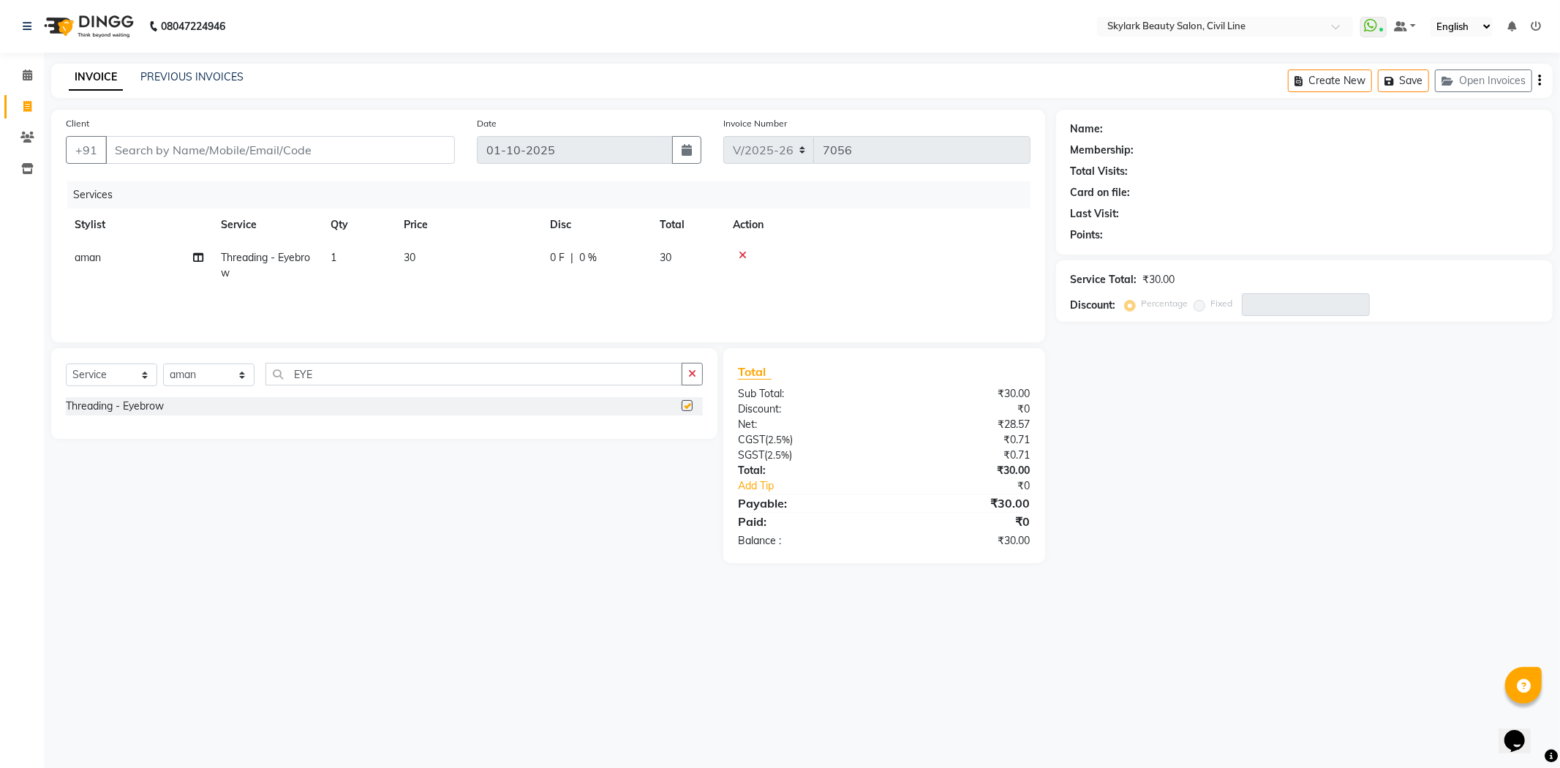
checkbox input "false"
click at [339, 146] on input "Client" at bounding box center [280, 150] width 350 height 28
type input "9"
type input "0"
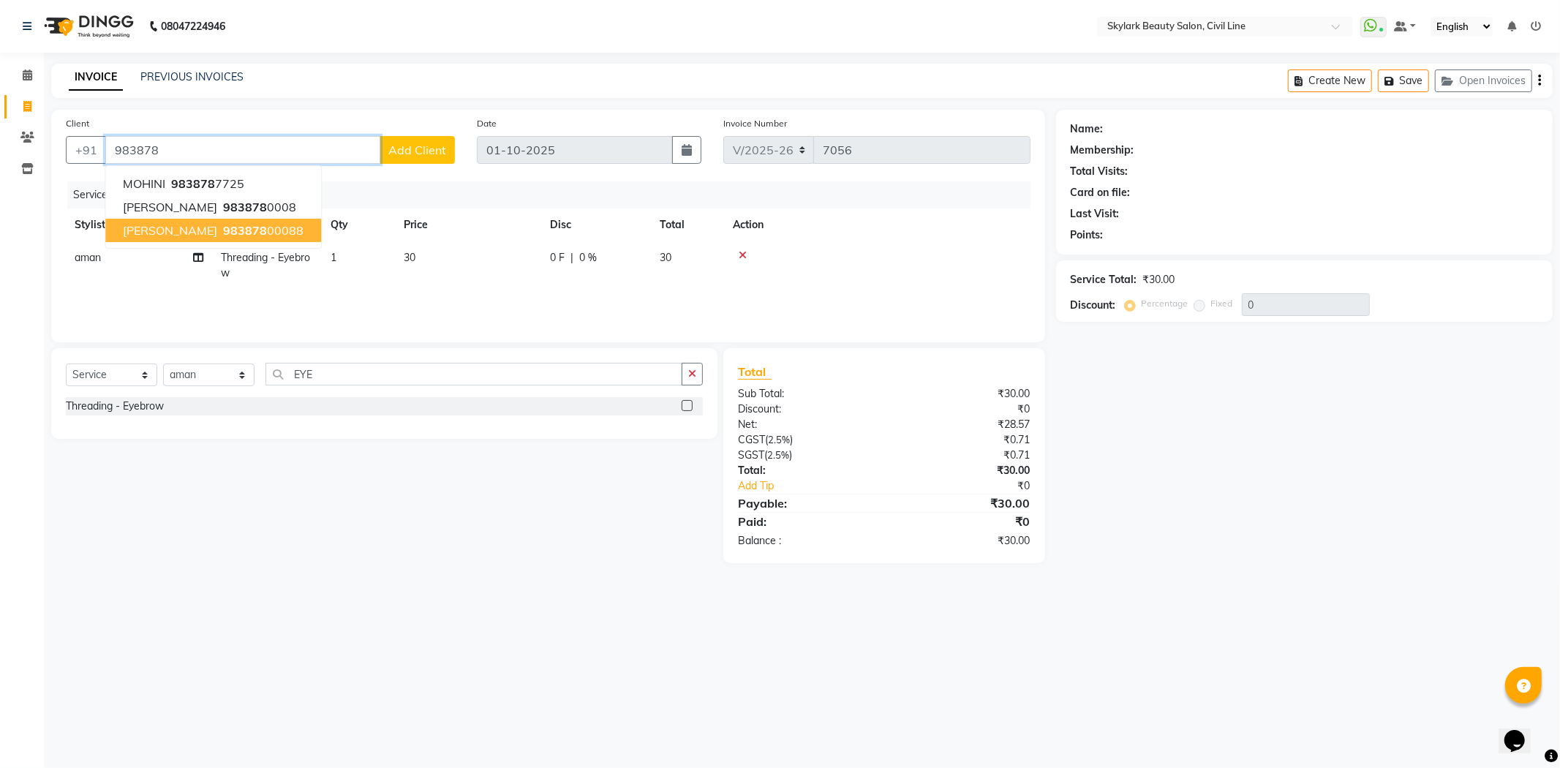
click at [237, 243] on ngb-typeahead-window "MOHINI 983878 7725 [PERSON_NAME] 983878 0008 [PERSON_NAME] 983878 00088" at bounding box center [213, 206] width 217 height 83
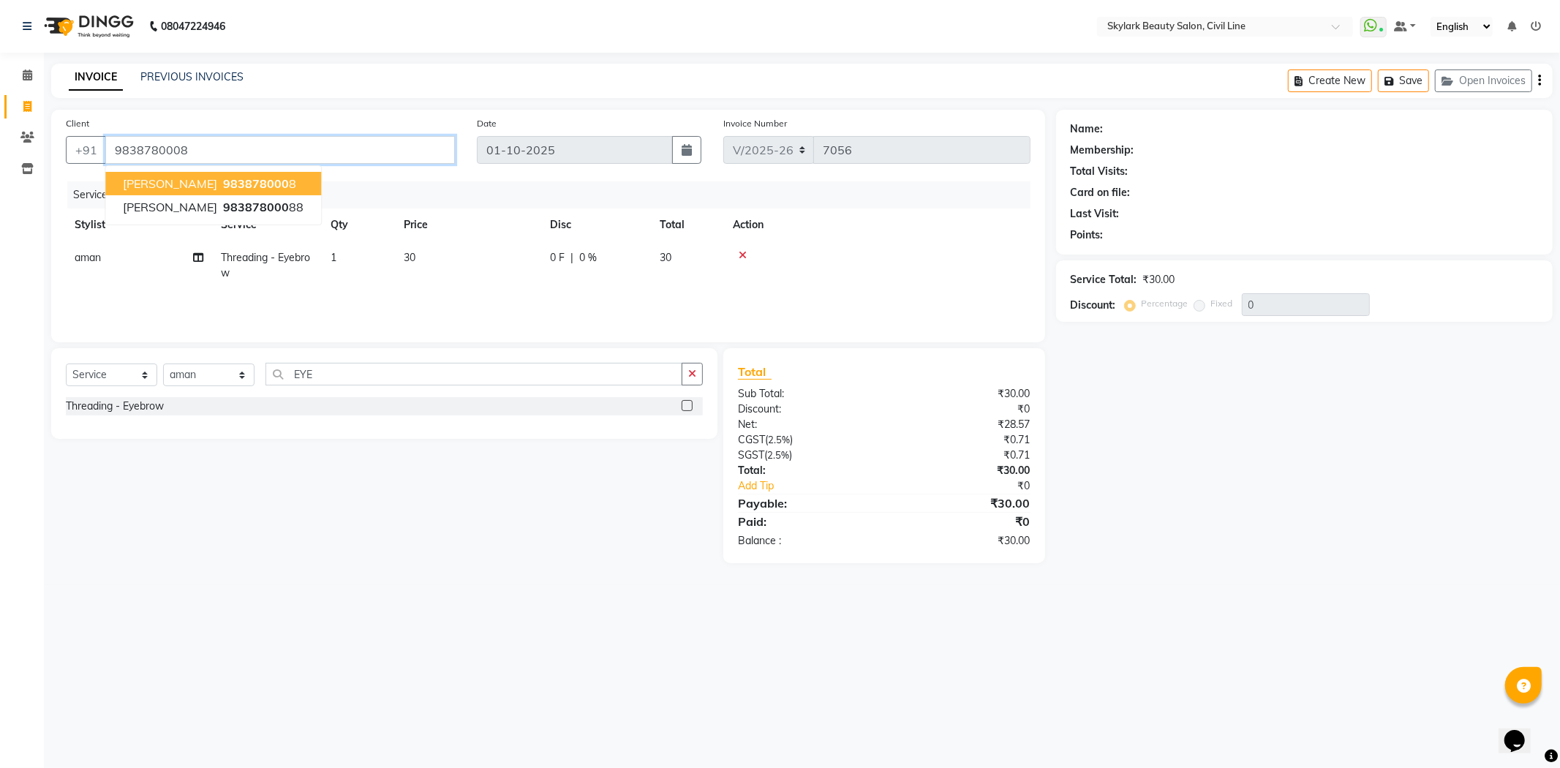
type input "9838780008"
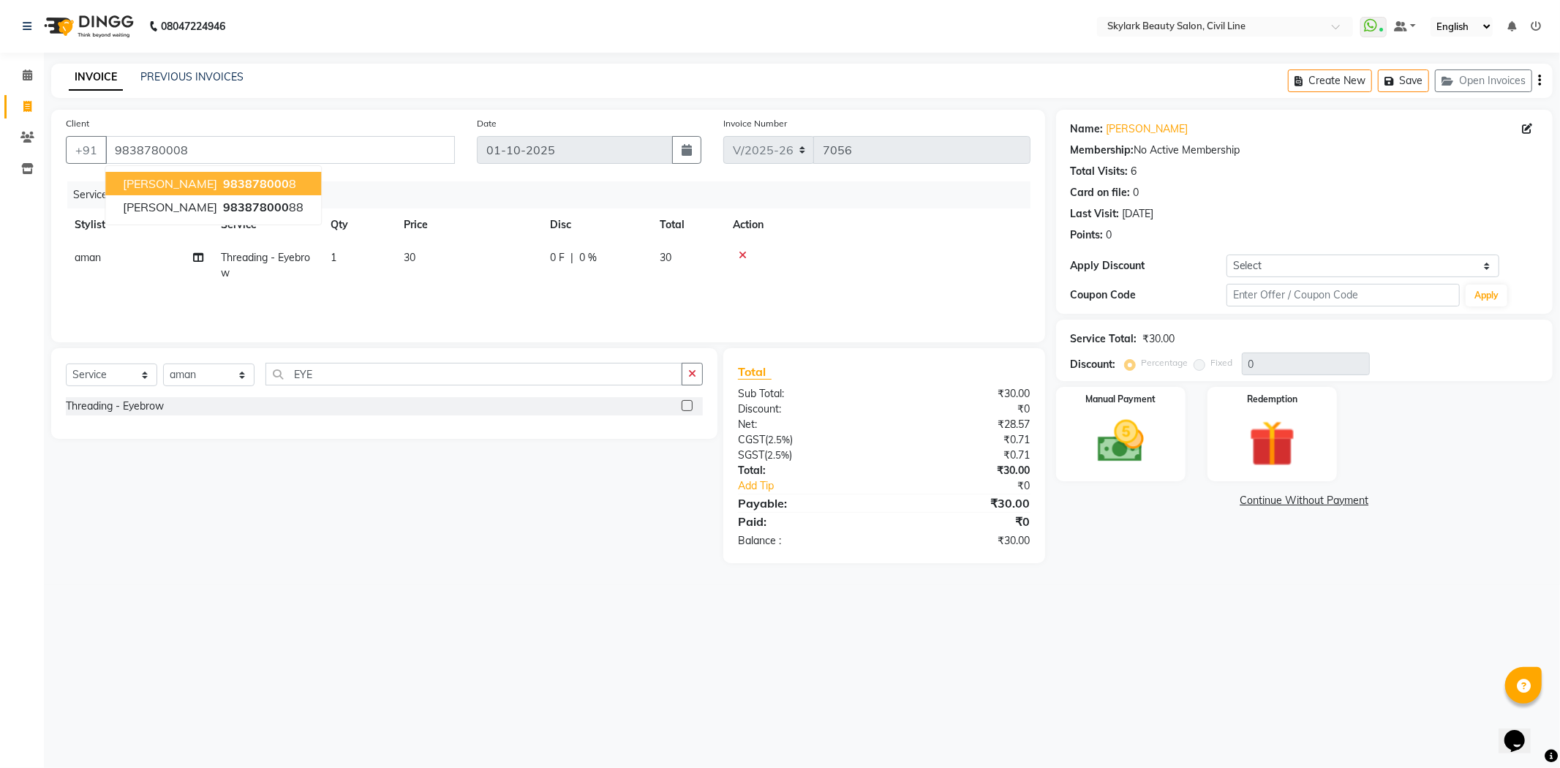
click at [223, 189] on span "983878000" at bounding box center [256, 183] width 66 height 15
click at [1093, 440] on img at bounding box center [1121, 442] width 78 height 56
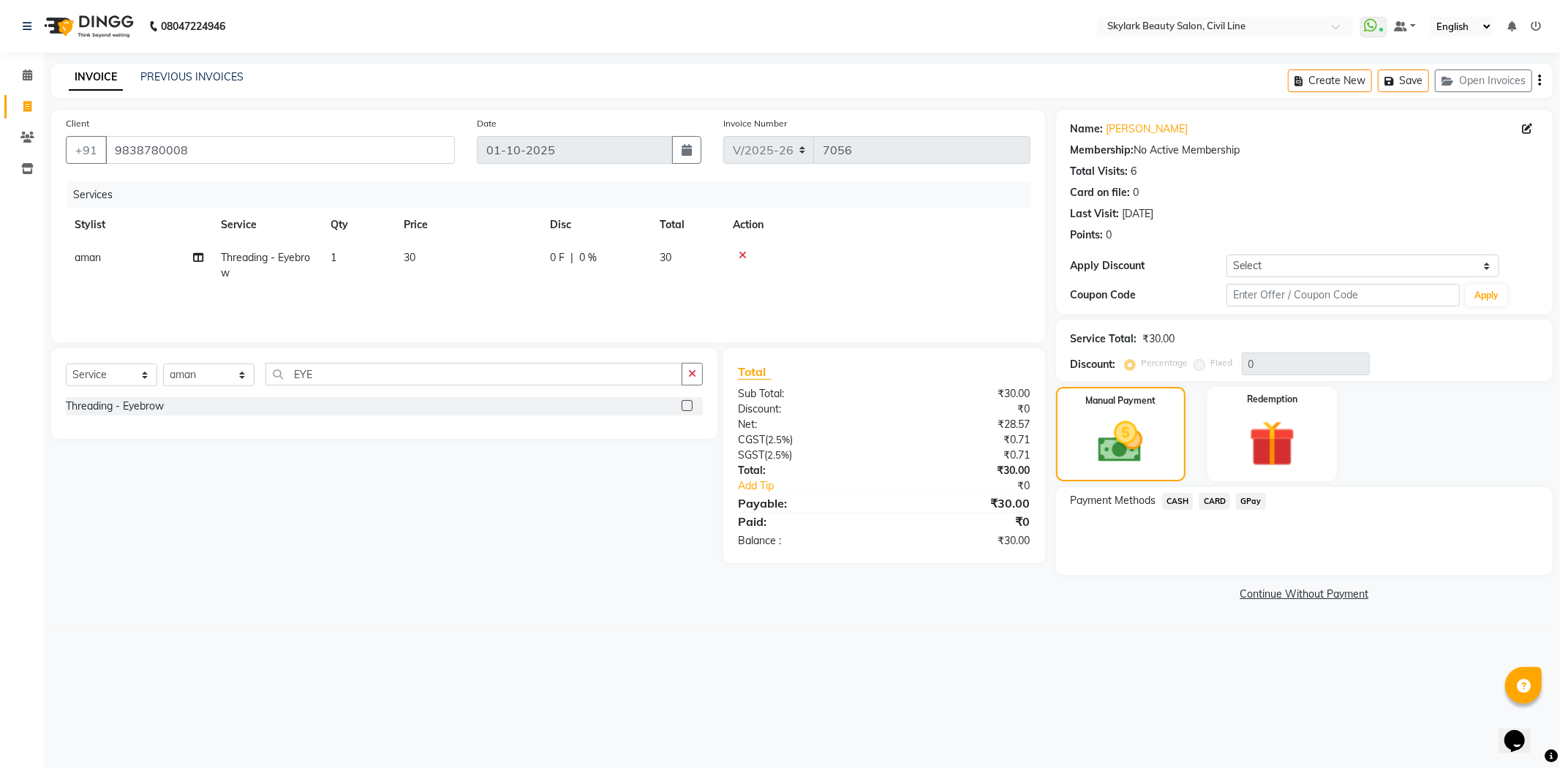
click at [1182, 501] on span "CASH" at bounding box center [1177, 501] width 31 height 17
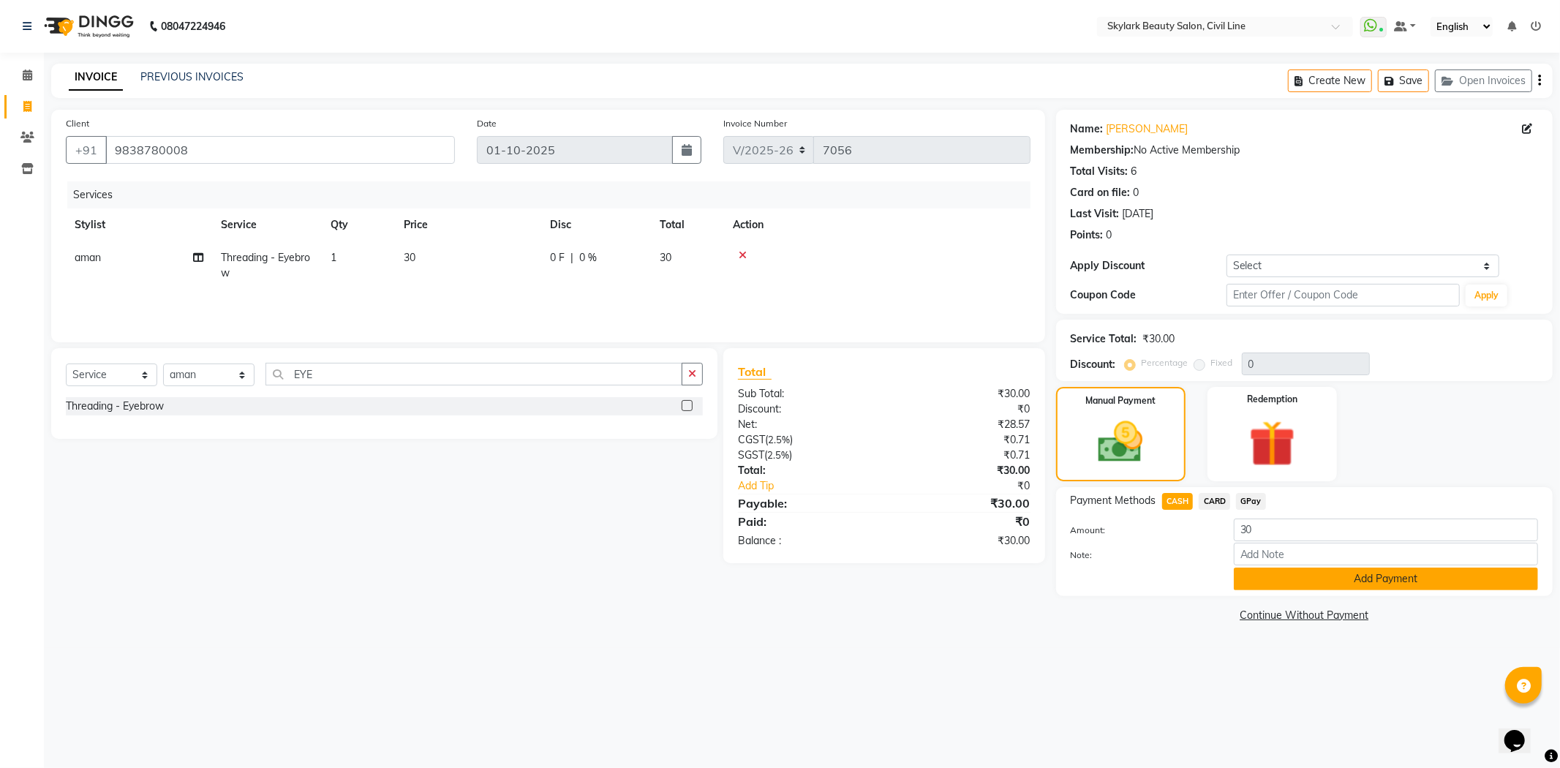
click at [1370, 581] on button "Add Payment" at bounding box center [1386, 578] width 304 height 23
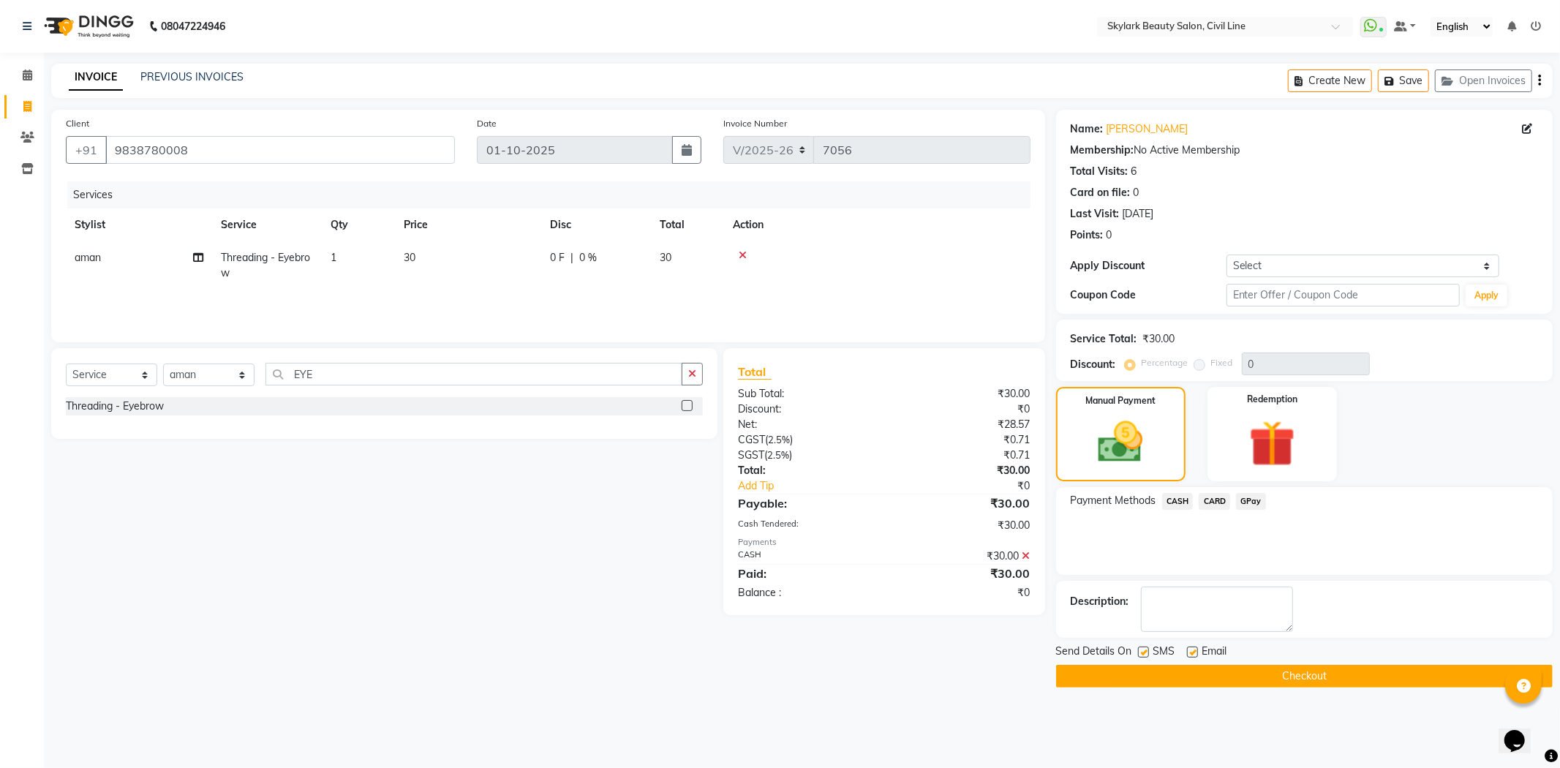
click at [1347, 676] on button "Checkout" at bounding box center [1304, 676] width 497 height 23
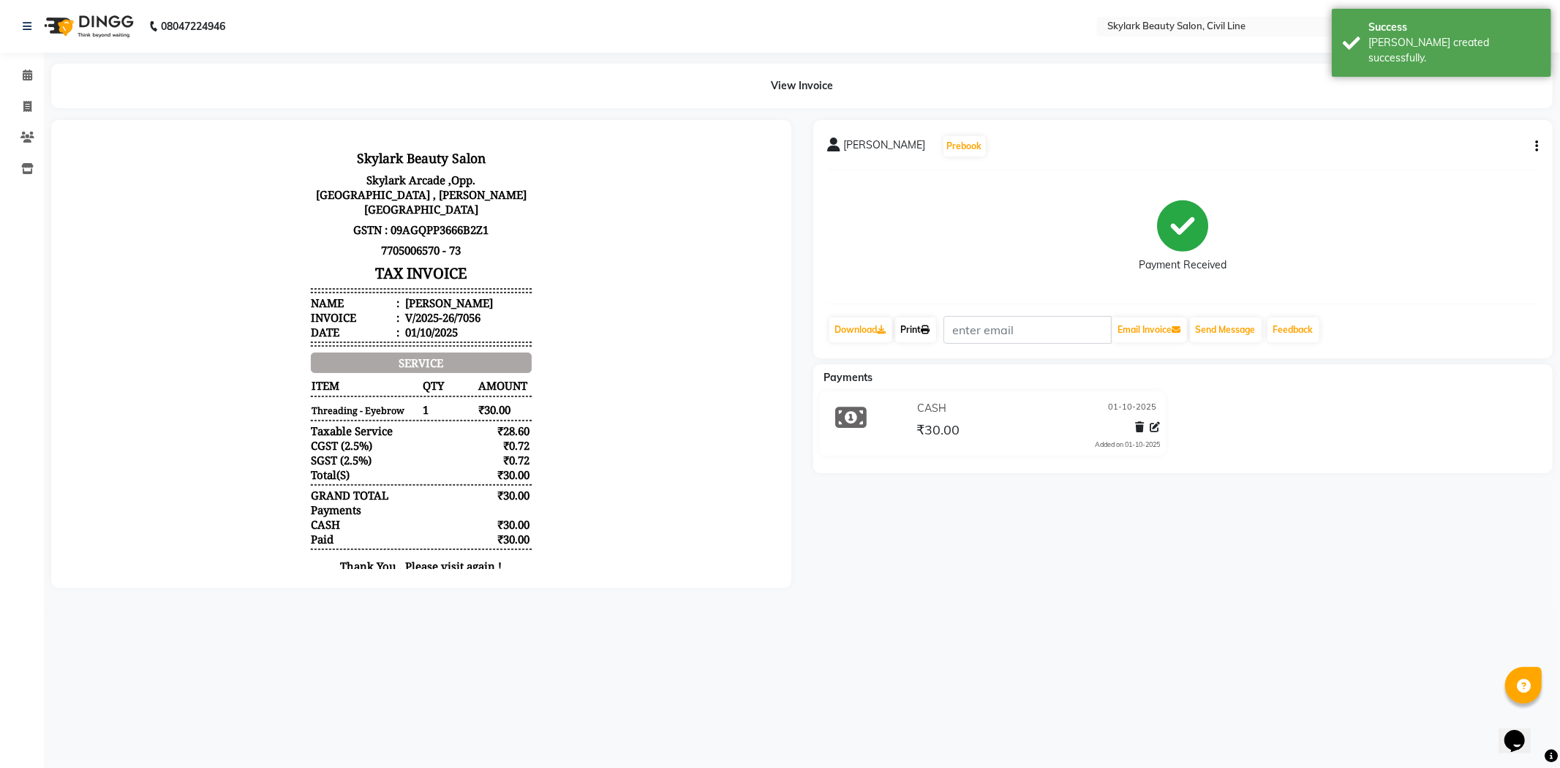
click at [919, 334] on link "Print" at bounding box center [915, 329] width 41 height 25
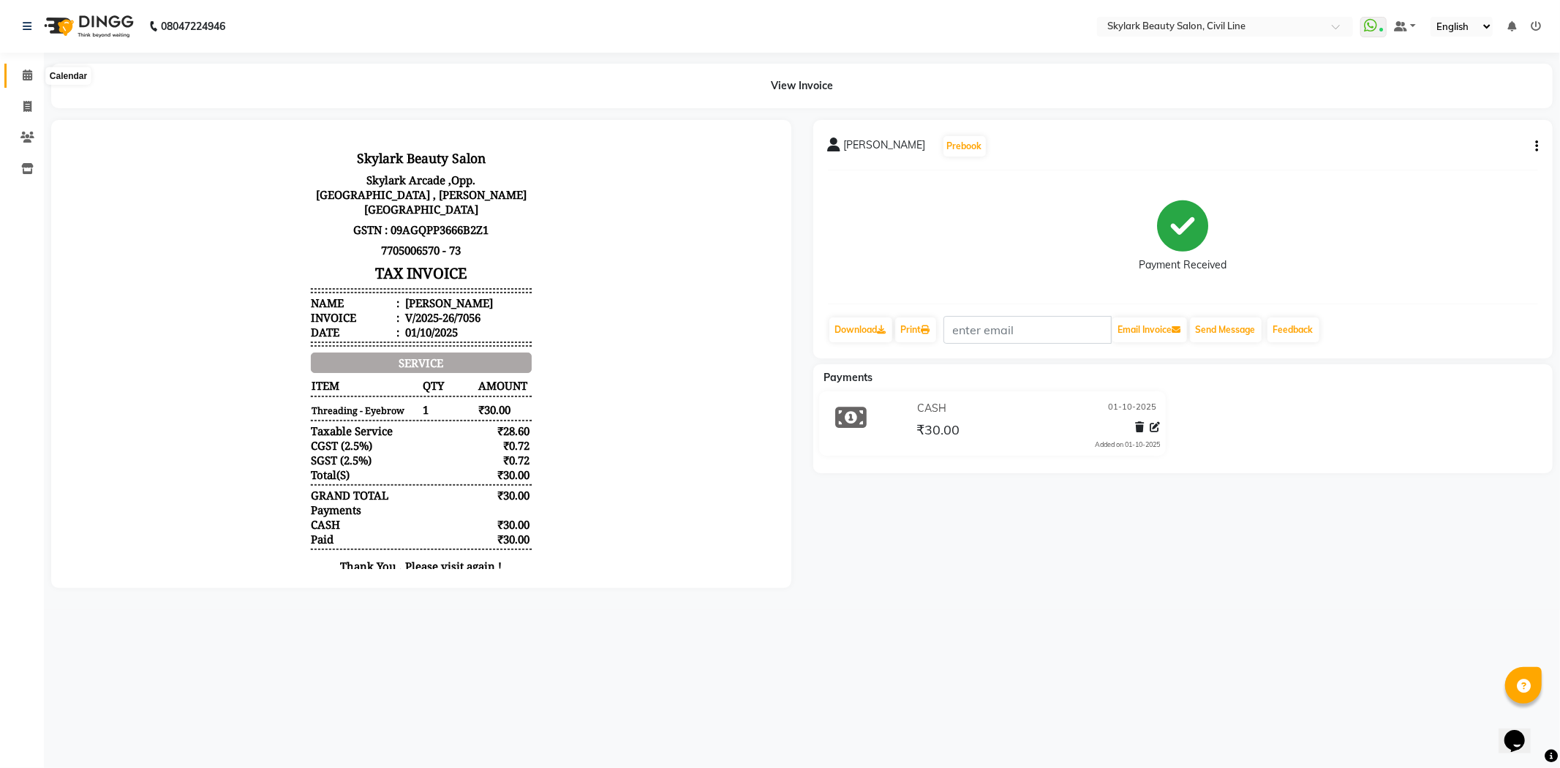
click at [23, 69] on icon at bounding box center [28, 74] width 10 height 11
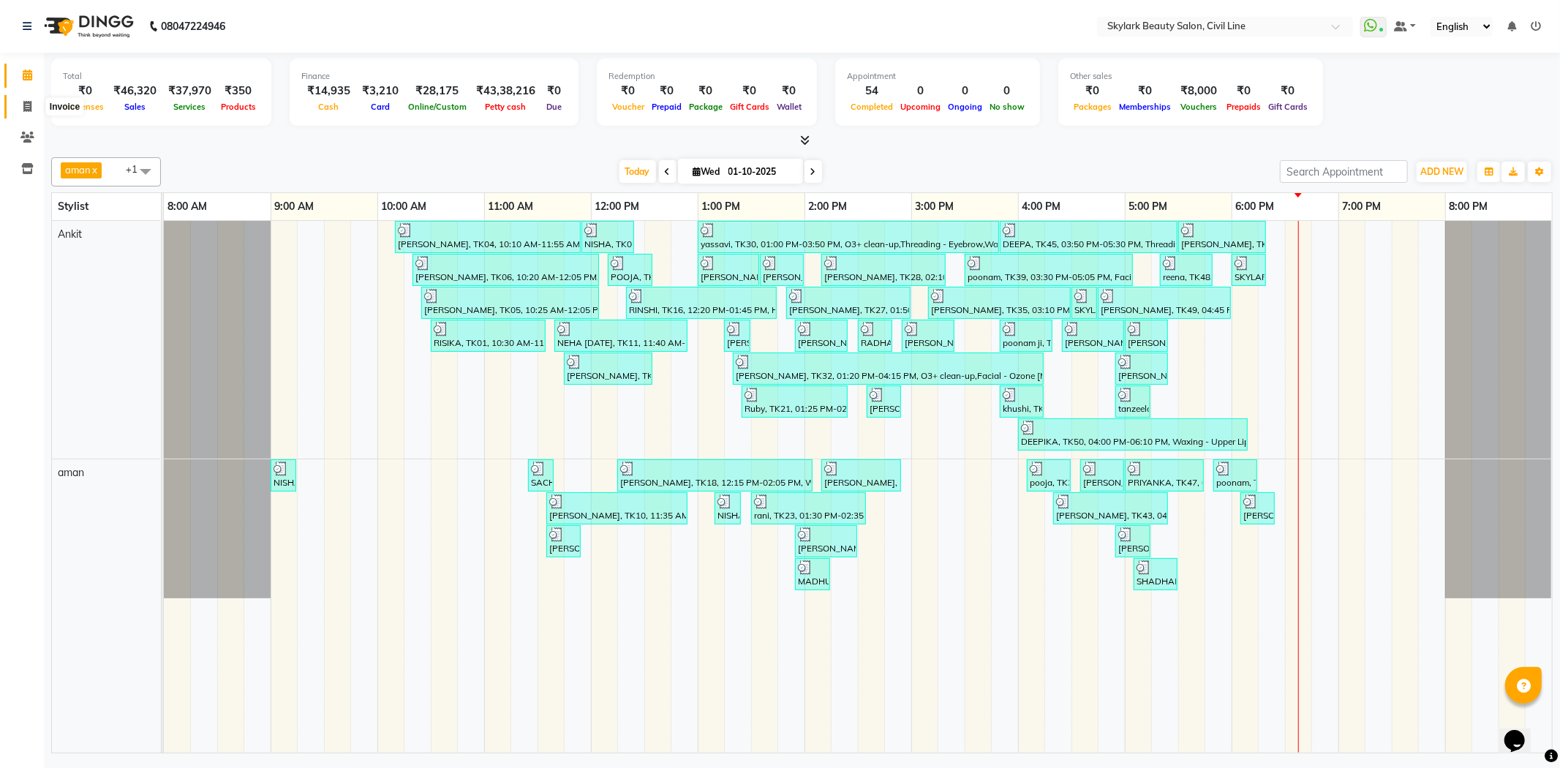
click at [34, 111] on span at bounding box center [28, 107] width 26 height 17
select select "service"
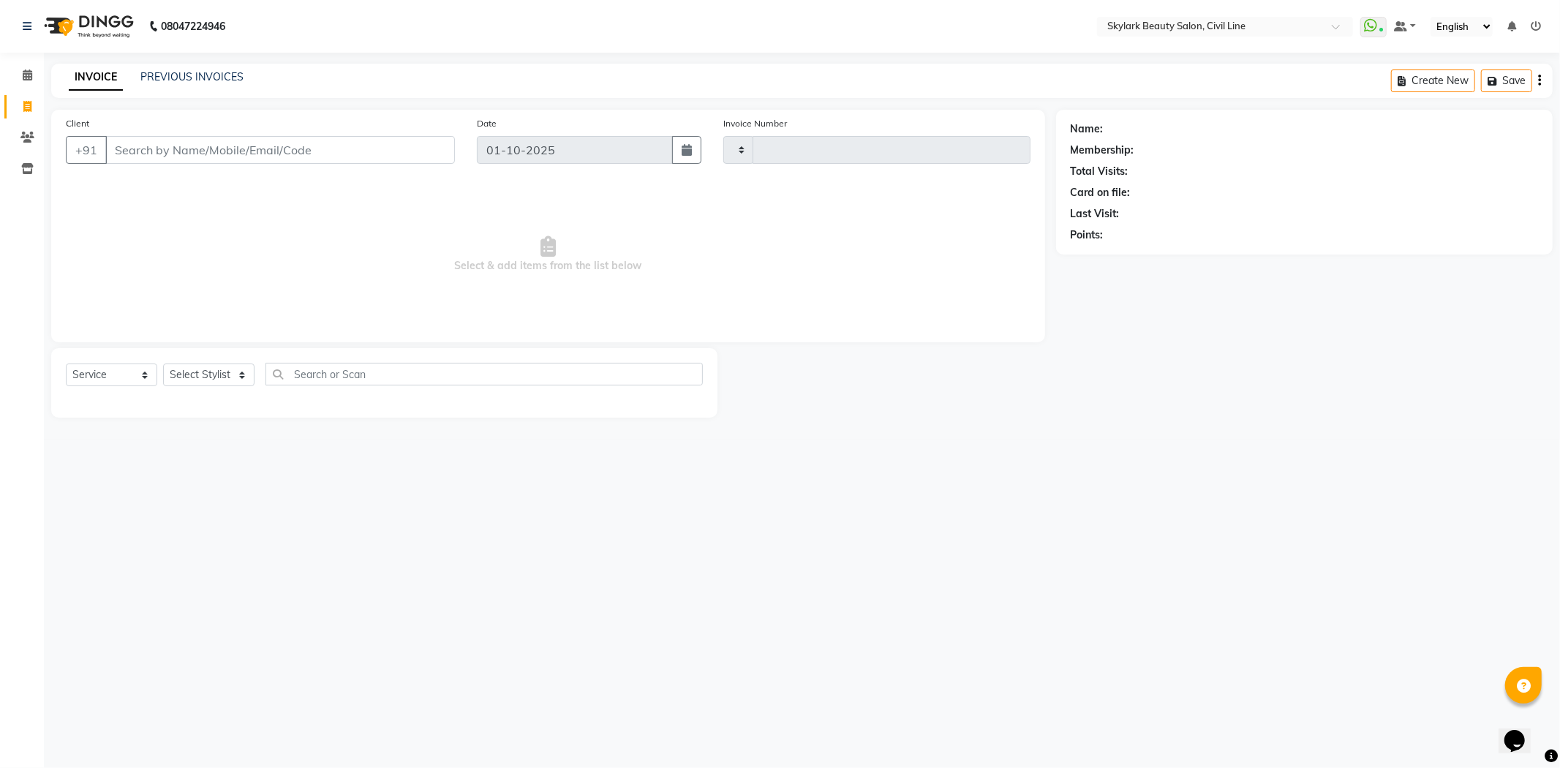
type input "7060"
select select "4588"
click at [229, 379] on select "Select Stylist" at bounding box center [208, 374] width 91 height 23
click at [163, 364] on select "Select Stylist aman Ankit GAGAN WAHLA GURWINDER SINGH WASU" at bounding box center [208, 374] width 91 height 23
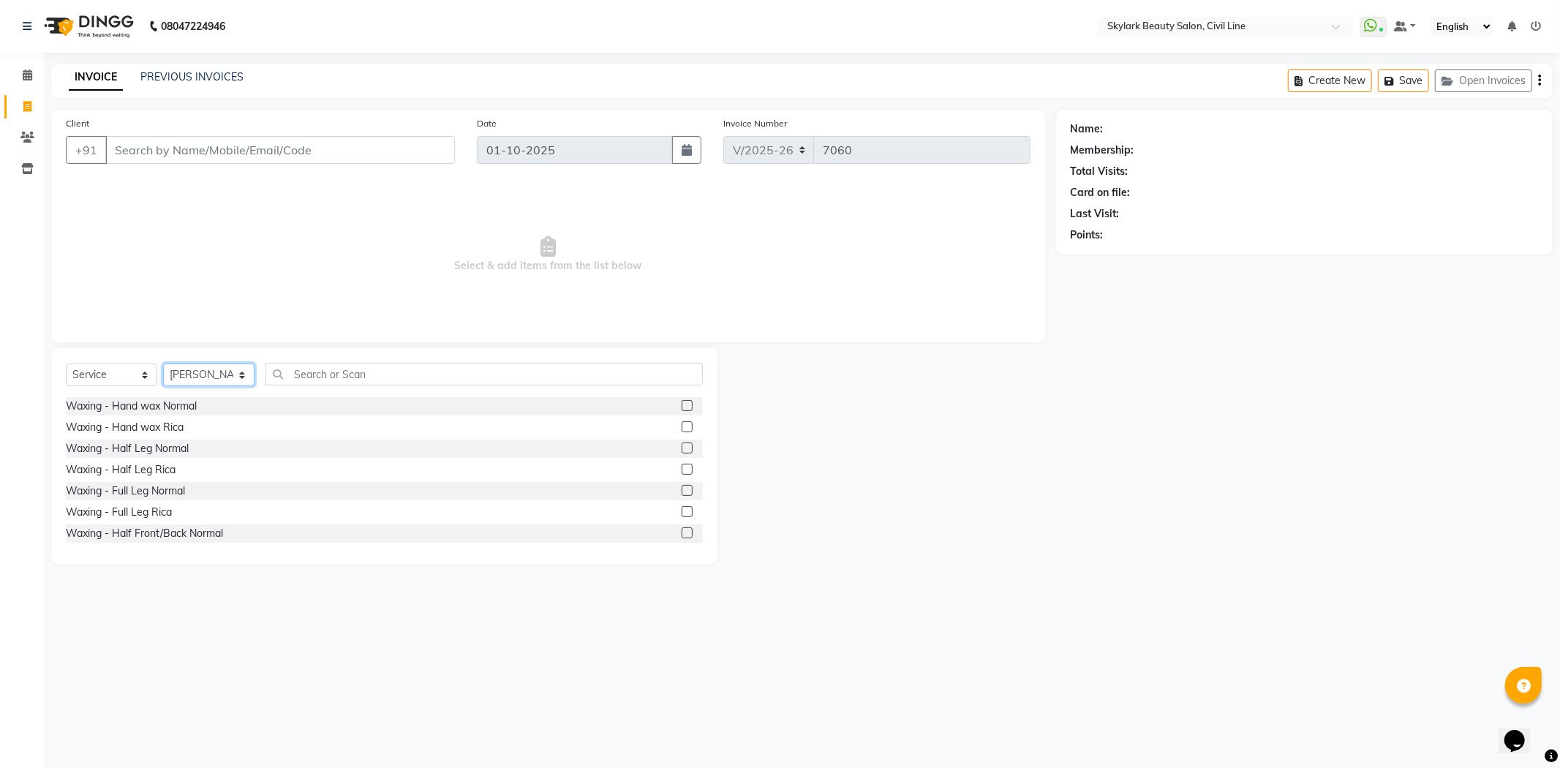
click at [228, 368] on select "Select Stylist aman Ankit GAGAN WAHLA GURWINDER SINGH WASU" at bounding box center [208, 374] width 91 height 23
select select "85071"
click at [163, 364] on select "Select Stylist aman Ankit GAGAN WAHLA GURWINDER SINGH WASU" at bounding box center [208, 374] width 91 height 23
click at [417, 379] on input "text" at bounding box center [483, 374] width 437 height 23
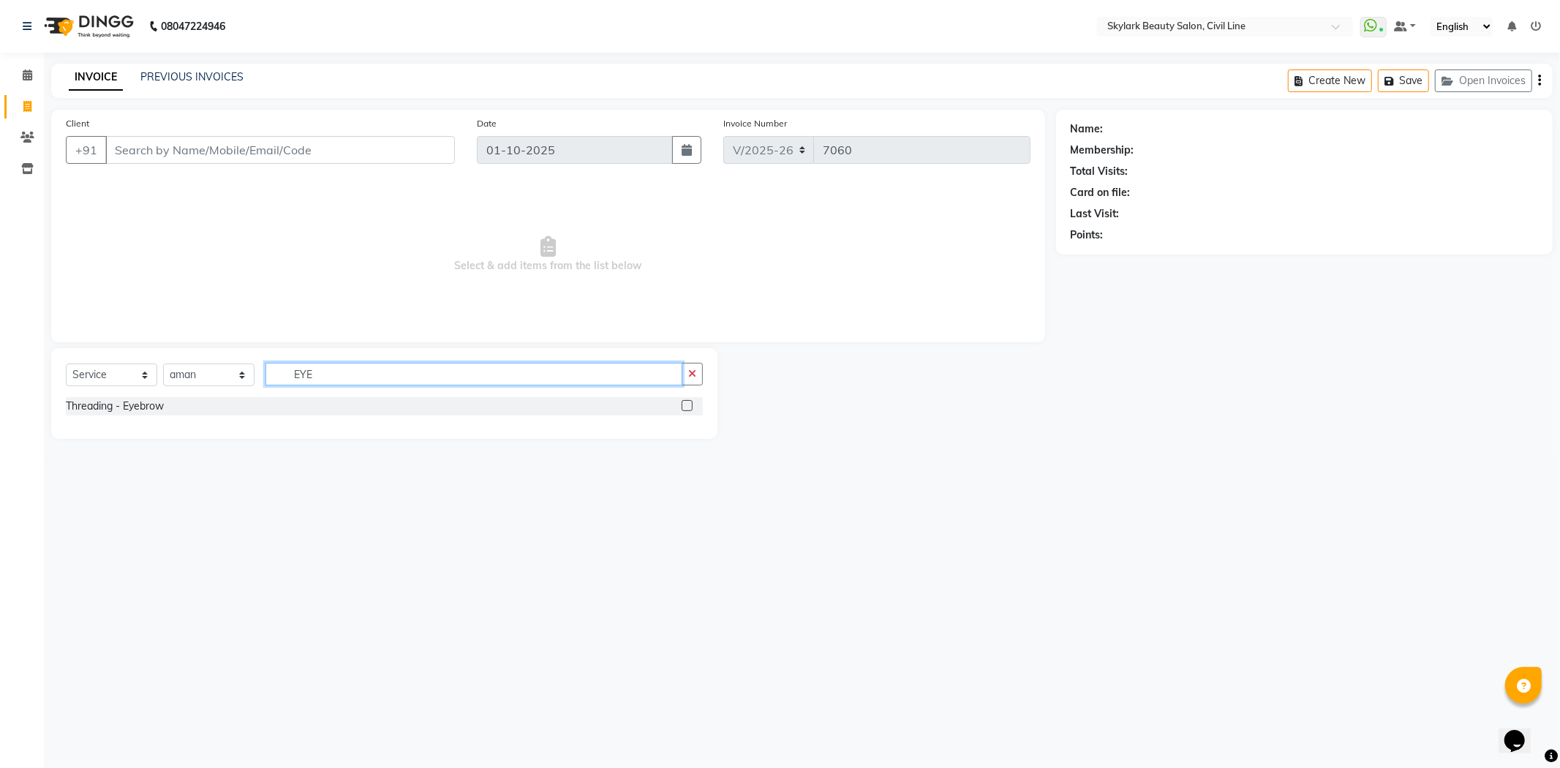
type input "EYE"
click at [690, 404] on label at bounding box center [687, 405] width 11 height 11
click at [690, 404] on input "checkbox" at bounding box center [687, 406] width 10 height 10
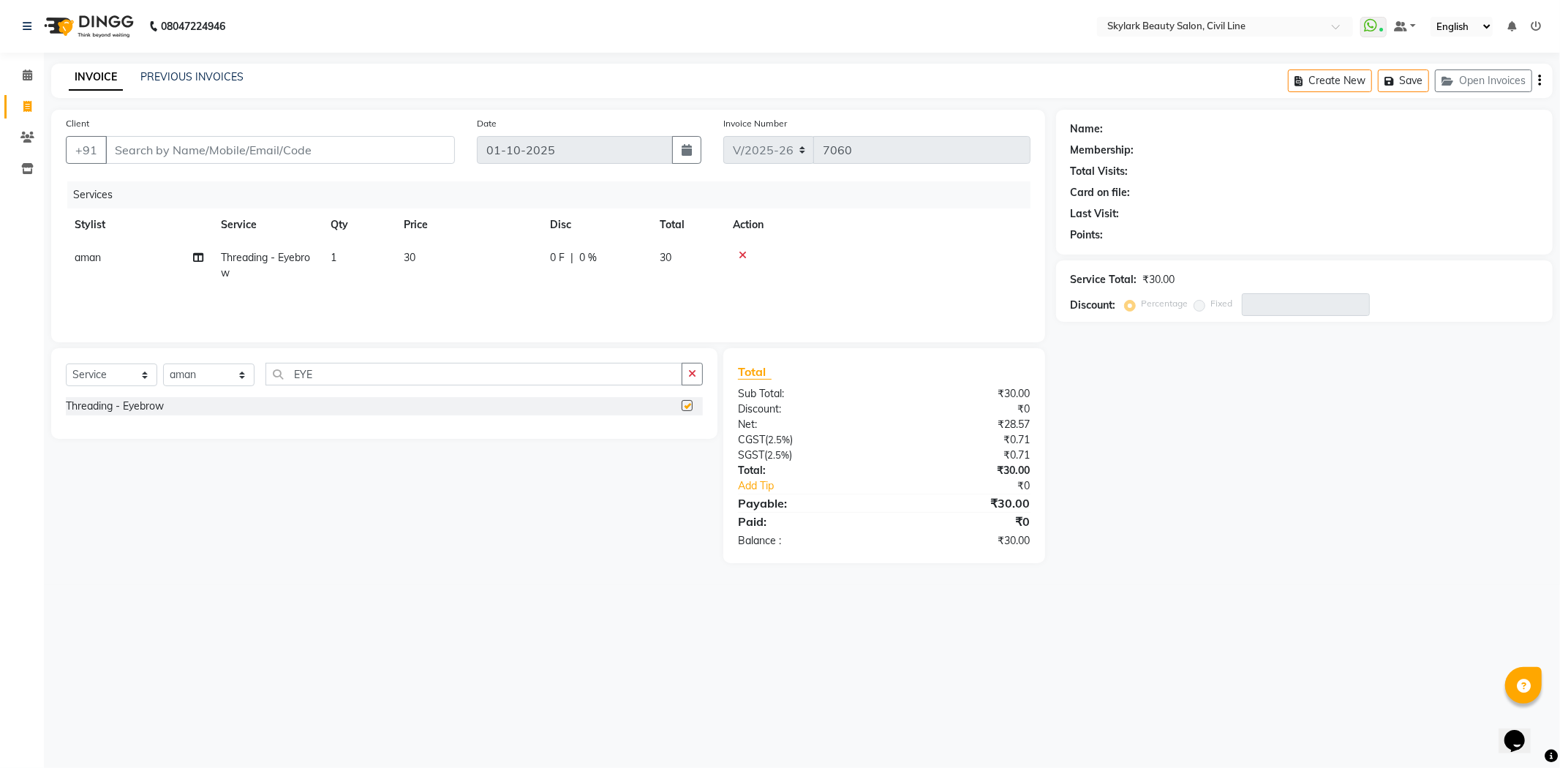
checkbox input "false"
click at [568, 378] on input "EYE" at bounding box center [473, 374] width 417 height 23
type input "E"
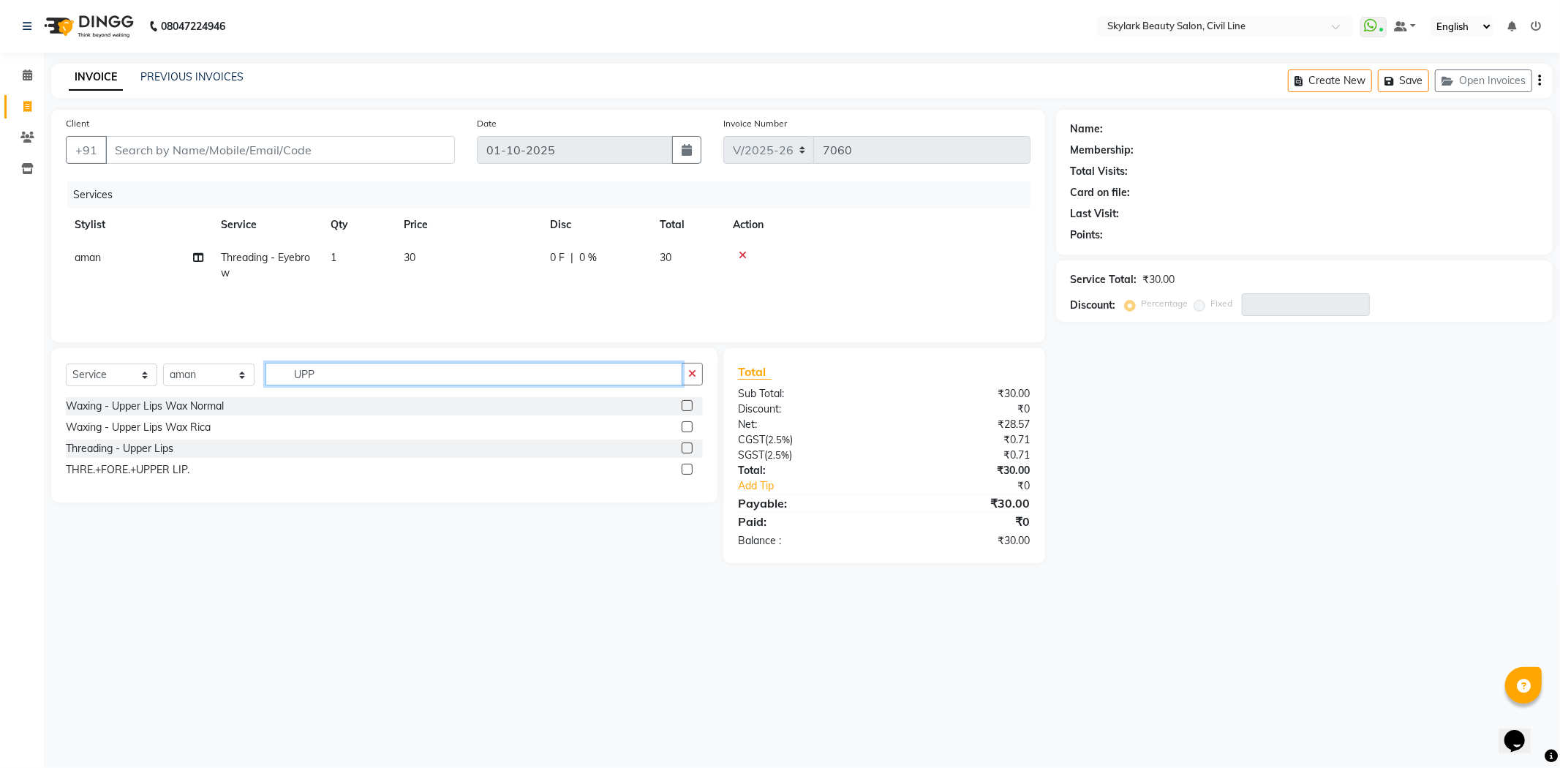
type input "UPP"
click at [689, 450] on label at bounding box center [687, 447] width 11 height 11
click at [689, 450] on input "checkbox" at bounding box center [687, 449] width 10 height 10
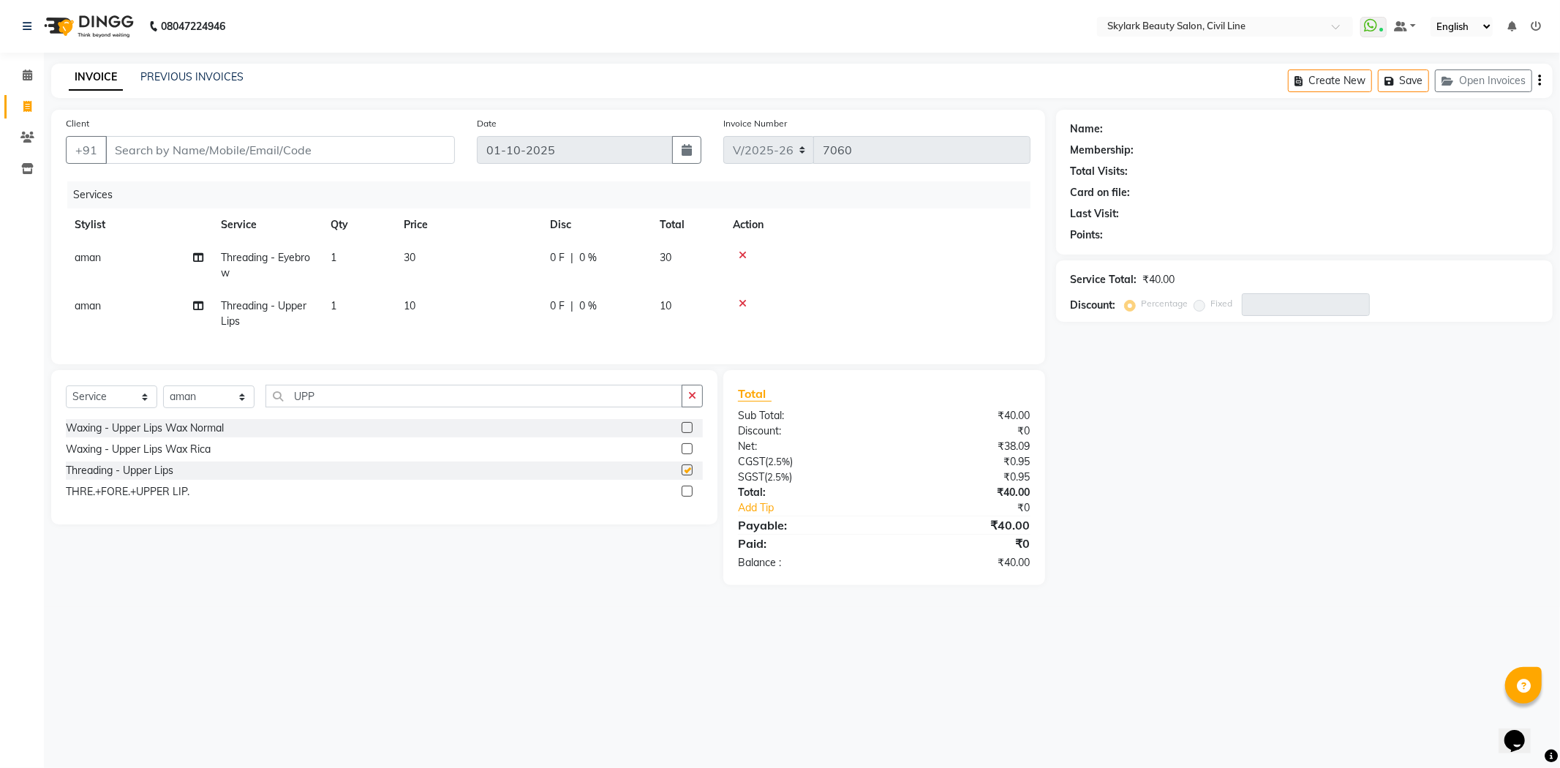
checkbox input "false"
click at [363, 260] on td "1" at bounding box center [358, 265] width 73 height 48
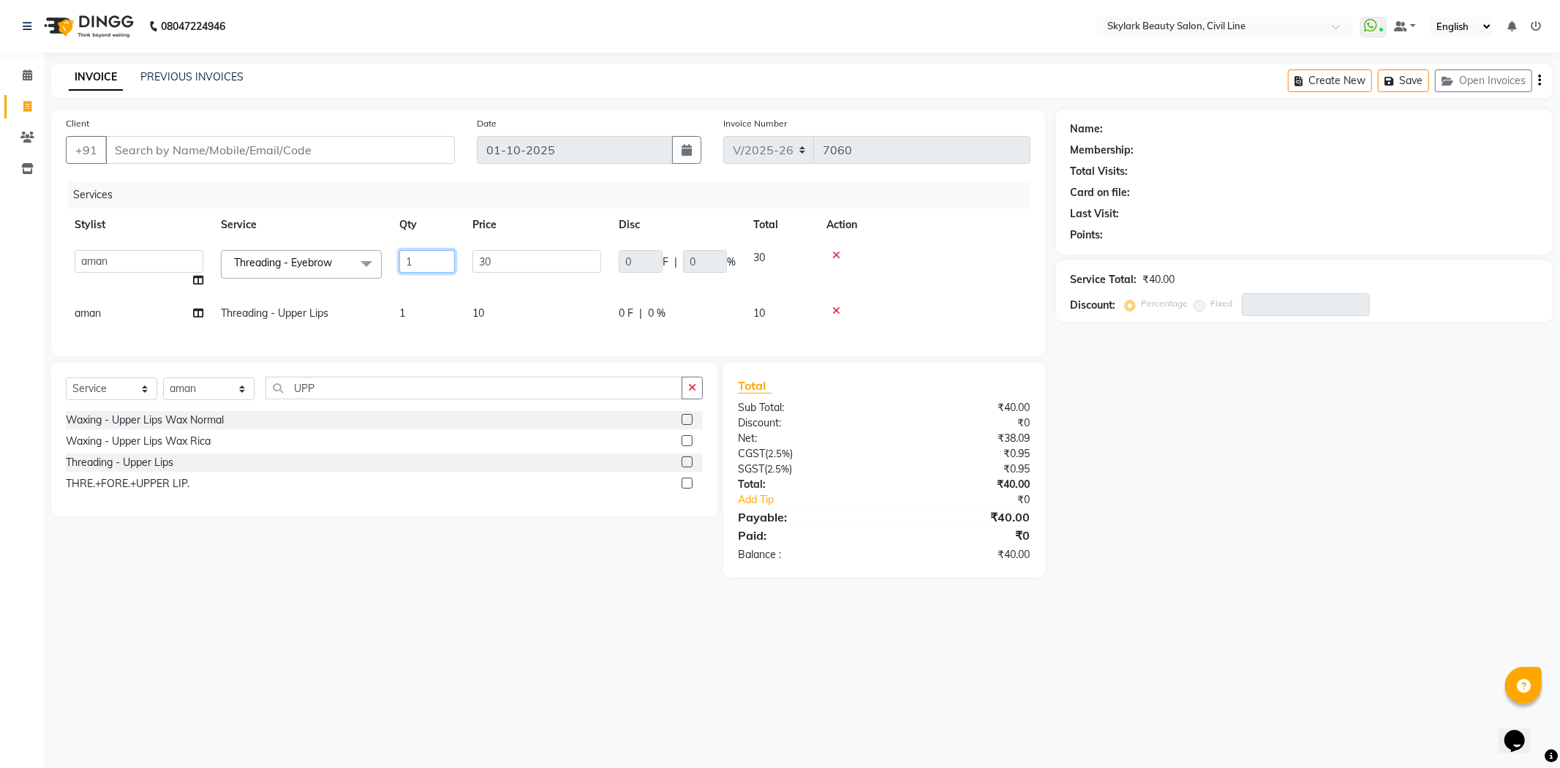
click at [442, 261] on input "1" at bounding box center [427, 261] width 56 height 23
type input "2"
click at [415, 331] on div "Services Stylist Service Qty Price Disc Total Action aman Ankit GAGAN WAHLA GUR…" at bounding box center [548, 261] width 965 height 160
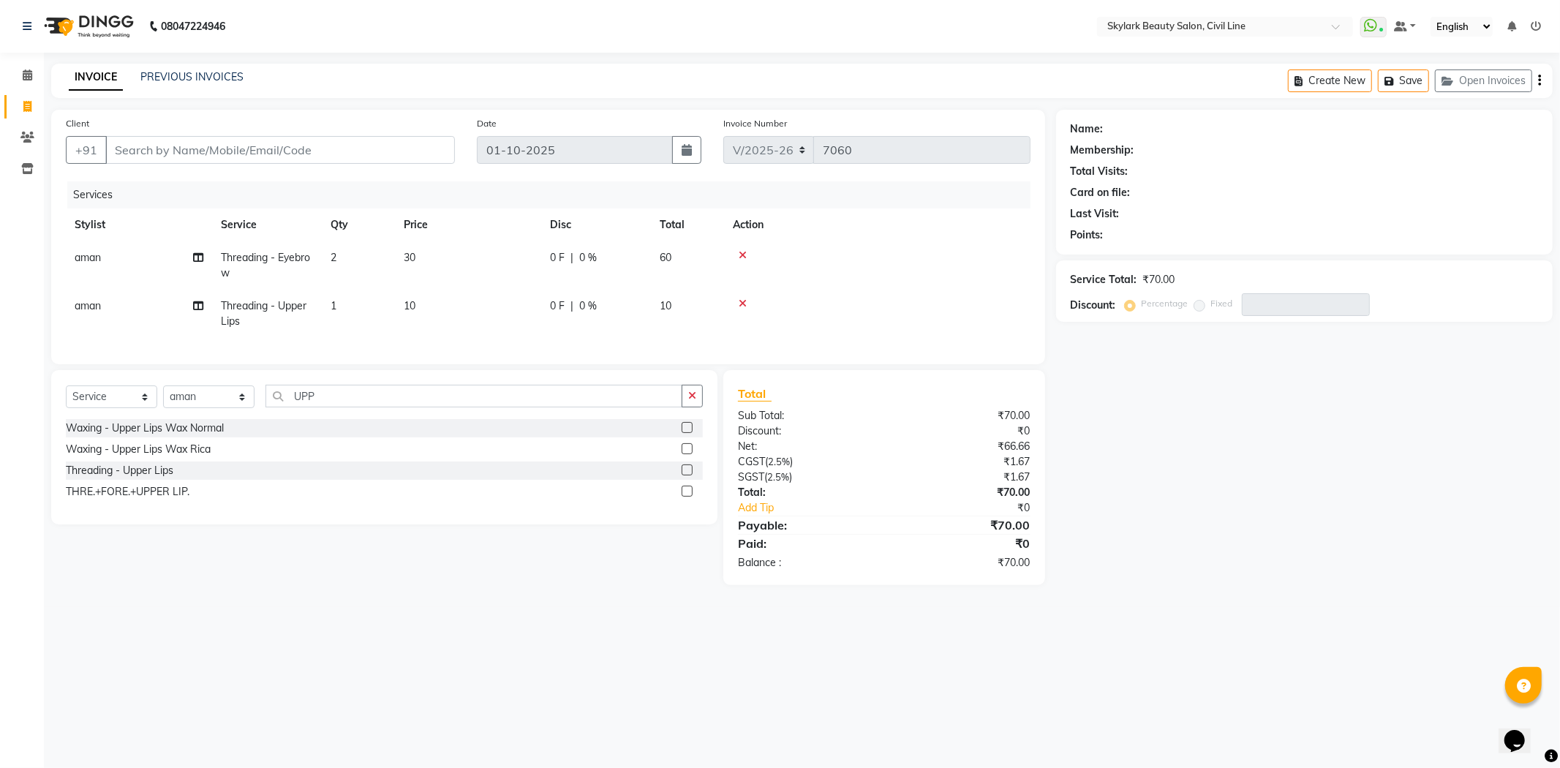
click at [353, 302] on td "1" at bounding box center [358, 314] width 73 height 48
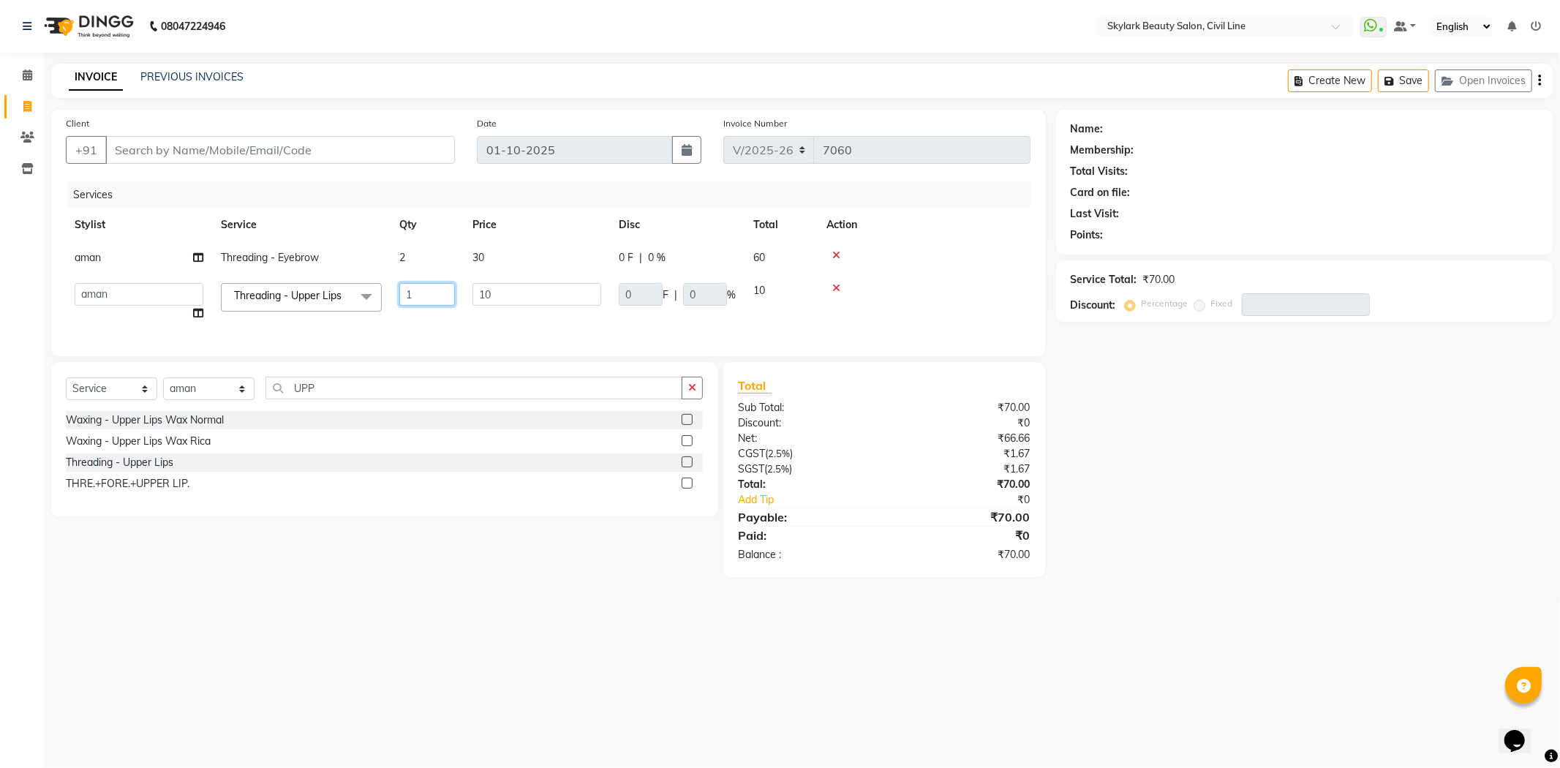
click at [436, 289] on input "1" at bounding box center [427, 294] width 56 height 23
type input "2"
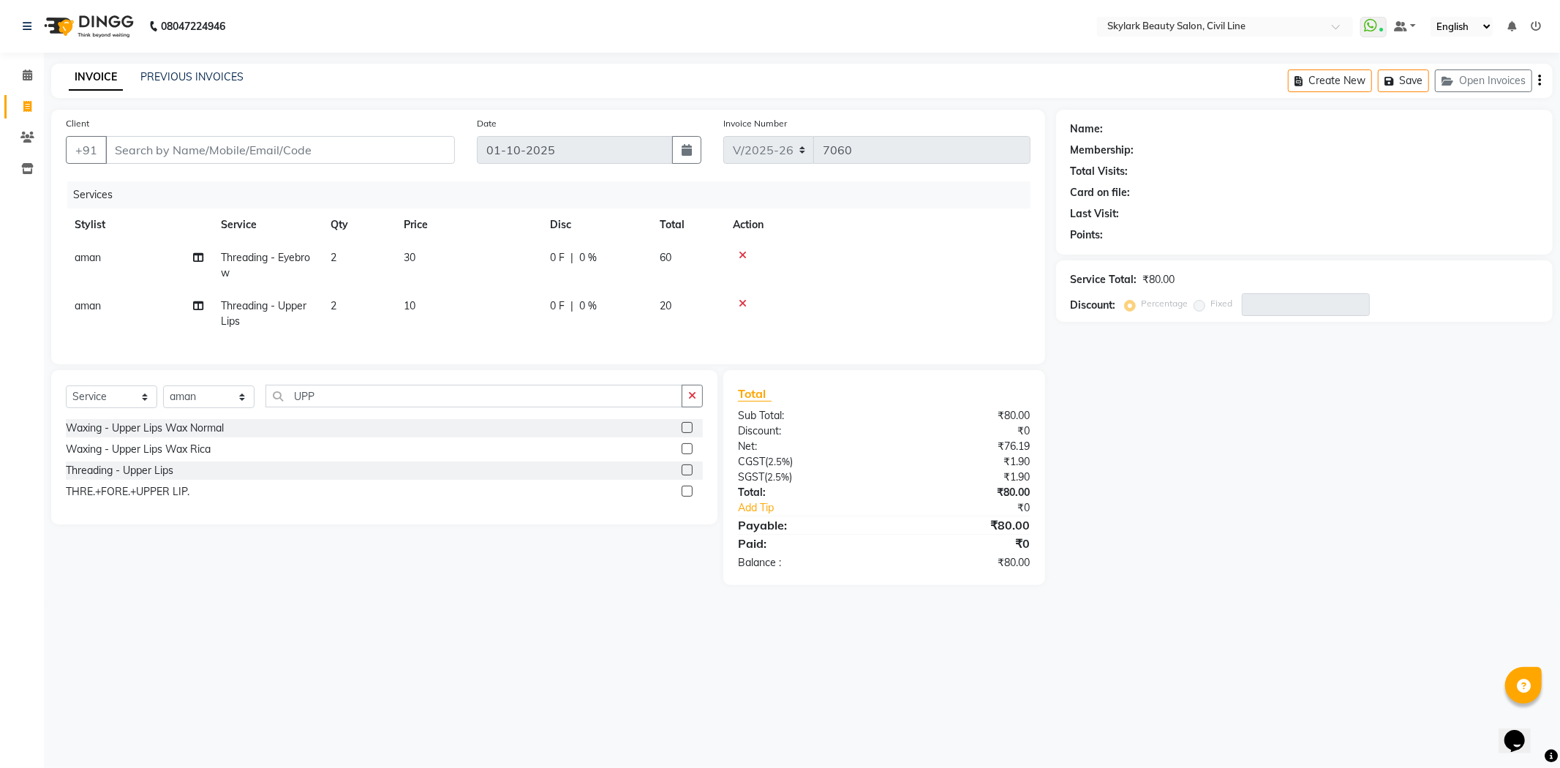
click at [478, 323] on td "10" at bounding box center [468, 314] width 146 height 48
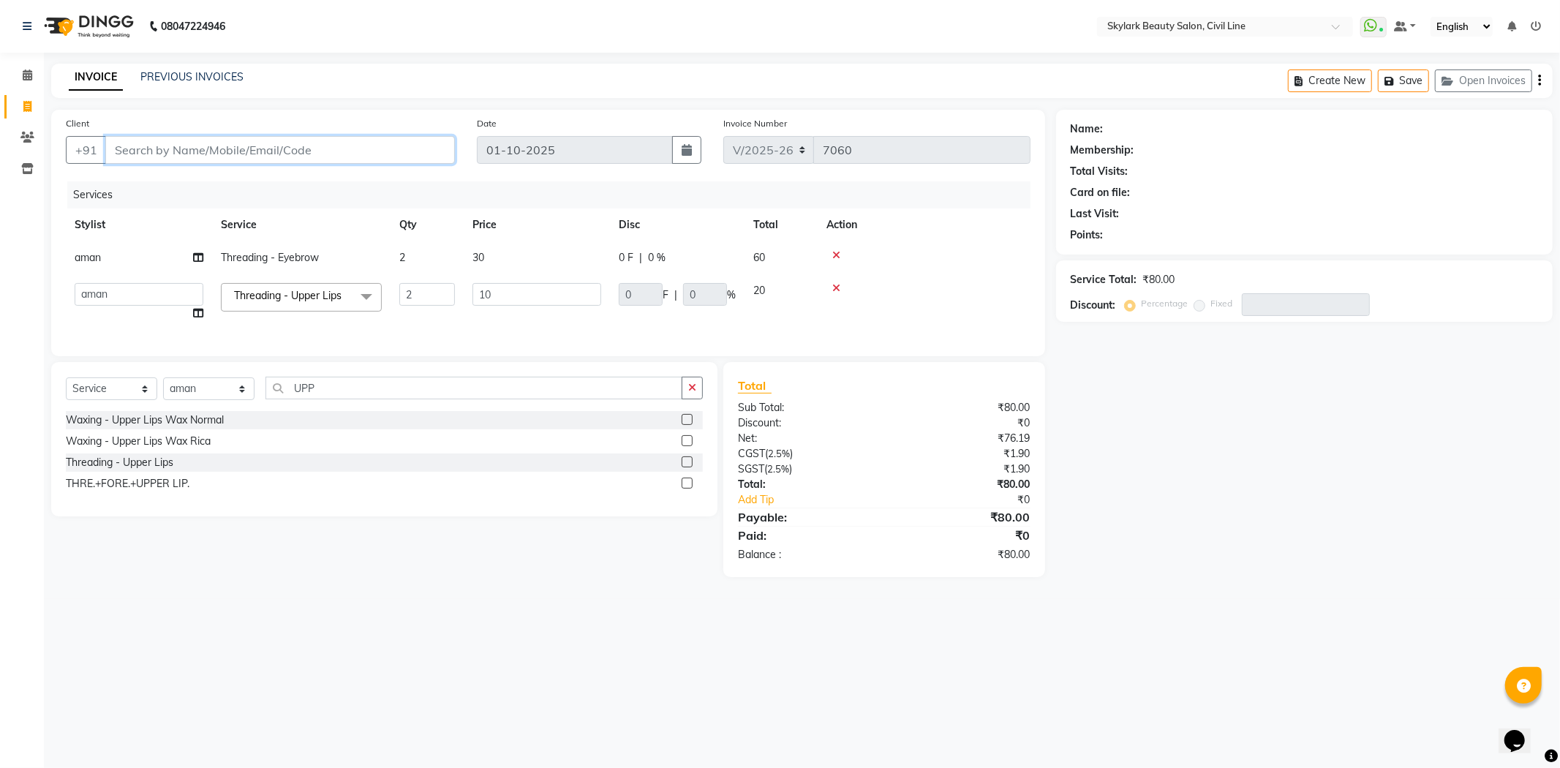
click at [303, 161] on input "Client" at bounding box center [280, 150] width 350 height 28
type input "8"
type input "0"
click at [192, 186] on span "8896909" at bounding box center [181, 183] width 51 height 15
type input "8896909459"
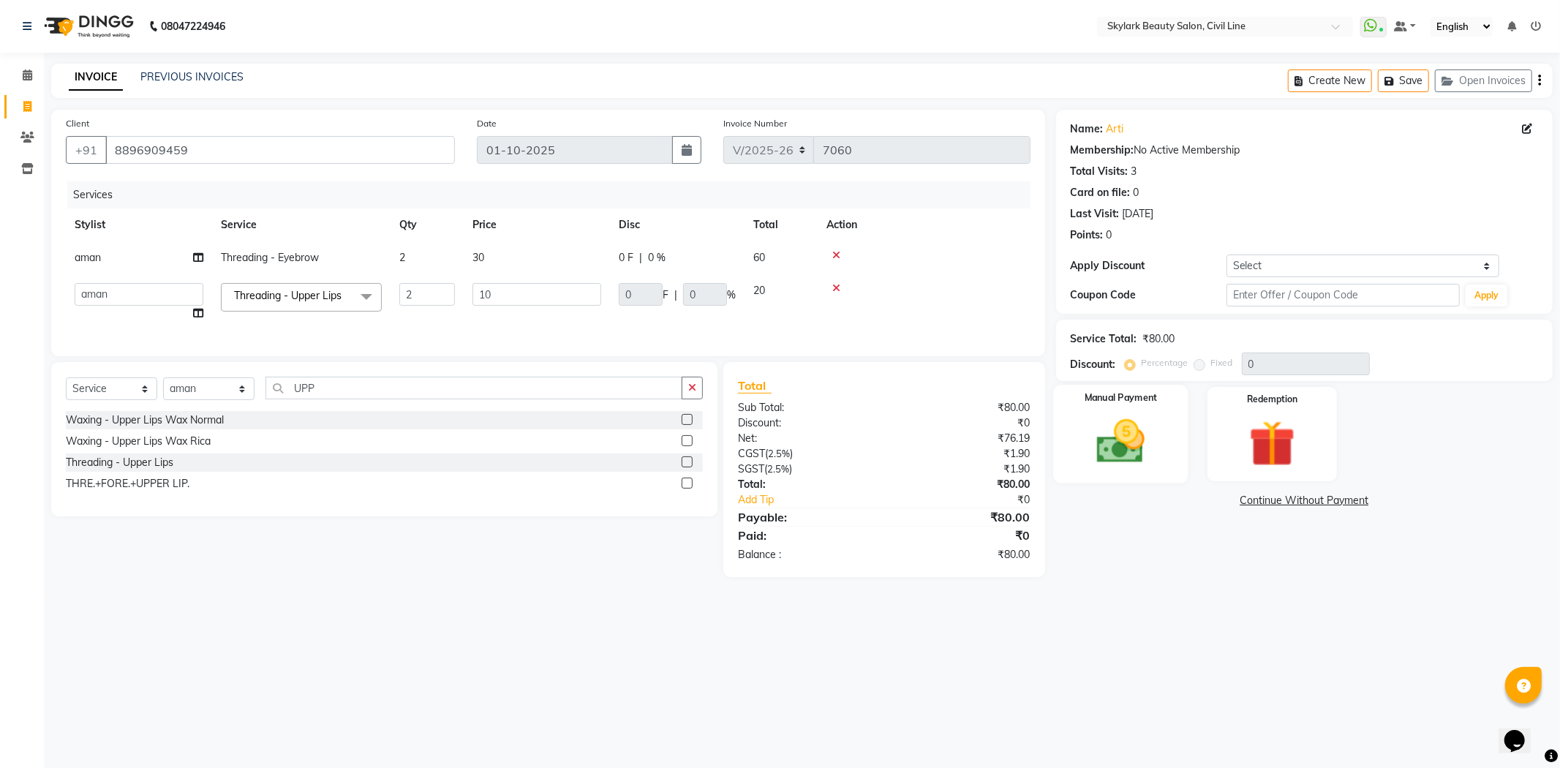
click at [1093, 453] on img at bounding box center [1121, 442] width 78 height 56
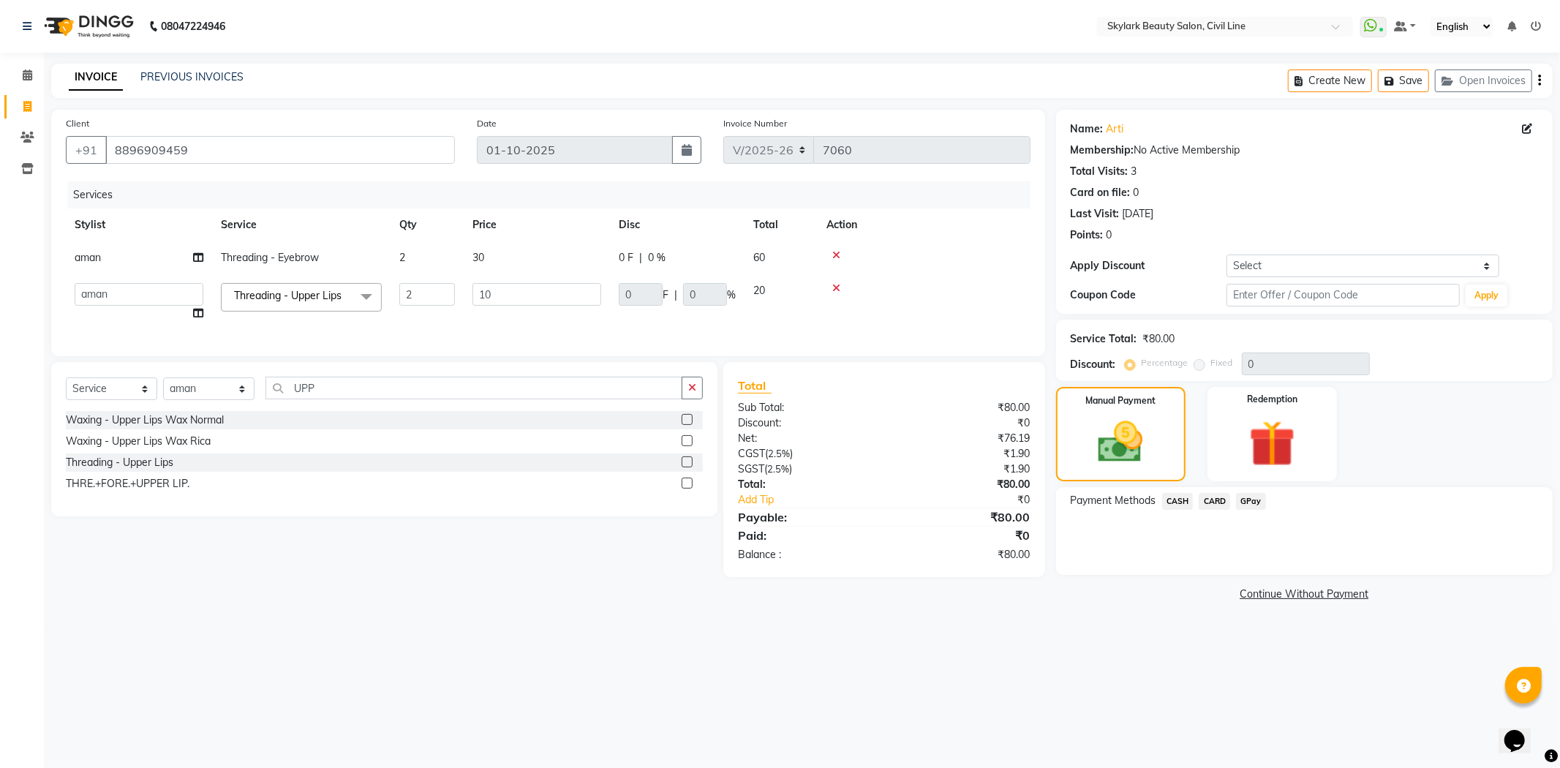
click at [1182, 499] on span "CASH" at bounding box center [1177, 501] width 31 height 17
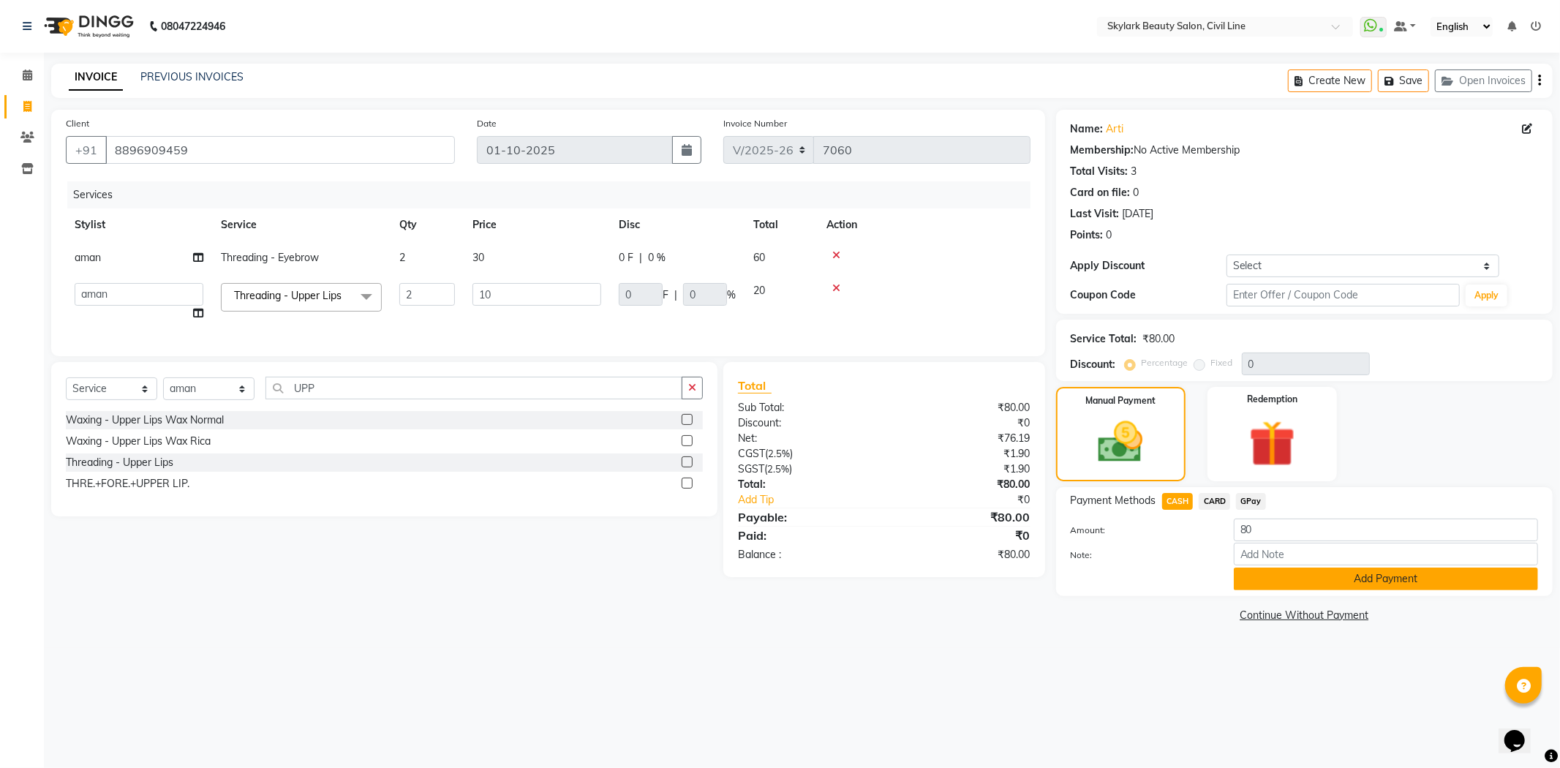
click at [1254, 570] on button "Add Payment" at bounding box center [1386, 578] width 304 height 23
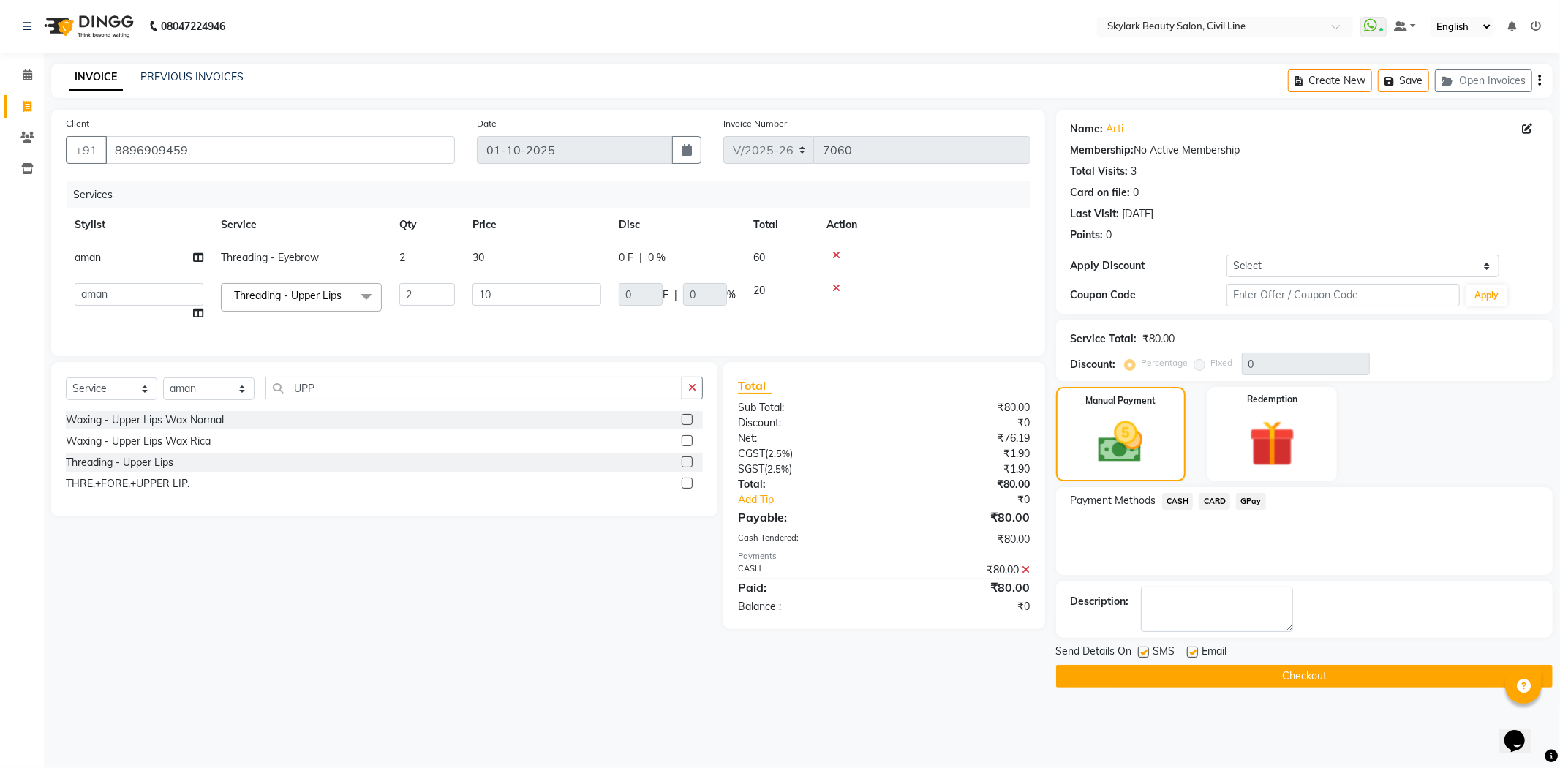
click at [1217, 665] on button "Checkout" at bounding box center [1304, 676] width 497 height 23
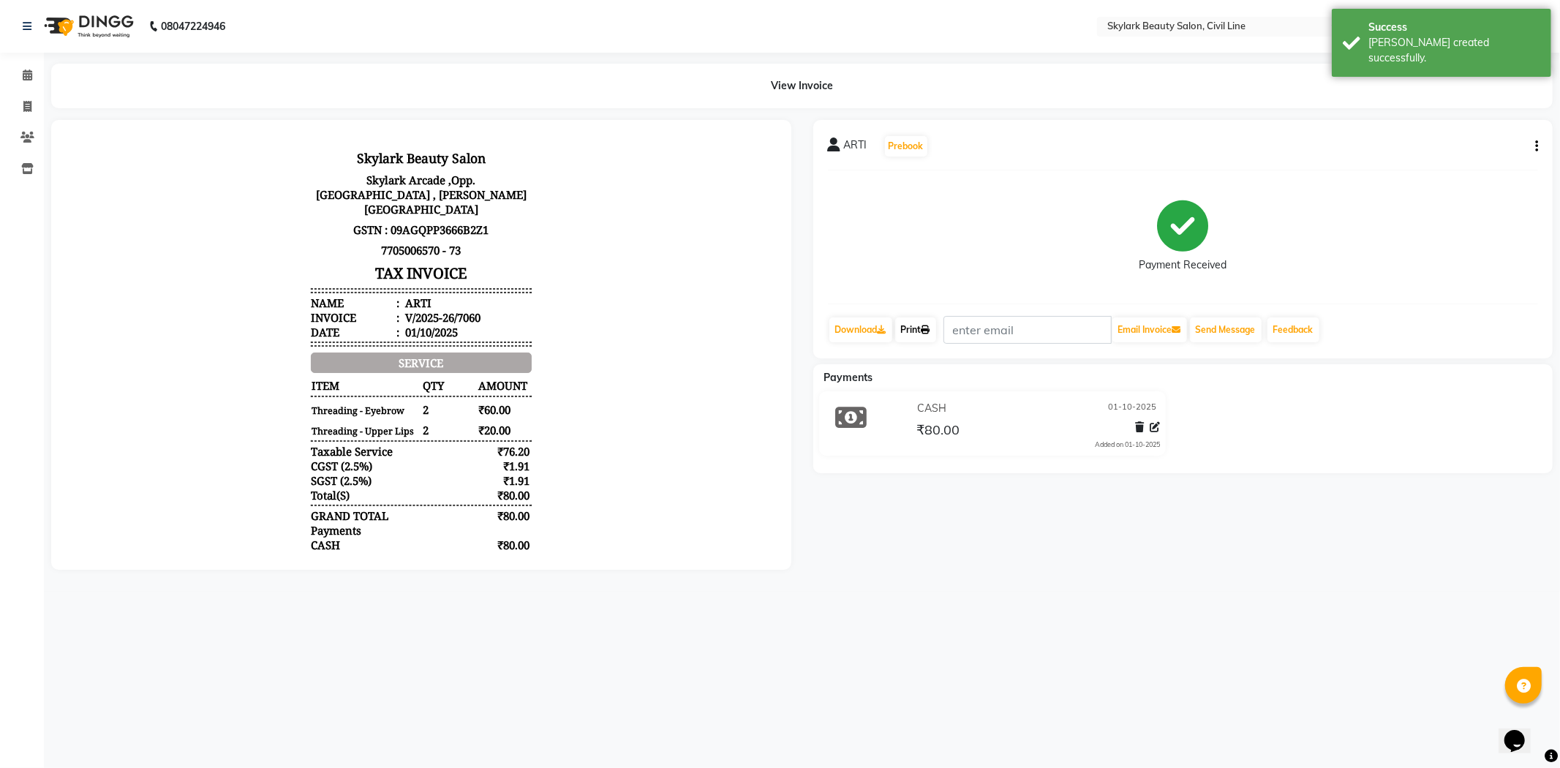
click at [916, 337] on link "Print" at bounding box center [915, 329] width 41 height 25
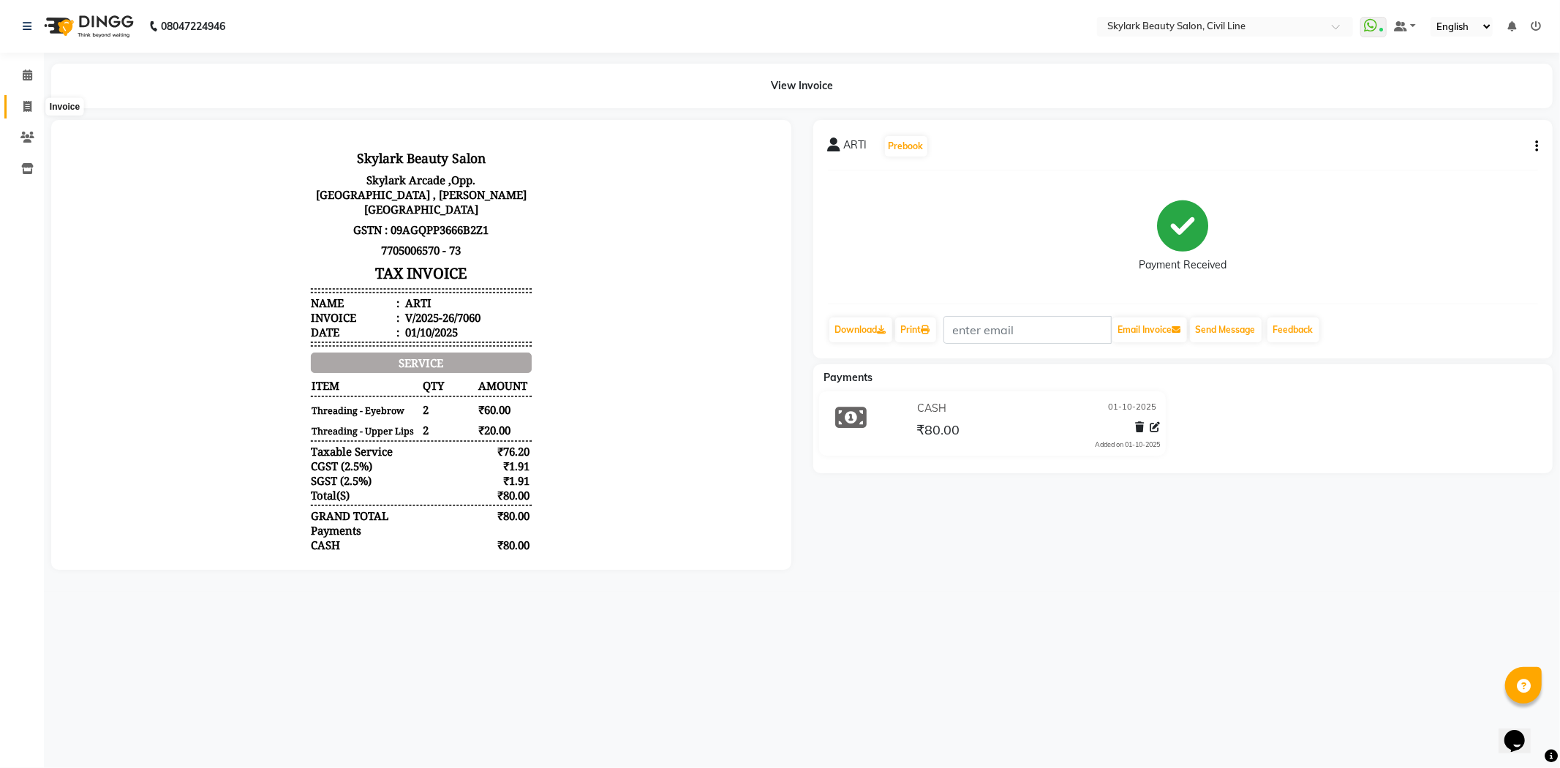
click at [24, 101] on icon at bounding box center [27, 106] width 8 height 11
select select "service"
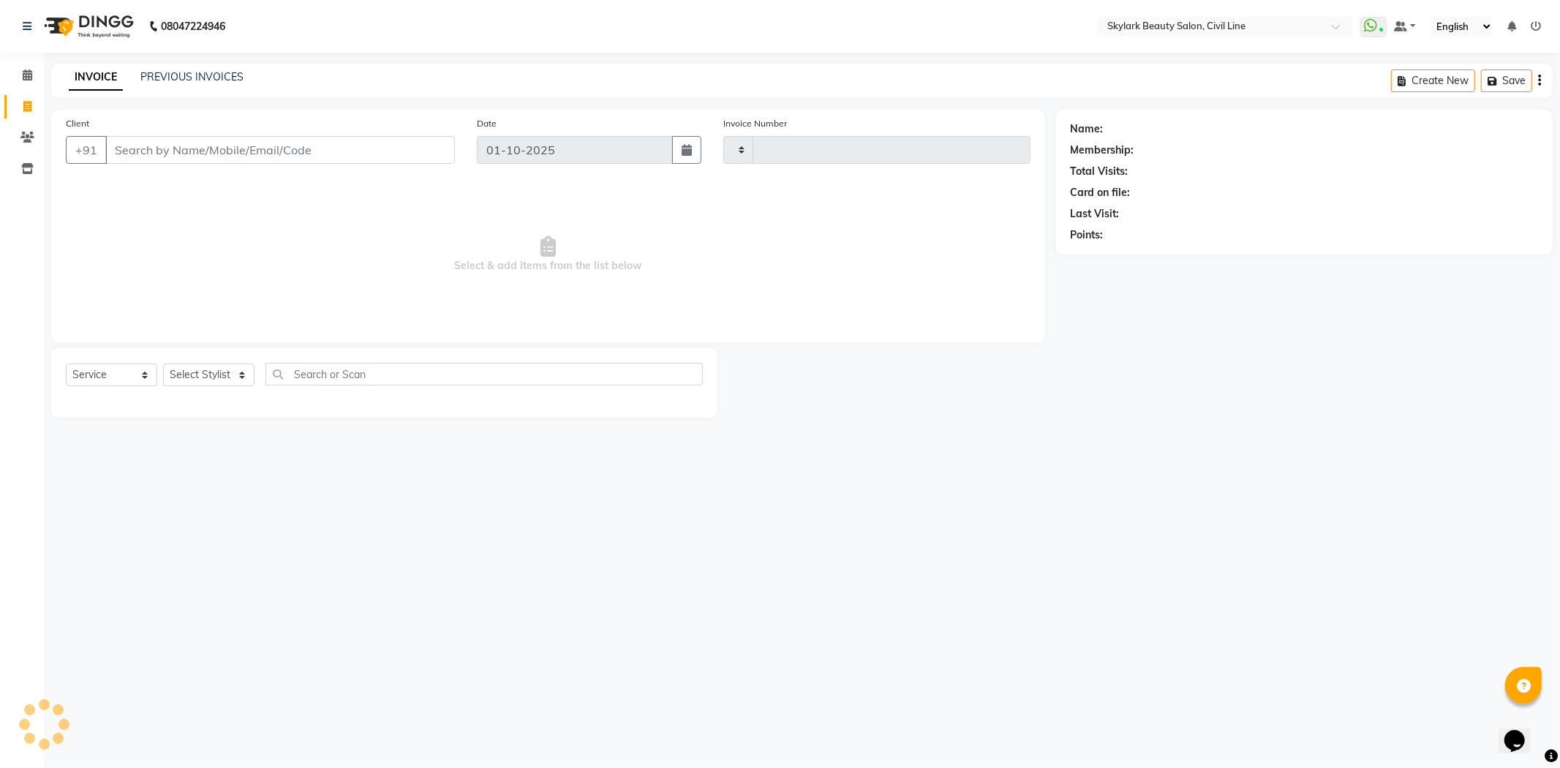
type input "7061"
click at [208, 152] on input "Client" at bounding box center [280, 150] width 350 height 28
select select "4588"
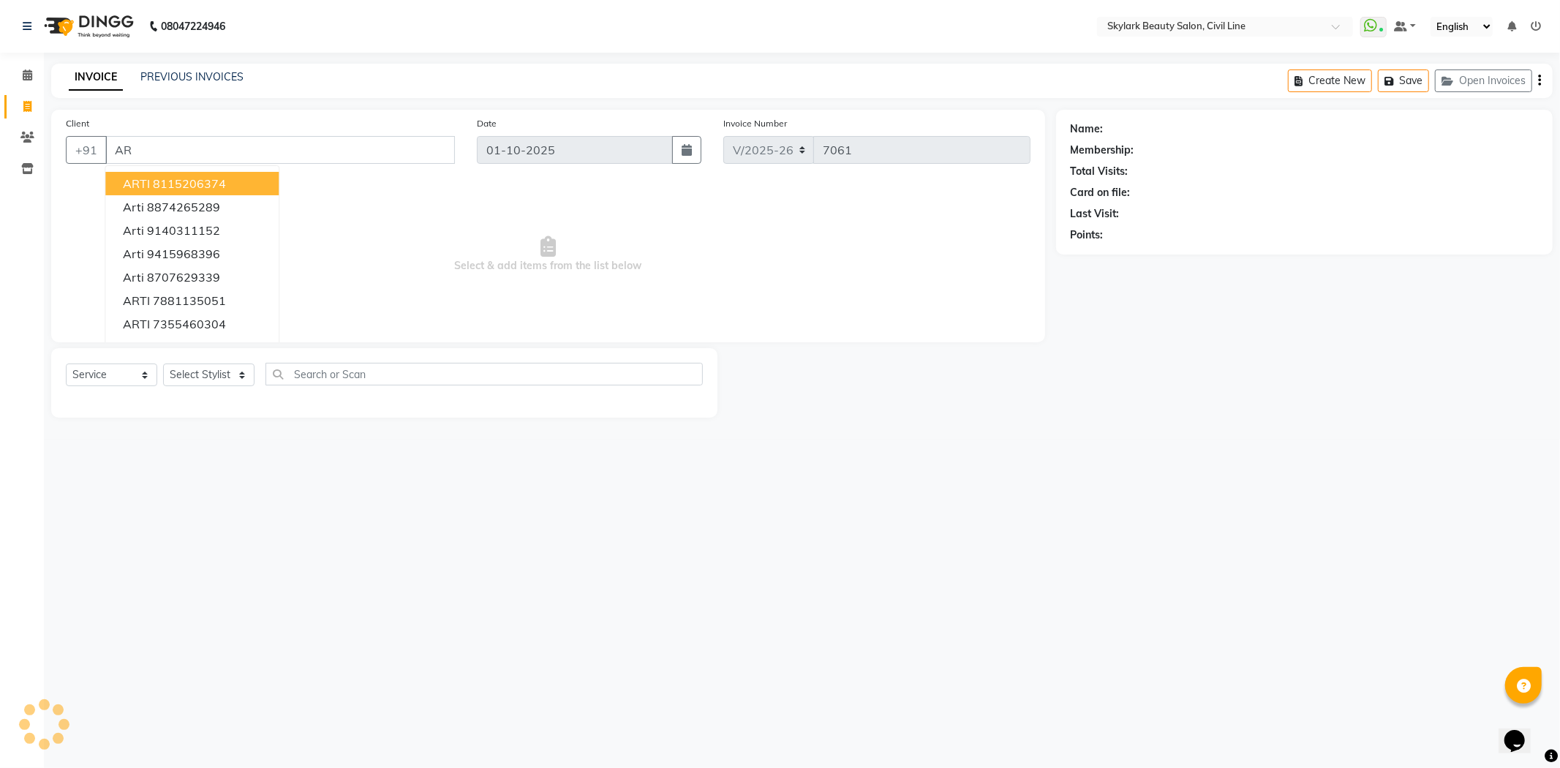
type input "A"
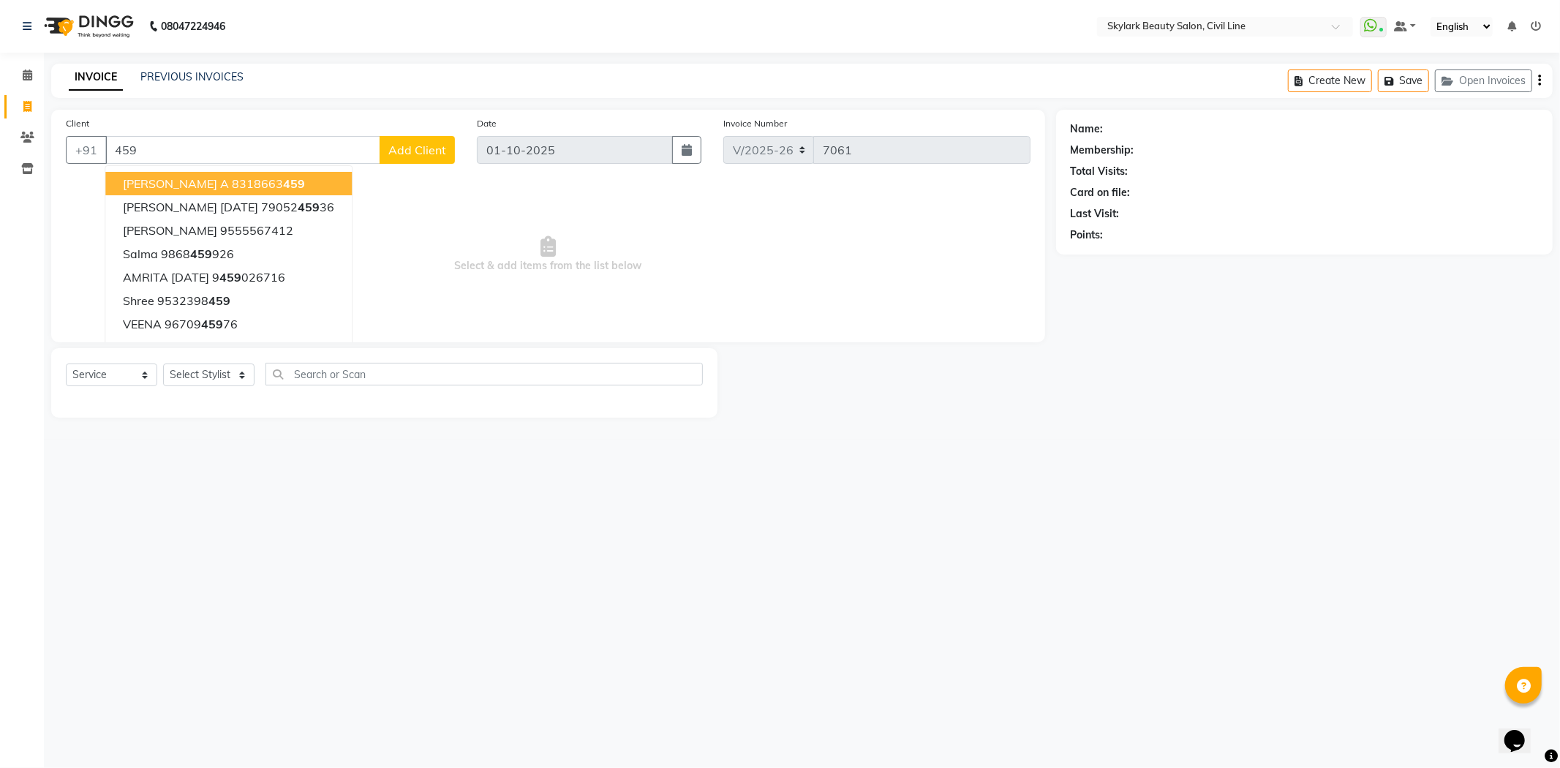
click at [286, 155] on input "459" at bounding box center [242, 150] width 275 height 28
type input "4"
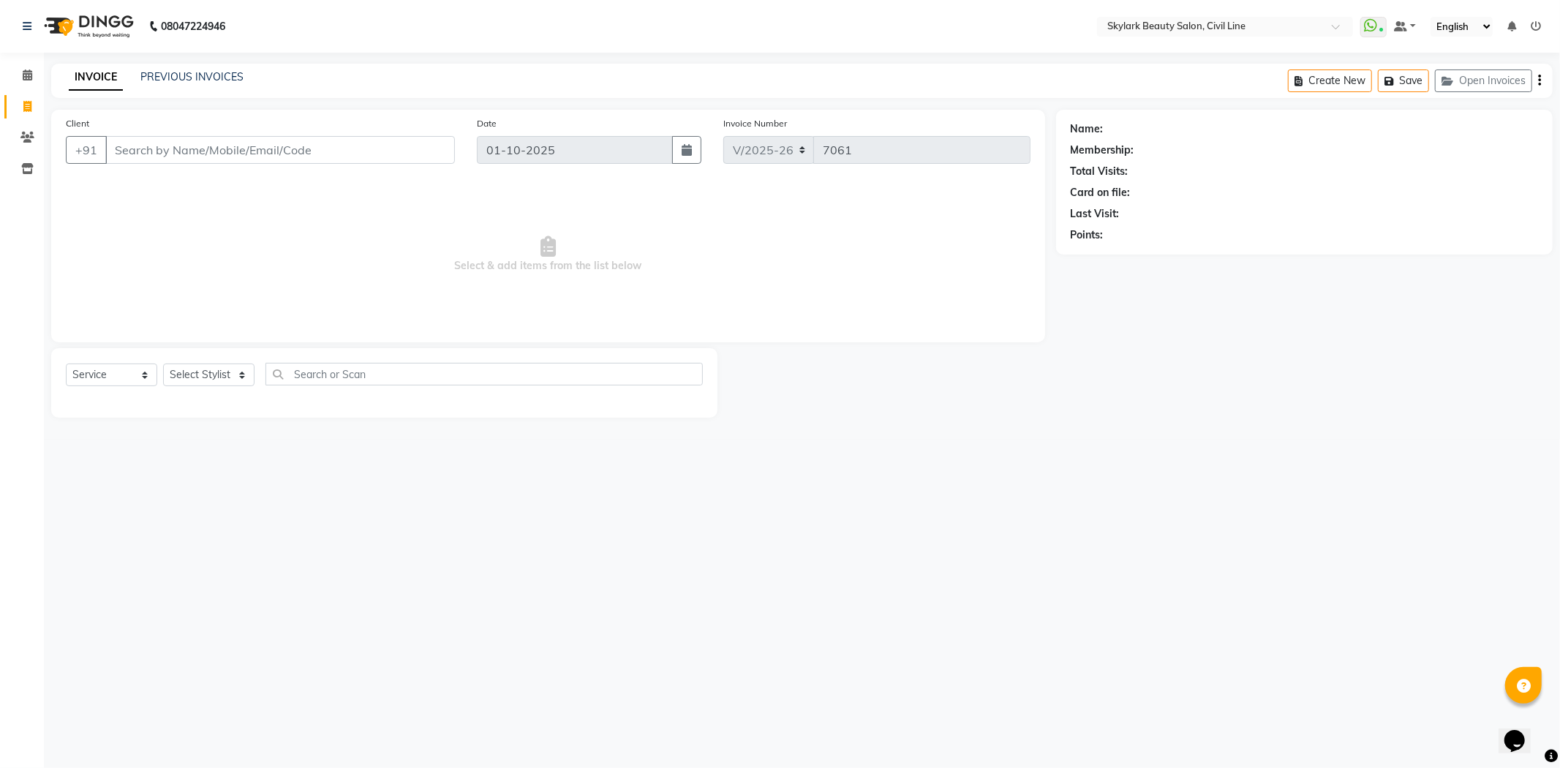
click at [186, 64] on div "INVOICE PREVIOUS INVOICES Create New Save Open Invoices" at bounding box center [801, 81] width 1501 height 34
click at [202, 67] on div "INVOICE PREVIOUS INVOICES Create New Save Open Invoices" at bounding box center [801, 81] width 1501 height 34
click at [201, 74] on link "PREVIOUS INVOICES" at bounding box center [191, 76] width 103 height 13
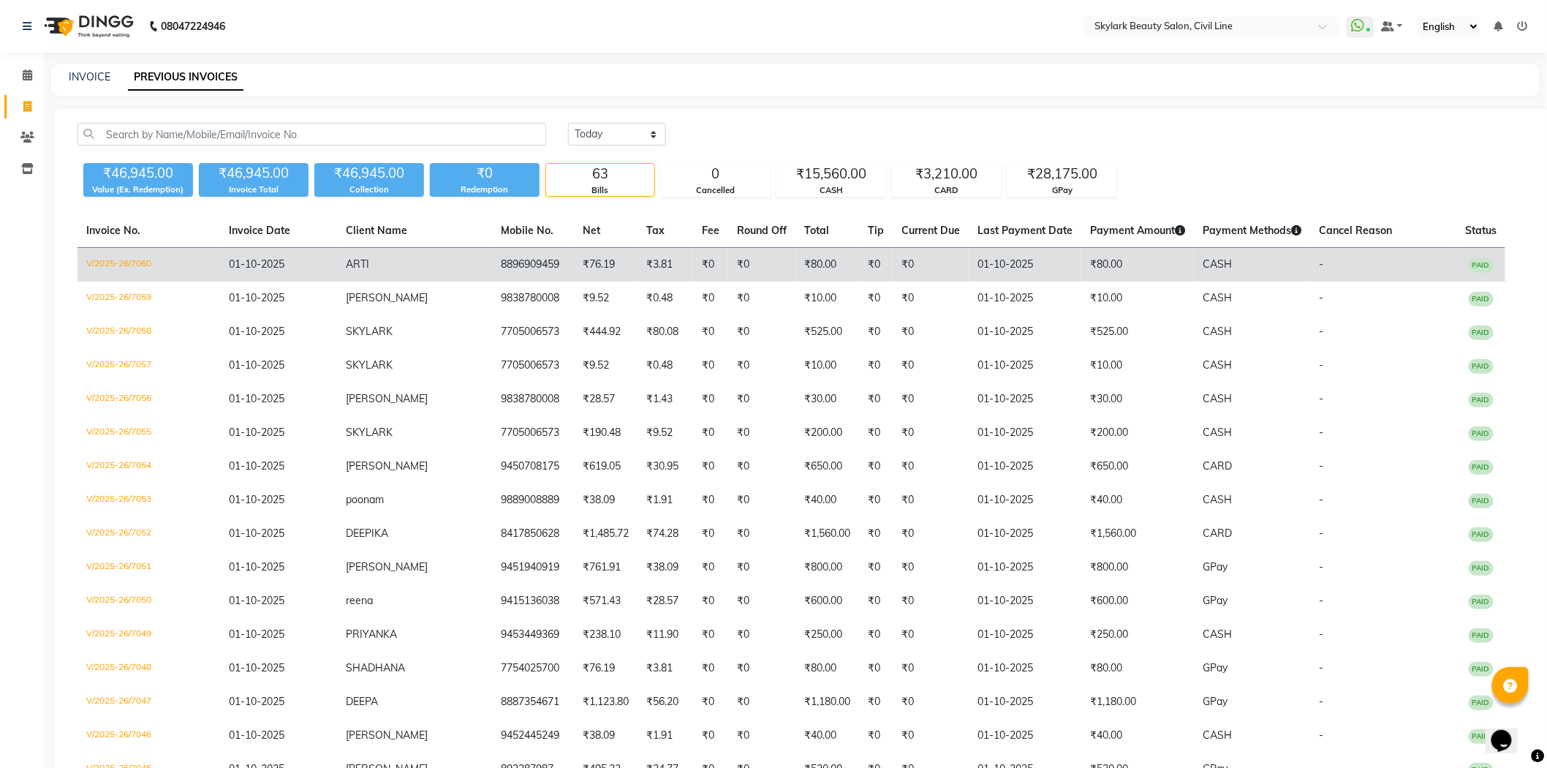
click at [574, 261] on td "8896909459" at bounding box center [533, 265] width 82 height 34
drag, startPoint x: 508, startPoint y: 259, endPoint x: 582, endPoint y: 263, distance: 74.0
click at [574, 263] on td "8896909459" at bounding box center [533, 265] width 82 height 34
copy td "8896909459"
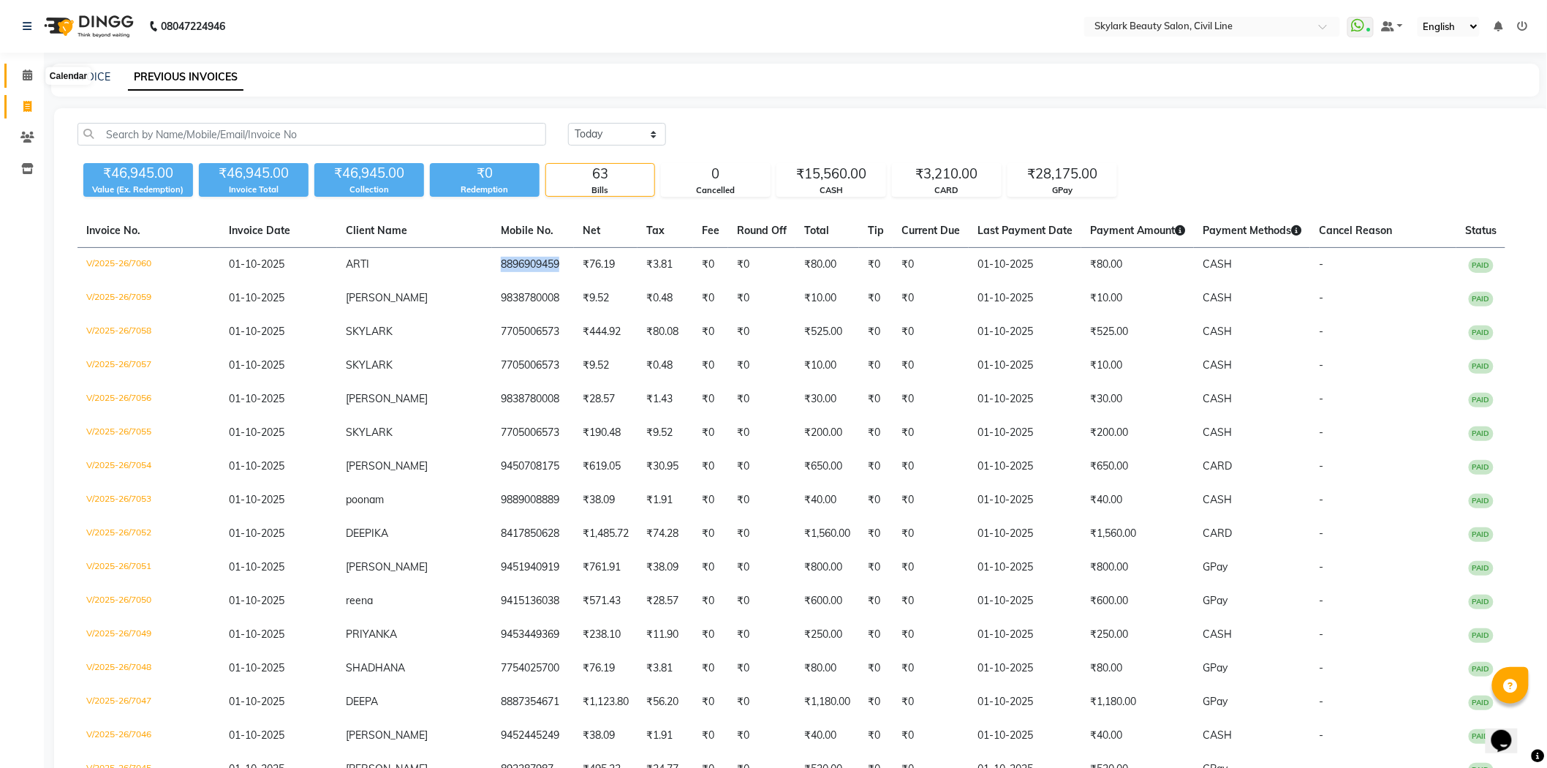
click at [26, 74] on icon at bounding box center [28, 74] width 10 height 11
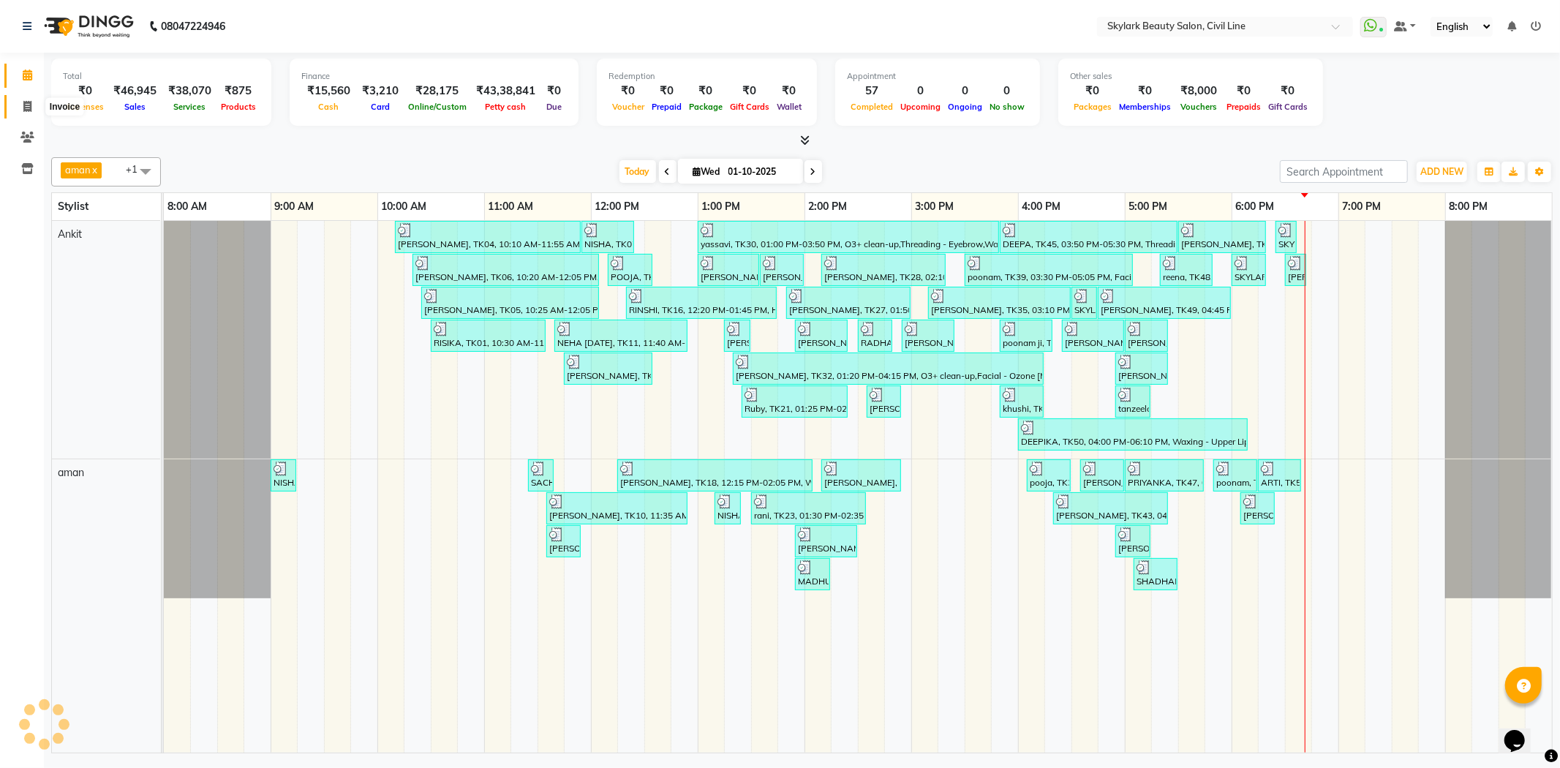
click at [35, 106] on span at bounding box center [28, 107] width 26 height 17
select select "4588"
select select "service"
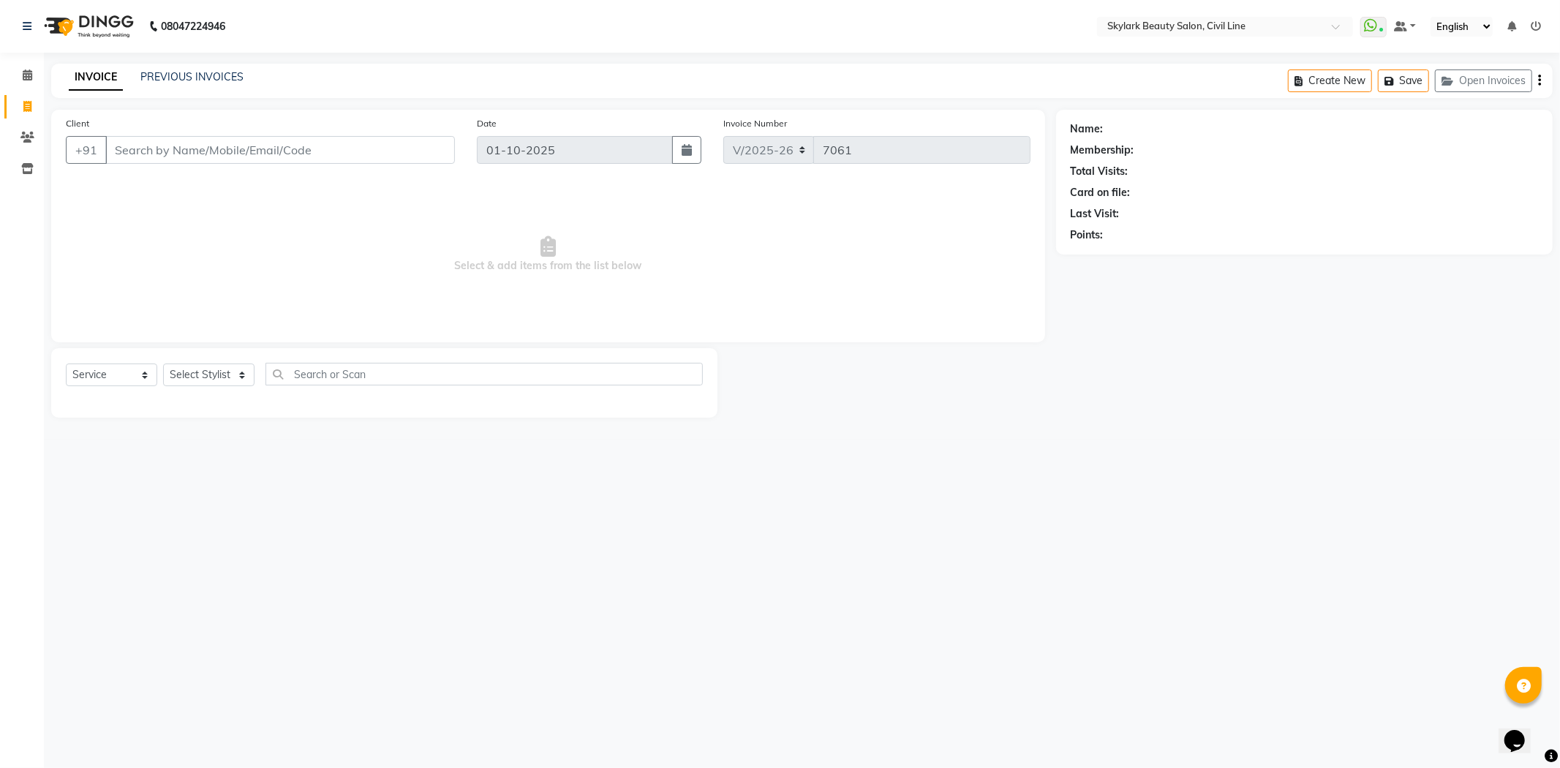
click at [173, 149] on input "Client" at bounding box center [280, 150] width 350 height 28
type input "8896909459"
click at [208, 376] on select "Select Stylist" at bounding box center [208, 374] width 91 height 23
select select "85071"
click at [163, 364] on select "Select Stylist aman Ankit GAGAN WAHLA GURWINDER SINGH WASU" at bounding box center [208, 374] width 91 height 23
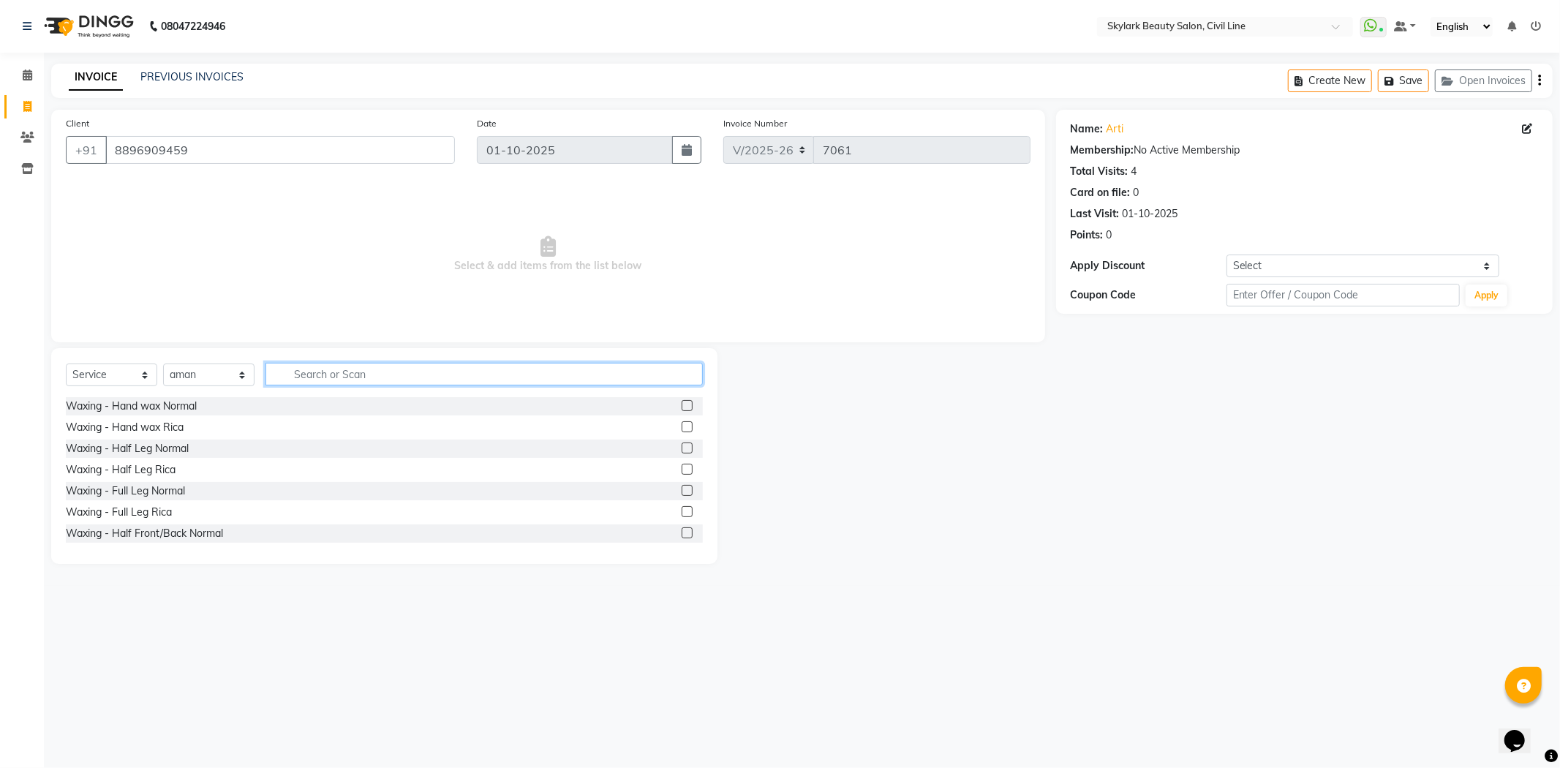
click at [320, 379] on input "text" at bounding box center [483, 374] width 437 height 23
type input "FO"
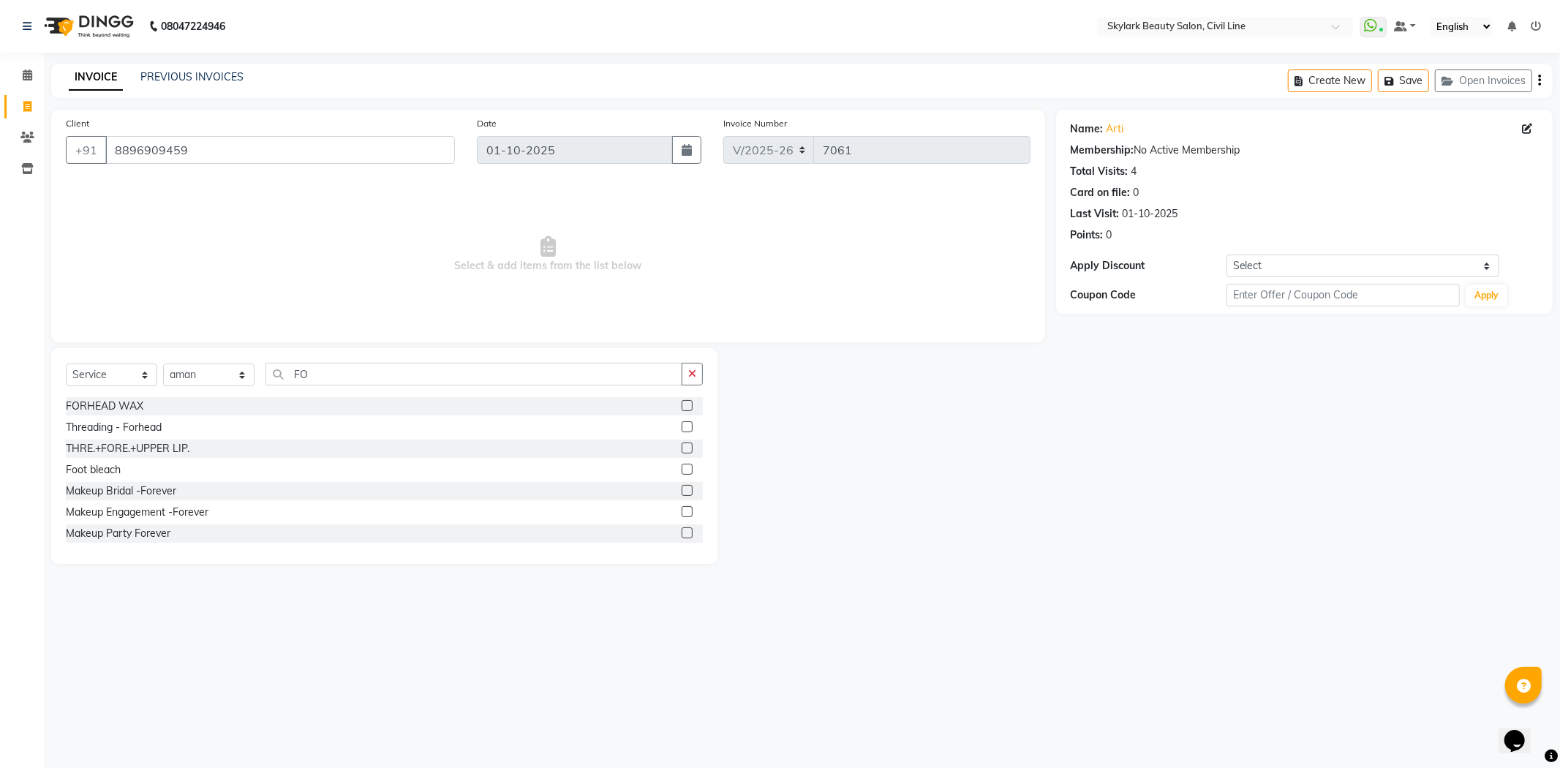
click at [682, 426] on label at bounding box center [687, 426] width 11 height 11
click at [682, 426] on input "checkbox" at bounding box center [687, 428] width 10 height 10
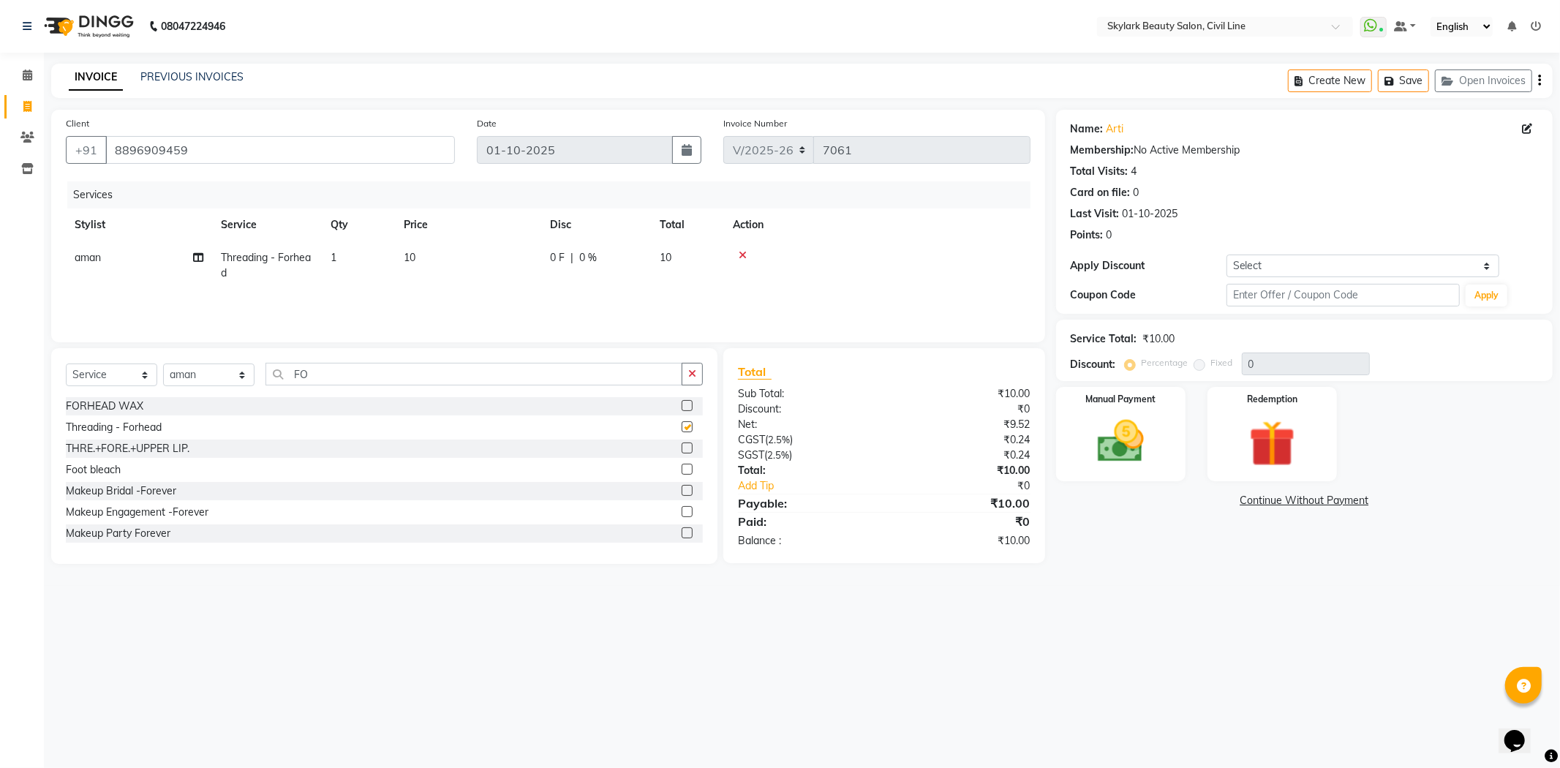
checkbox input "false"
click at [1124, 440] on img at bounding box center [1121, 442] width 78 height 56
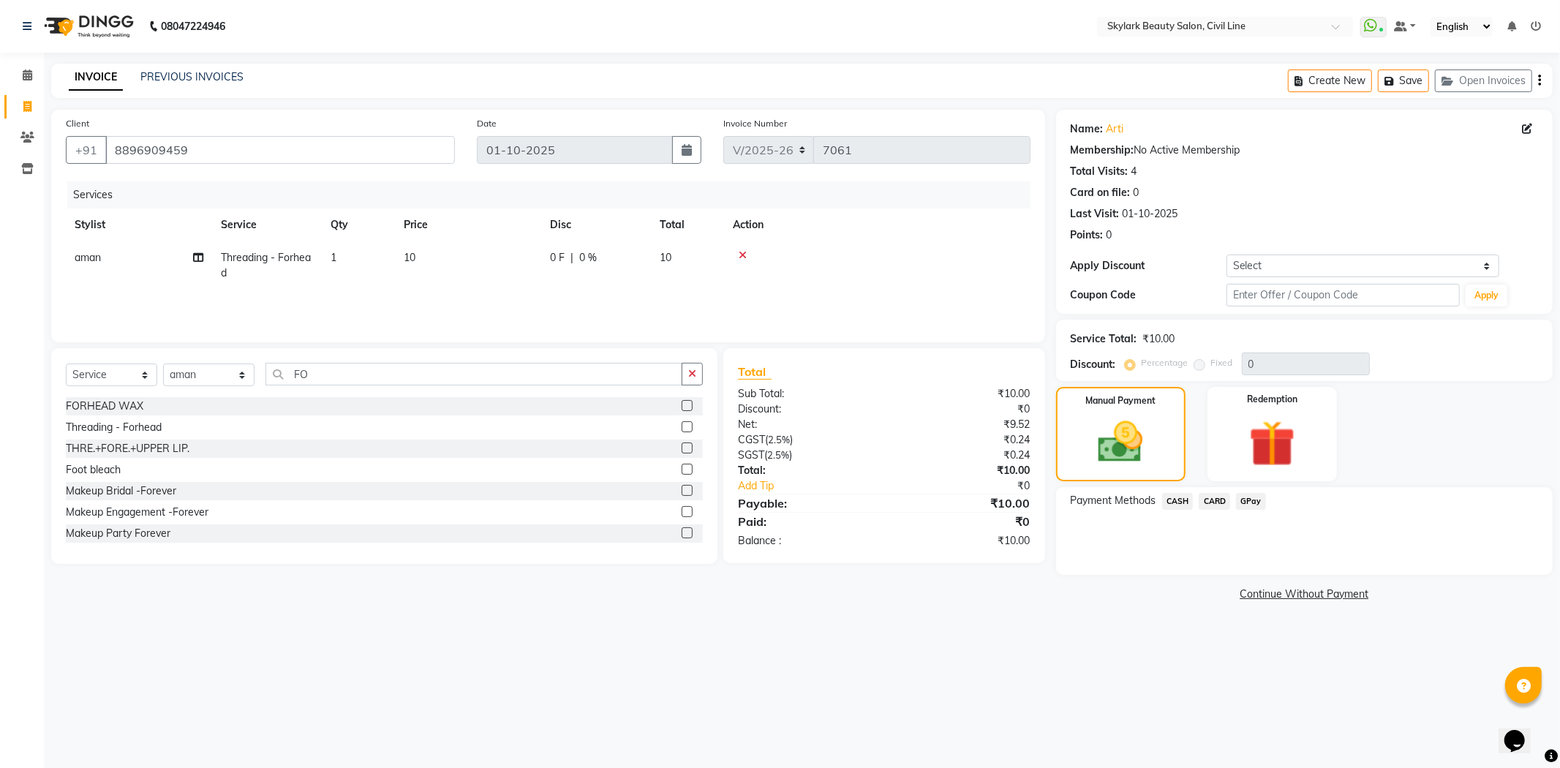
click at [348, 249] on td "1" at bounding box center [358, 265] width 73 height 48
click at [448, 261] on input "1" at bounding box center [427, 261] width 56 height 23
type input "2"
click at [466, 279] on td "10" at bounding box center [468, 265] width 146 height 48
click at [1178, 499] on span "CASH" at bounding box center [1177, 501] width 31 height 17
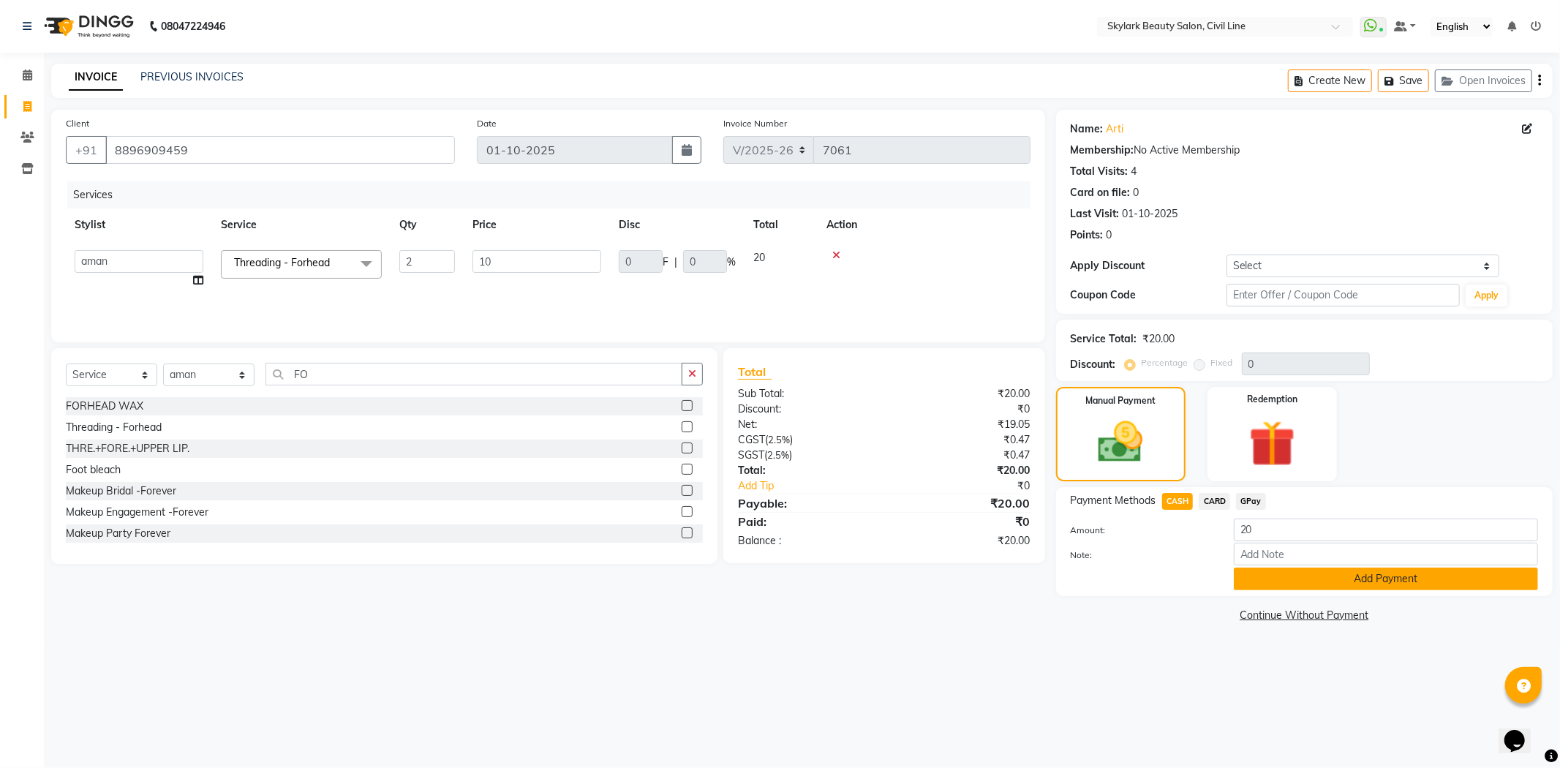
click at [1288, 584] on button "Add Payment" at bounding box center [1386, 578] width 304 height 23
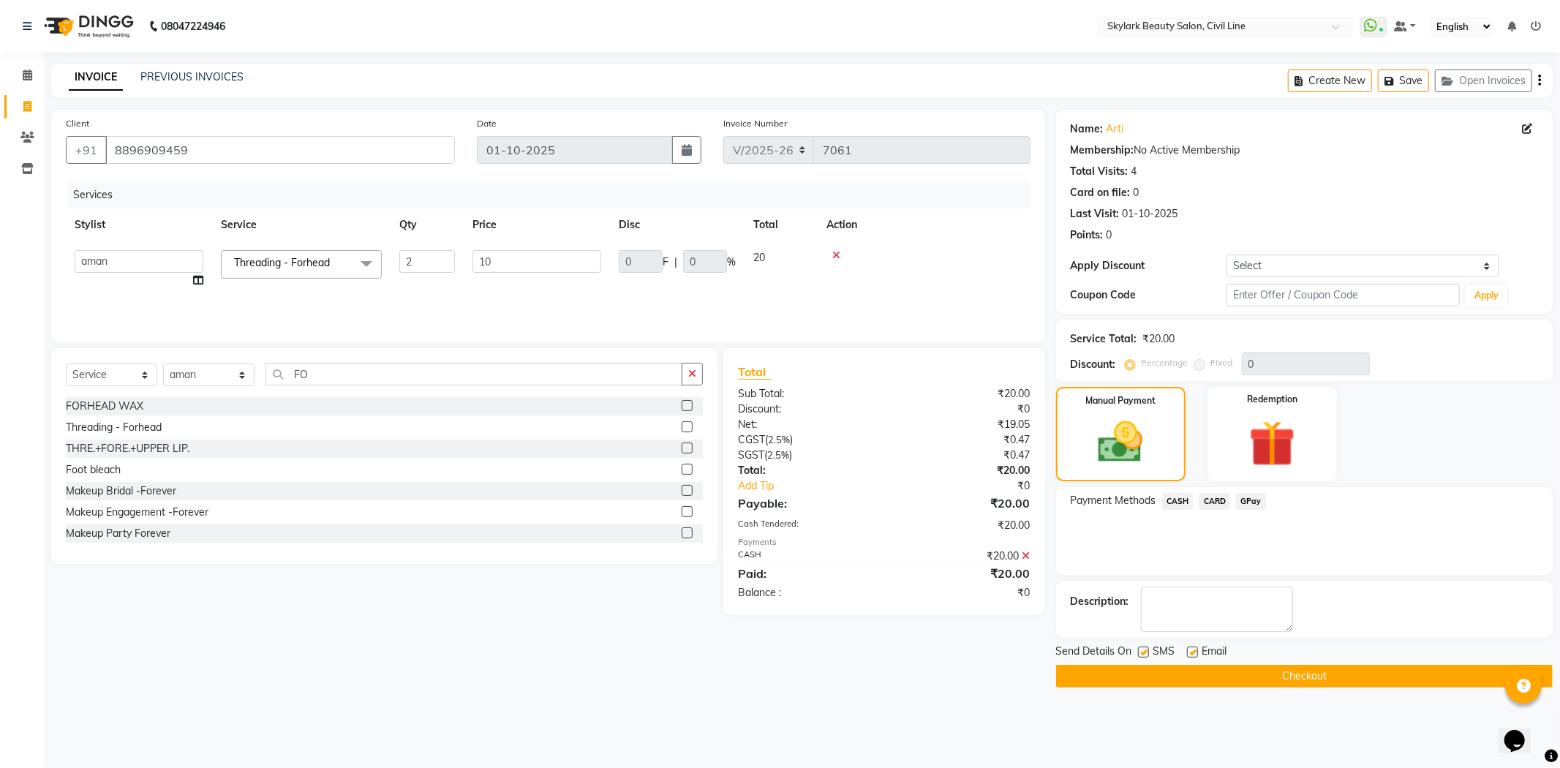
click at [1248, 678] on button "Checkout" at bounding box center [1304, 676] width 497 height 23
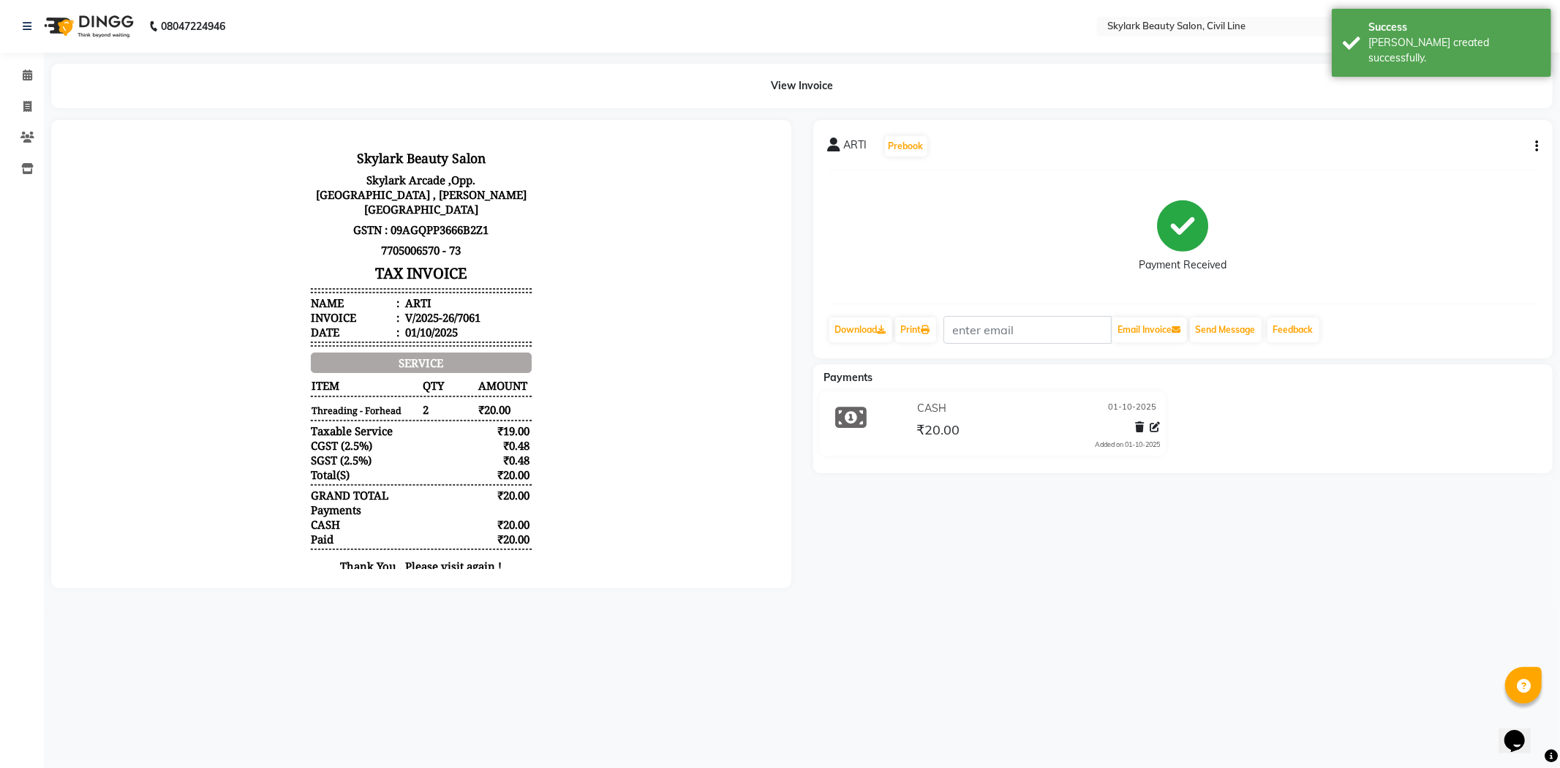
click at [915, 344] on div "Print" at bounding box center [916, 330] width 44 height 28
click at [915, 337] on link "Print" at bounding box center [915, 329] width 41 height 25
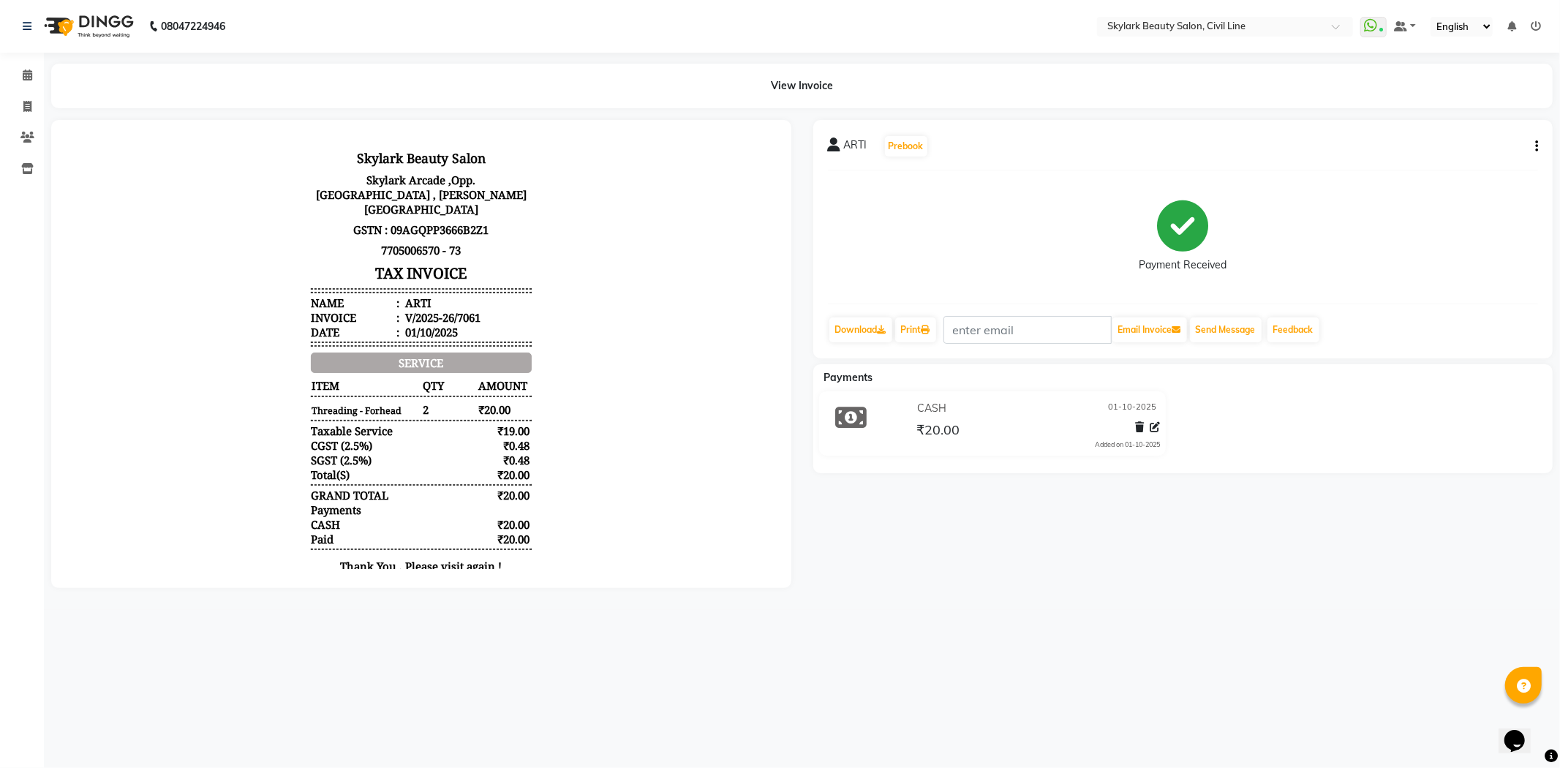
select select "4588"
select select "service"
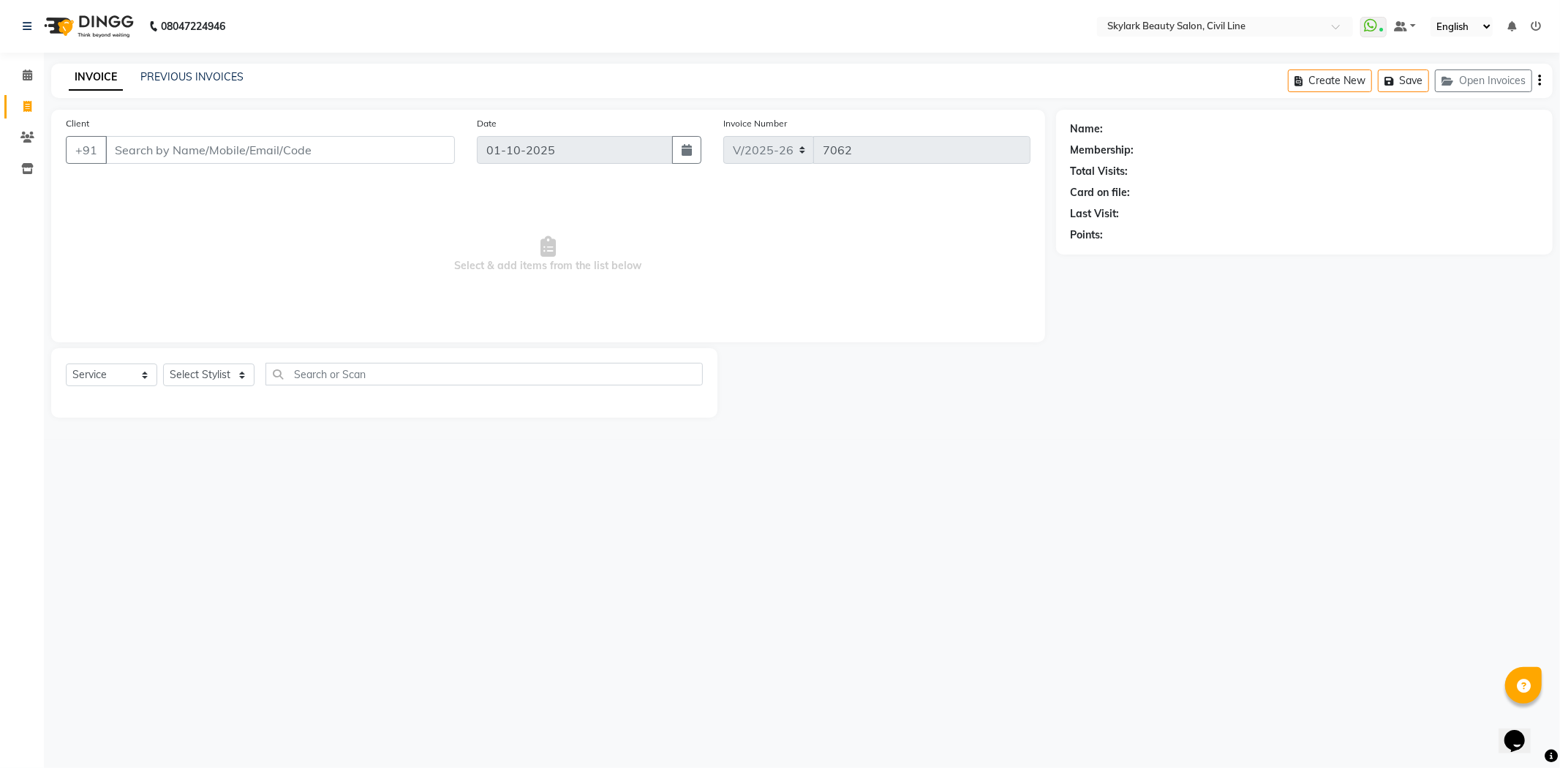
click at [1541, 30] on ul "WhatsApp Status ✕ Status: Connected Most Recent Message: 01-10-2025 06:22 PM Re…" at bounding box center [1454, 27] width 188 height 20
click at [1541, 27] on ul "WhatsApp Status ✕ Status: Connected Most Recent Message: 01-10-2025 06:22 PM Re…" at bounding box center [1454, 27] width 188 height 20
click at [1539, 24] on icon at bounding box center [1536, 26] width 10 height 10
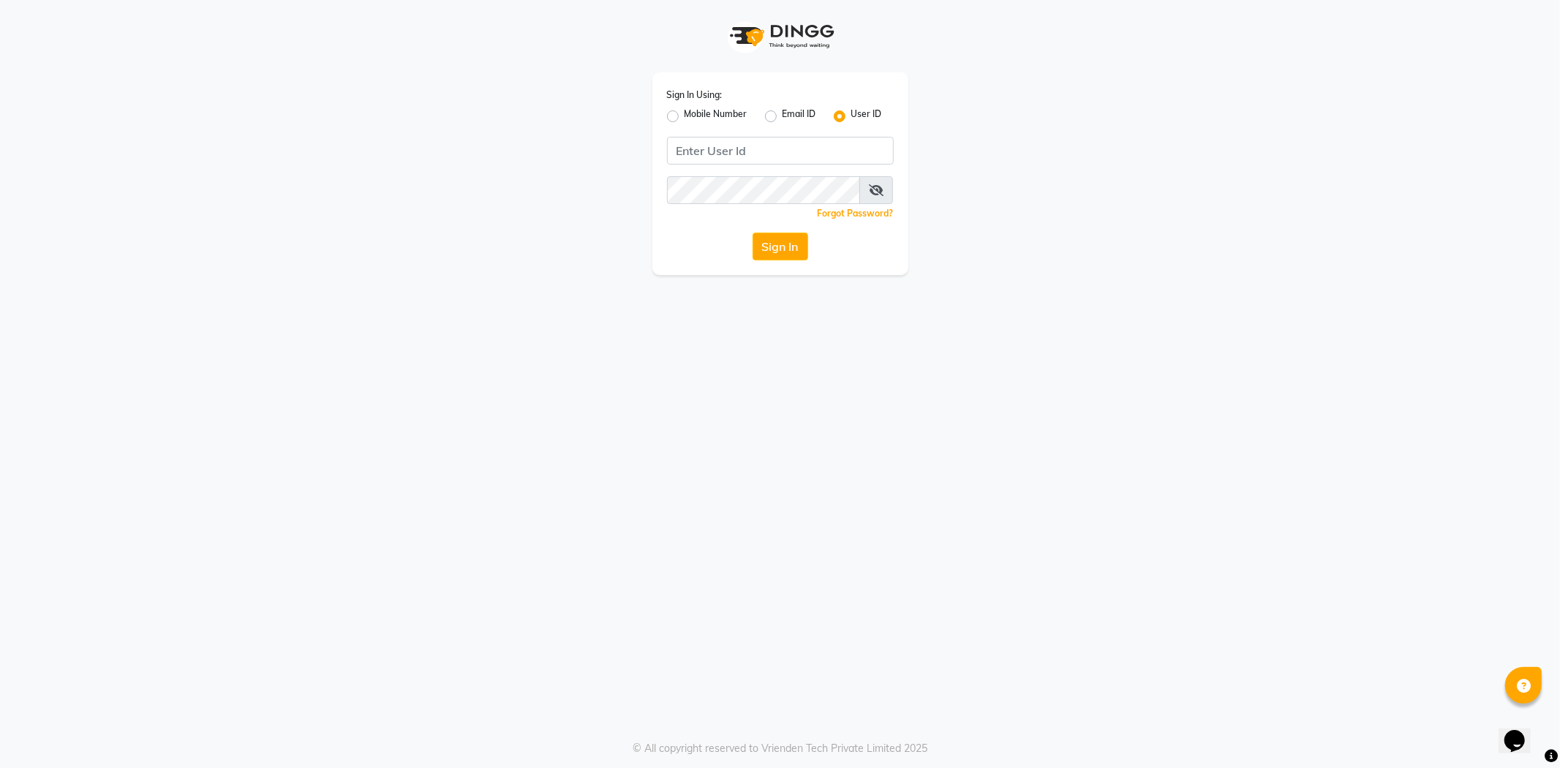
click at [684, 115] on label "Mobile Number" at bounding box center [715, 116] width 63 height 18
click at [684, 115] on input "Mobile Number" at bounding box center [689, 112] width 10 height 10
radio input "true"
radio input "false"
click at [818, 140] on input "Username" at bounding box center [805, 151] width 178 height 28
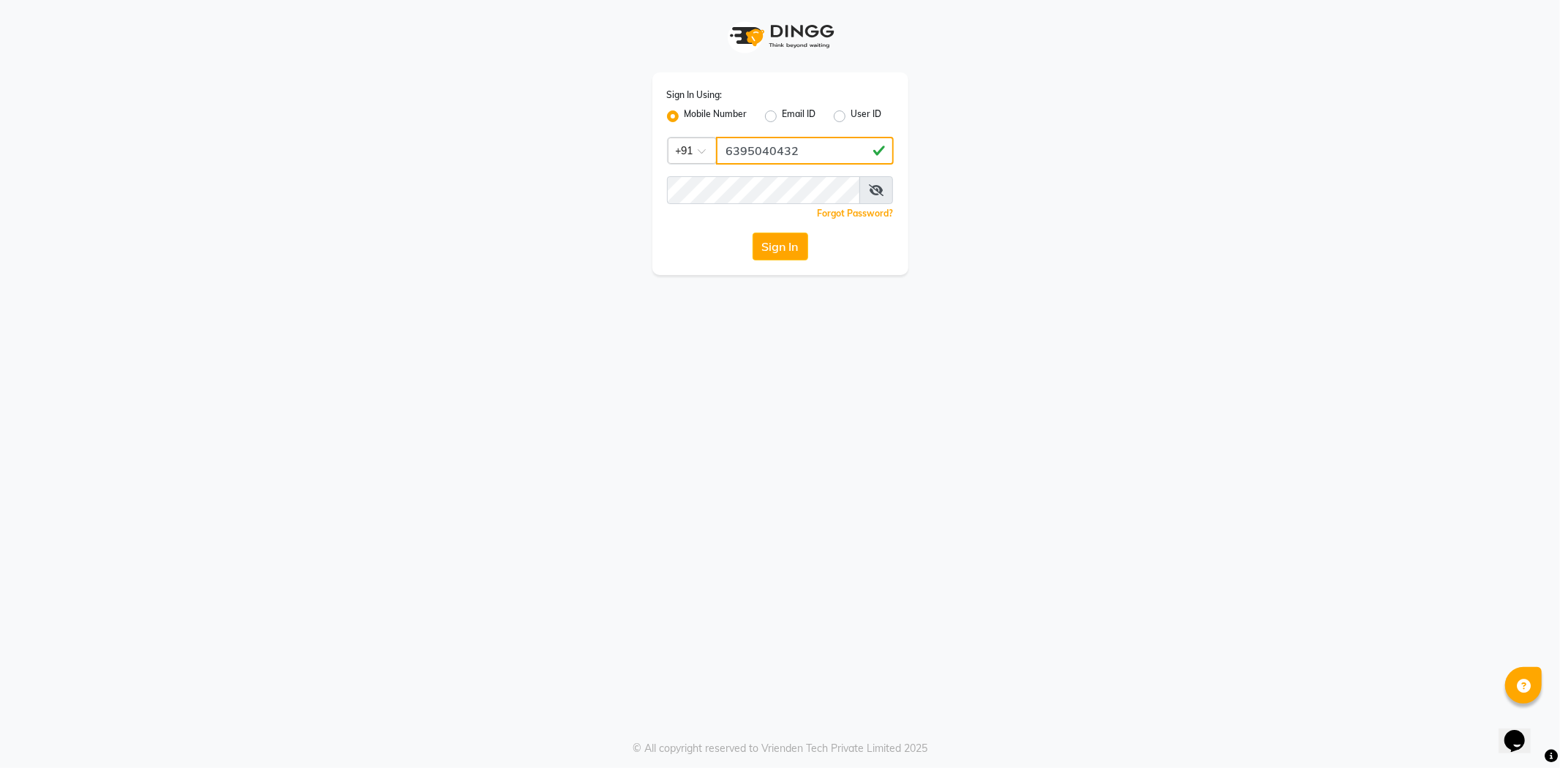
type input "6395040432"
click at [793, 240] on button "Sign In" at bounding box center [780, 247] width 56 height 28
